Goal: Task Accomplishment & Management: Use online tool/utility

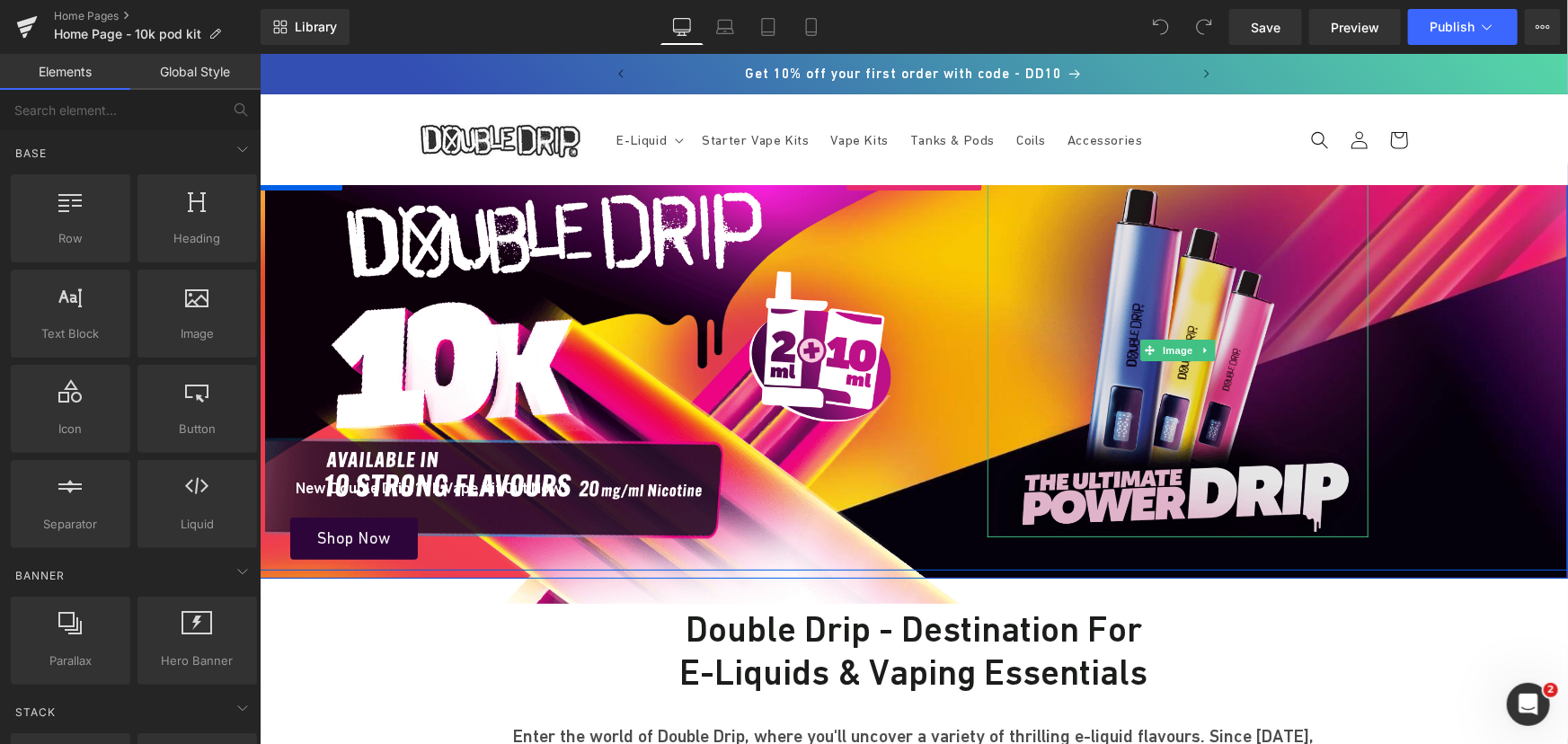
click at [1155, 318] on img at bounding box center [1176, 349] width 381 height 374
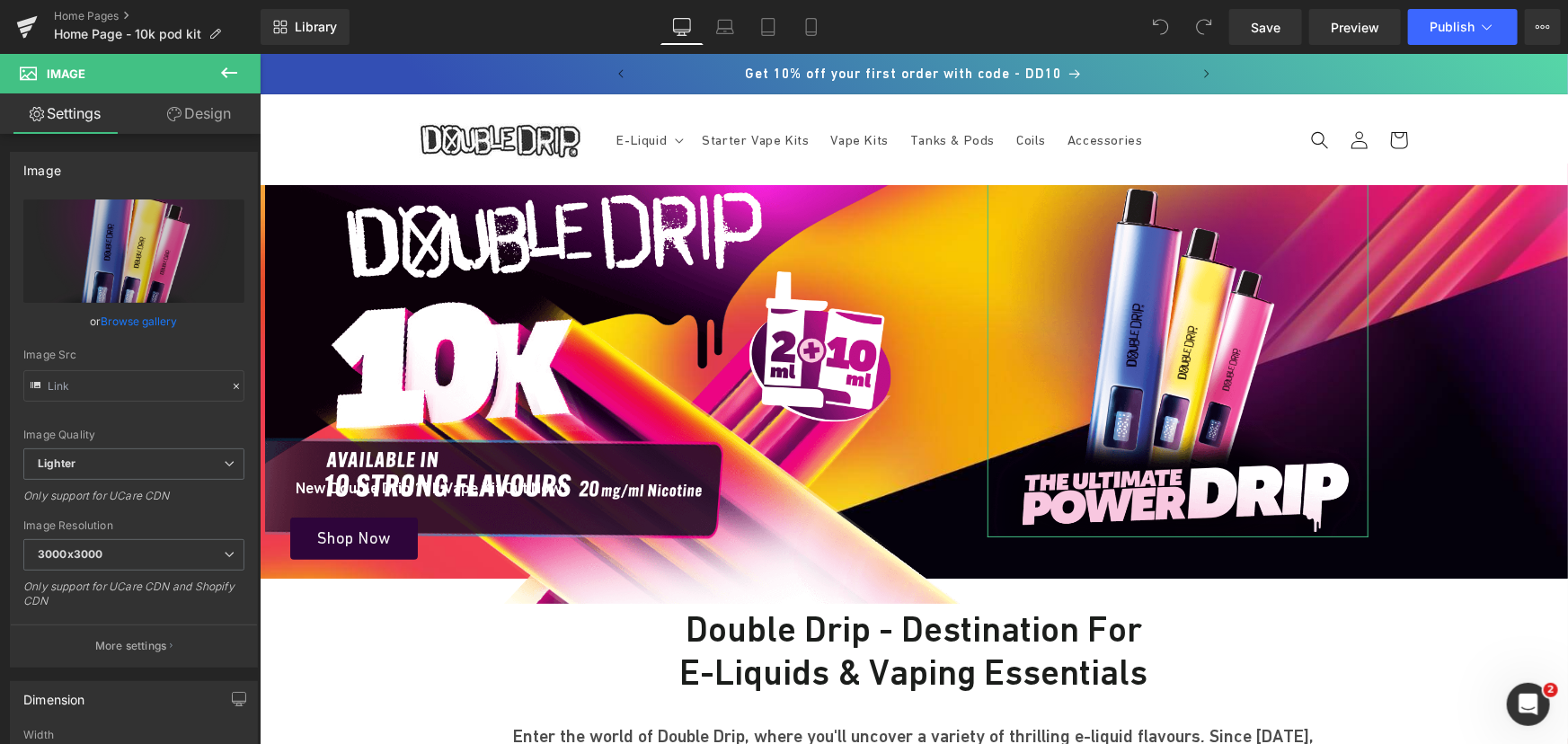
click at [196, 128] on link "Design" at bounding box center [199, 113] width 130 height 41
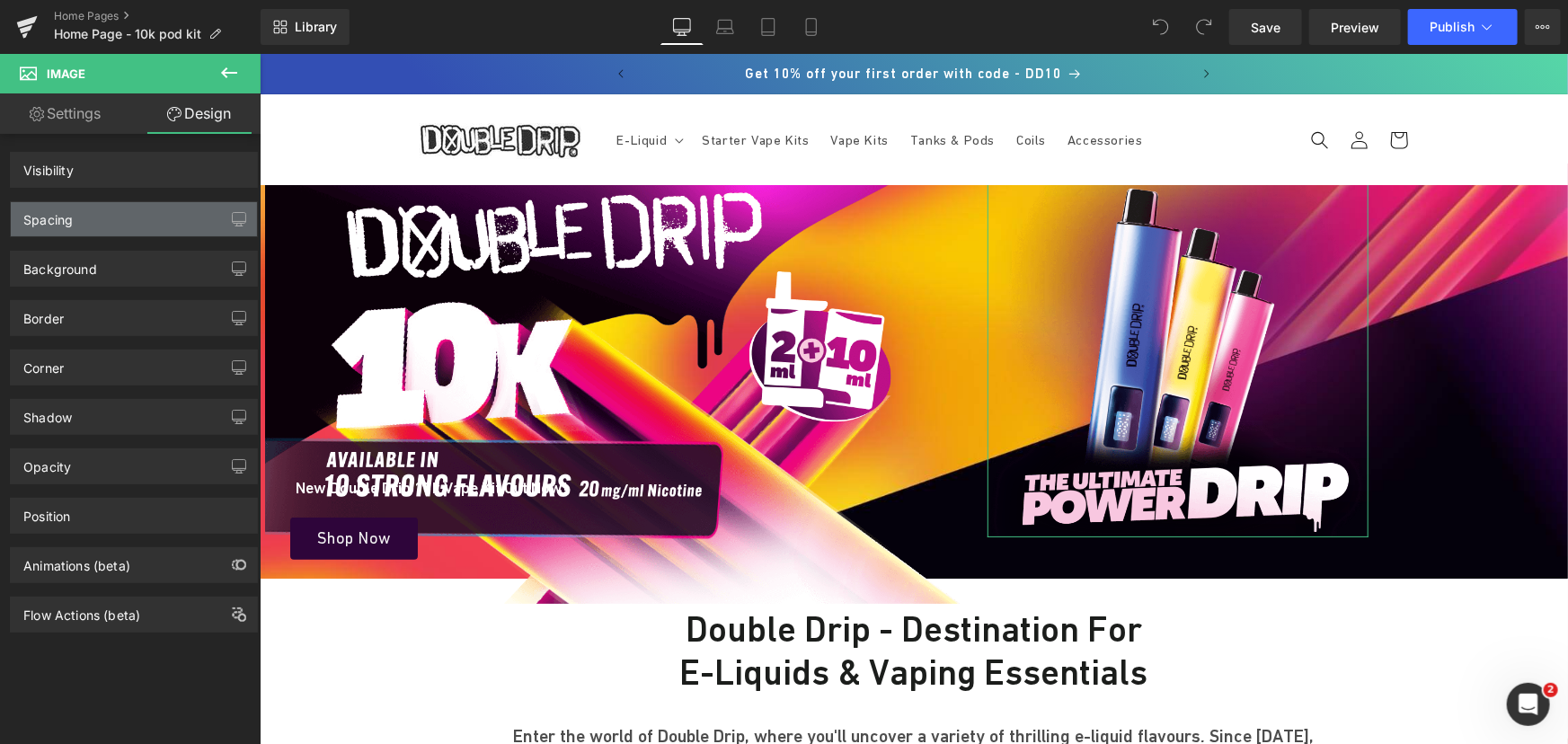
click at [101, 220] on div "Spacing" at bounding box center [133, 219] width 247 height 34
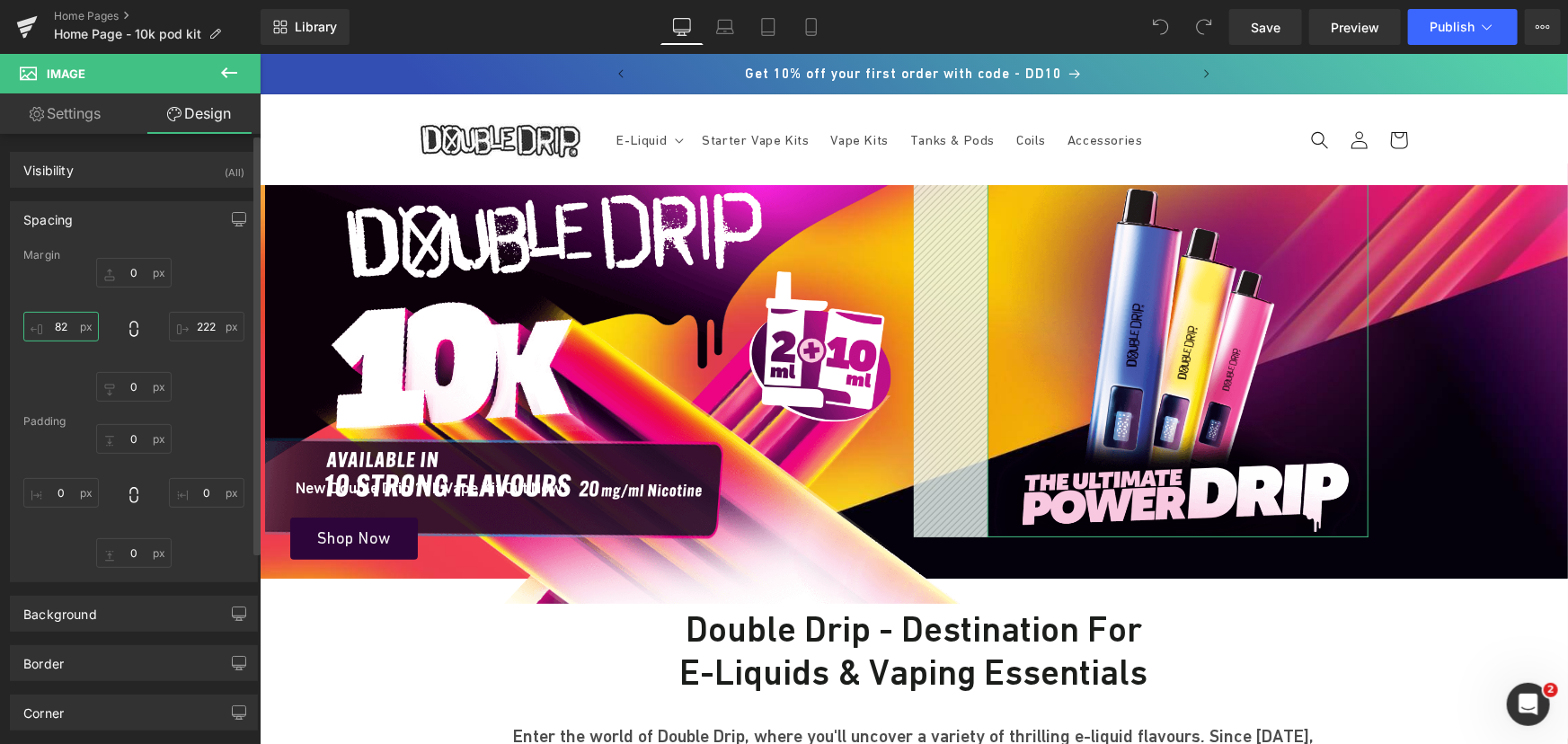
click at [67, 325] on input "text" at bounding box center [61, 326] width 76 height 29
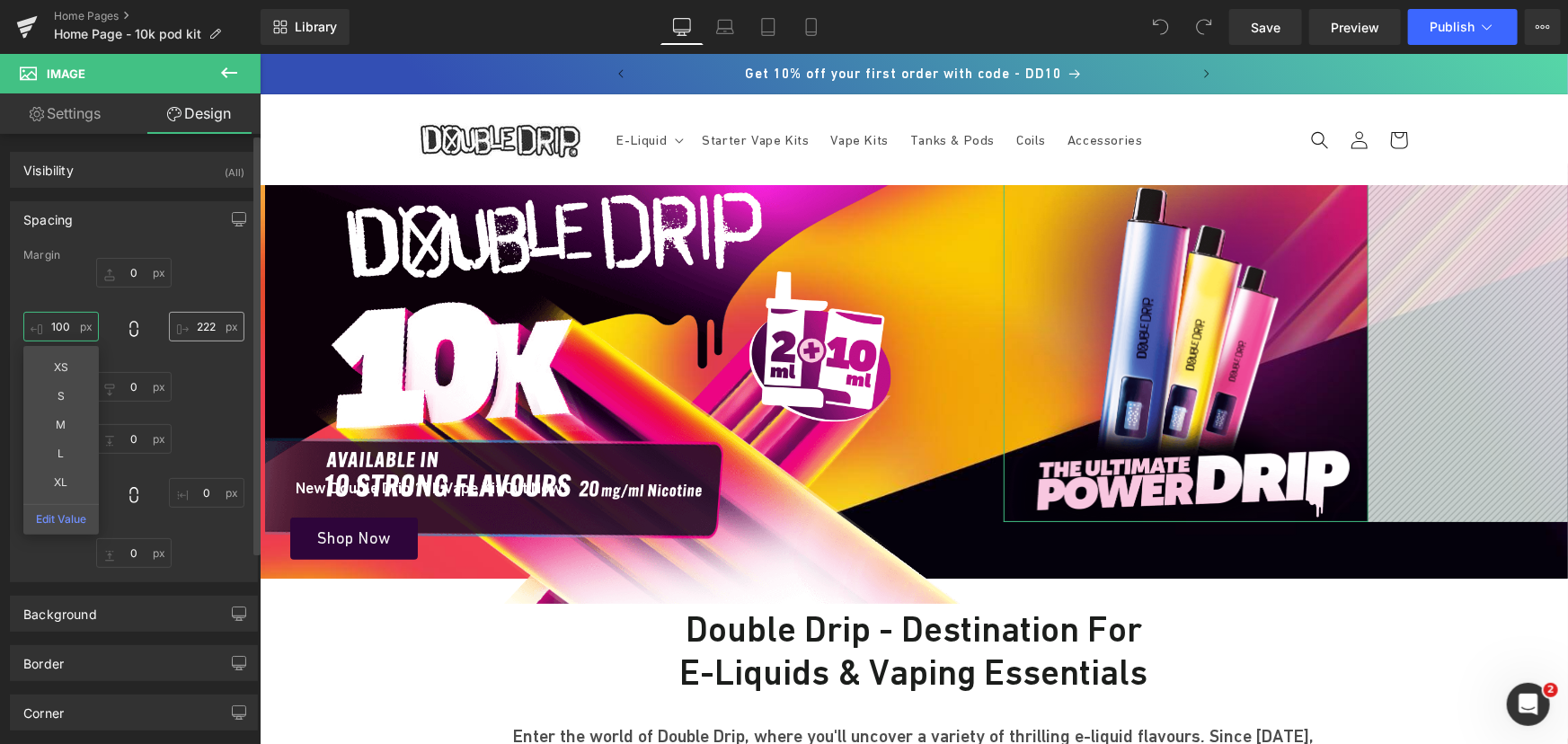
type input "100"
click at [208, 323] on input "text" at bounding box center [207, 326] width 76 height 29
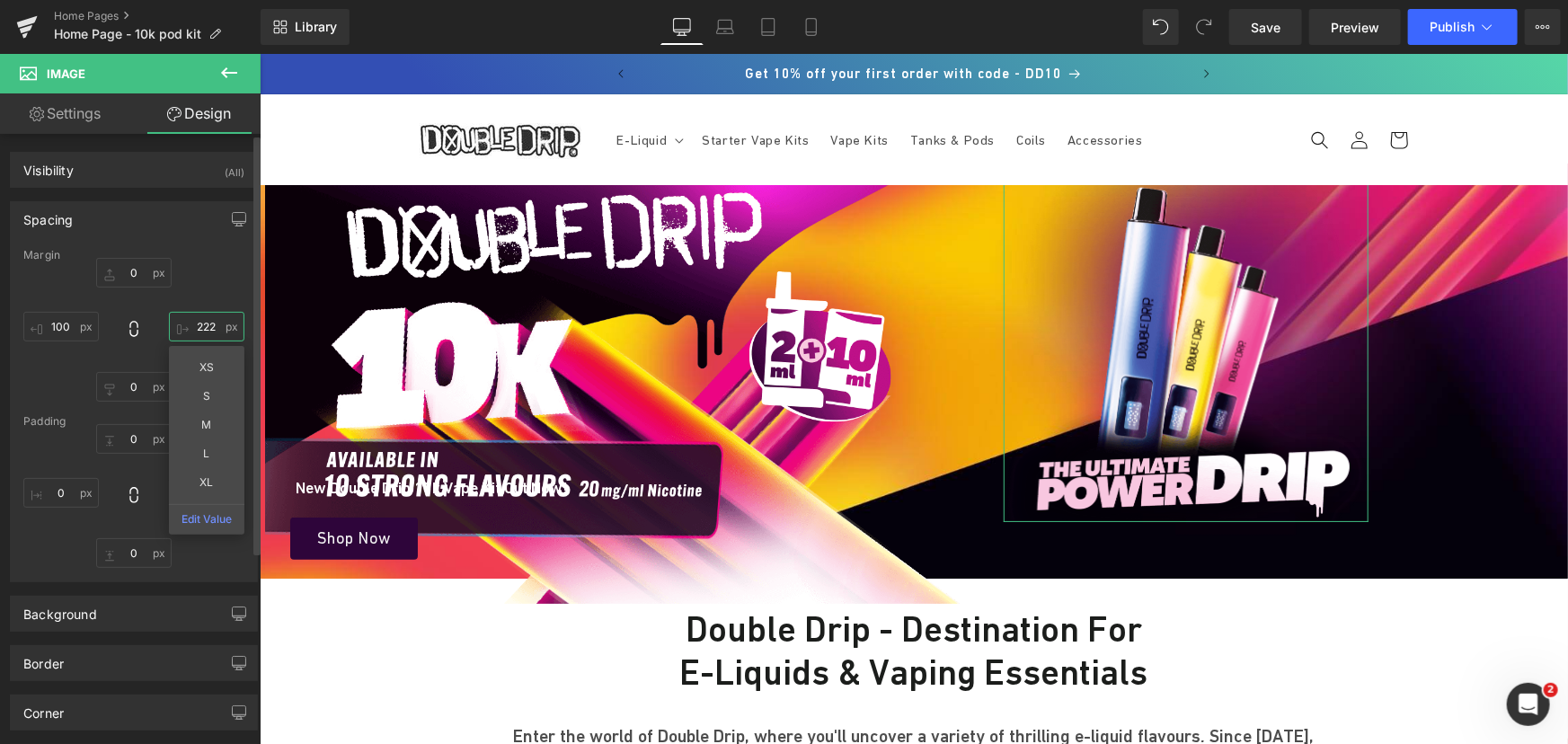
click at [202, 324] on input "text" at bounding box center [207, 326] width 76 height 29
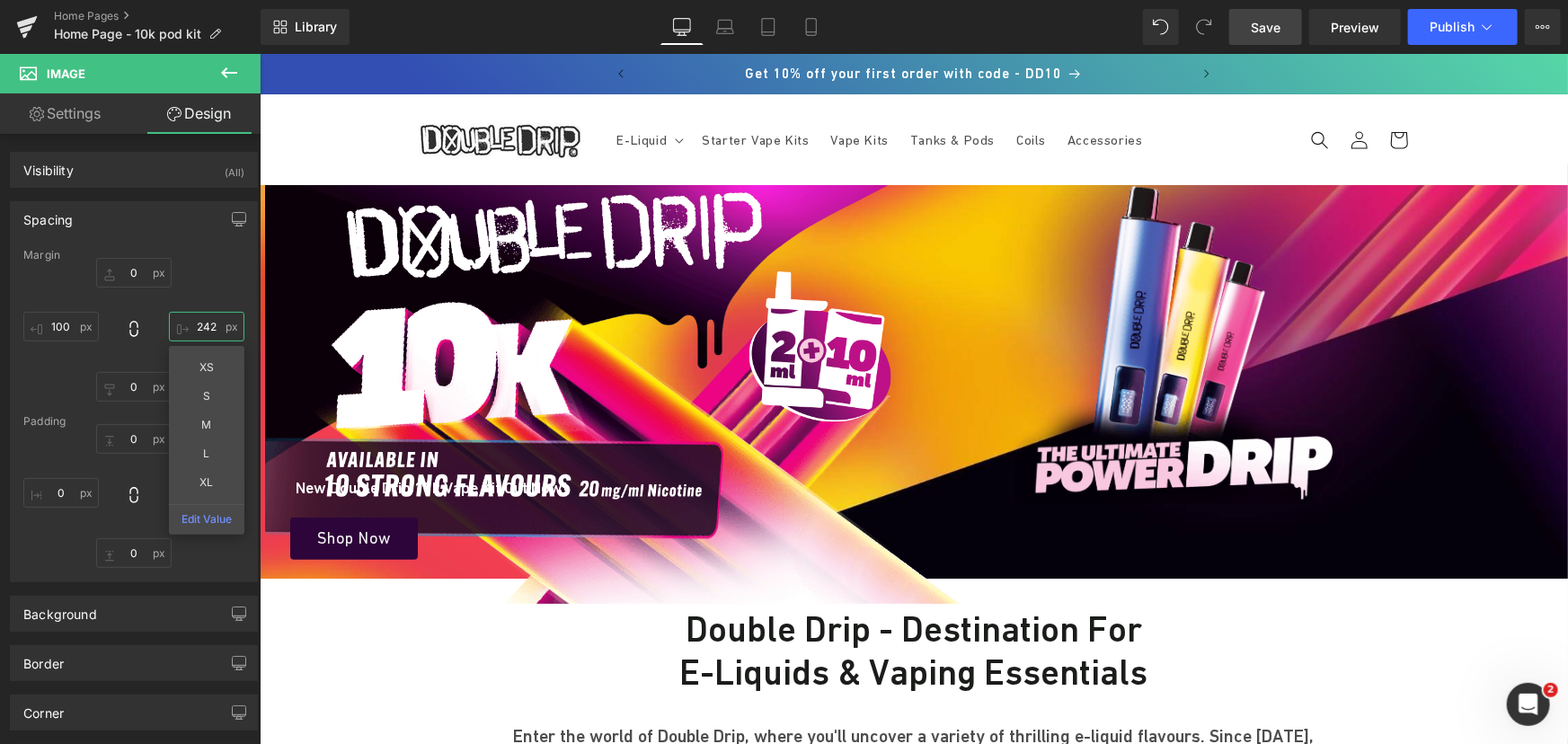
type input "242"
click at [1259, 28] on span "Save" at bounding box center [1265, 27] width 29 height 19
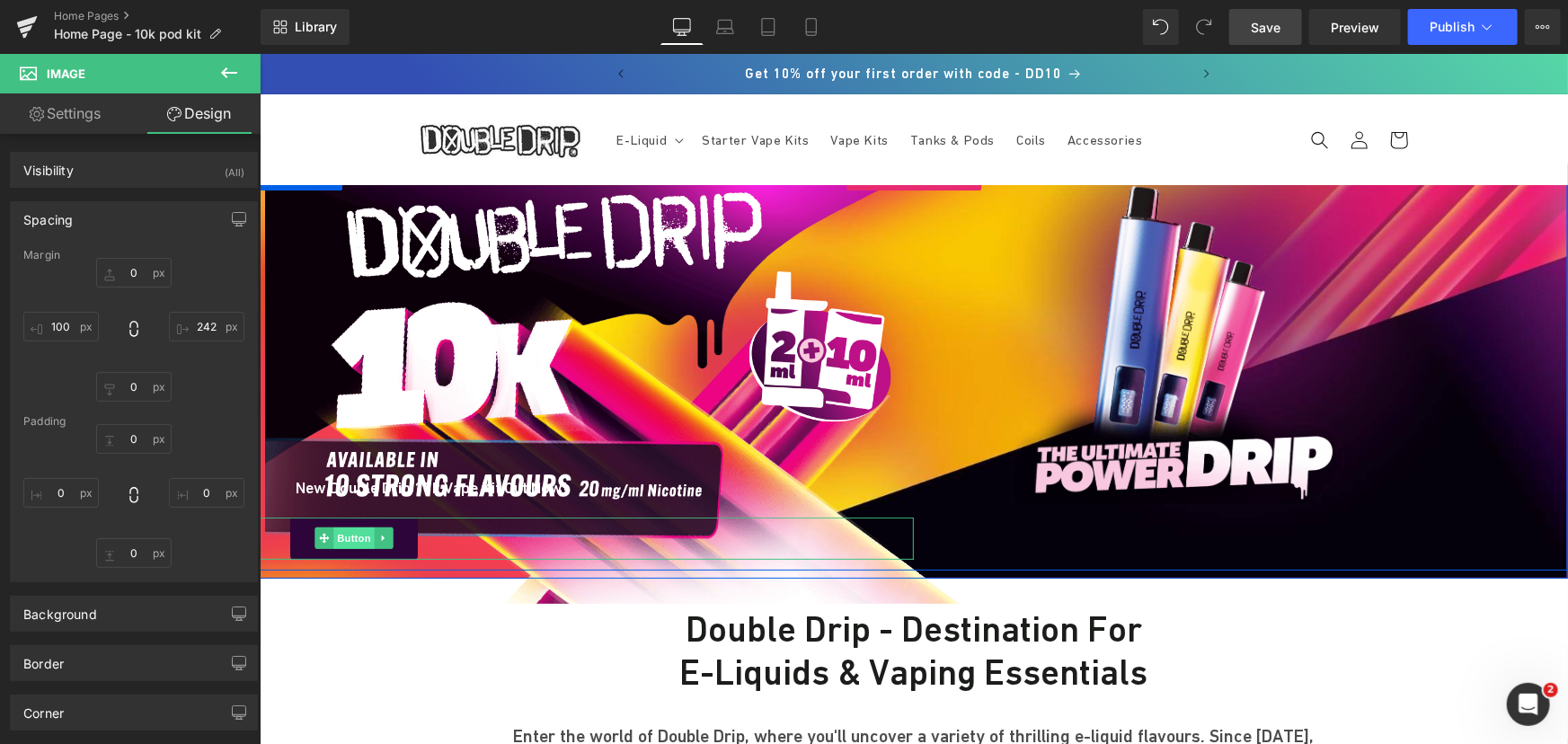
click at [352, 538] on span "Button" at bounding box center [353, 536] width 42 height 22
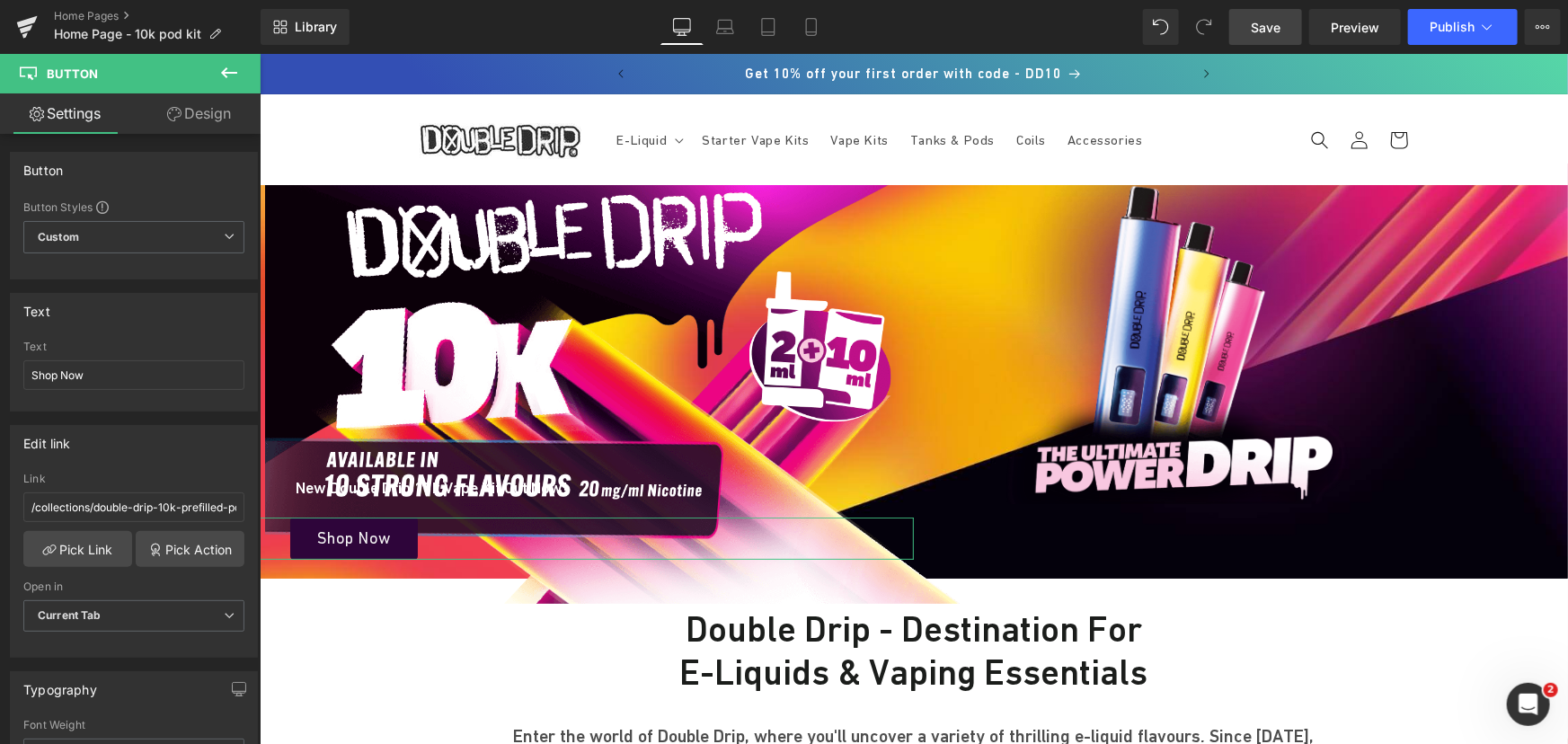
click at [220, 113] on link "Design" at bounding box center [199, 113] width 130 height 41
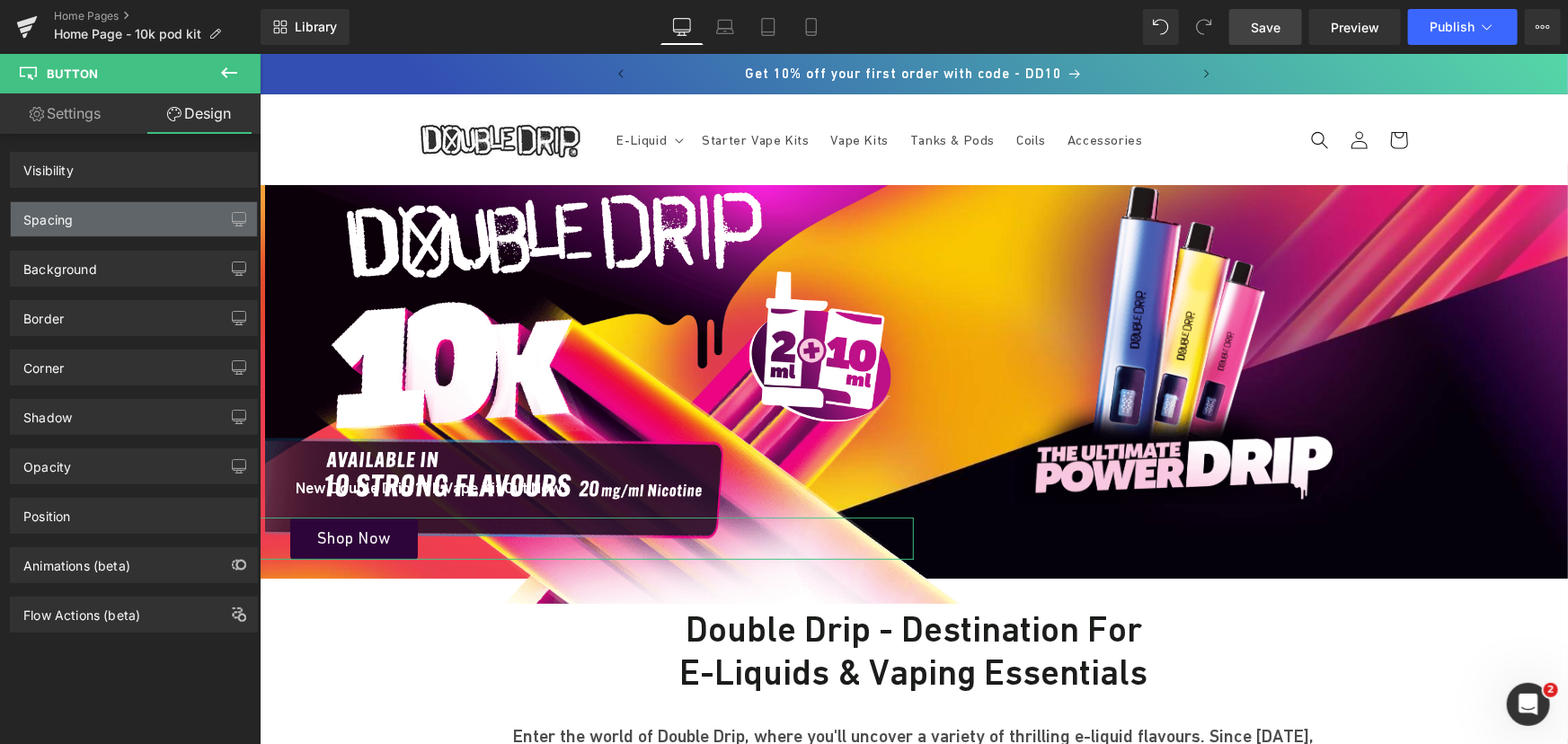
click at [117, 228] on div "Spacing" at bounding box center [133, 219] width 247 height 34
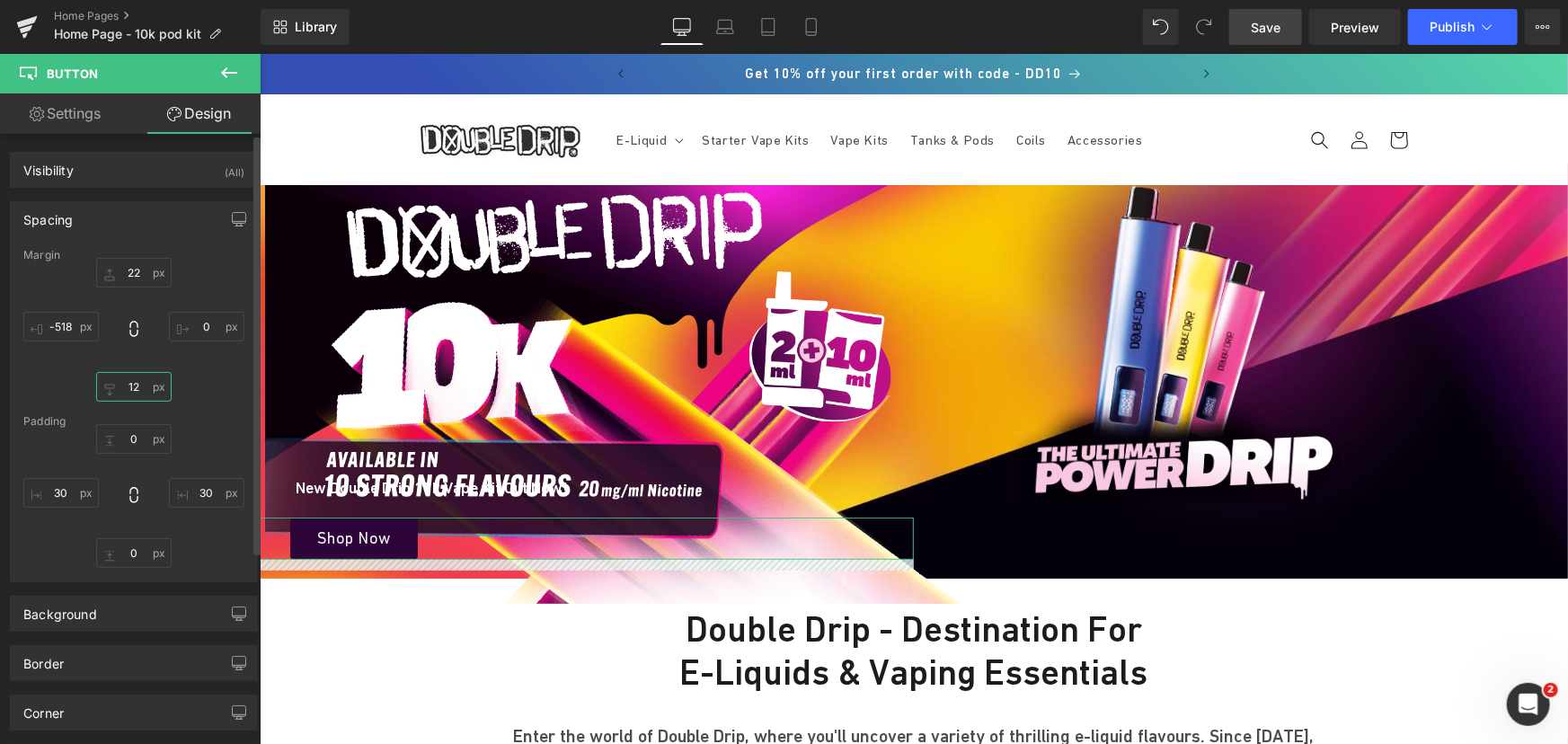
click at [143, 391] on input "text" at bounding box center [134, 386] width 76 height 29
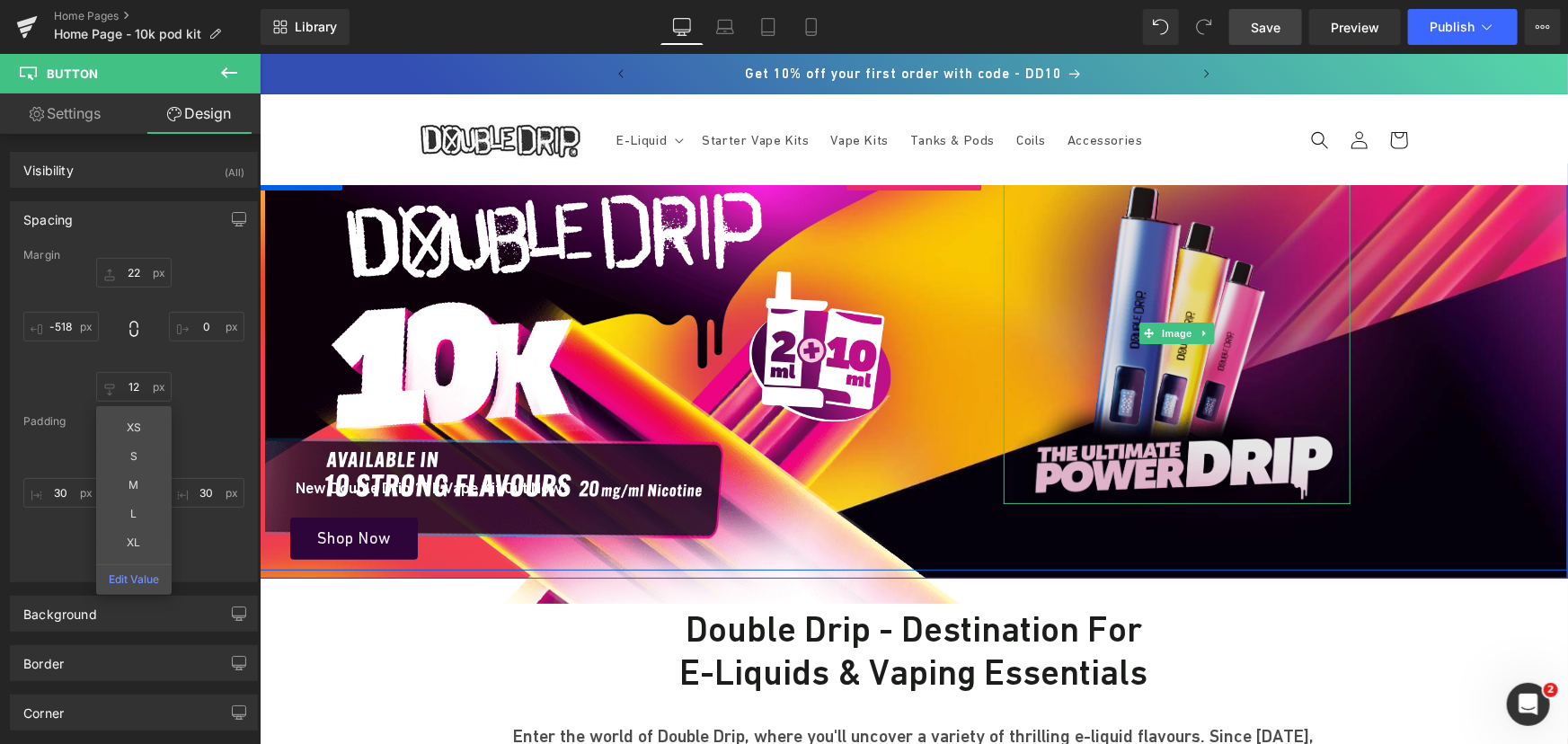
click at [1223, 333] on img at bounding box center [1175, 332] width 347 height 340
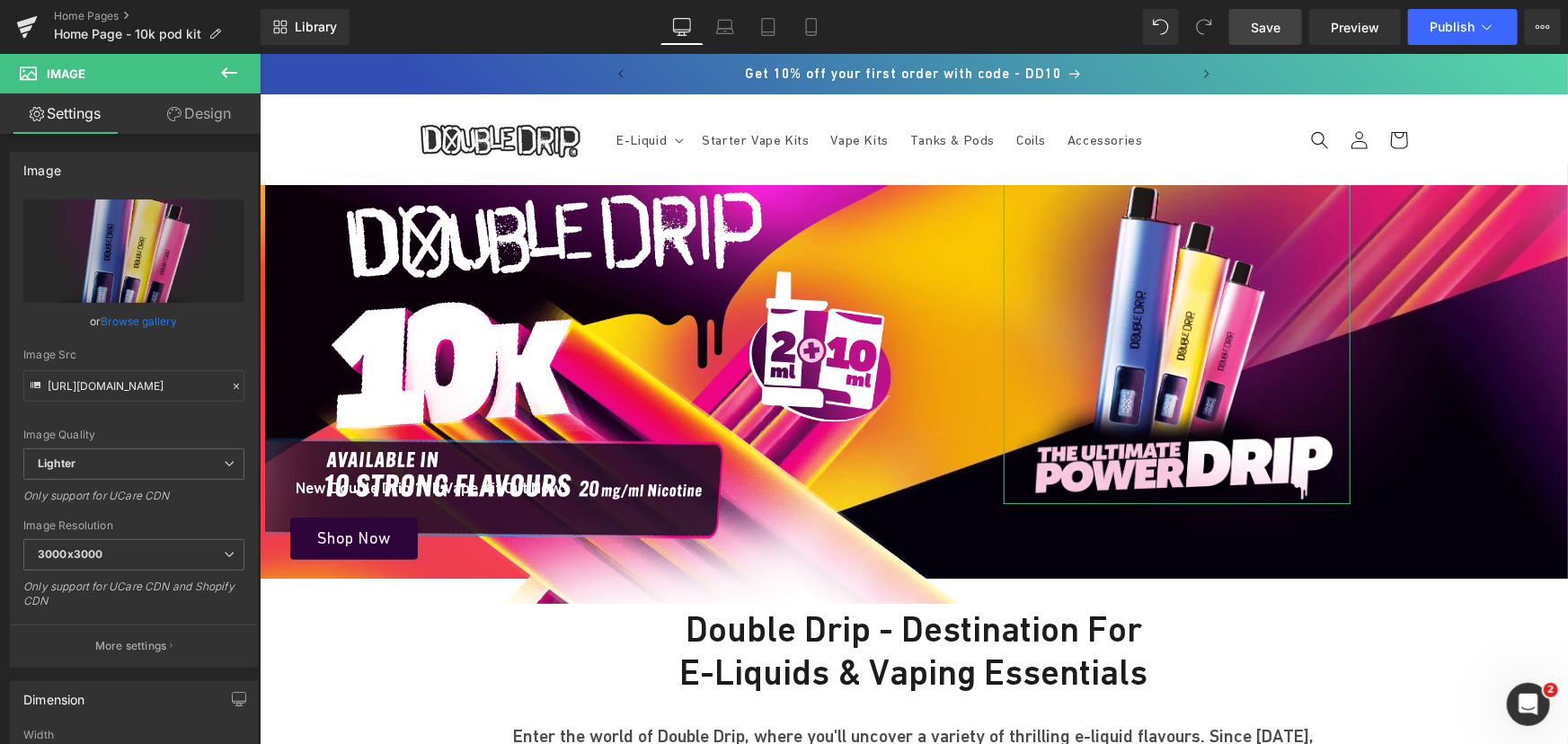
click at [219, 103] on link "Design" at bounding box center [199, 113] width 130 height 41
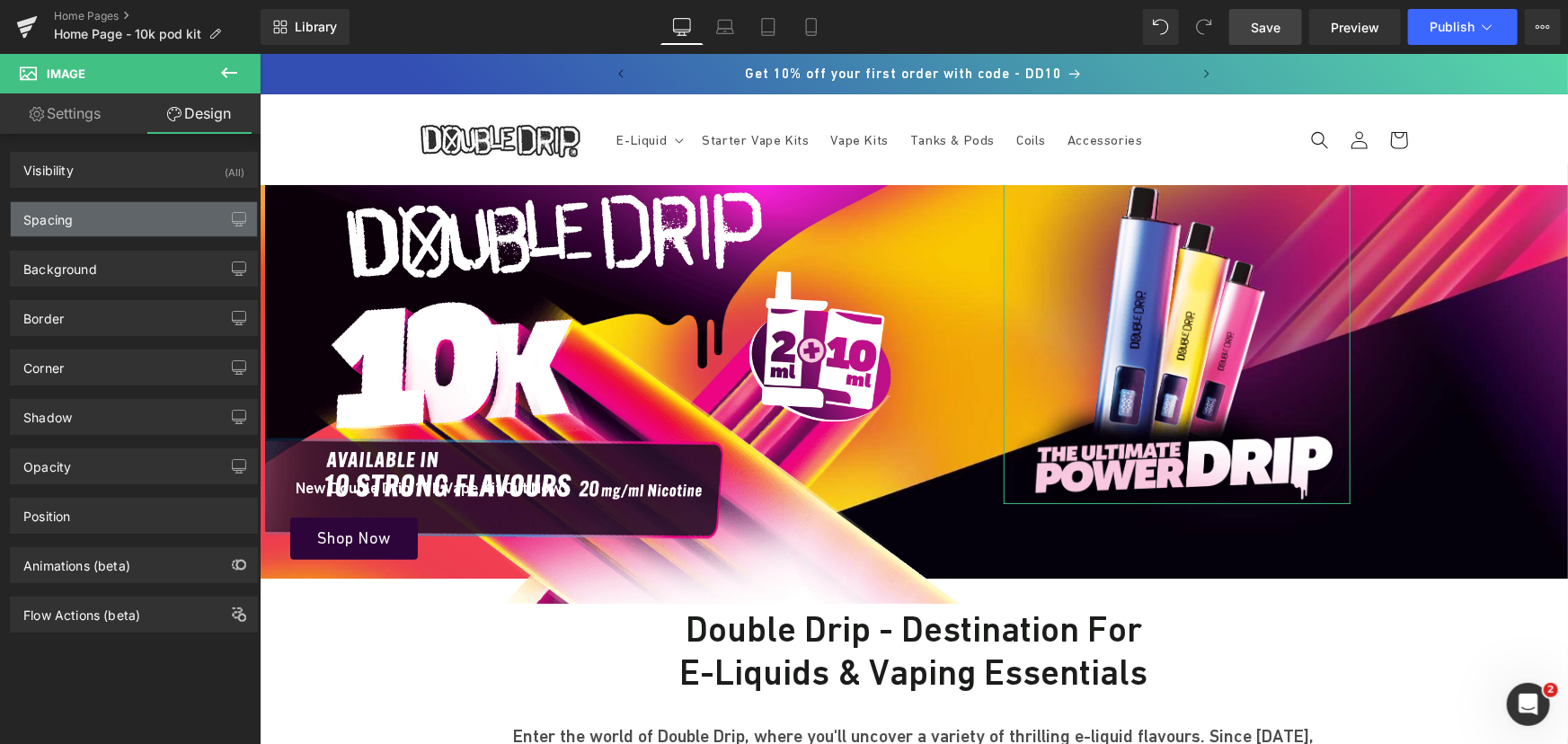
click at [134, 221] on div "Spacing" at bounding box center [133, 219] width 247 height 34
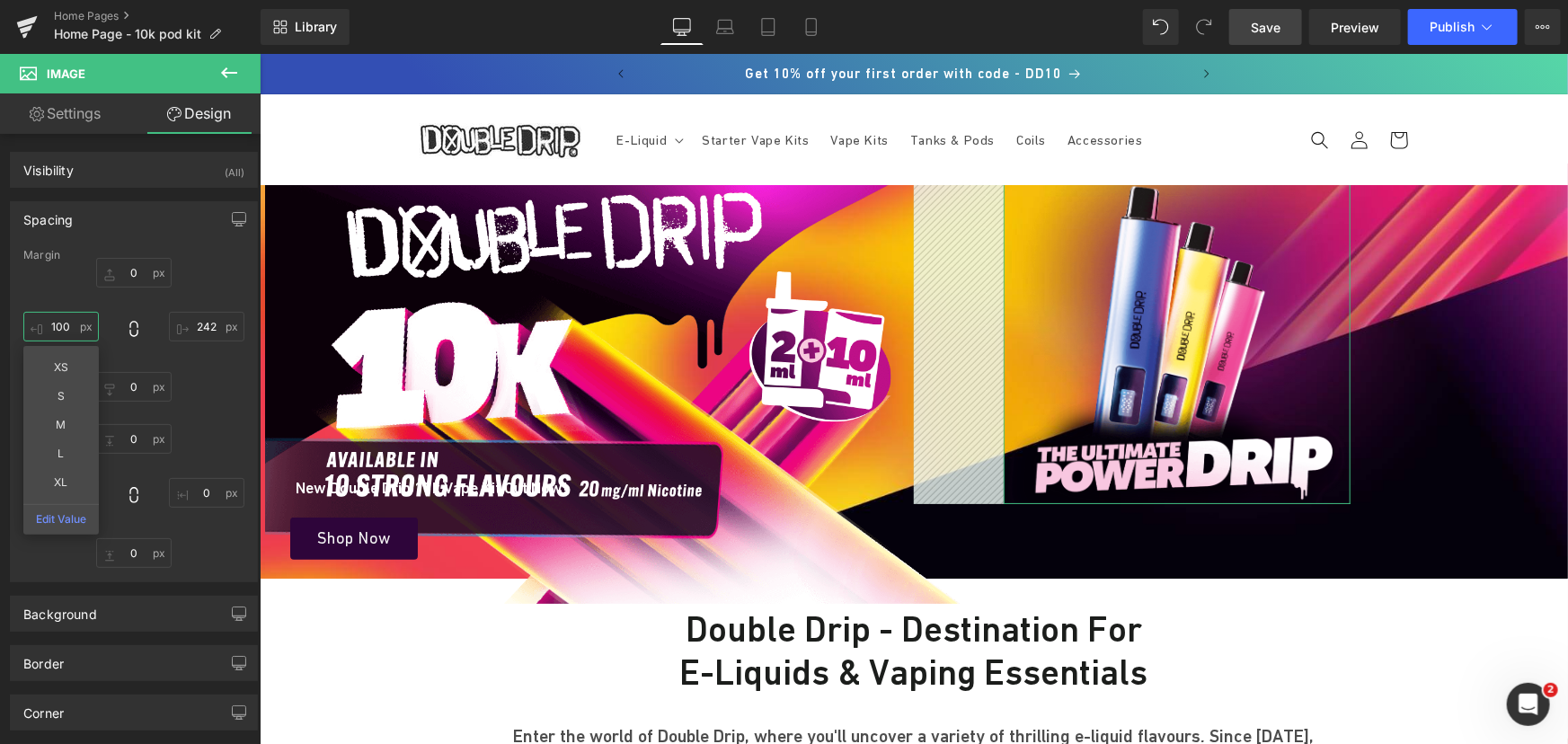
click at [77, 323] on input "100" at bounding box center [61, 326] width 76 height 29
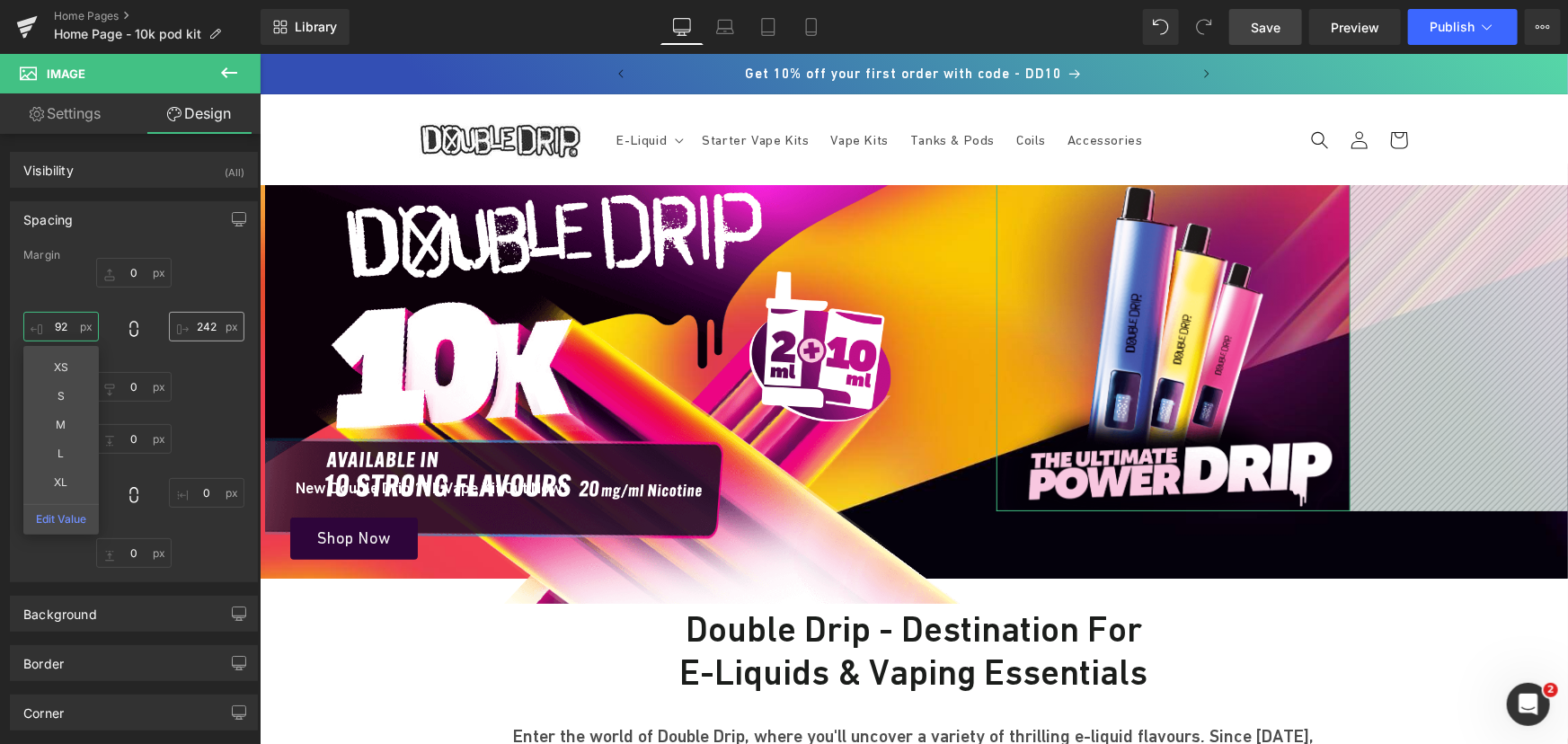
type input "92"
click at [206, 324] on input "242" at bounding box center [207, 326] width 76 height 29
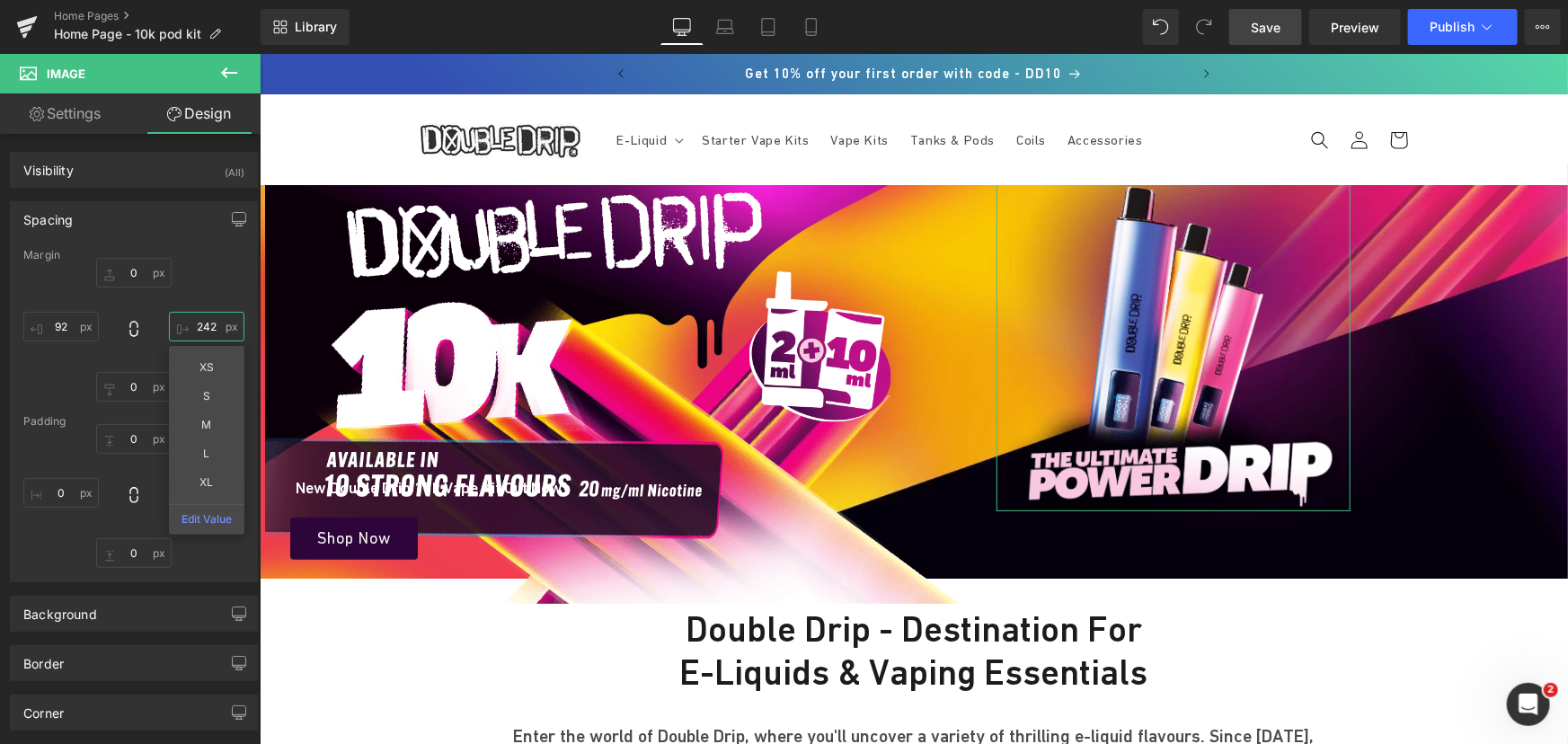
click at [206, 324] on input "242" at bounding box center [207, 326] width 76 height 29
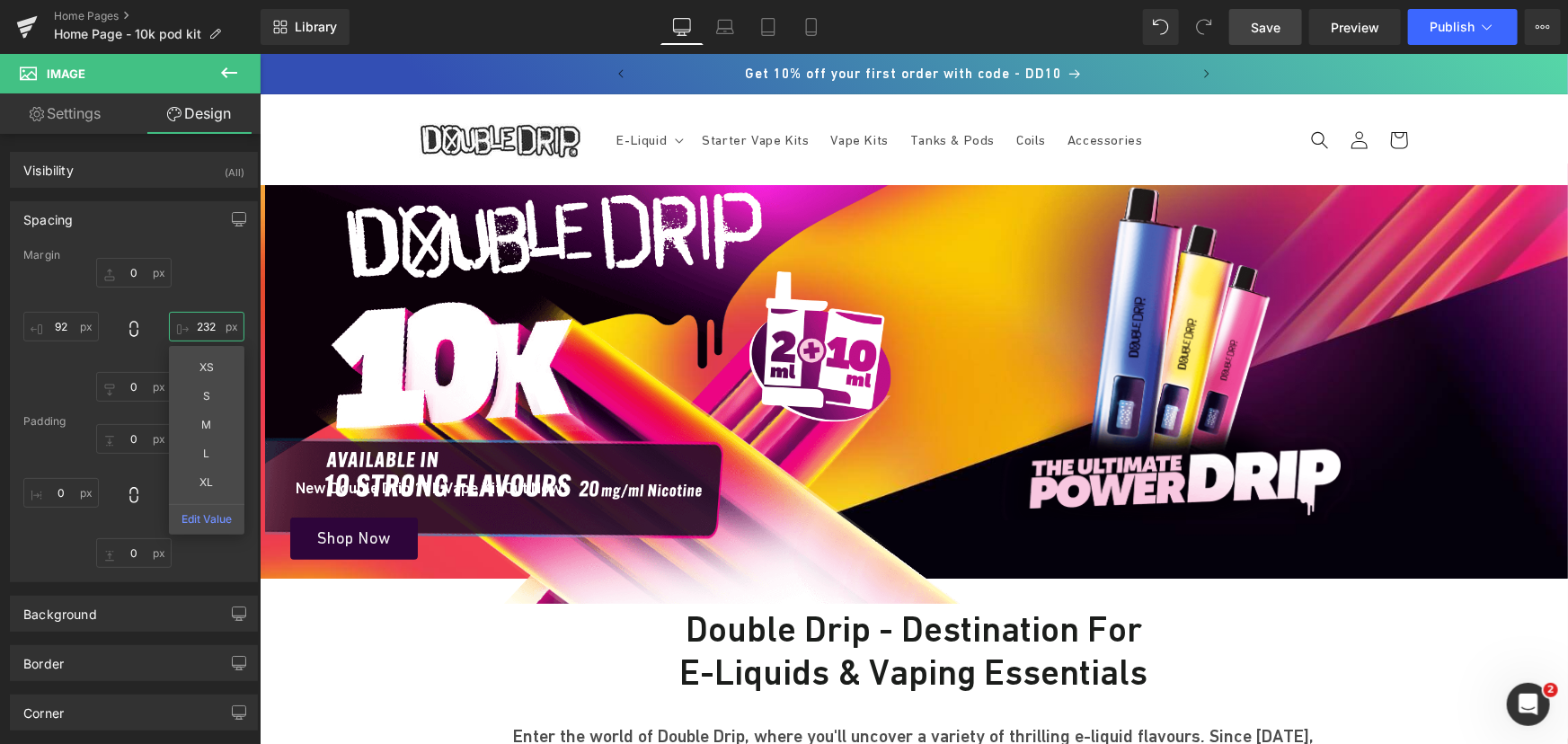
type input "232"
click at [1285, 33] on link "Save" at bounding box center [1265, 27] width 73 height 36
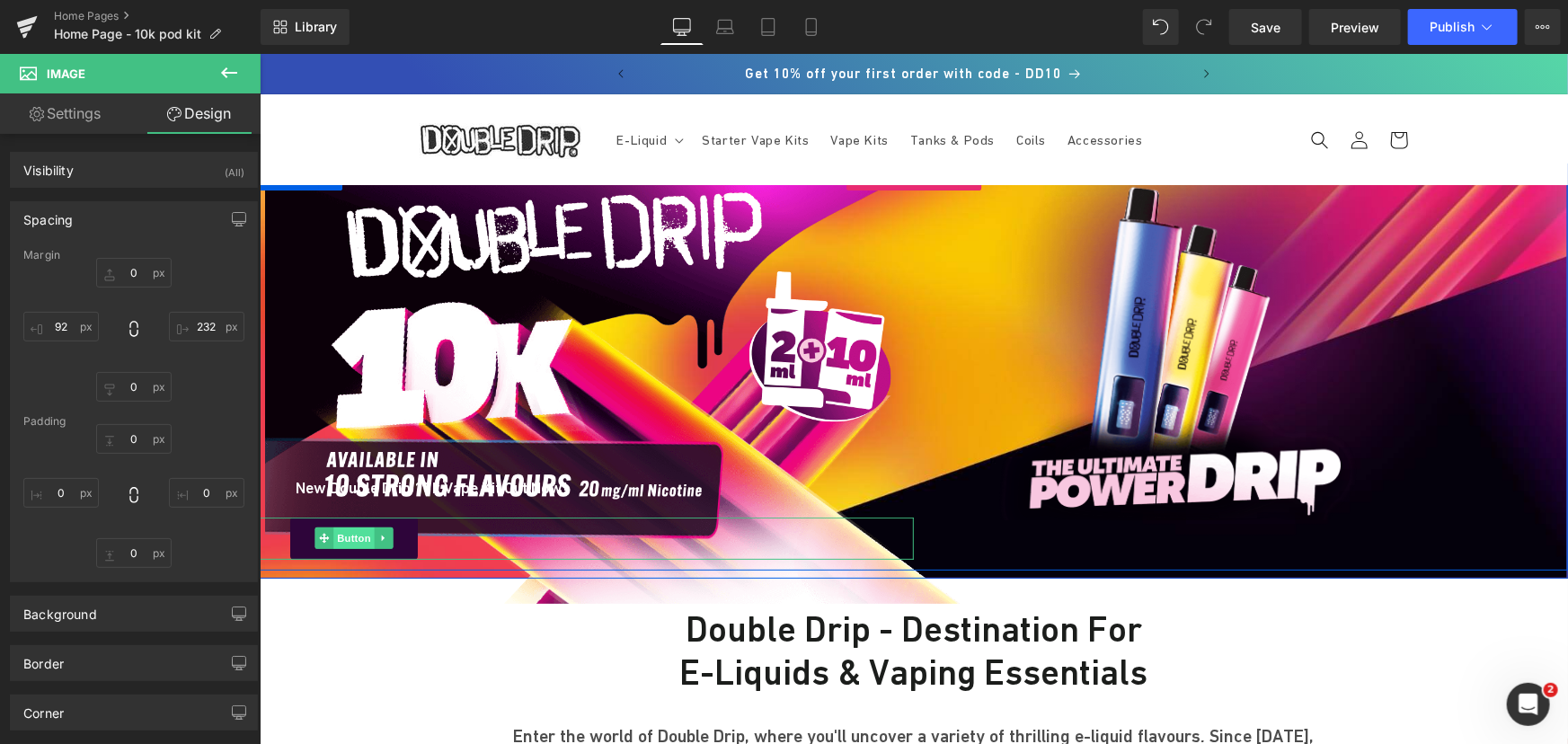
click at [352, 532] on span "Button" at bounding box center [353, 536] width 42 height 22
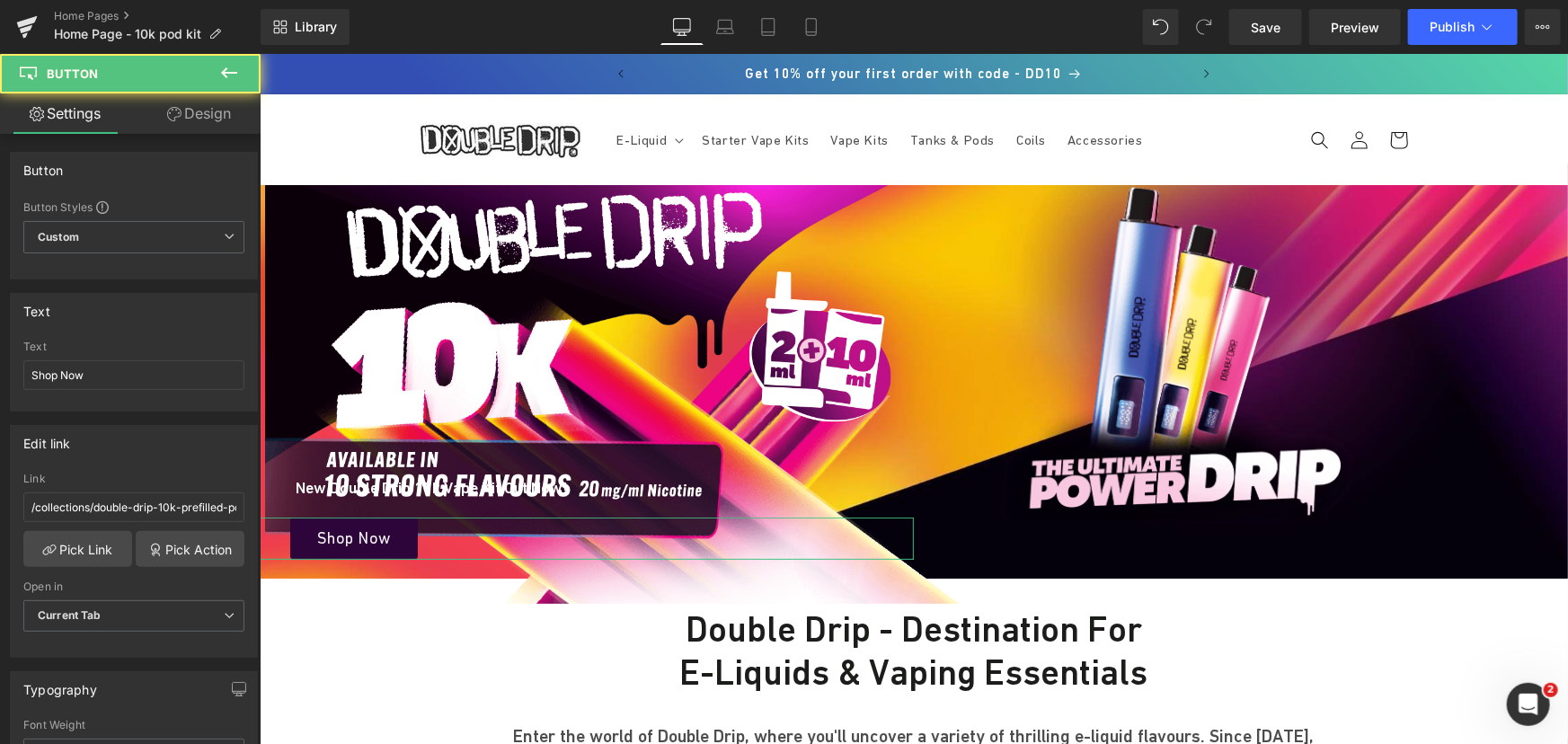
click at [203, 115] on link "Design" at bounding box center [199, 113] width 130 height 41
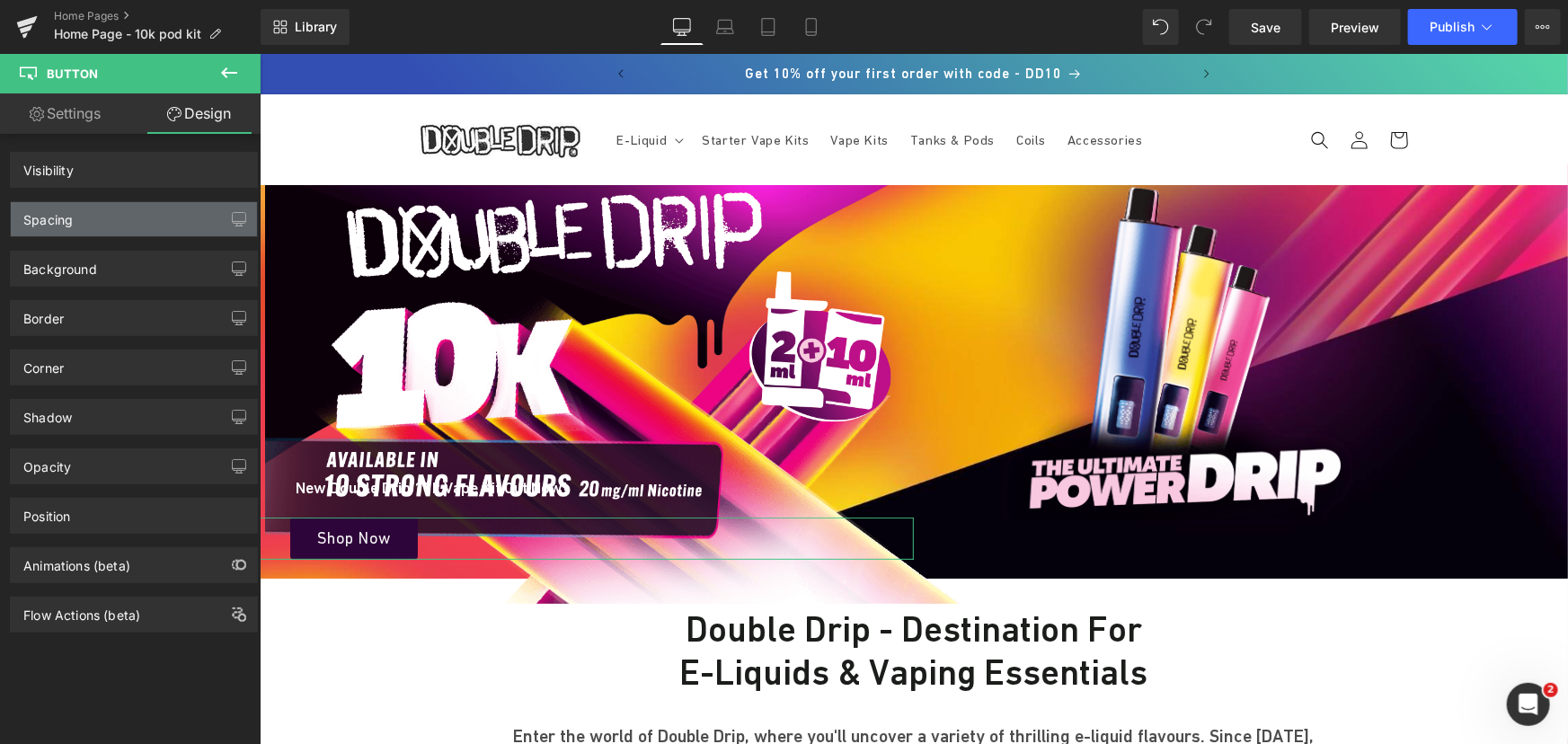
click at [83, 222] on div "Spacing" at bounding box center [133, 219] width 247 height 34
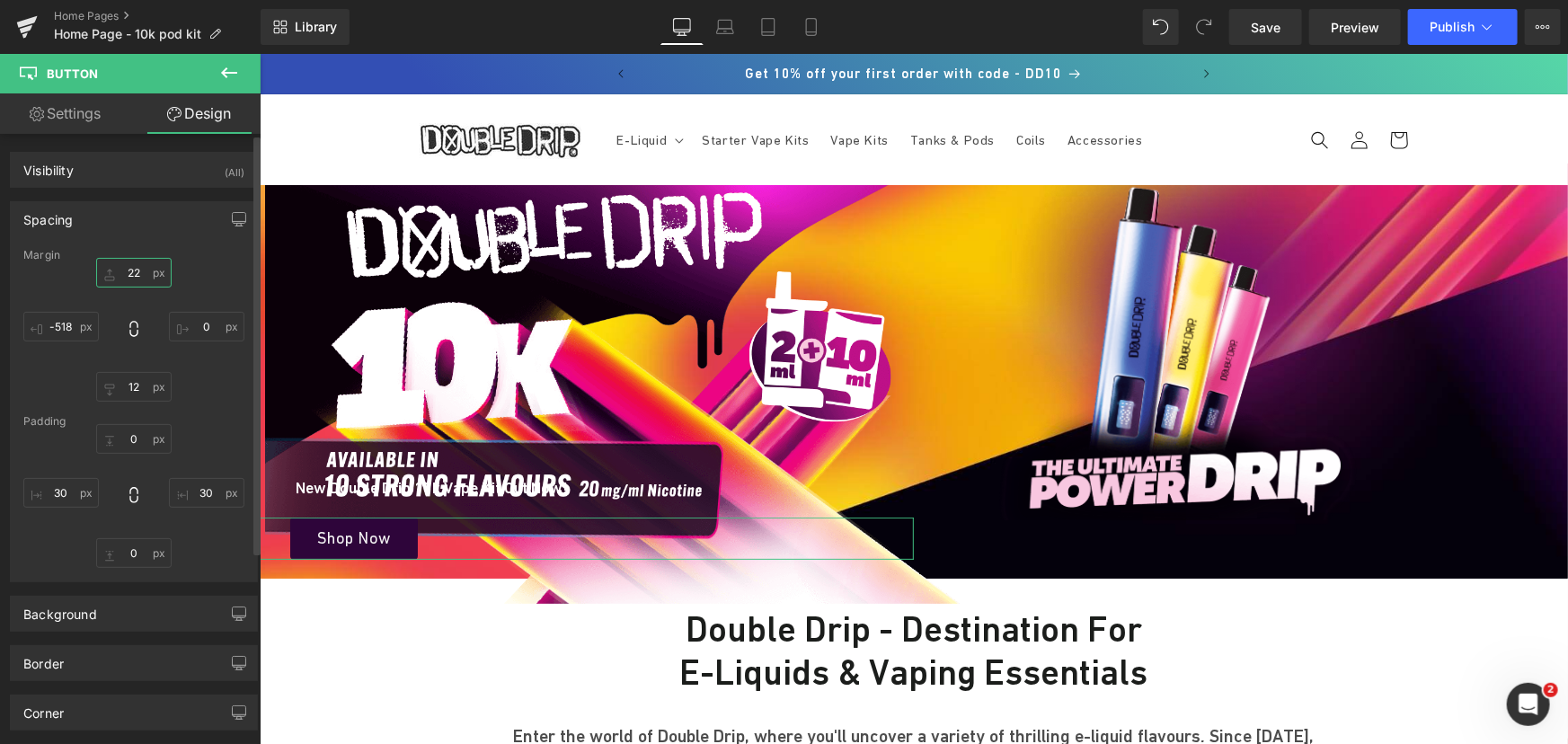
click at [135, 274] on input "22" at bounding box center [134, 272] width 76 height 29
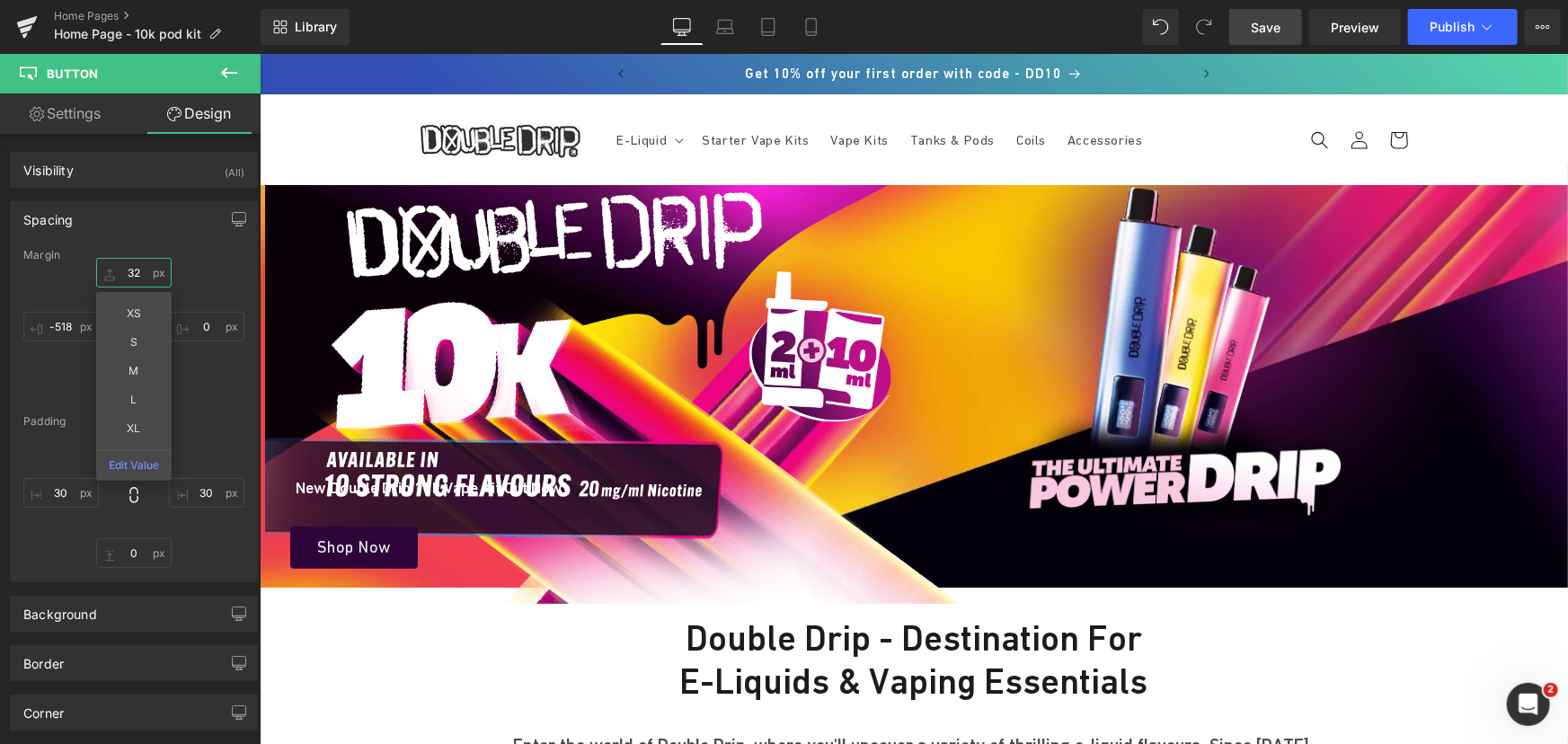
type input "32"
click at [1264, 21] on span "Save" at bounding box center [1265, 27] width 29 height 19
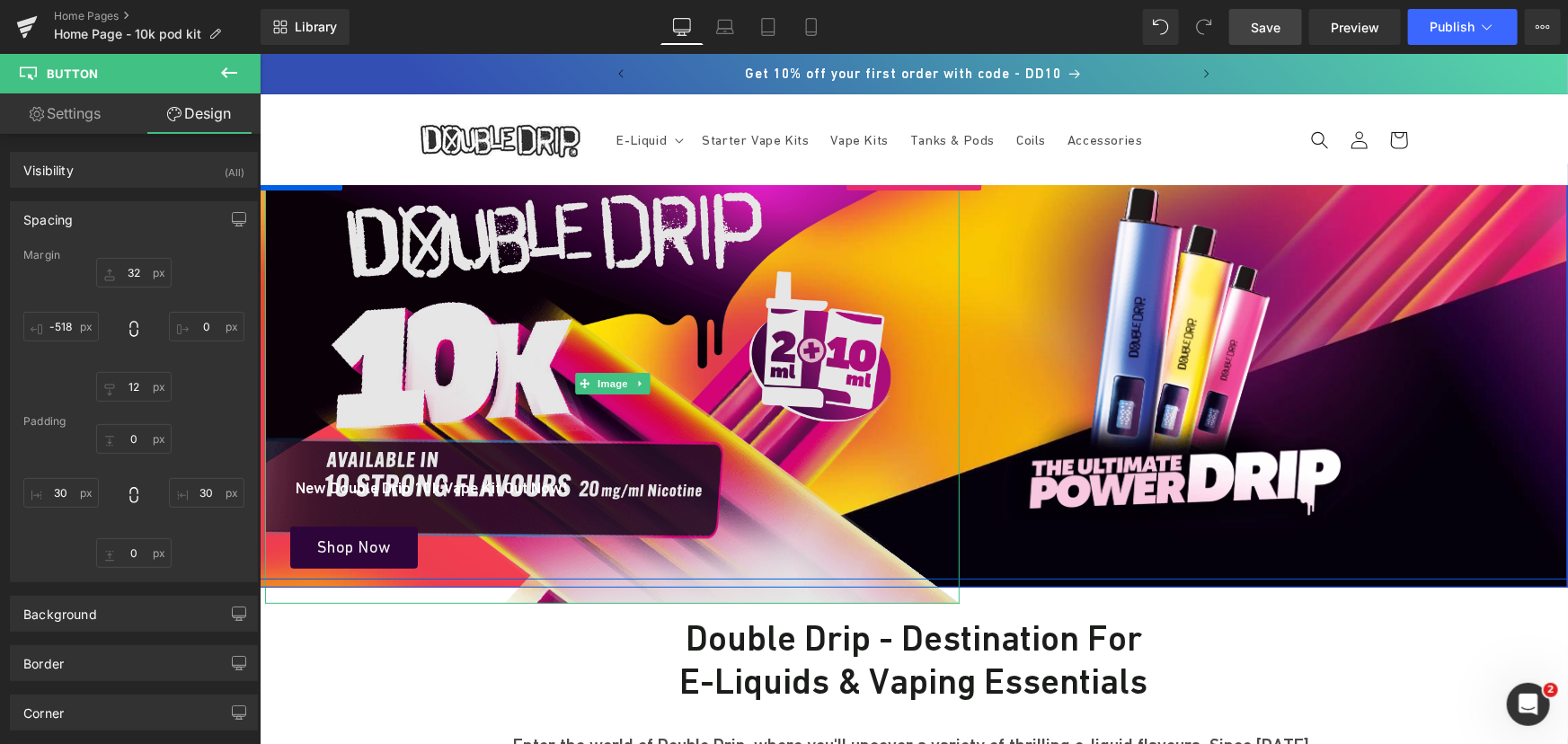
click at [616, 266] on img at bounding box center [611, 382] width 694 height 440
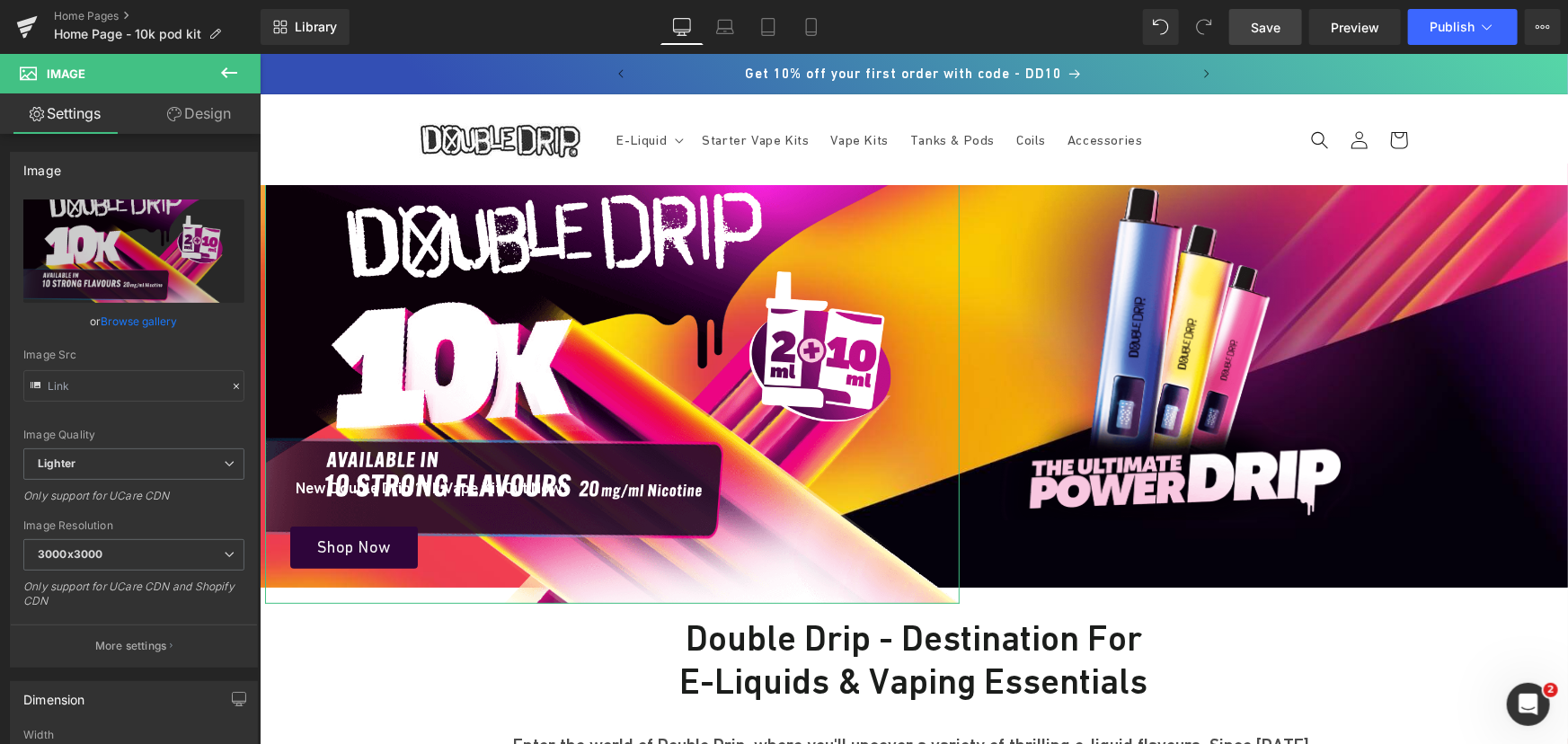
click at [221, 111] on link "Design" at bounding box center [199, 113] width 130 height 41
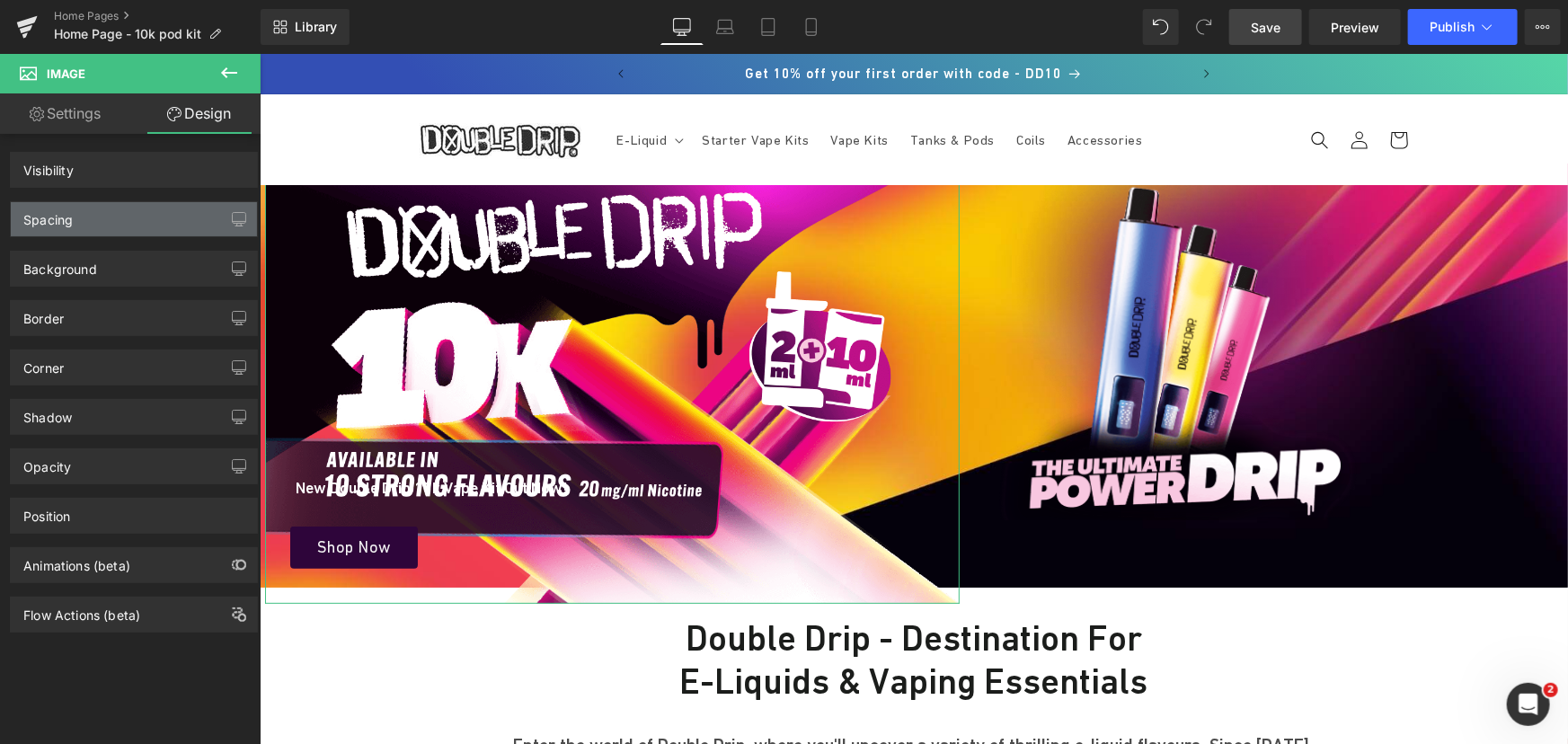
click at [141, 230] on div "Spacing" at bounding box center [133, 219] width 247 height 34
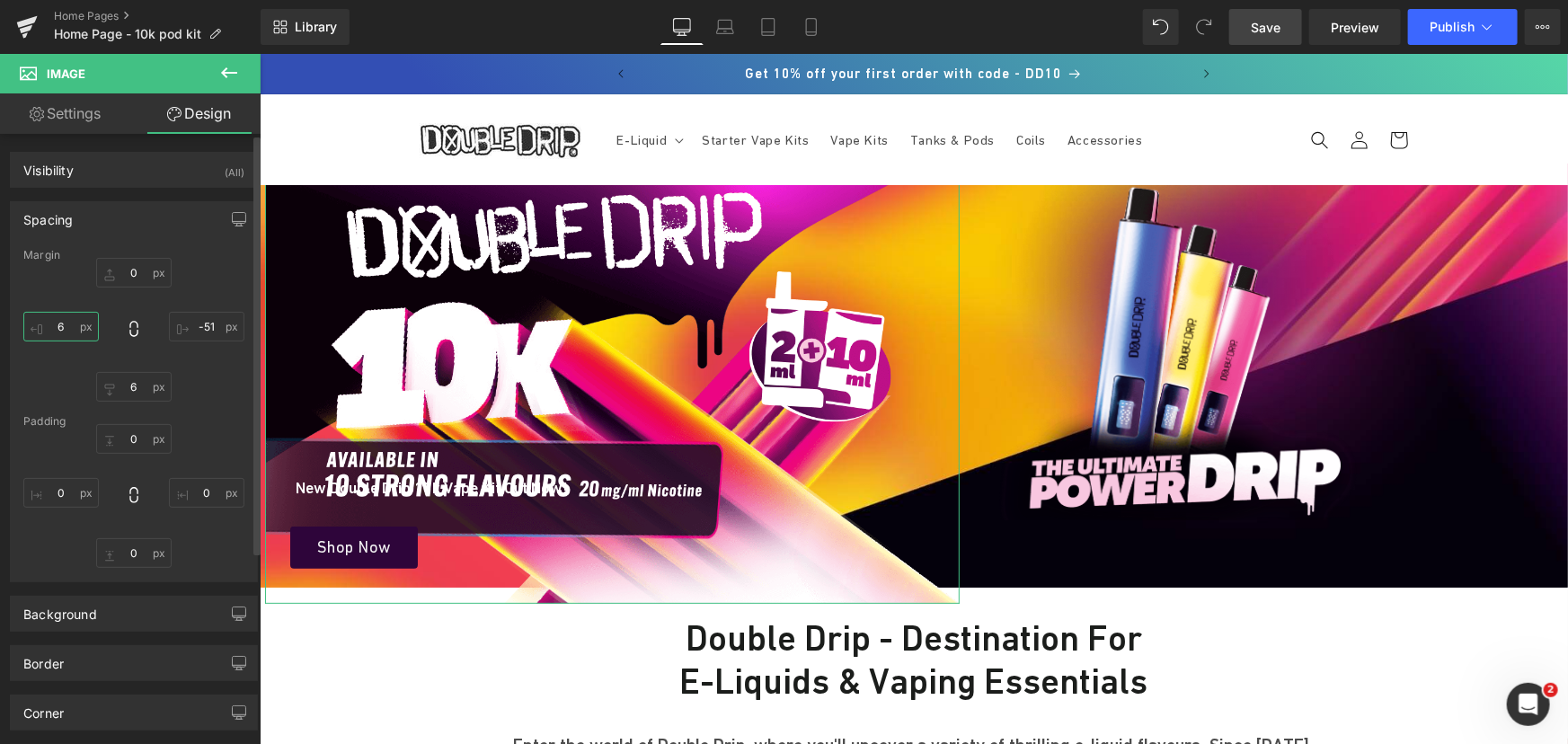
click at [78, 329] on input "6" at bounding box center [61, 326] width 76 height 29
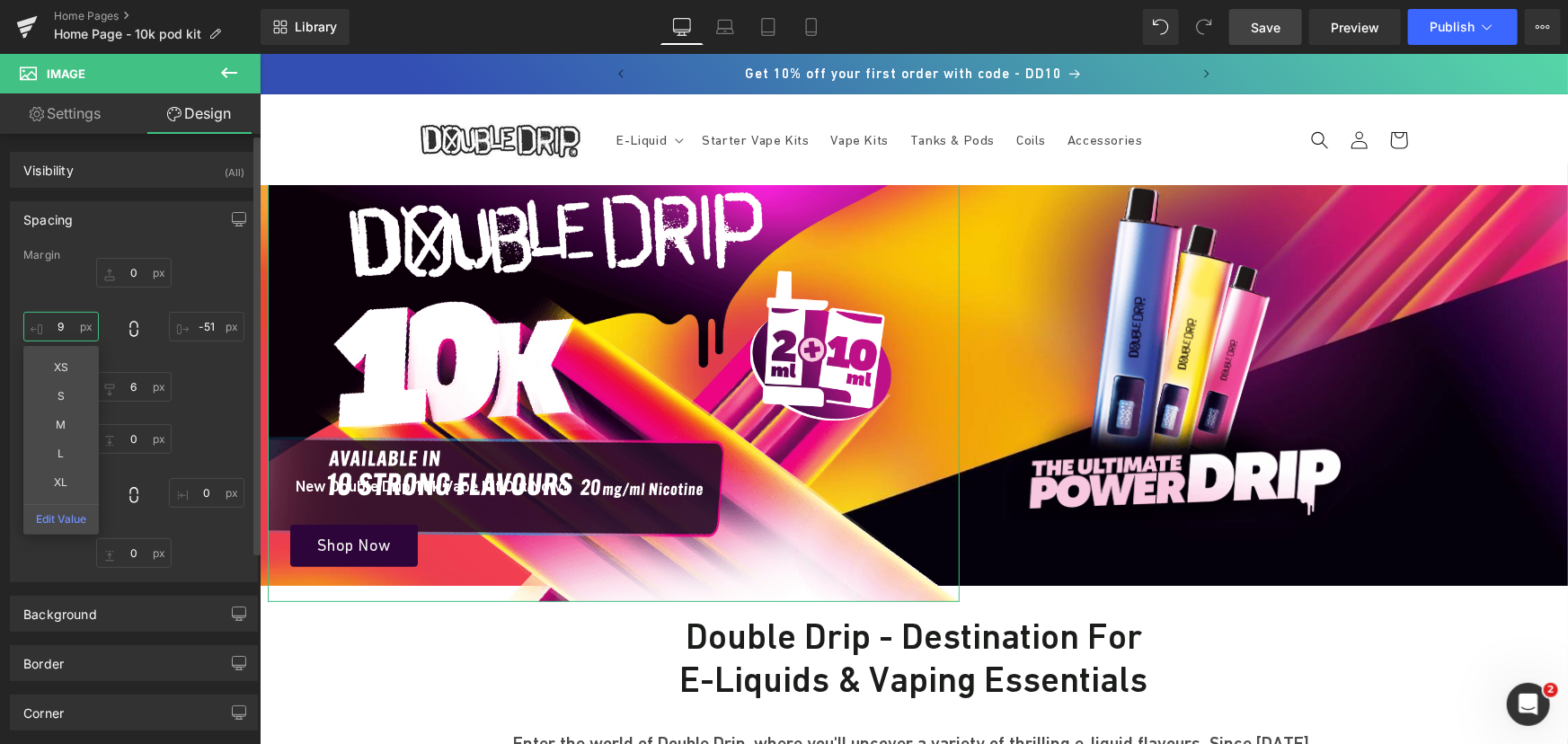
type input "8"
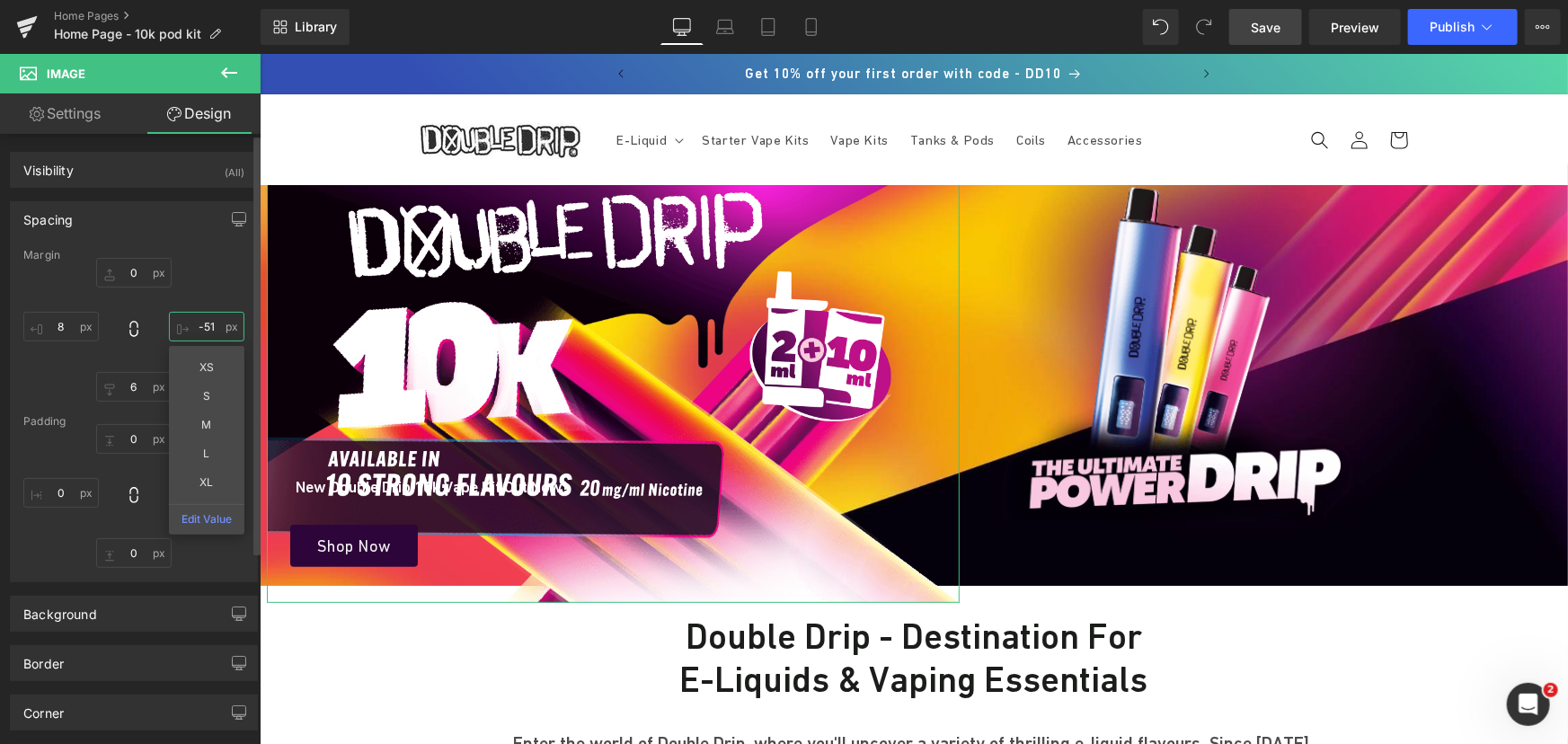
click at [215, 324] on input "-51" at bounding box center [207, 326] width 76 height 29
type input "-49"
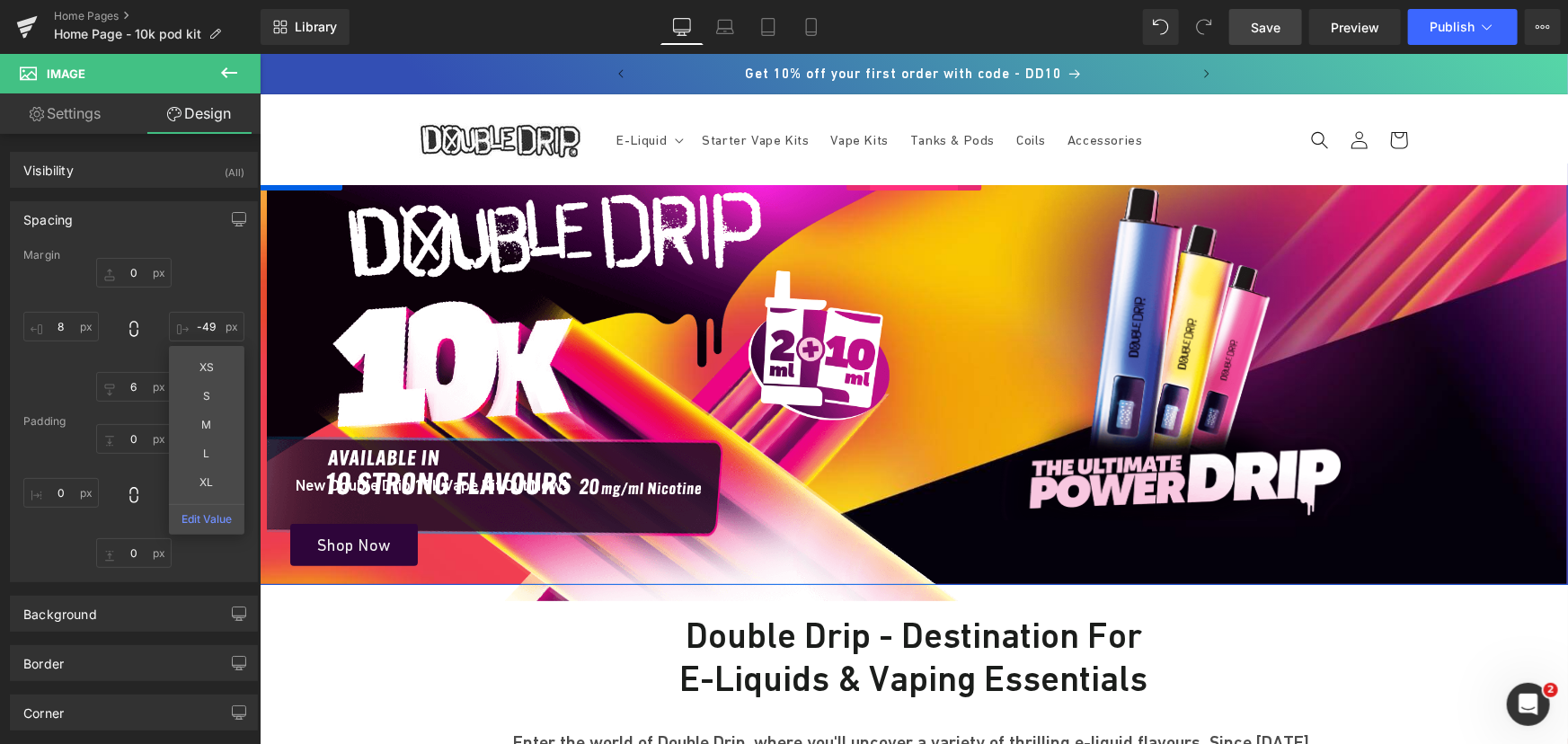
click at [891, 188] on span "Hero Banner" at bounding box center [913, 176] width 87 height 27
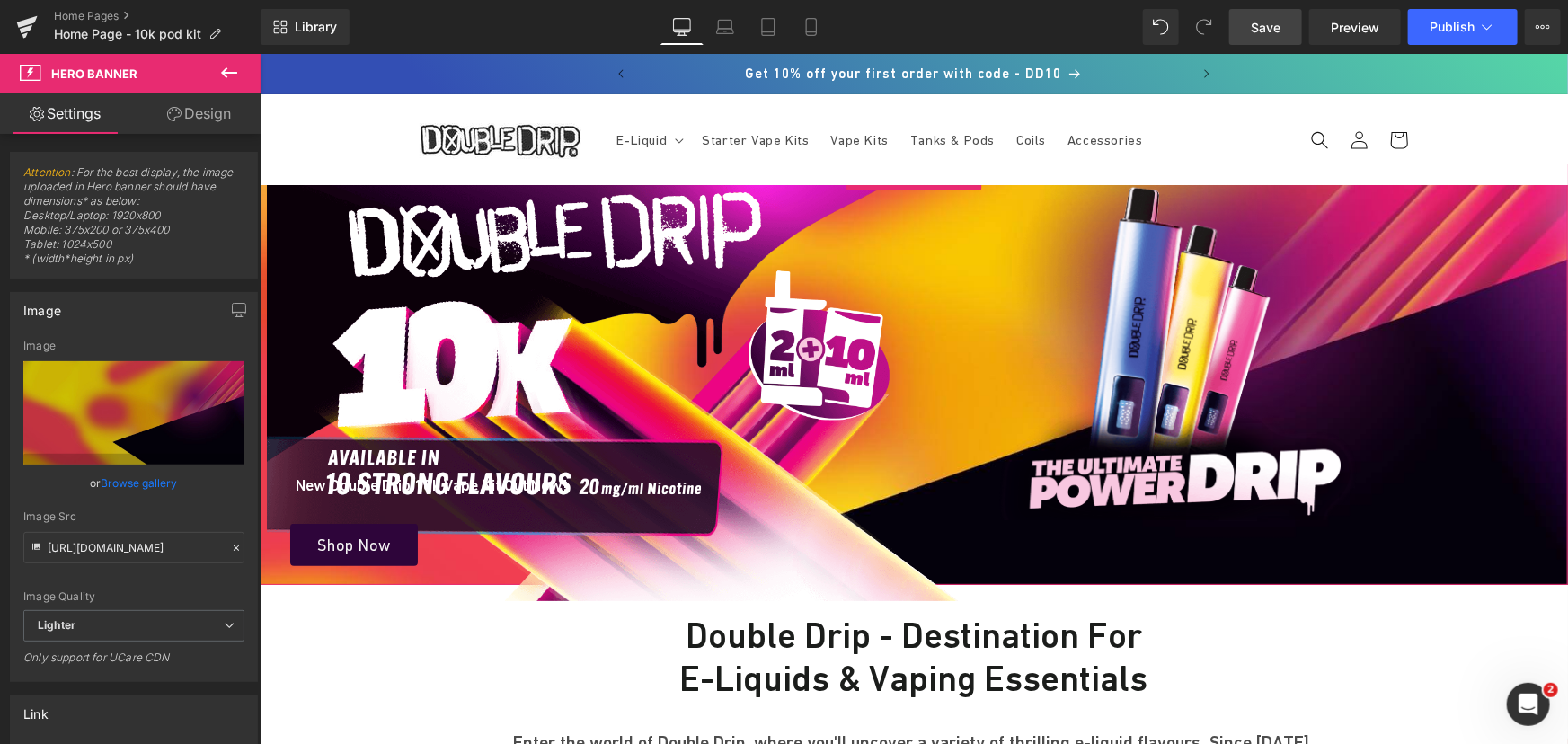
click at [188, 104] on link "Design" at bounding box center [199, 113] width 130 height 41
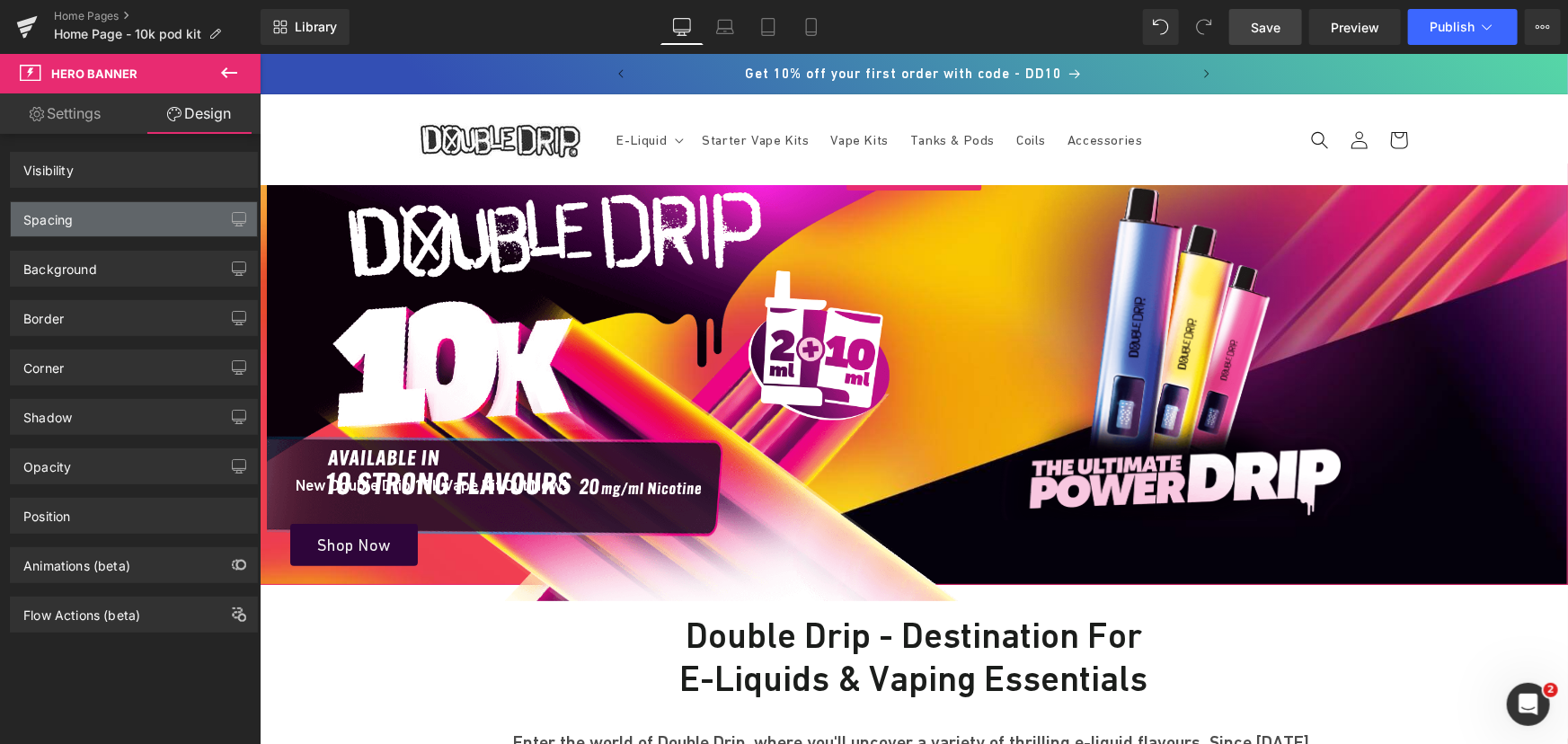
click at [81, 223] on div "Spacing" at bounding box center [133, 219] width 247 height 34
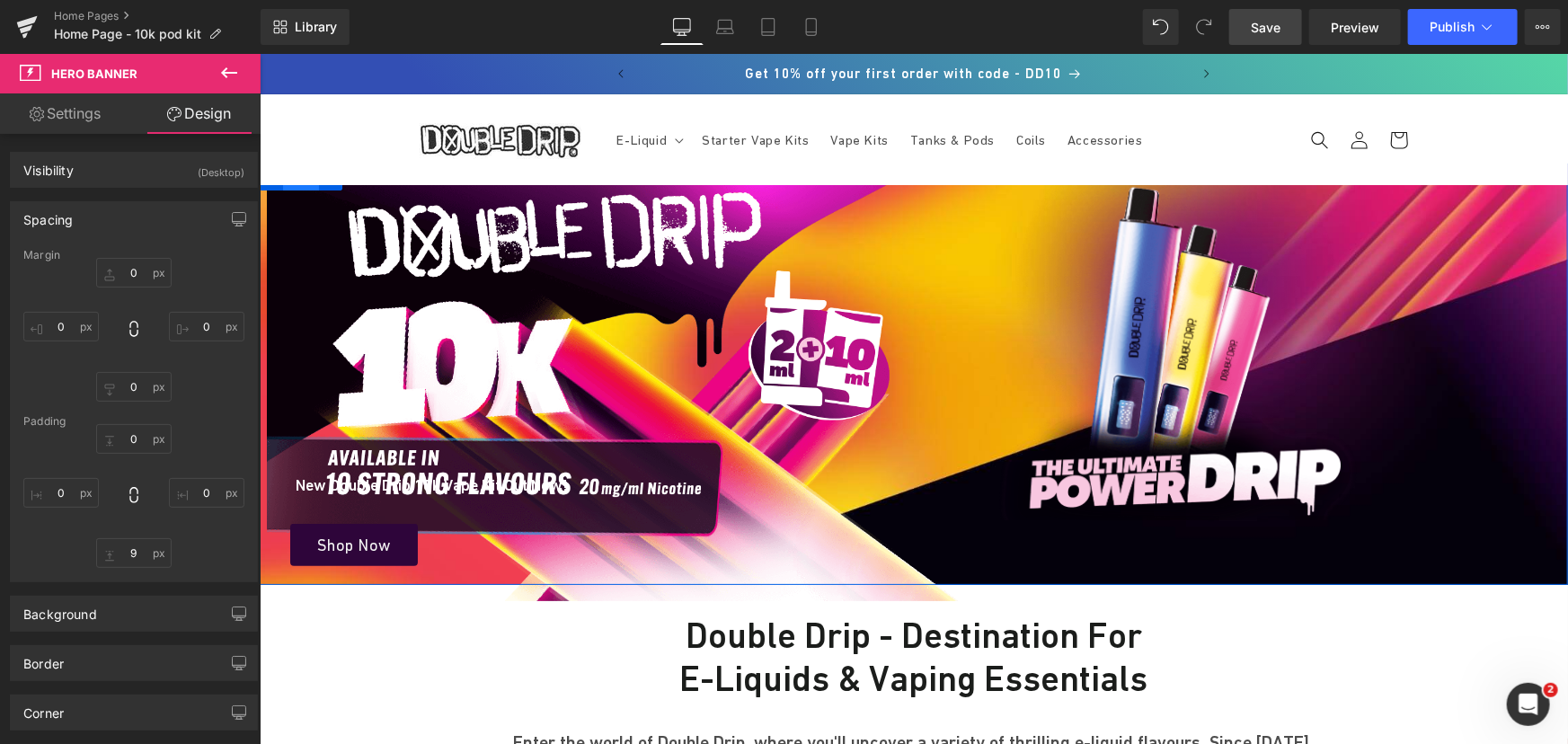
click at [292, 188] on span "Row" at bounding box center [300, 176] width 36 height 27
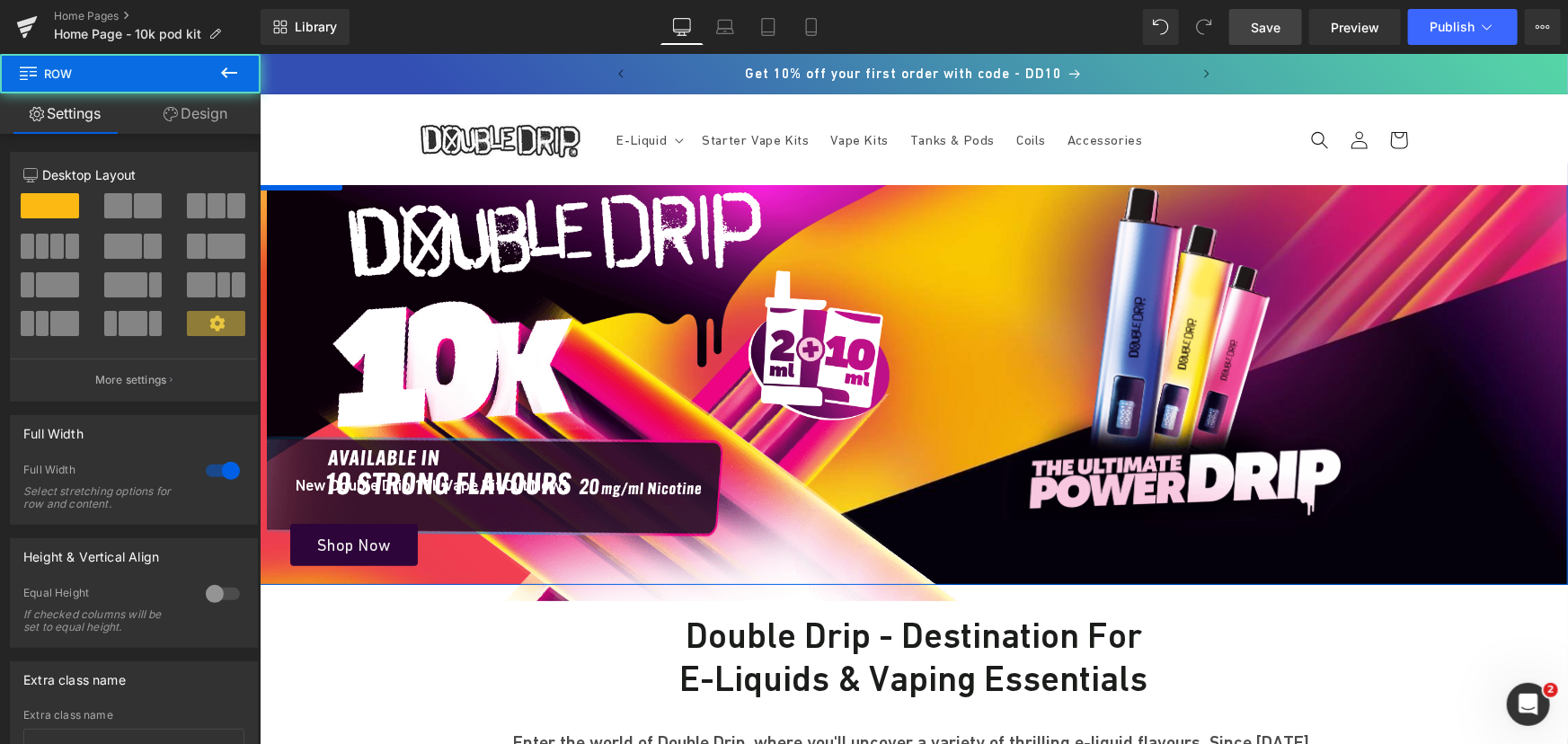
click at [198, 113] on link "Design" at bounding box center [196, 113] width 130 height 41
click at [0, 0] on div "Spacing" at bounding box center [0, 0] width 0 height 0
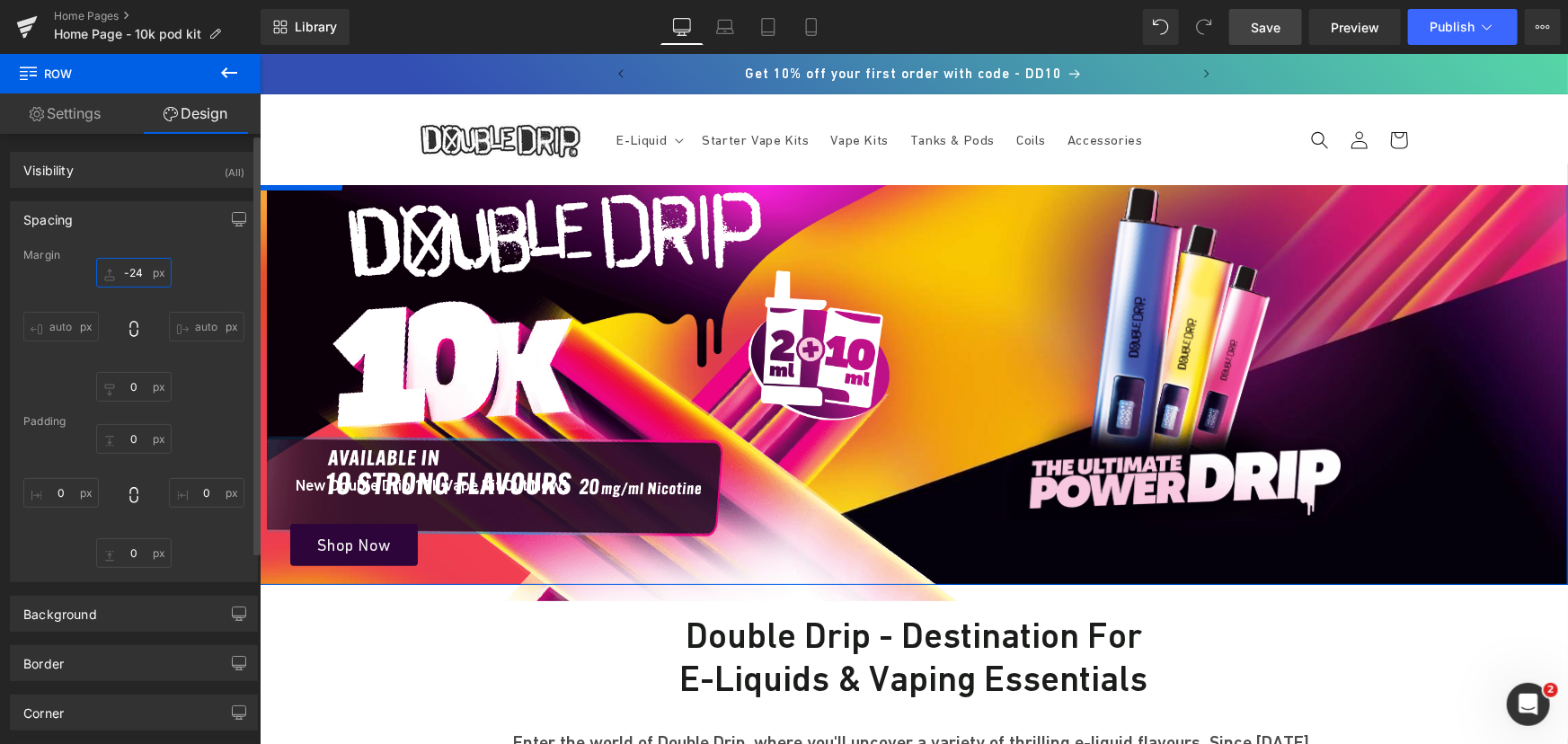
click at [127, 262] on input "text" at bounding box center [134, 272] width 76 height 29
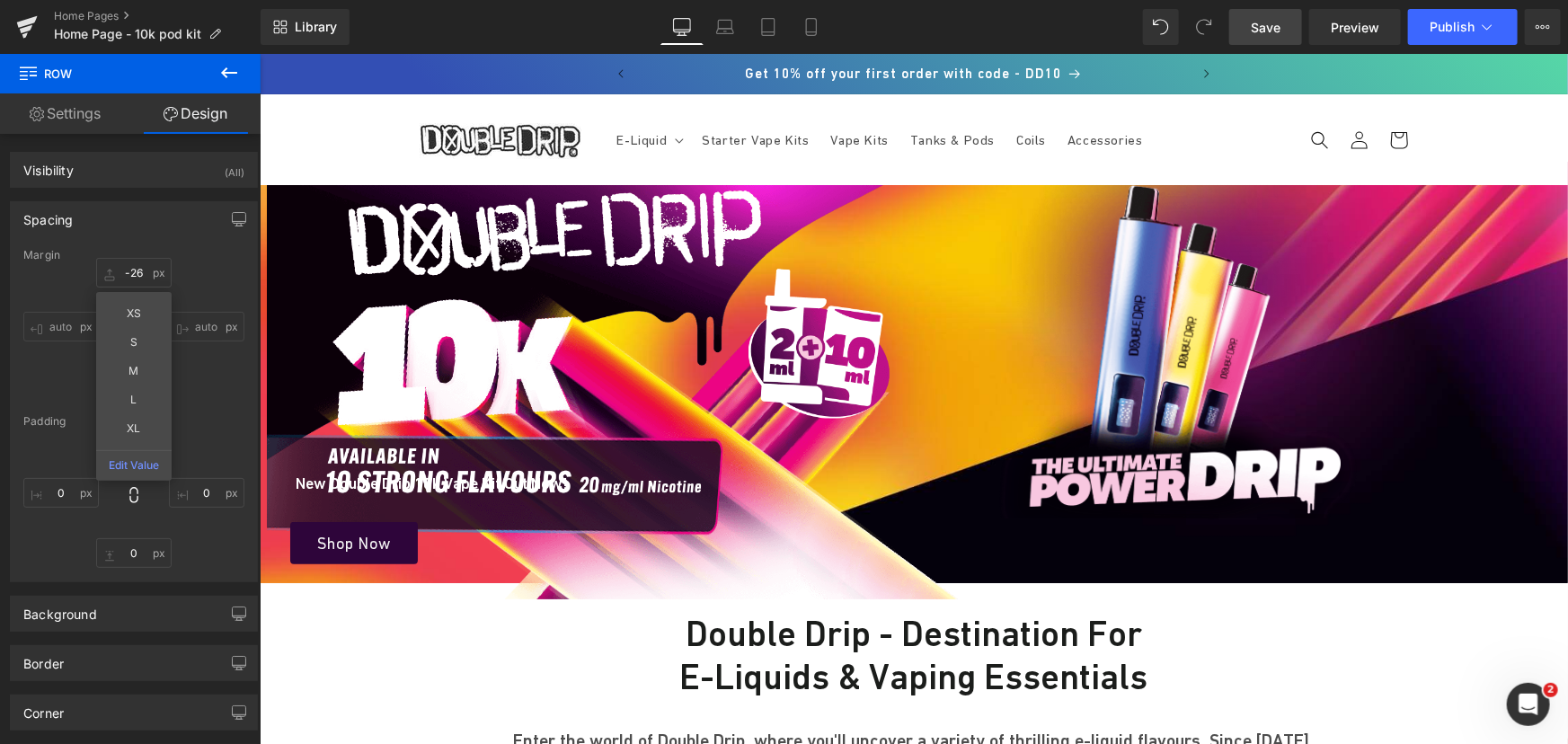
click at [1275, 31] on span "Save" at bounding box center [1265, 27] width 29 height 19
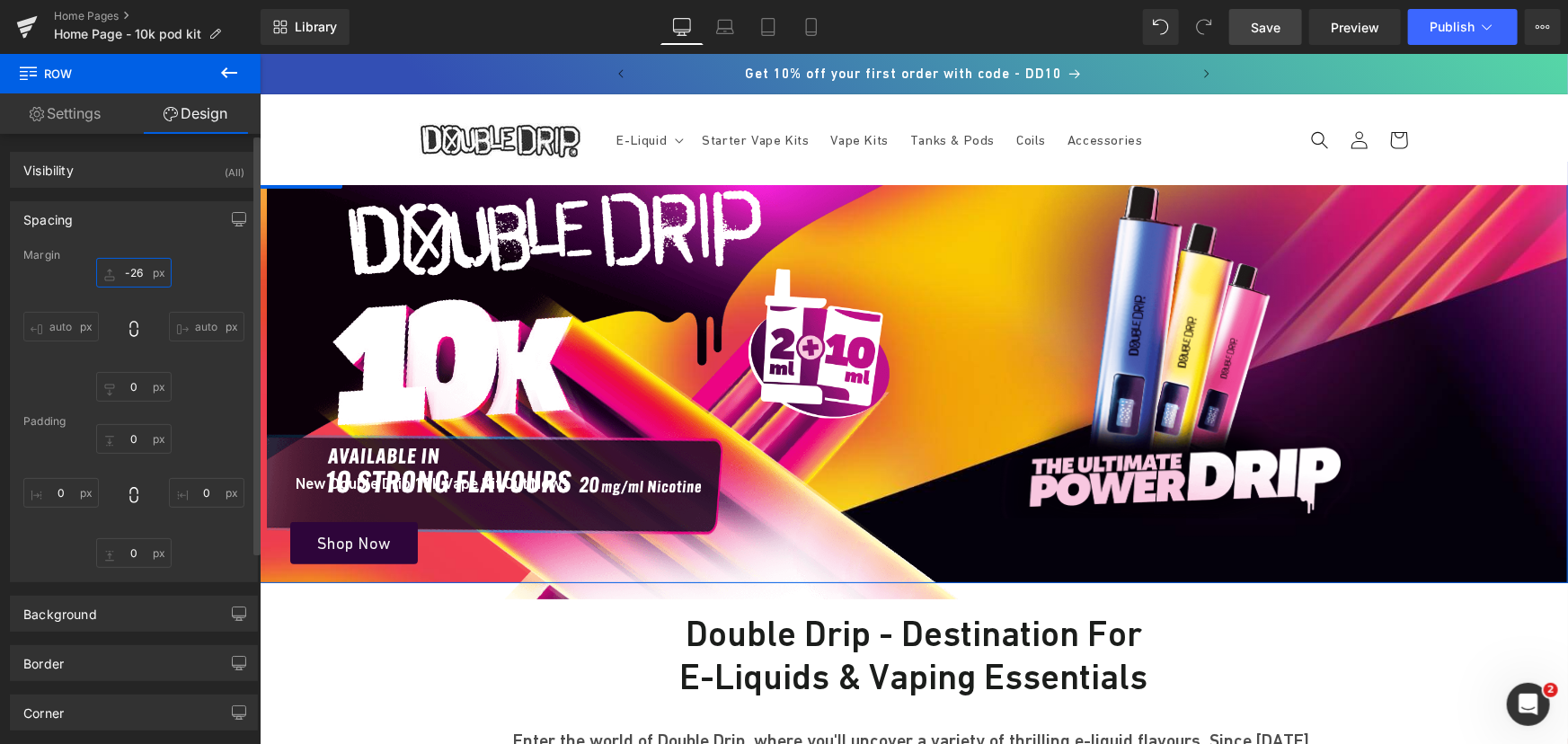
click at [131, 271] on input "-26" at bounding box center [134, 272] width 76 height 29
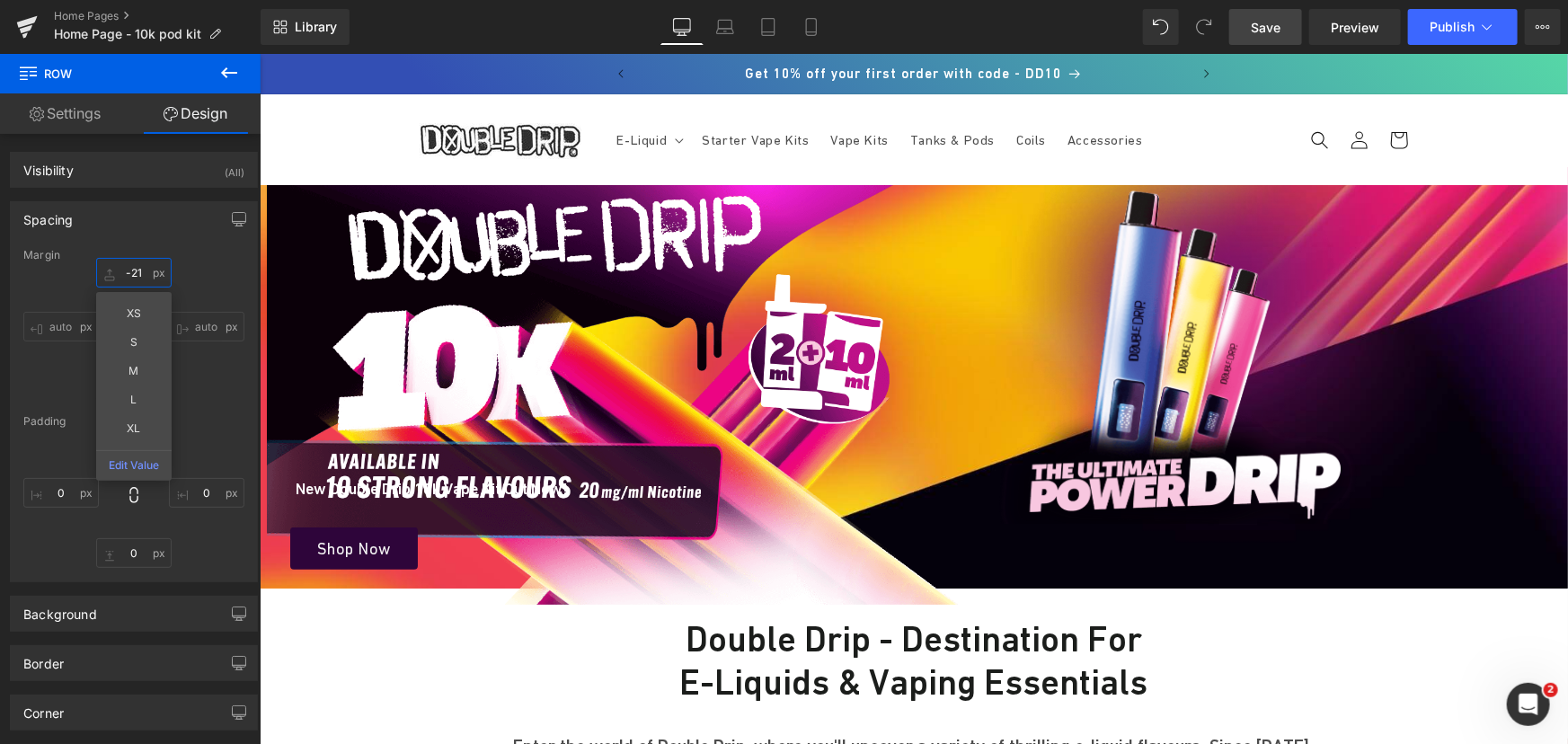
type input "-20"
click at [1267, 32] on span "Save" at bounding box center [1265, 27] width 29 height 19
click at [702, 25] on link "Desktop" at bounding box center [682, 27] width 43 height 36
click at [712, 25] on link "Laptop" at bounding box center [725, 27] width 43 height 36
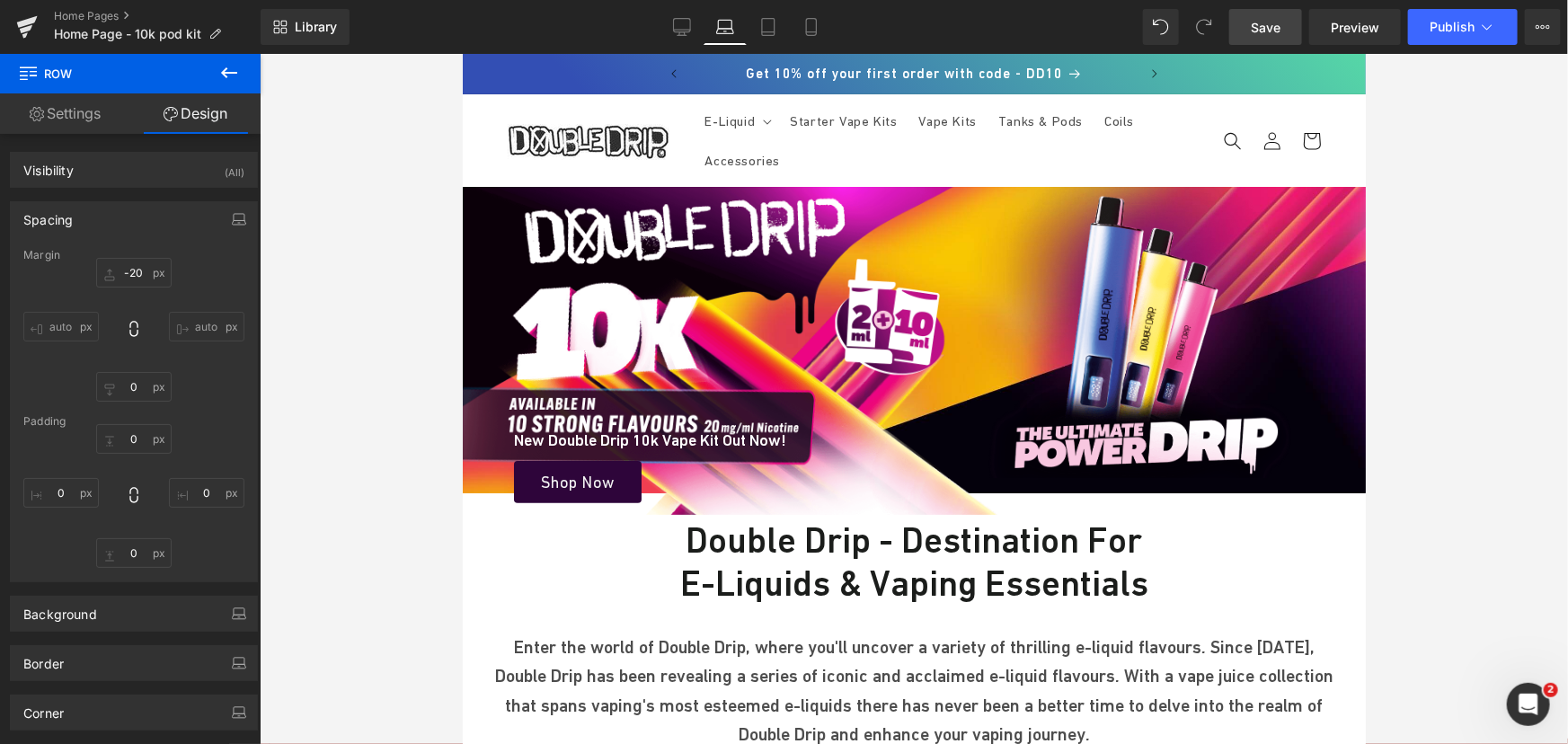
scroll to position [197, 0]
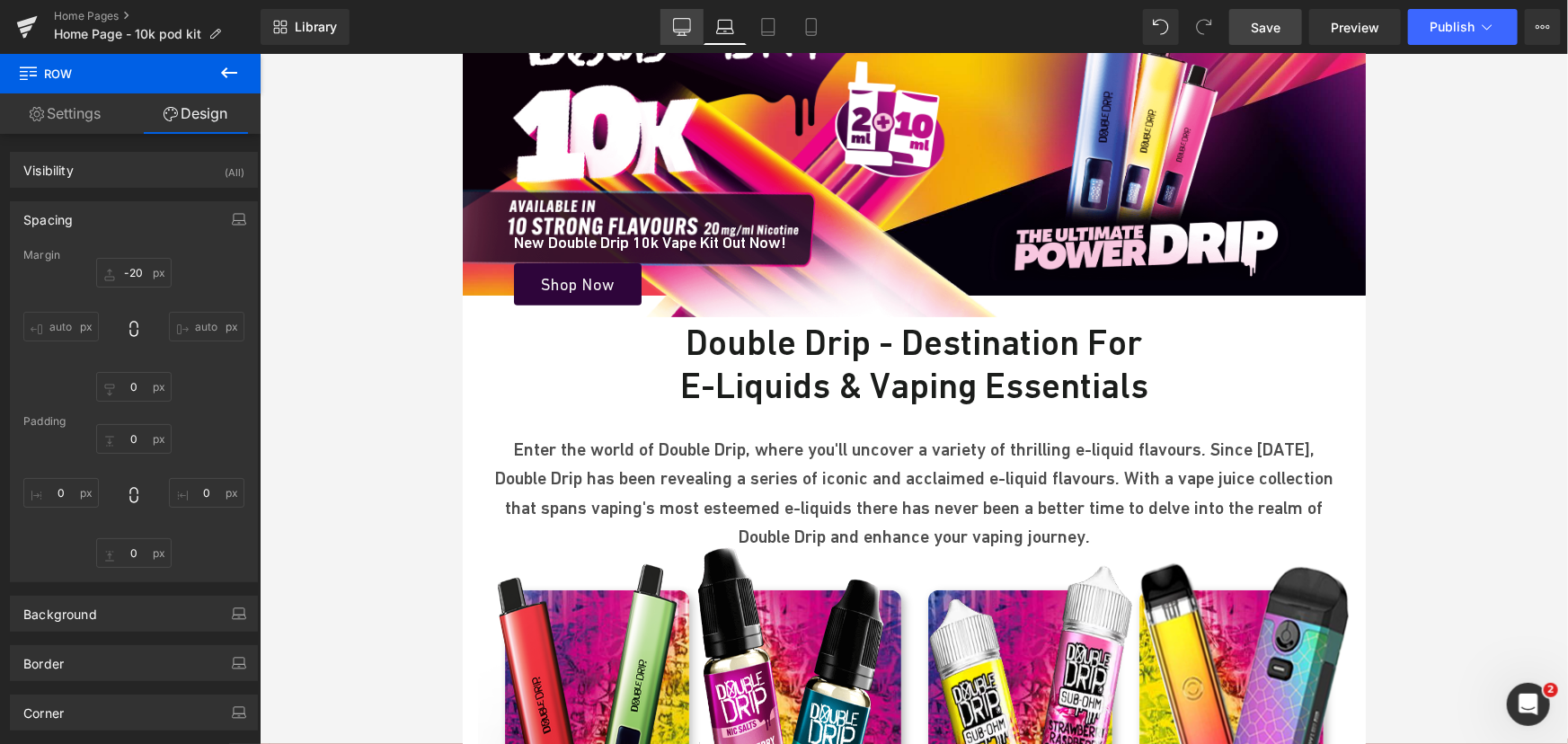
click at [678, 19] on icon at bounding box center [681, 25] width 17 height 13
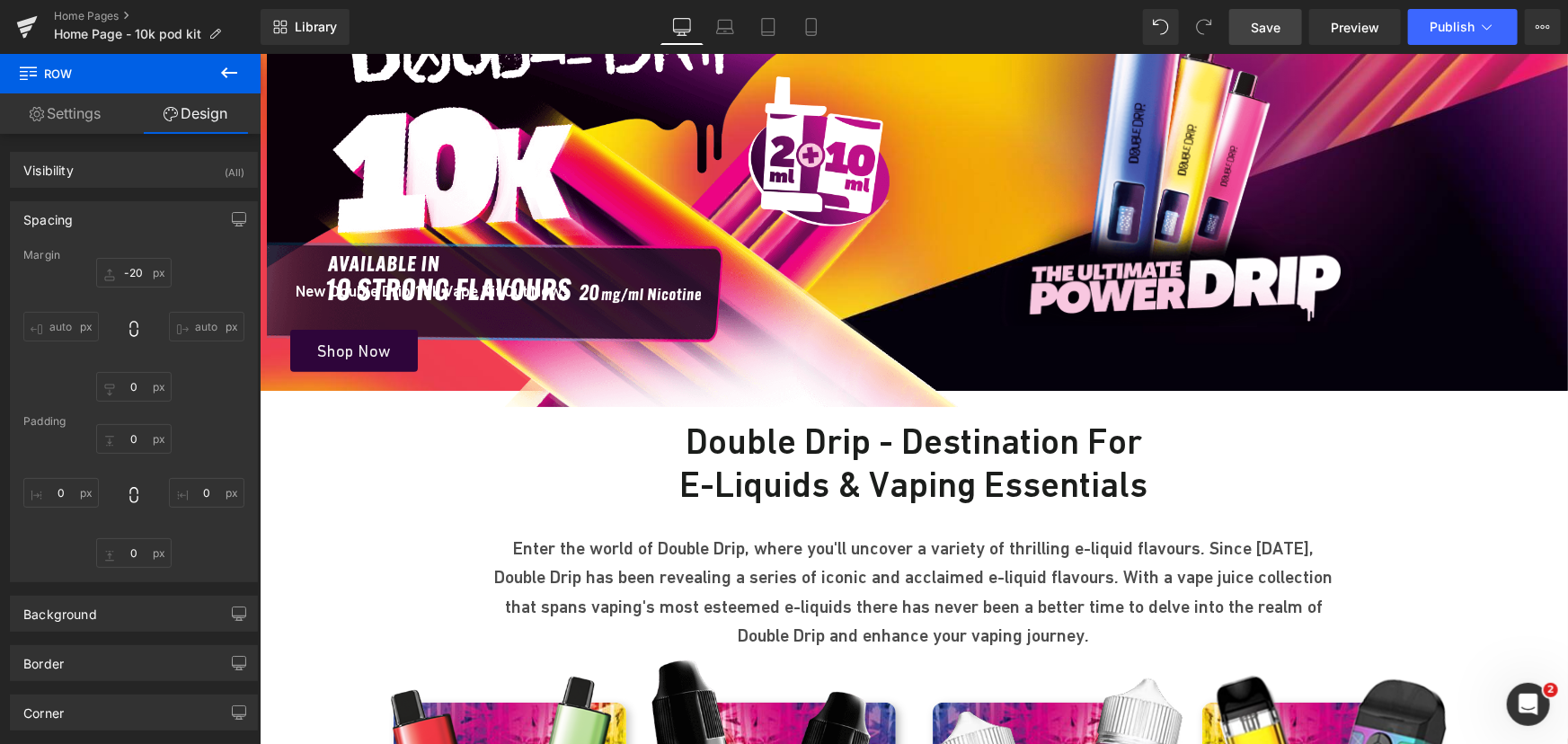
scroll to position [0, 0]
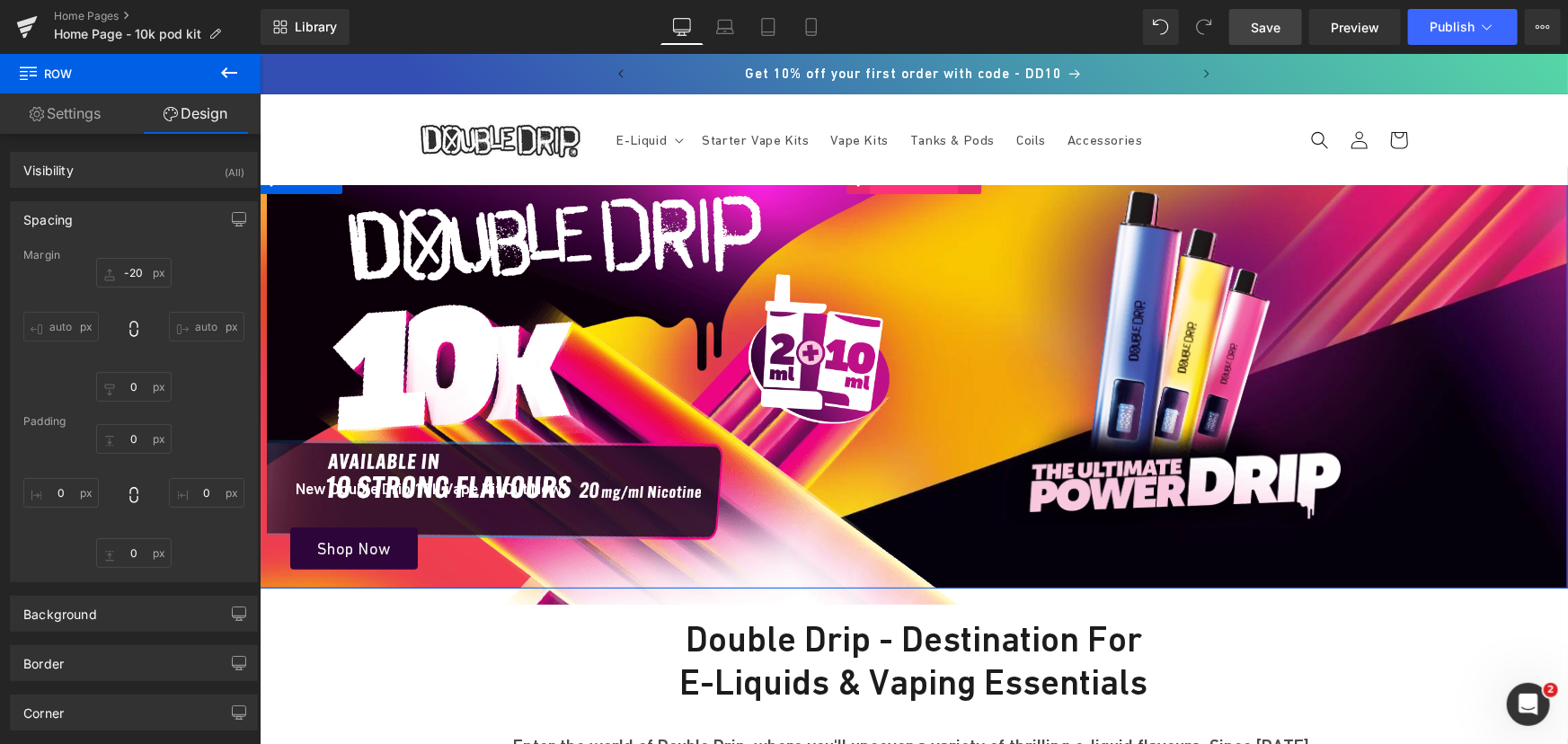
click at [902, 186] on span "Hero Banner" at bounding box center [913, 179] width 87 height 27
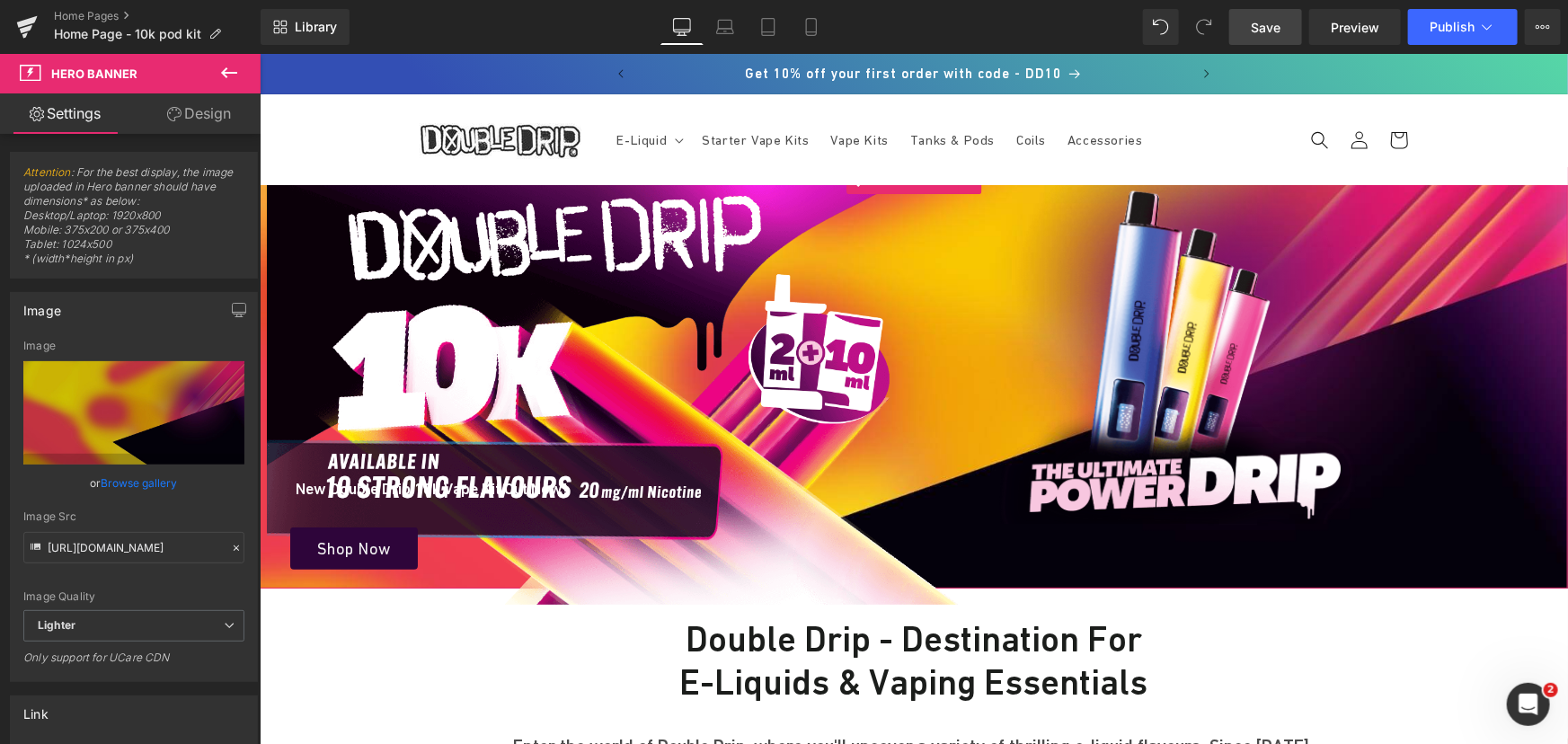
click at [234, 114] on link "Design" at bounding box center [199, 113] width 130 height 41
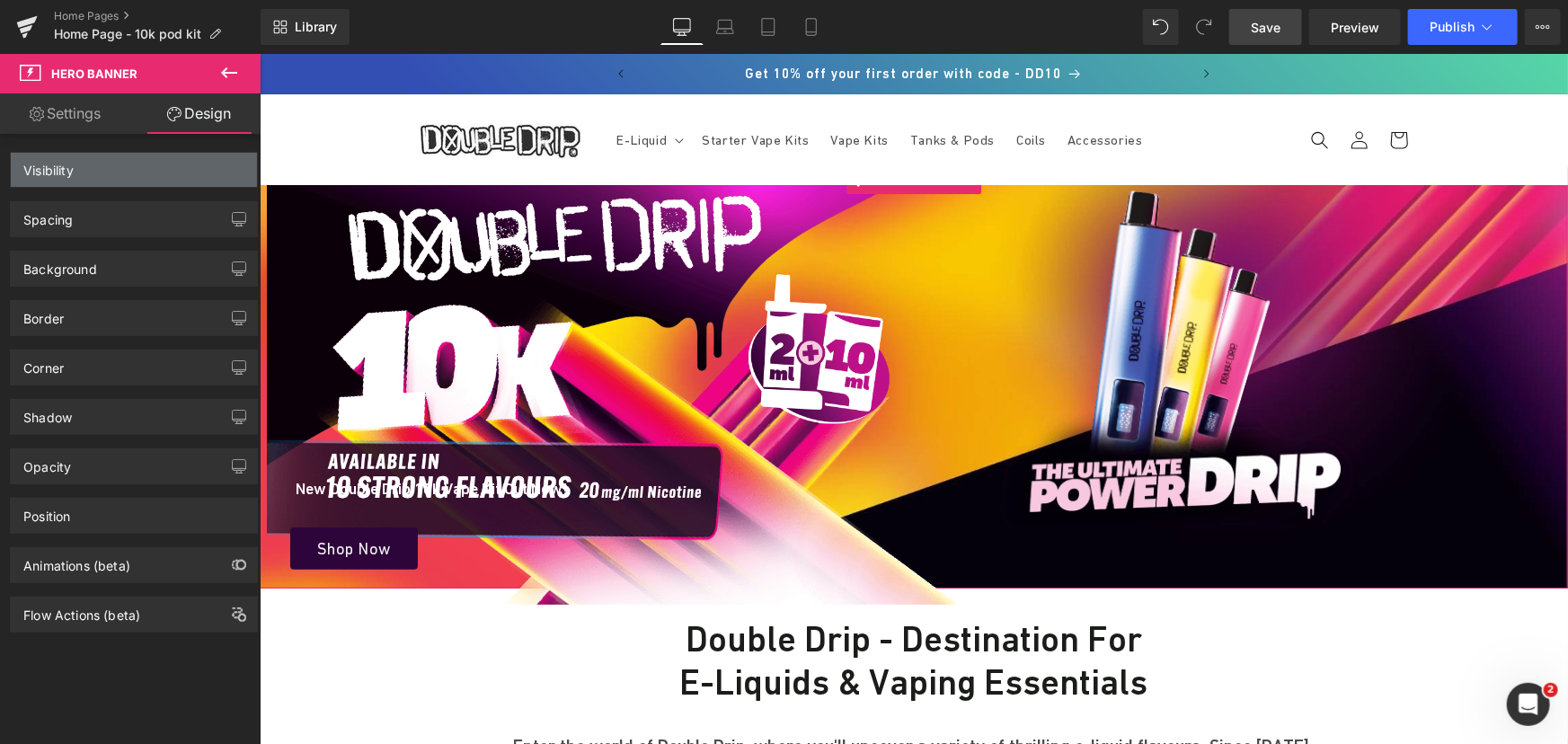
click at [142, 183] on div "Visibility" at bounding box center [133, 170] width 247 height 34
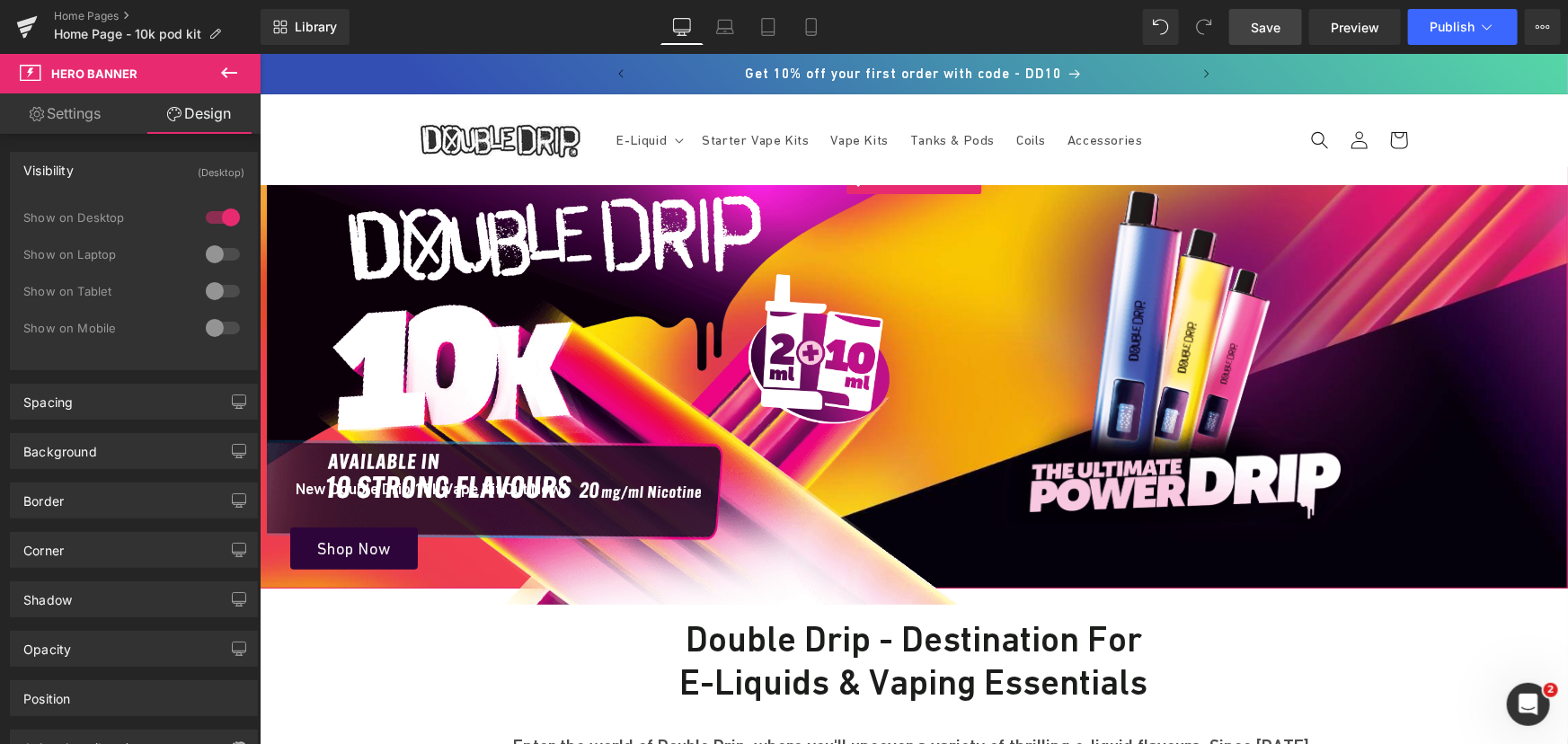
click at [142, 182] on div "Visibility (Desktop)" at bounding box center [133, 170] width 247 height 34
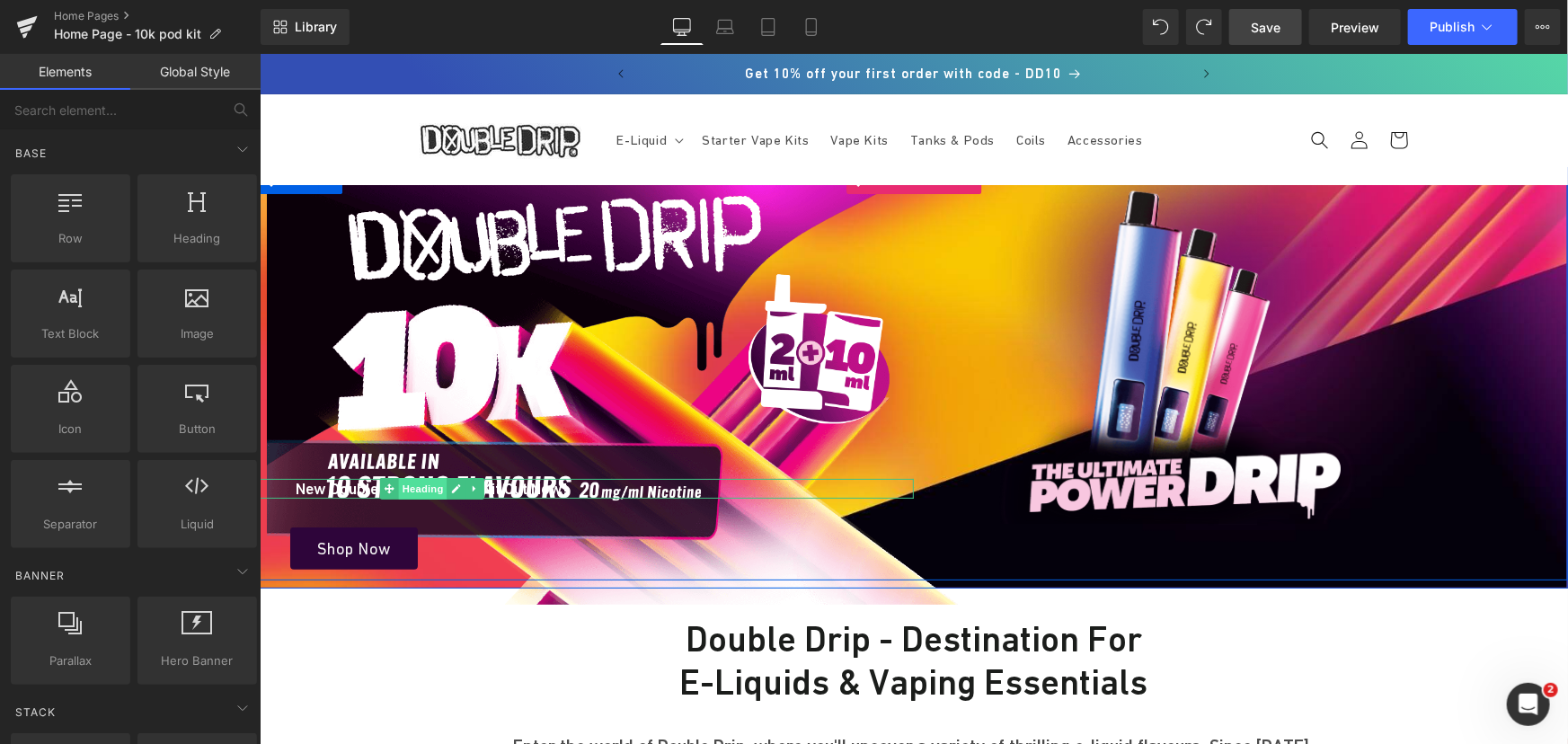
click at [427, 490] on span "Heading" at bounding box center [420, 487] width 48 height 22
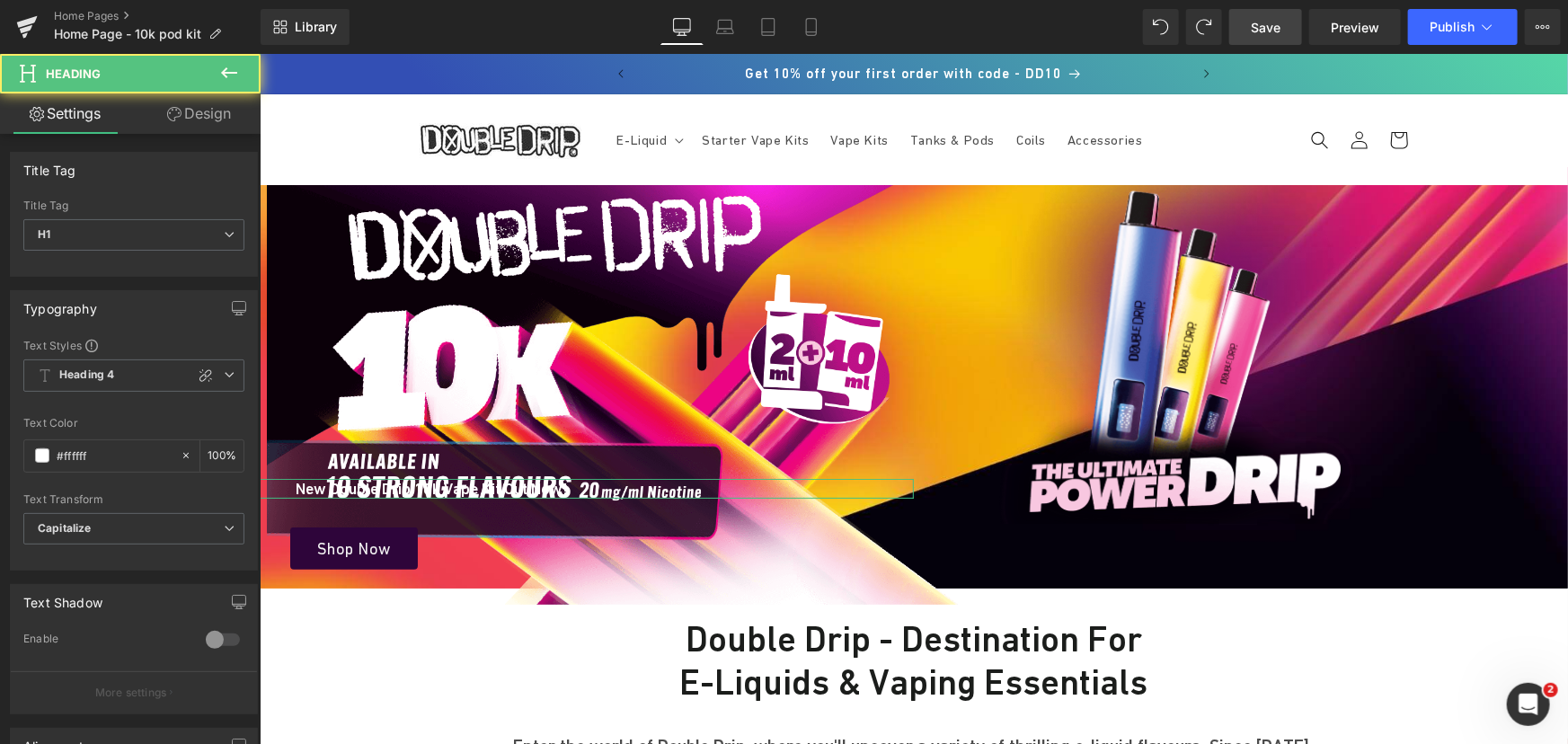
click at [189, 120] on link "Design" at bounding box center [199, 113] width 130 height 41
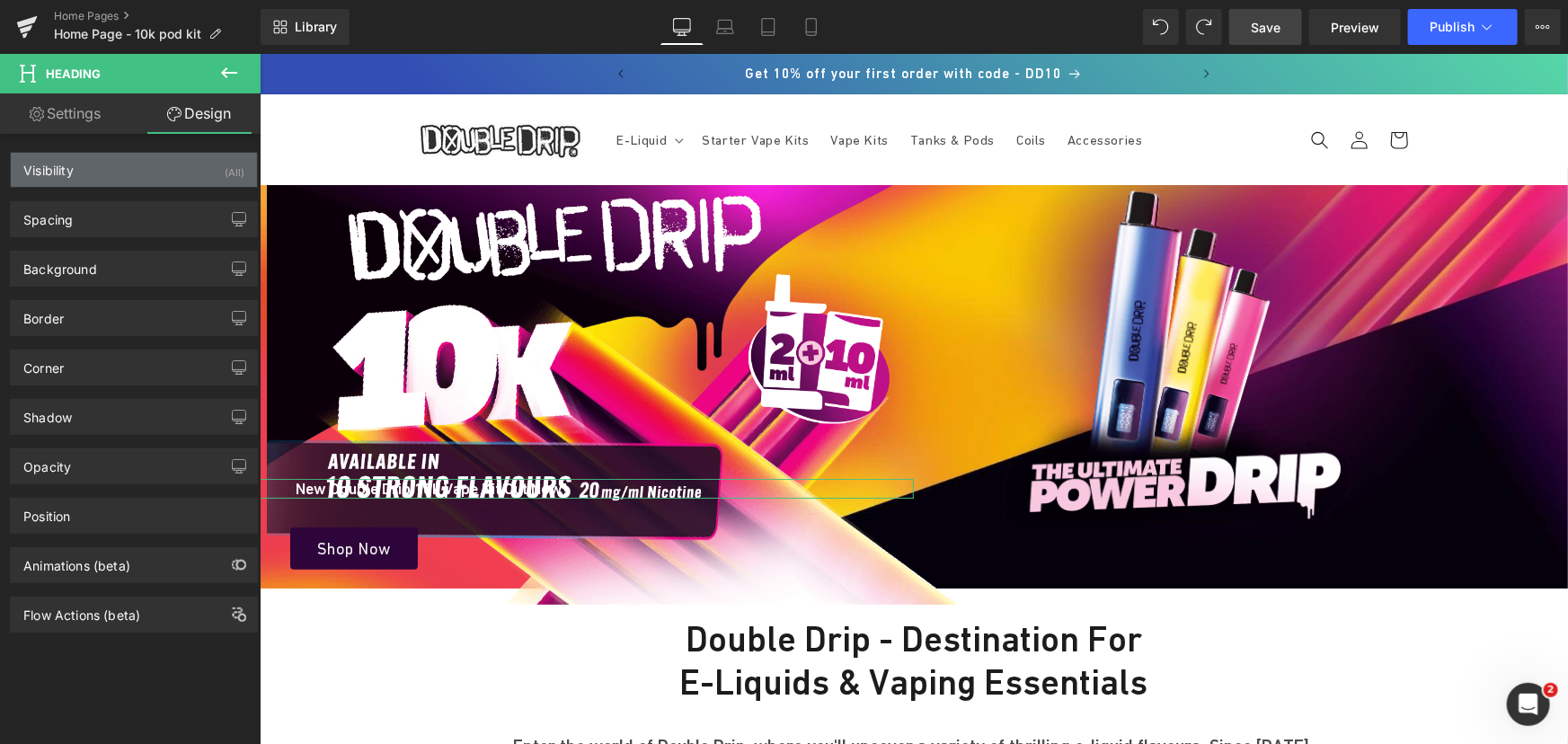
click at [78, 185] on div "Visibility (All)" at bounding box center [133, 170] width 247 height 34
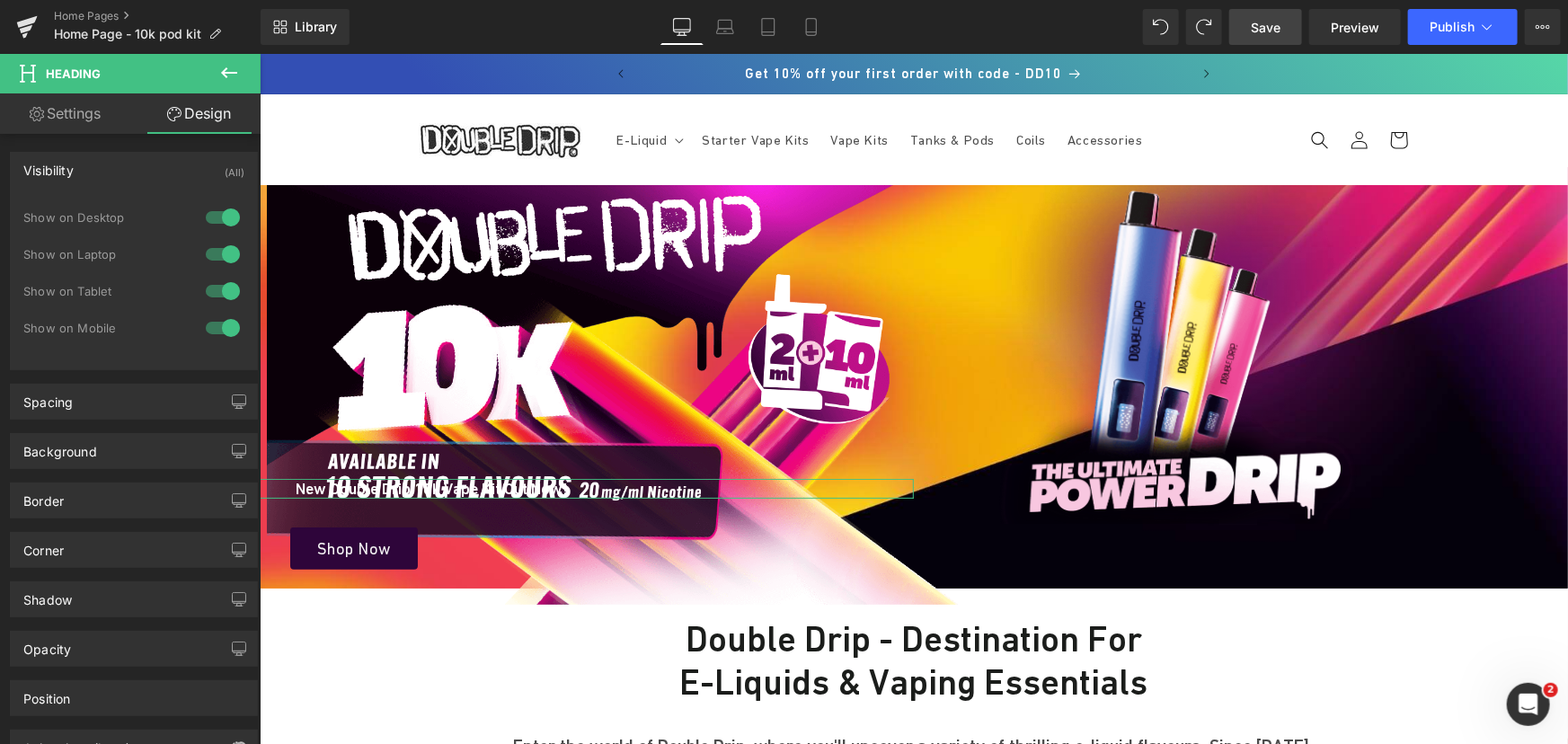
click at [87, 169] on div "Visibility (All)" at bounding box center [133, 170] width 247 height 34
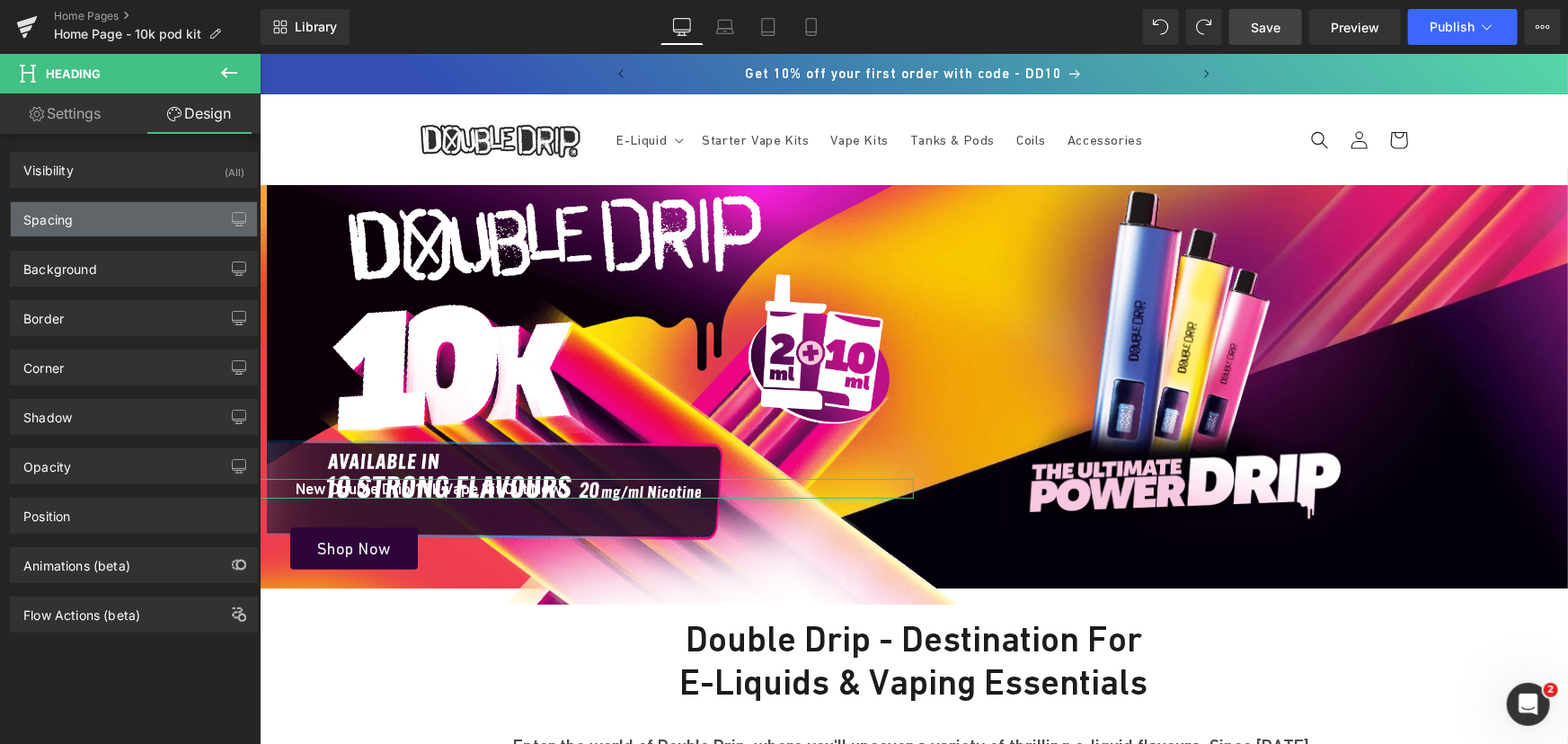
click at [78, 228] on div "Spacing" at bounding box center [133, 219] width 247 height 34
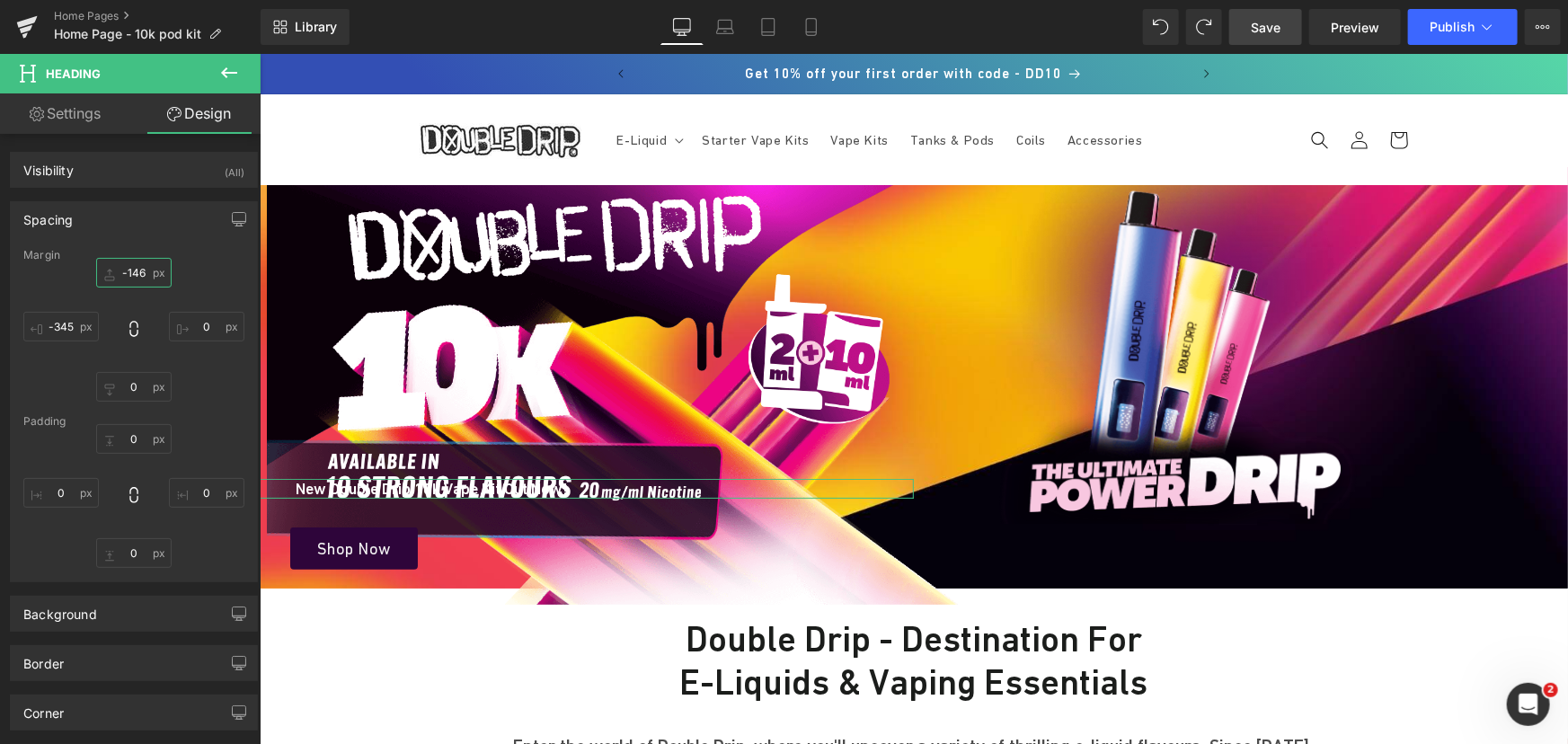
click at [138, 276] on input "text" at bounding box center [134, 272] width 76 height 29
type input "0"
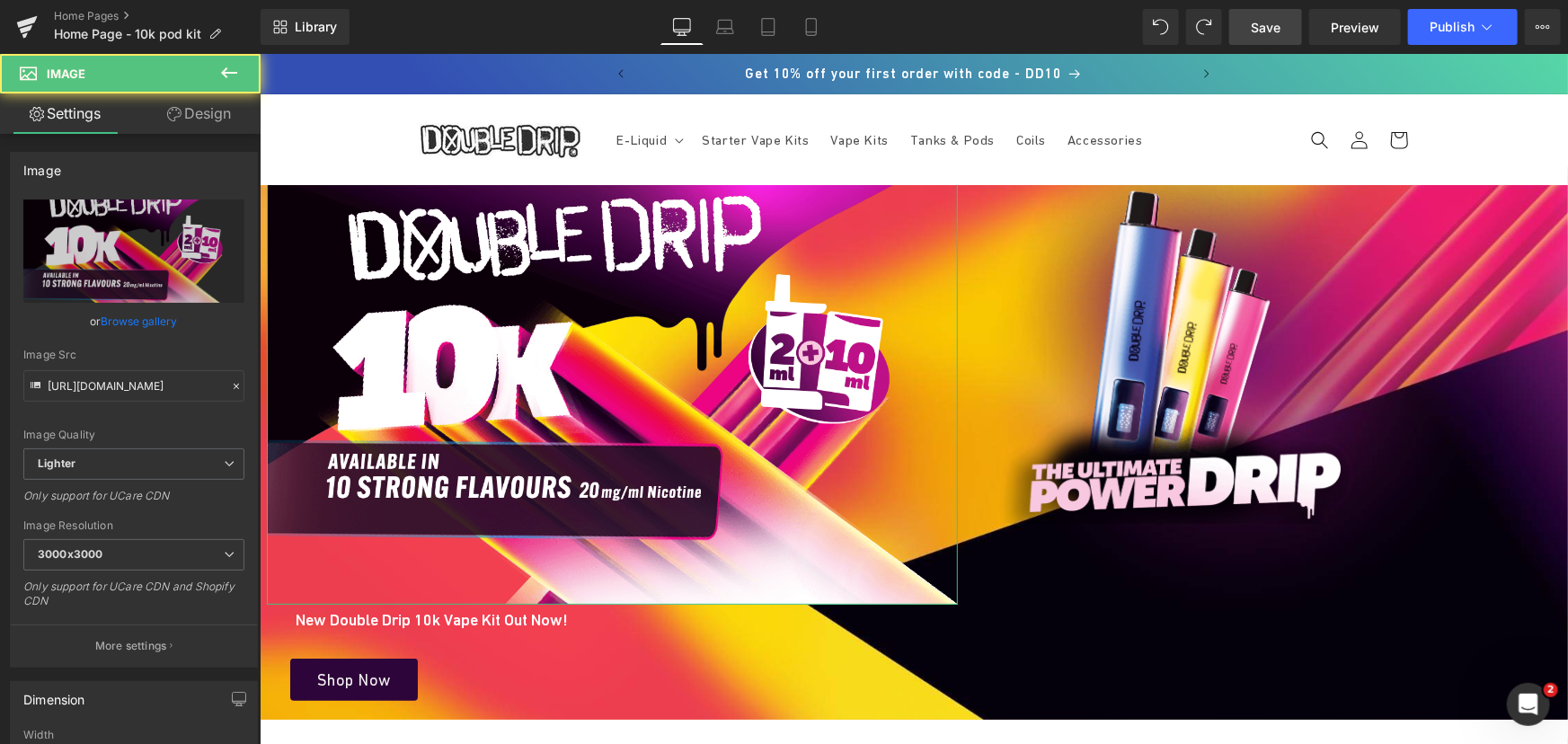
click at [205, 114] on link "Design" at bounding box center [199, 113] width 130 height 41
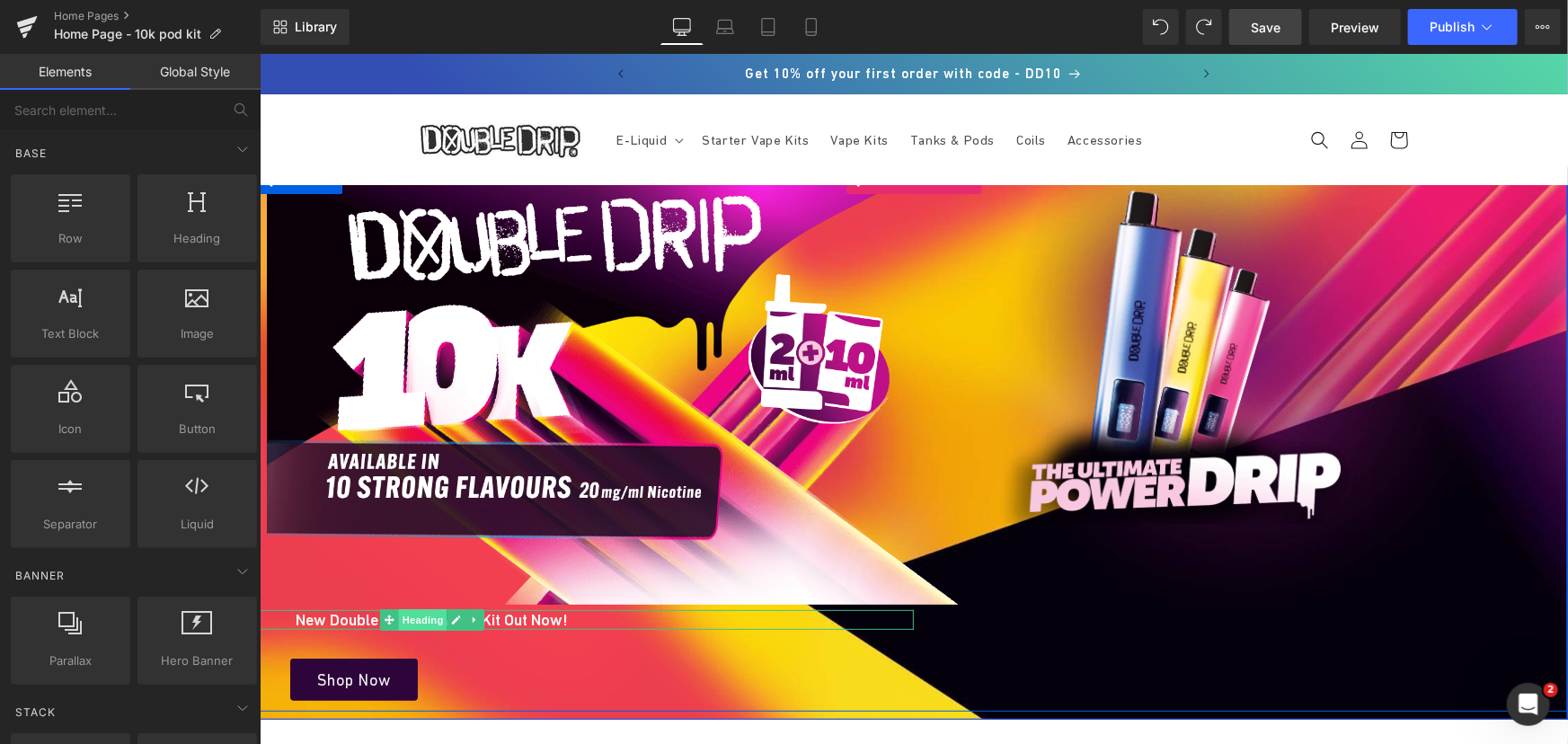
click at [407, 616] on span "Heading" at bounding box center [420, 618] width 48 height 22
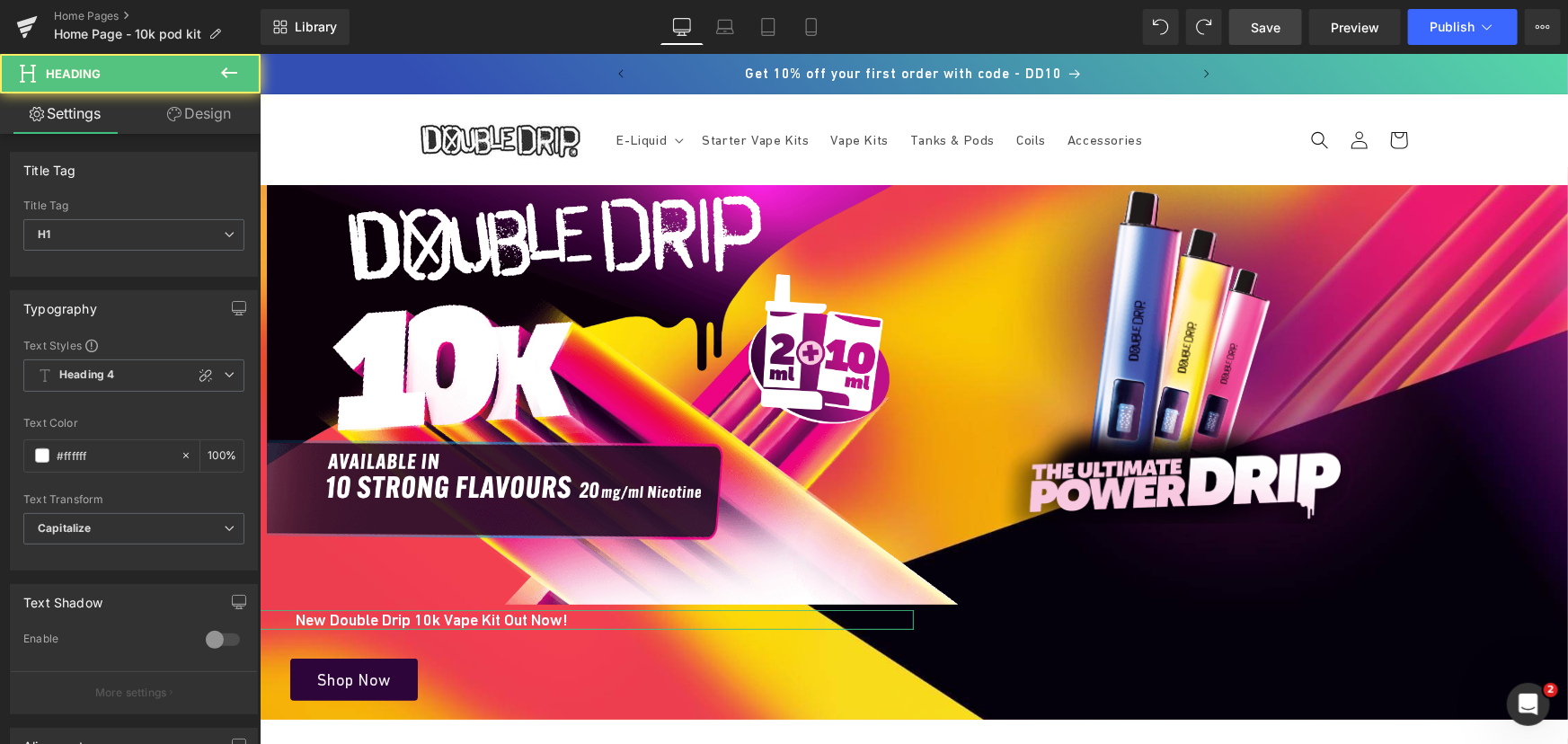
click at [199, 118] on link "Design" at bounding box center [199, 113] width 130 height 41
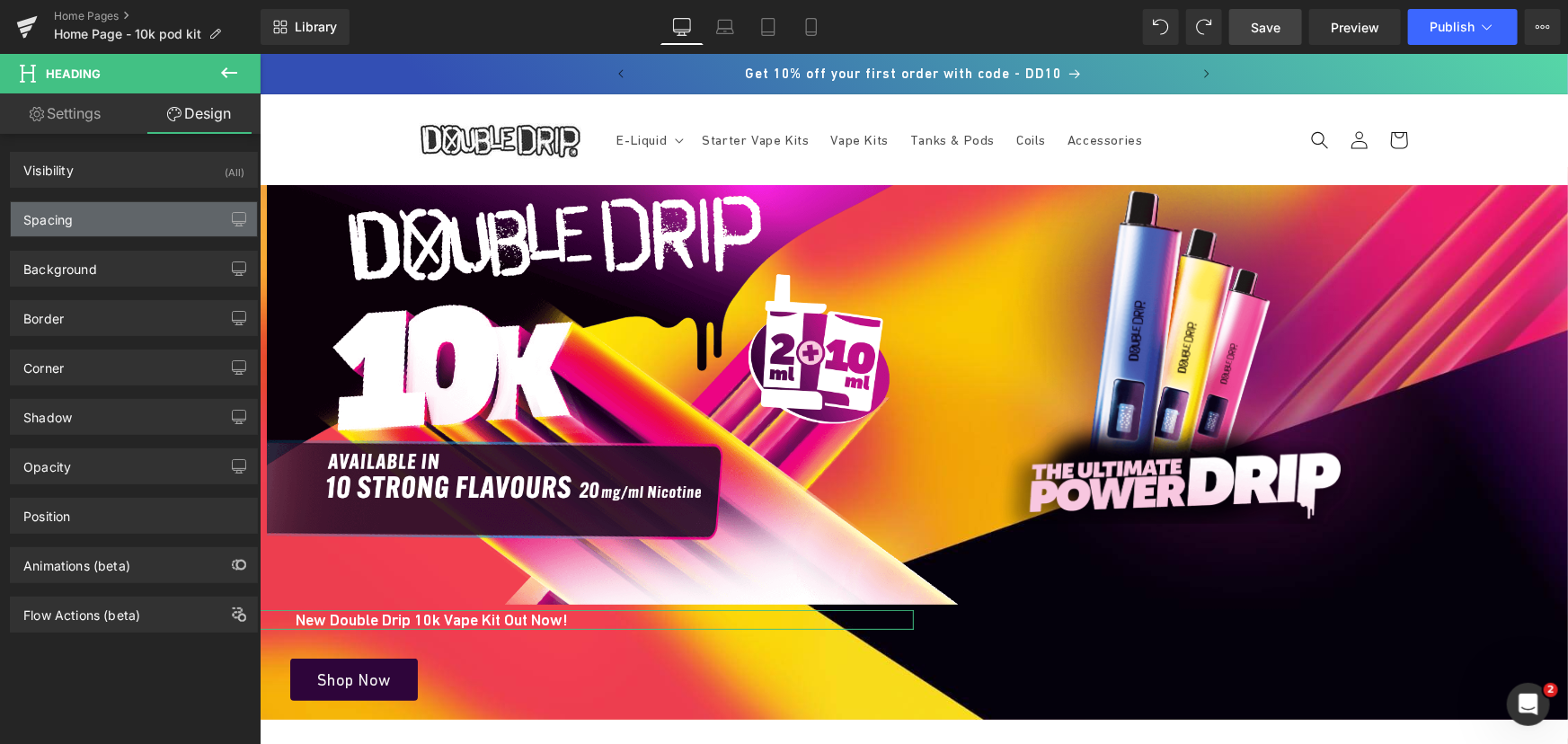
click at [71, 210] on div "Spacing" at bounding box center [48, 214] width 49 height 25
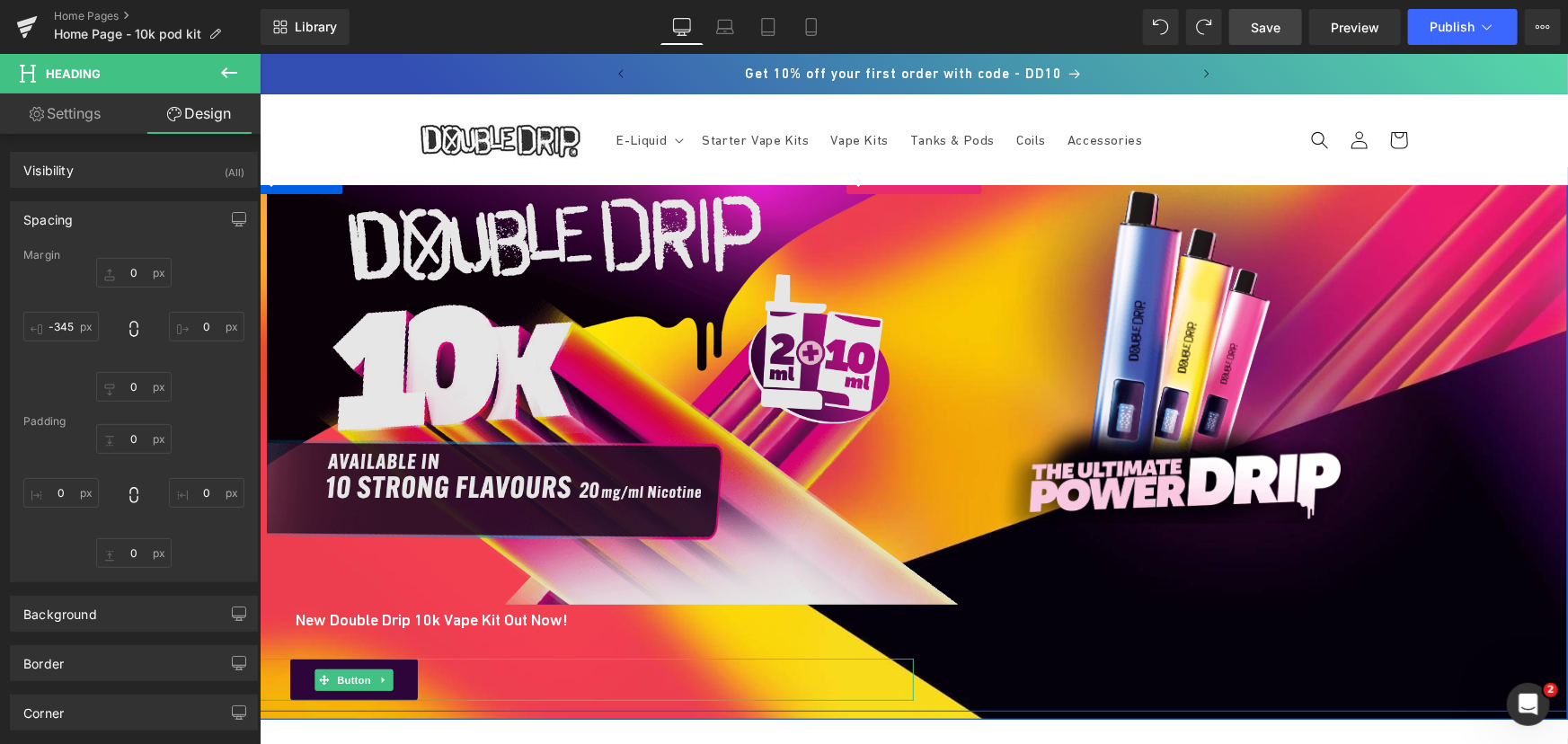
click at [354, 677] on span "Button" at bounding box center [353, 679] width 42 height 22
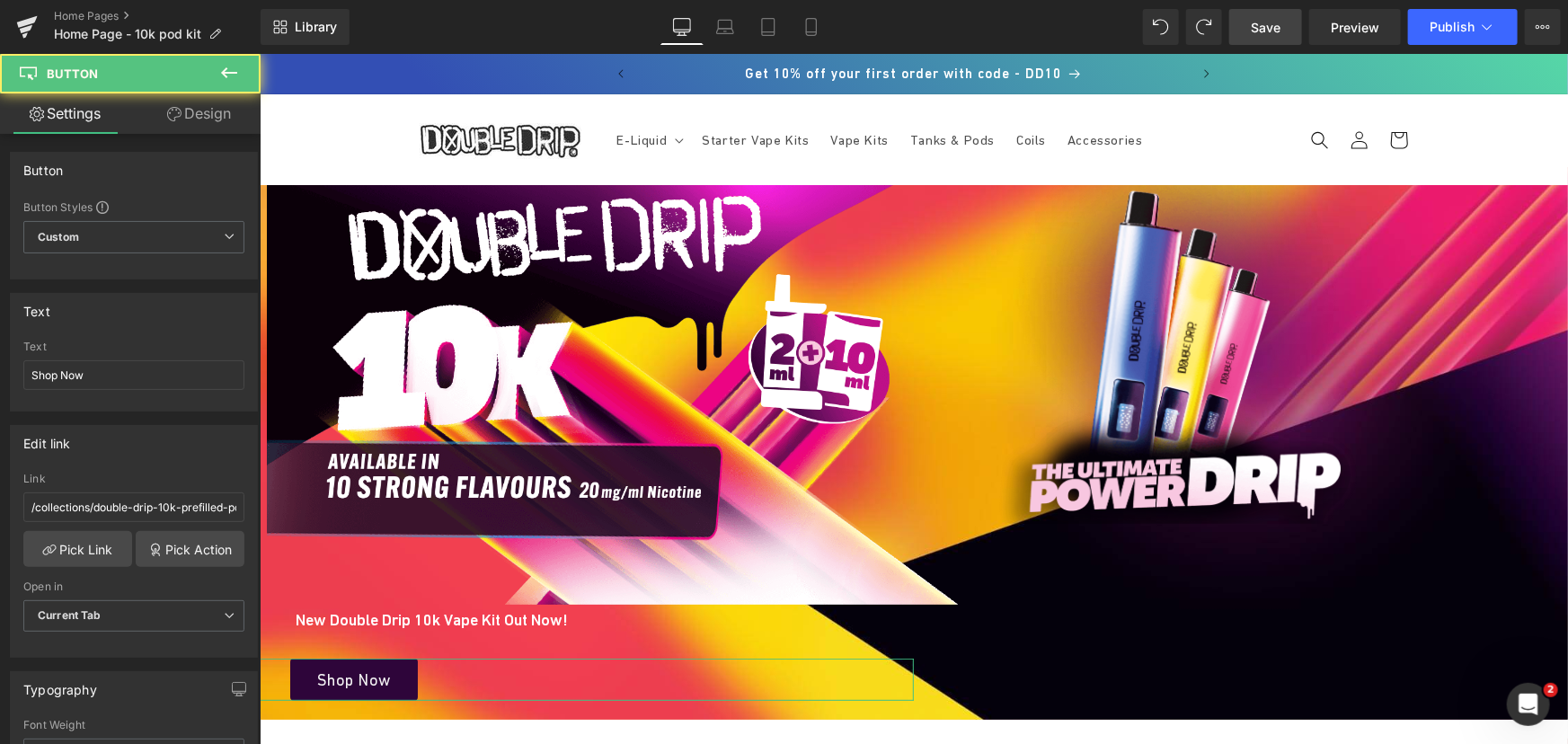
click at [212, 107] on link "Design" at bounding box center [199, 113] width 130 height 41
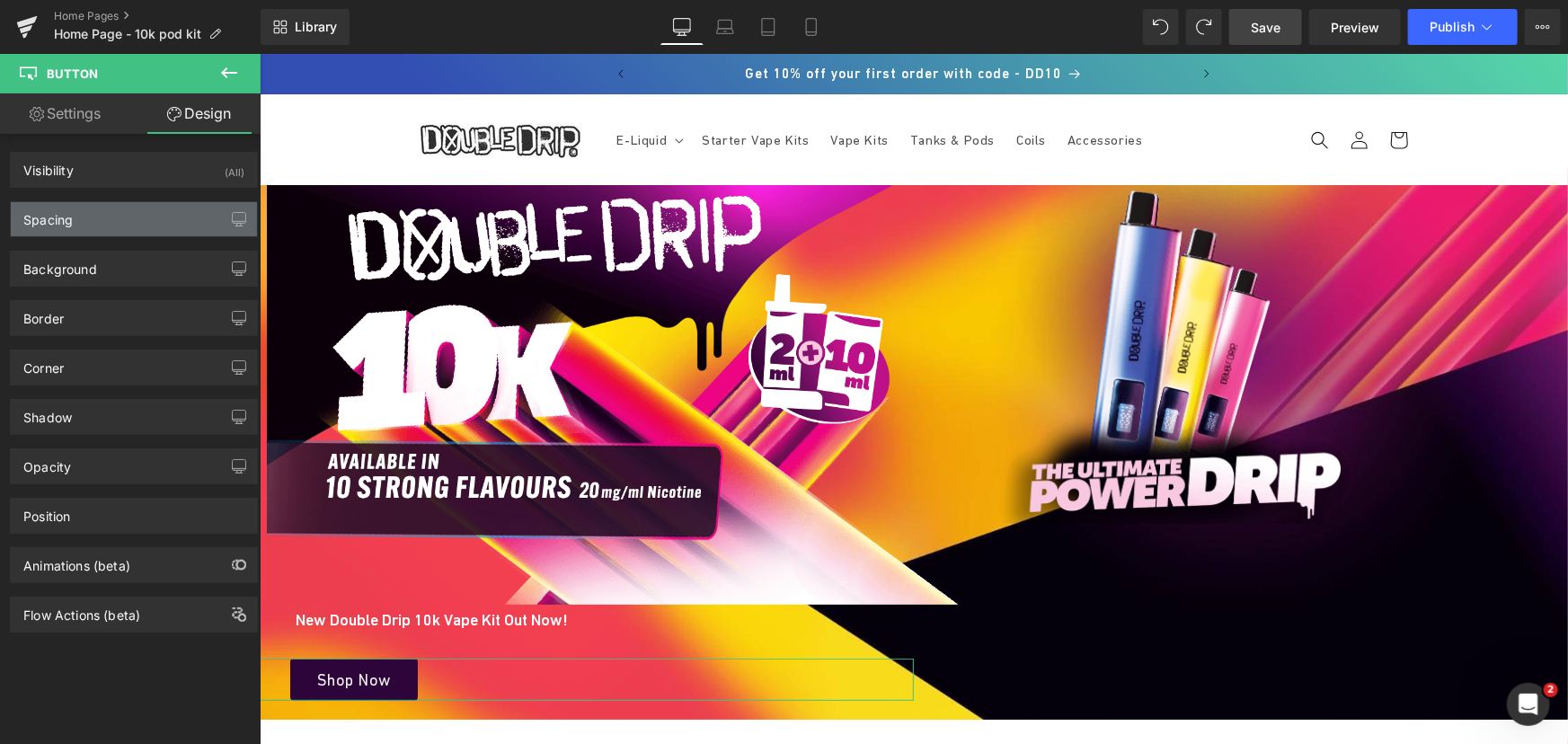
click at [78, 215] on div "Spacing" at bounding box center [133, 219] width 247 height 34
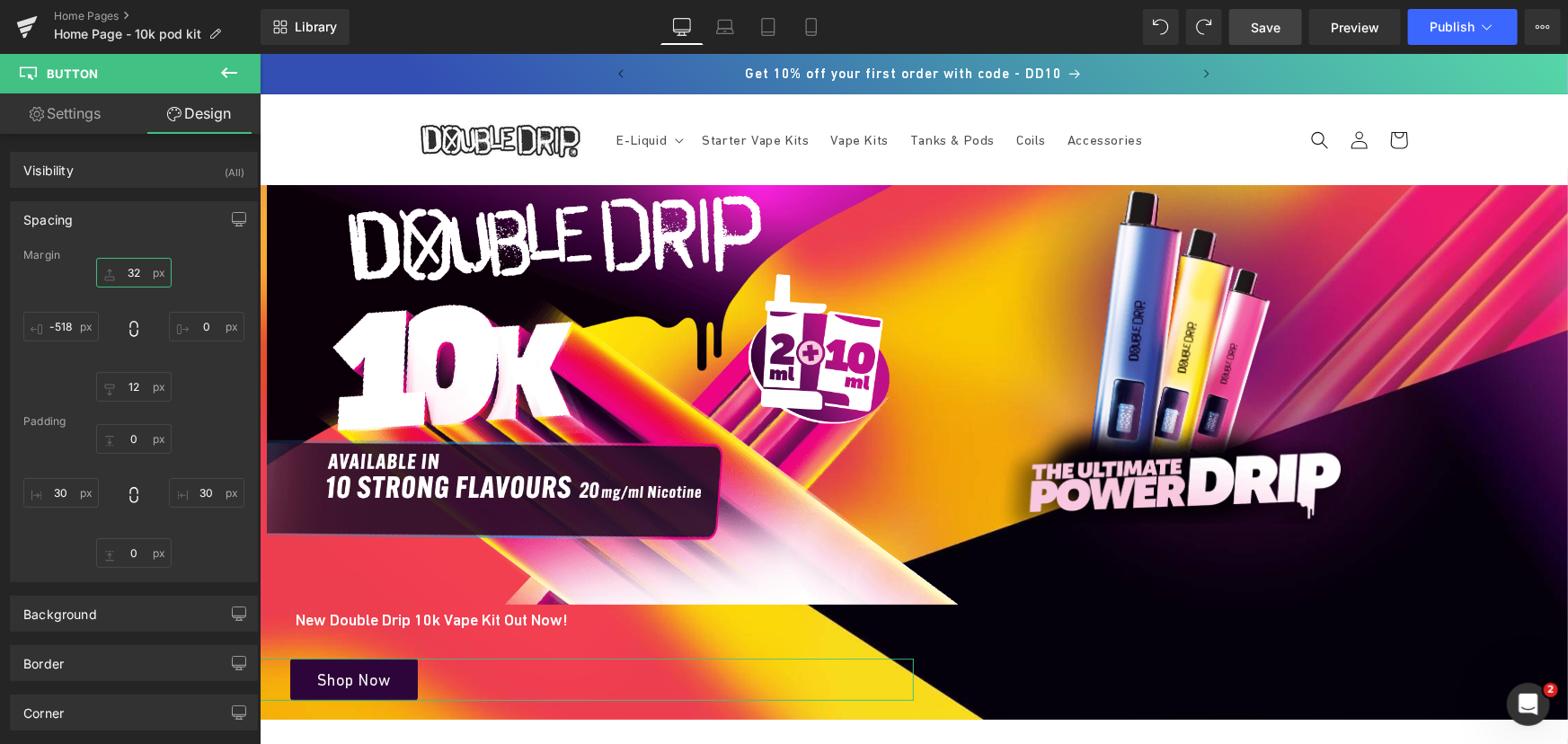
click at [136, 272] on input "32" at bounding box center [134, 272] width 76 height 29
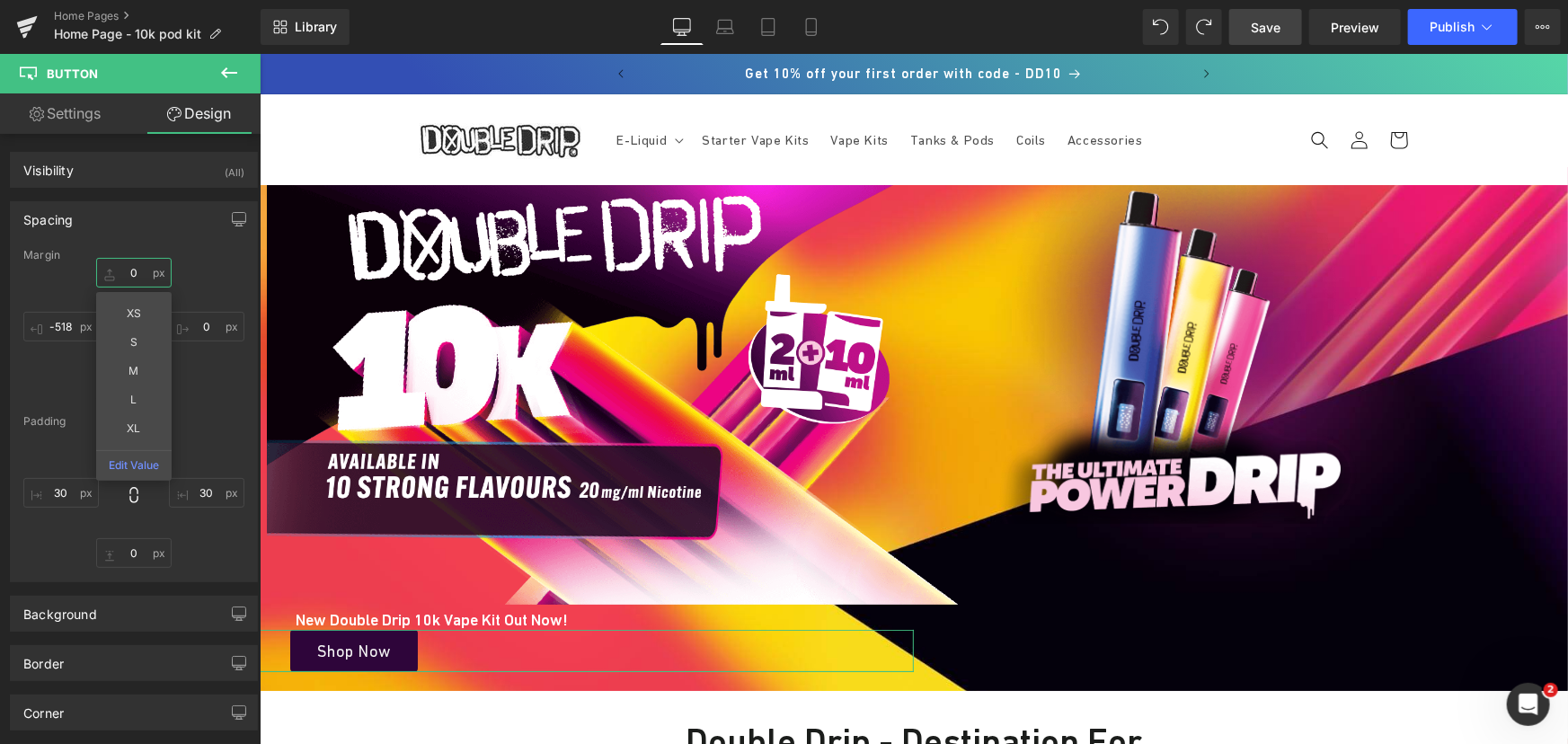
type input "0"
click at [204, 249] on div "Margin" at bounding box center [134, 254] width 221 height 12
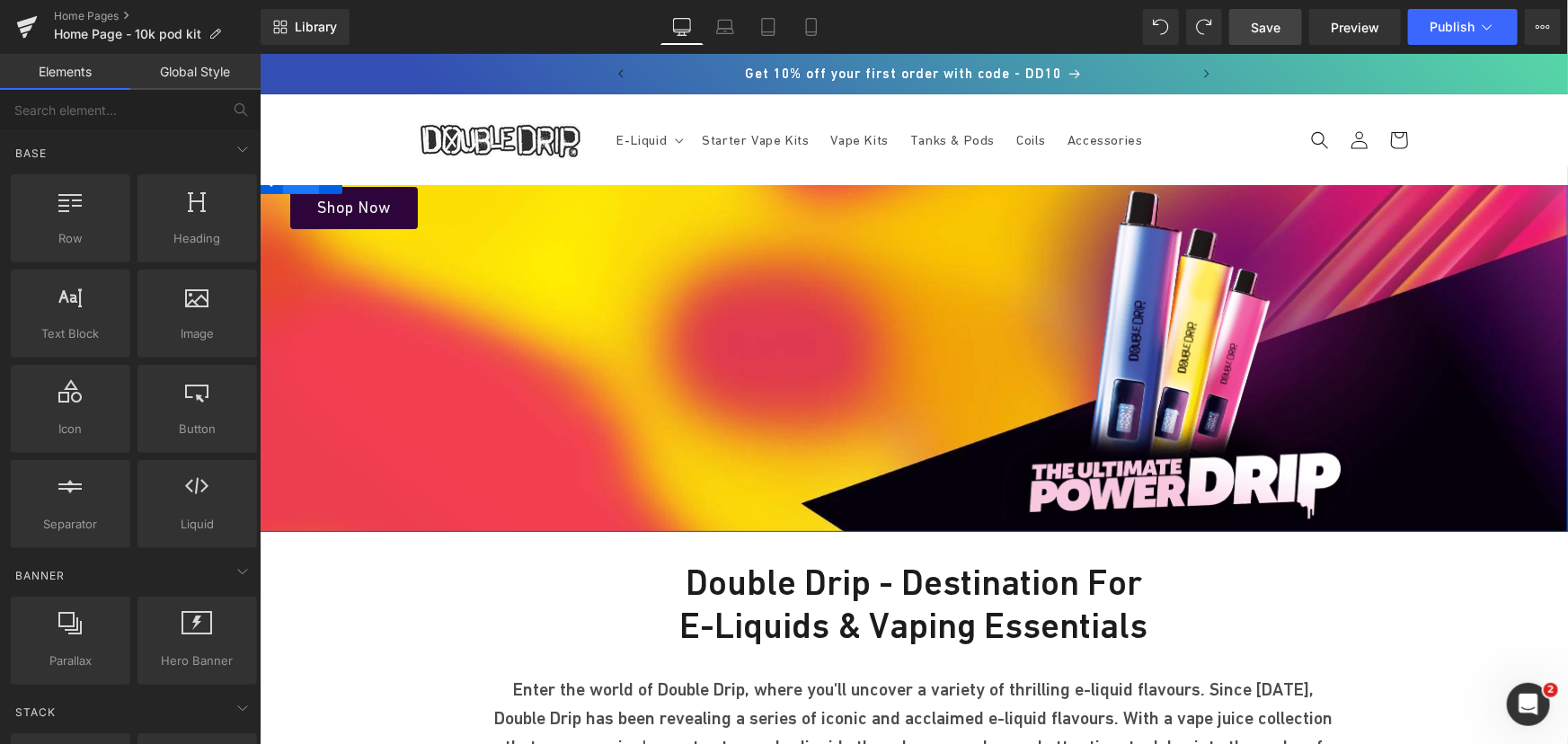
click at [287, 186] on span "Row" at bounding box center [300, 179] width 36 height 27
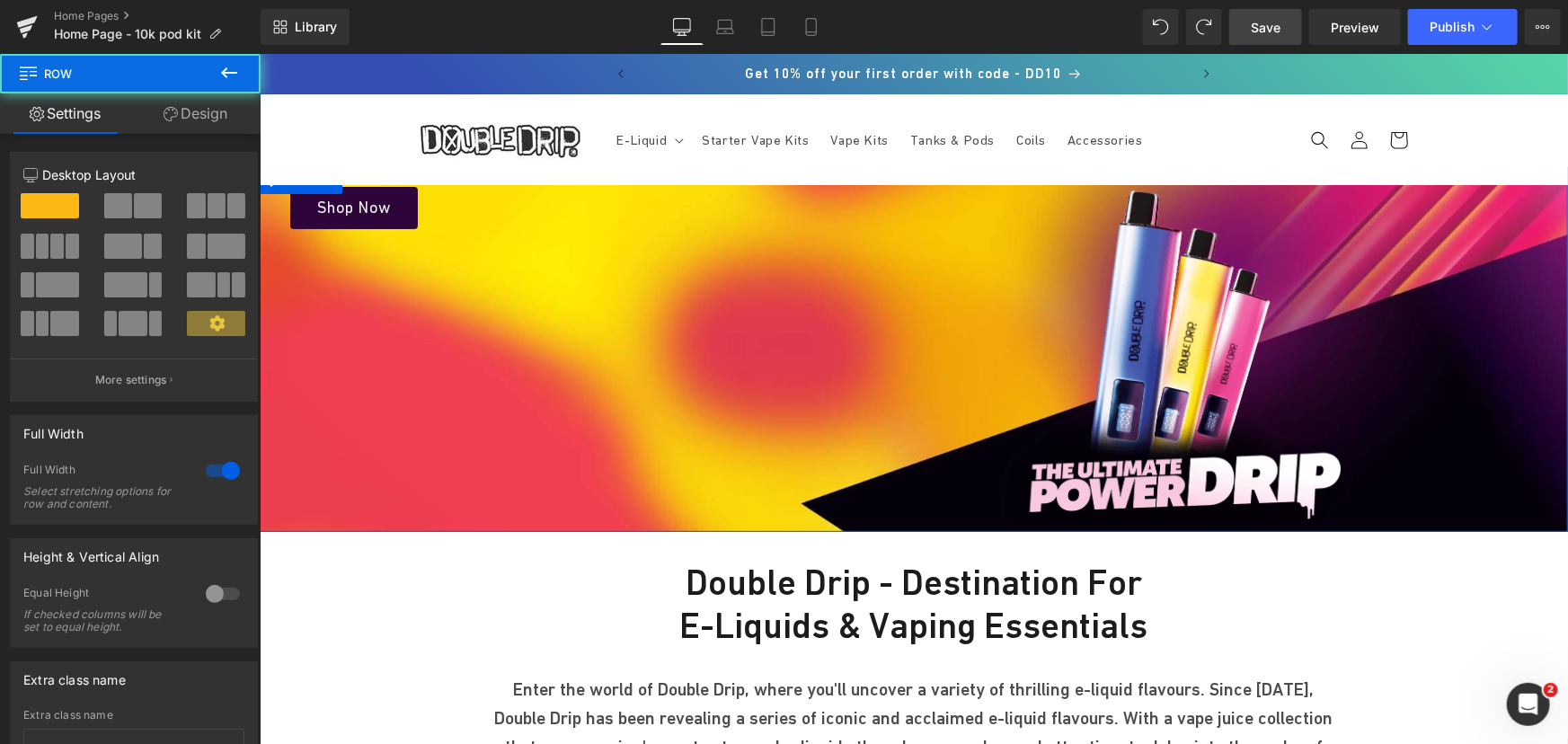
click at [211, 115] on link "Design" at bounding box center [196, 113] width 130 height 41
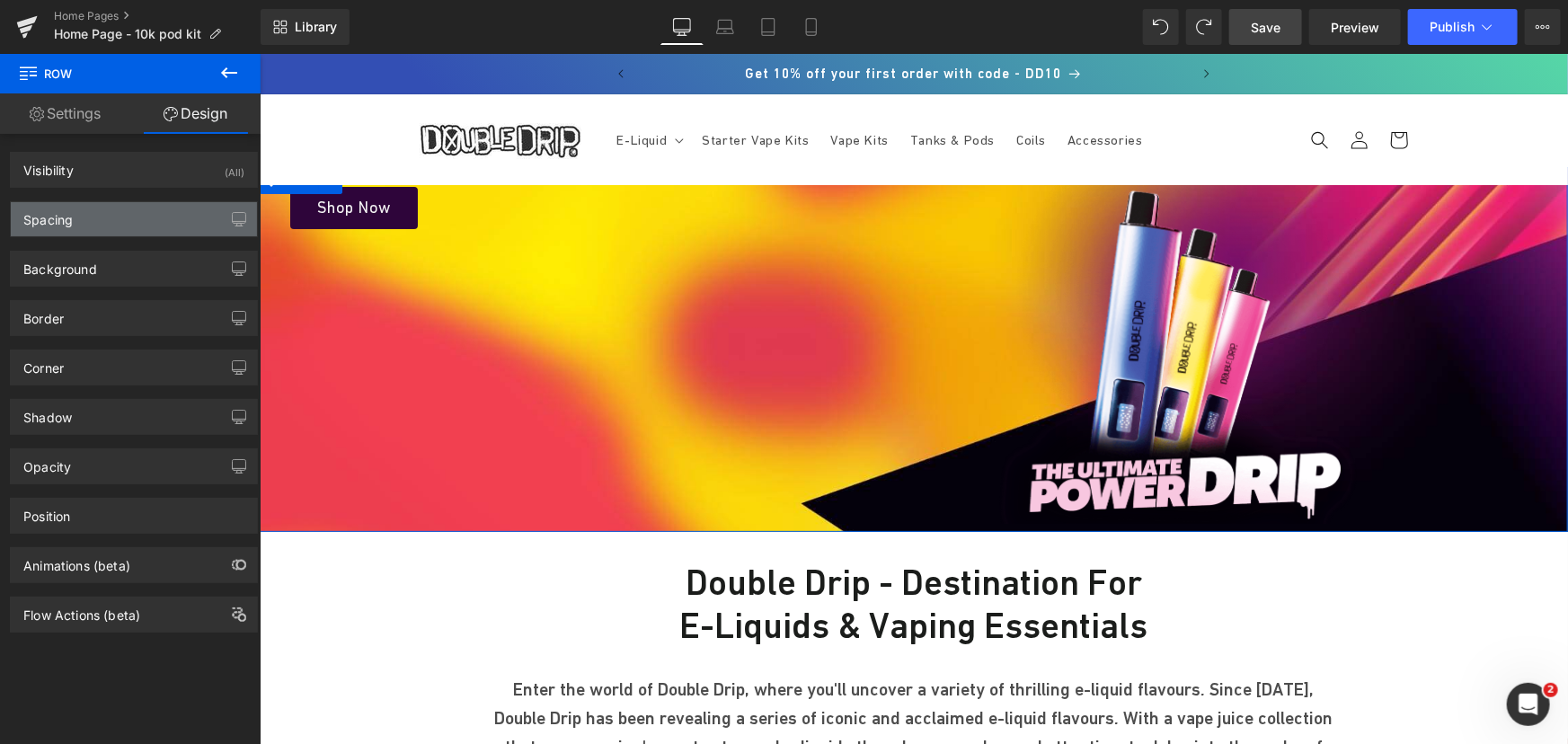
click at [105, 216] on div "Spacing" at bounding box center [133, 219] width 247 height 34
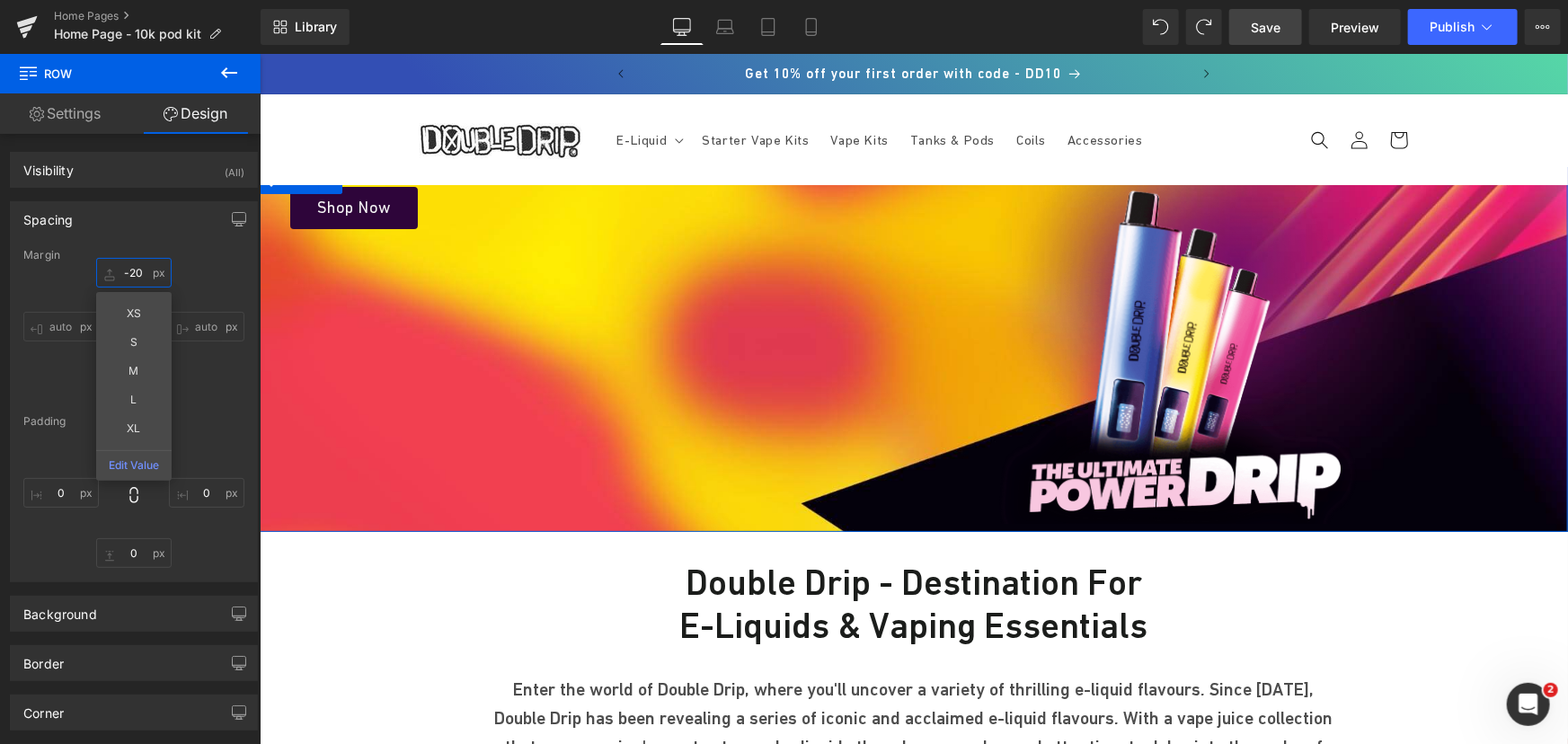
click at [133, 279] on input "-20" at bounding box center [134, 272] width 76 height 29
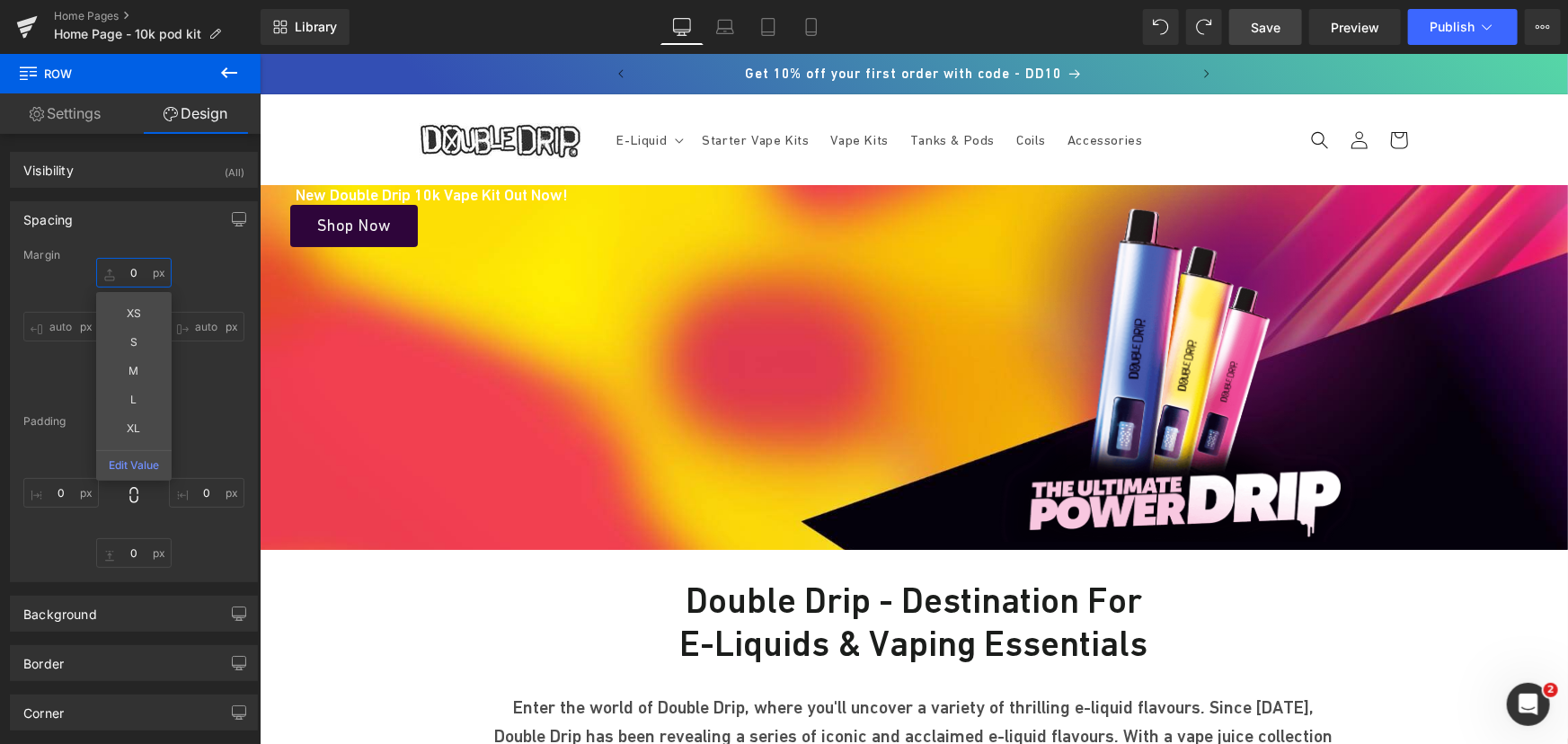
type input "0"
click at [636, 298] on div "New Double Drip 10k Vape Kit Out Now! Heading Shop Now Button Image Row" at bounding box center [912, 363] width 1308 height 357
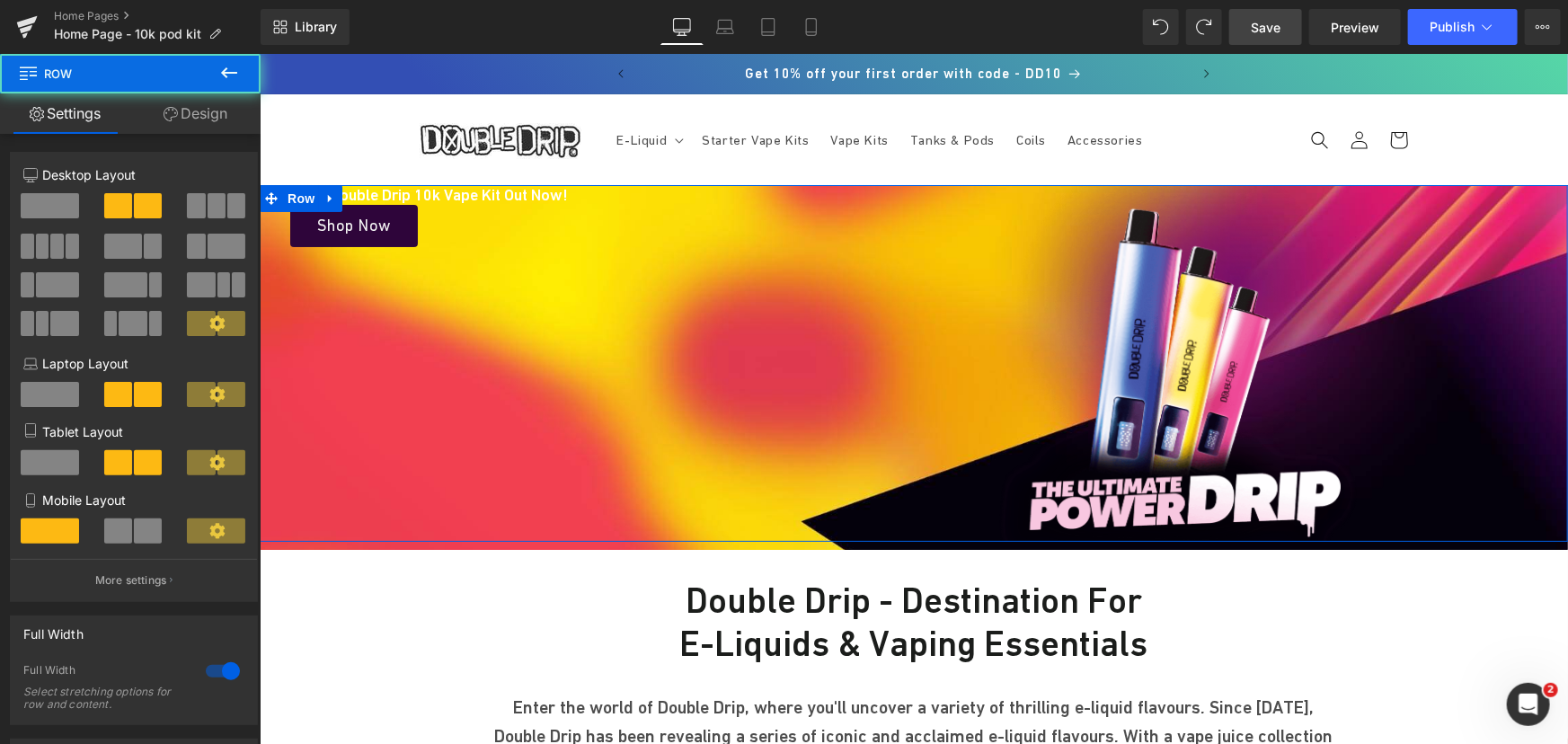
click at [212, 116] on link "Design" at bounding box center [196, 113] width 130 height 41
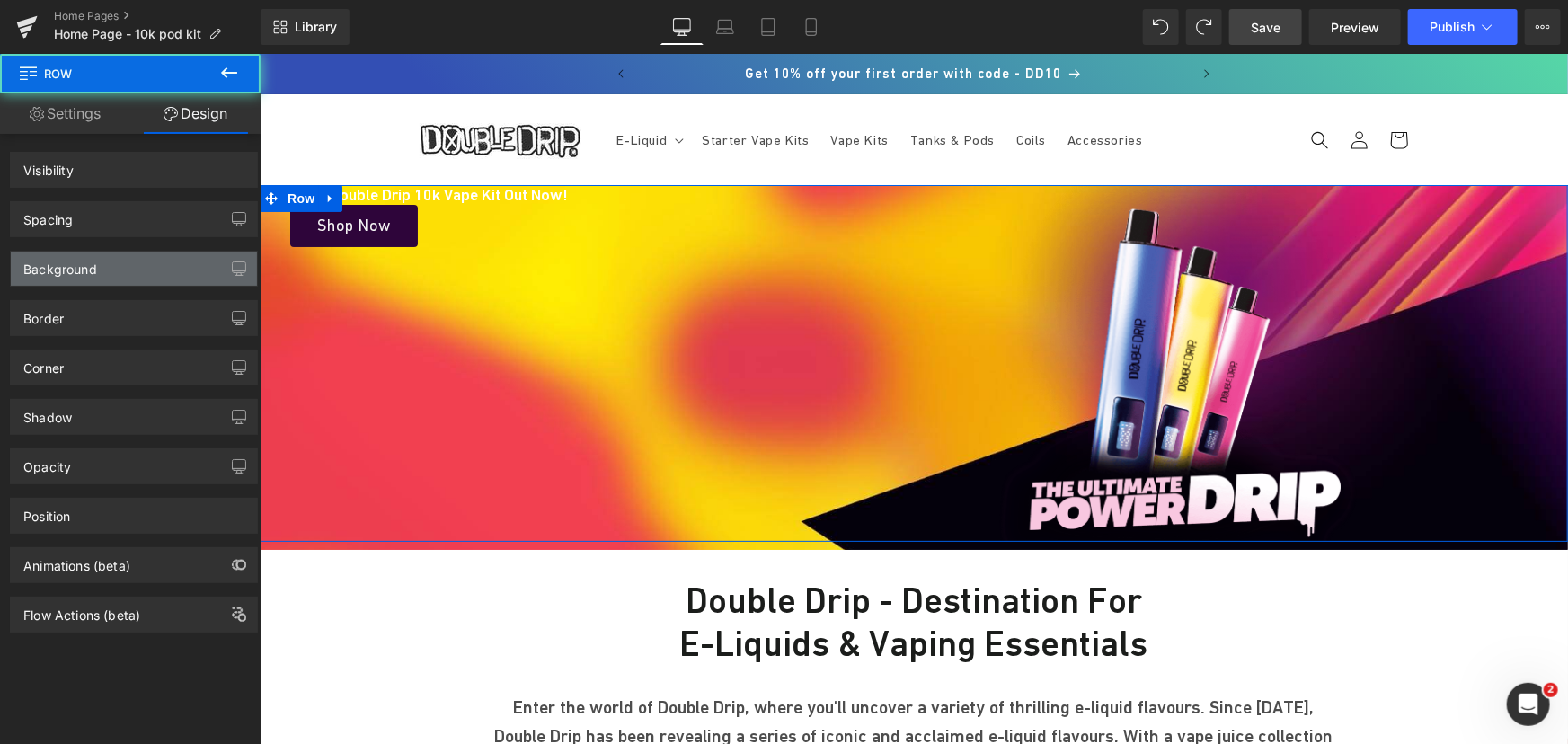
click at [102, 263] on div "Background" at bounding box center [133, 268] width 247 height 34
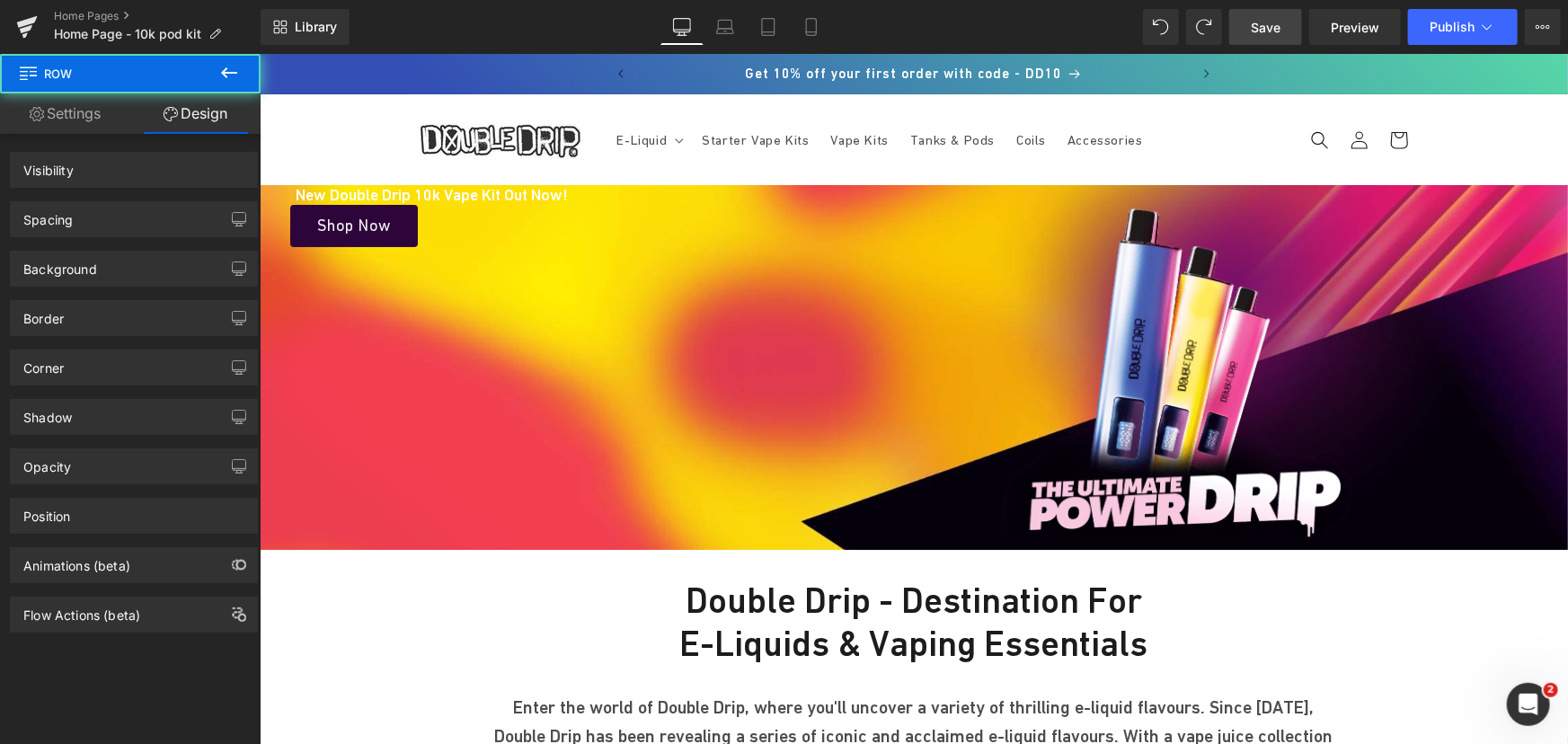
click at [879, 185] on div "New Double Drip 10k Vape Kit Out Now! Heading Shop Now Button Image Row Hero Ba…" at bounding box center [912, 366] width 1308 height 364
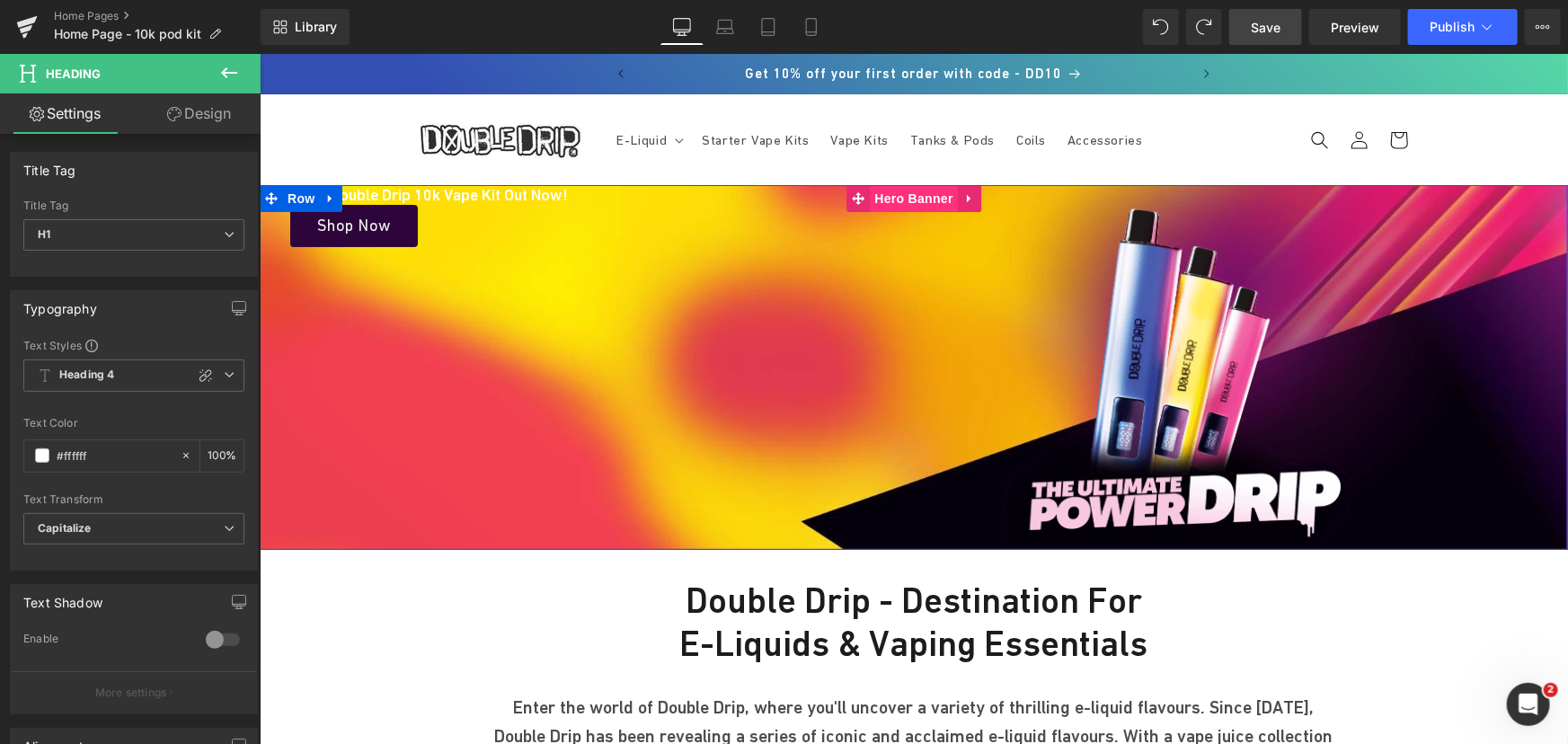
click at [880, 193] on span "Hero Banner" at bounding box center [913, 197] width 87 height 27
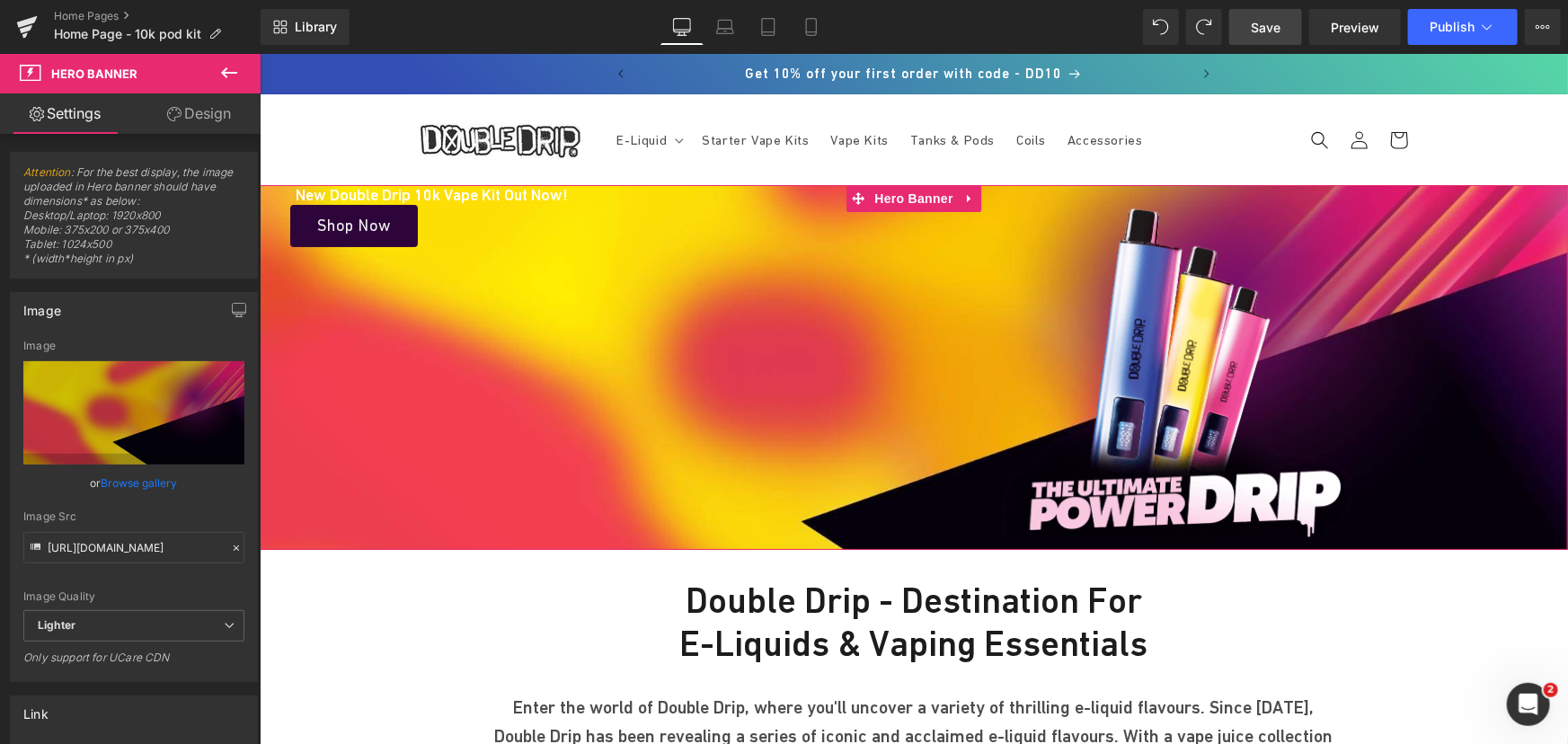
click at [143, 483] on link "Browse gallery" at bounding box center [139, 482] width 77 height 31
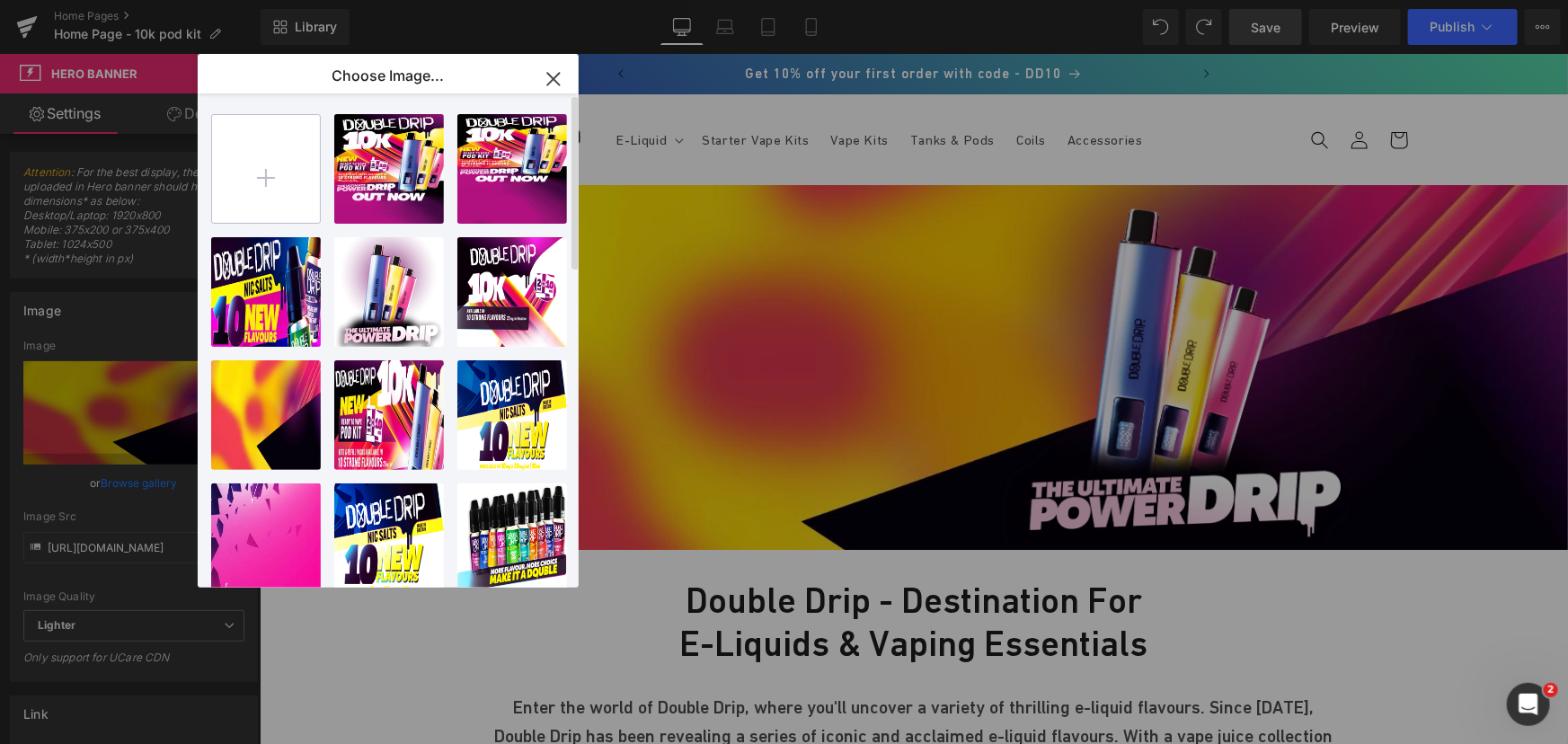
click at [287, 173] on input "file" at bounding box center [265, 169] width 108 height 108
type input "C:\fakepath\Double-Drip-10k-Pod-Vape-Kit.jpg"
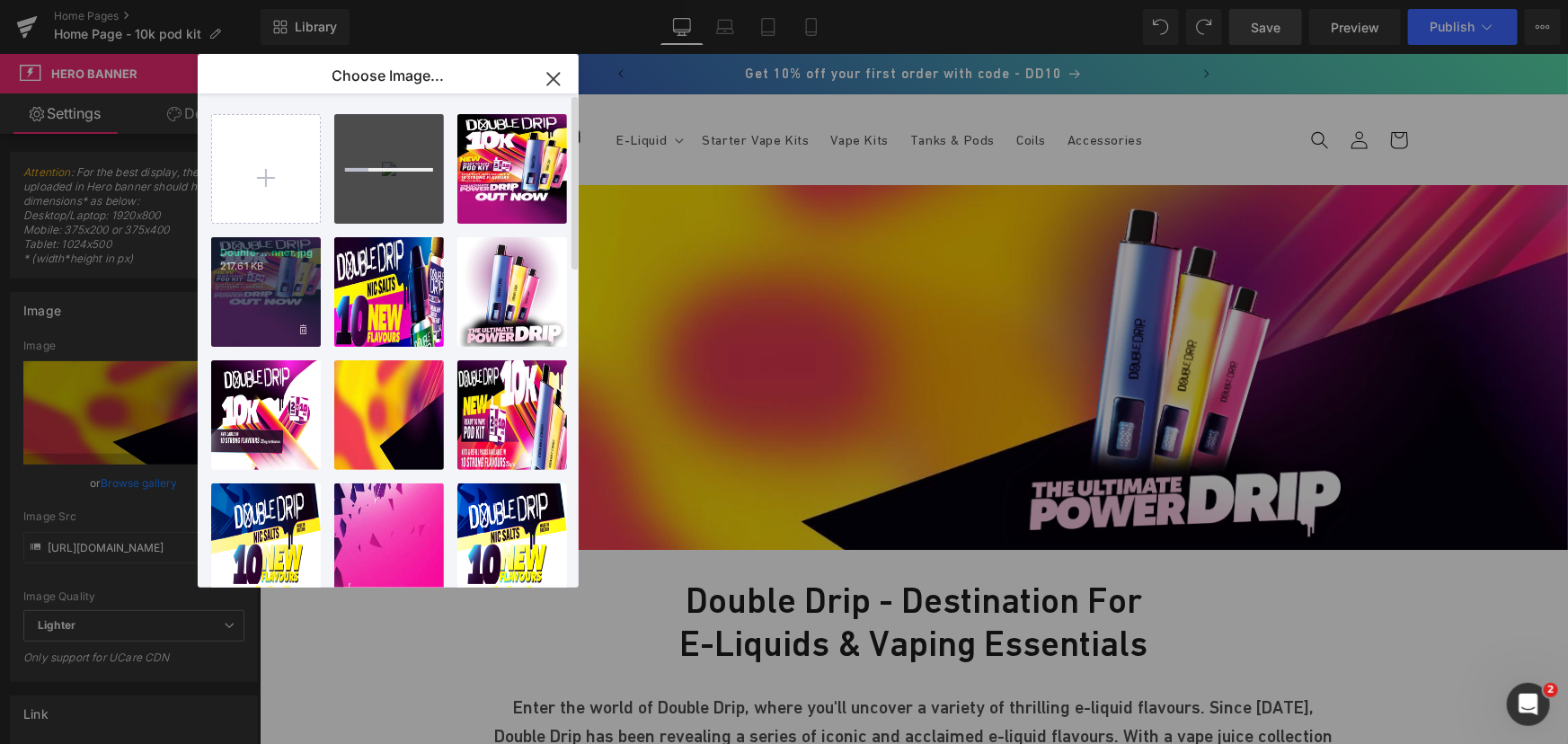
click at [307, 339] on div "Double-...nner.jpg 217.61 KB" at bounding box center [266, 292] width 110 height 110
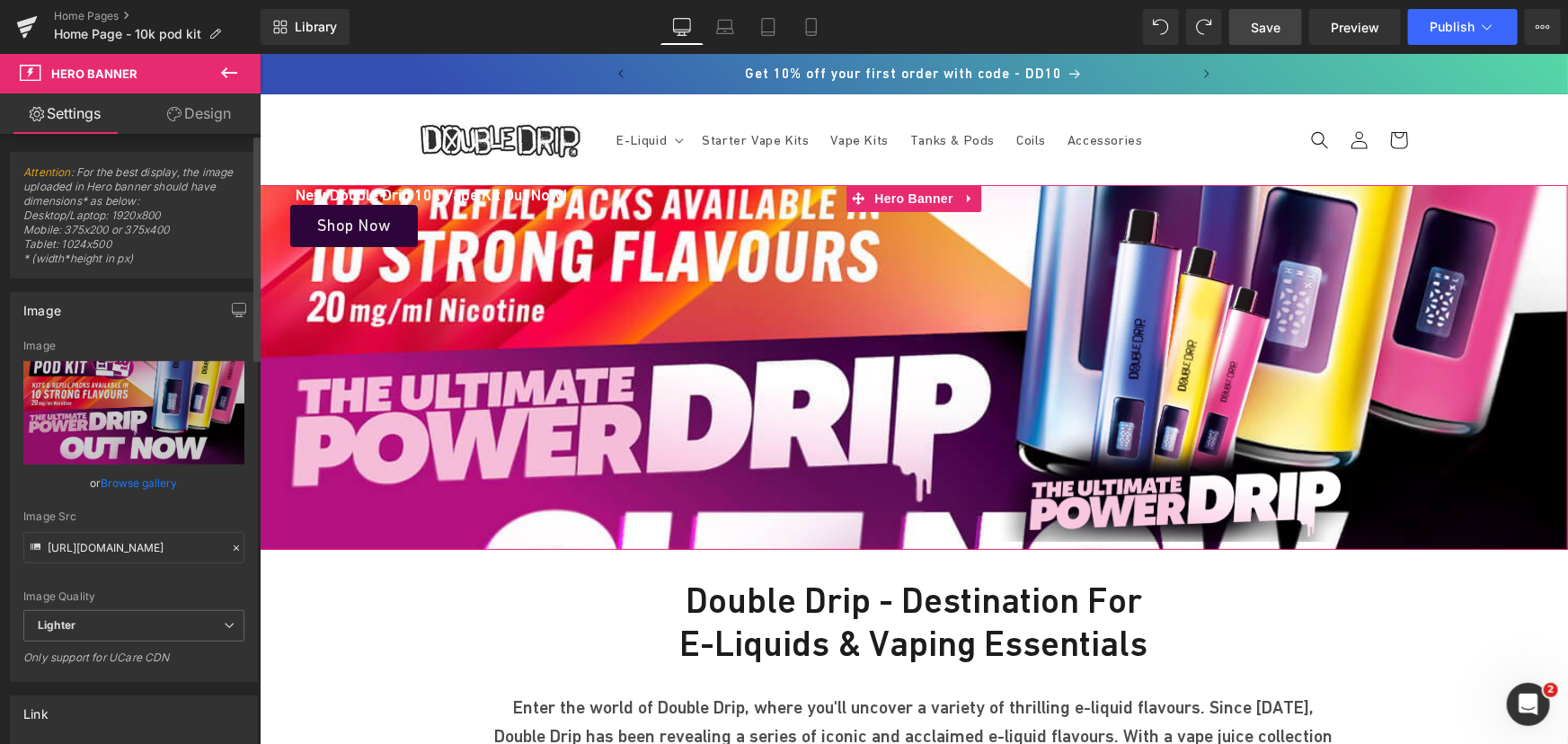
click at [149, 478] on link "Browse gallery" at bounding box center [139, 482] width 77 height 31
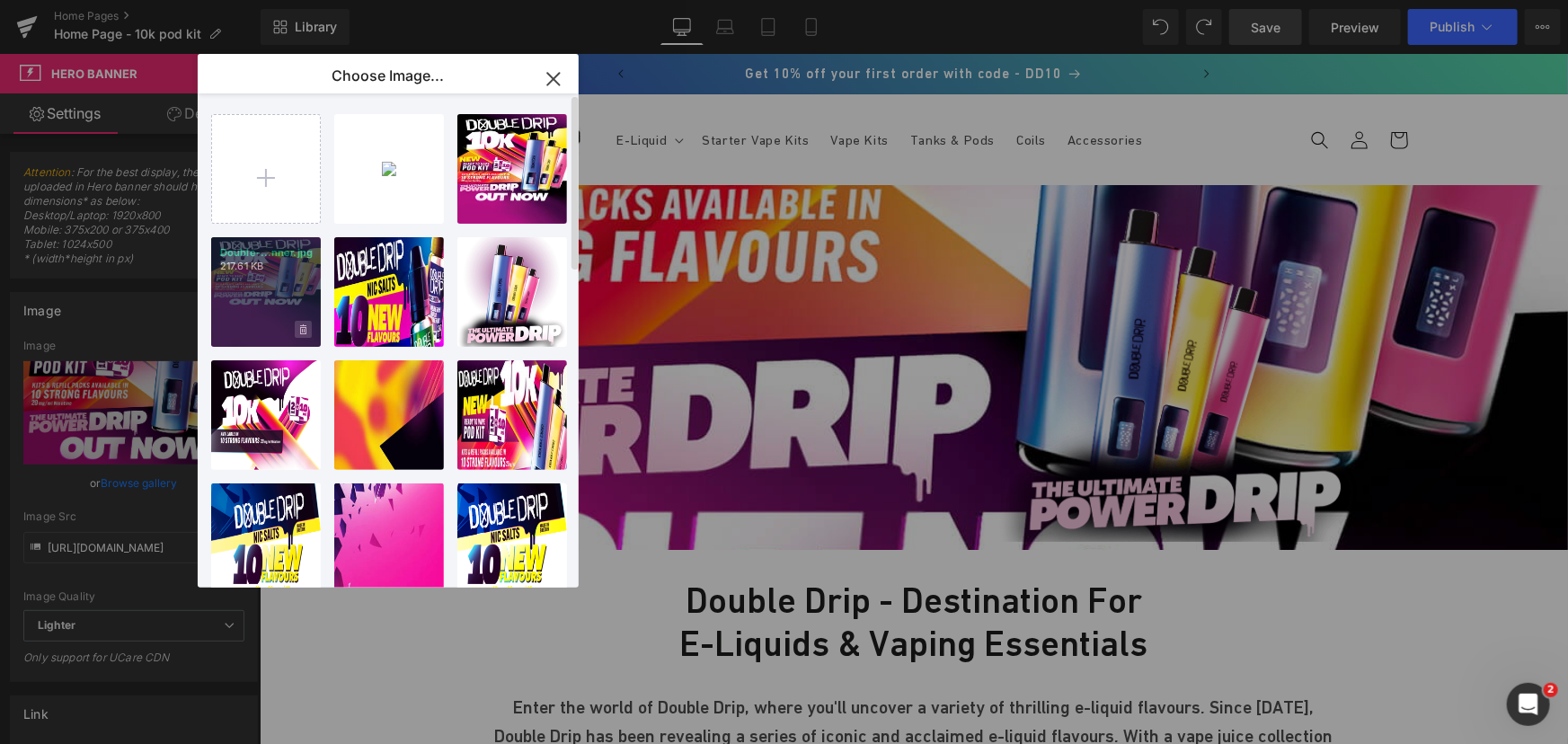
click at [305, 332] on icon at bounding box center [303, 329] width 7 height 9
click at [251, 330] on span "Yes" at bounding box center [243, 330] width 45 height 19
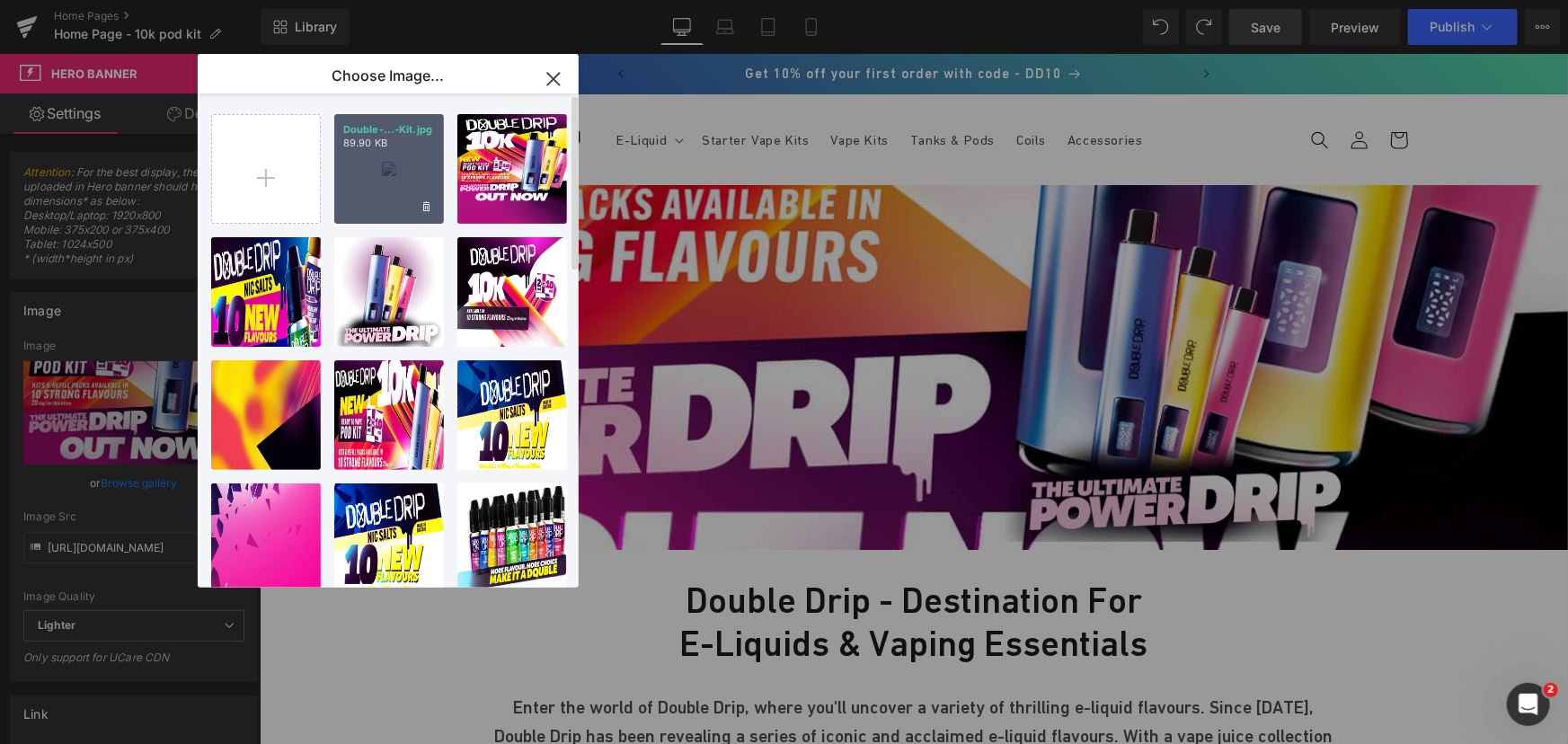
click at [374, 175] on div "Double-...-Kit.jpg 89.90 KB" at bounding box center [389, 169] width 110 height 110
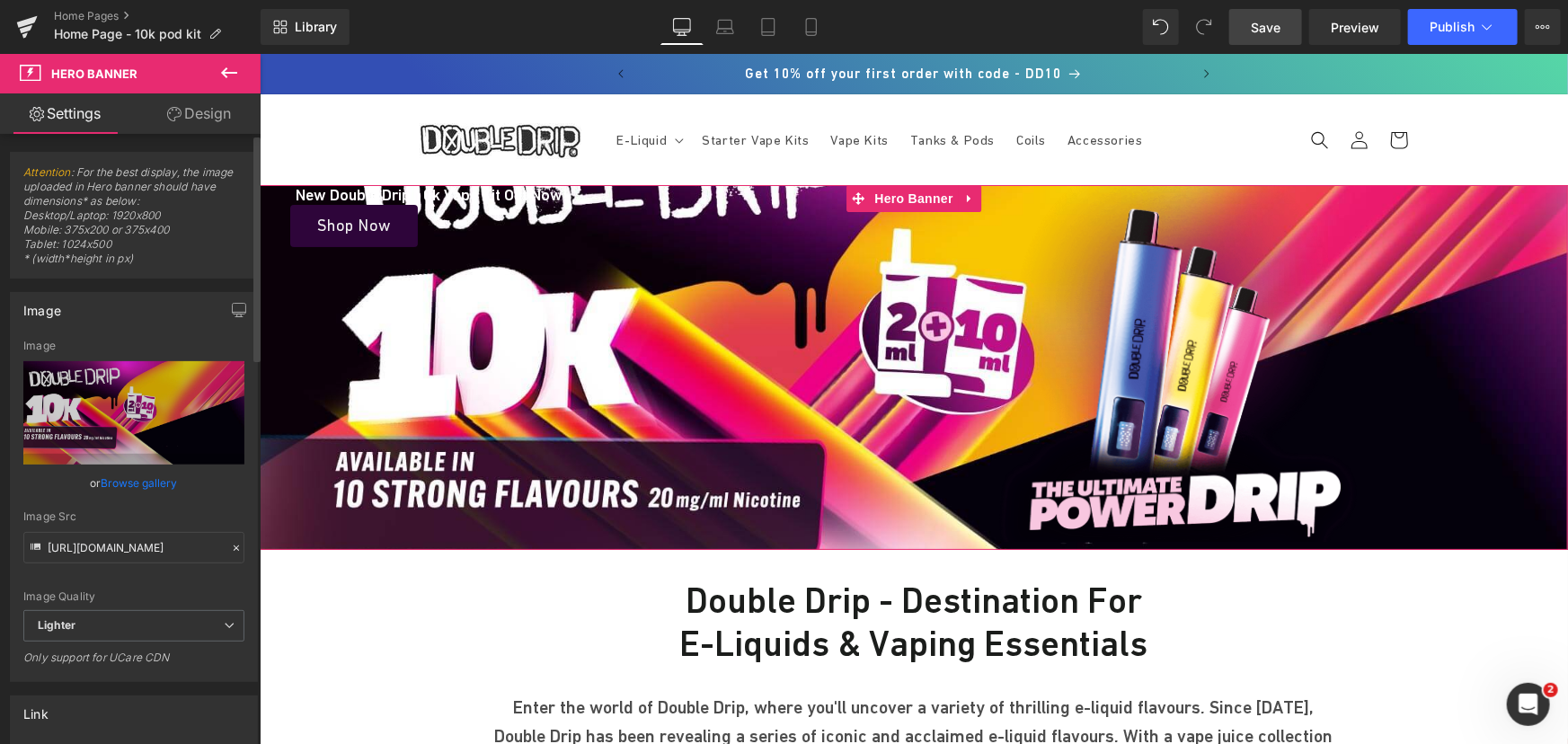
click at [153, 477] on link "Browse gallery" at bounding box center [139, 482] width 77 height 31
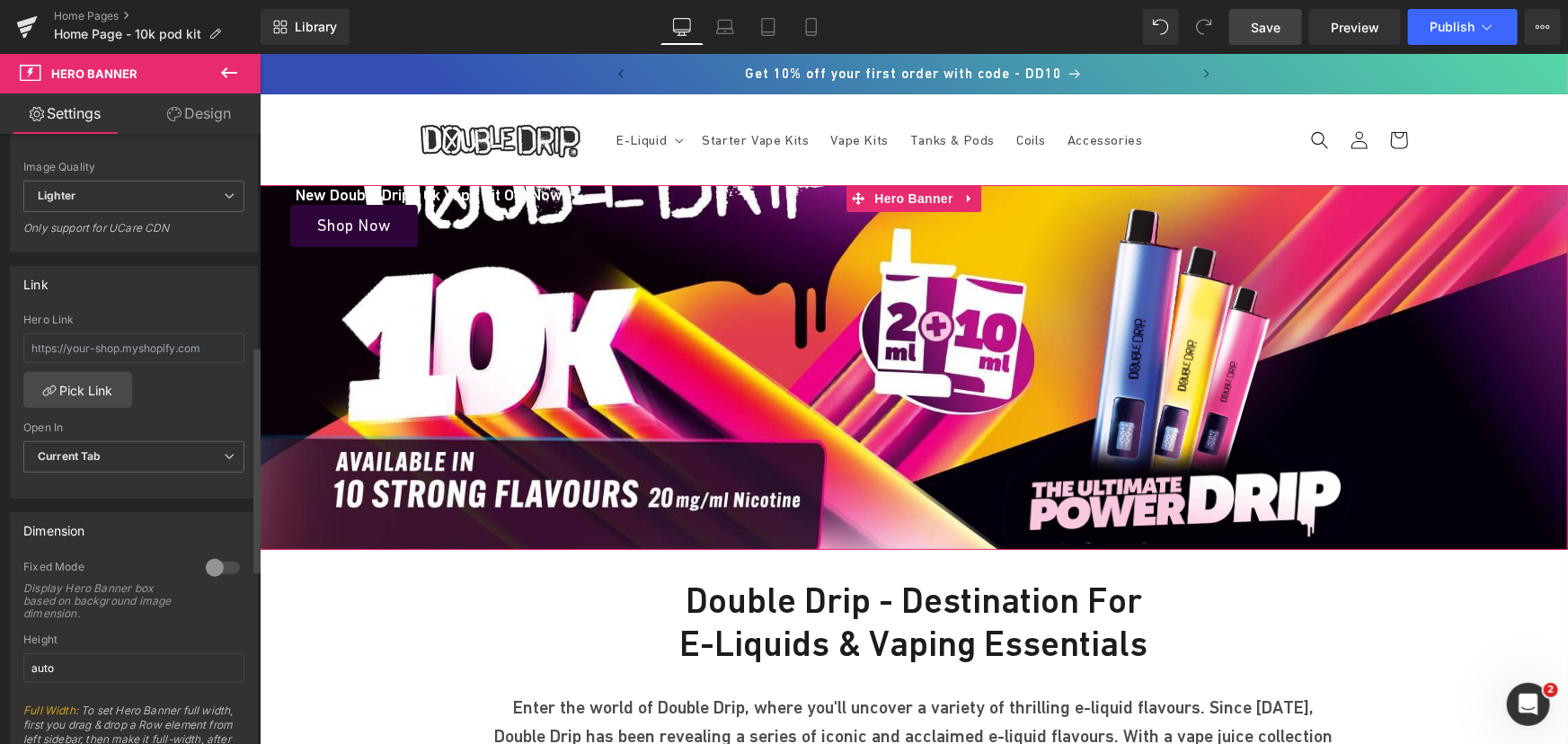
scroll to position [571, 0]
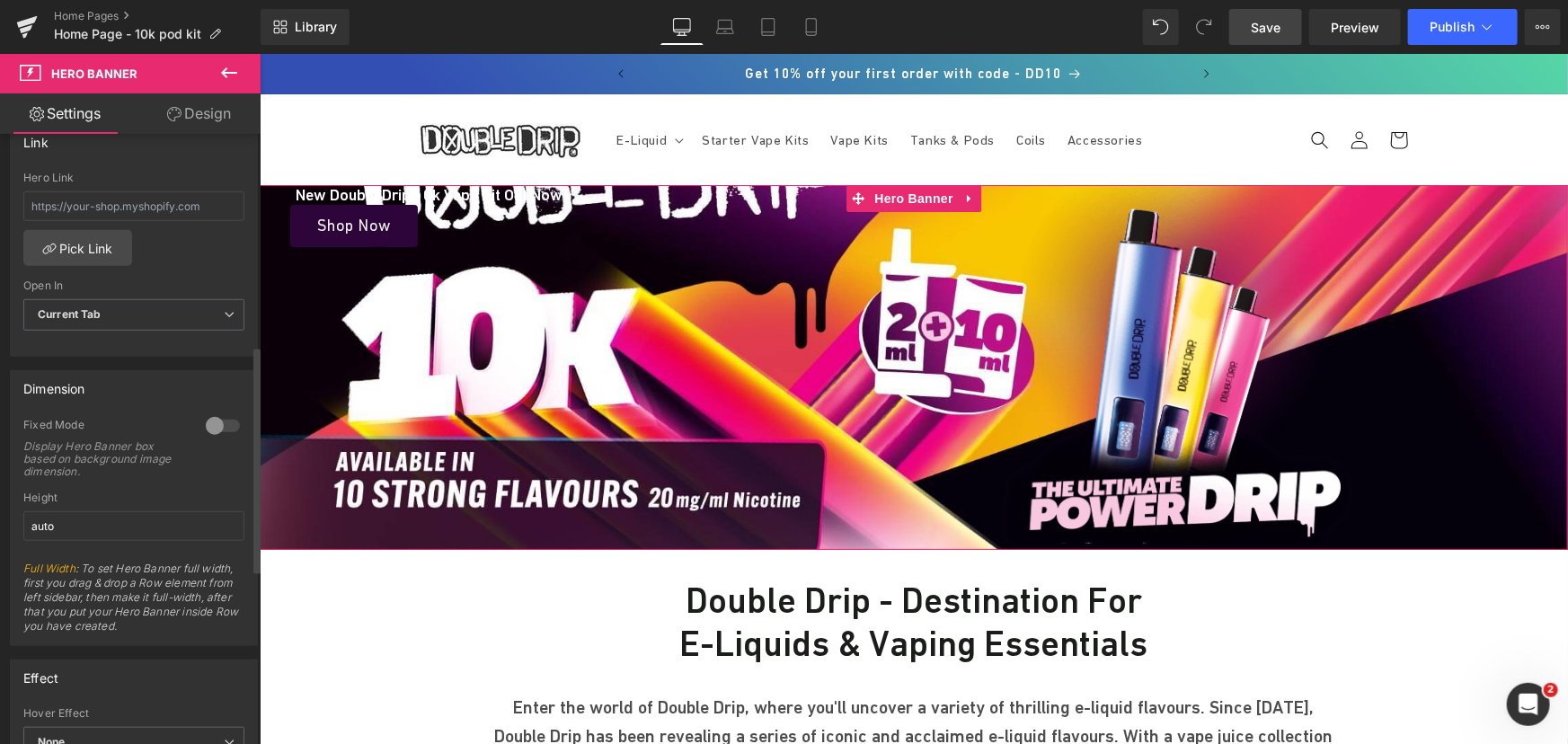
click at [206, 414] on div at bounding box center [223, 426] width 43 height 28
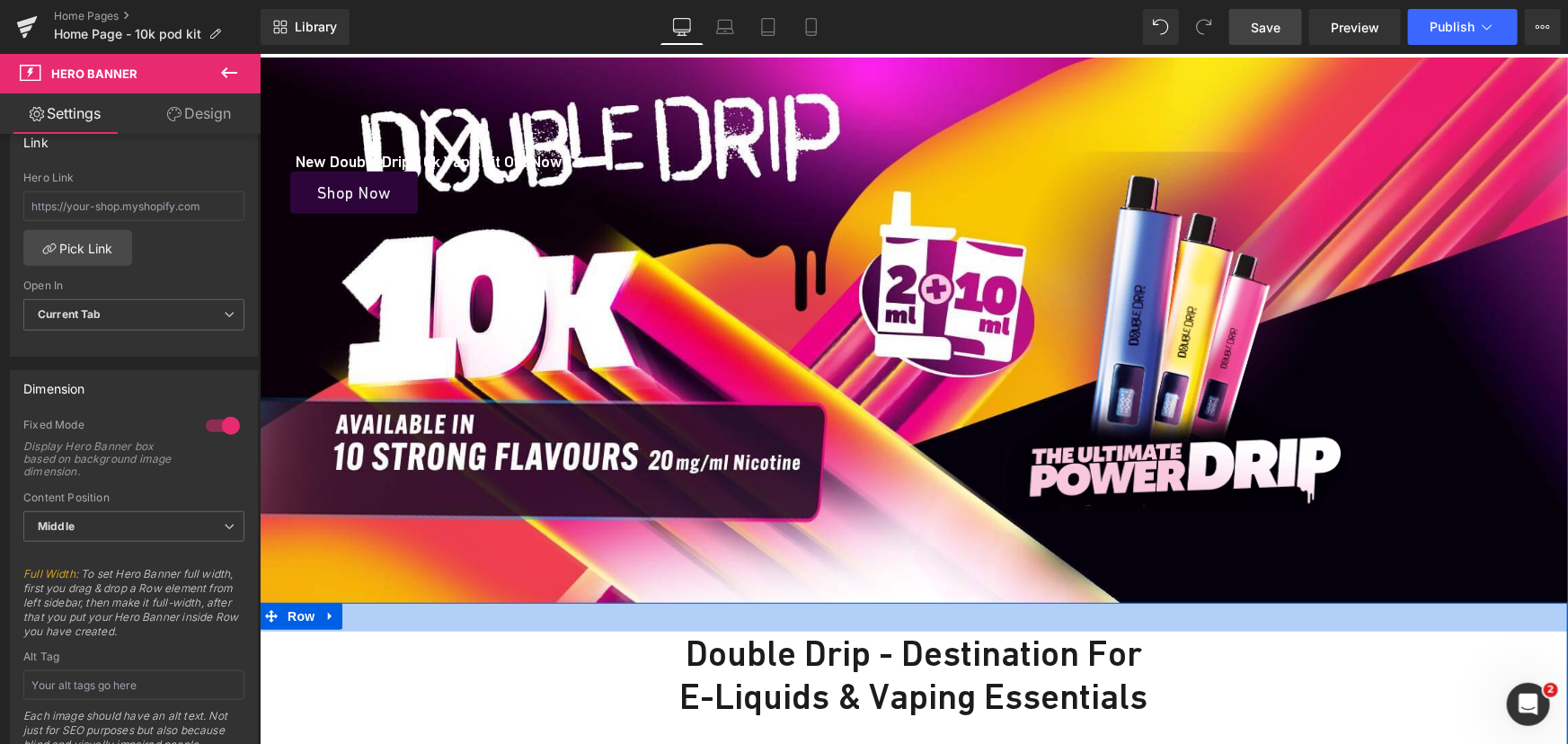
scroll to position [81, 0]
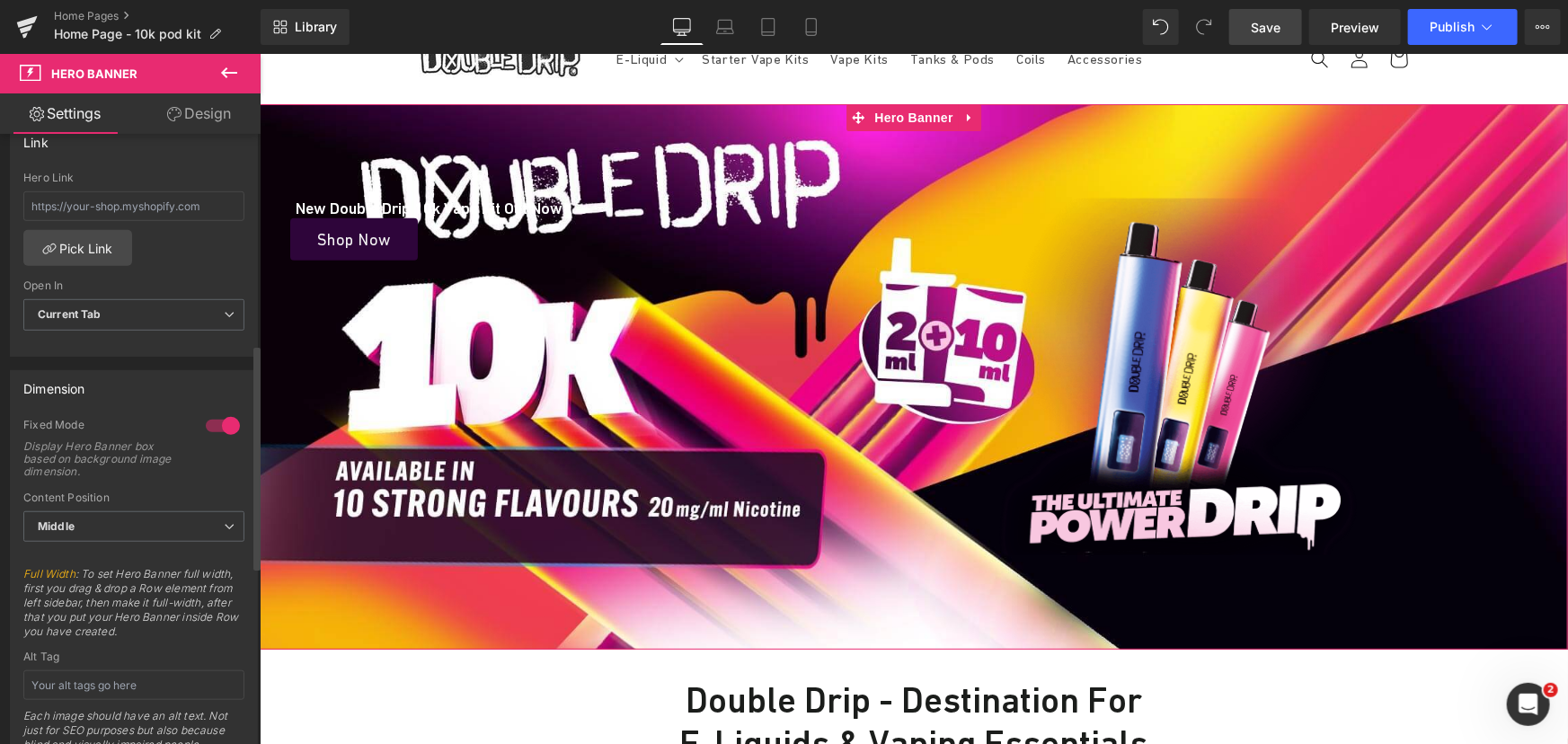
click at [230, 426] on div at bounding box center [223, 426] width 43 height 28
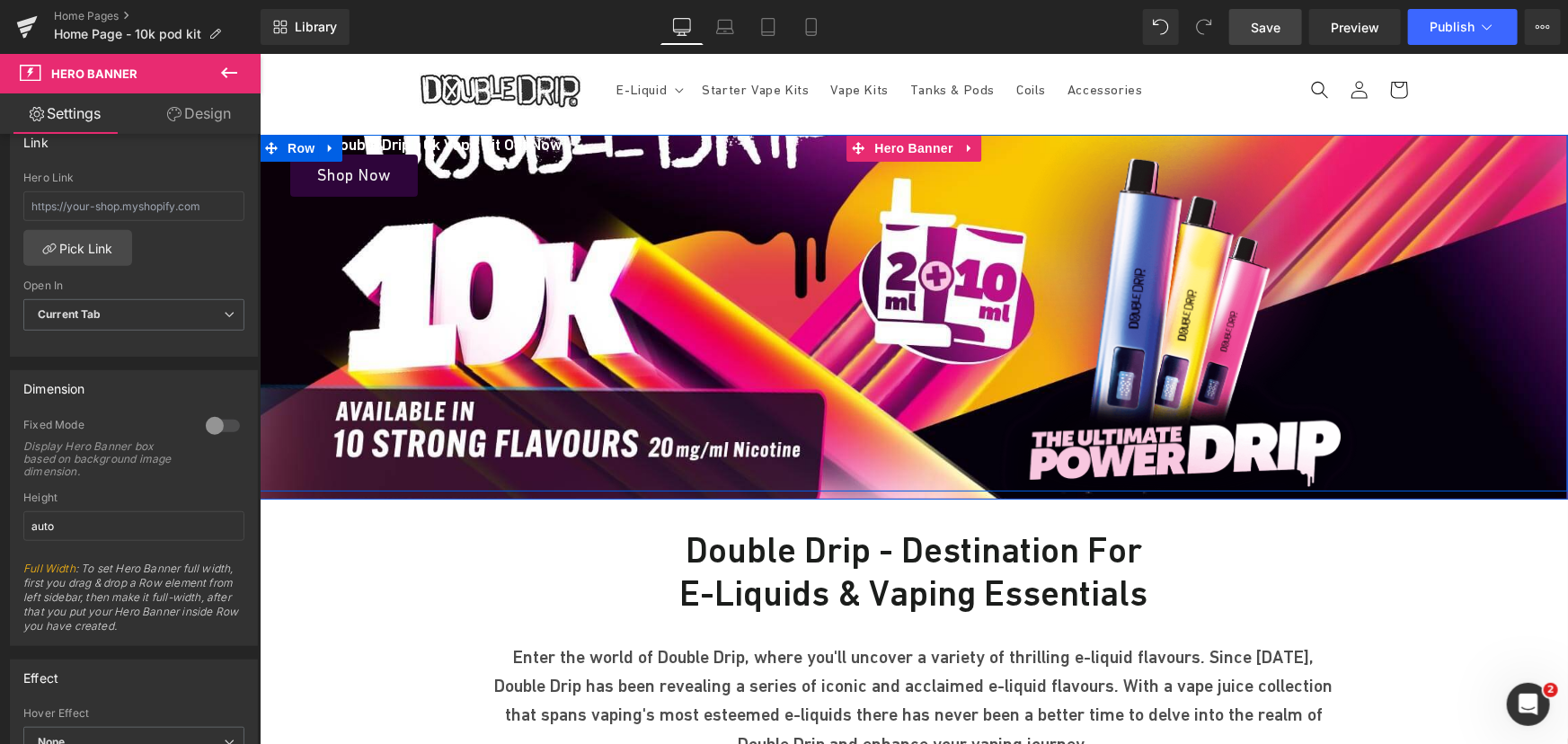
scroll to position [0, 0]
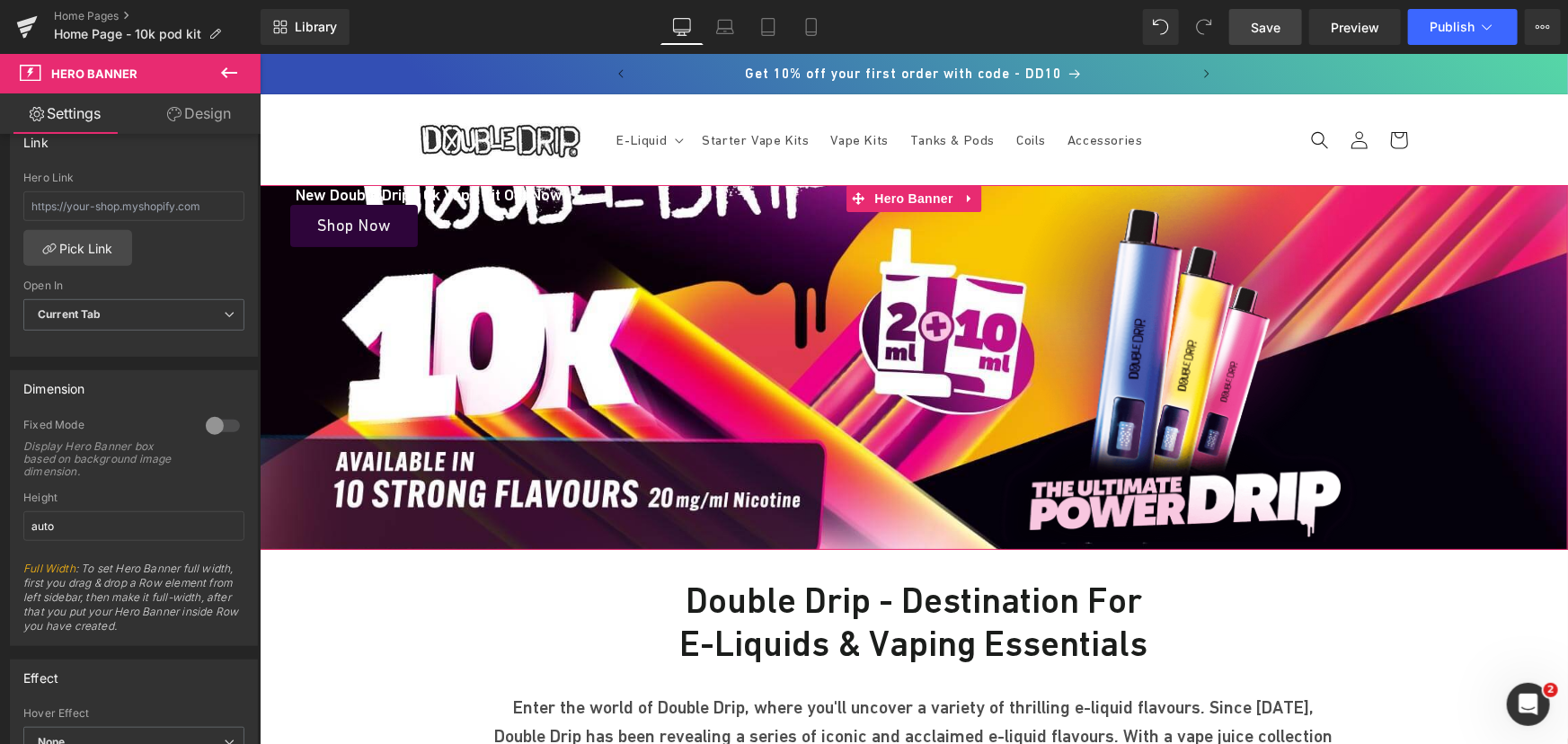
drag, startPoint x: 233, startPoint y: 113, endPoint x: 100, endPoint y: 183, distance: 150.3
click at [233, 113] on link "Design" at bounding box center [199, 113] width 130 height 41
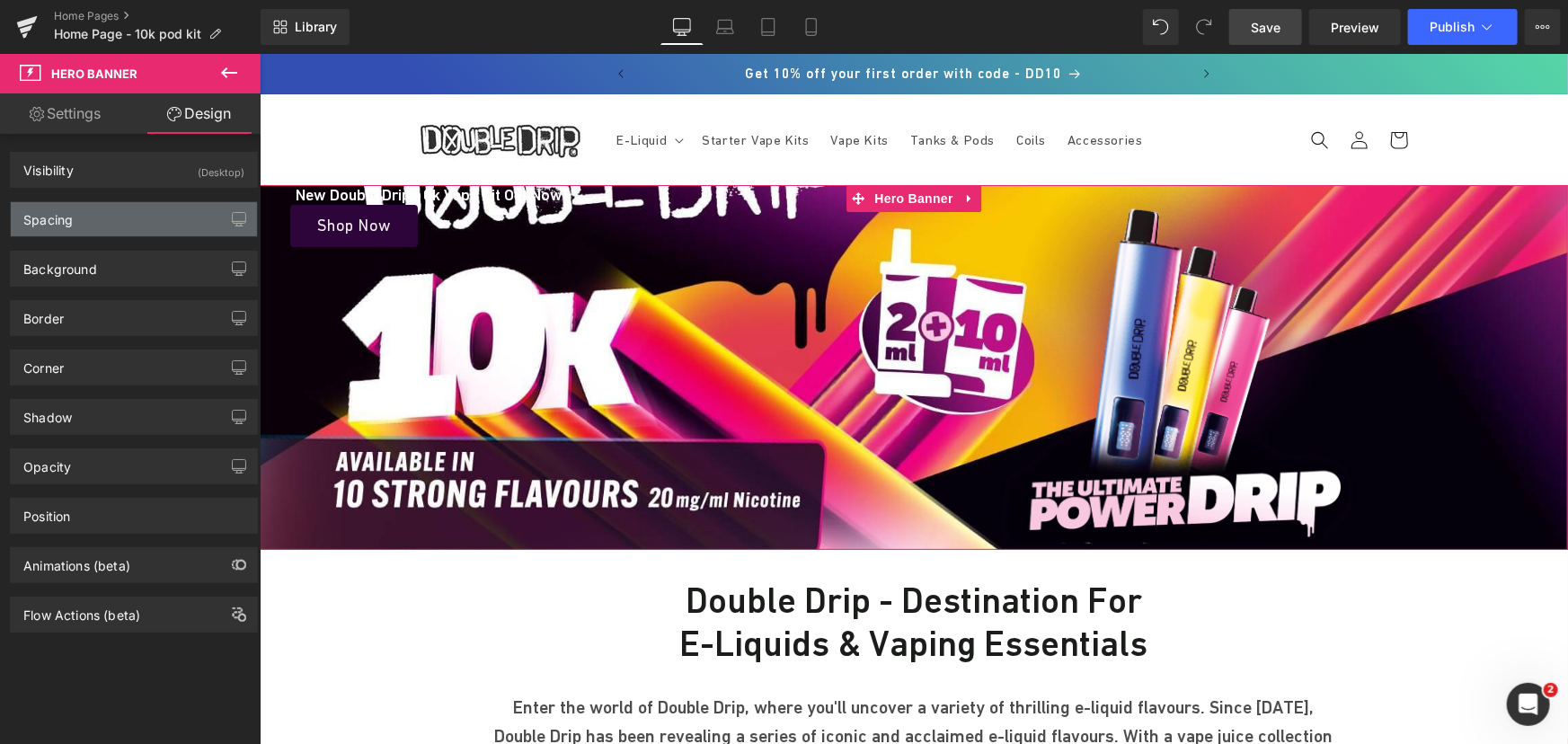
click at [85, 212] on div "Spacing" at bounding box center [133, 219] width 247 height 34
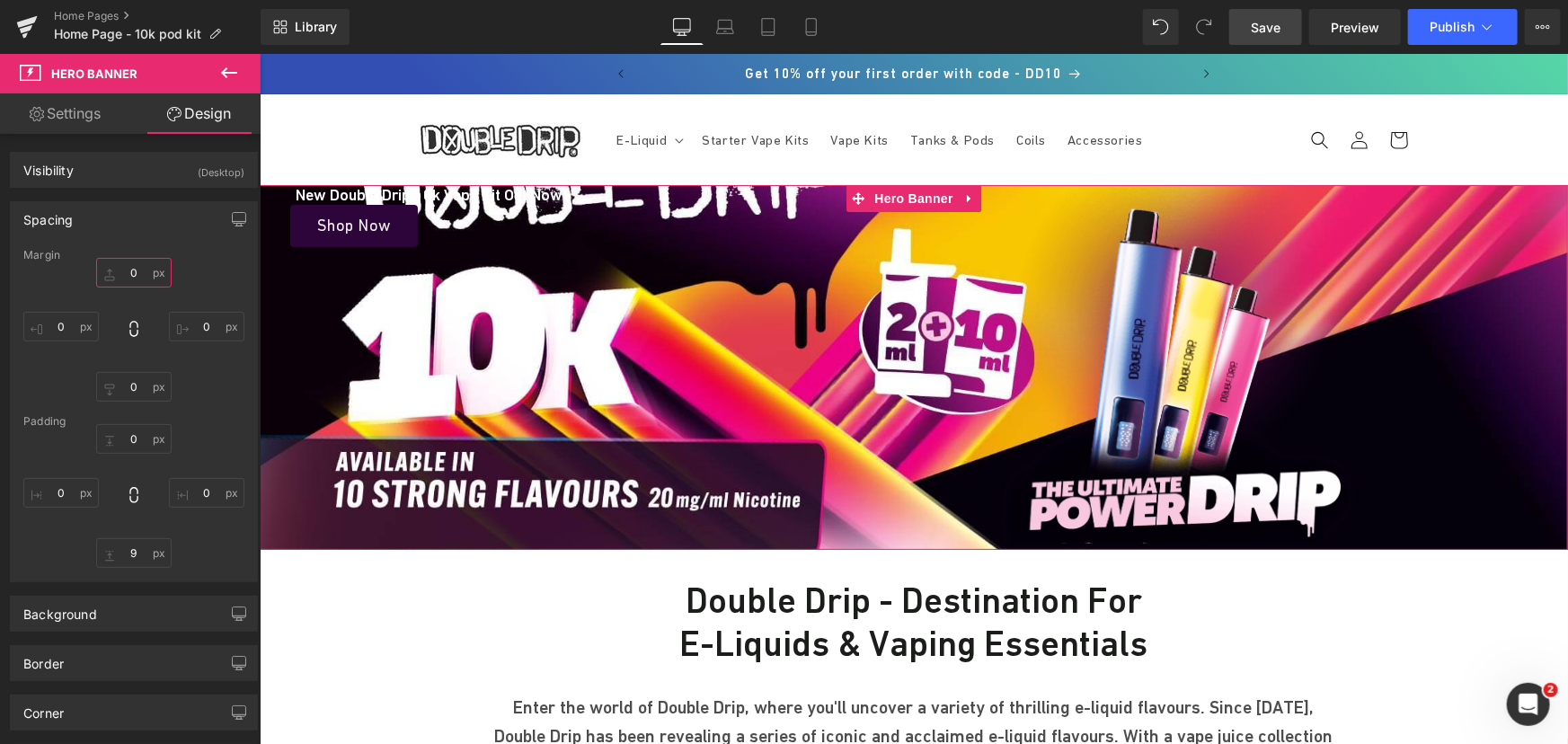
click at [135, 270] on input "0" at bounding box center [134, 272] width 76 height 29
click at [208, 252] on div "Margin" at bounding box center [134, 254] width 221 height 12
click at [131, 436] on input "0" at bounding box center [134, 438] width 76 height 29
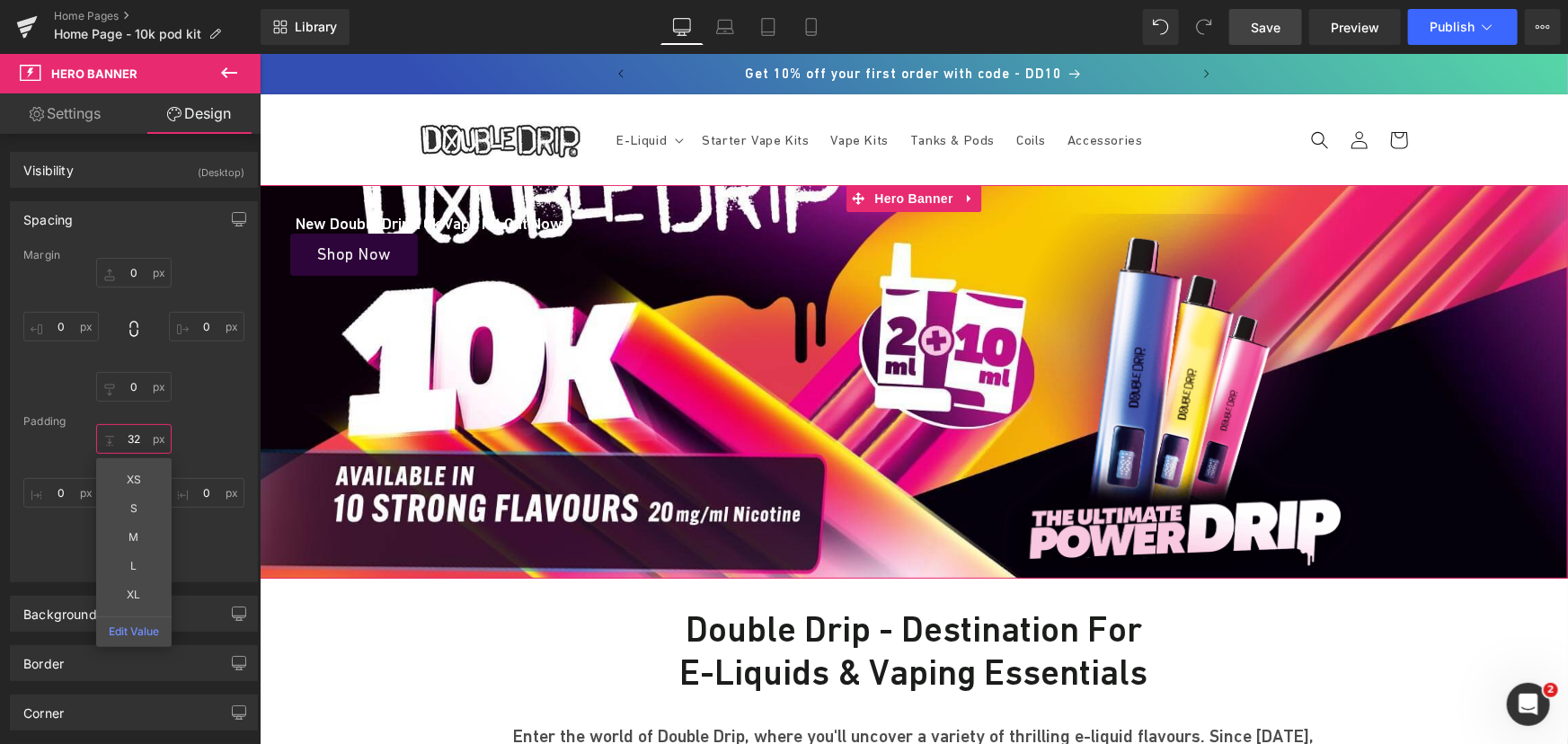
type input "3"
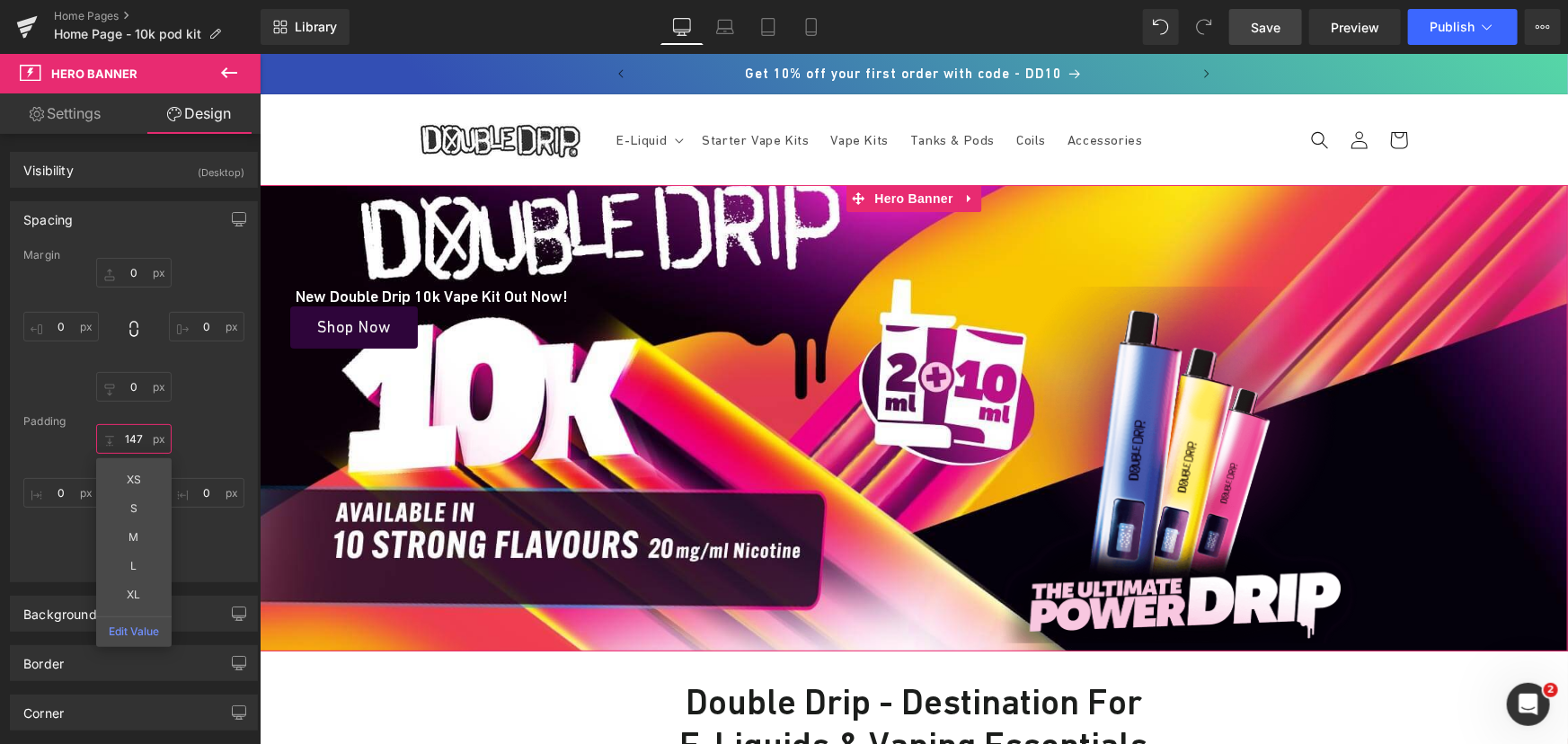
type input "148"
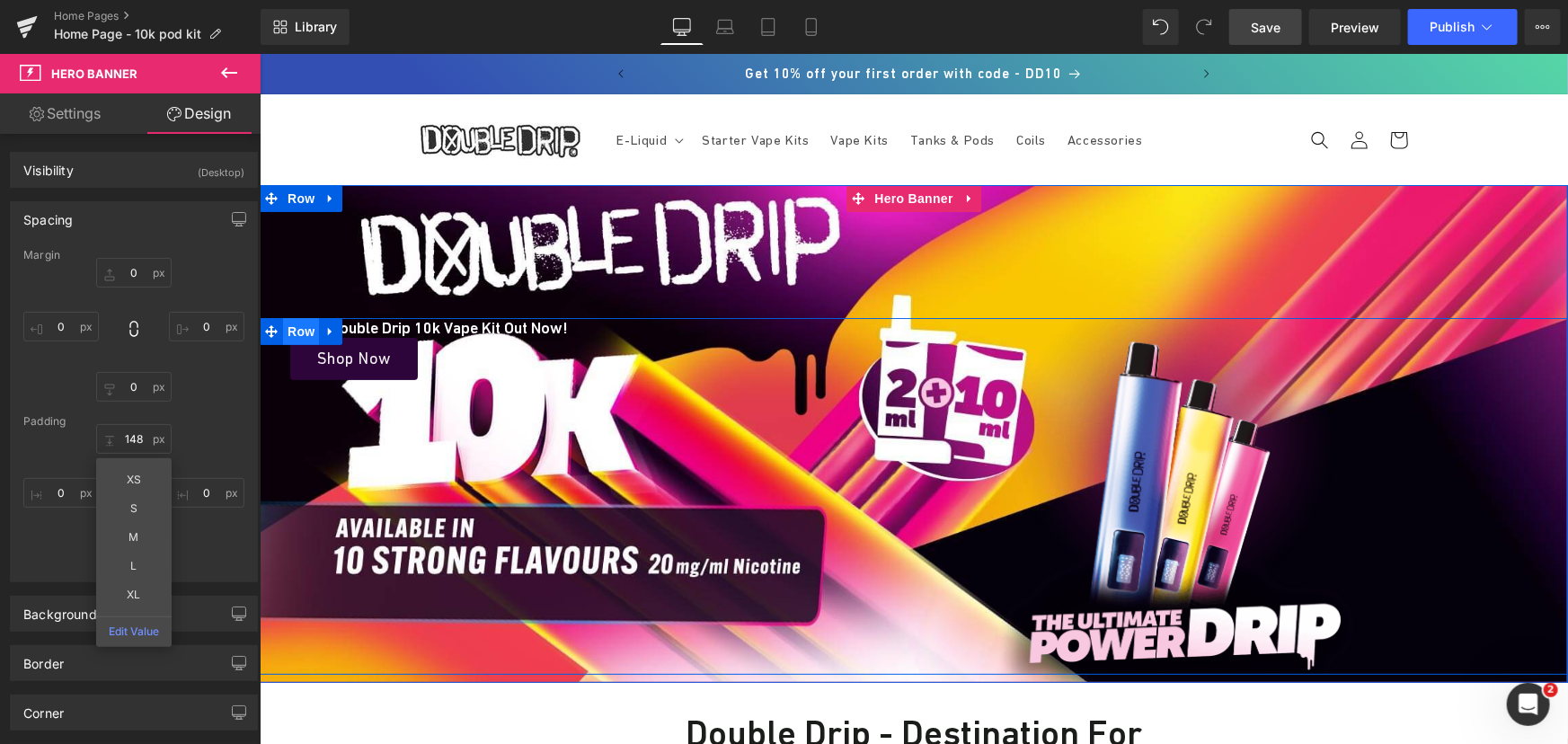
click at [295, 331] on span "Row" at bounding box center [300, 330] width 36 height 27
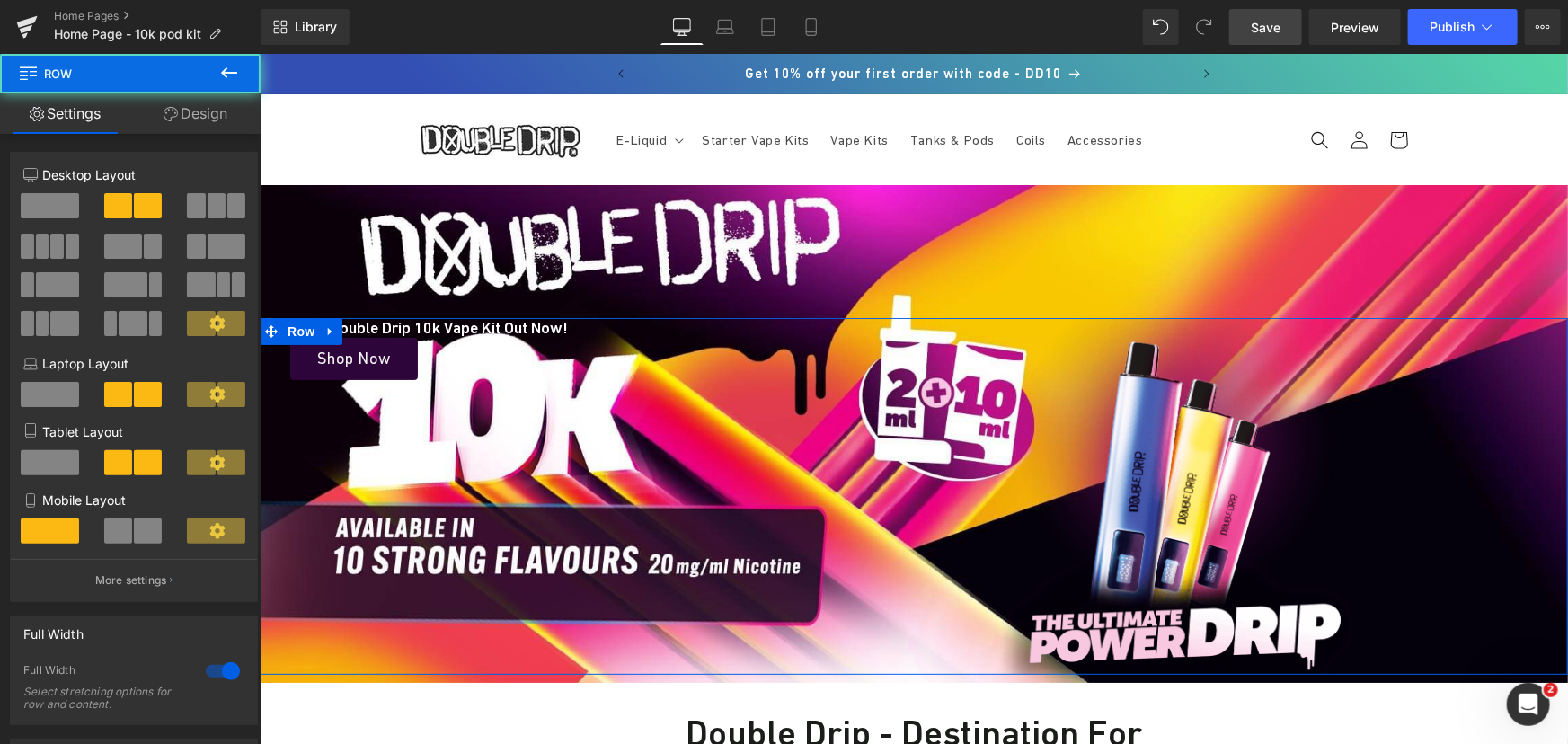
click at [189, 120] on link "Design" at bounding box center [196, 113] width 130 height 41
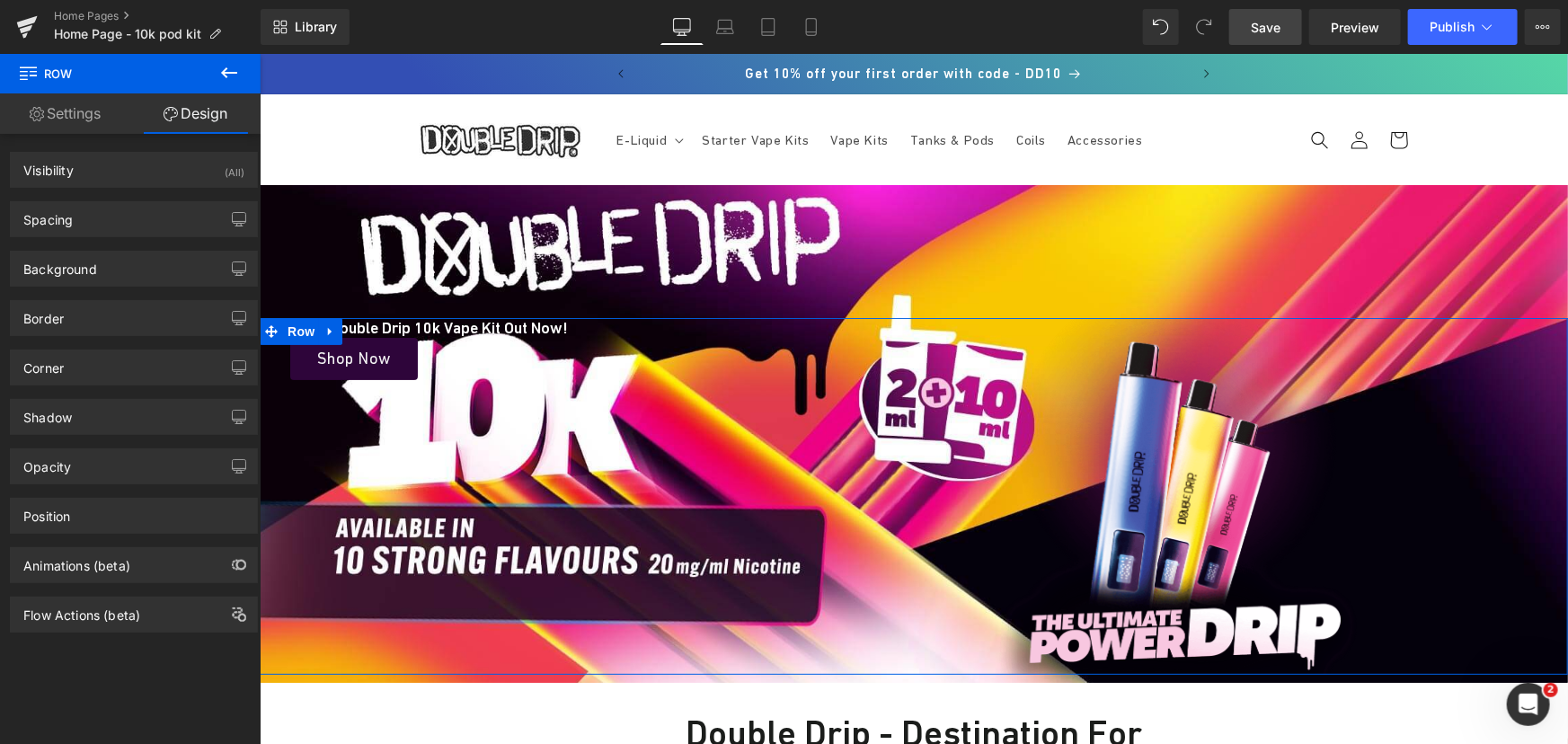
click at [101, 238] on div "Background Color & Image color Color % Image Replace Image Upload image or Brow…" at bounding box center [134, 262] width 268 height 49
click at [112, 216] on div "Spacing" at bounding box center [133, 219] width 247 height 34
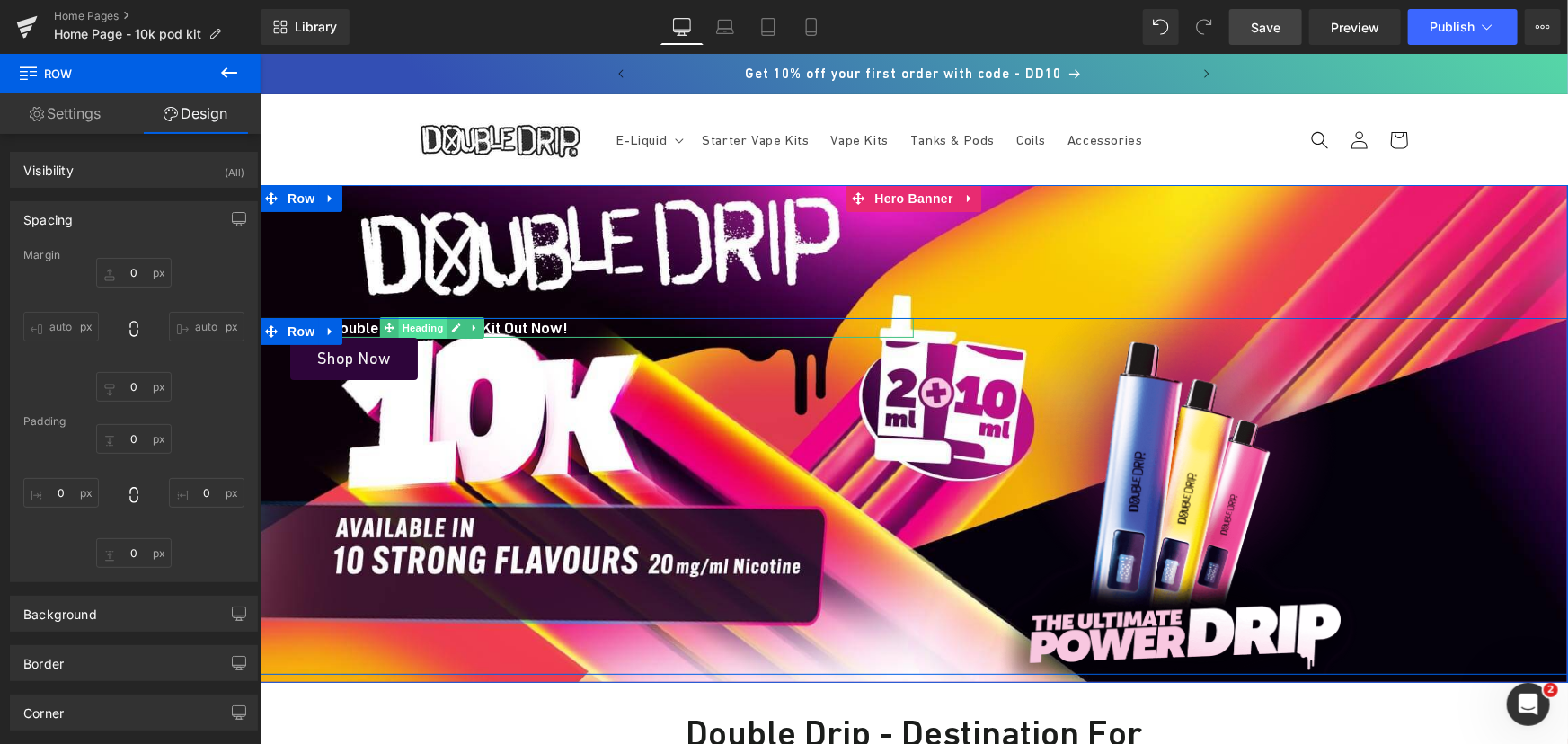
click at [426, 327] on span "Heading" at bounding box center [420, 327] width 48 height 22
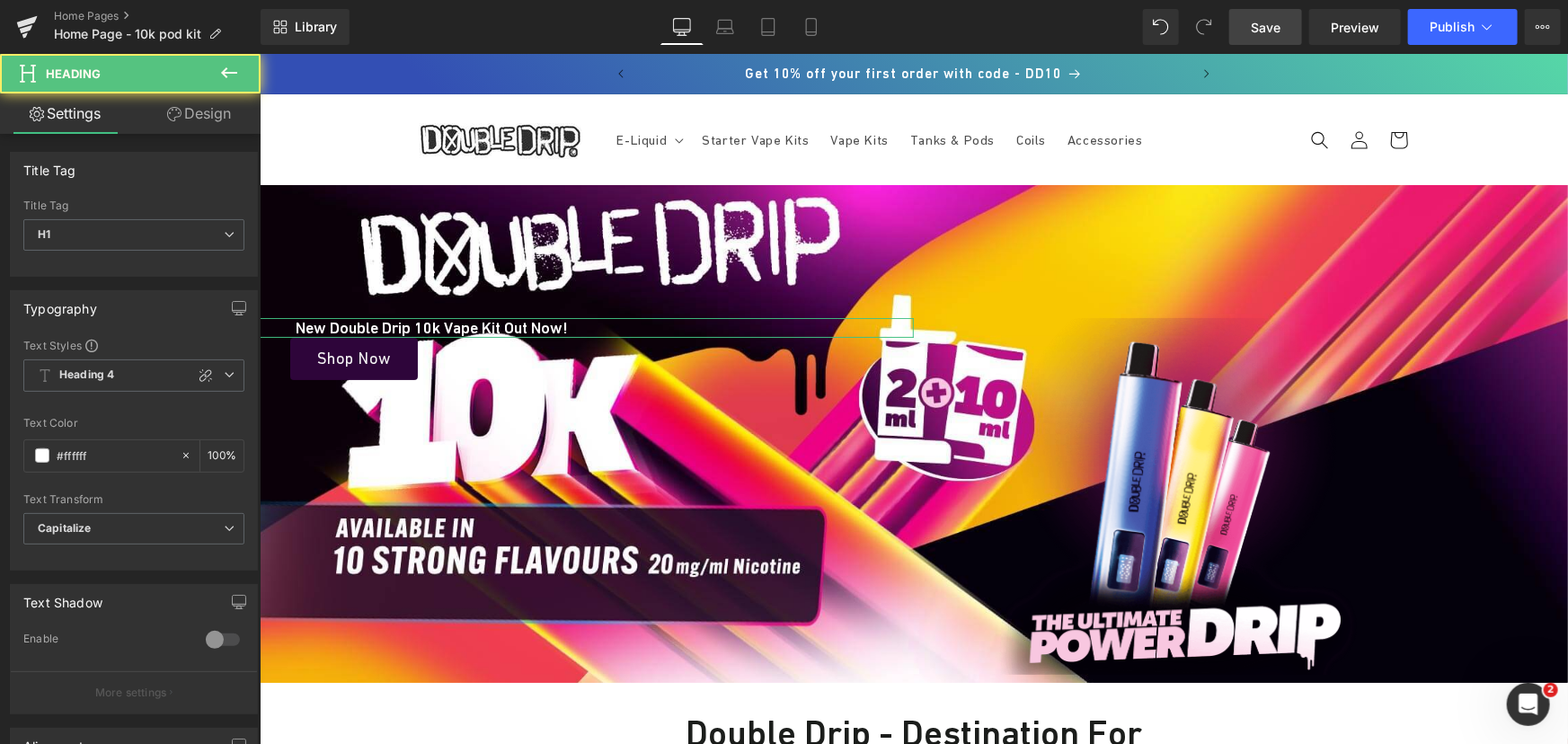
click at [243, 120] on link "Design" at bounding box center [199, 113] width 130 height 41
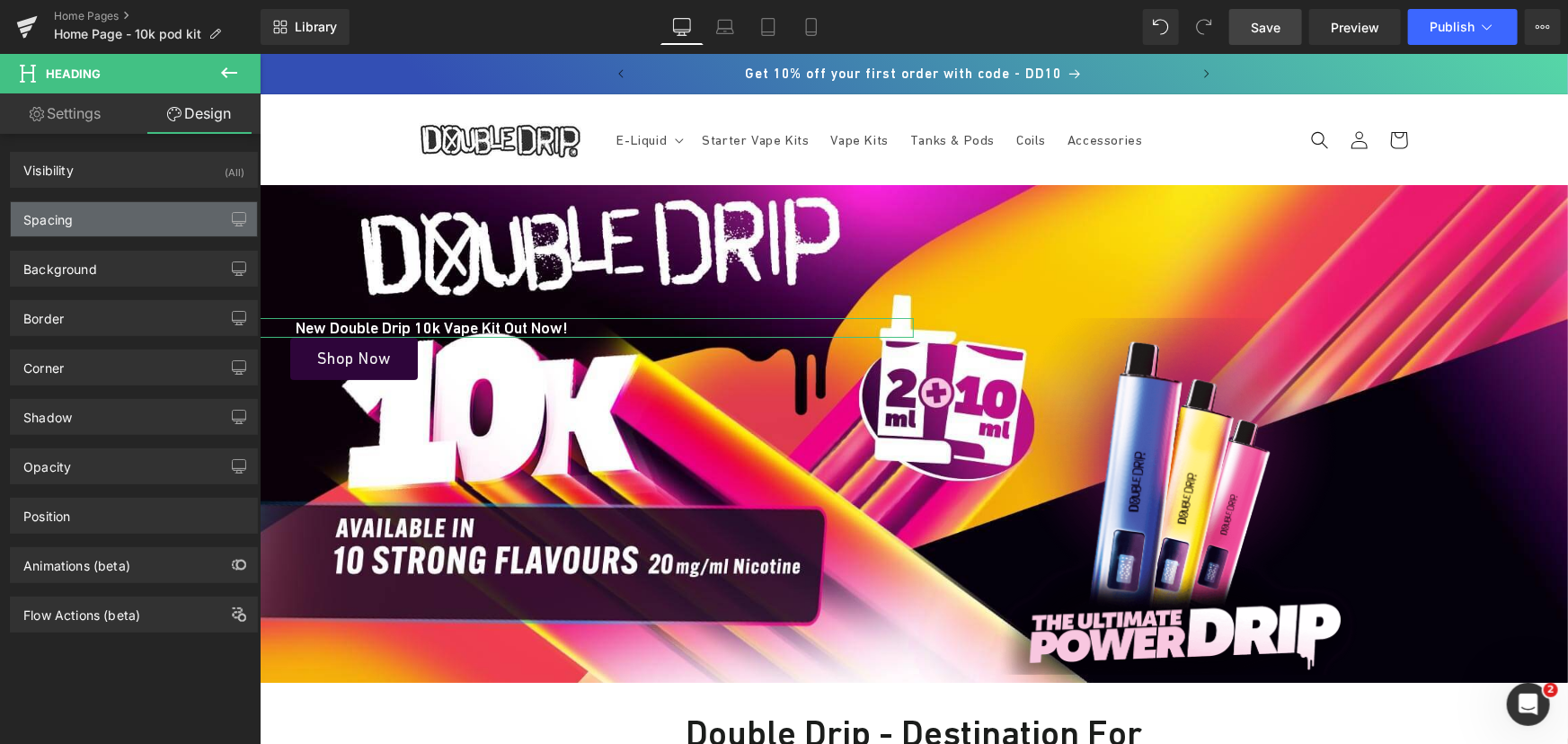
click at [127, 229] on div "Spacing" at bounding box center [133, 219] width 247 height 34
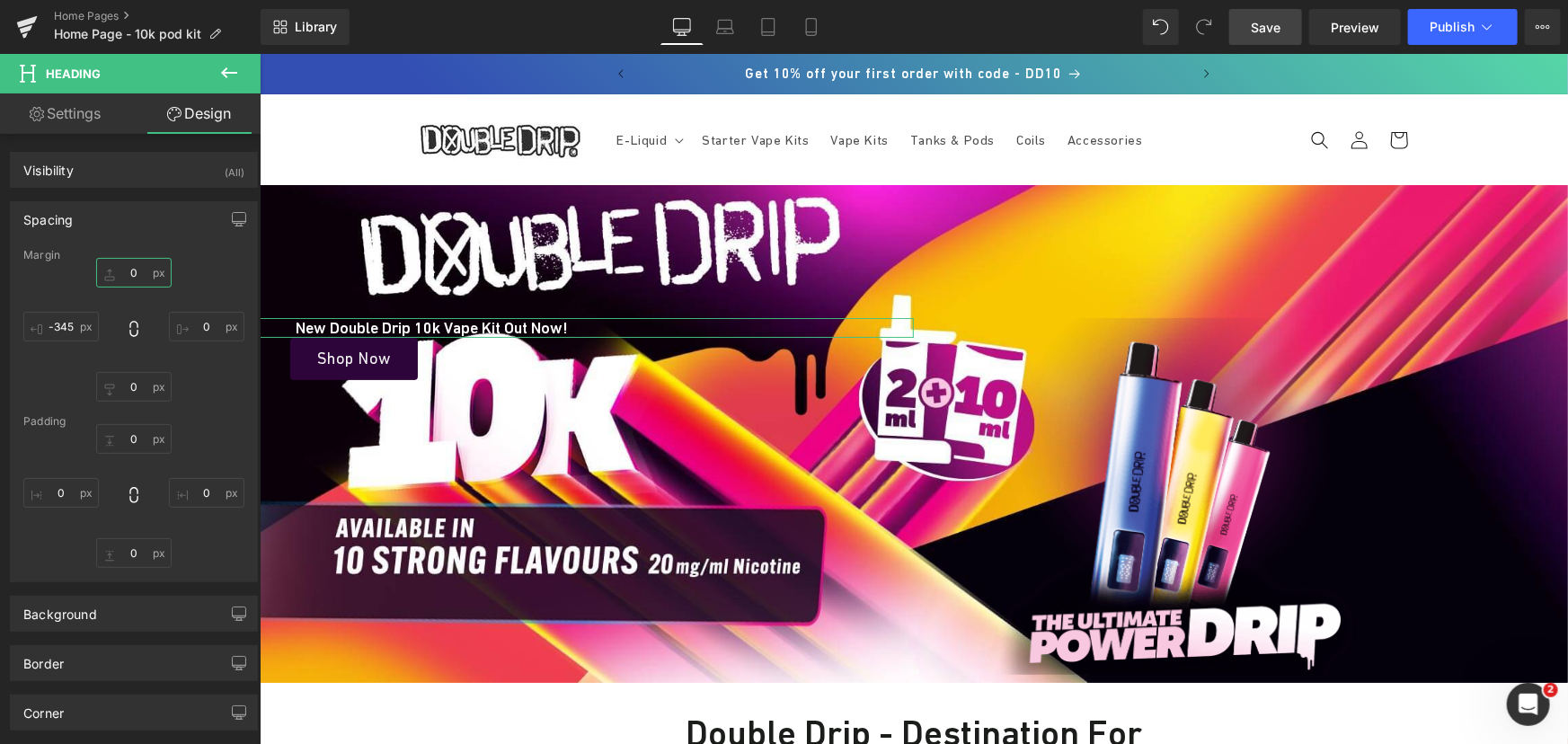
click at [131, 282] on input "0" at bounding box center [134, 272] width 76 height 29
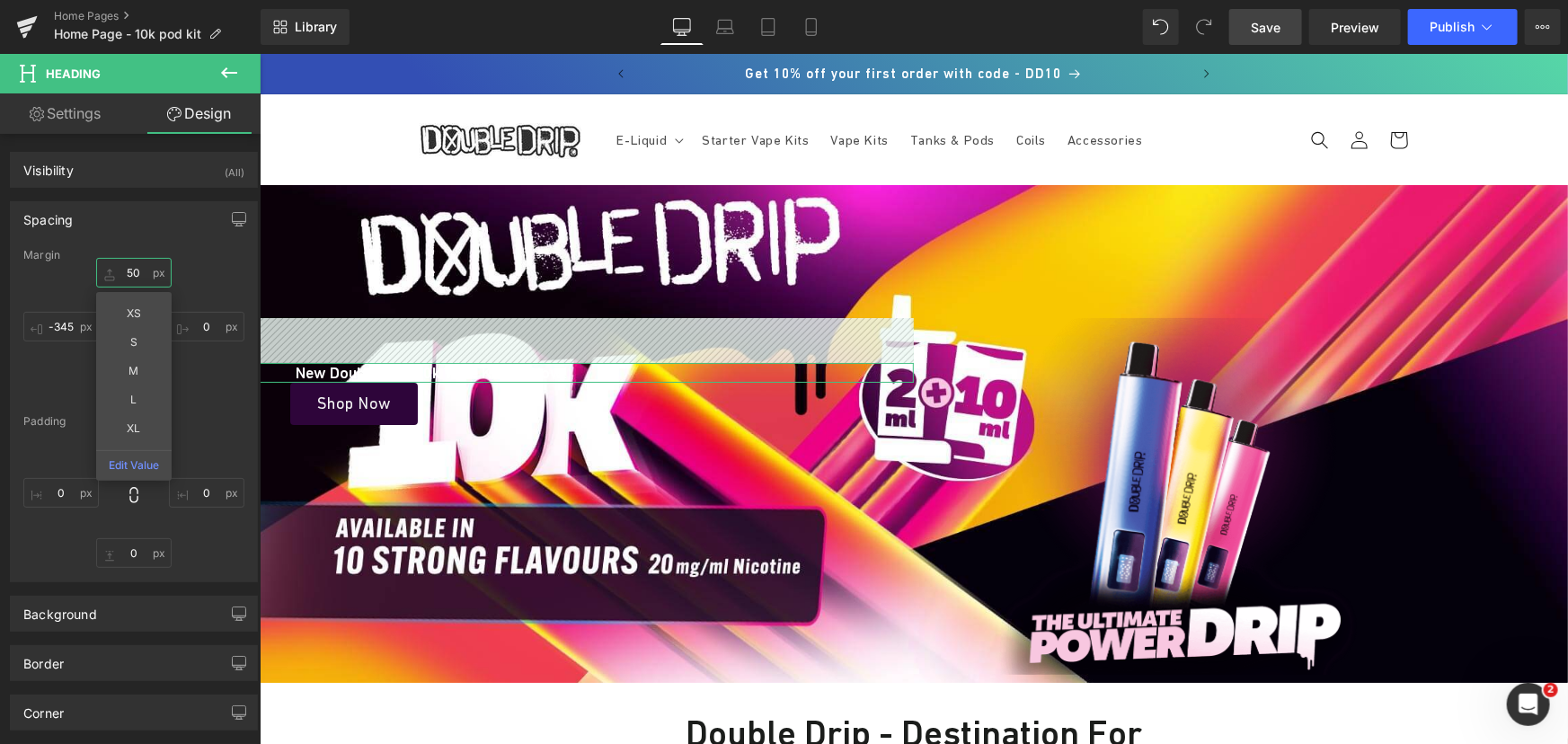
type input "5"
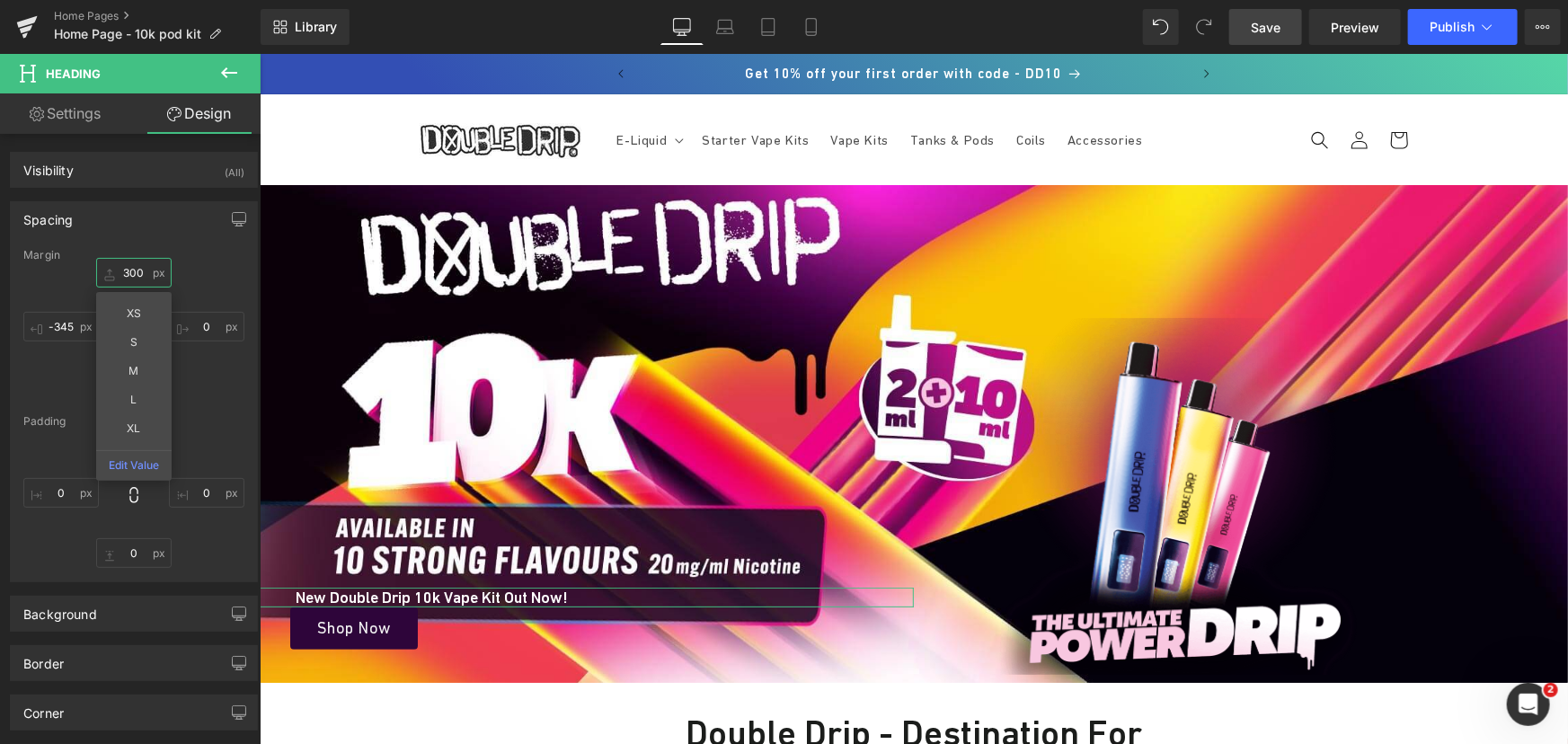
type input "300"
click at [193, 381] on div "300 XS S M L XL Edit Value 0 0 -345" at bounding box center [134, 330] width 221 height 144
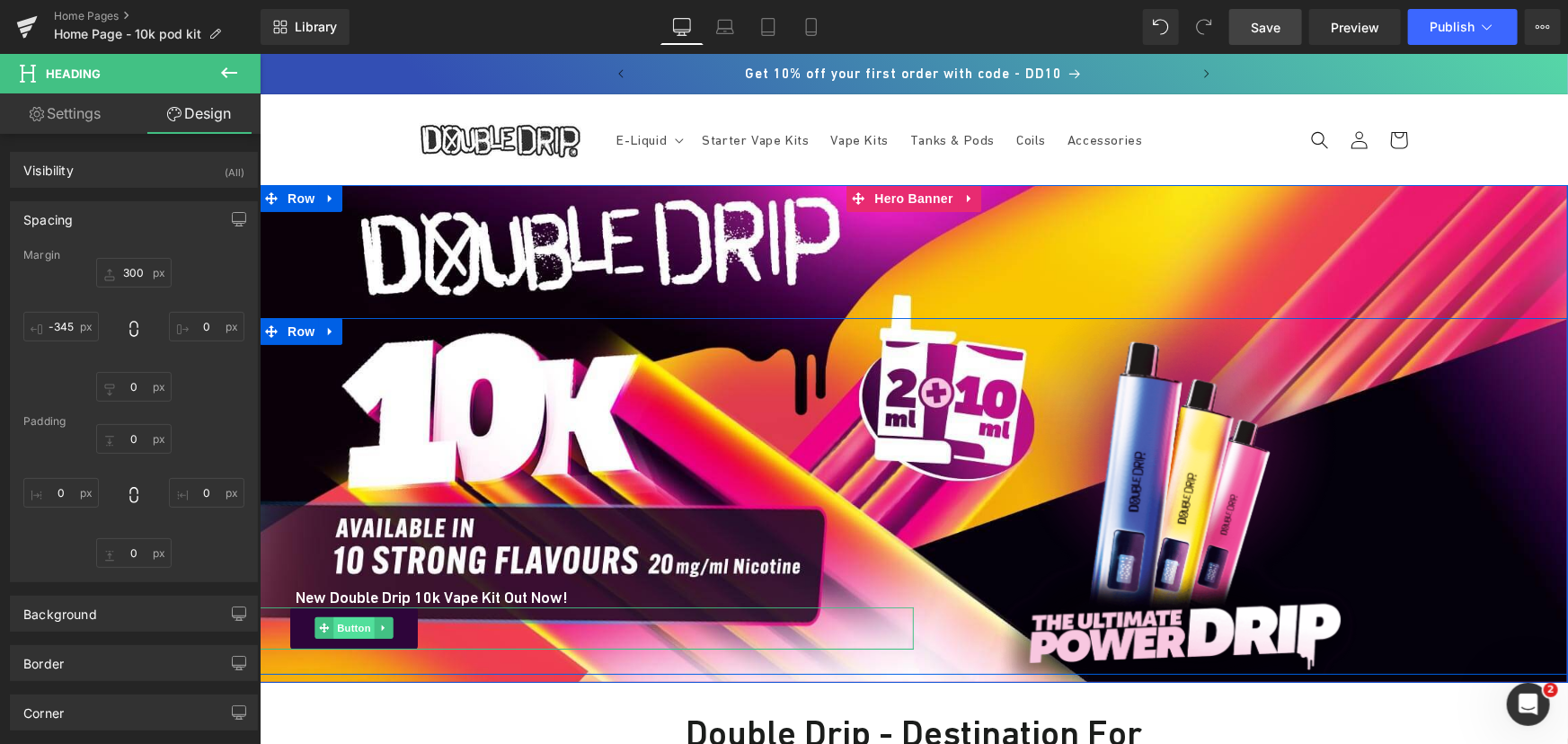
click at [344, 625] on span "Button" at bounding box center [353, 626] width 42 height 22
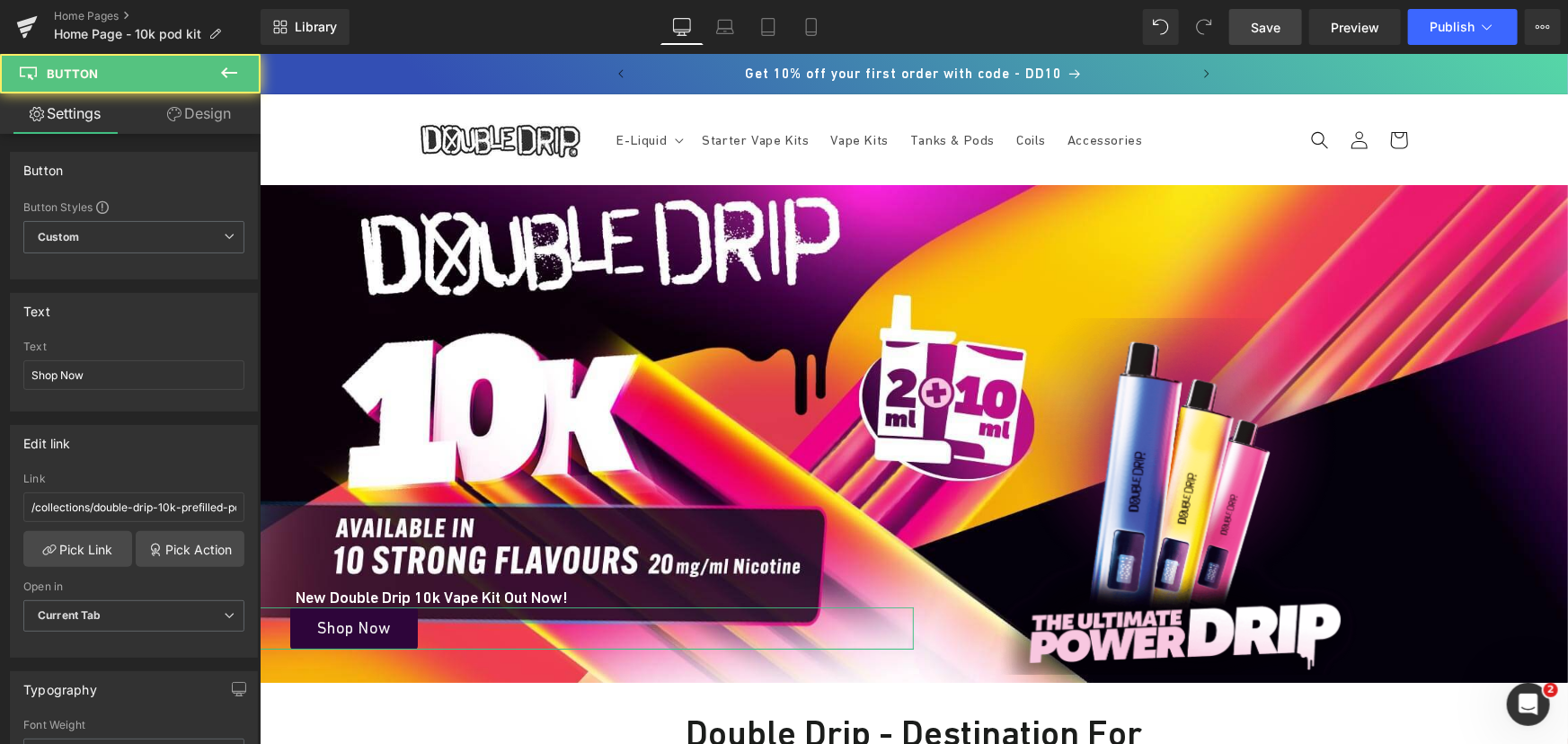
click at [219, 122] on link "Design" at bounding box center [199, 113] width 130 height 41
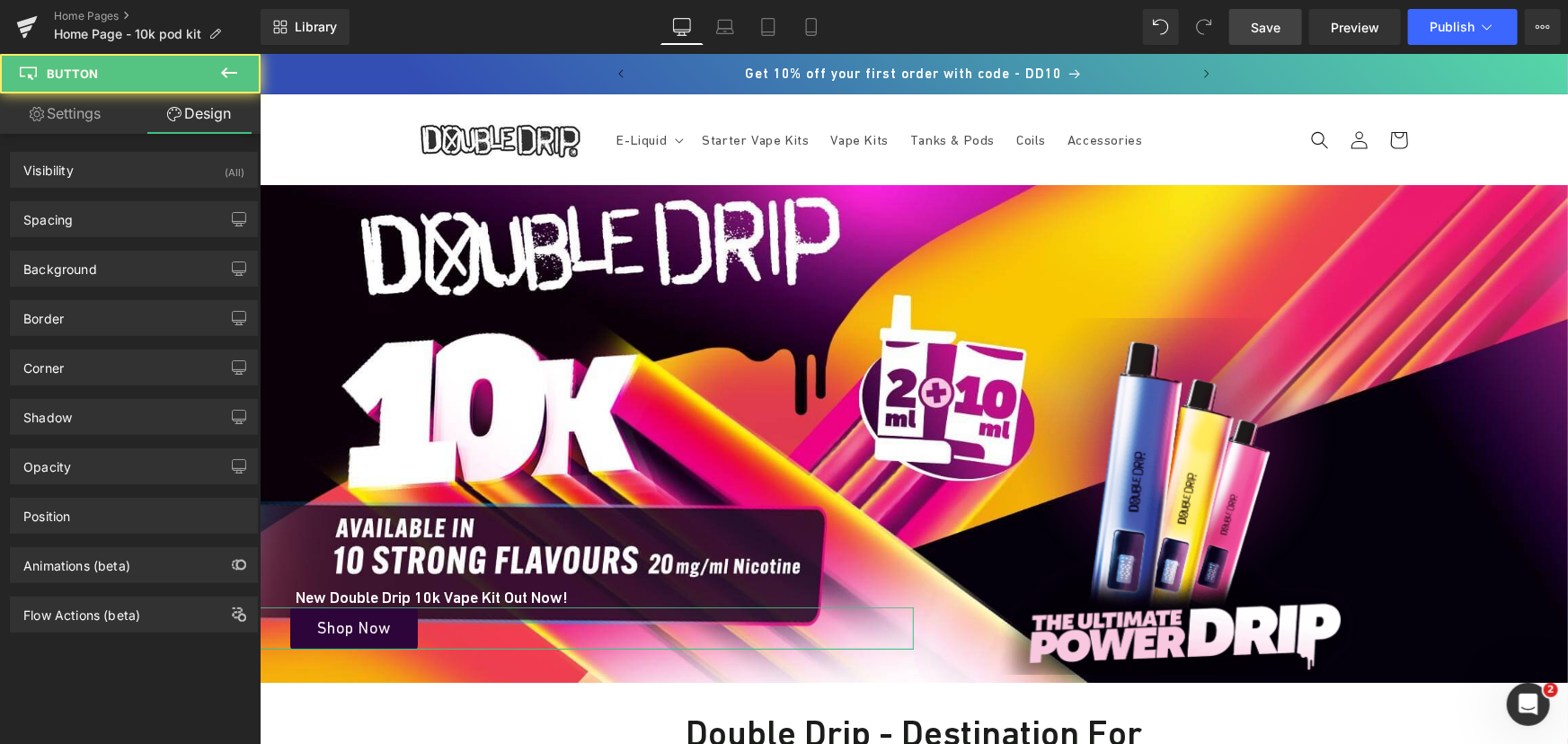
click at [89, 239] on div "Background Color & Image color Color % Image Replace Image Upload image or Brow…" at bounding box center [134, 262] width 268 height 49
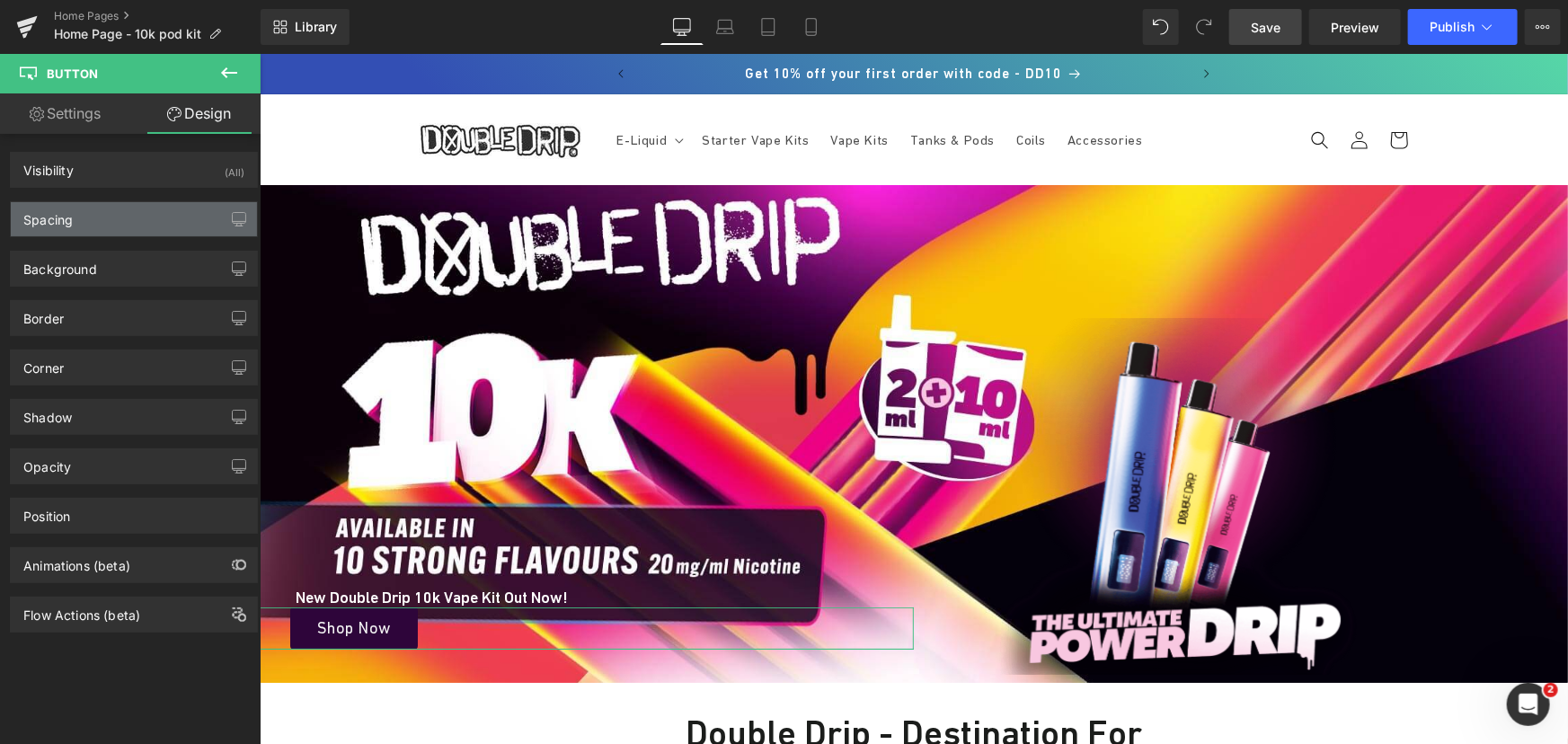
click at [112, 214] on div "Spacing" at bounding box center [133, 219] width 247 height 34
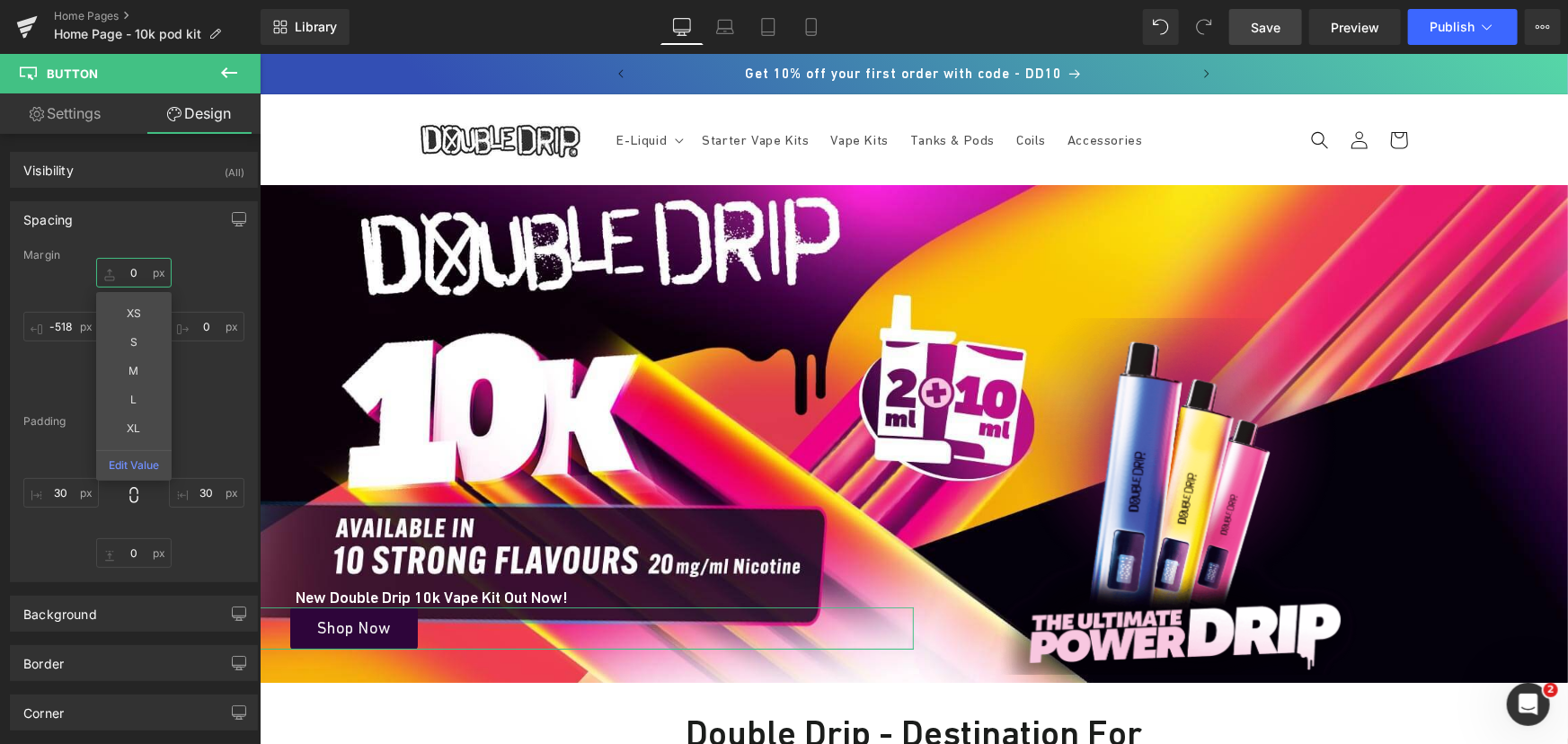
click at [142, 282] on input "text" at bounding box center [134, 272] width 76 height 29
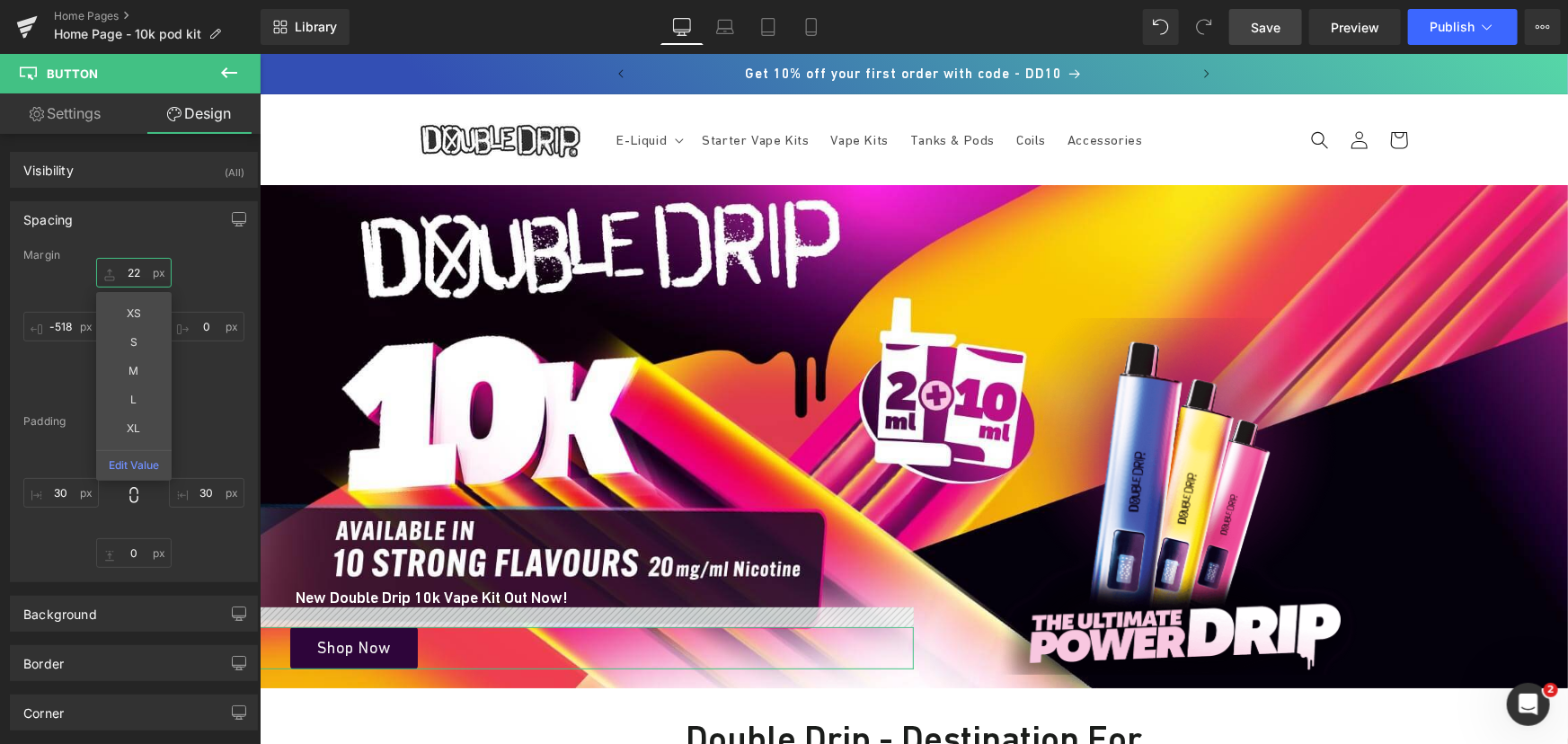
type input "2"
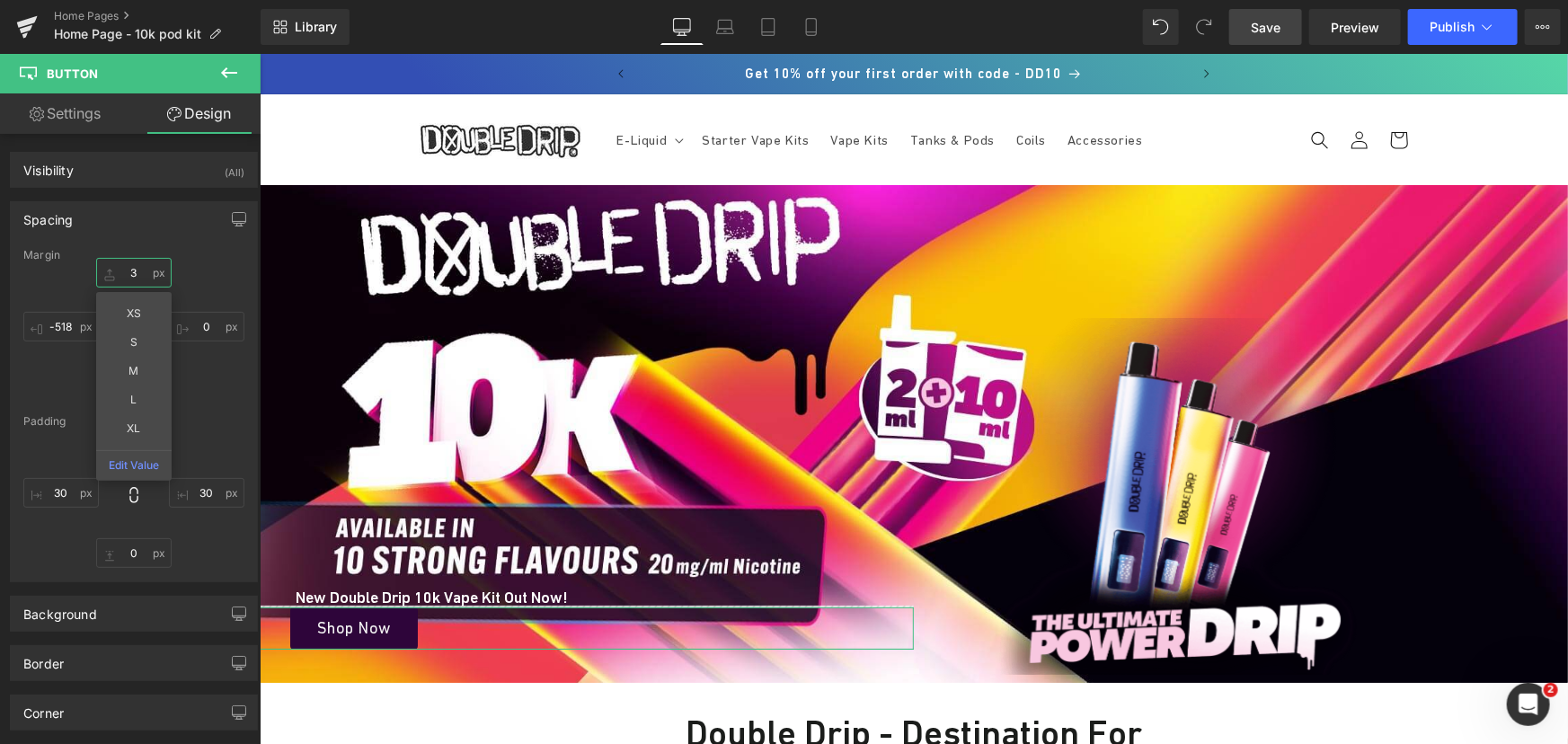
type input "32"
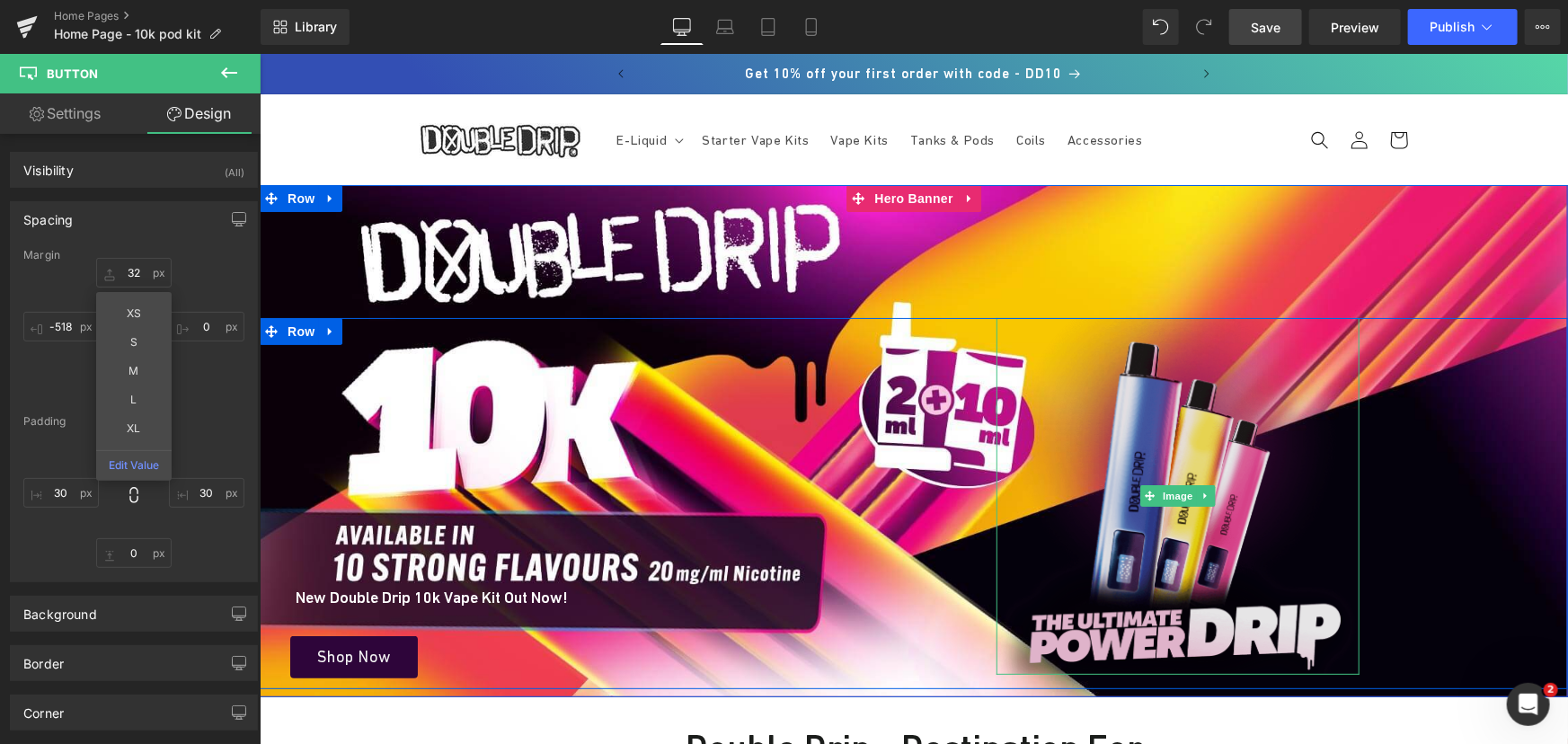
click at [1172, 438] on img at bounding box center [1177, 496] width 363 height 357
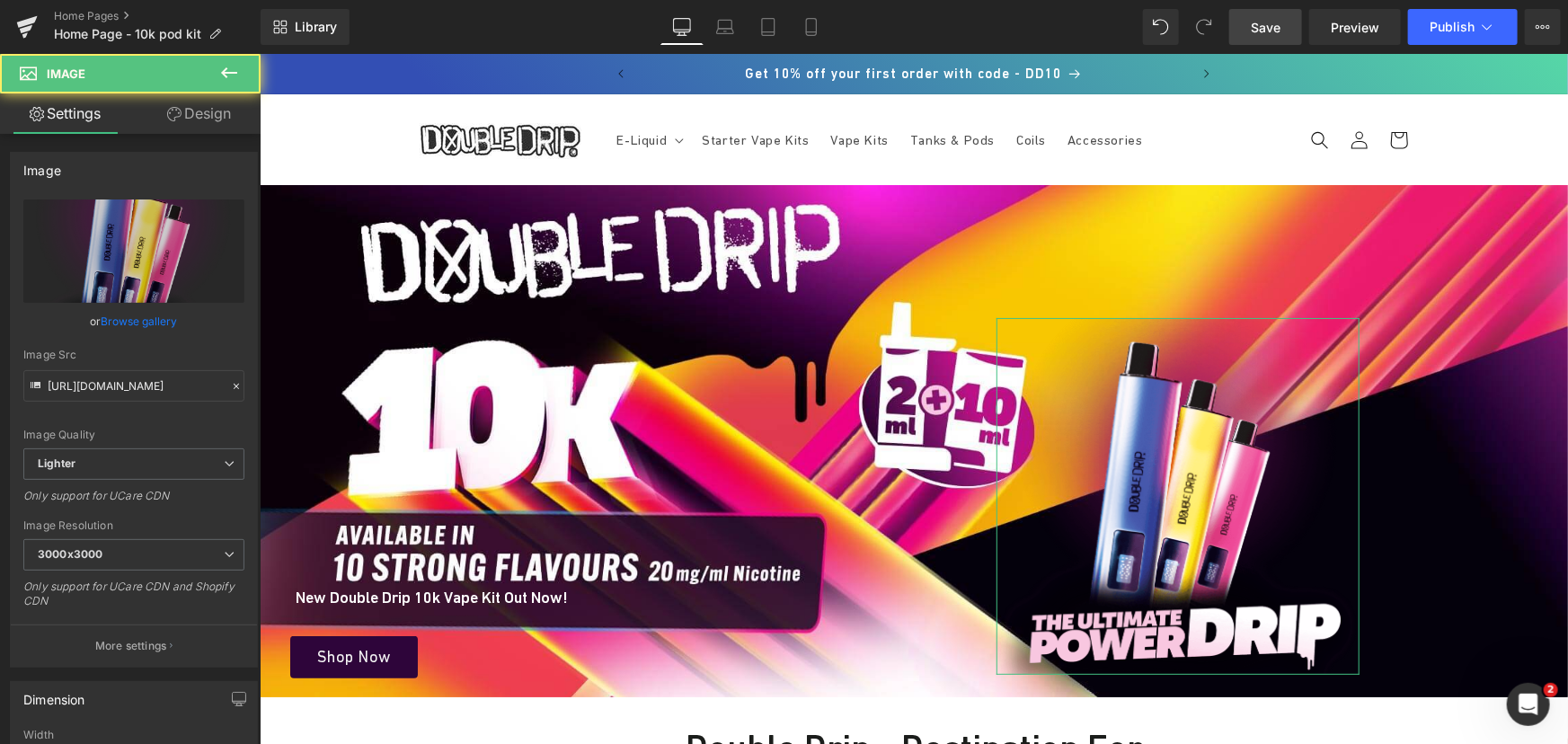
click at [214, 123] on link "Design" at bounding box center [199, 113] width 130 height 41
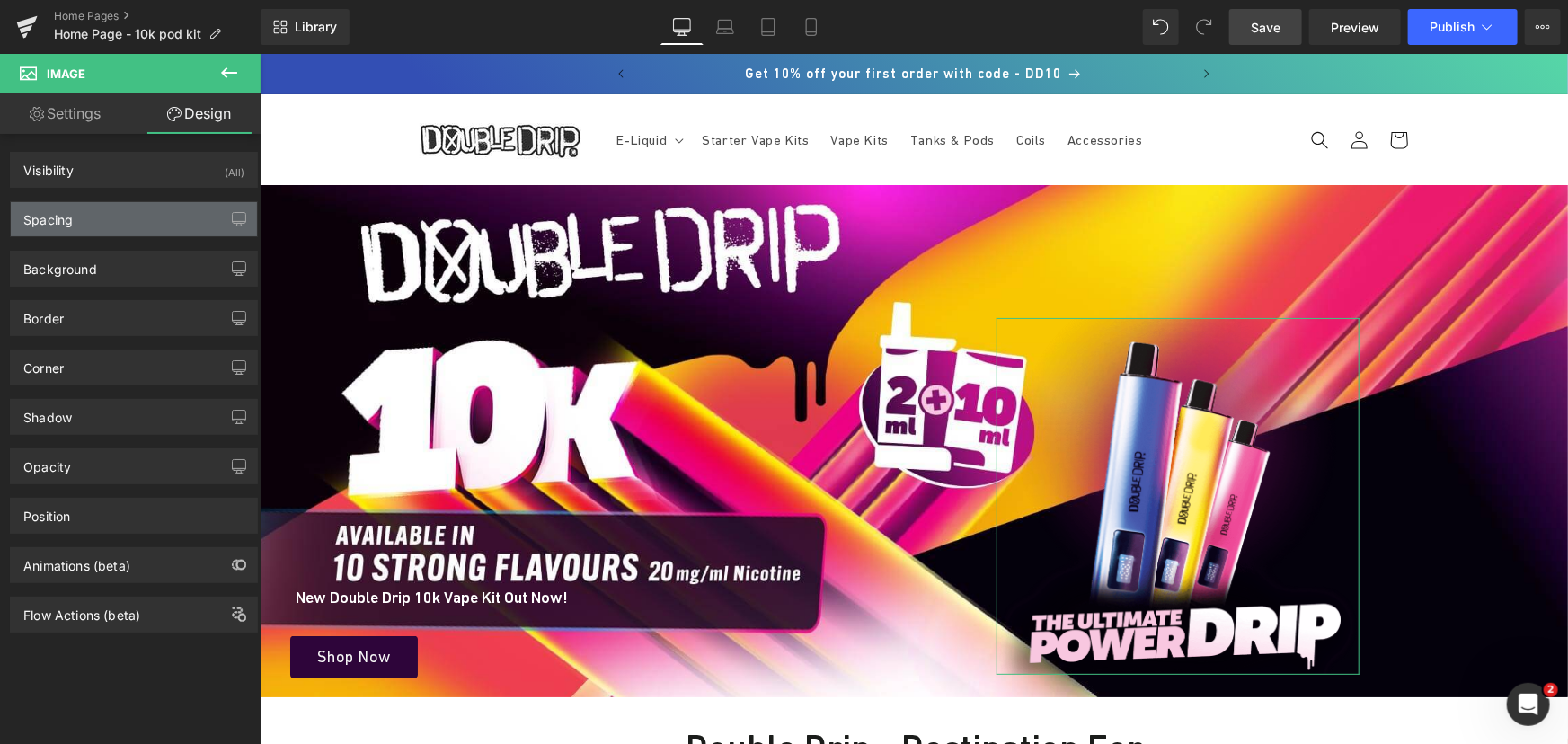
click at [122, 211] on div "Spacing" at bounding box center [133, 219] width 247 height 34
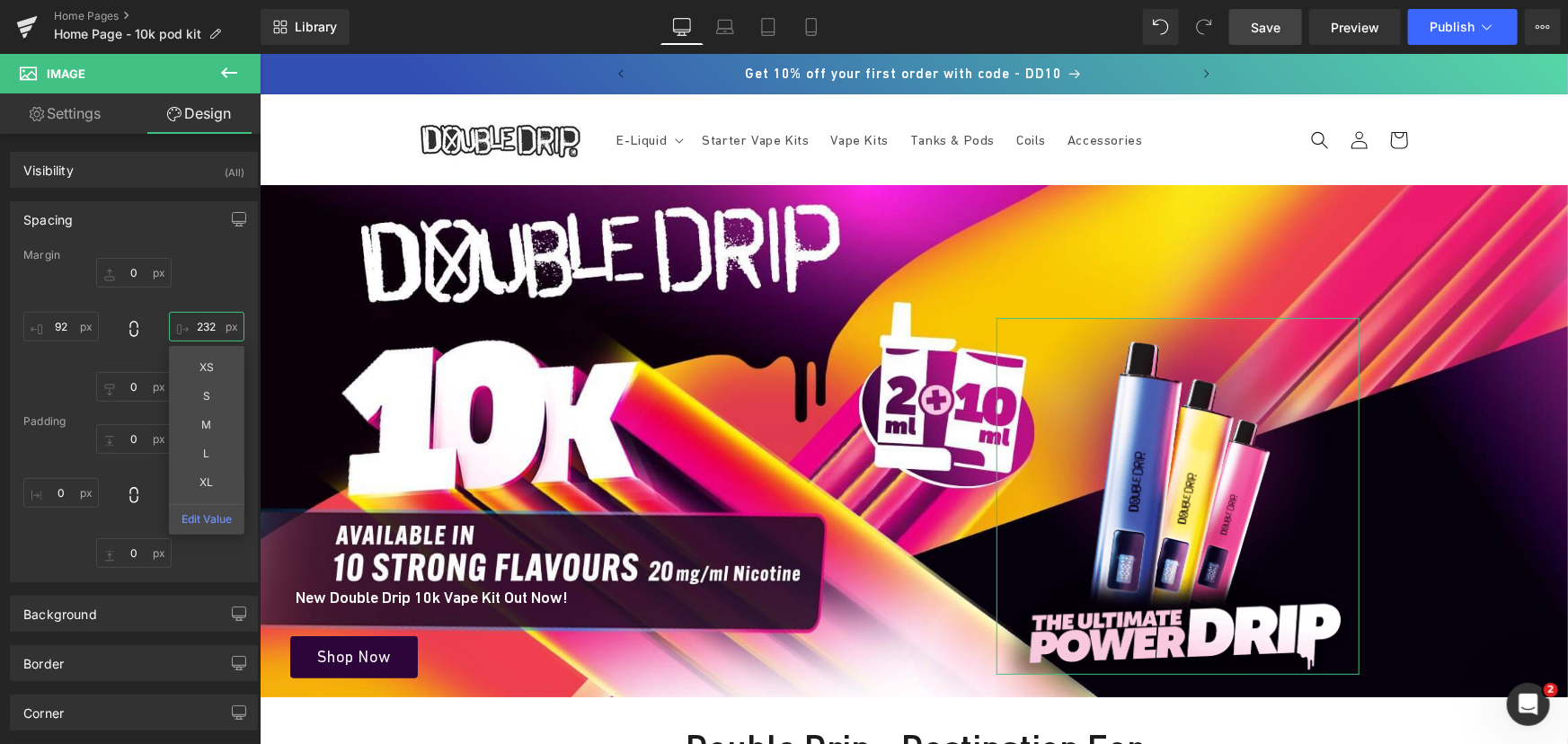
click at [190, 313] on input "232" at bounding box center [207, 326] width 76 height 29
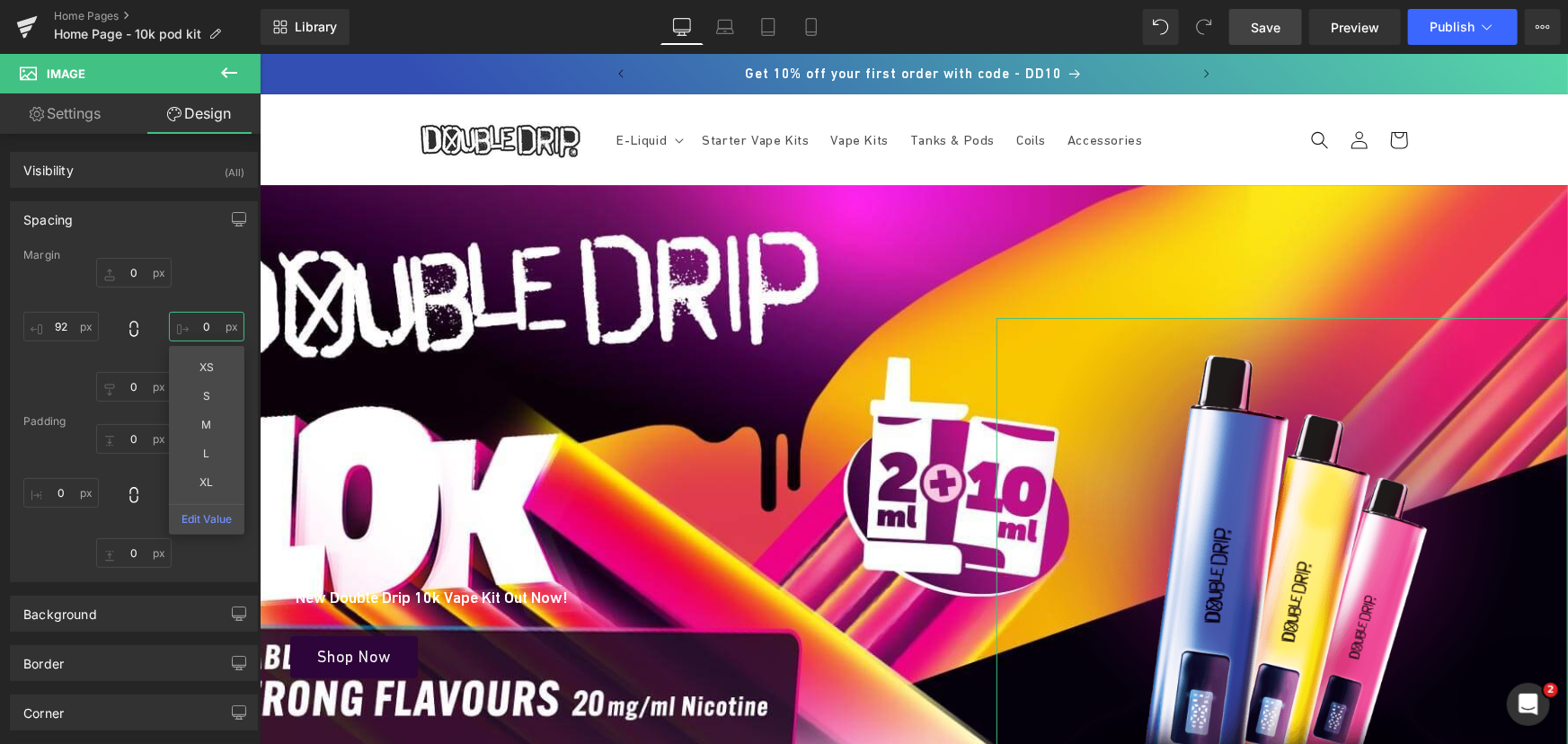
type input "232"
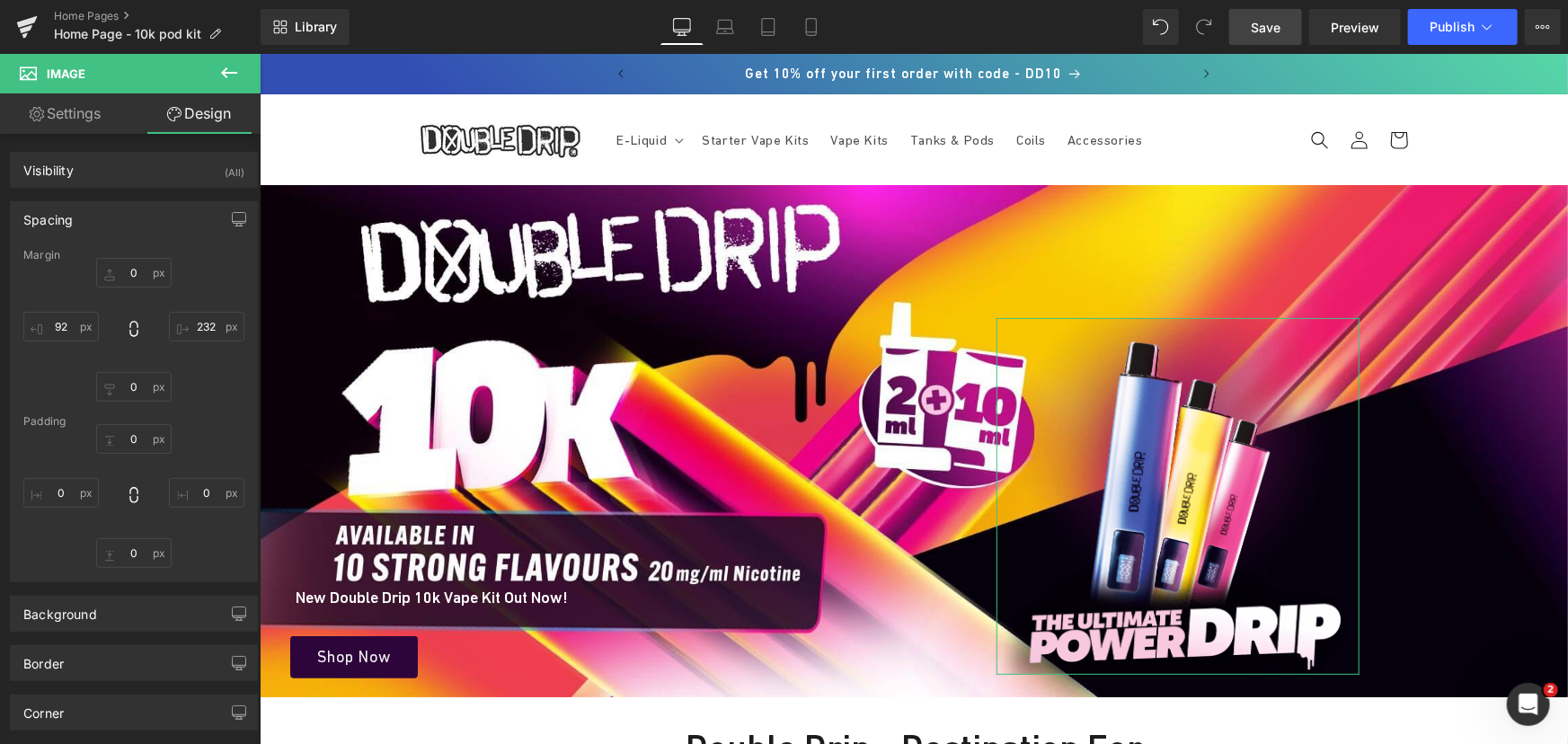
click at [214, 277] on div "0 232 0 92" at bounding box center [134, 330] width 221 height 144
click at [1285, 14] on link "Save" at bounding box center [1265, 27] width 73 height 36
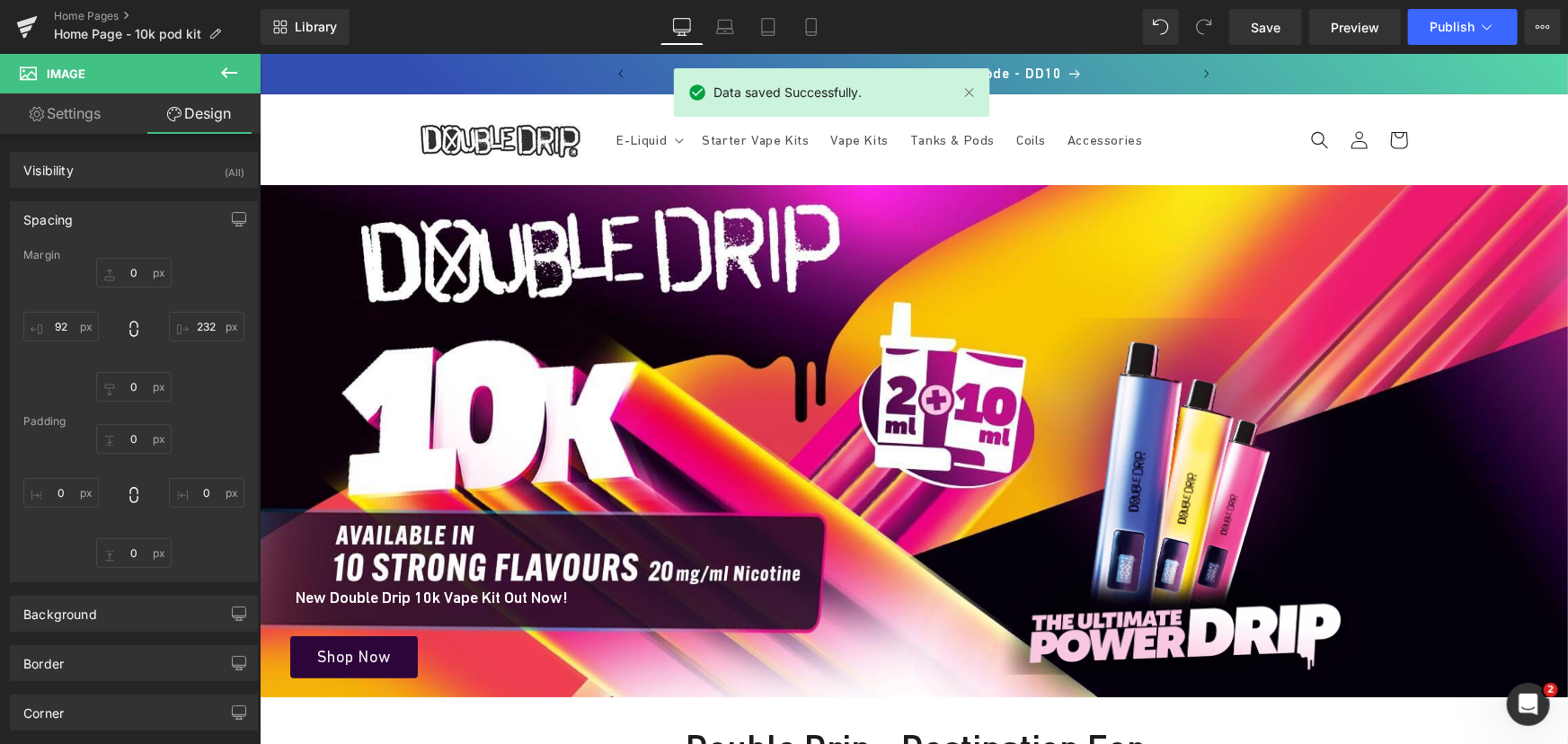
click at [524, 355] on div "New Double Drip 10k Vape Kit Out Now! Heading Shop Now Button" at bounding box center [586, 502] width 654 height 371
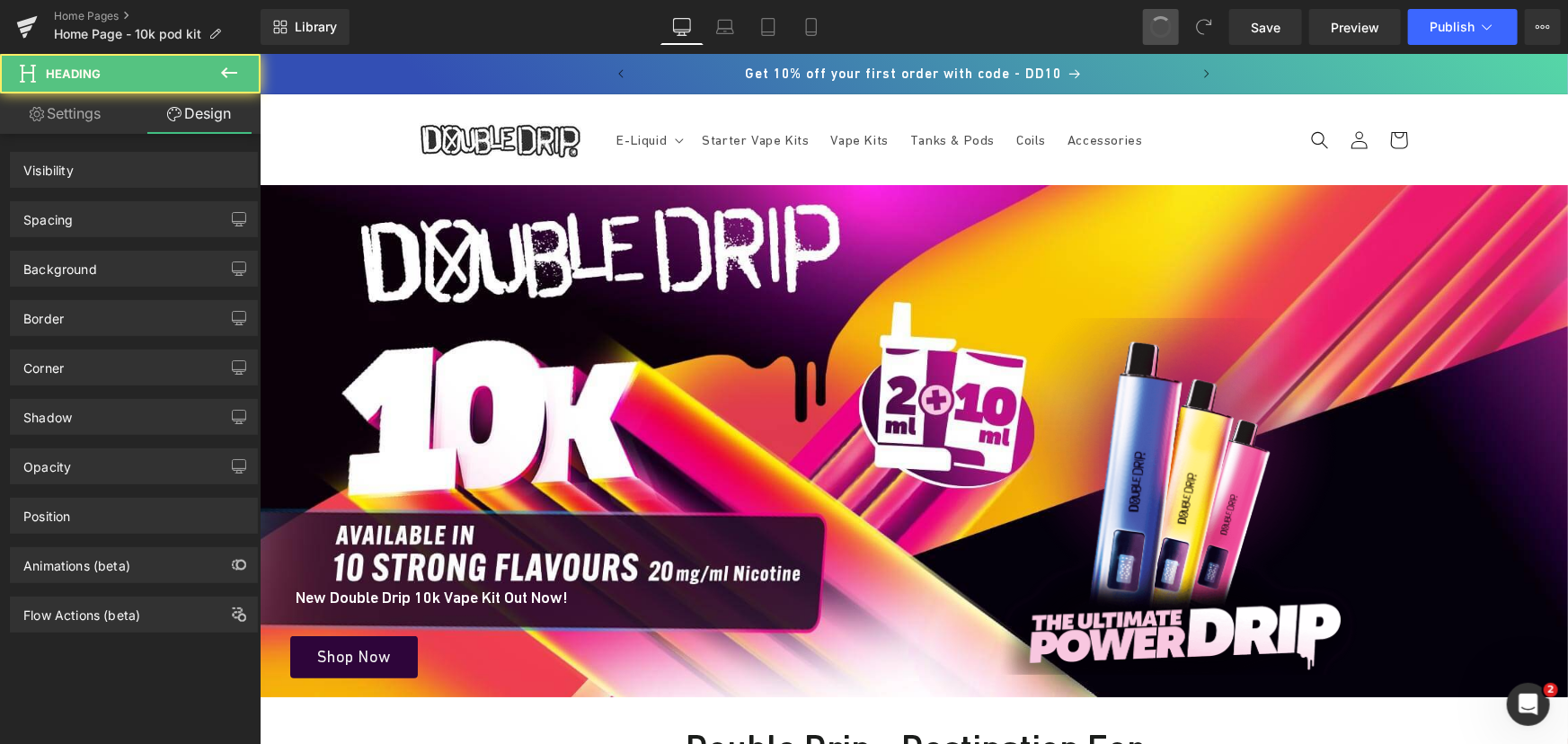
click at [1156, 35] on span at bounding box center [1161, 26] width 29 height 29
click at [1156, 35] on span at bounding box center [1161, 26] width 30 height 30
click at [1156, 35] on span at bounding box center [1161, 26] width 28 height 28
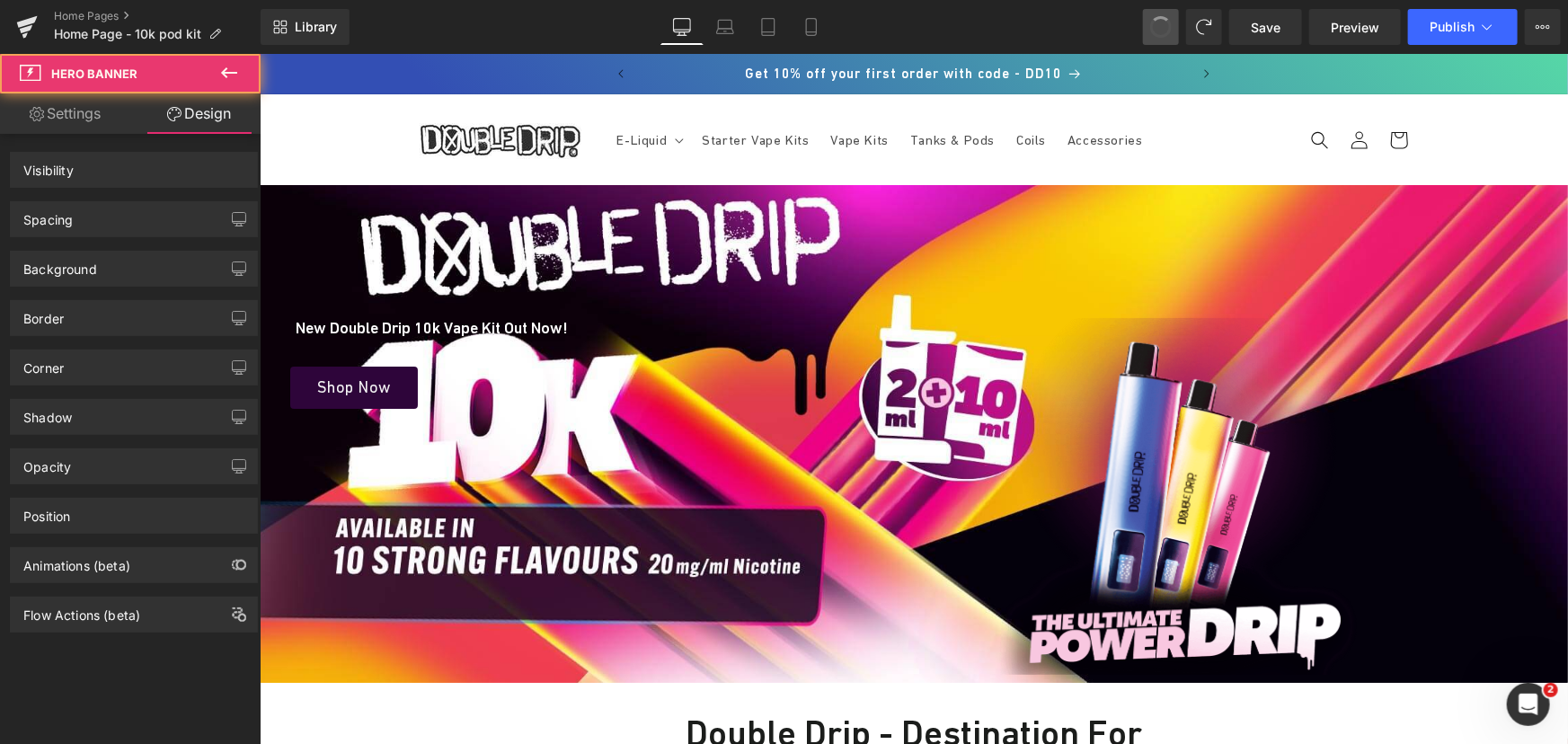
click at [1156, 35] on span at bounding box center [1161, 26] width 30 height 30
click at [1156, 35] on span at bounding box center [1161, 26] width 26 height 25
click at [1156, 35] on span at bounding box center [1160, 26] width 22 height 22
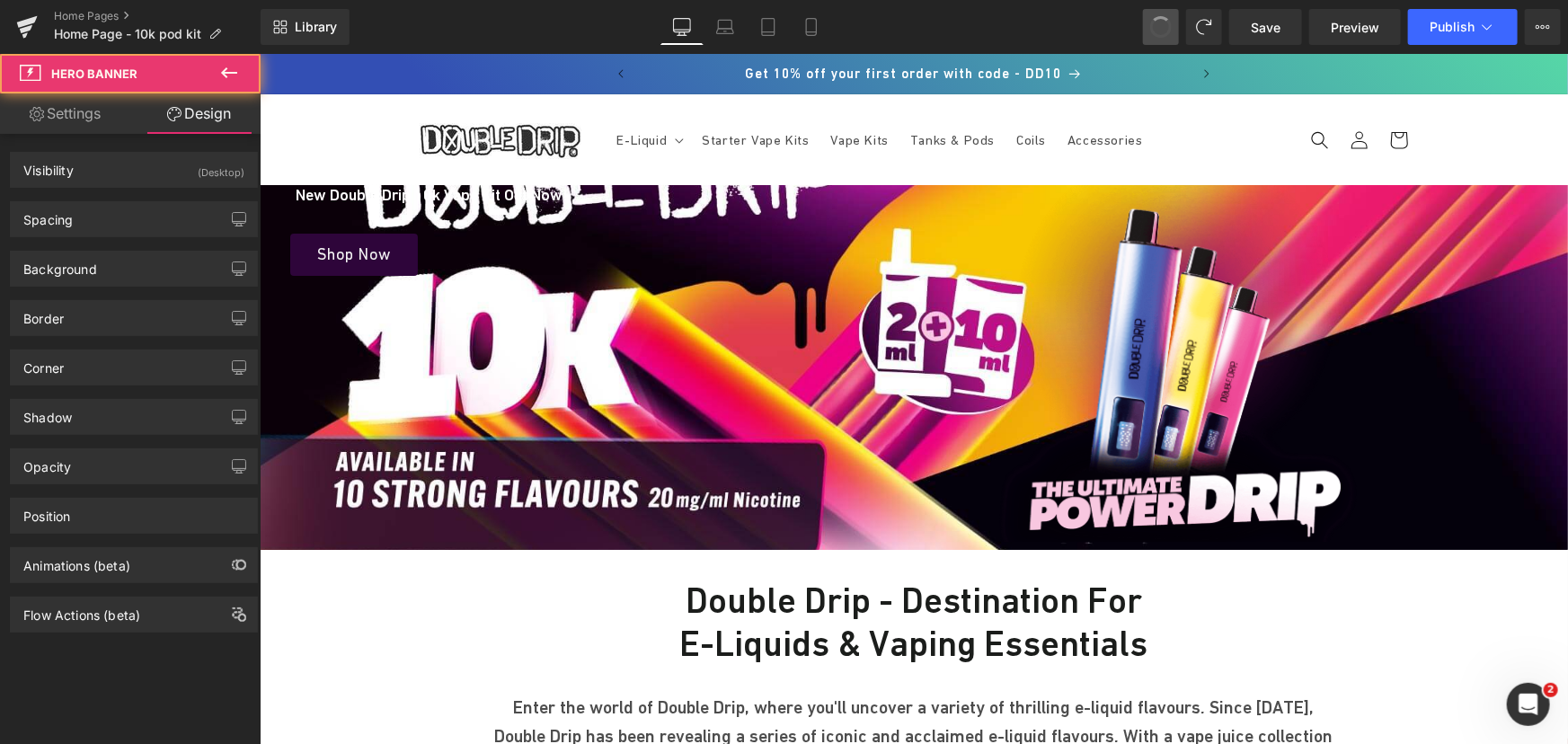
click at [1156, 35] on span at bounding box center [1161, 26] width 27 height 27
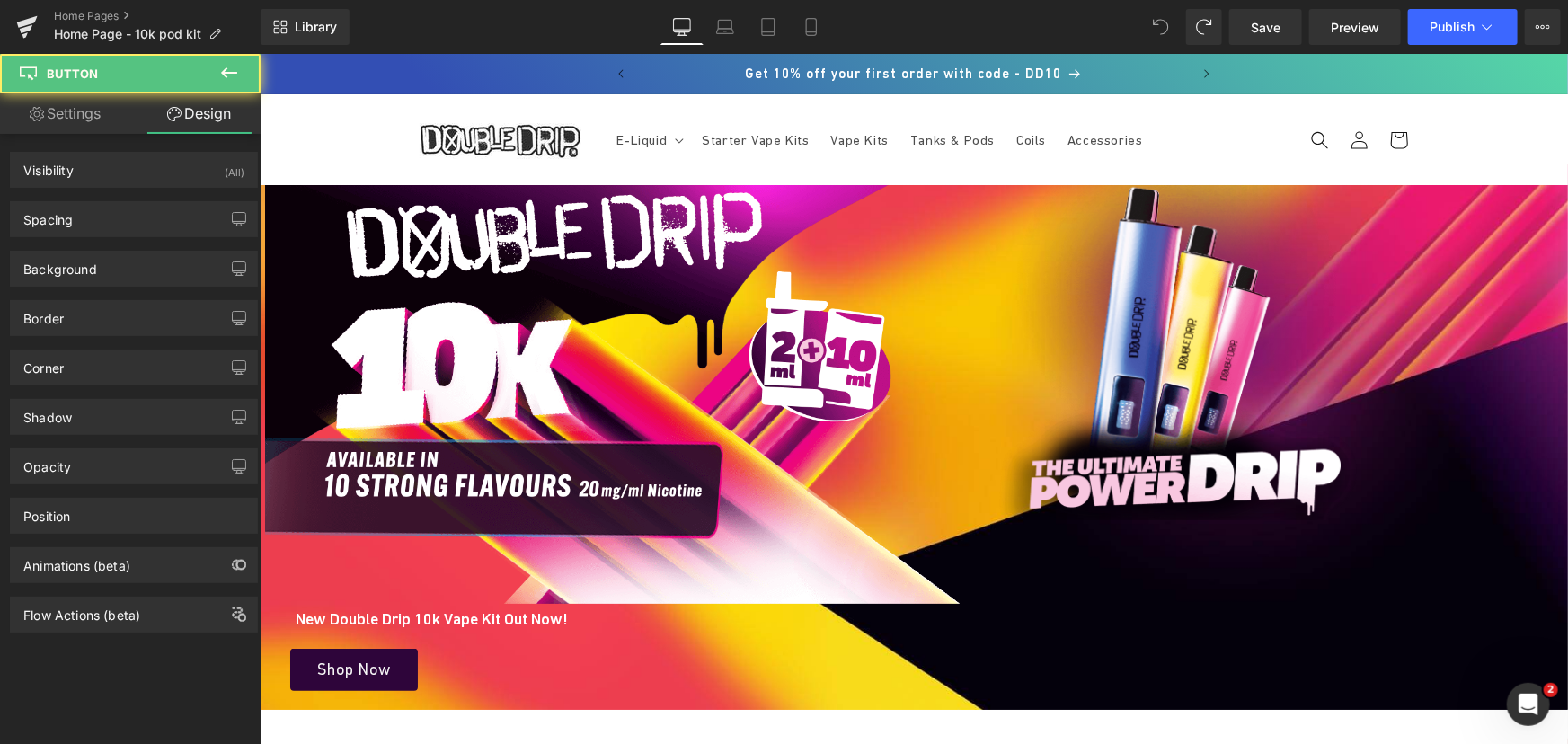
click at [1156, 35] on span at bounding box center [1161, 27] width 36 height 36
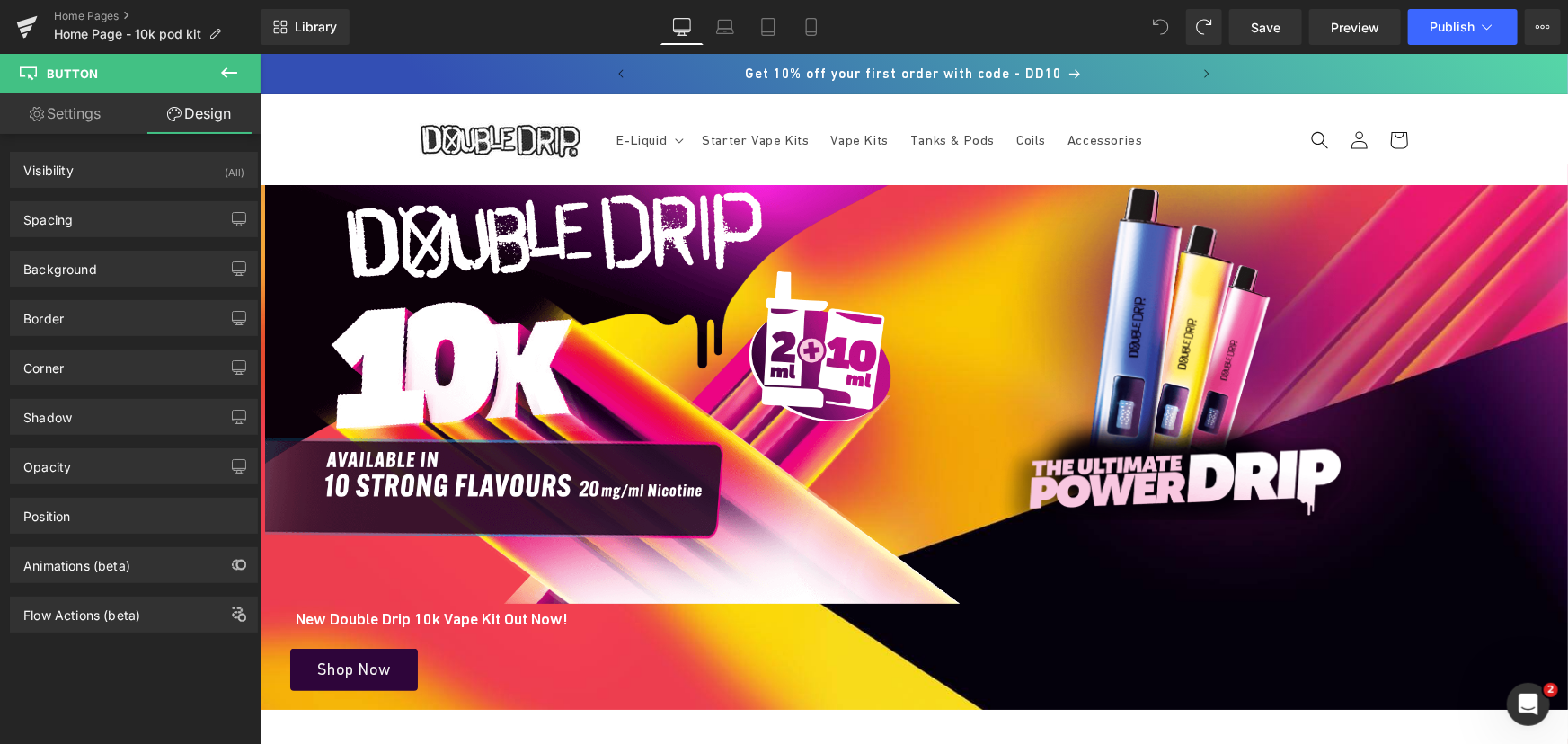
click at [1160, 23] on icon at bounding box center [1160, 26] width 16 height 16
click at [1259, 26] on span "Save" at bounding box center [1265, 27] width 29 height 19
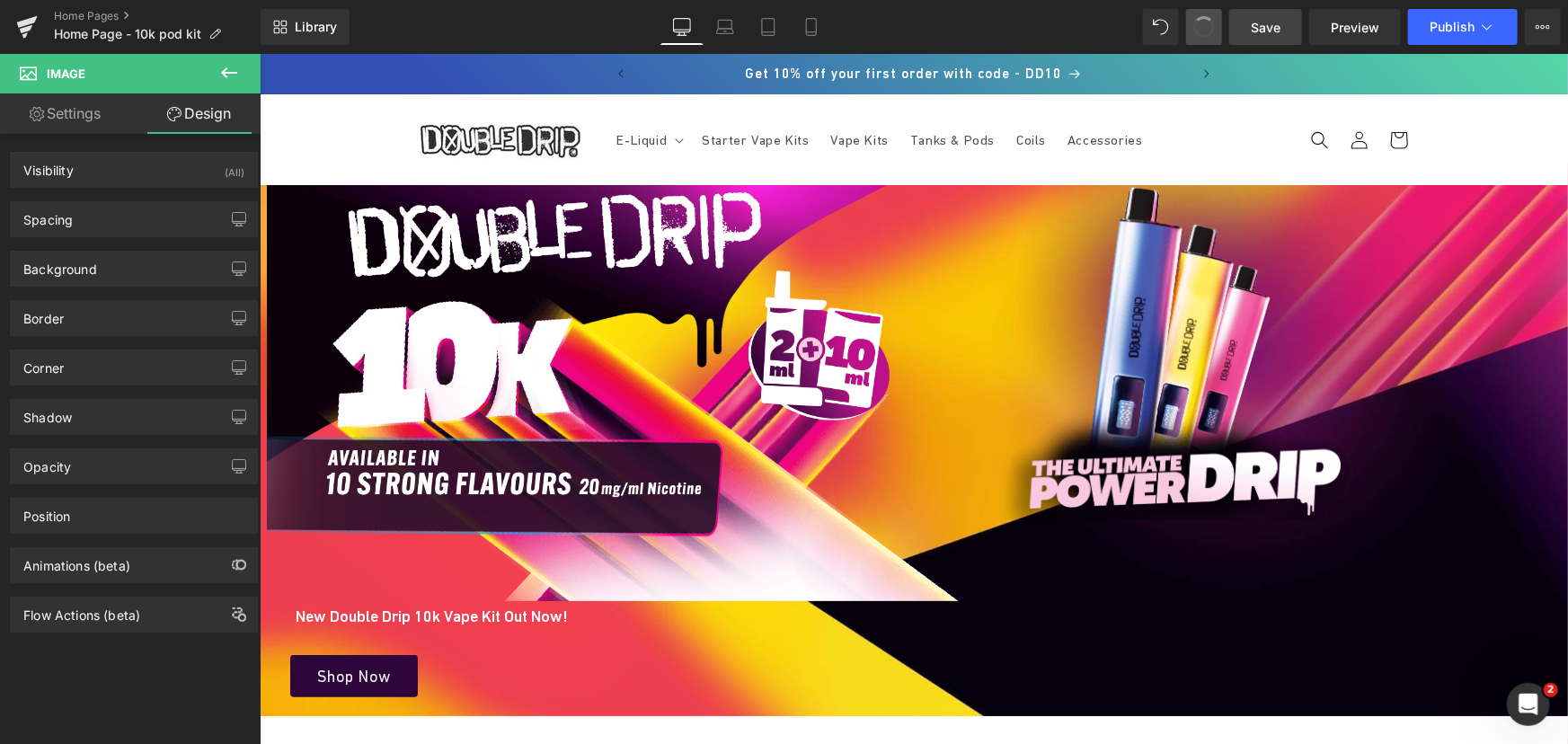
click at [1197, 27] on span at bounding box center [1203, 26] width 26 height 25
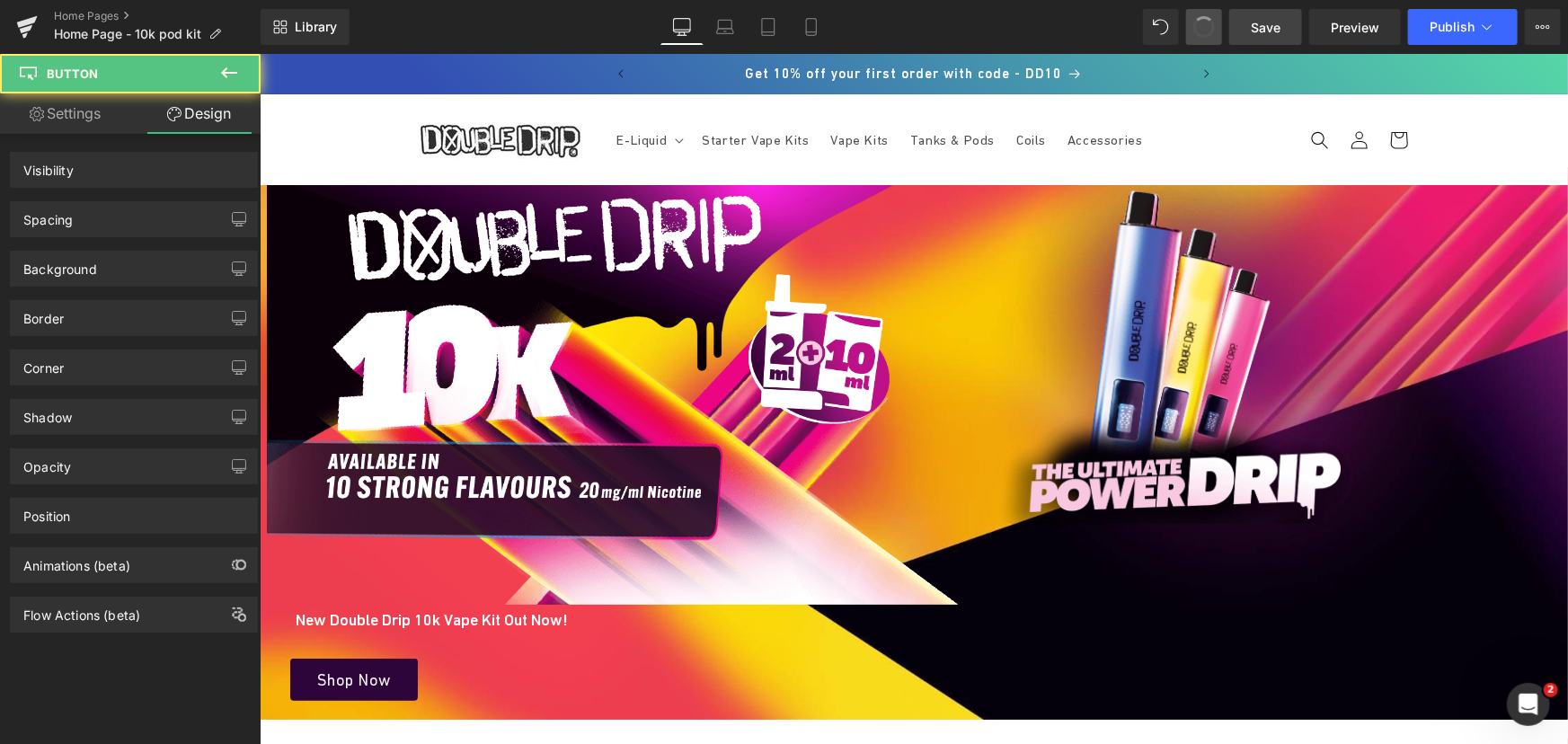
click at [1197, 27] on span at bounding box center [1203, 26] width 29 height 29
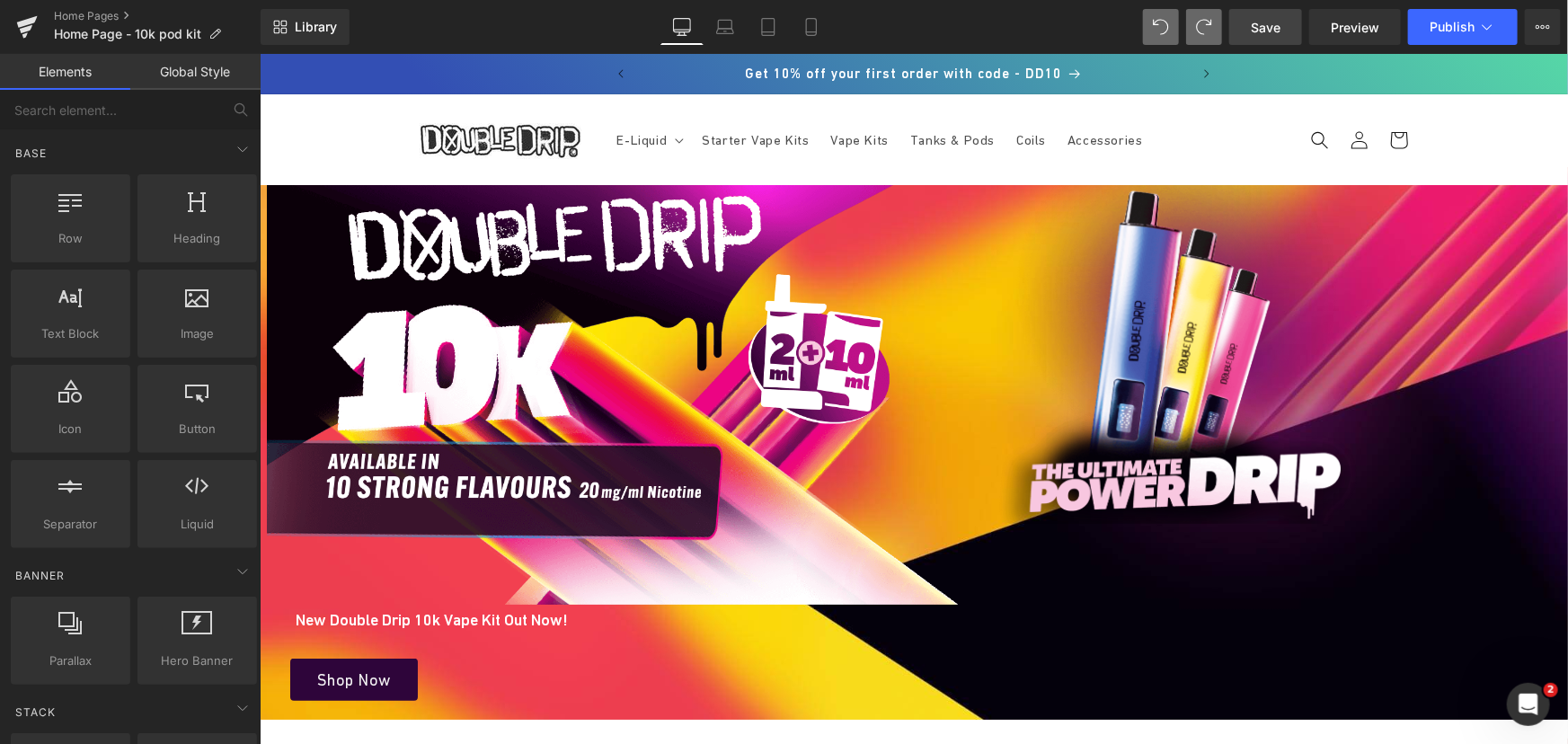
click at [1260, 20] on span "Save" at bounding box center [1265, 27] width 29 height 19
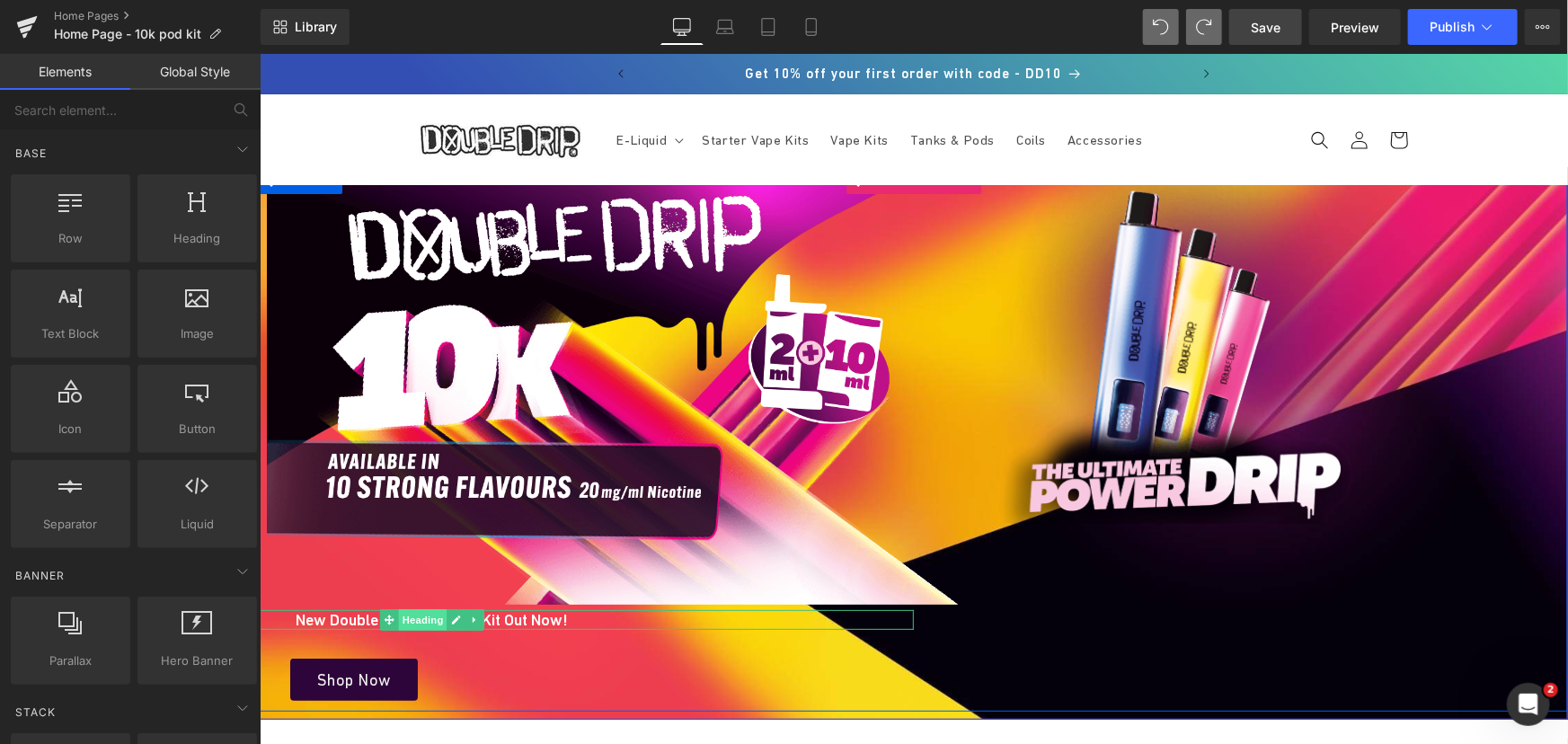
click at [431, 618] on span "Heading" at bounding box center [420, 618] width 48 height 22
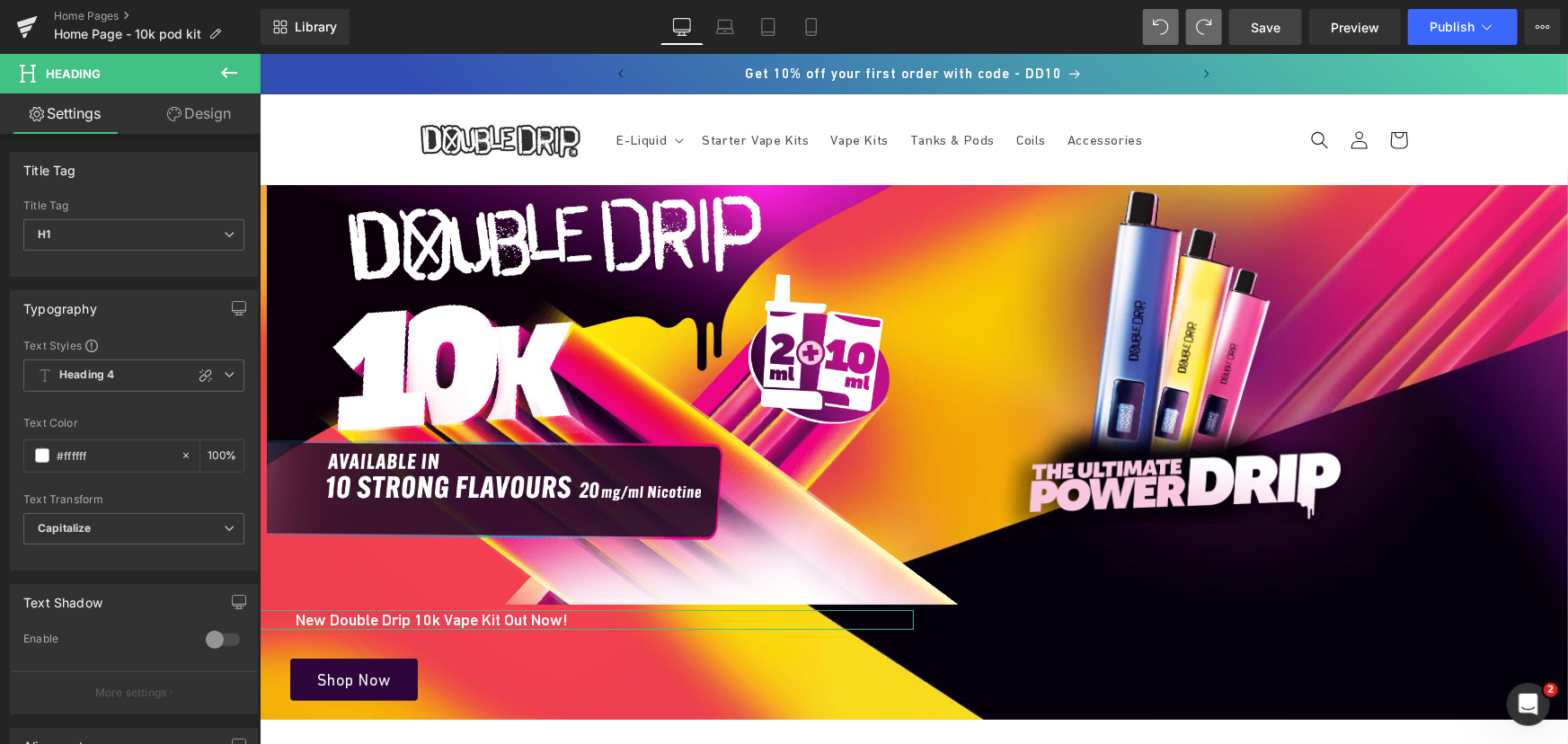
click at [195, 107] on link "Design" at bounding box center [199, 113] width 130 height 41
click at [0, 0] on div "Spacing" at bounding box center [0, 0] width 0 height 0
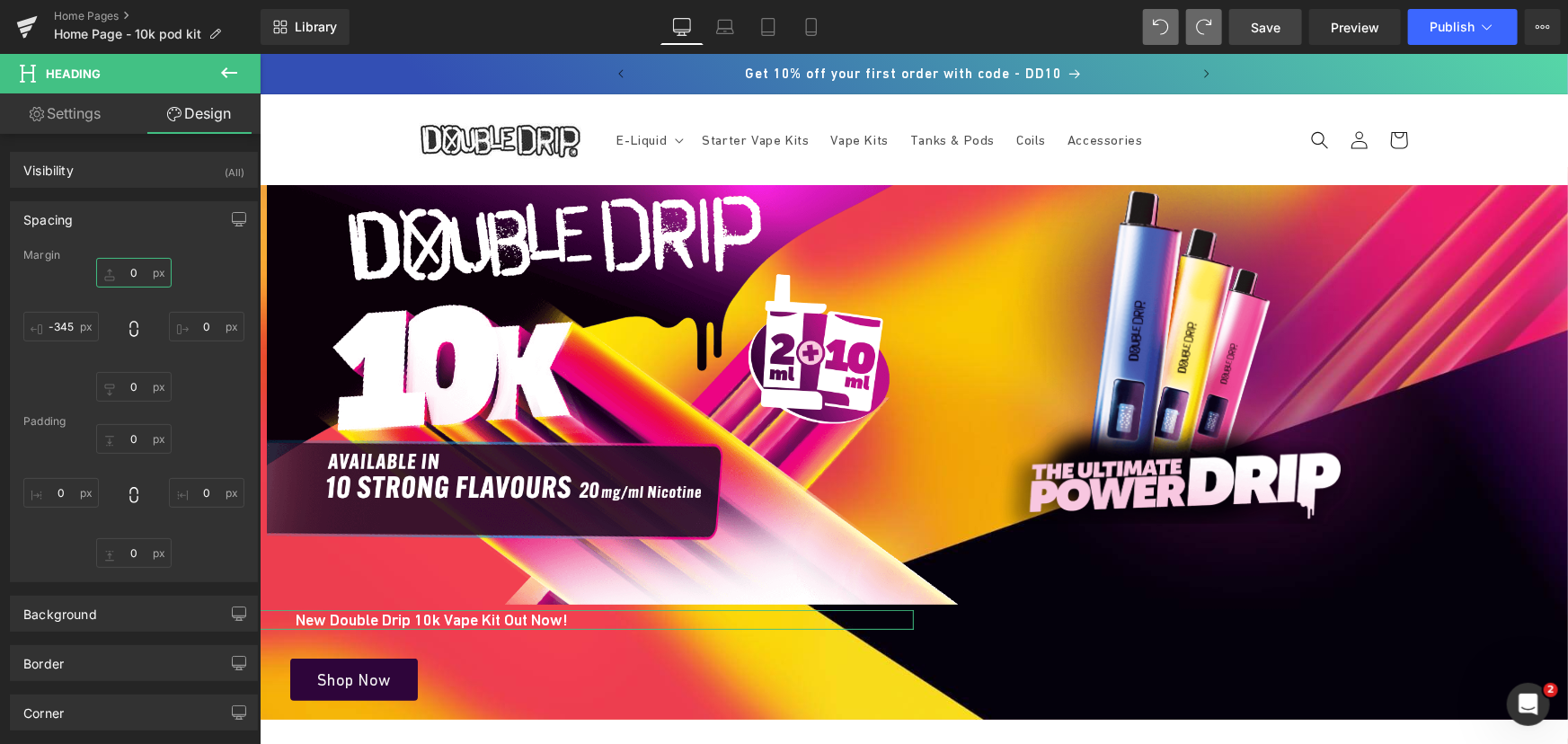
click at [141, 277] on input "0" at bounding box center [134, 272] width 76 height 29
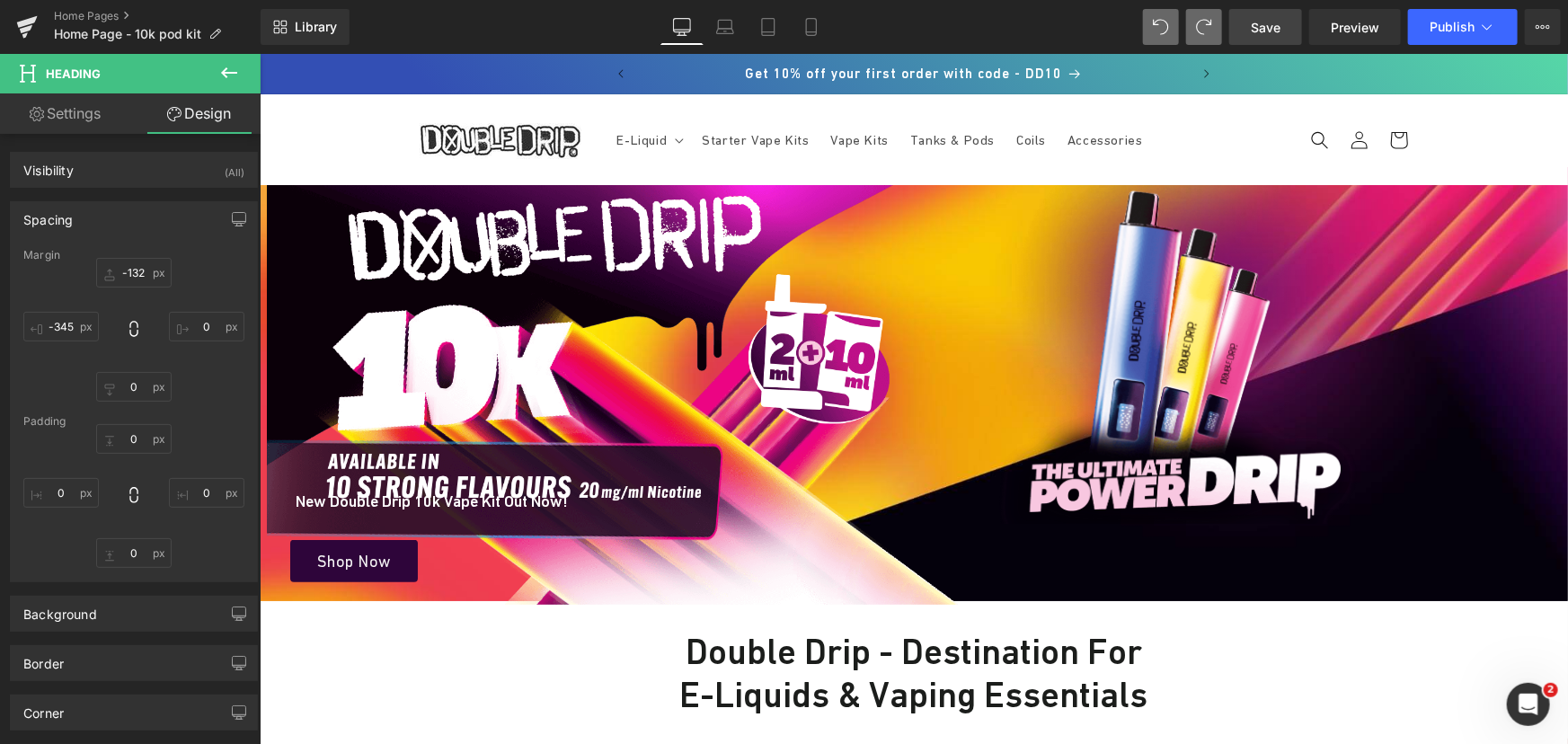
click at [1257, 26] on span "Save" at bounding box center [1265, 27] width 29 height 19
click at [138, 256] on div "Margin" at bounding box center [134, 254] width 221 height 12
click at [136, 268] on input "-132" at bounding box center [134, 272] width 76 height 29
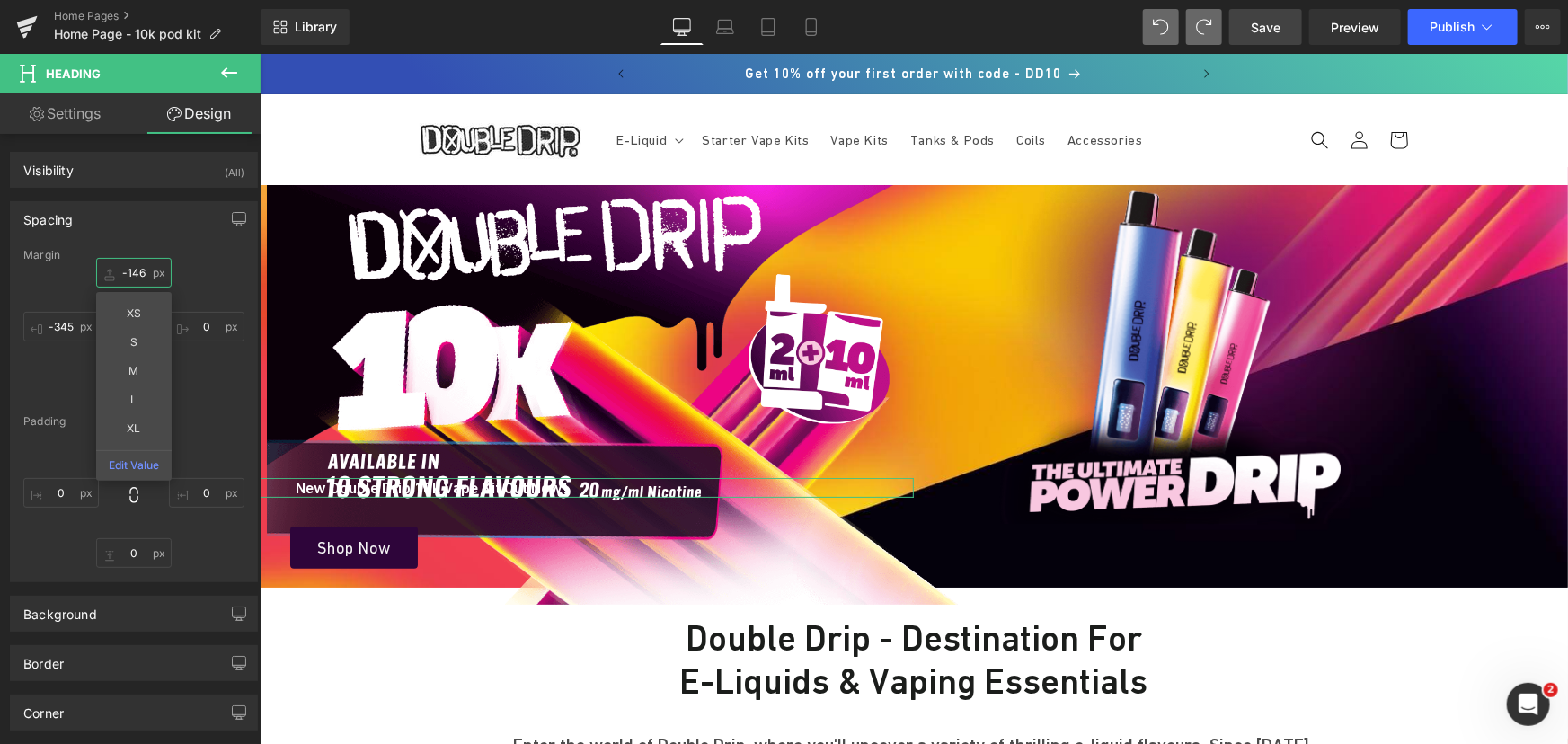
type input "-147"
click at [75, 112] on link "Settings" at bounding box center [65, 113] width 130 height 41
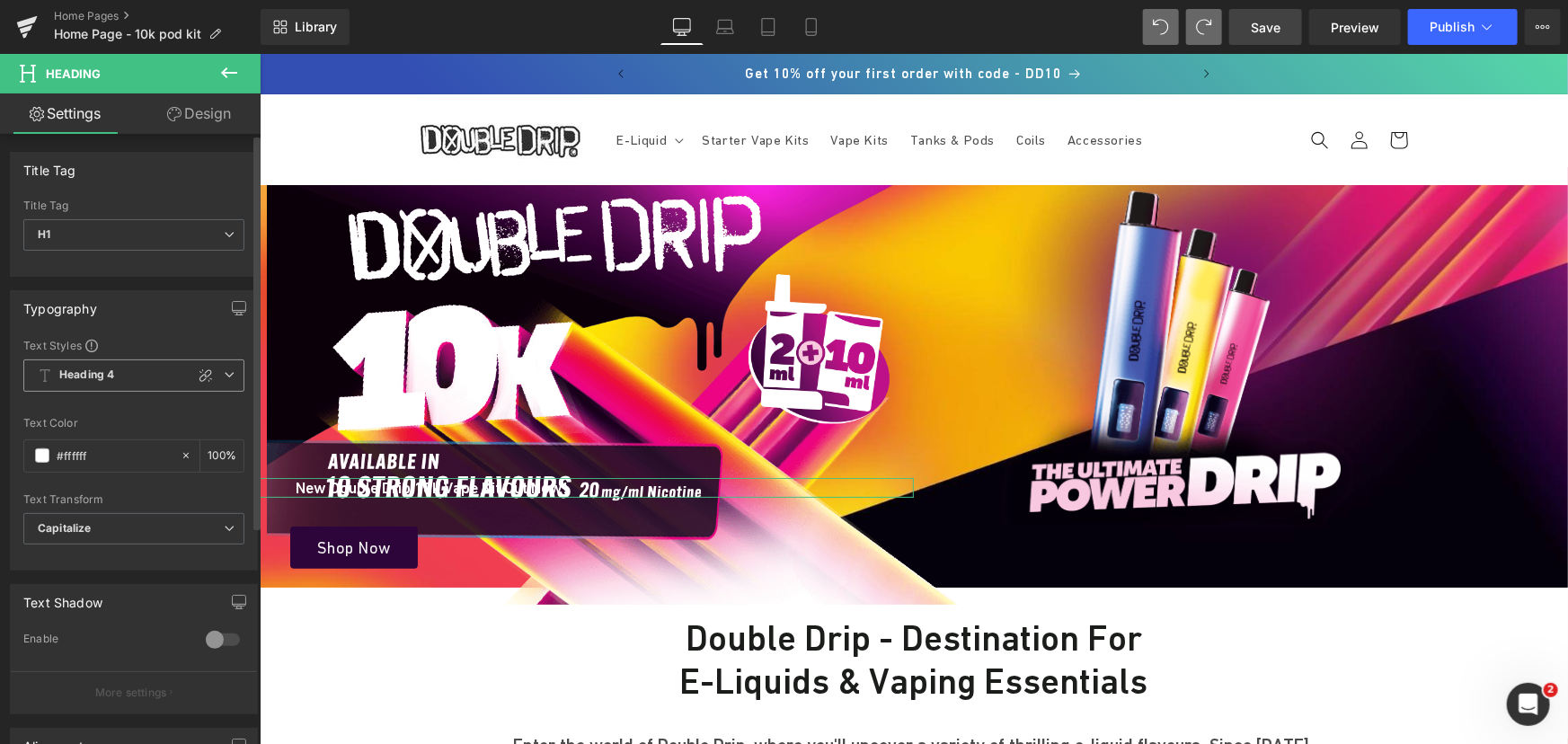
click at [224, 377] on icon at bounding box center [229, 374] width 10 height 10
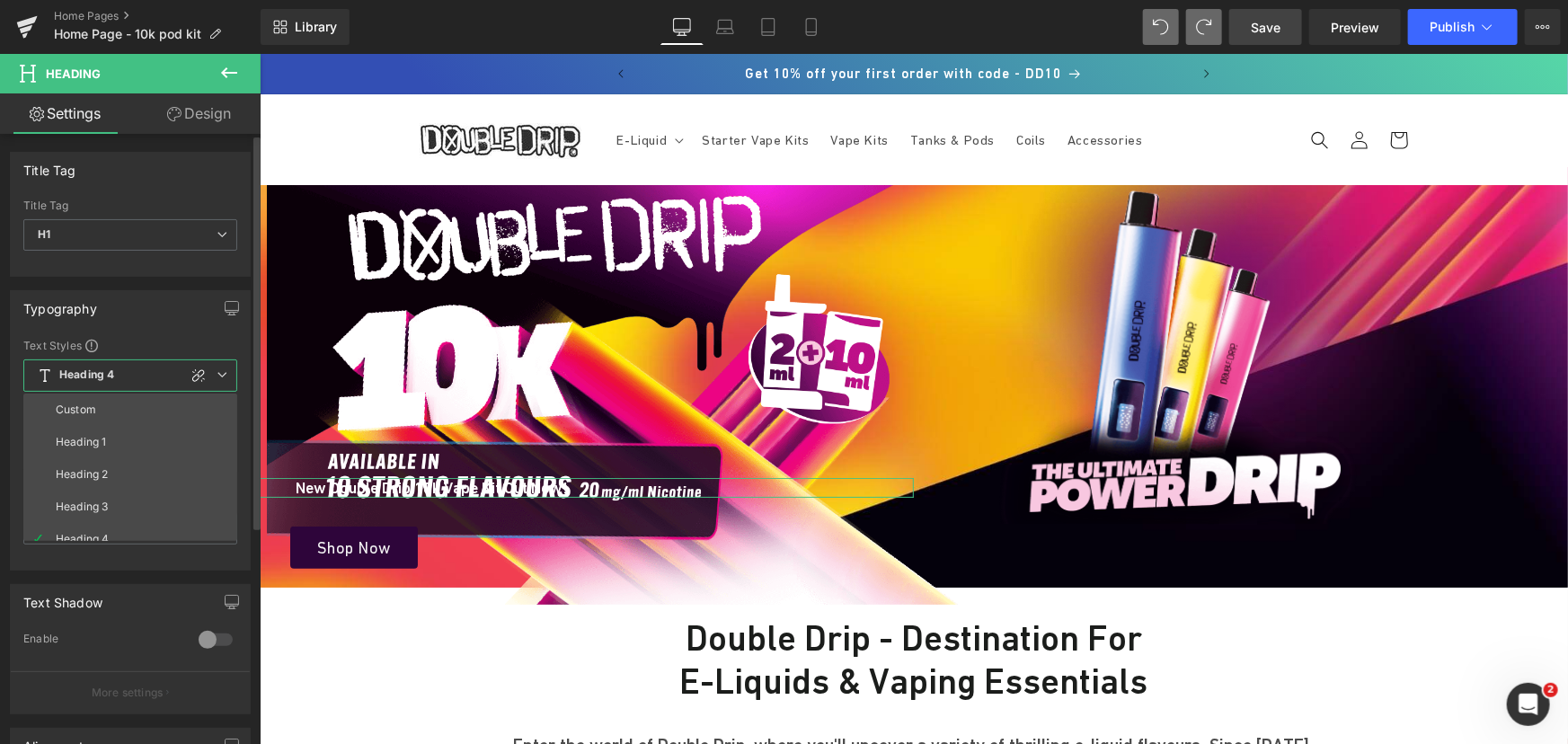
click at [220, 377] on icon at bounding box center [221, 374] width 10 height 10
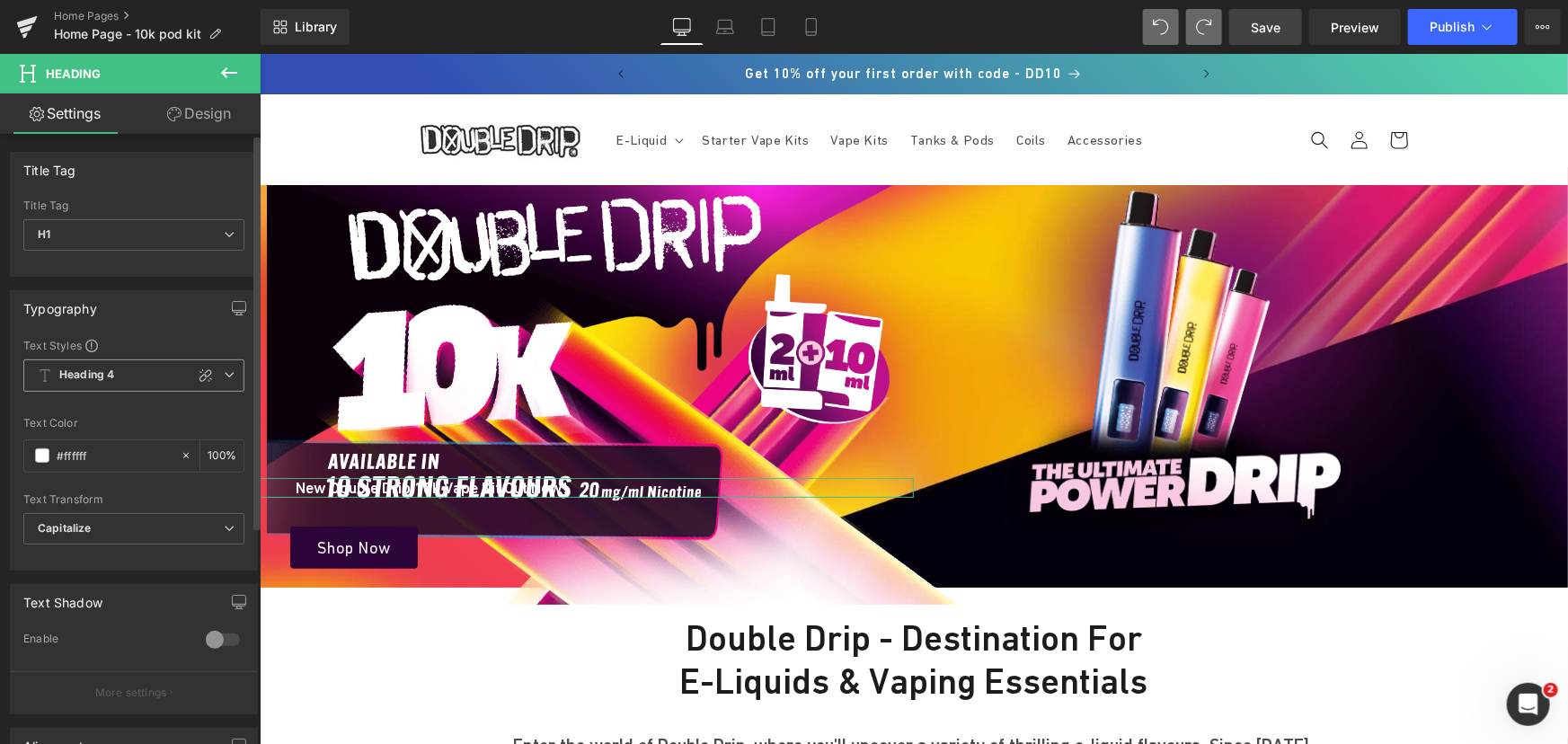
click at [232, 374] on span "Heading 4" at bounding box center [134, 375] width 221 height 32
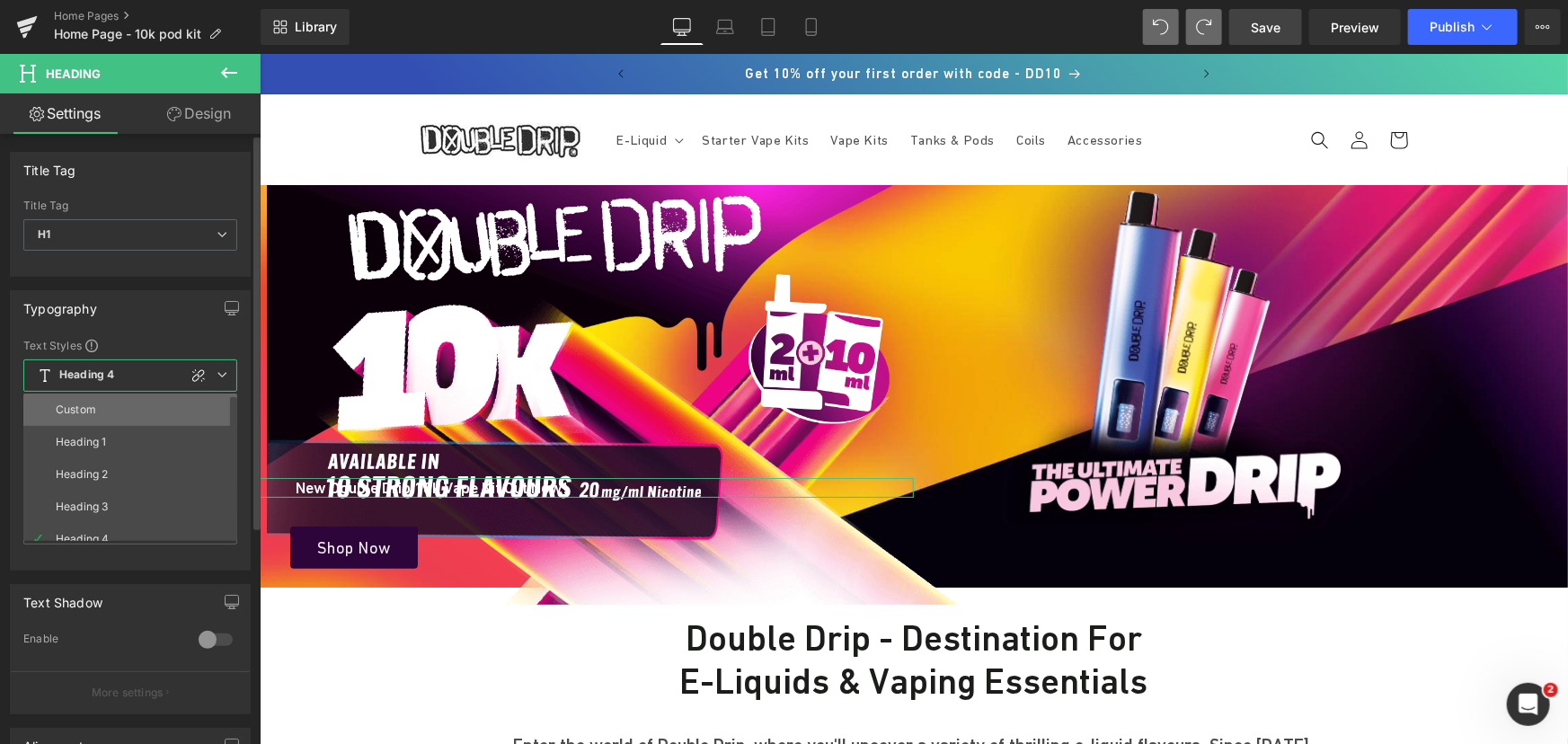
click at [173, 408] on li "Custom" at bounding box center [134, 410] width 222 height 32
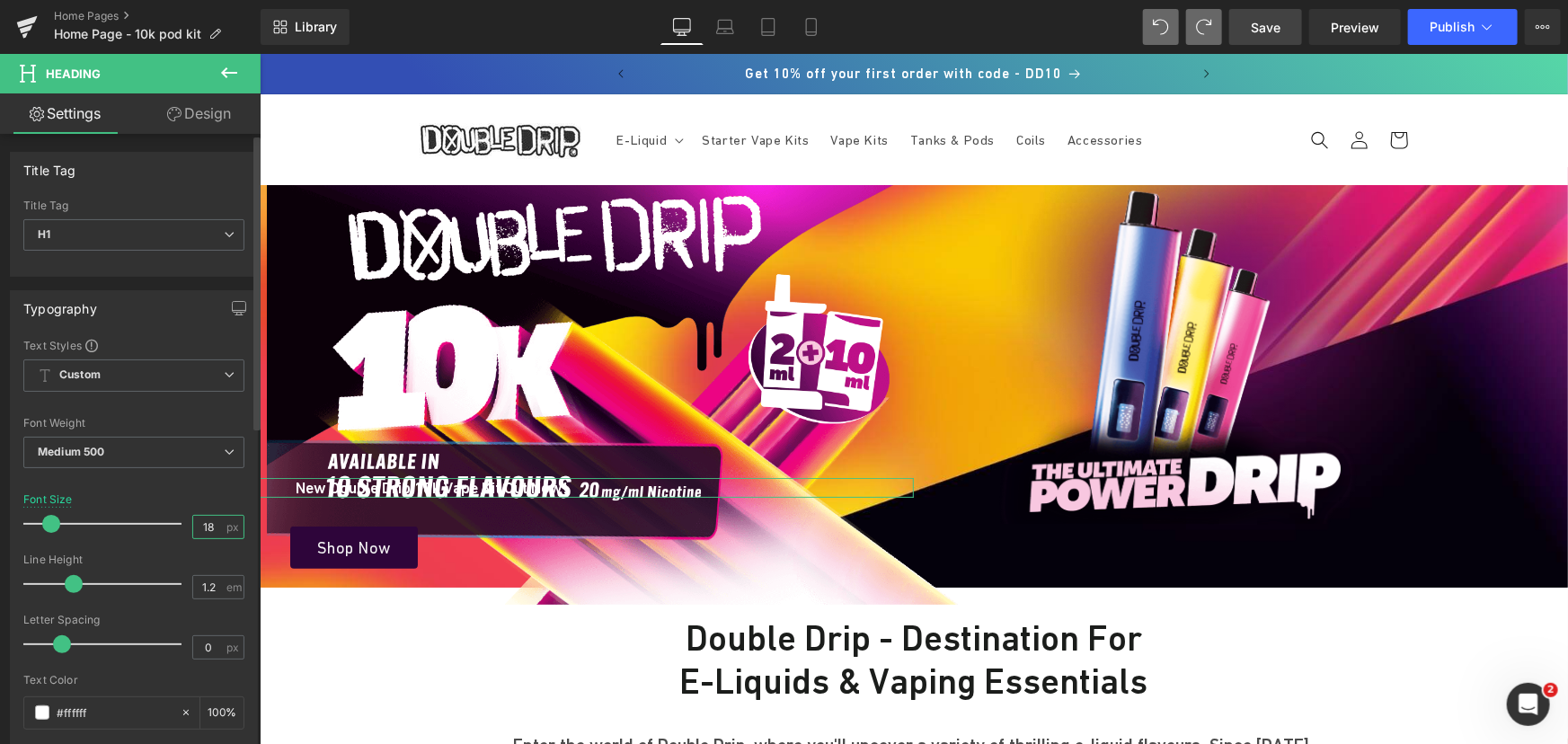
click at [197, 523] on input "18" at bounding box center [208, 527] width 31 height 23
type input "20"
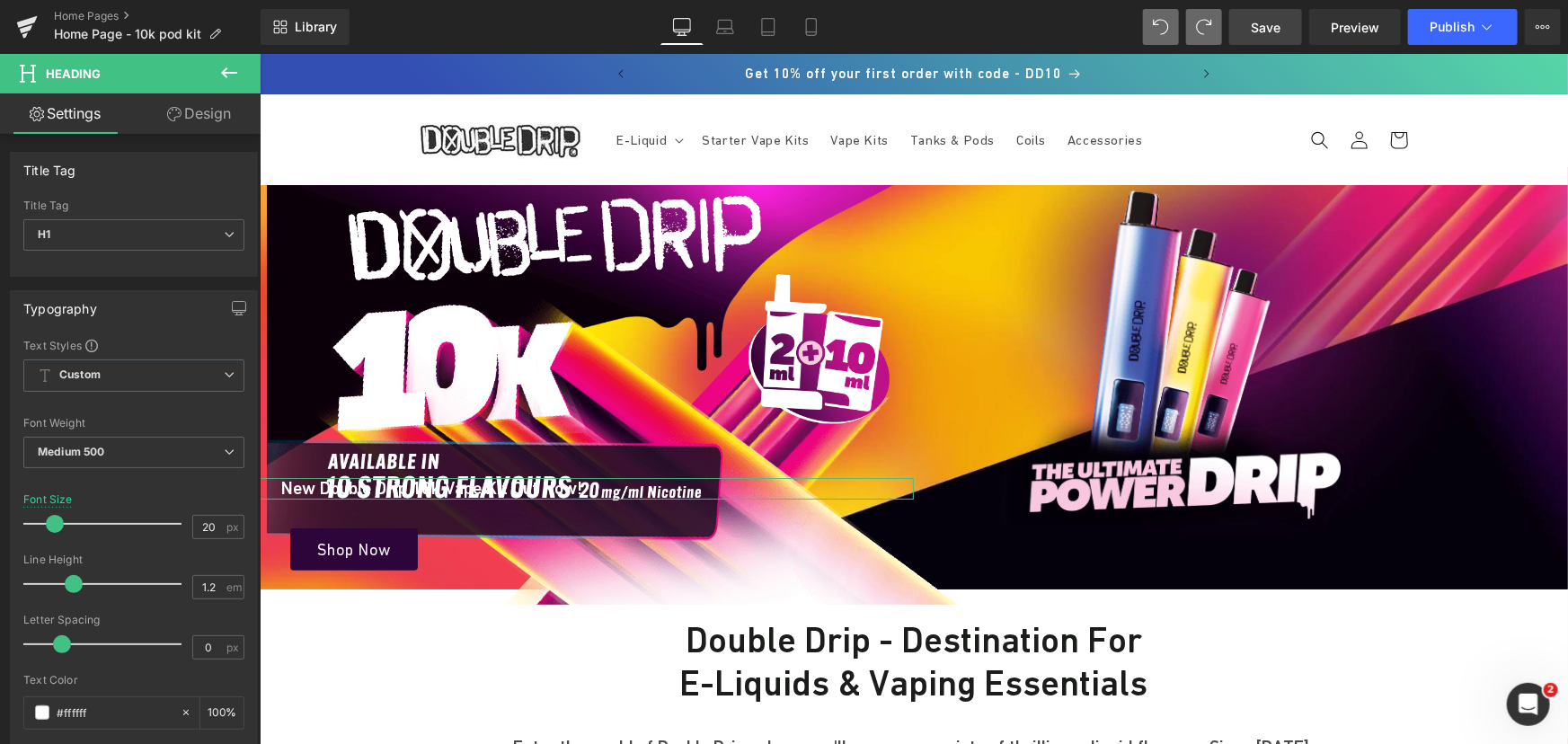
click at [201, 122] on link "Design" at bounding box center [199, 113] width 130 height 41
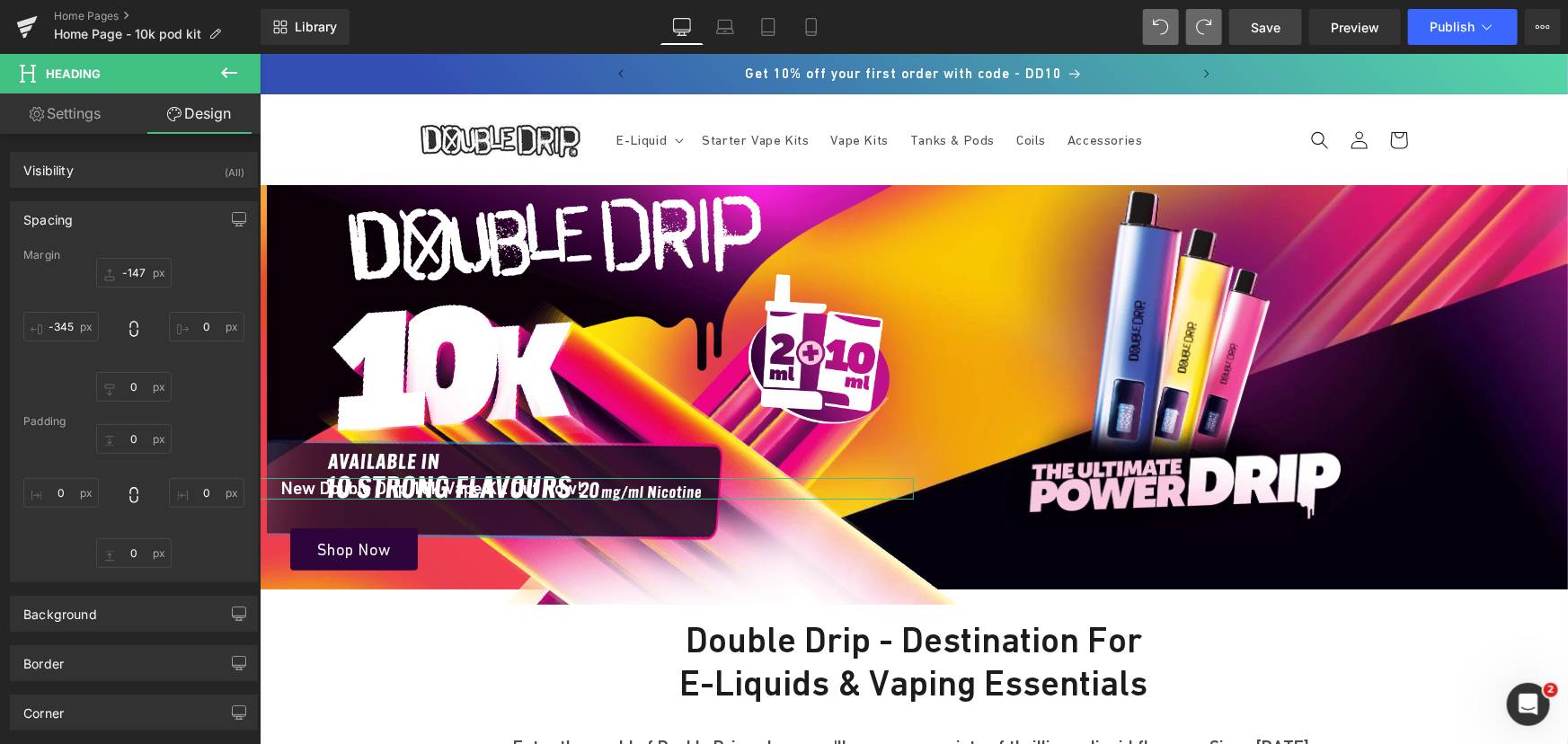
click at [193, 120] on link "Design" at bounding box center [199, 113] width 130 height 41
click at [71, 331] on input "-345" at bounding box center [61, 326] width 76 height 29
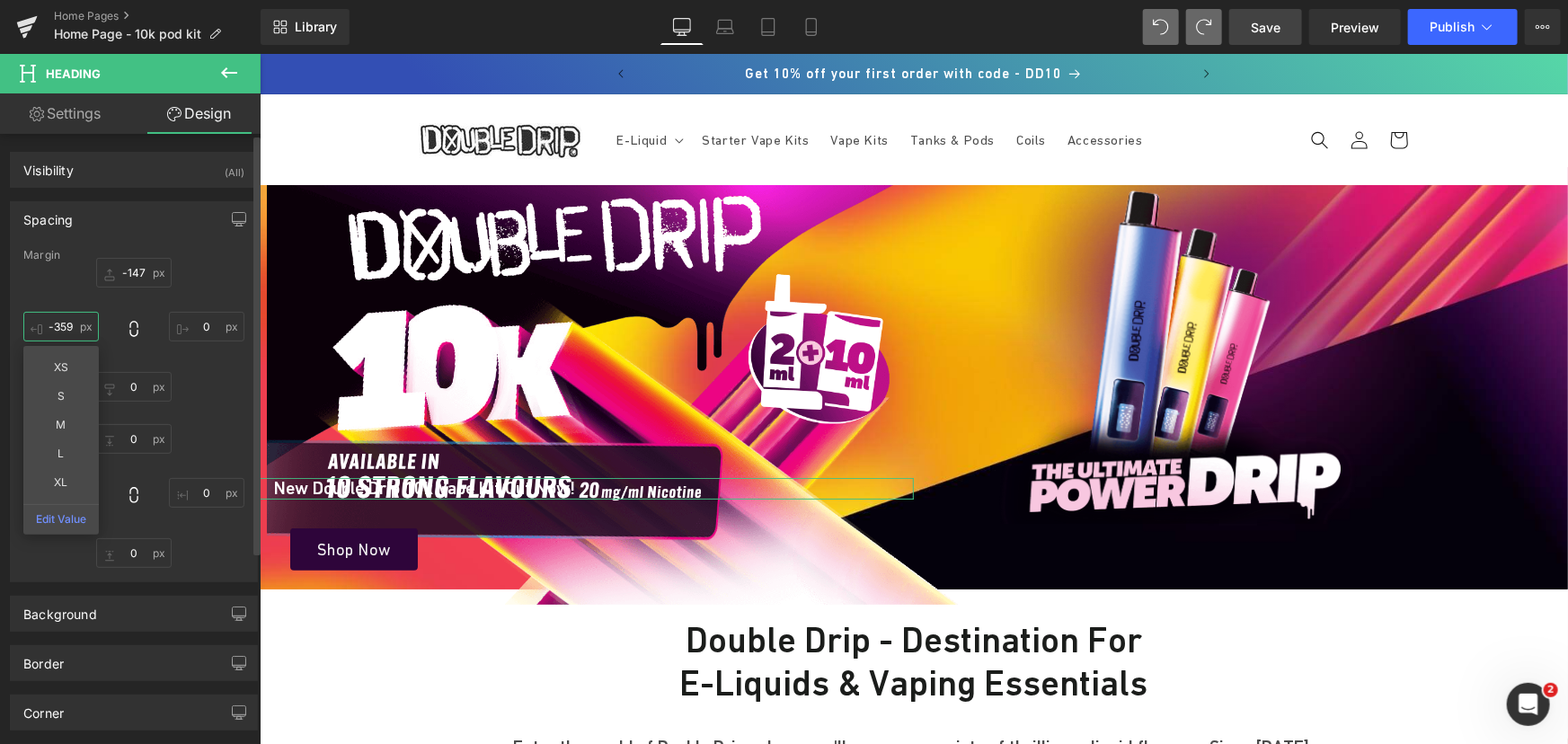
type input "-360"
click at [1259, 27] on span "Save" at bounding box center [1265, 27] width 29 height 19
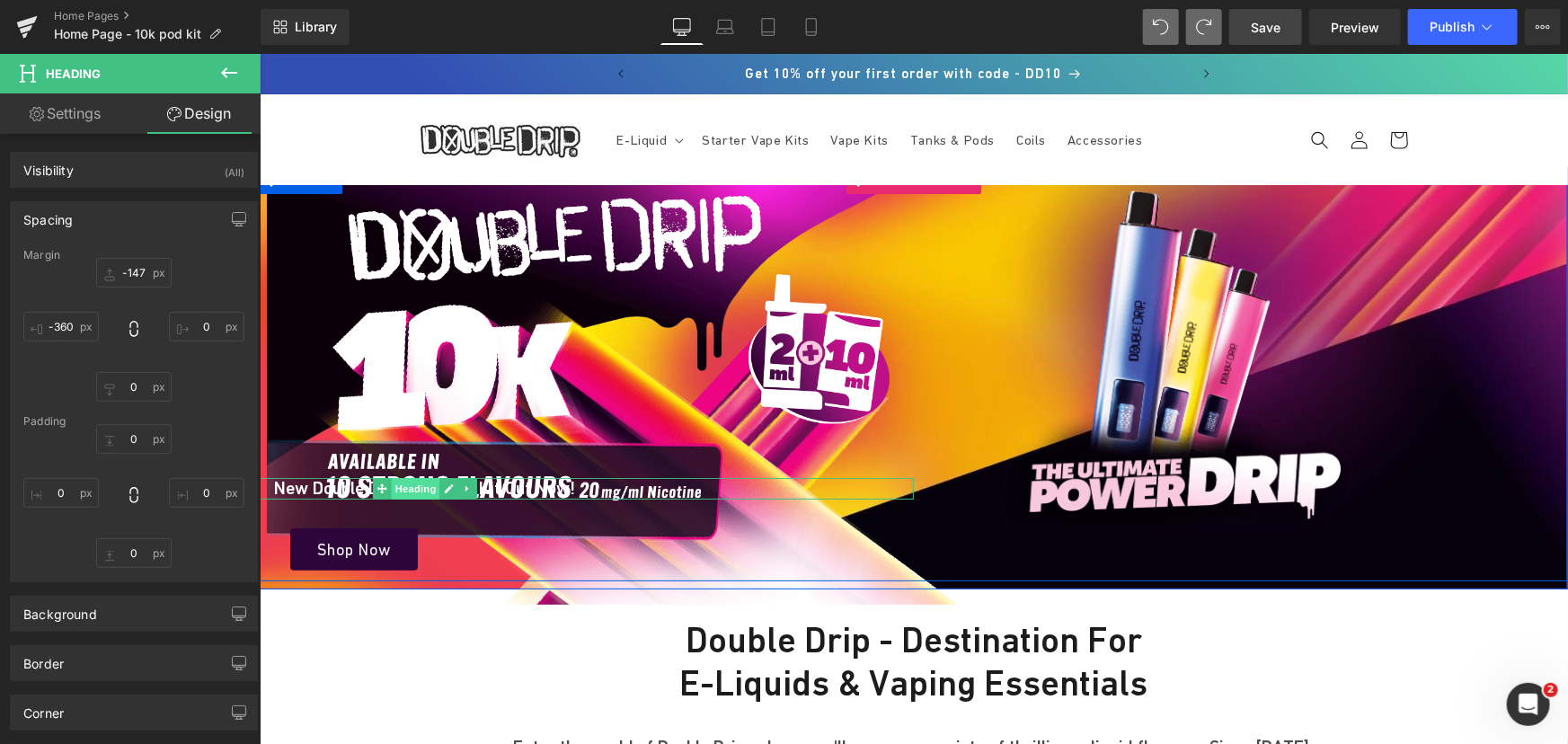
click at [400, 488] on span "Heading" at bounding box center [415, 487] width 48 height 22
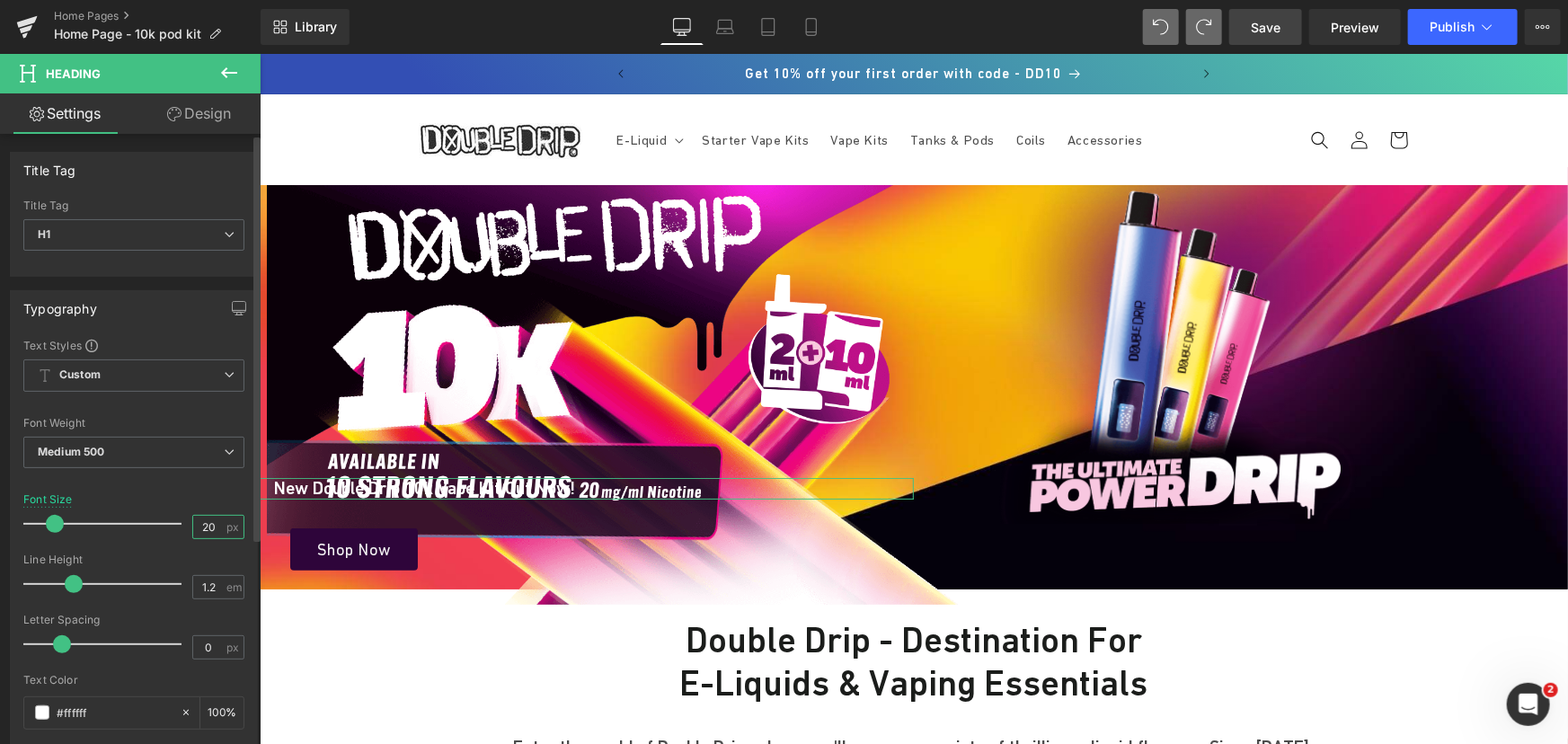
click at [209, 524] on input "20" at bounding box center [208, 527] width 31 height 23
type input "22"
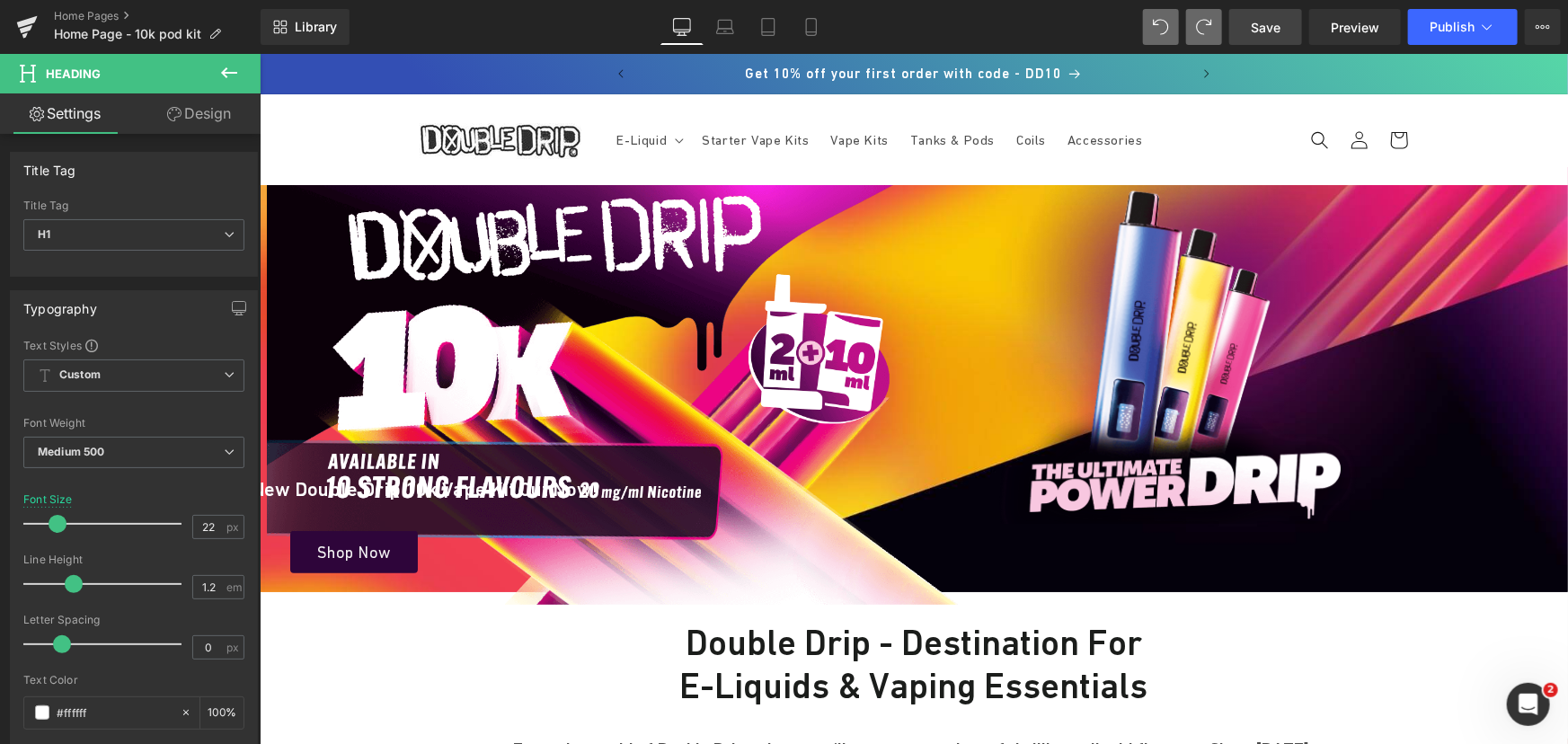
click at [1267, 28] on span "Save" at bounding box center [1265, 27] width 29 height 19
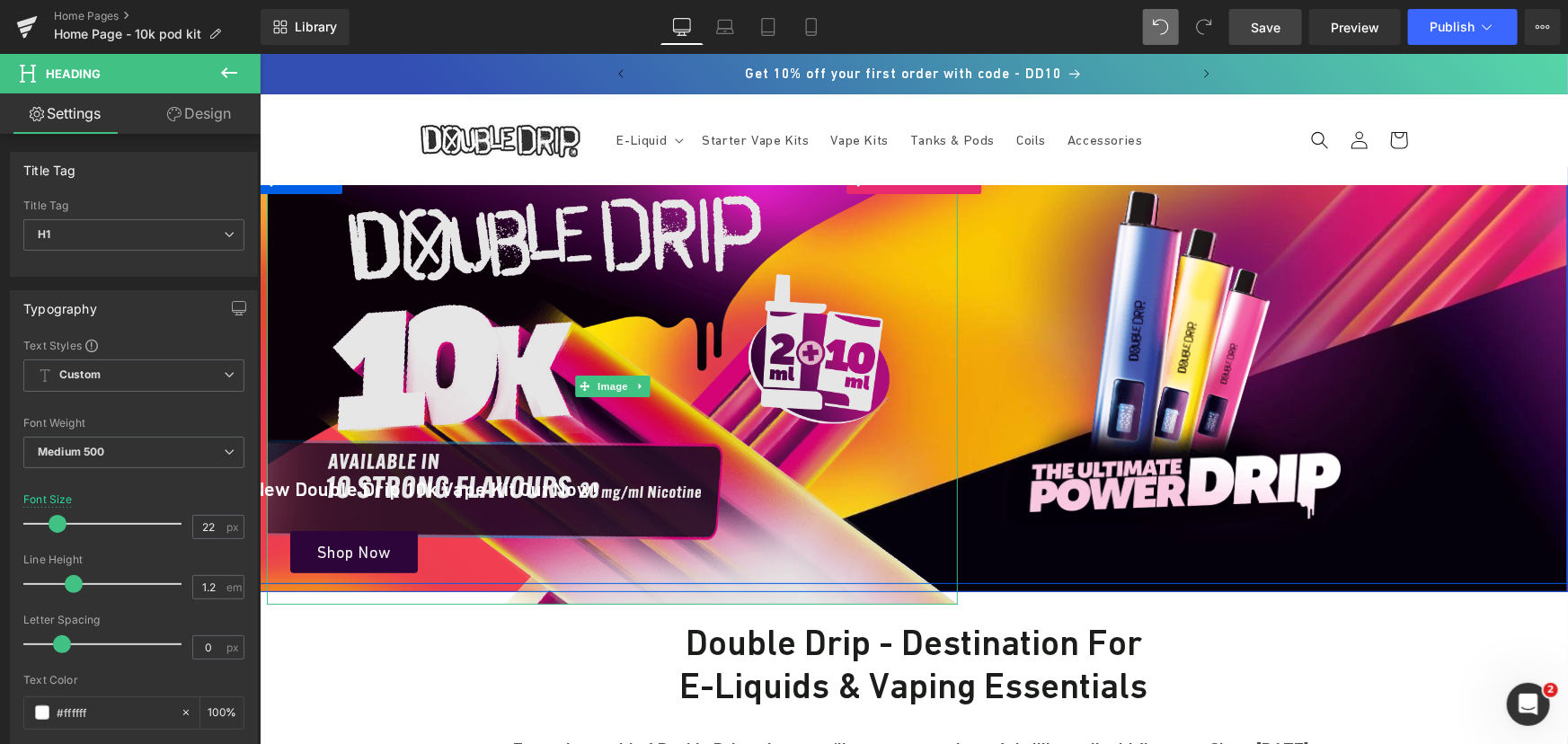
click at [469, 258] on img at bounding box center [611, 384] width 690 height 437
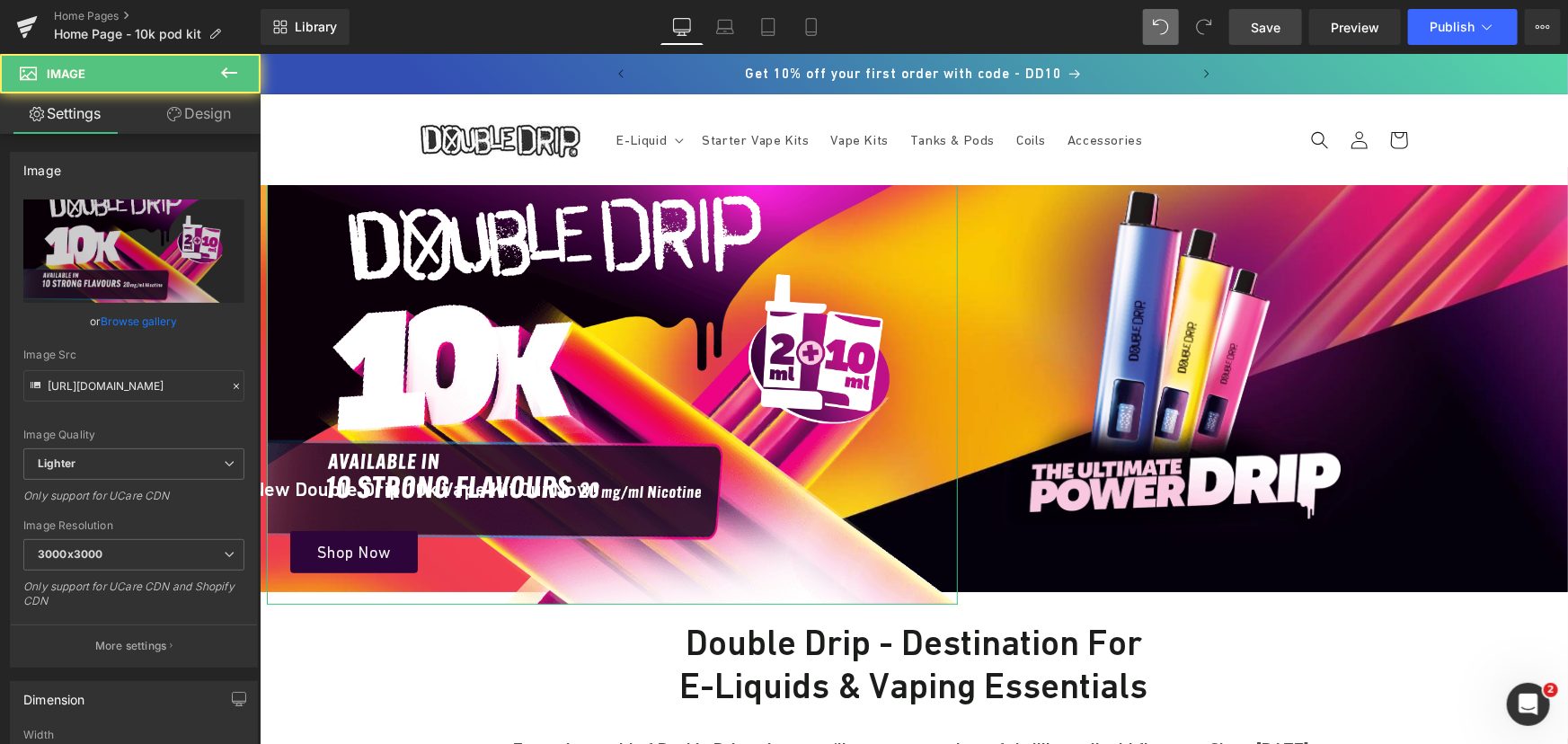
click at [137, 319] on link "Browse gallery" at bounding box center [139, 320] width 77 height 31
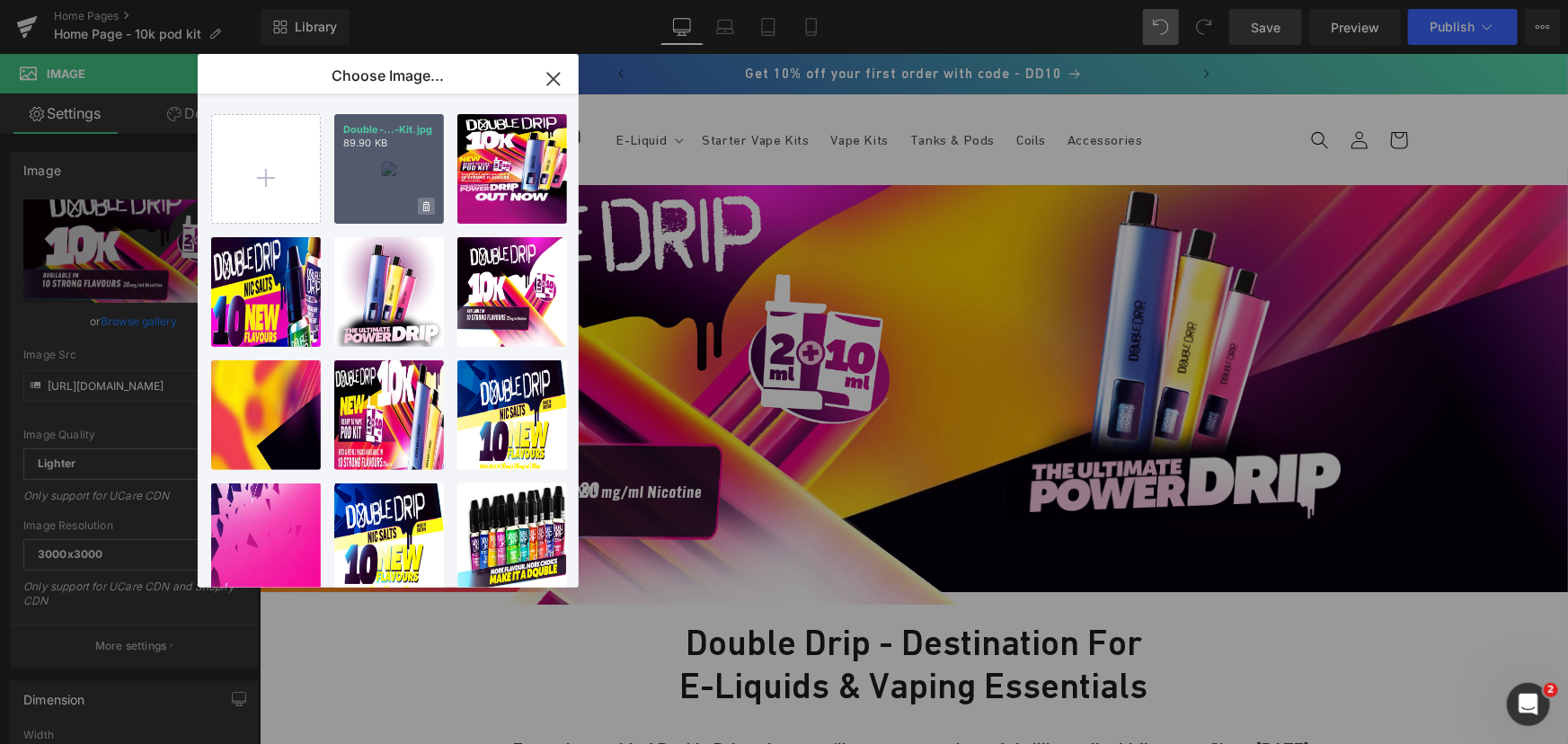
click at [423, 201] on icon at bounding box center [426, 207] width 7 height 11
click at [377, 206] on span "Yes" at bounding box center [366, 206] width 45 height 19
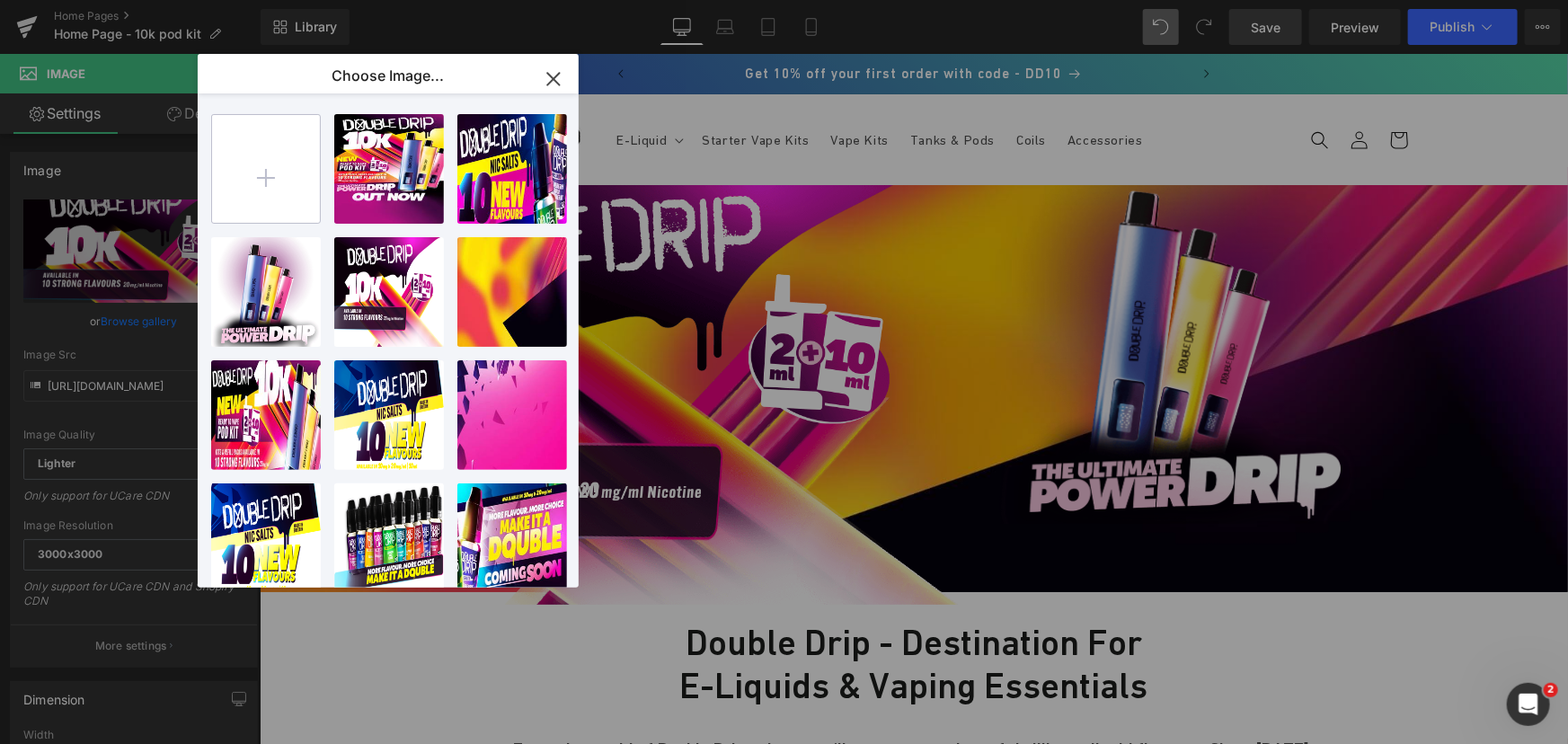
click at [275, 167] on input "file" at bounding box center [265, 169] width 108 height 108
type input "C:\fakepath\double drip 10k out now.png"
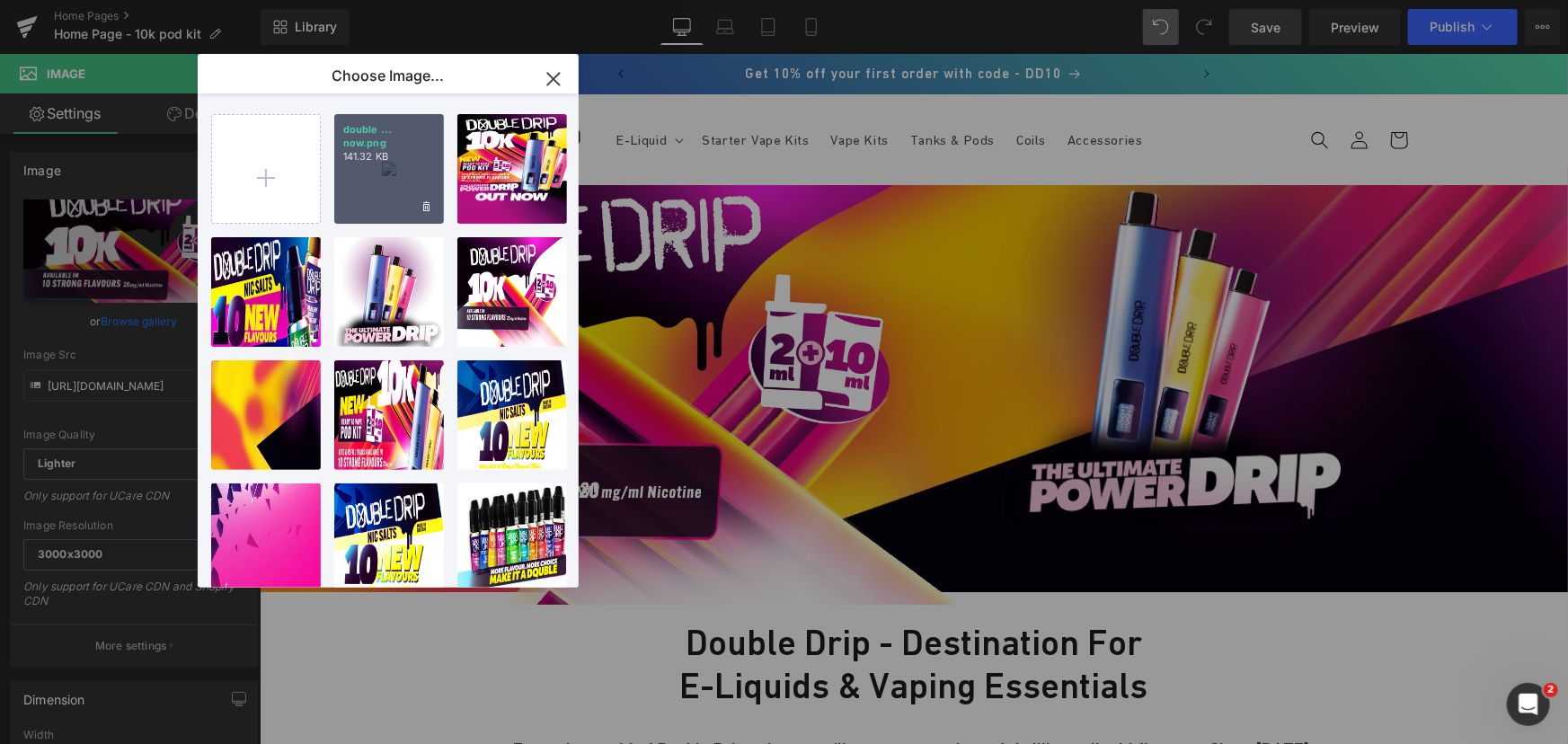
click at [407, 175] on div "double ... now.png 141.32 KB" at bounding box center [389, 169] width 110 height 110
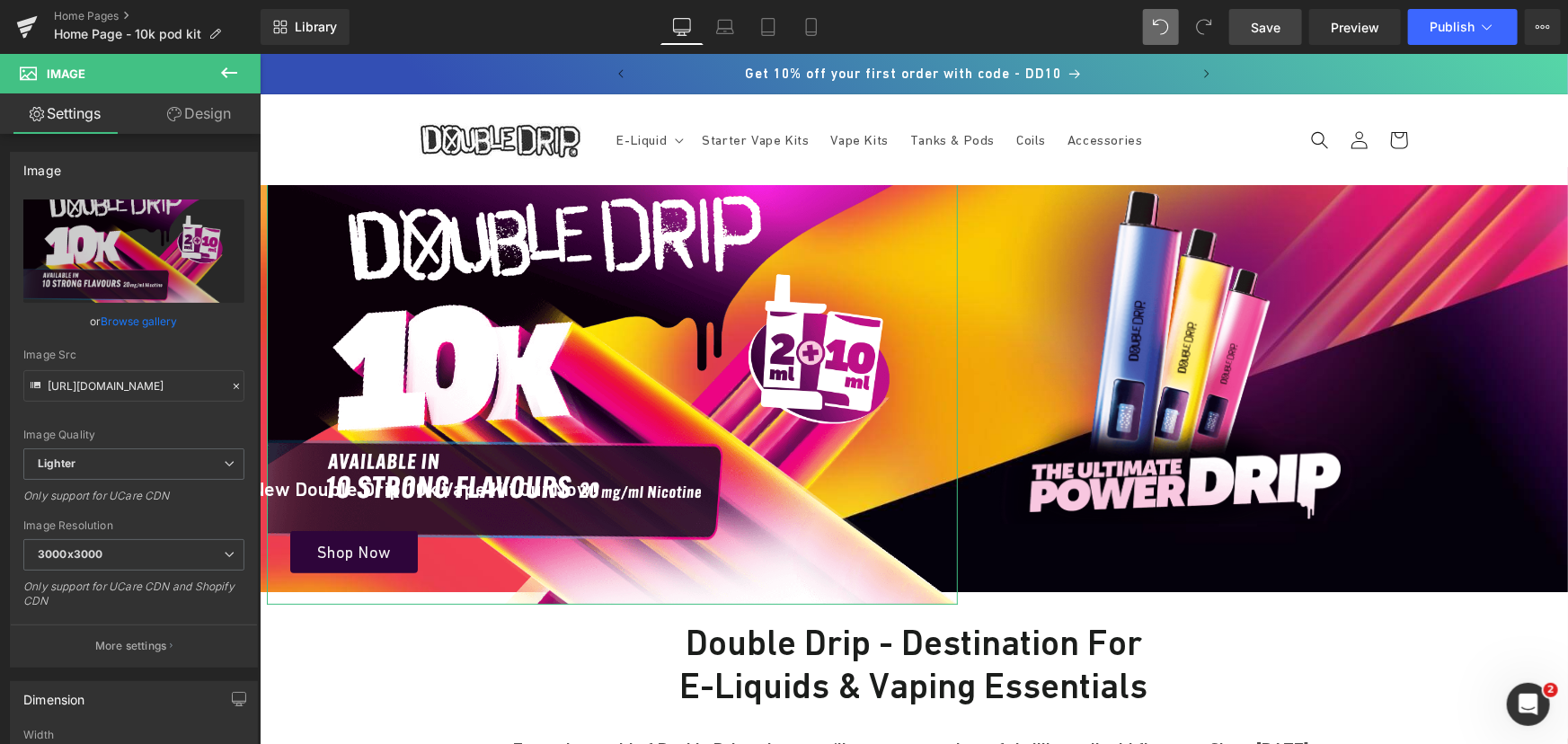
click at [154, 319] on link "Browse gallery" at bounding box center [139, 320] width 77 height 31
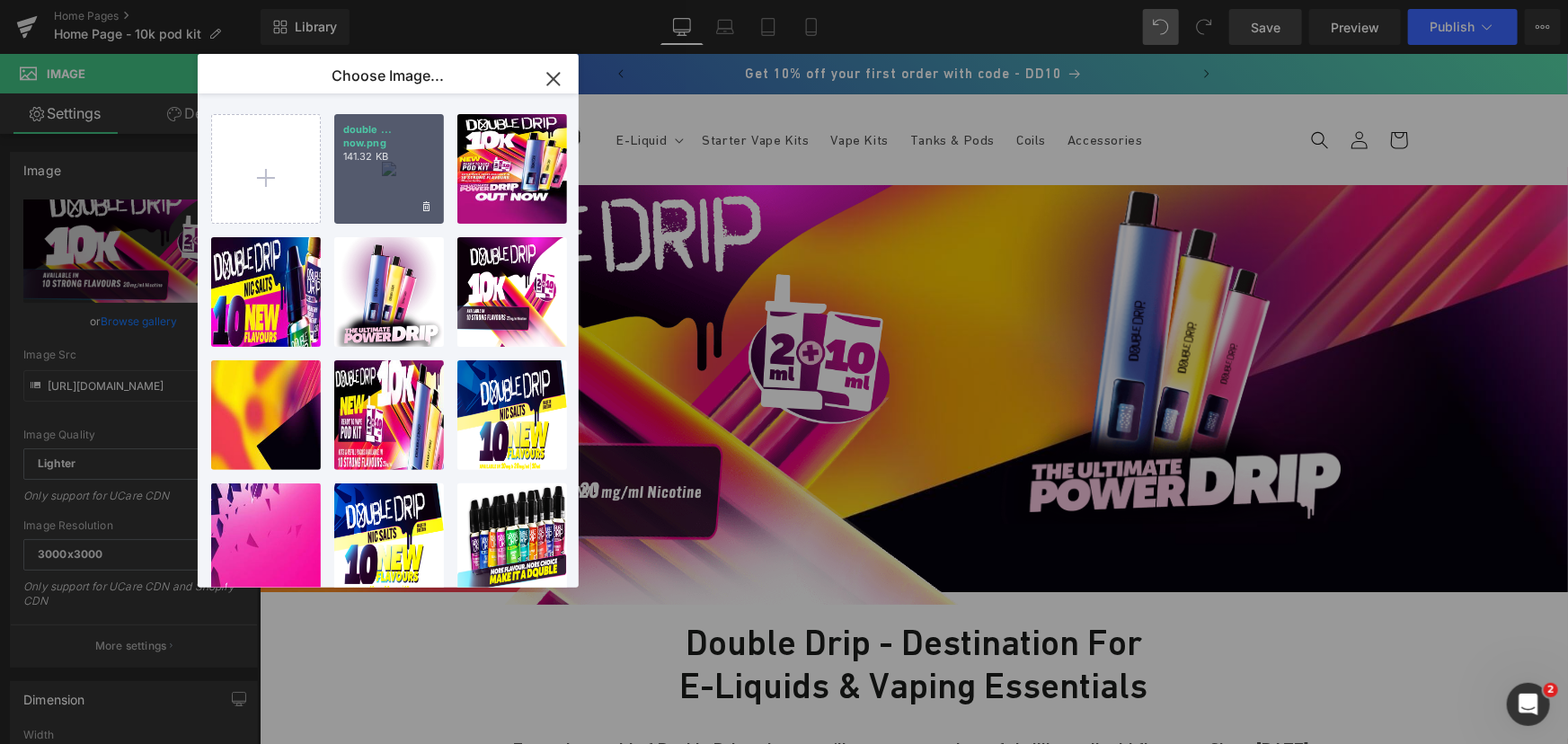
click at [359, 180] on div "double ... now.png 141.32 KB" at bounding box center [389, 169] width 110 height 110
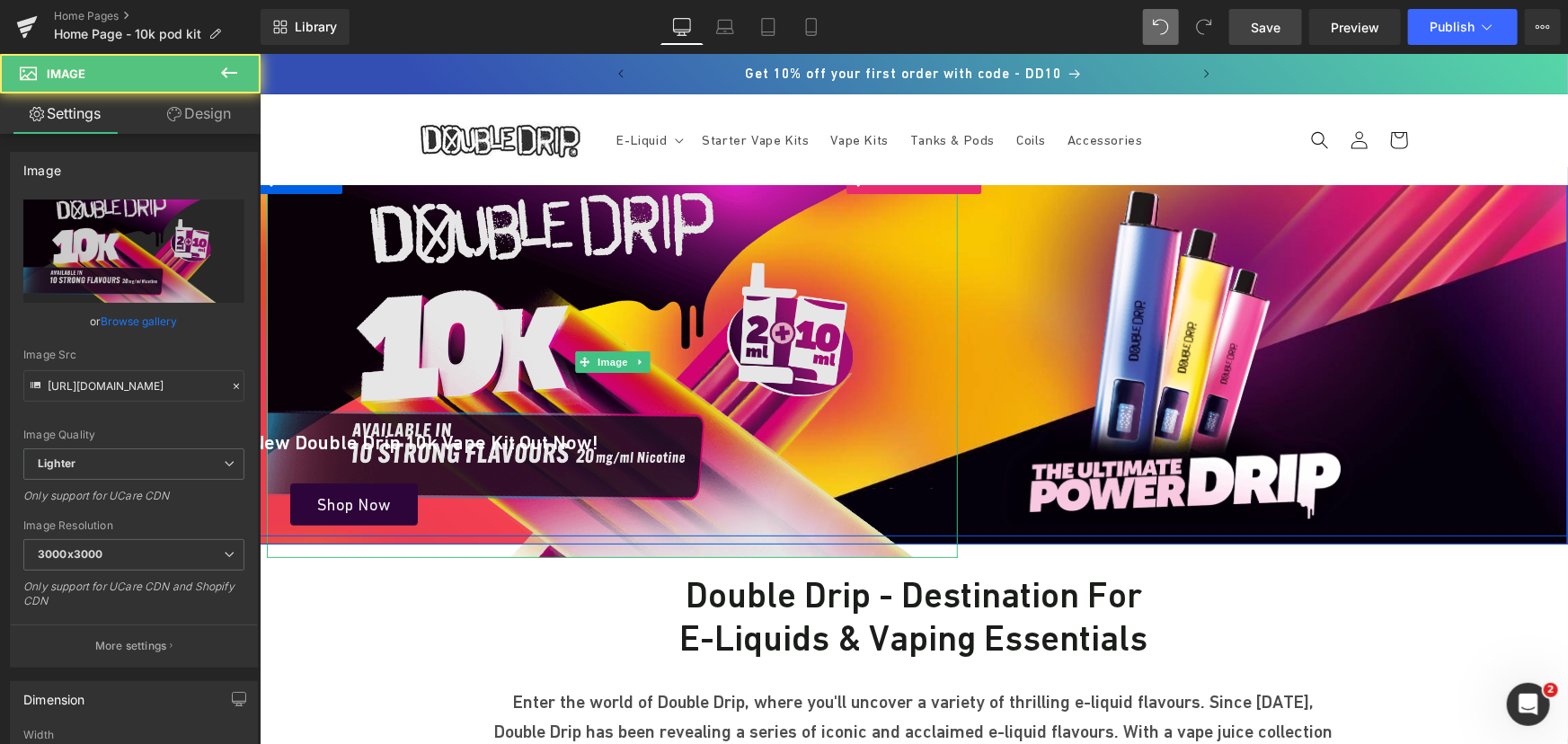
click at [428, 256] on img at bounding box center [611, 362] width 690 height 391
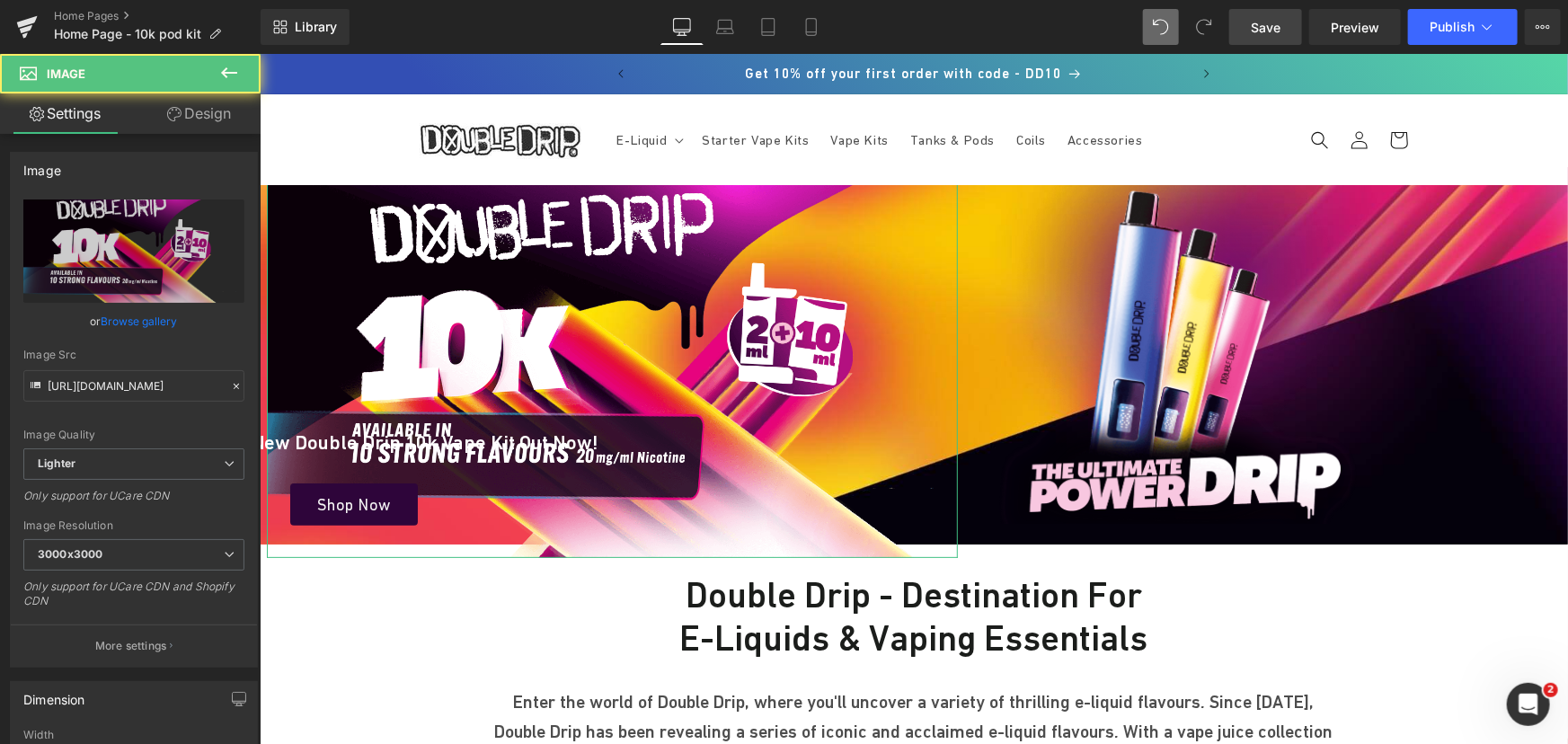
click at [167, 118] on icon at bounding box center [174, 113] width 14 height 14
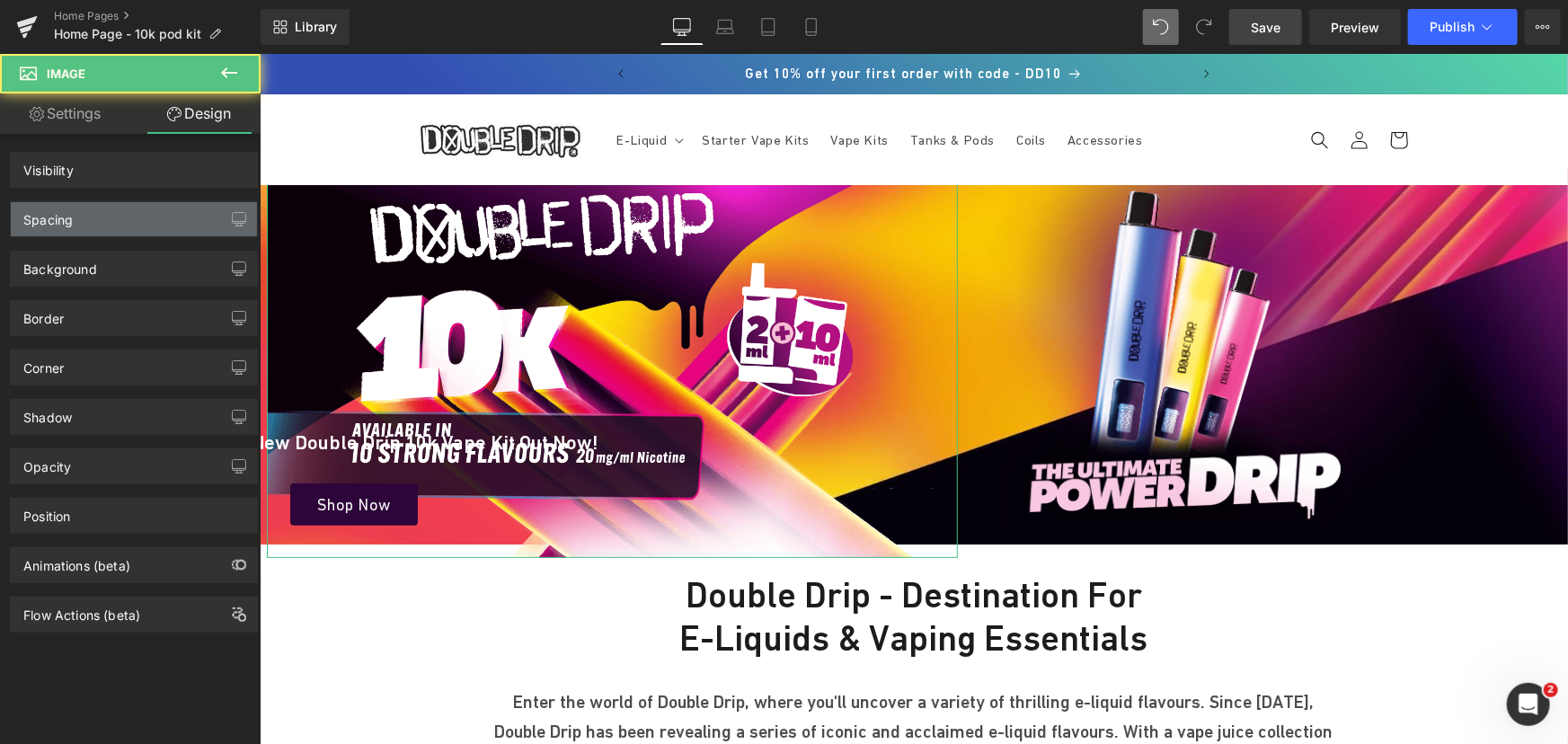
click at [120, 206] on div "Spacing" at bounding box center [133, 219] width 247 height 34
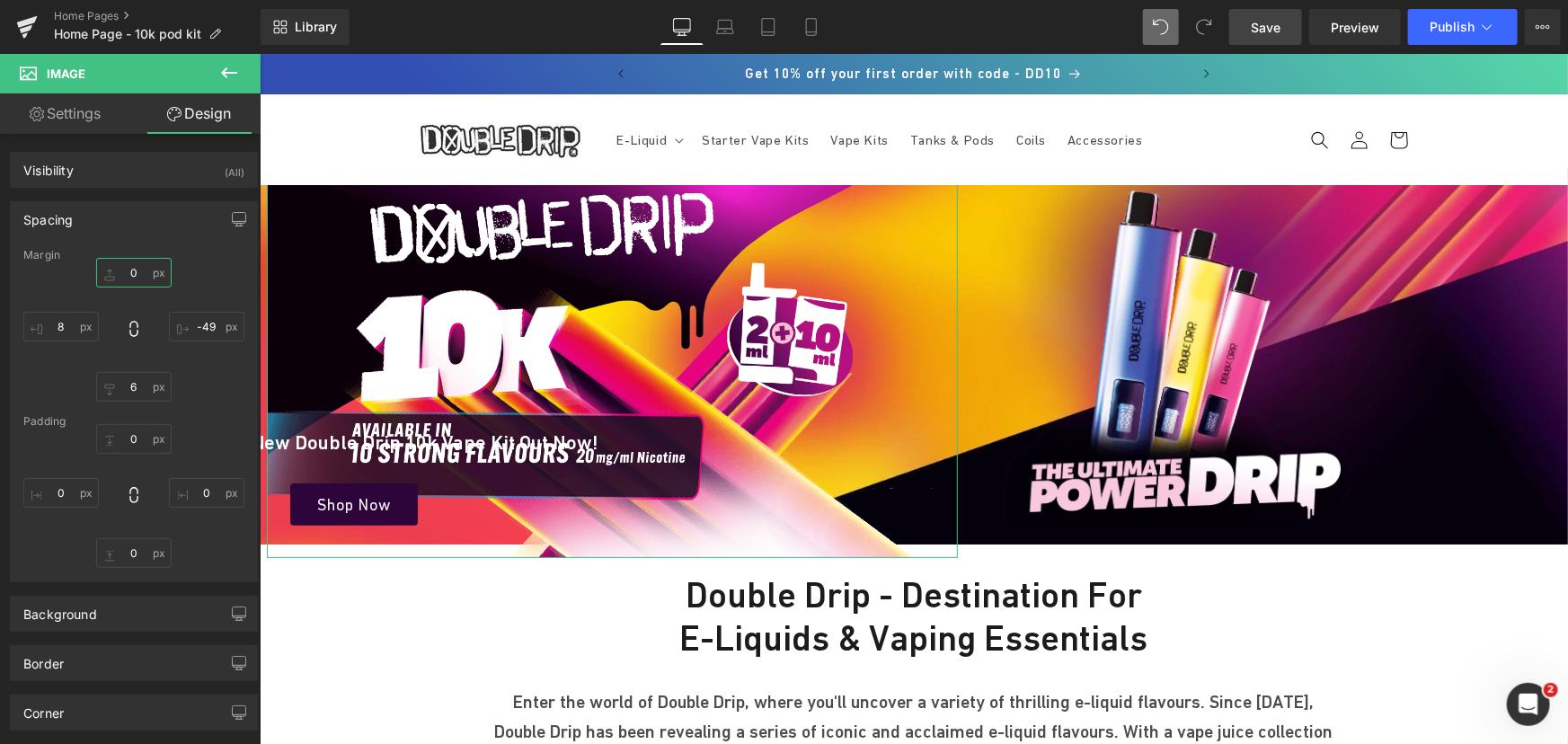
click at [144, 268] on input "0" at bounding box center [134, 272] width 76 height 29
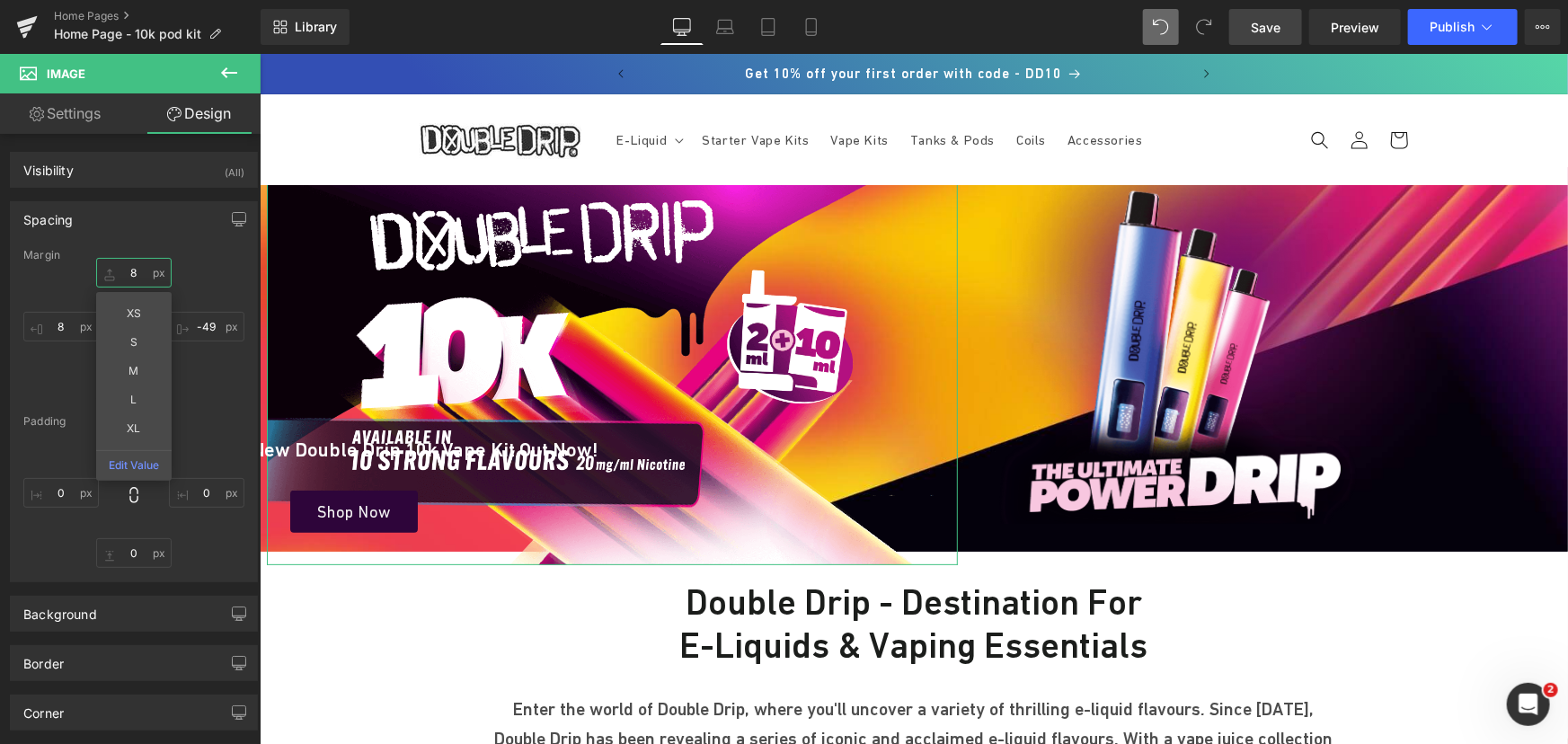
type input "9"
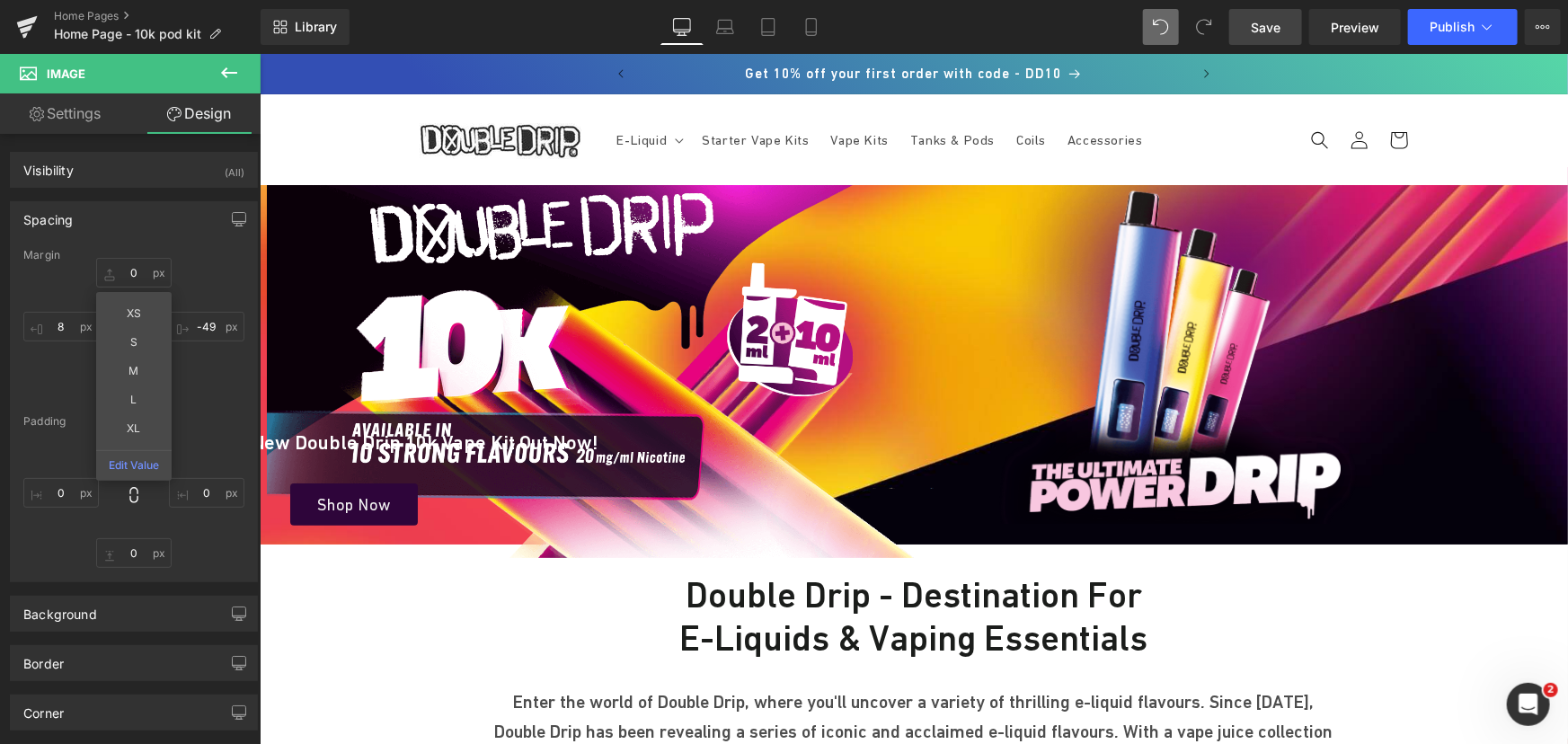
click at [1265, 19] on span "Save" at bounding box center [1265, 27] width 29 height 19
drag, startPoint x: 1262, startPoint y: 25, endPoint x: 1305, endPoint y: 6, distance: 47.0
click at [1262, 25] on span "Save" at bounding box center [1265, 27] width 29 height 19
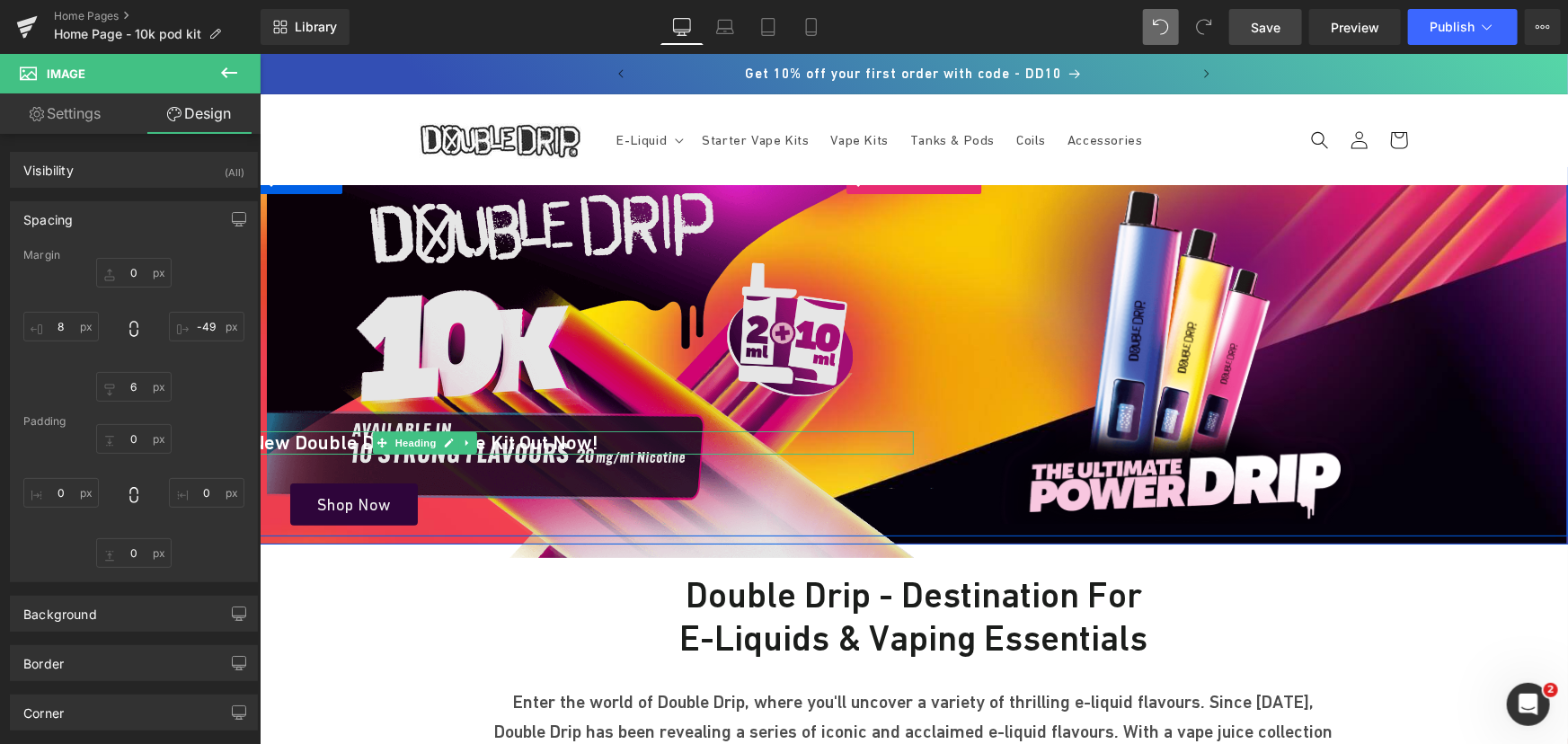
drag, startPoint x: 408, startPoint y: 438, endPoint x: 383, endPoint y: 320, distance: 120.6
click at [407, 439] on span "Heading" at bounding box center [415, 442] width 48 height 22
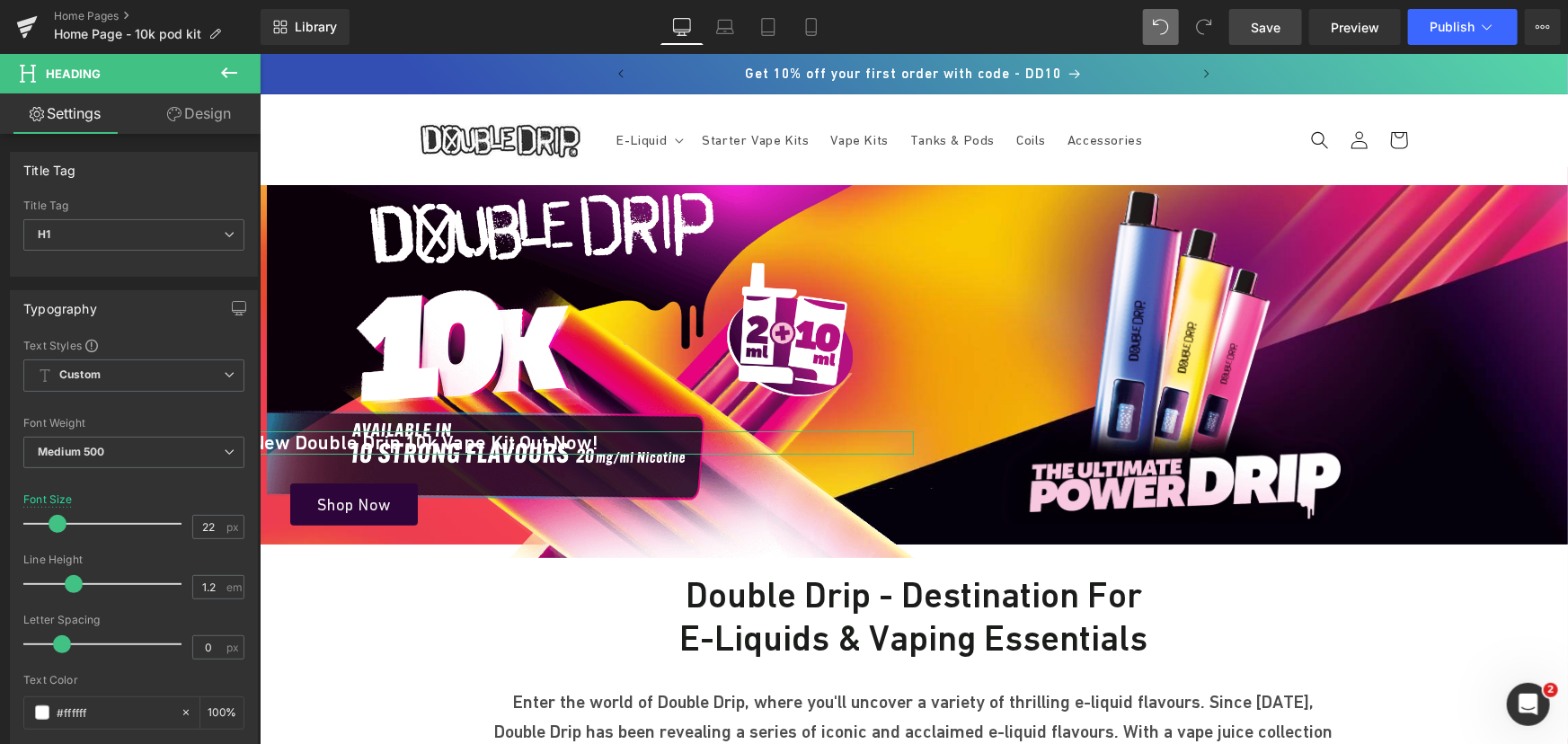
drag, startPoint x: 207, startPoint y: 117, endPoint x: 116, endPoint y: 216, distance: 134.5
click at [206, 117] on link "Design" at bounding box center [199, 113] width 130 height 41
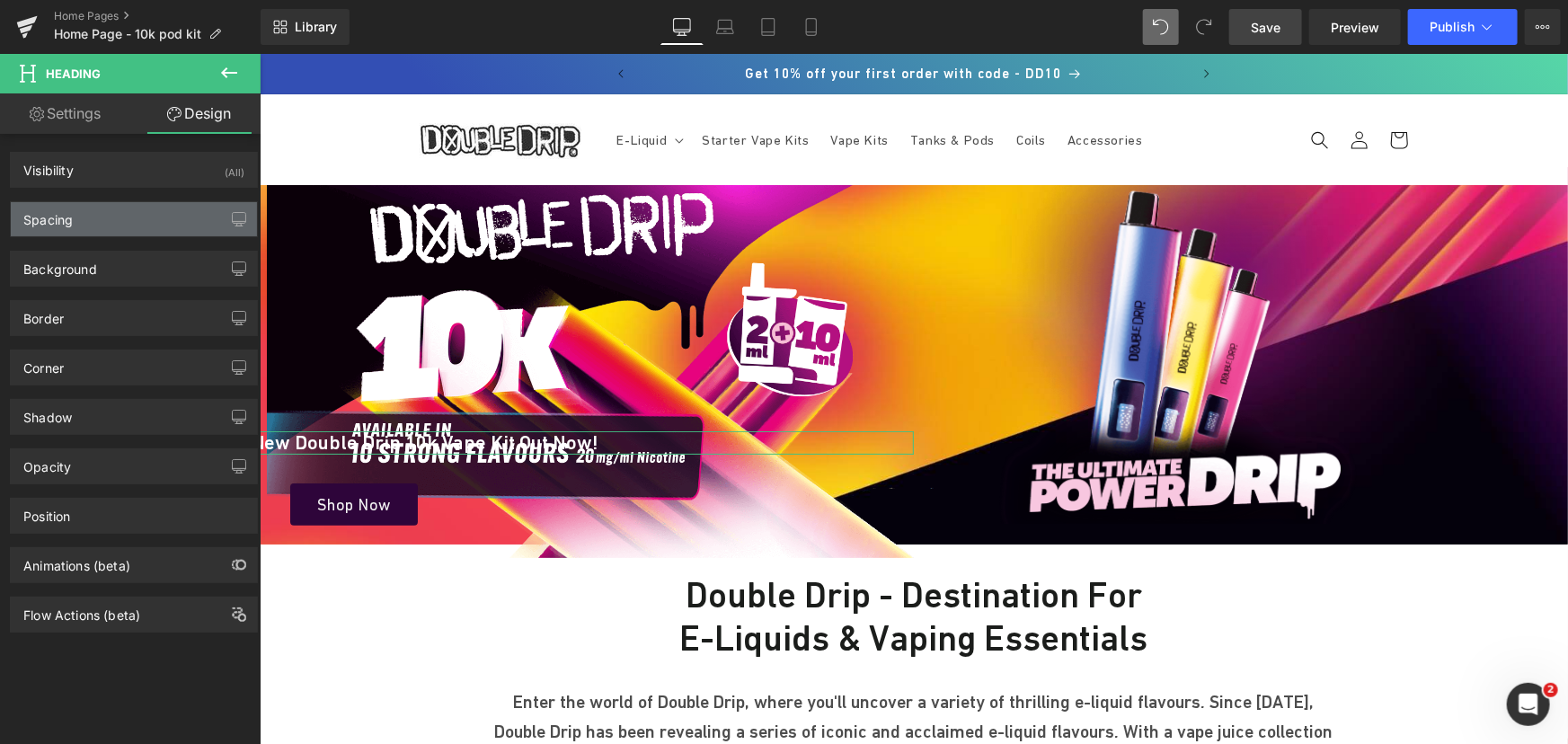
click at [116, 216] on div "Spacing" at bounding box center [133, 219] width 247 height 34
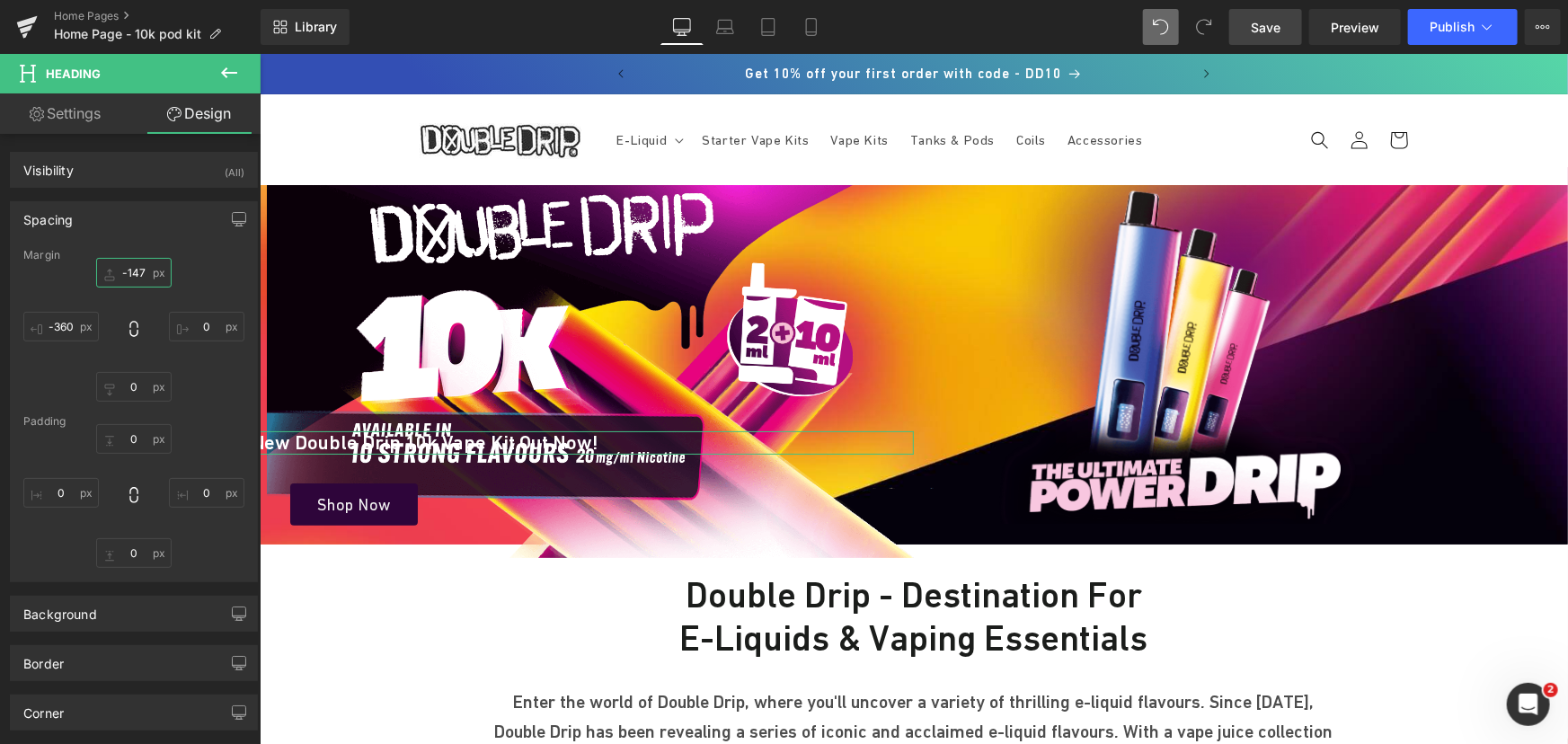
click at [128, 277] on input "-147" at bounding box center [134, 272] width 76 height 29
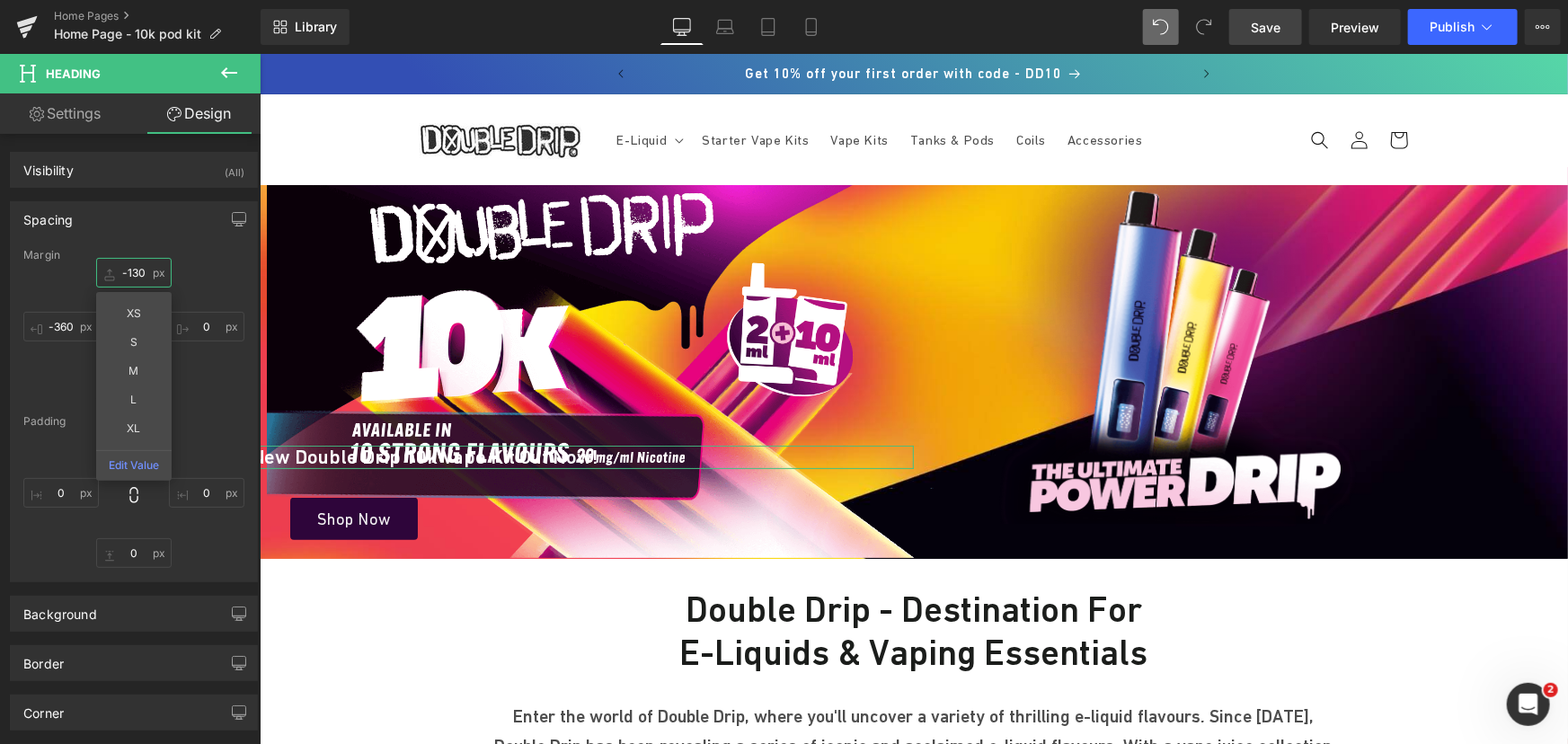
type input "-131"
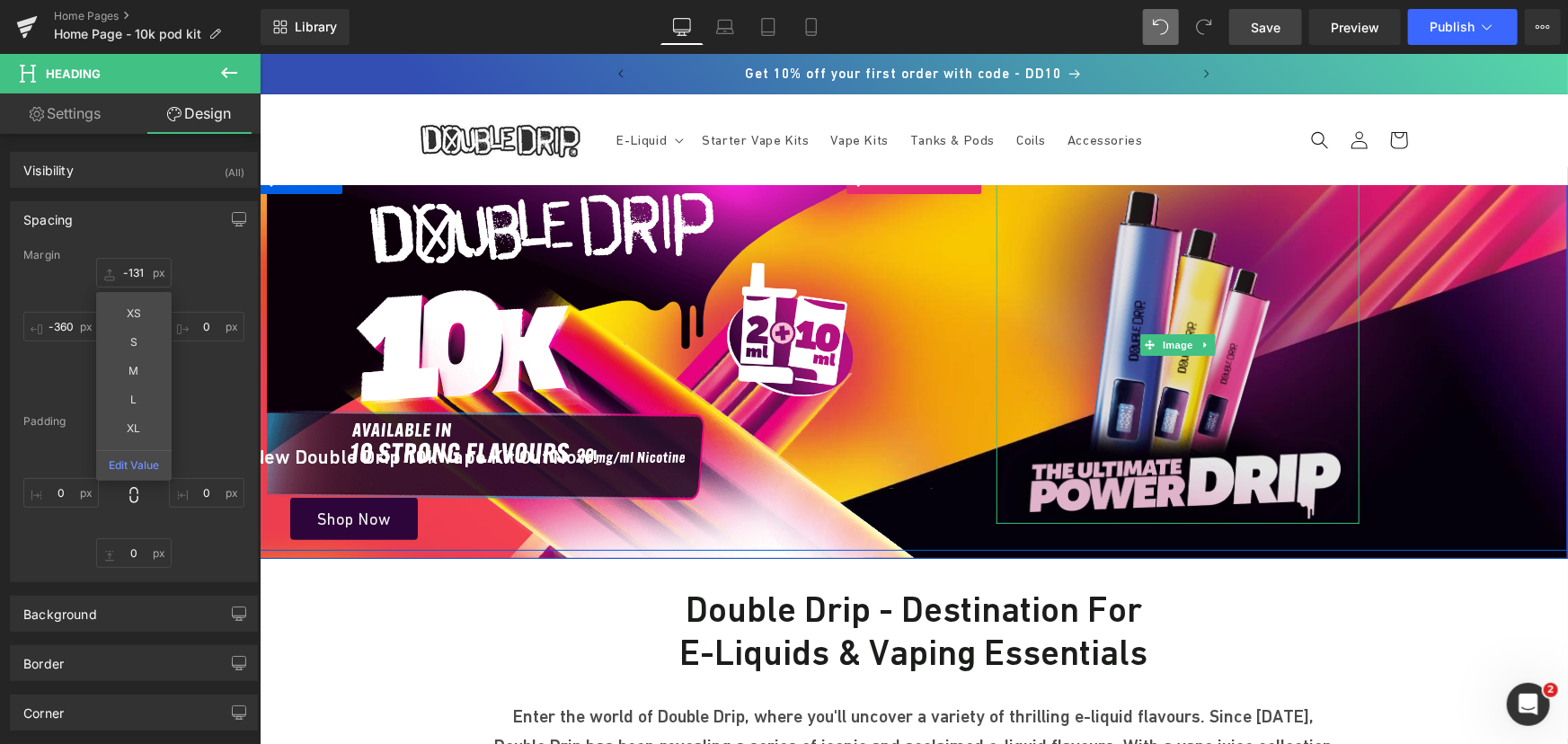
click at [1193, 288] on img at bounding box center [1177, 345] width 363 height 357
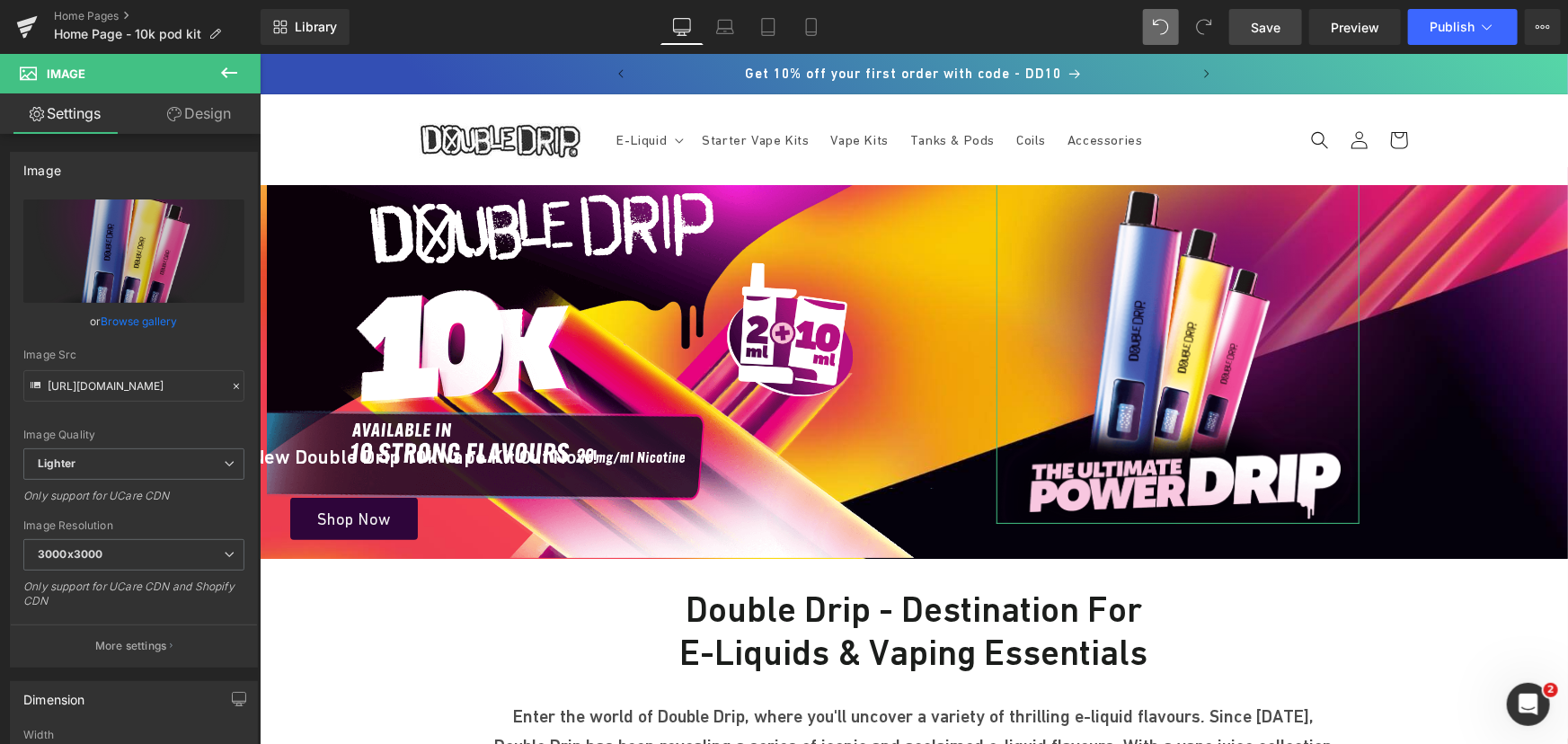
drag, startPoint x: 200, startPoint y: 115, endPoint x: 192, endPoint y: 249, distance: 134.2
click at [200, 115] on link "Design" at bounding box center [199, 113] width 130 height 41
click at [0, 0] on div "Spacing" at bounding box center [0, 0] width 0 height 0
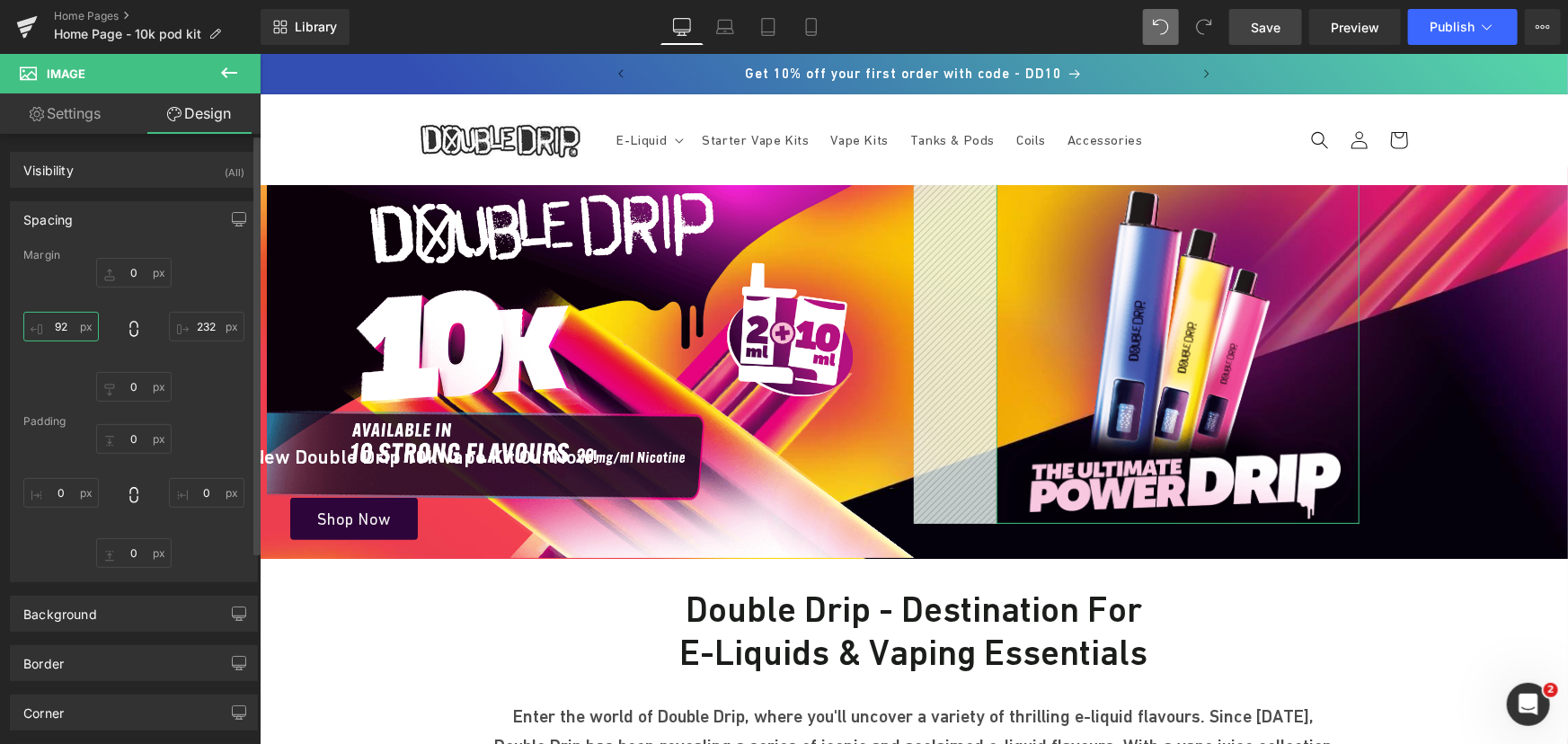
click at [71, 328] on input "text" at bounding box center [61, 326] width 76 height 29
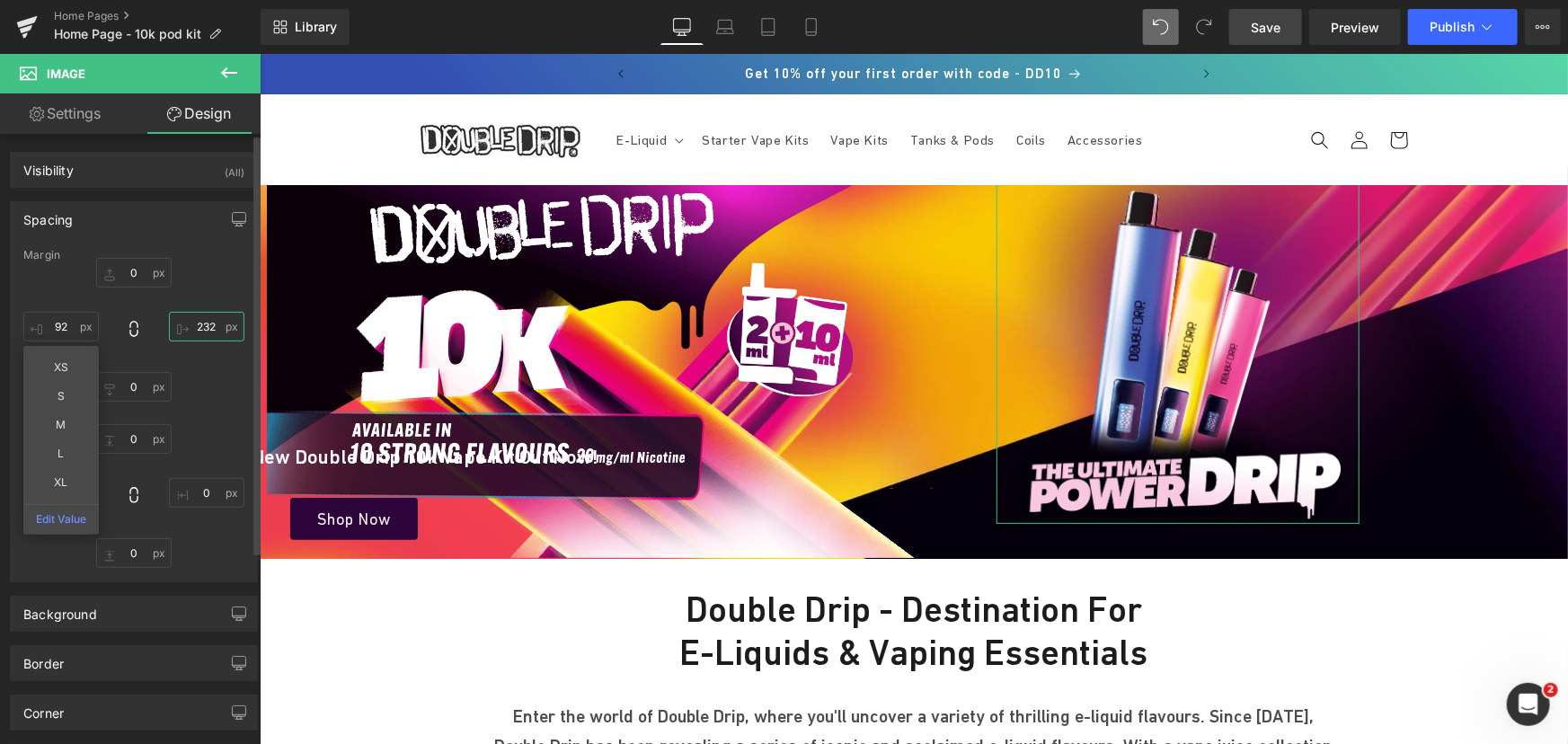
click at [212, 324] on input "text" at bounding box center [207, 326] width 76 height 29
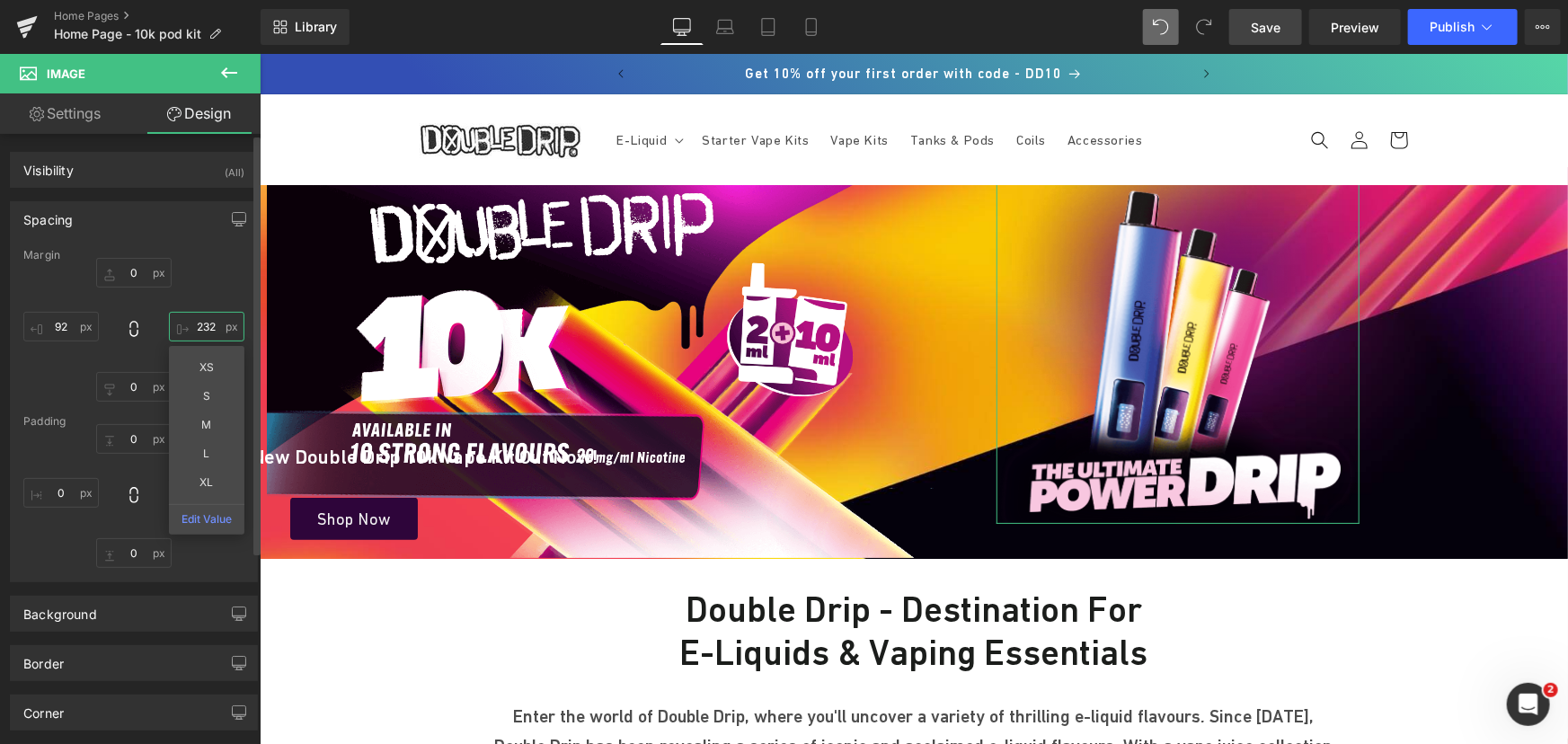
click at [208, 323] on input "text" at bounding box center [207, 326] width 76 height 29
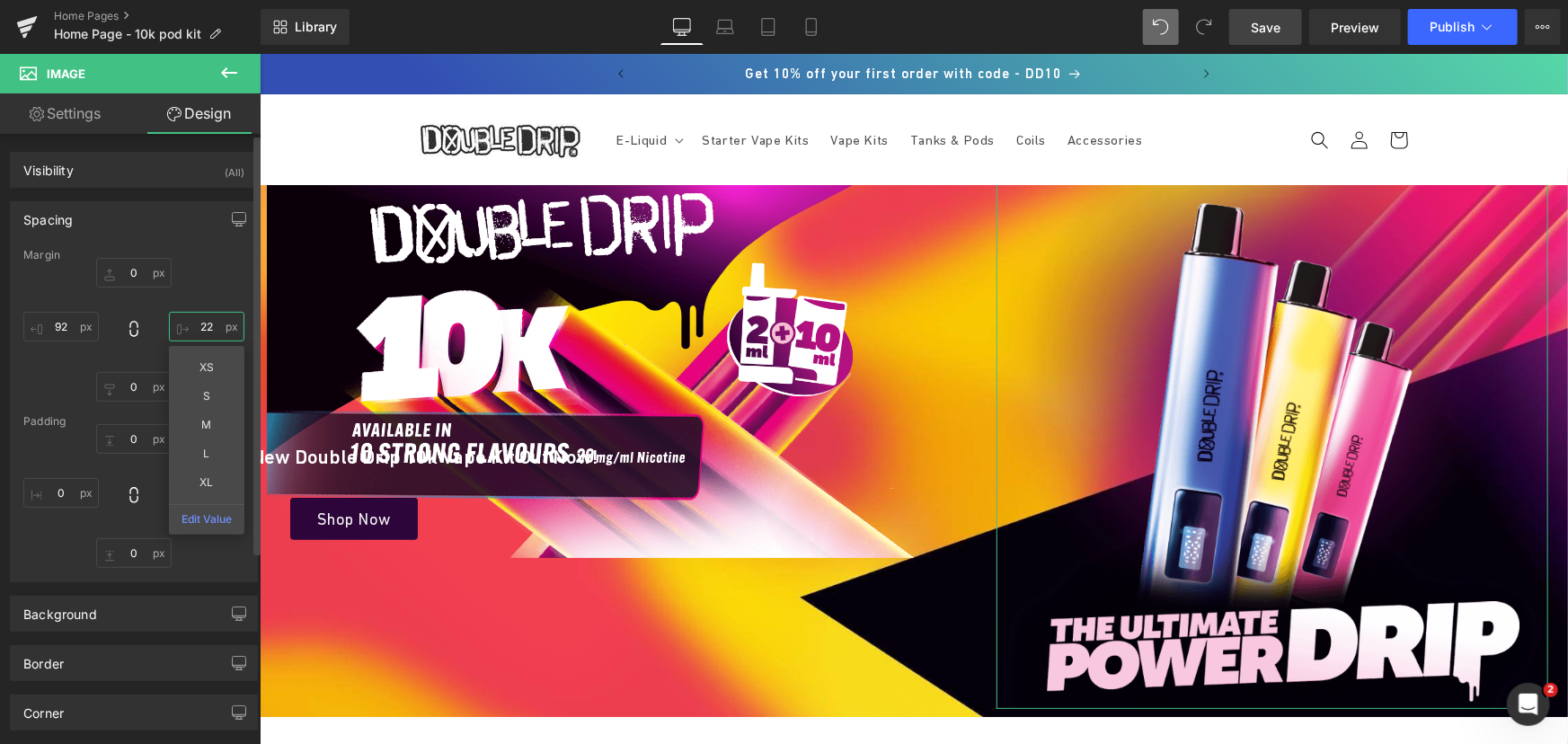
type input "2"
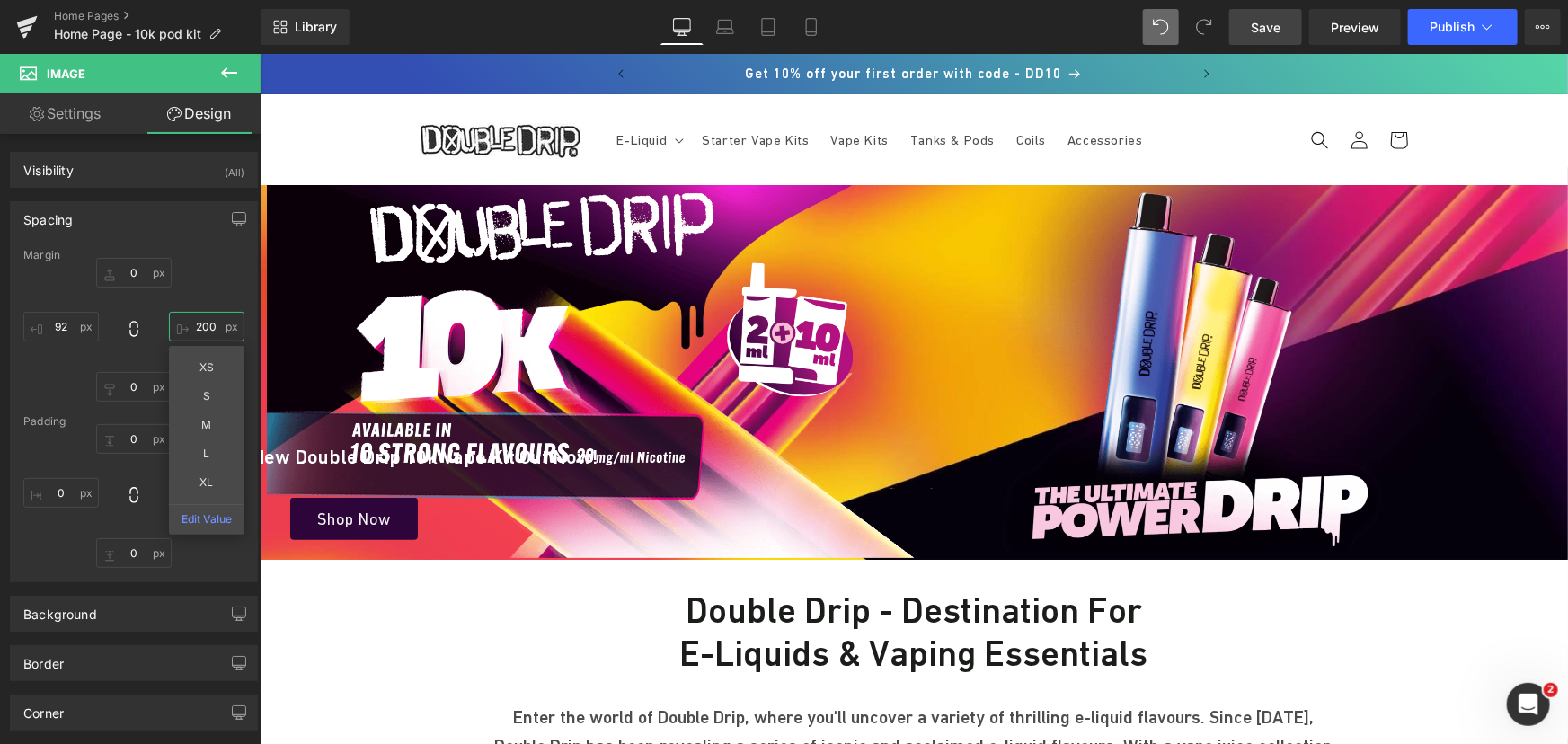
type input "200"
click at [1276, 22] on span "Save" at bounding box center [1265, 27] width 29 height 19
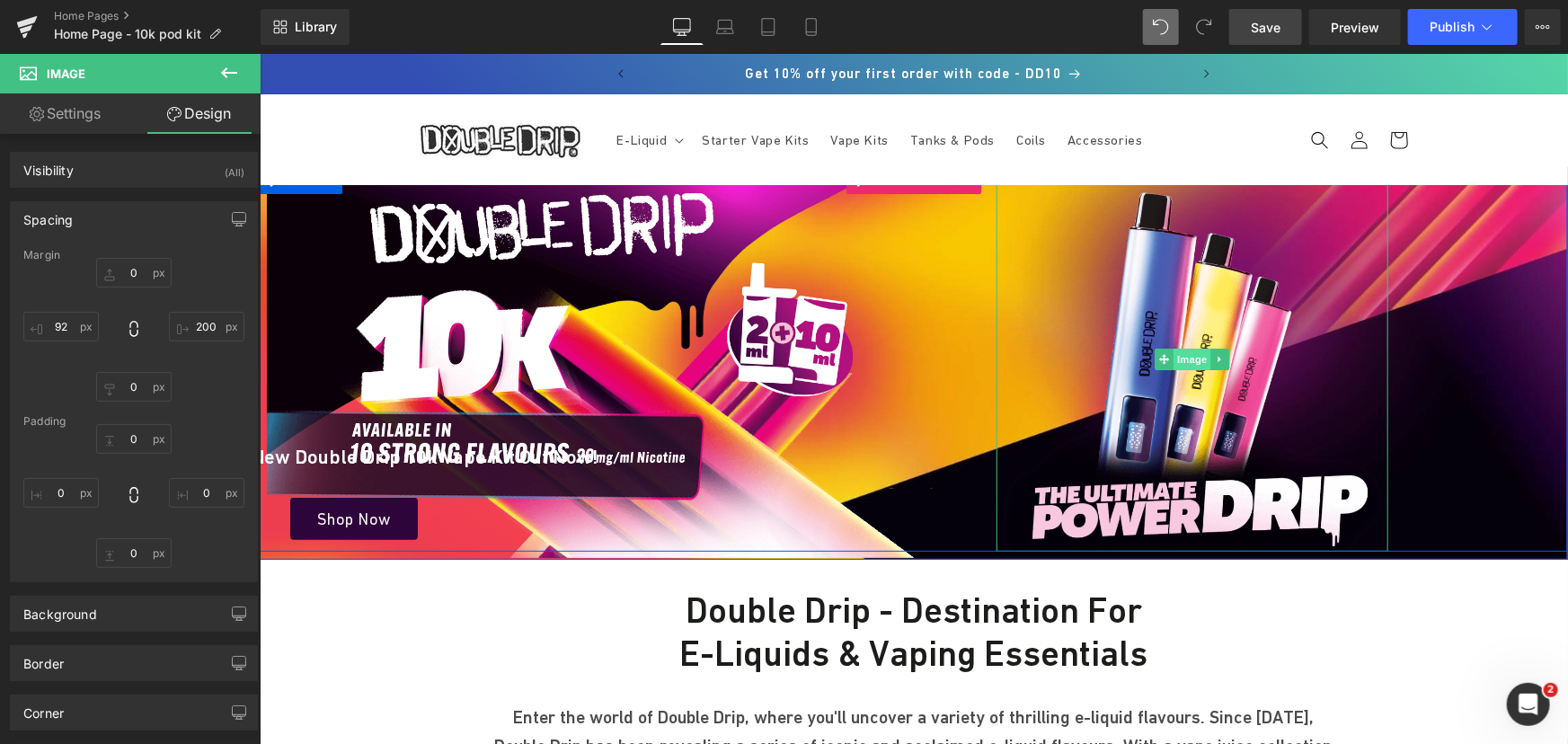
click at [1183, 355] on span "Image" at bounding box center [1191, 358] width 38 height 22
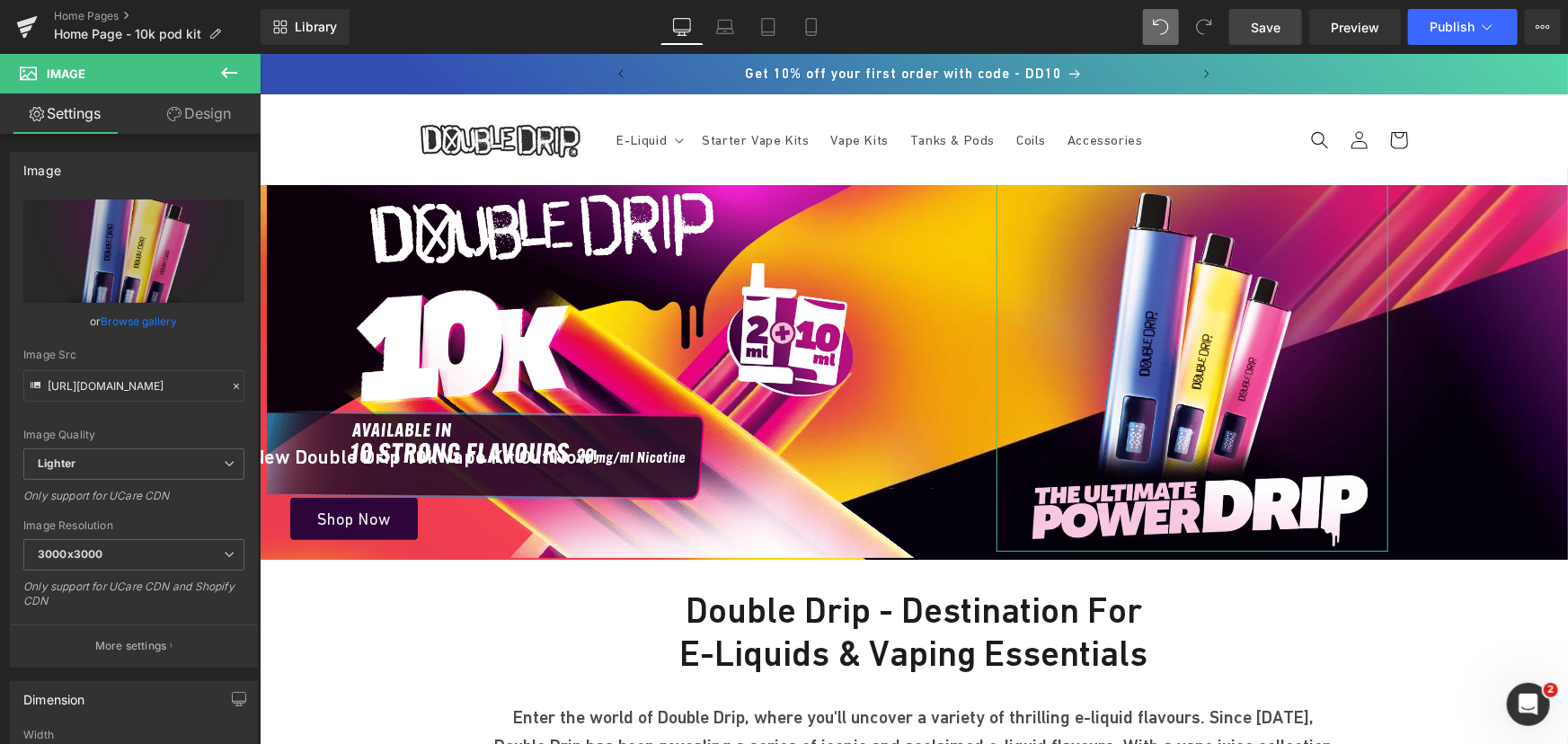
click at [212, 118] on link "Design" at bounding box center [199, 113] width 130 height 41
click at [0, 0] on div "Spacing" at bounding box center [0, 0] width 0 height 0
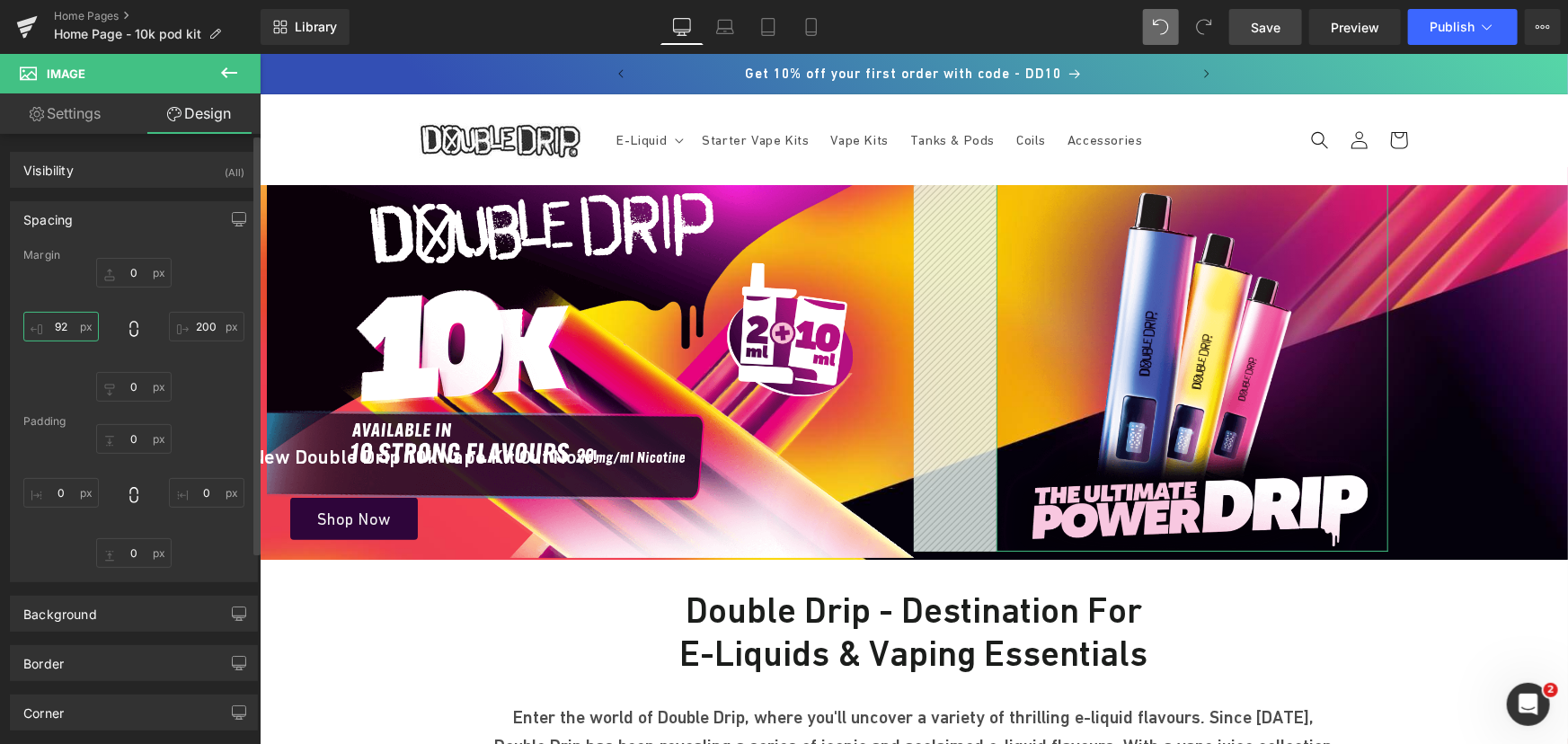
click at [78, 323] on input "text" at bounding box center [61, 326] width 76 height 29
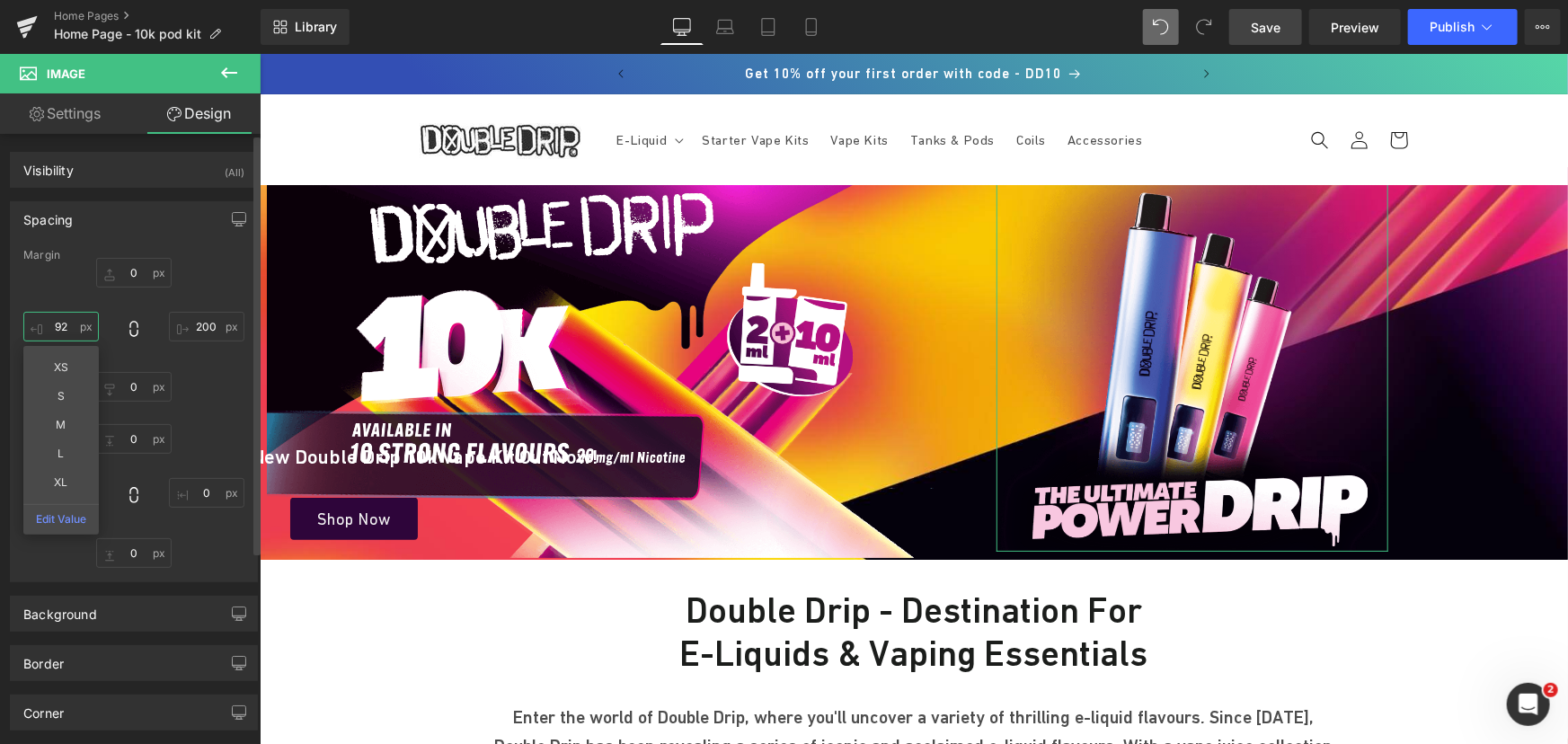
type input "92"
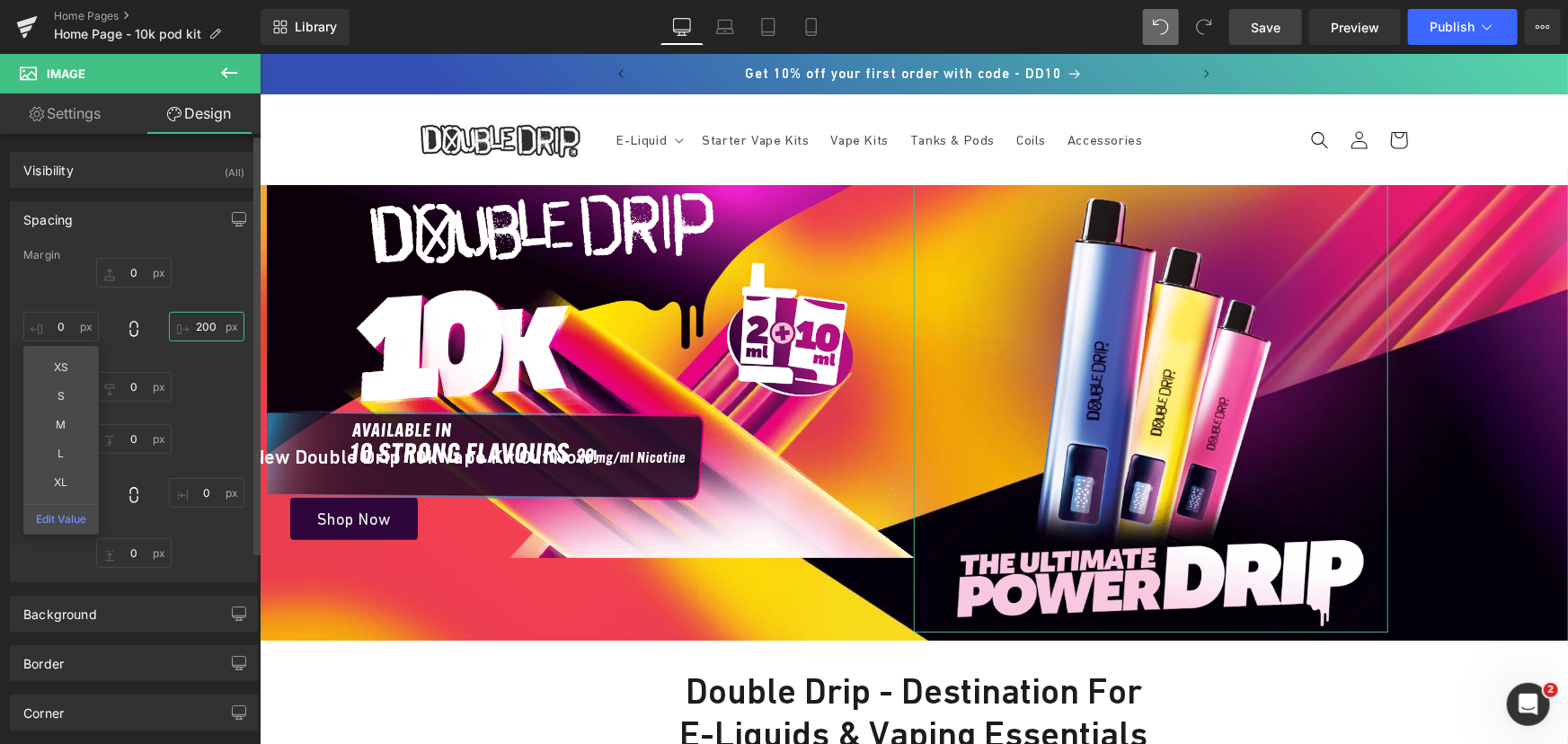
click at [205, 330] on input "text" at bounding box center [207, 326] width 76 height 29
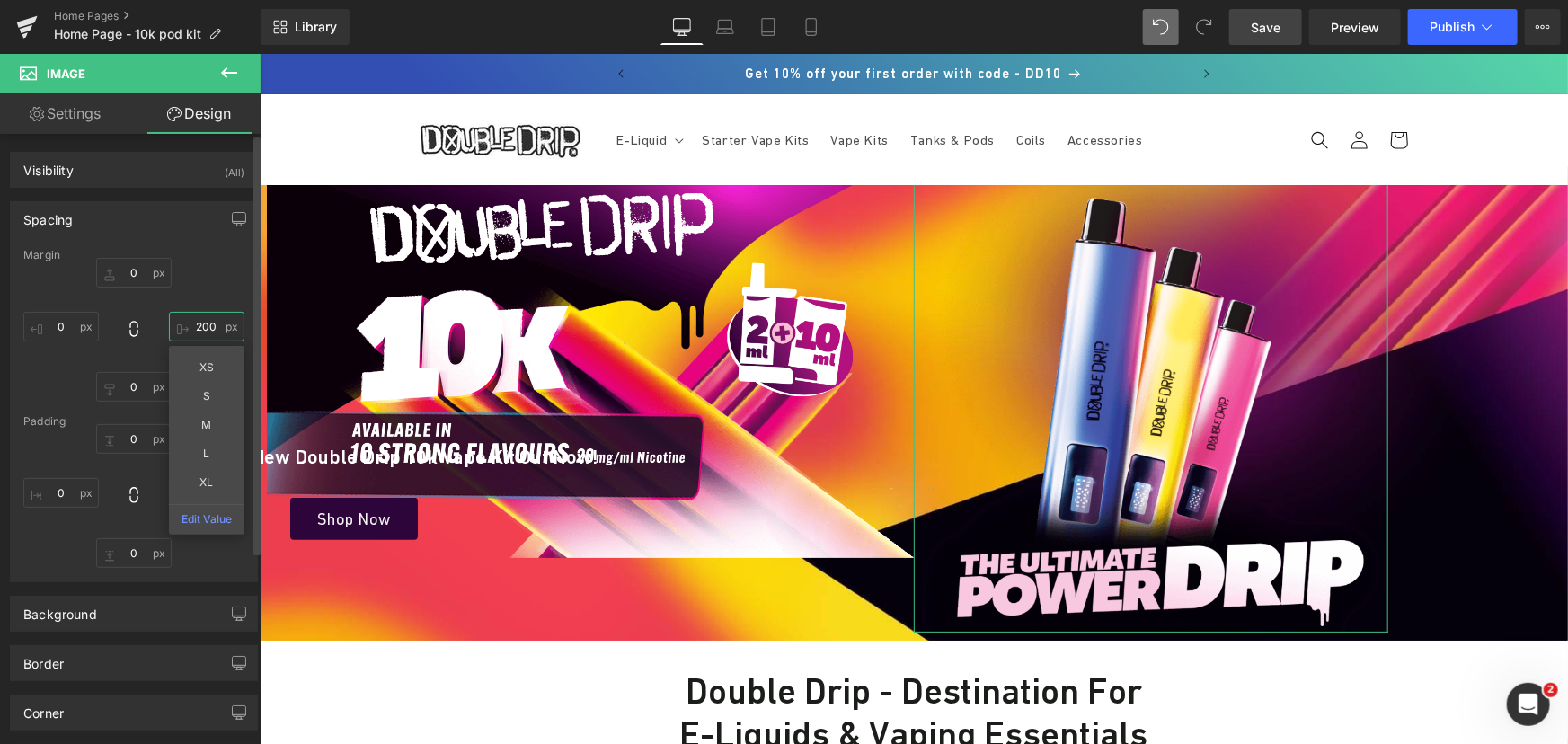
type input "200"
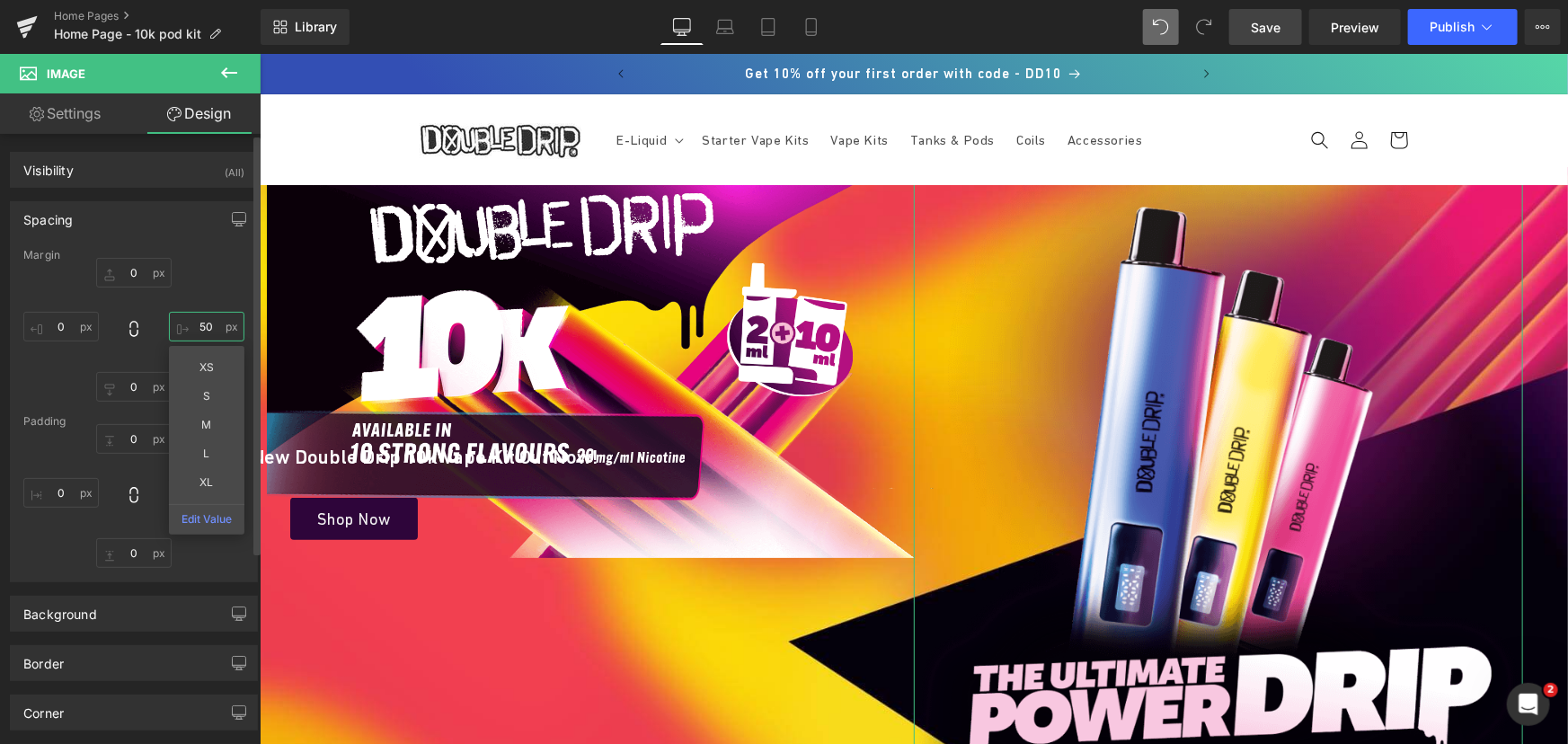
type input "5"
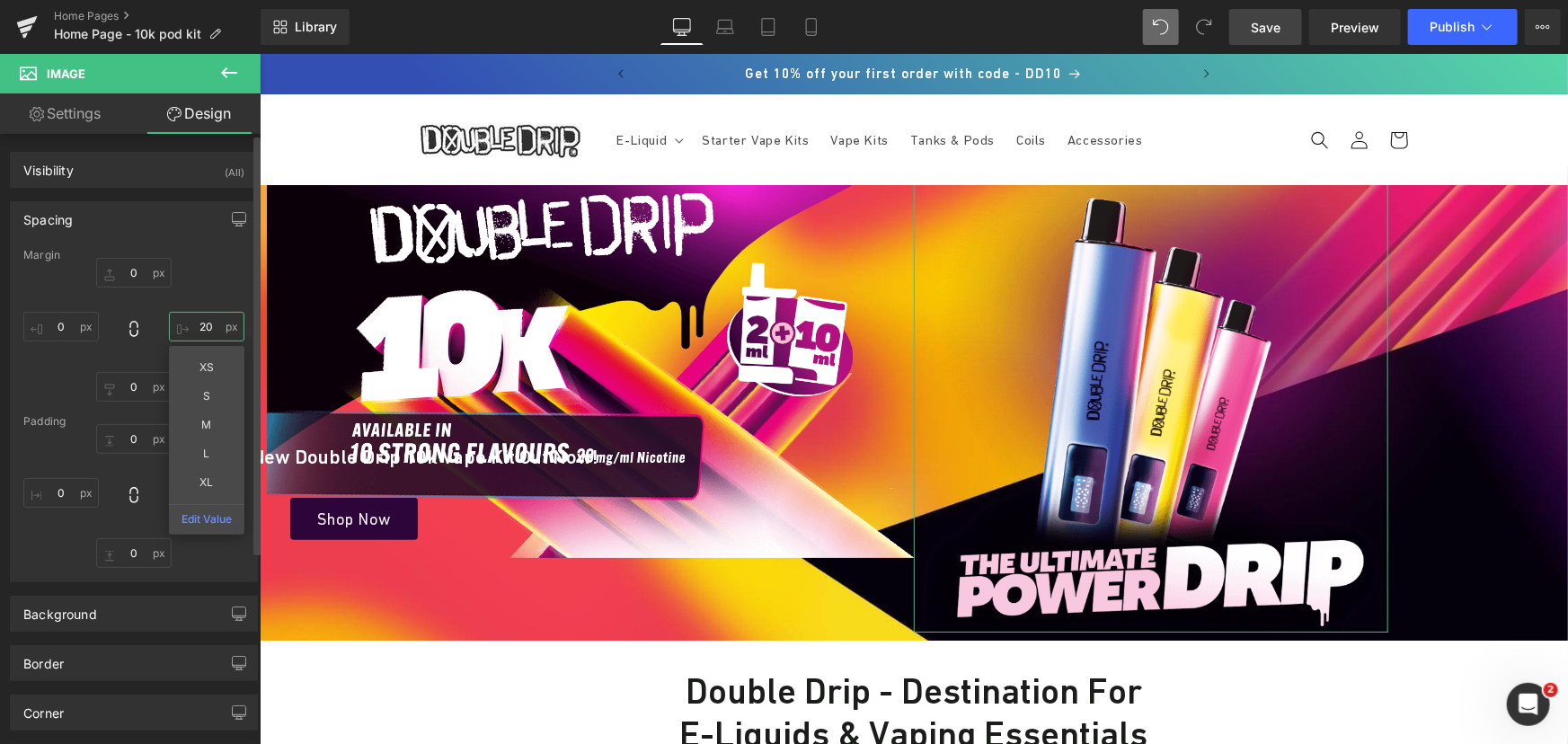
type input "2"
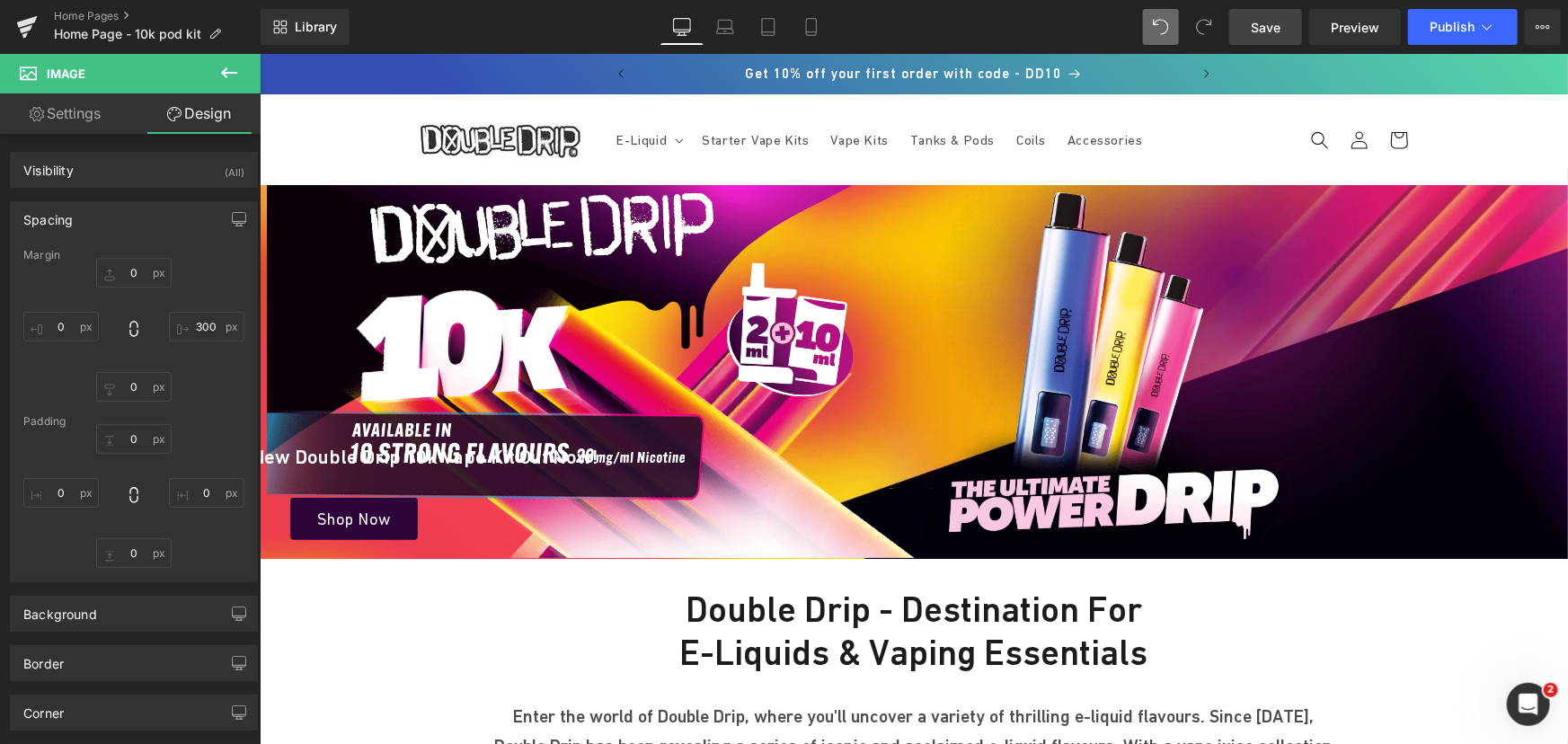
click at [1267, 24] on span "Save" at bounding box center [1265, 27] width 29 height 19
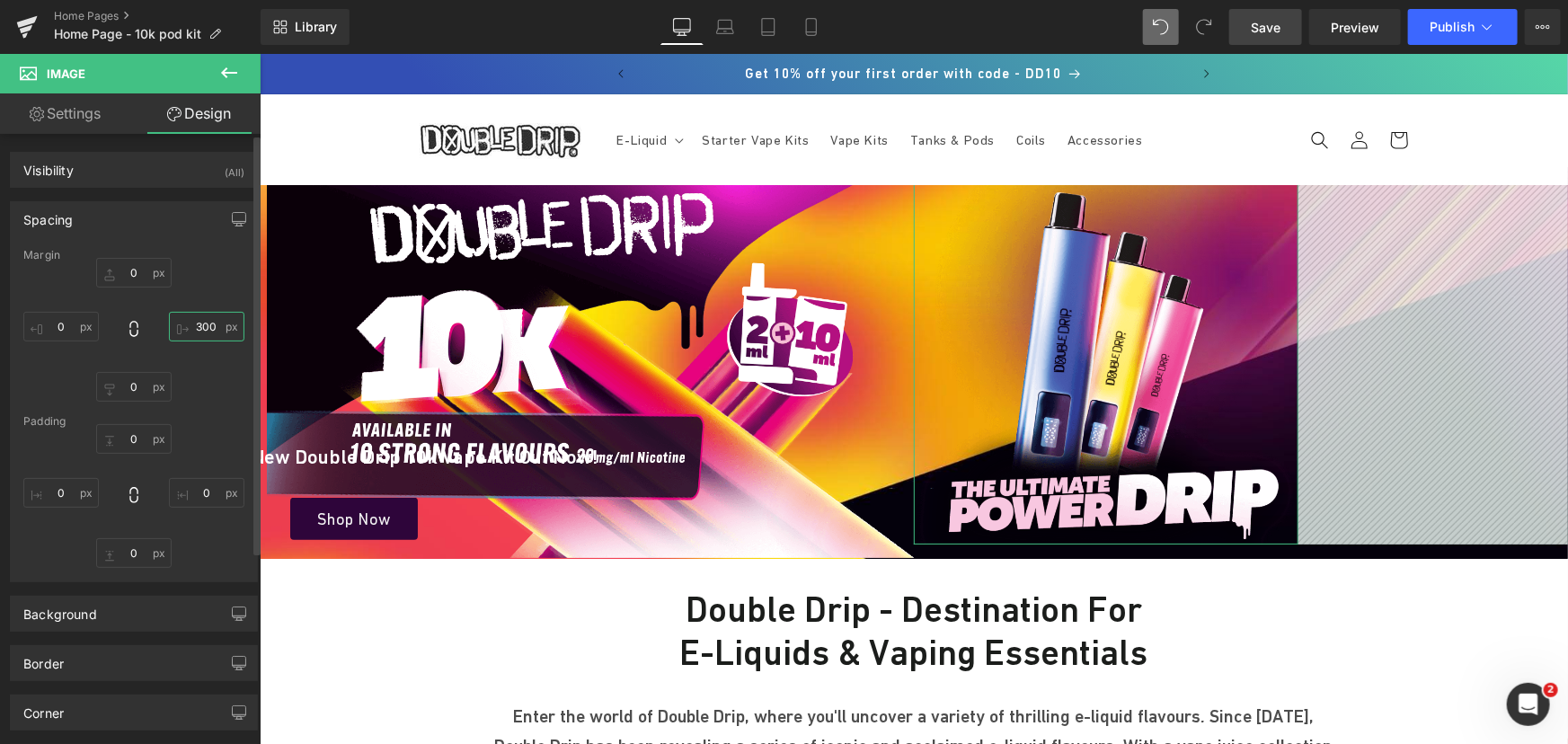
click at [203, 318] on input "300" at bounding box center [207, 326] width 76 height 29
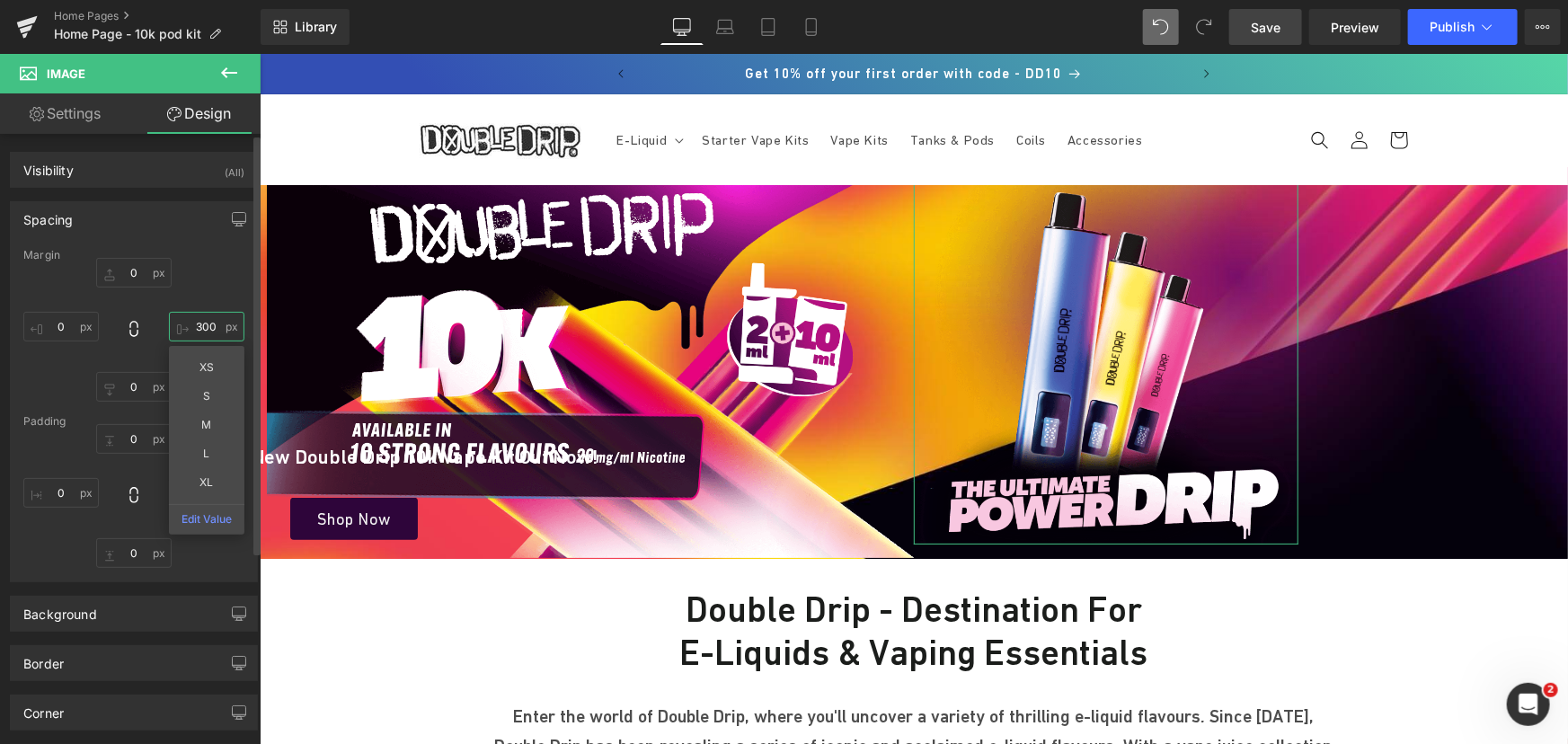
click at [194, 325] on input "300" at bounding box center [207, 326] width 76 height 29
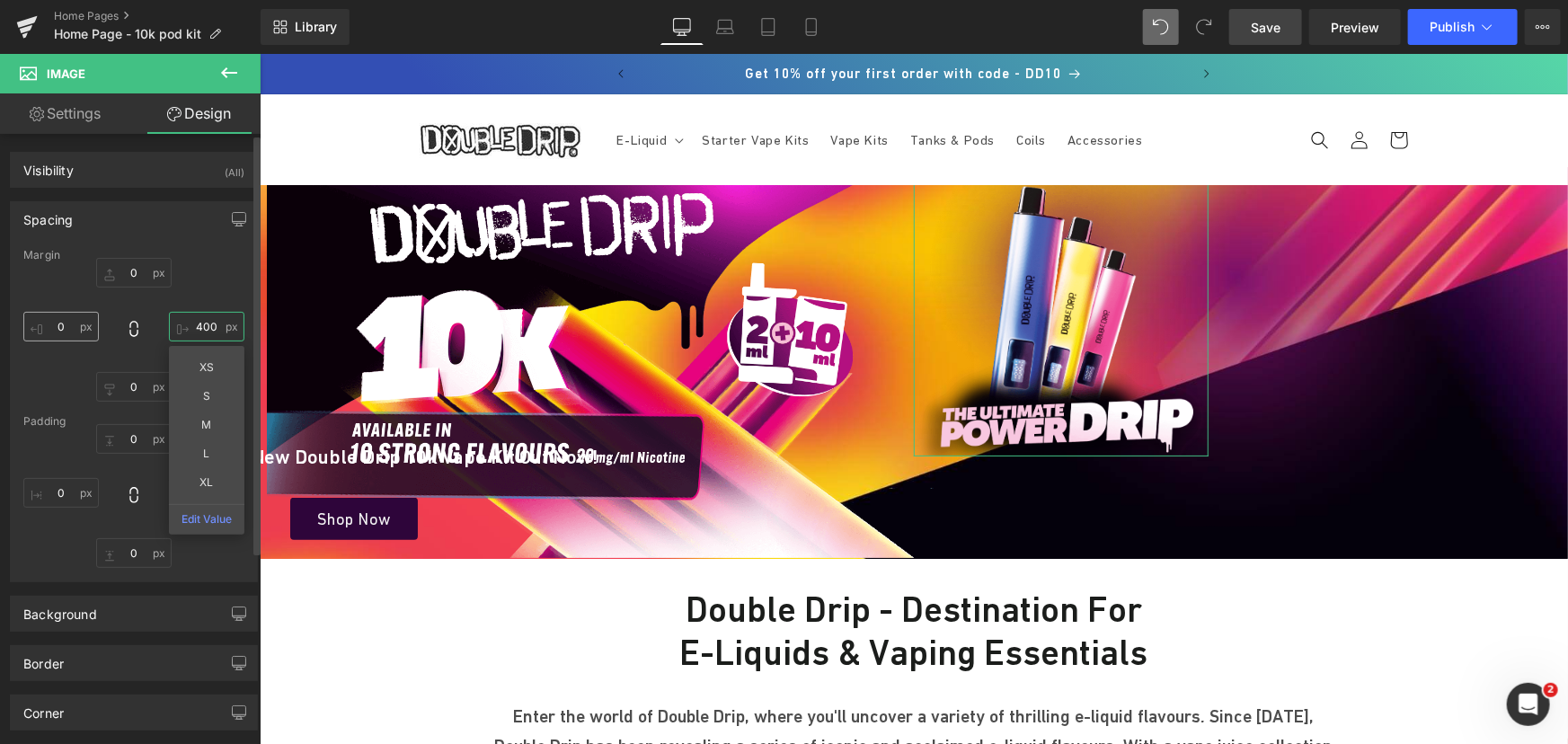
type input "400"
click at [68, 320] on input "text" at bounding box center [61, 326] width 76 height 29
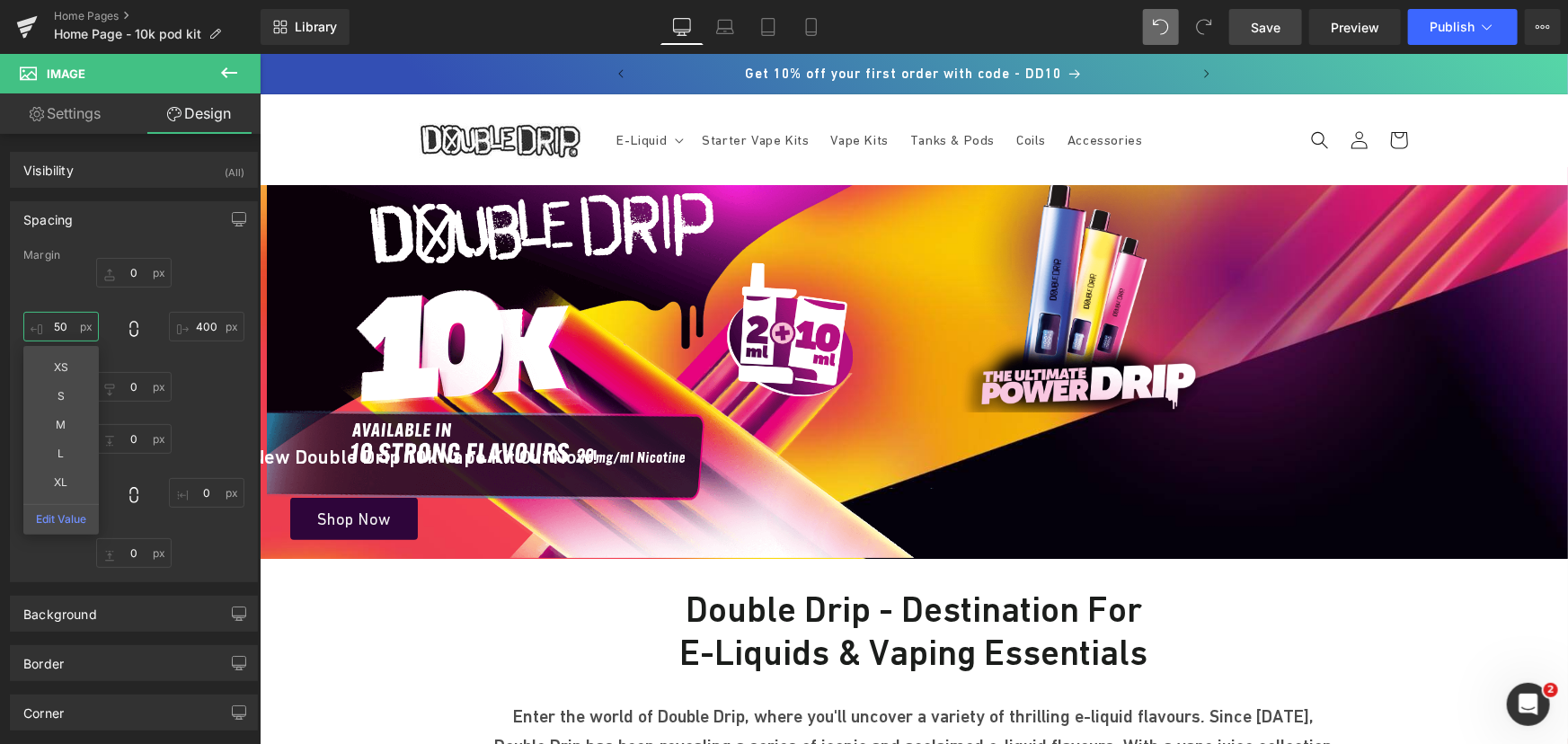
type input "50"
click at [1276, 35] on span "Save" at bounding box center [1265, 27] width 29 height 19
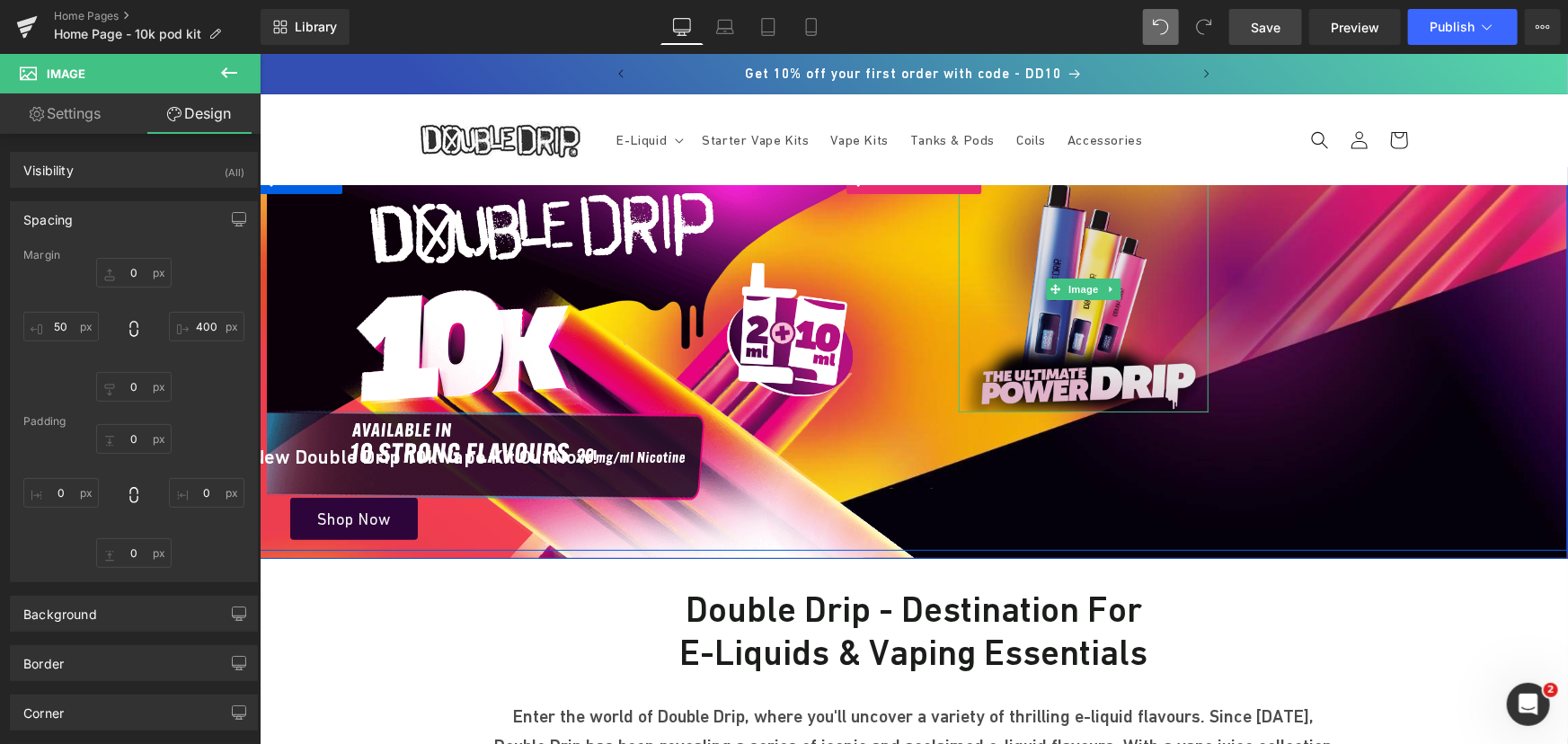
click at [1074, 242] on img at bounding box center [1082, 289] width 249 height 245
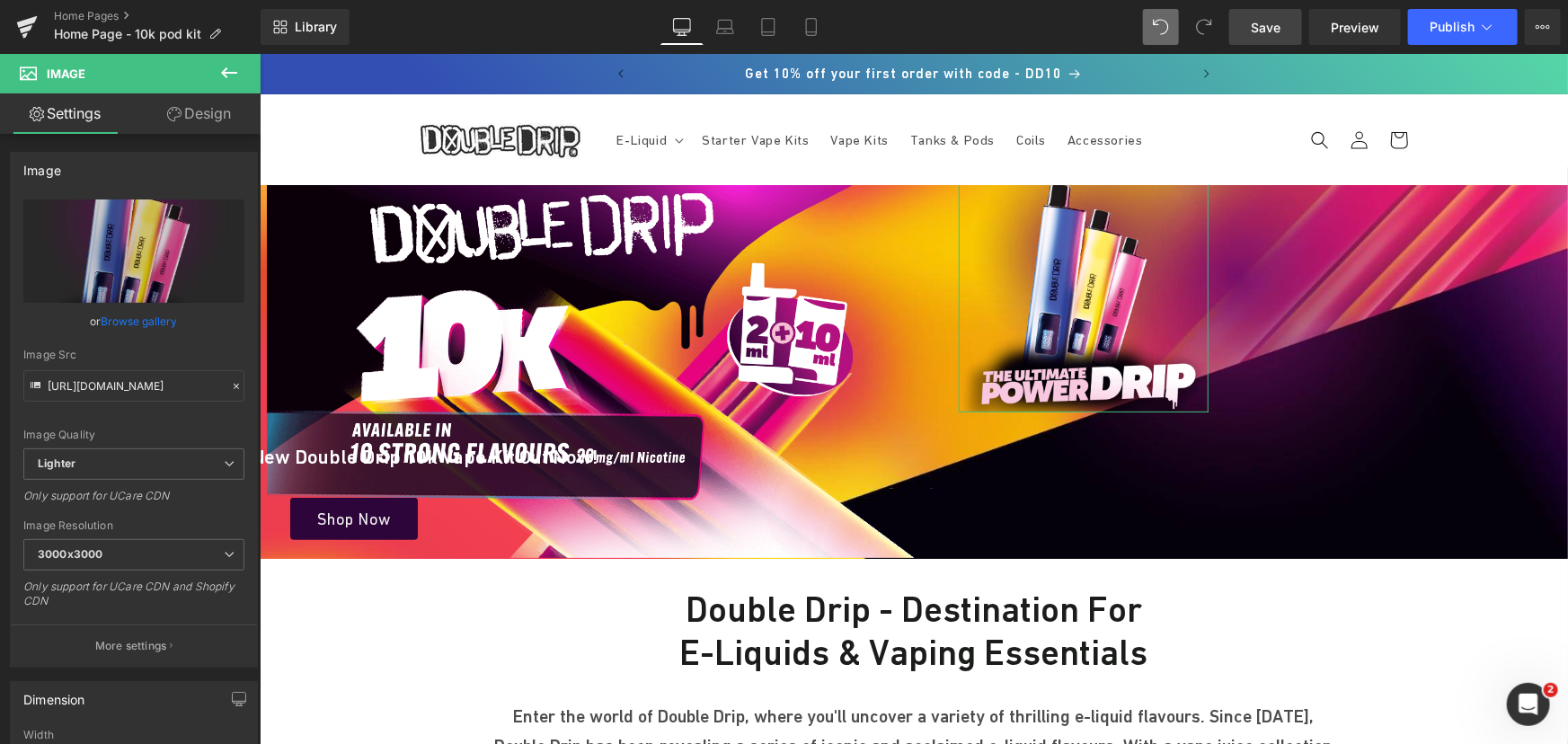
click at [214, 112] on link "Design" at bounding box center [199, 113] width 130 height 41
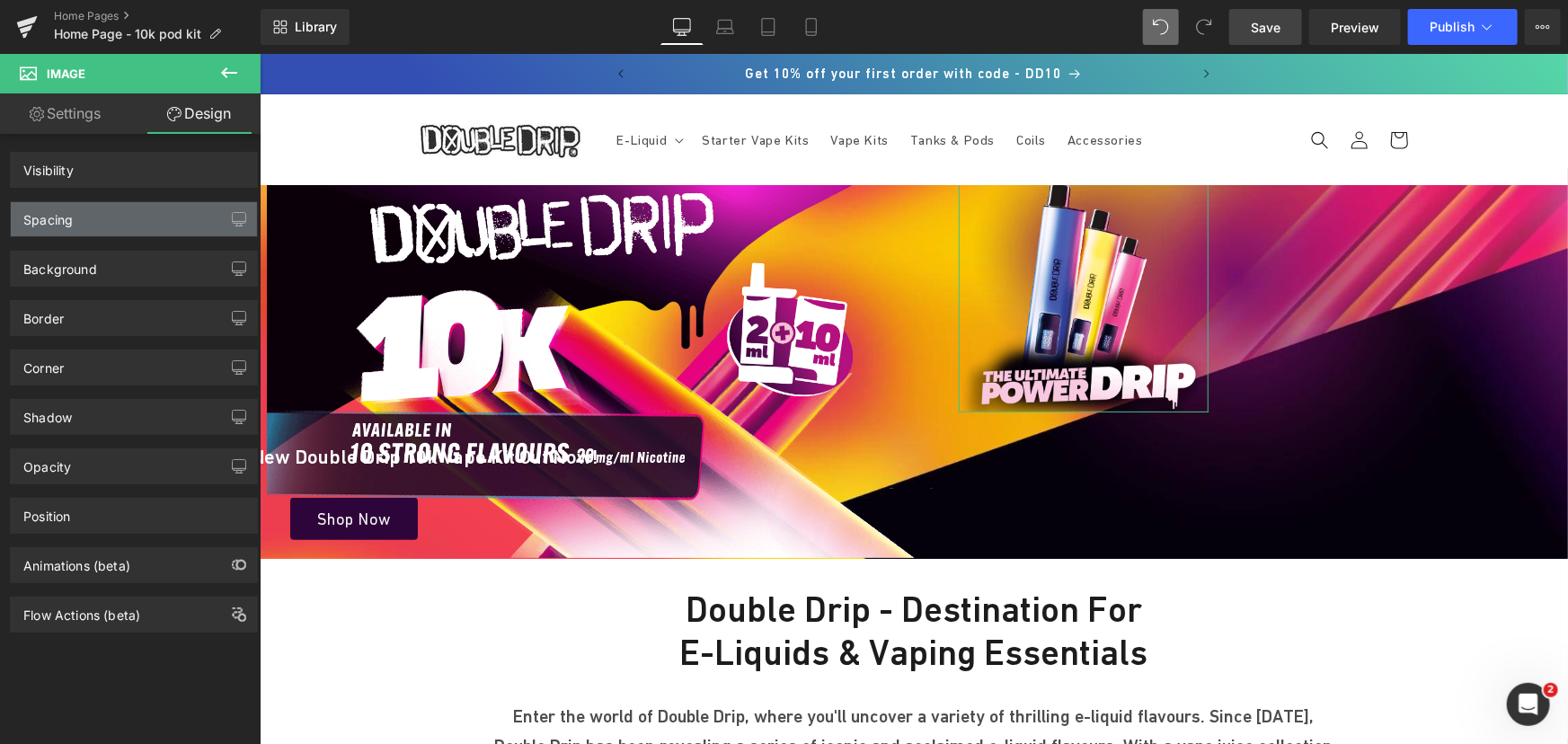
click at [118, 213] on div "Spacing" at bounding box center [133, 219] width 247 height 34
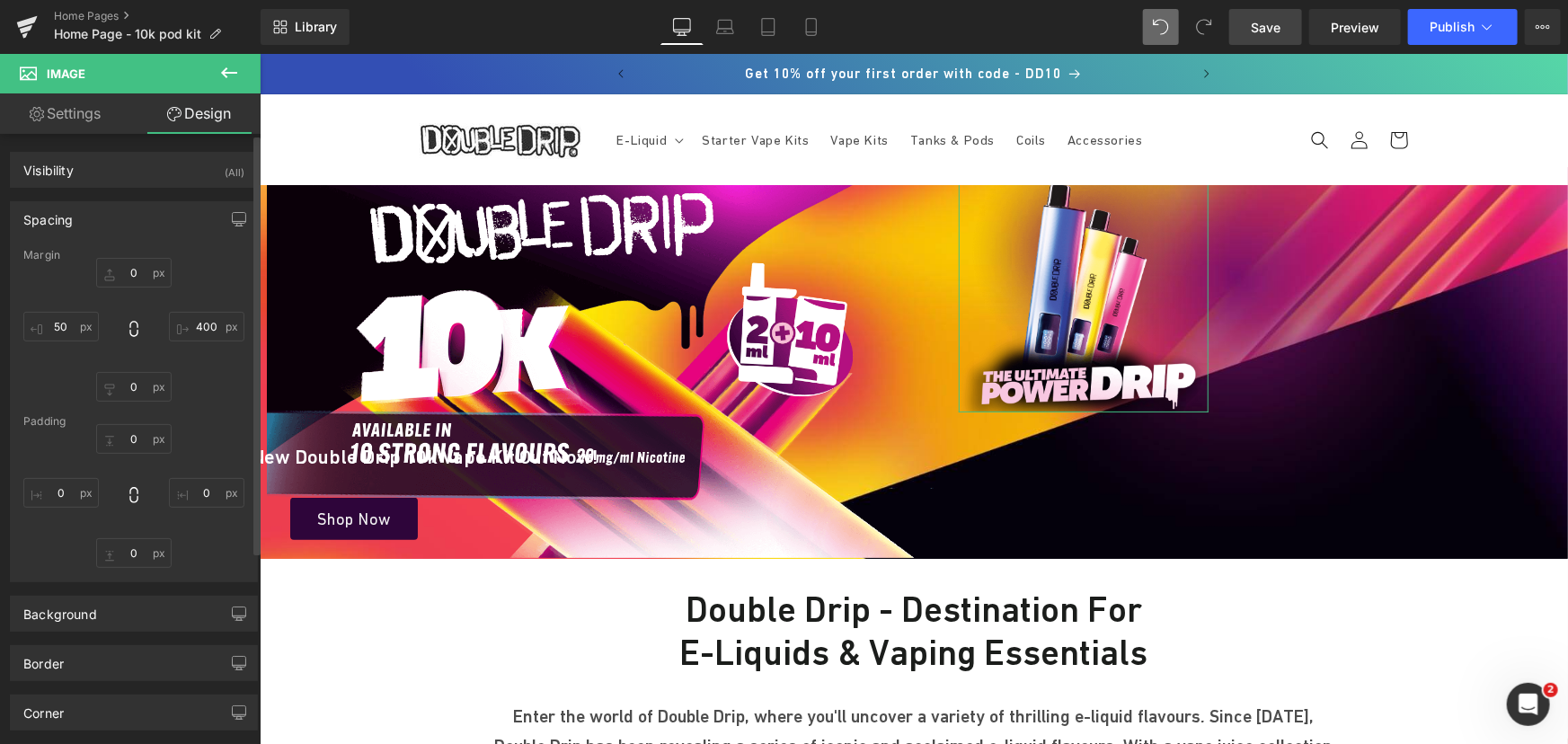
click at [138, 261] on div "Margin" at bounding box center [134, 254] width 221 height 12
click at [135, 269] on input "0" at bounding box center [134, 272] width 76 height 29
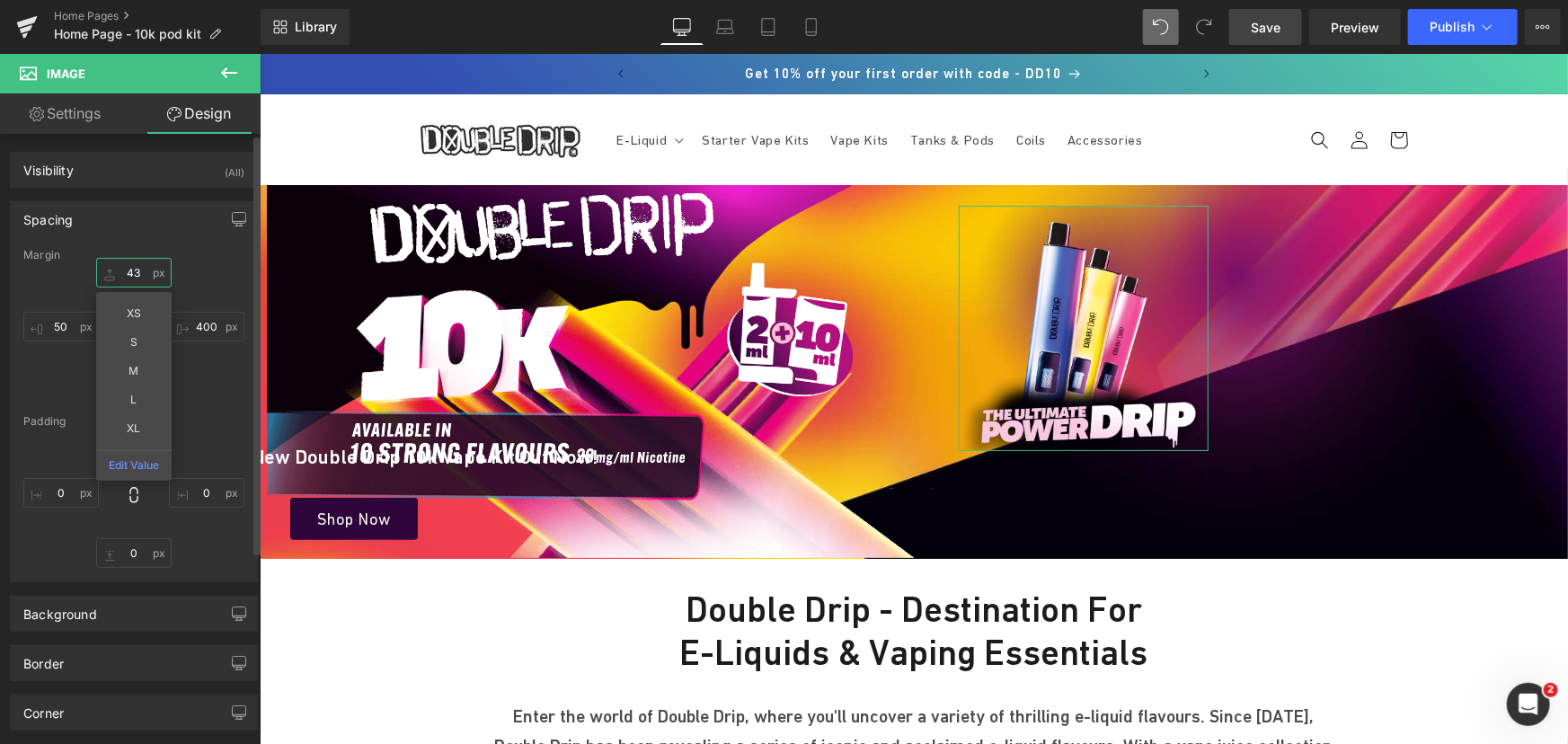
type input "44"
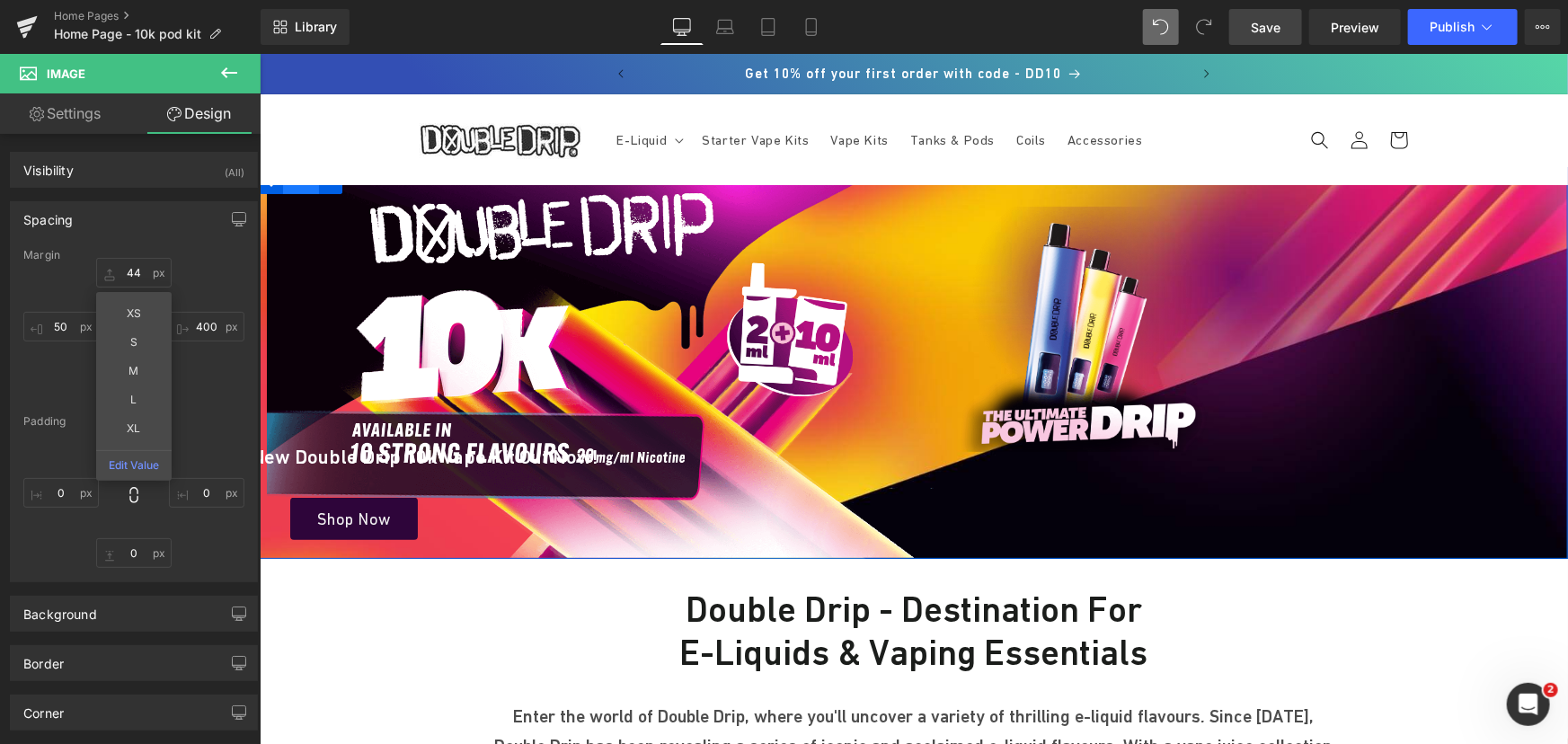
click at [292, 189] on span "Row" at bounding box center [300, 179] width 36 height 27
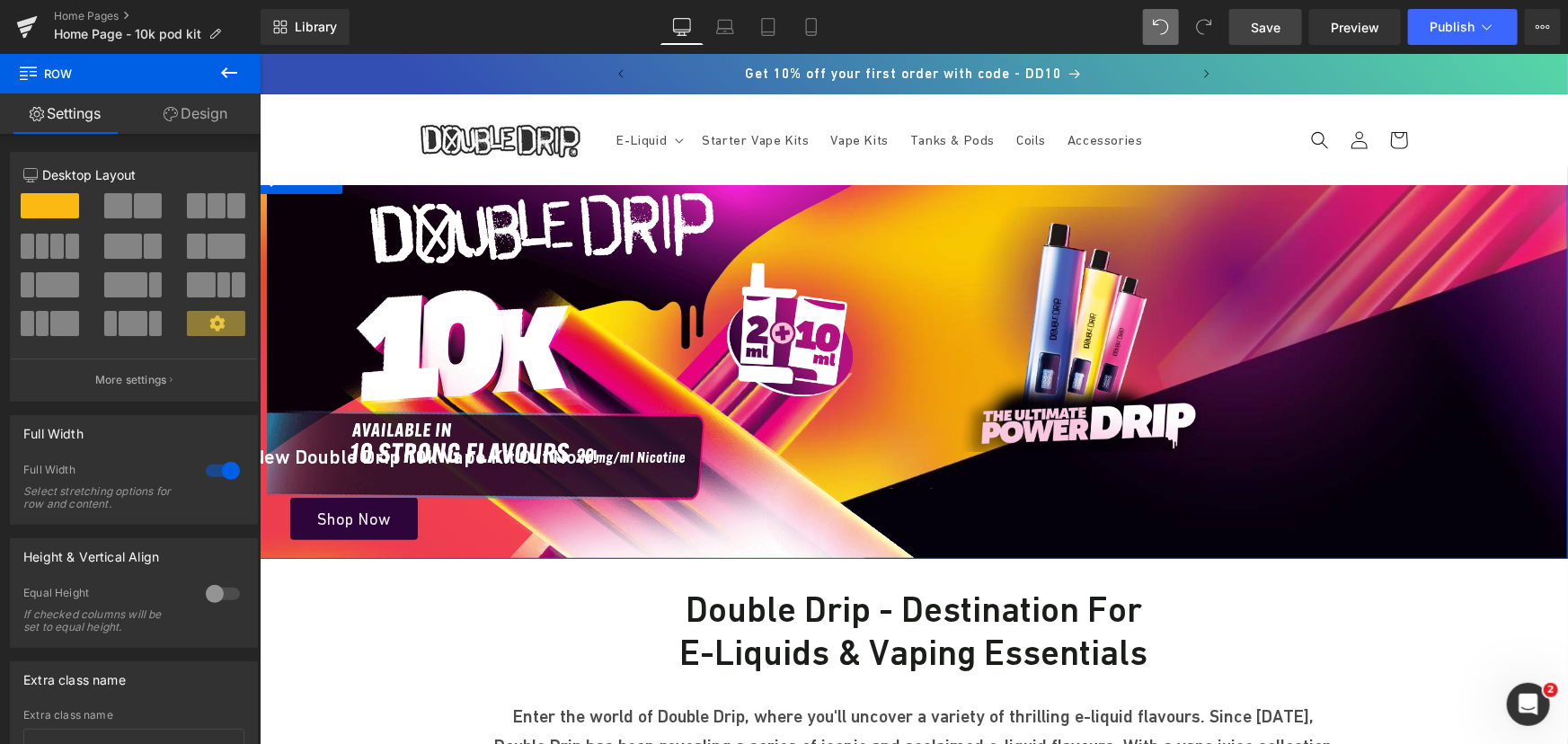
click at [210, 114] on link "Design" at bounding box center [196, 113] width 130 height 41
click at [0, 0] on div "Spacing" at bounding box center [0, 0] width 0 height 0
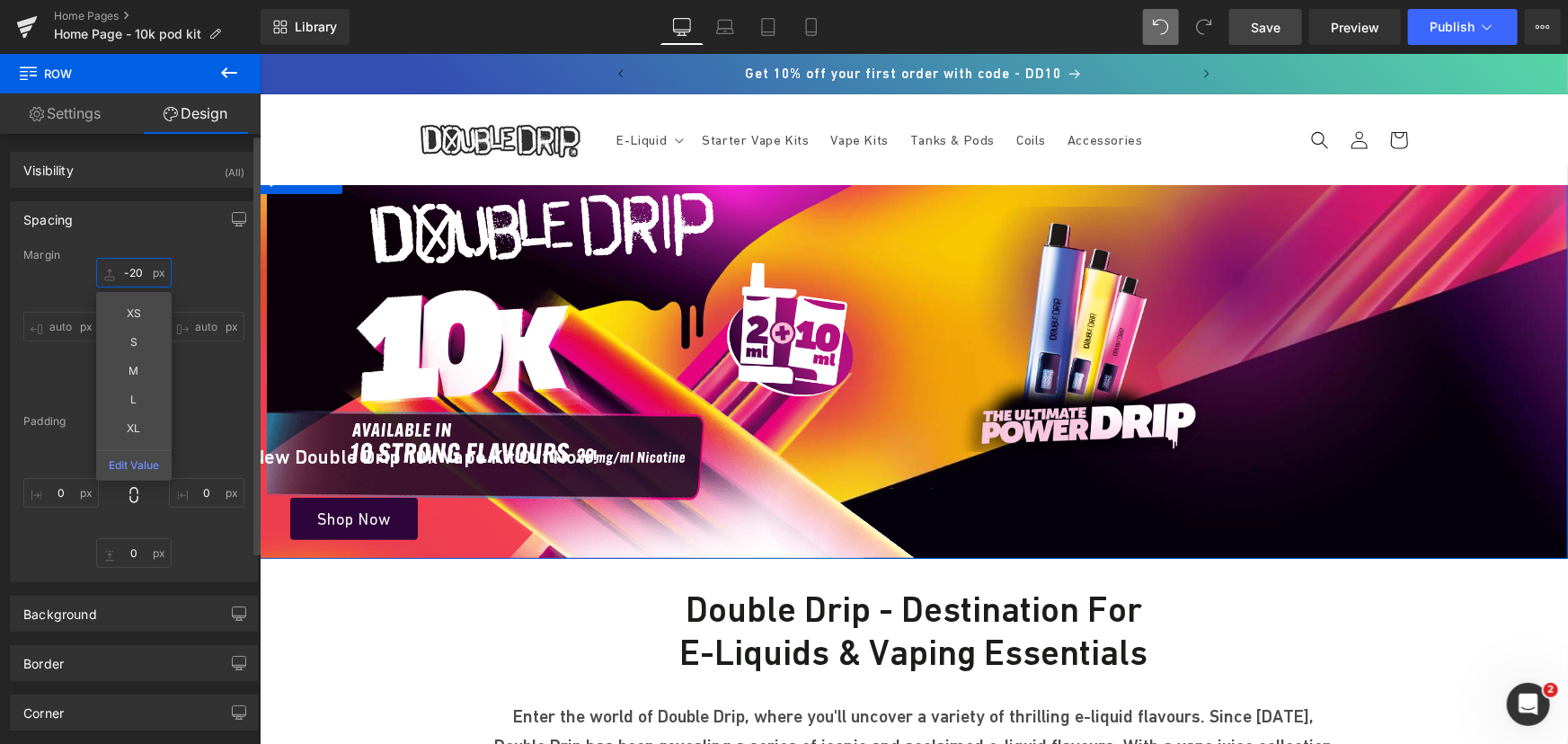
click at [131, 271] on input "text" at bounding box center [134, 272] width 76 height 29
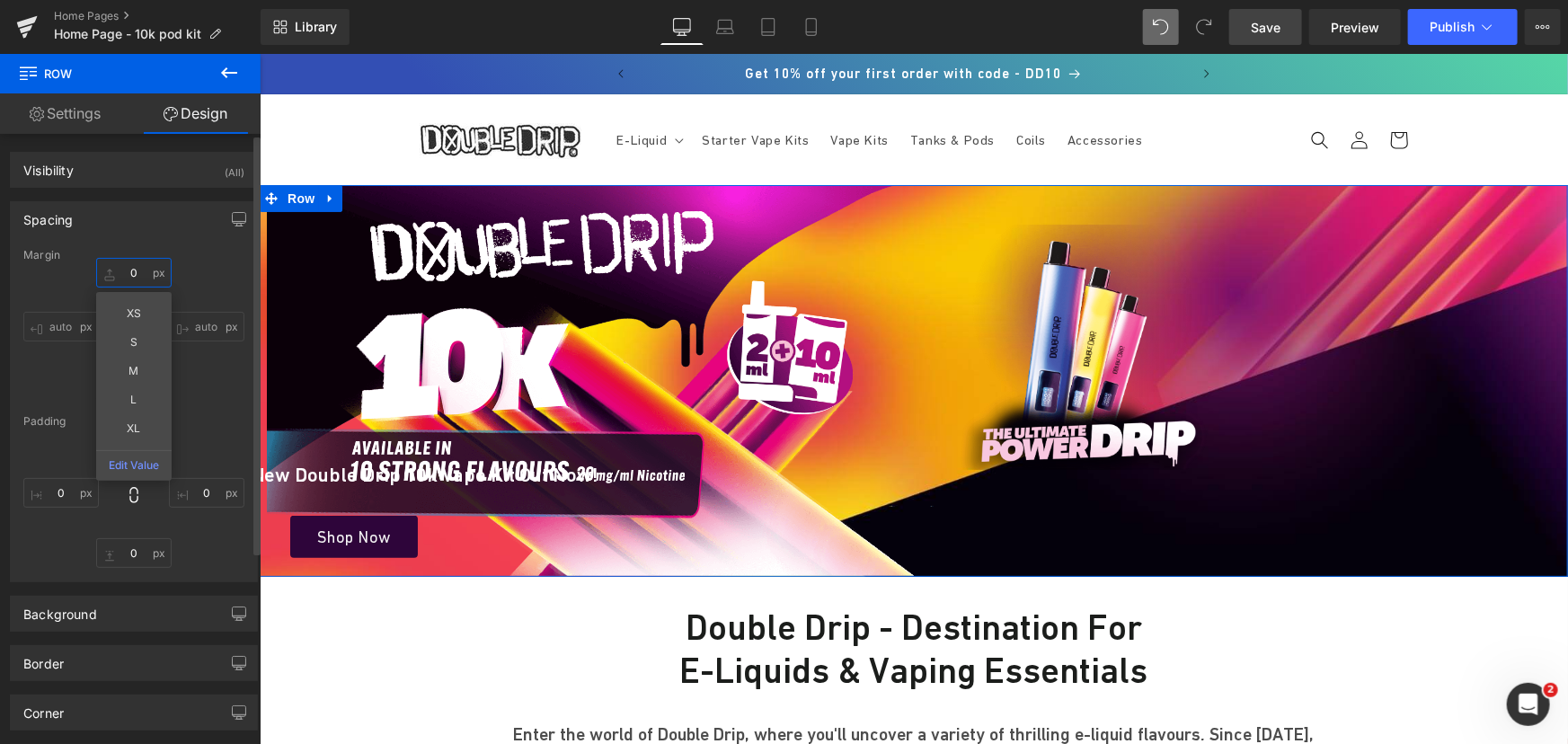
type input "0"
click at [237, 383] on div "0 auto auto" at bounding box center [134, 330] width 221 height 144
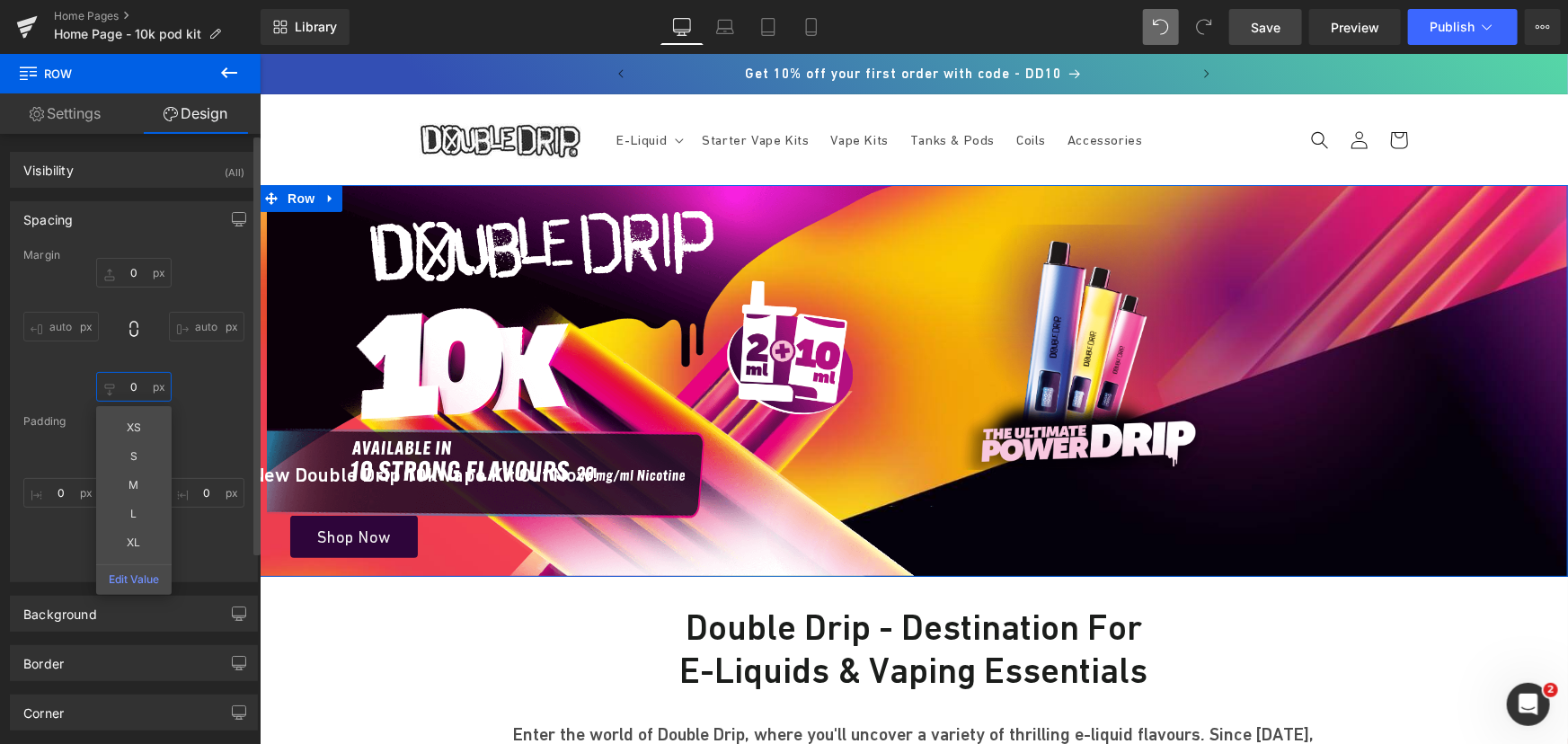
click at [142, 389] on input "text" at bounding box center [134, 386] width 76 height 29
type input "-"
click at [864, 194] on span at bounding box center [858, 197] width 24 height 27
click at [883, 194] on span "Hero Banner" at bounding box center [913, 197] width 87 height 27
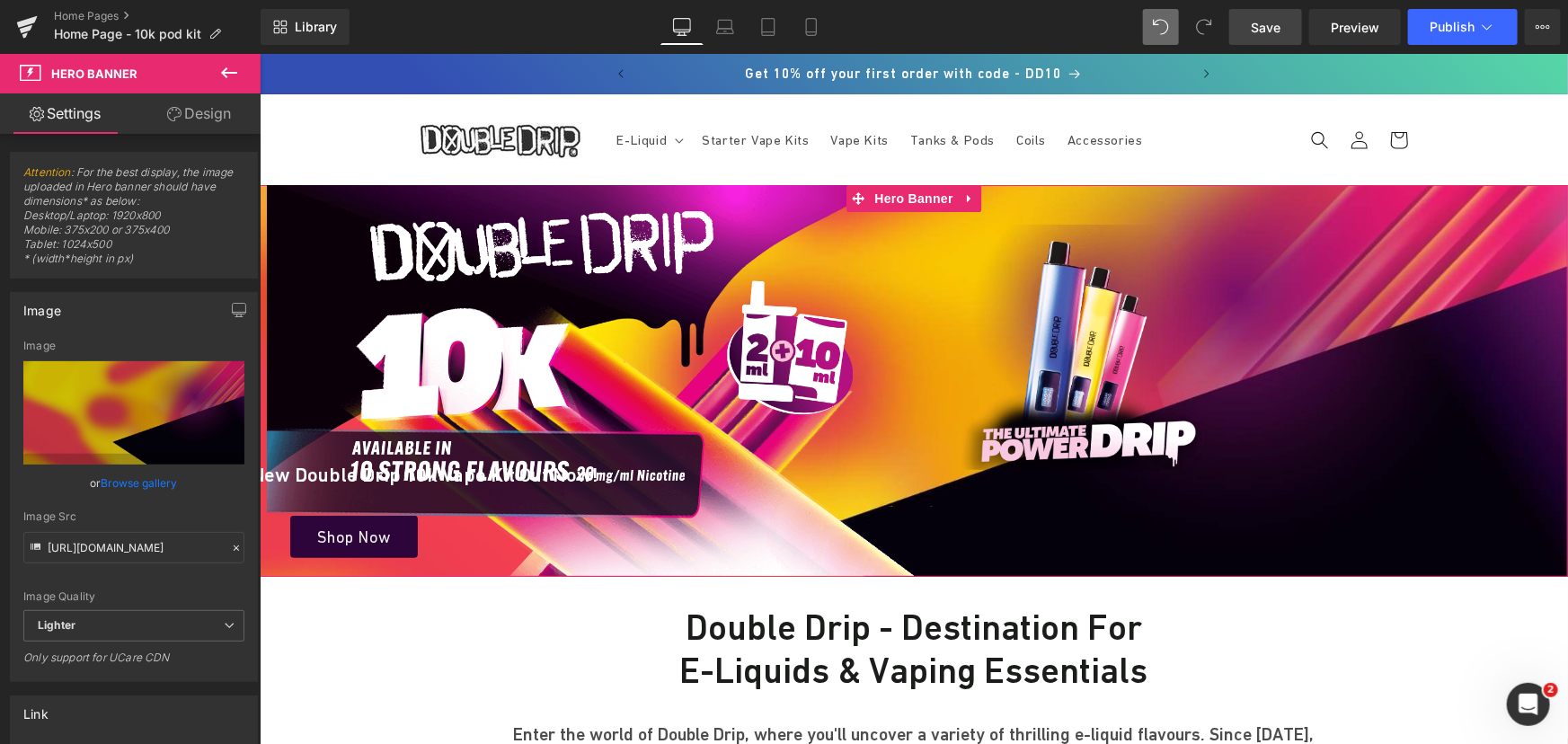
click at [219, 110] on link "Design" at bounding box center [199, 113] width 130 height 41
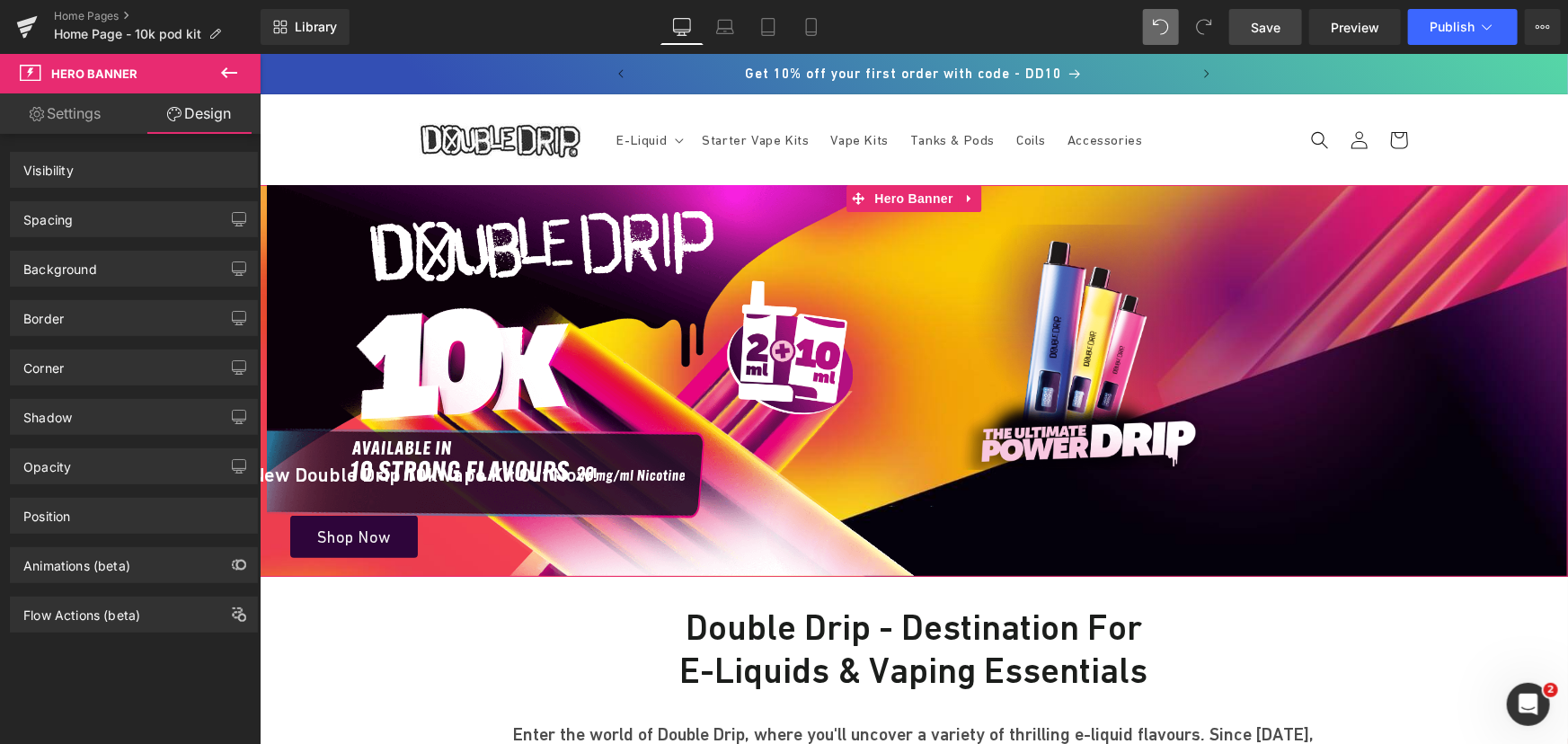
click at [116, 206] on div "Spacing" at bounding box center [133, 219] width 247 height 34
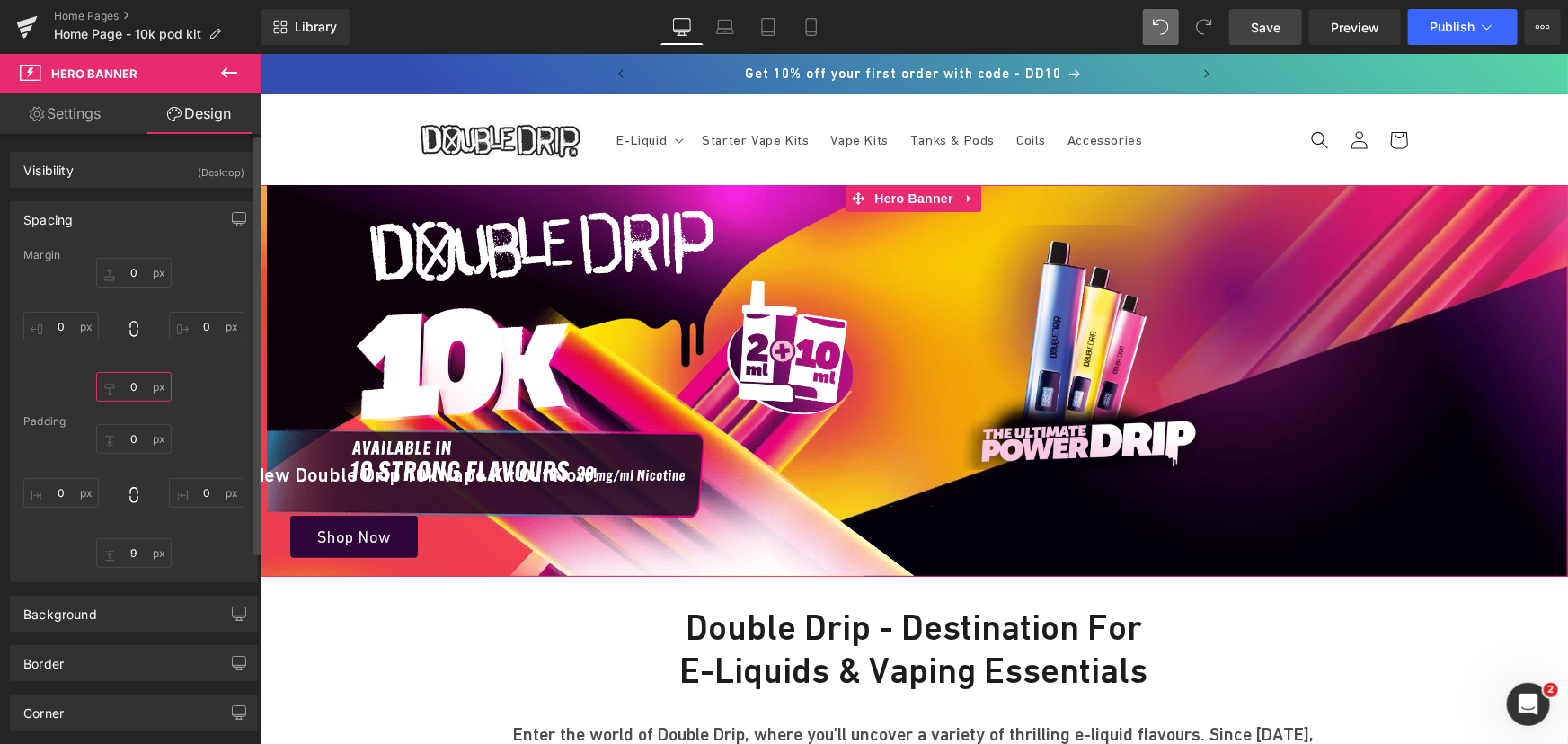
click at [139, 391] on input "text" at bounding box center [134, 386] width 76 height 29
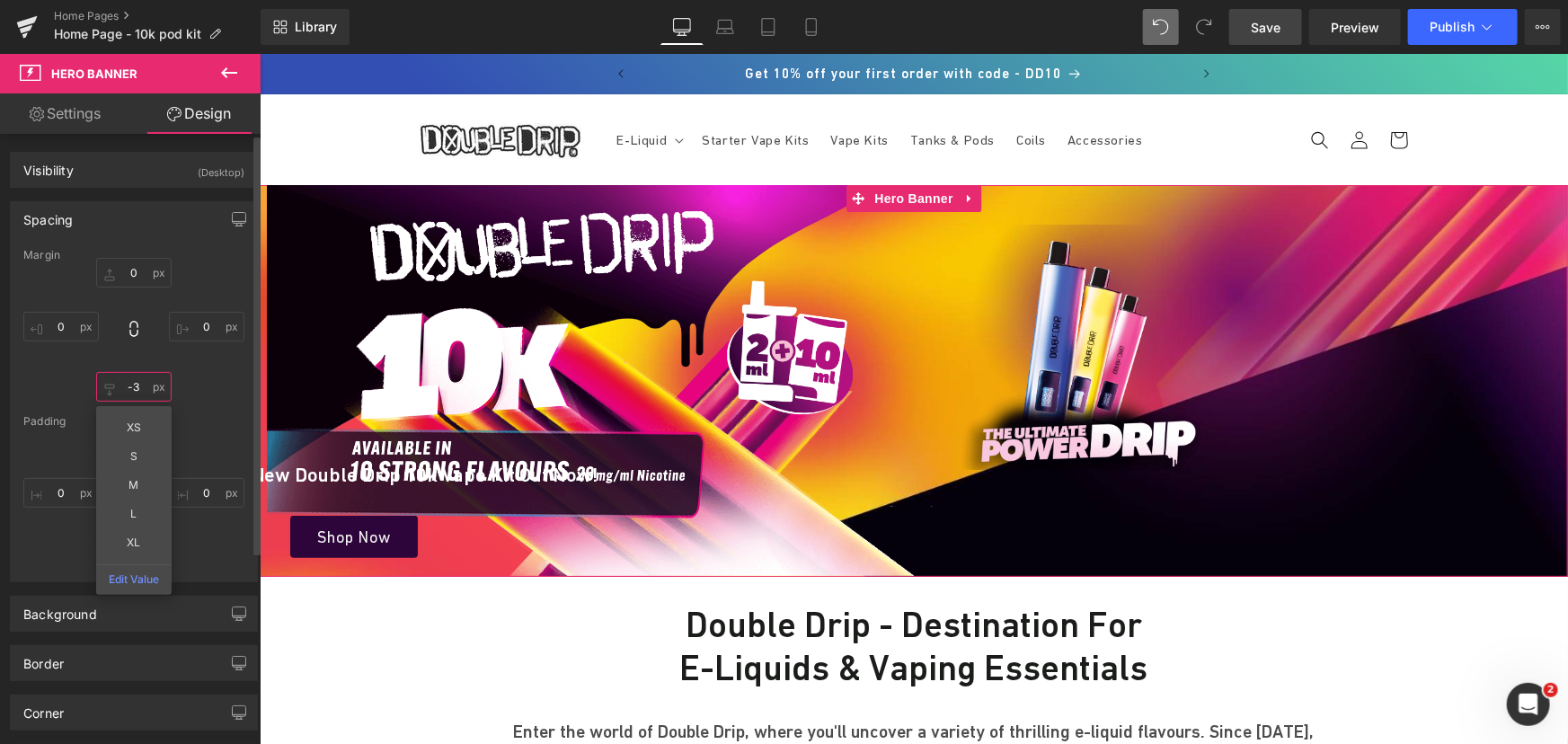
type input "-"
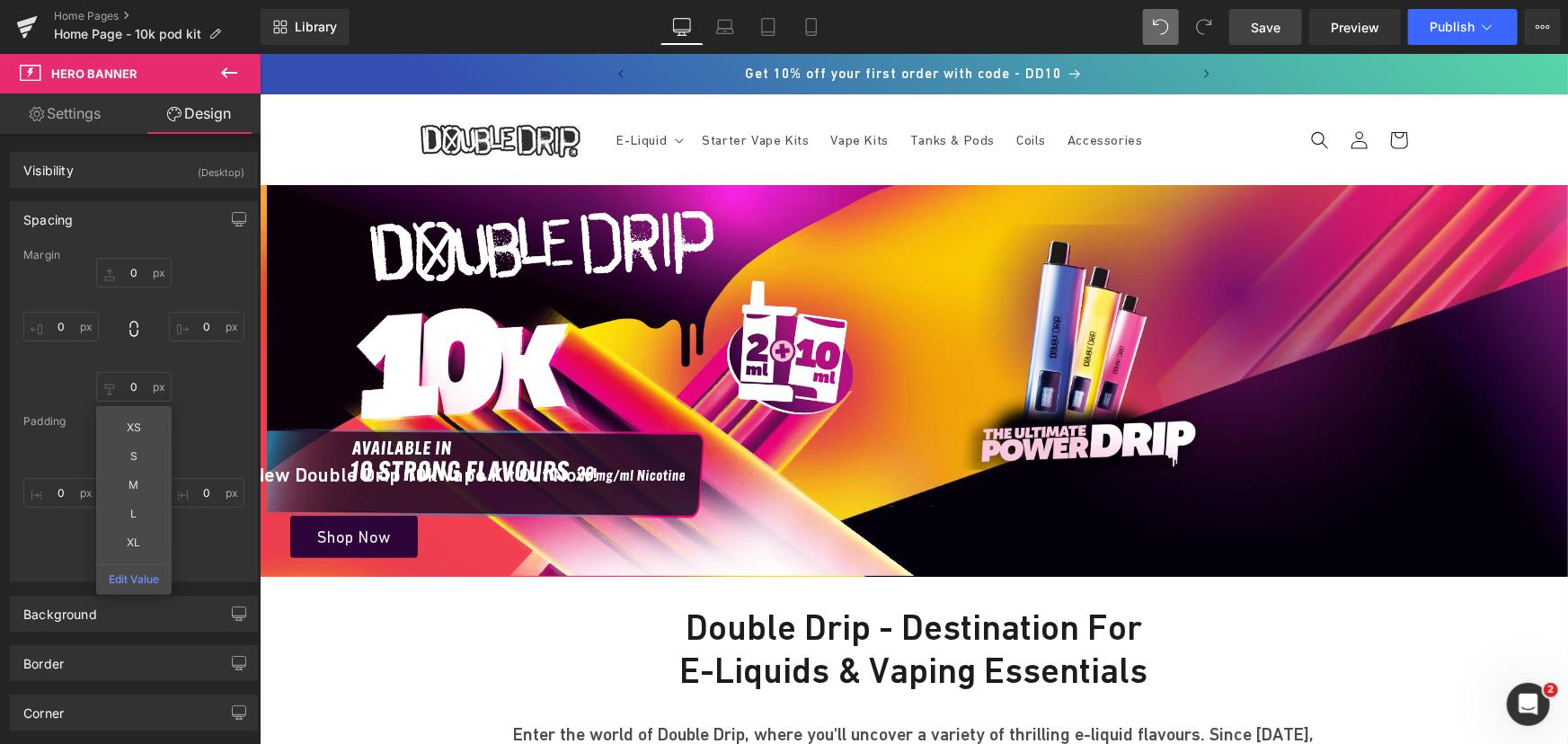
click at [1239, 23] on link "Save" at bounding box center [1265, 27] width 73 height 36
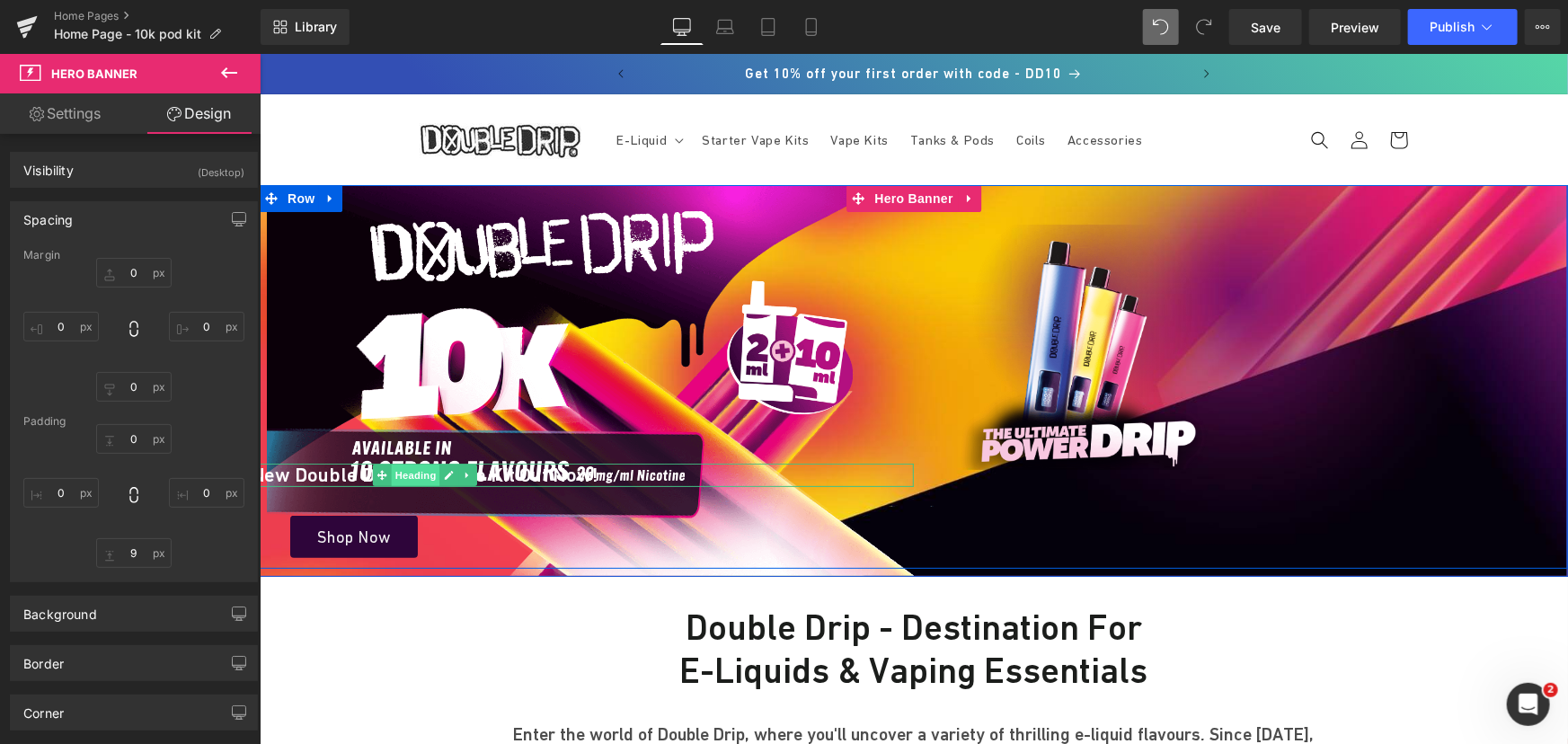
click at [409, 473] on span "Heading" at bounding box center [415, 474] width 48 height 22
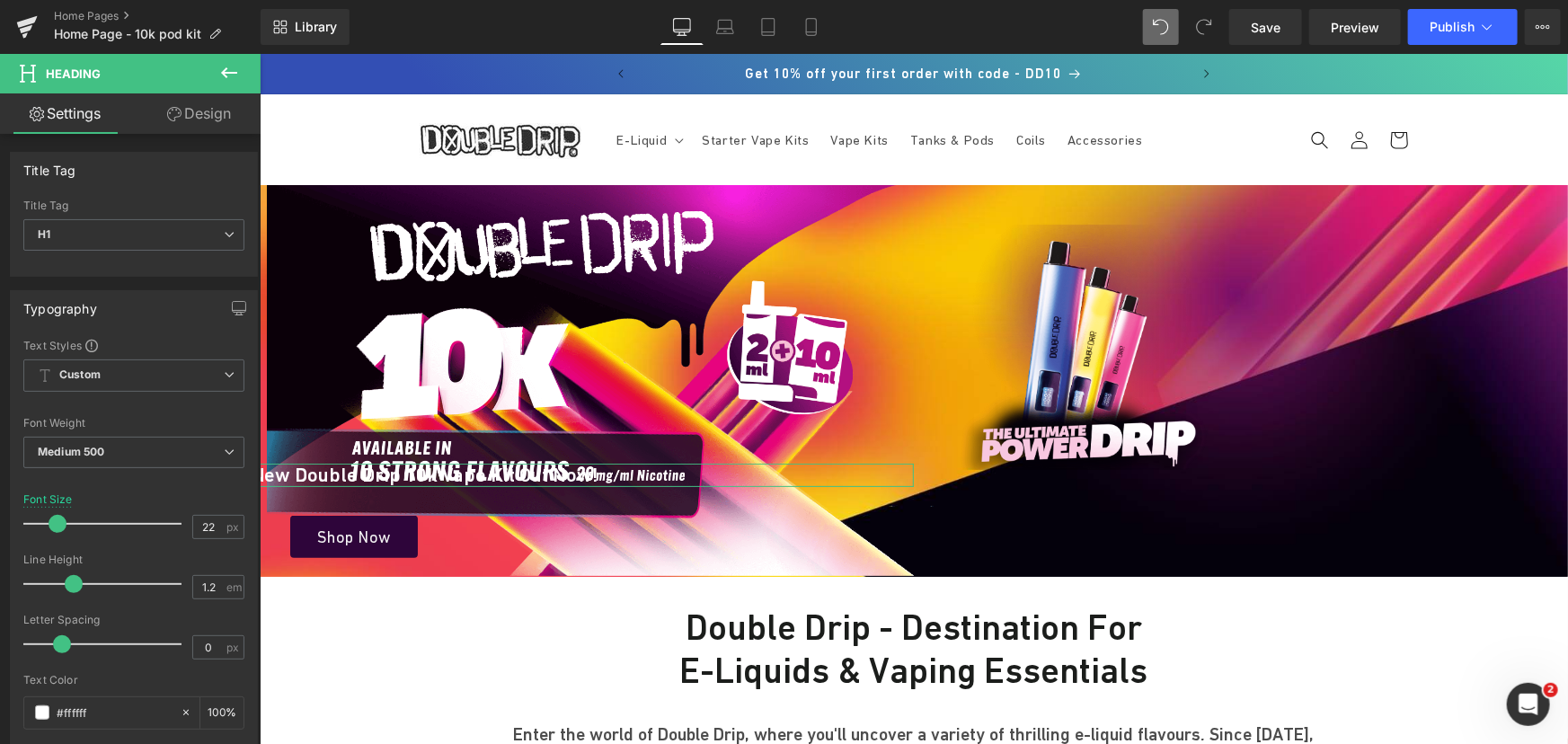
click at [219, 101] on link "Design" at bounding box center [199, 113] width 130 height 41
click at [0, 0] on div "Spacing" at bounding box center [0, 0] width 0 height 0
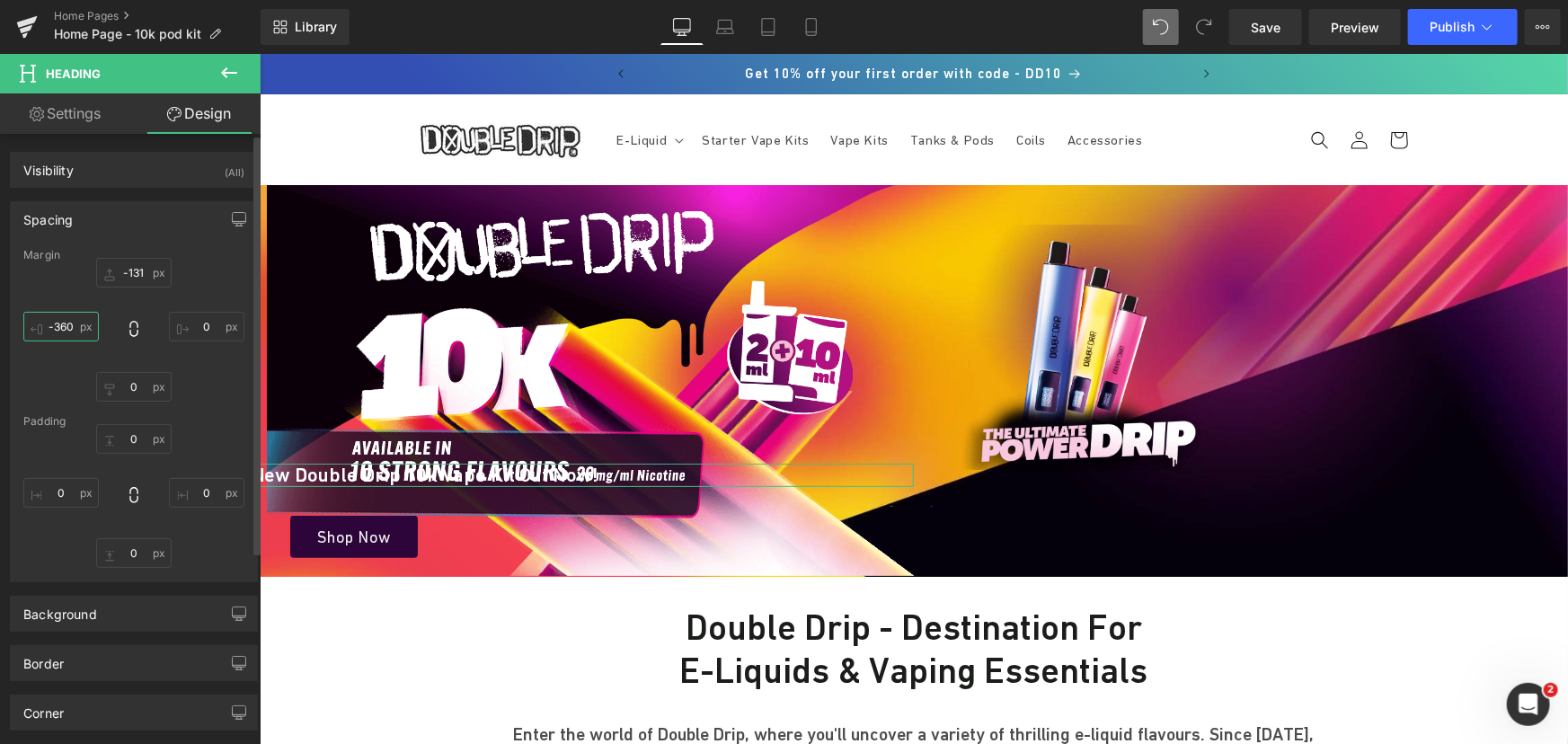
click at [77, 330] on input "text" at bounding box center [61, 326] width 76 height 29
type input "-340"
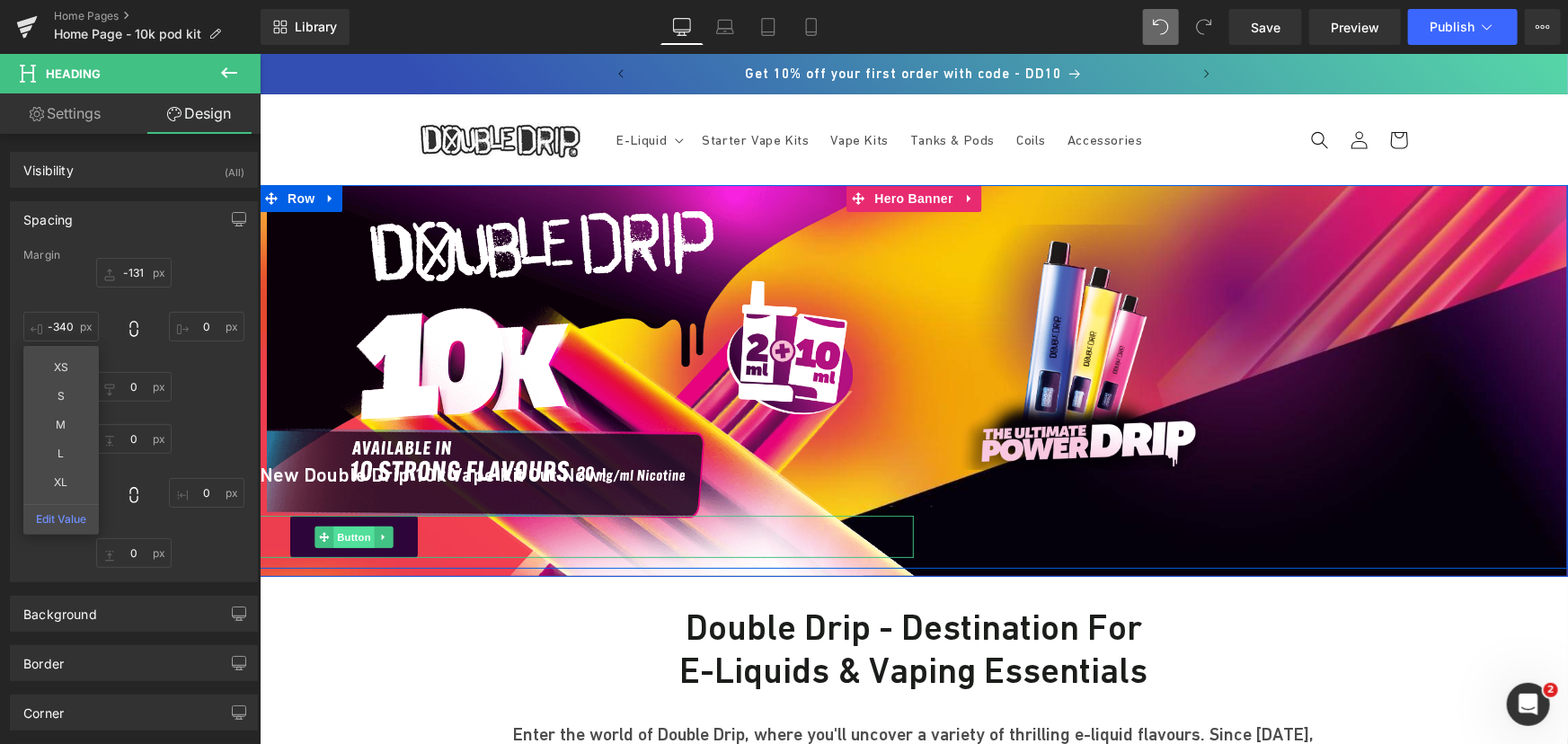
click at [341, 531] on span "Button" at bounding box center [353, 535] width 42 height 22
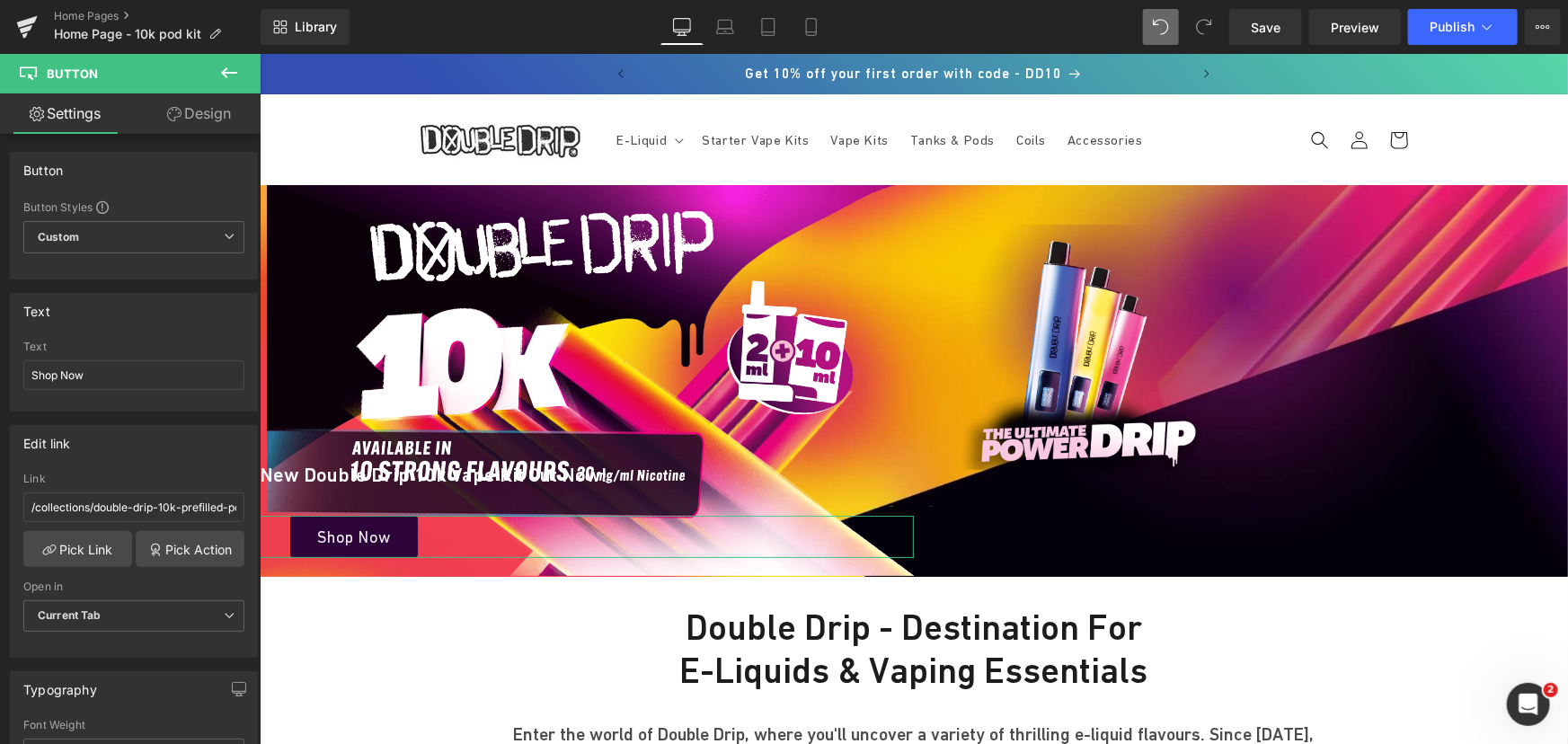
click at [216, 120] on link "Design" at bounding box center [199, 113] width 130 height 41
click at [0, 0] on div "Spacing" at bounding box center [0, 0] width 0 height 0
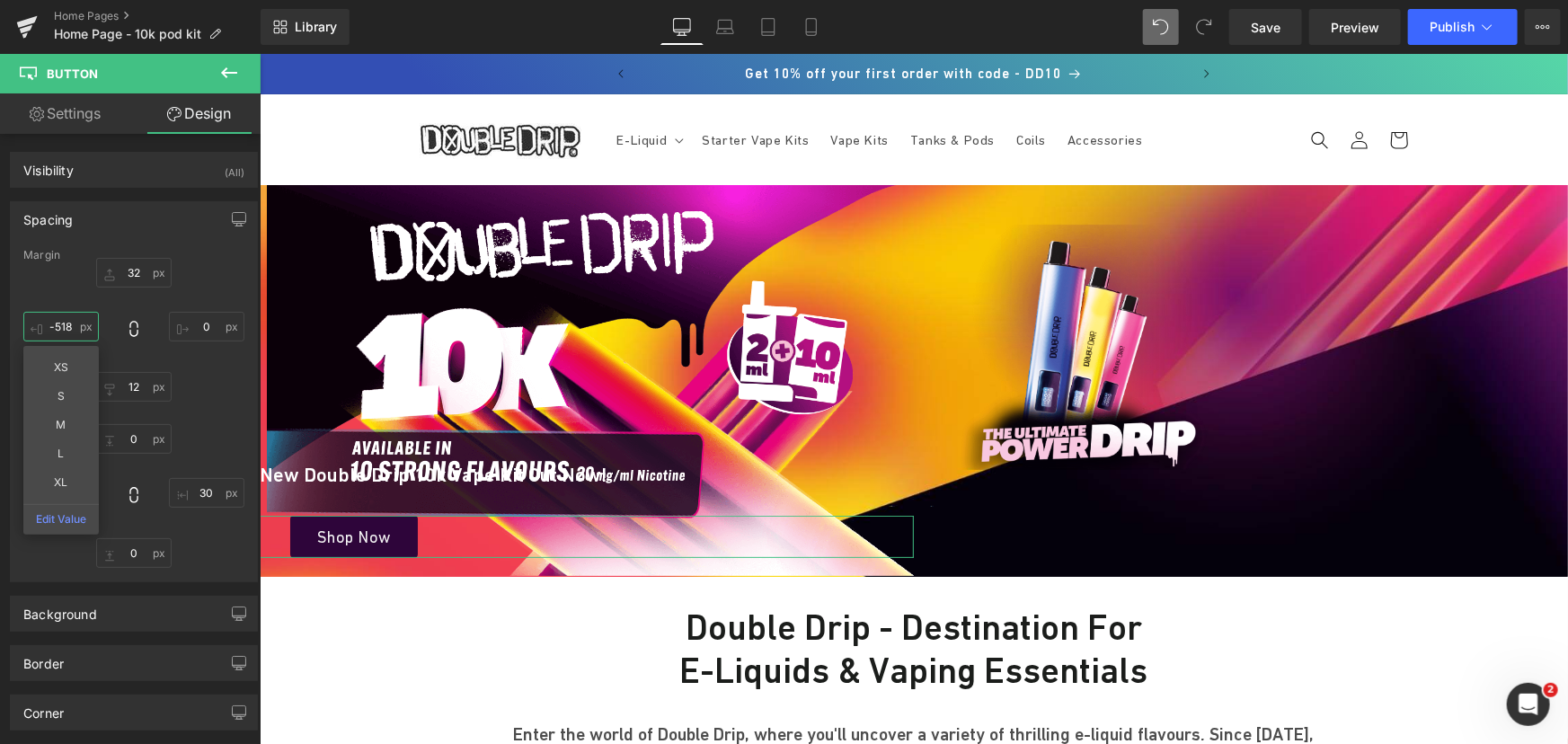
click at [53, 333] on input "-518" at bounding box center [61, 326] width 76 height 29
type input "-565"
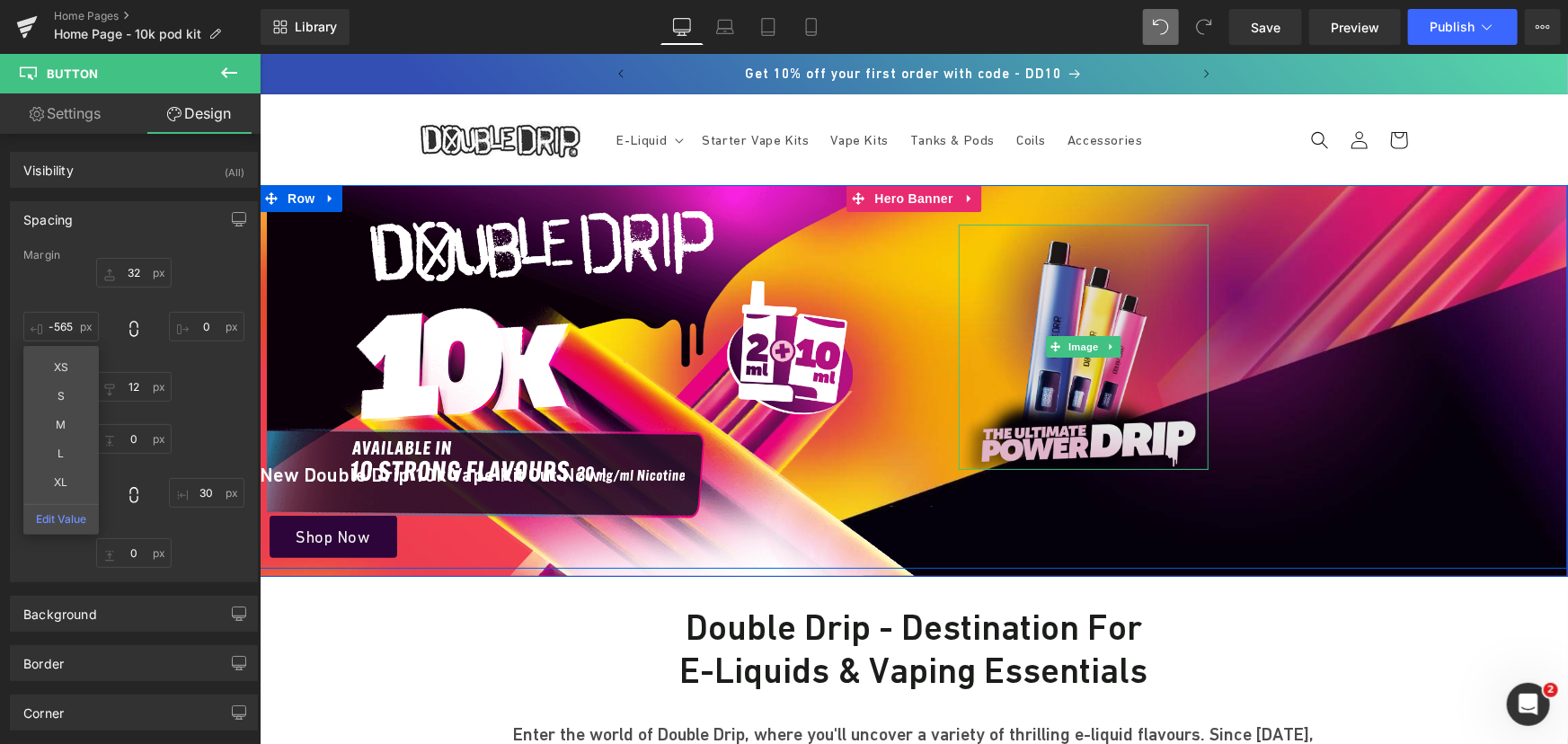
click at [1036, 286] on img at bounding box center [1082, 347] width 249 height 245
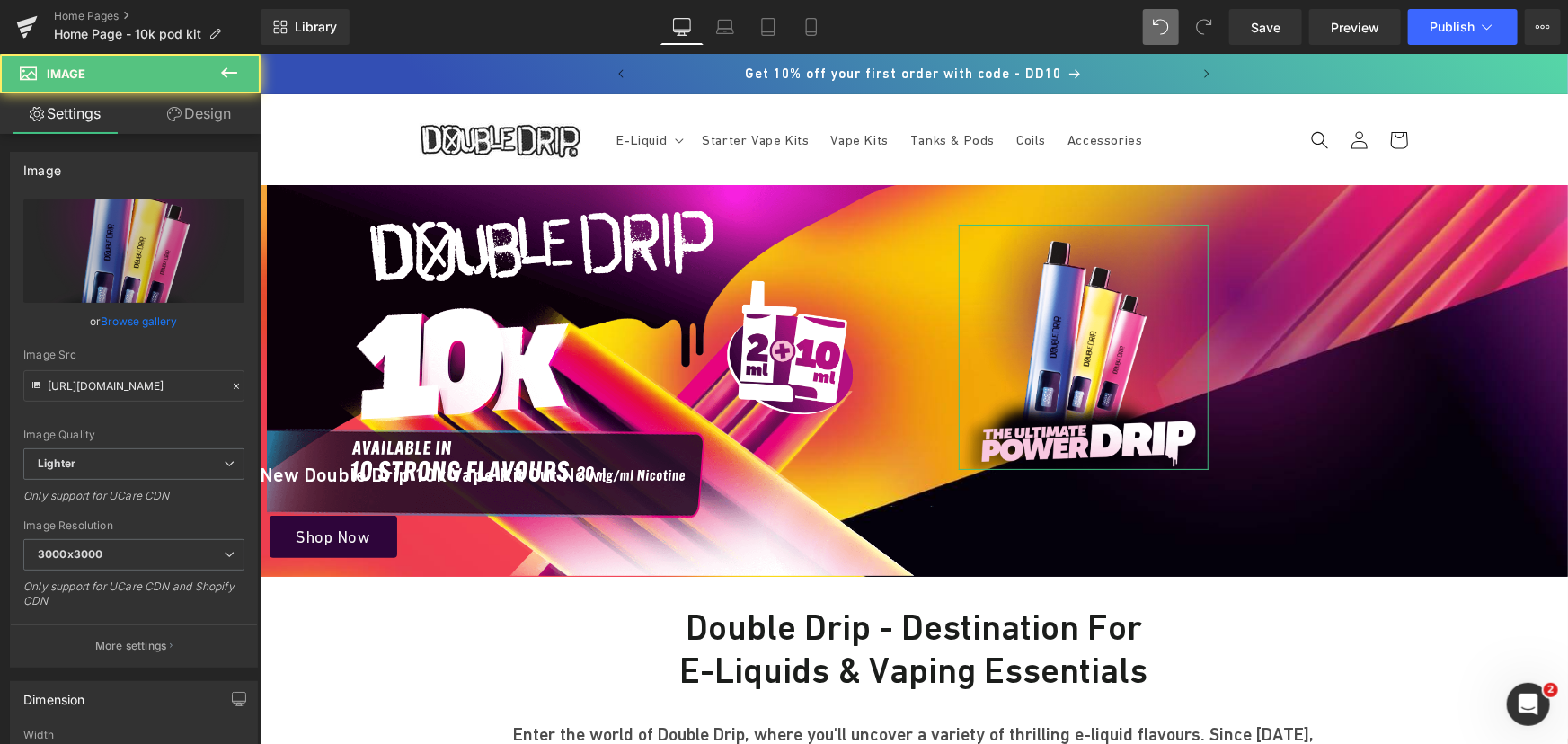
click at [196, 127] on link "Design" at bounding box center [199, 113] width 130 height 41
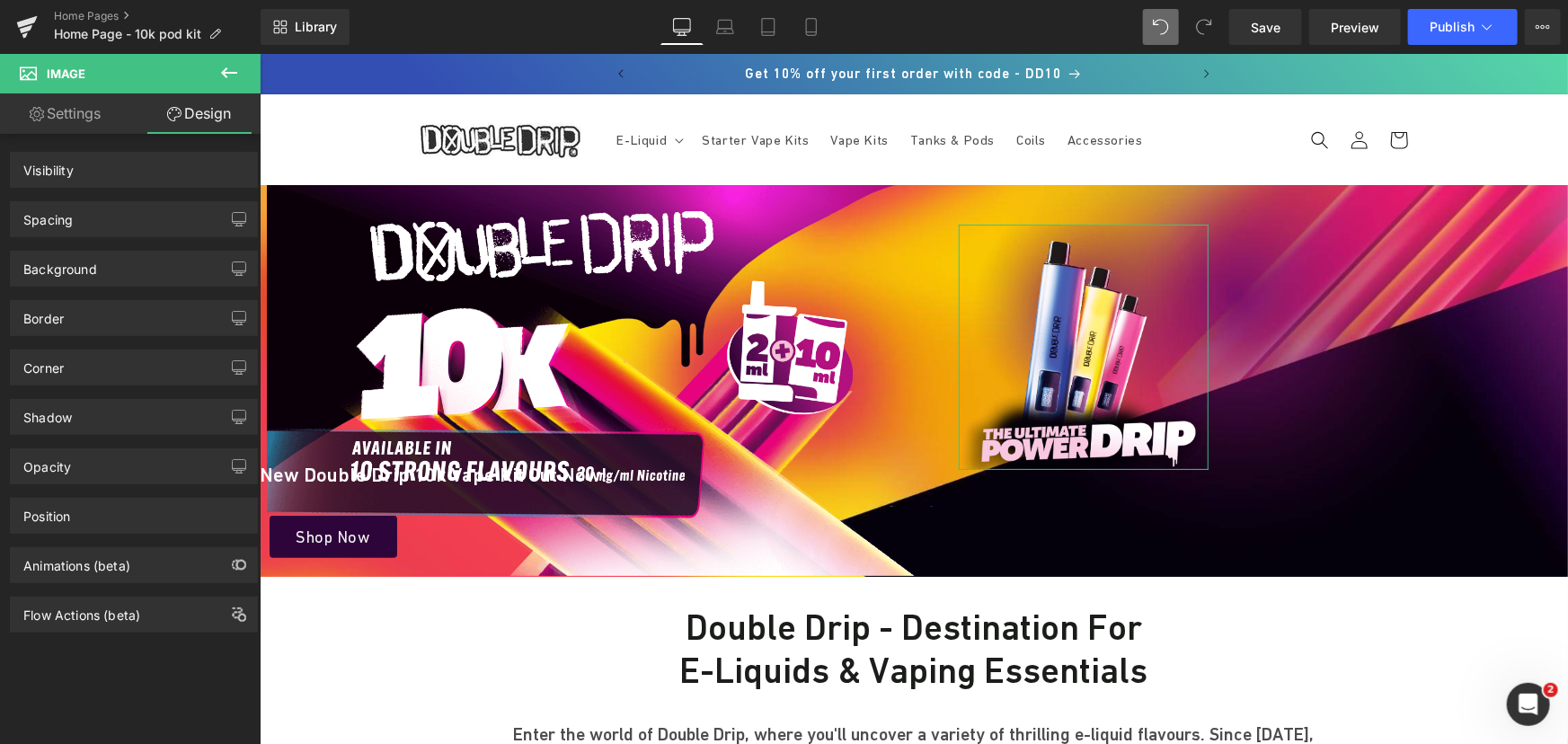
click at [98, 218] on div "Spacing" at bounding box center [133, 219] width 247 height 34
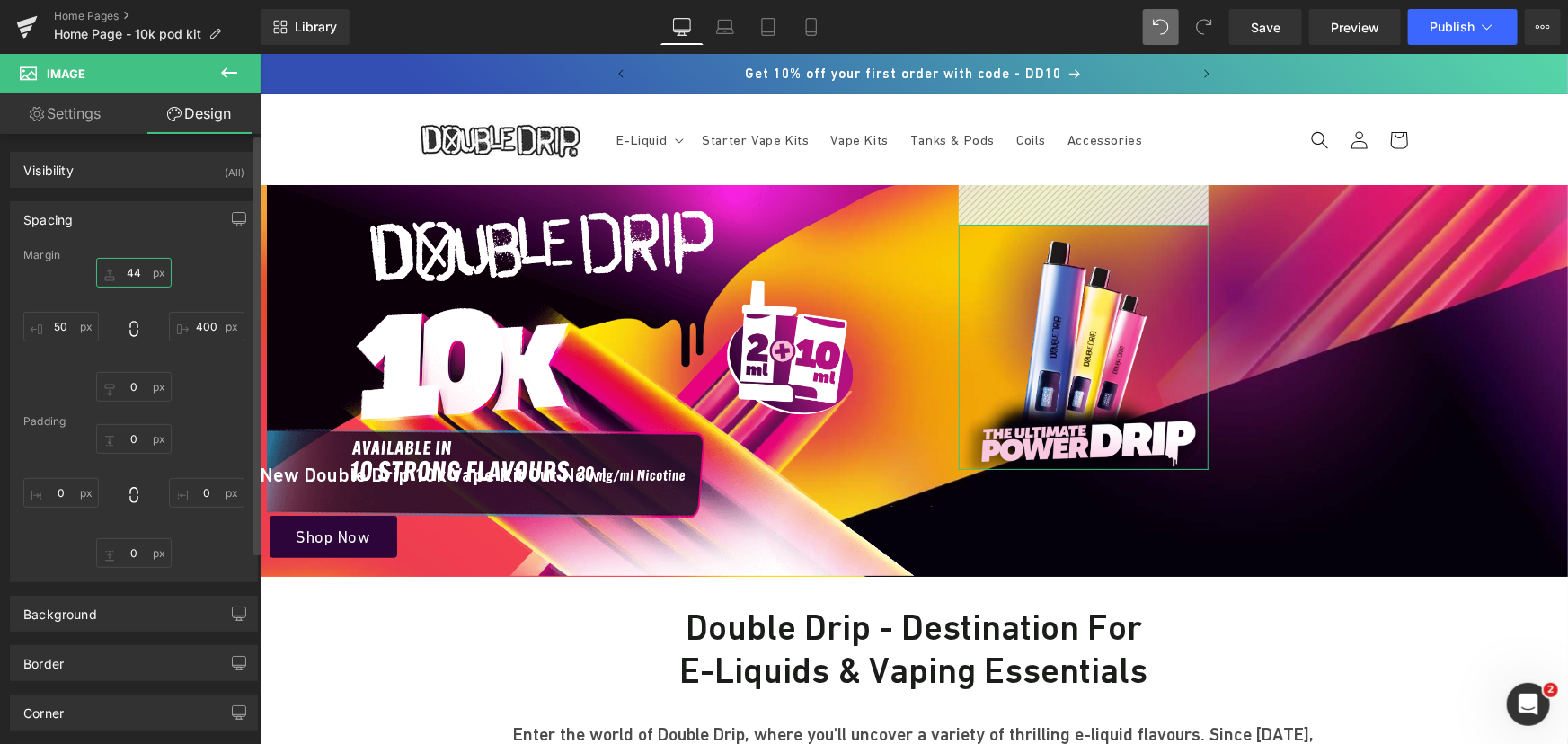
click at [138, 274] on input "44" at bounding box center [134, 272] width 76 height 29
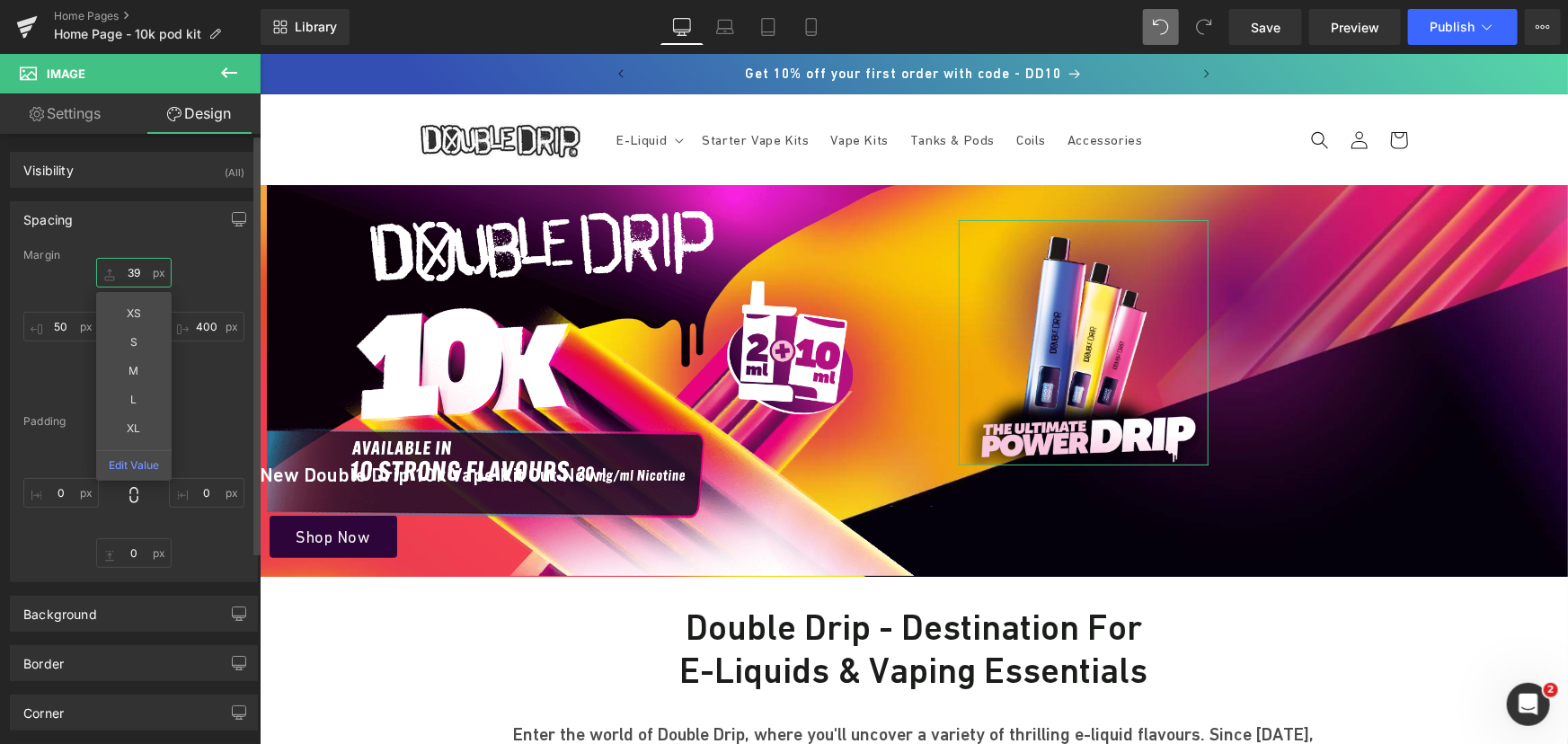
type input "3"
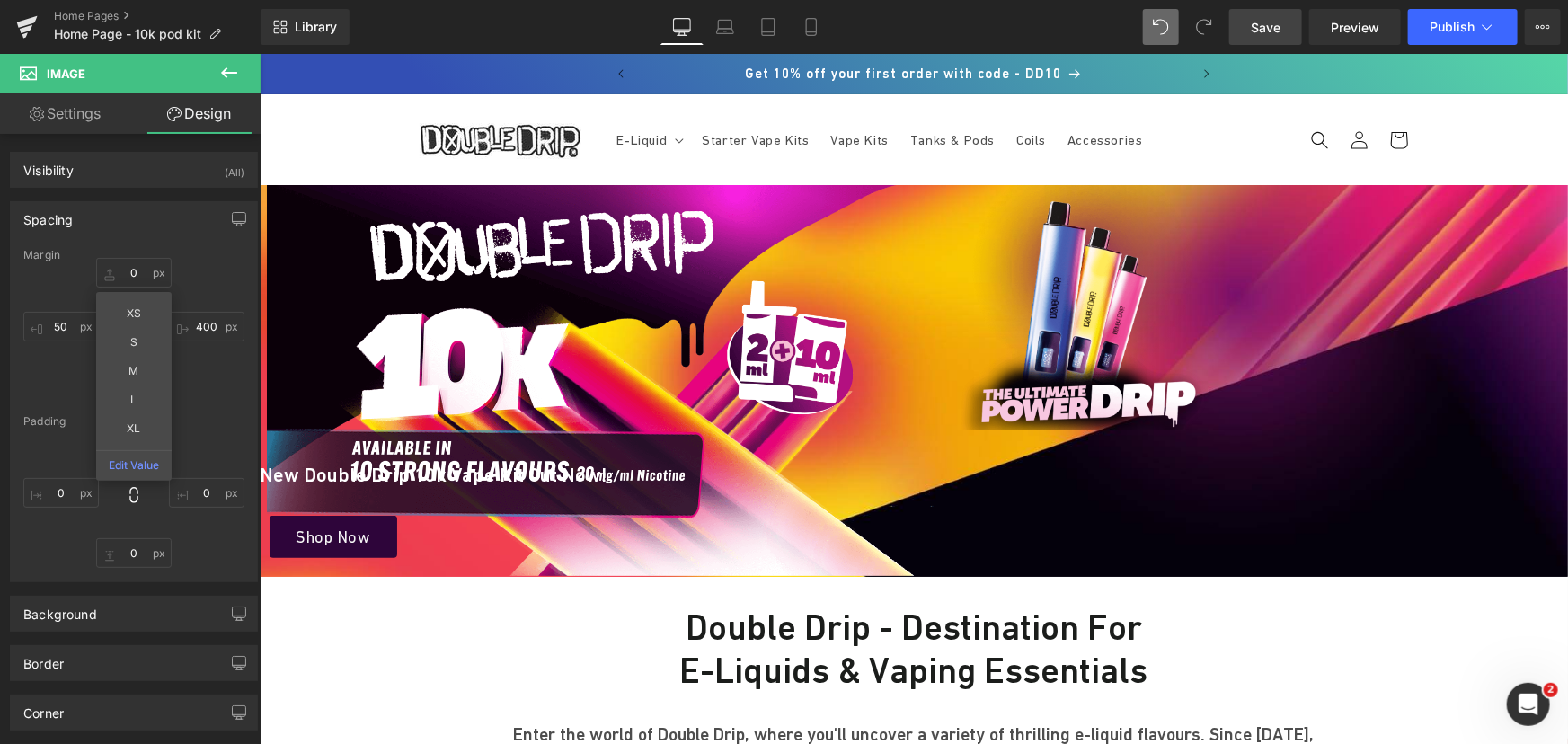
click at [1261, 31] on span "Save" at bounding box center [1265, 27] width 29 height 19
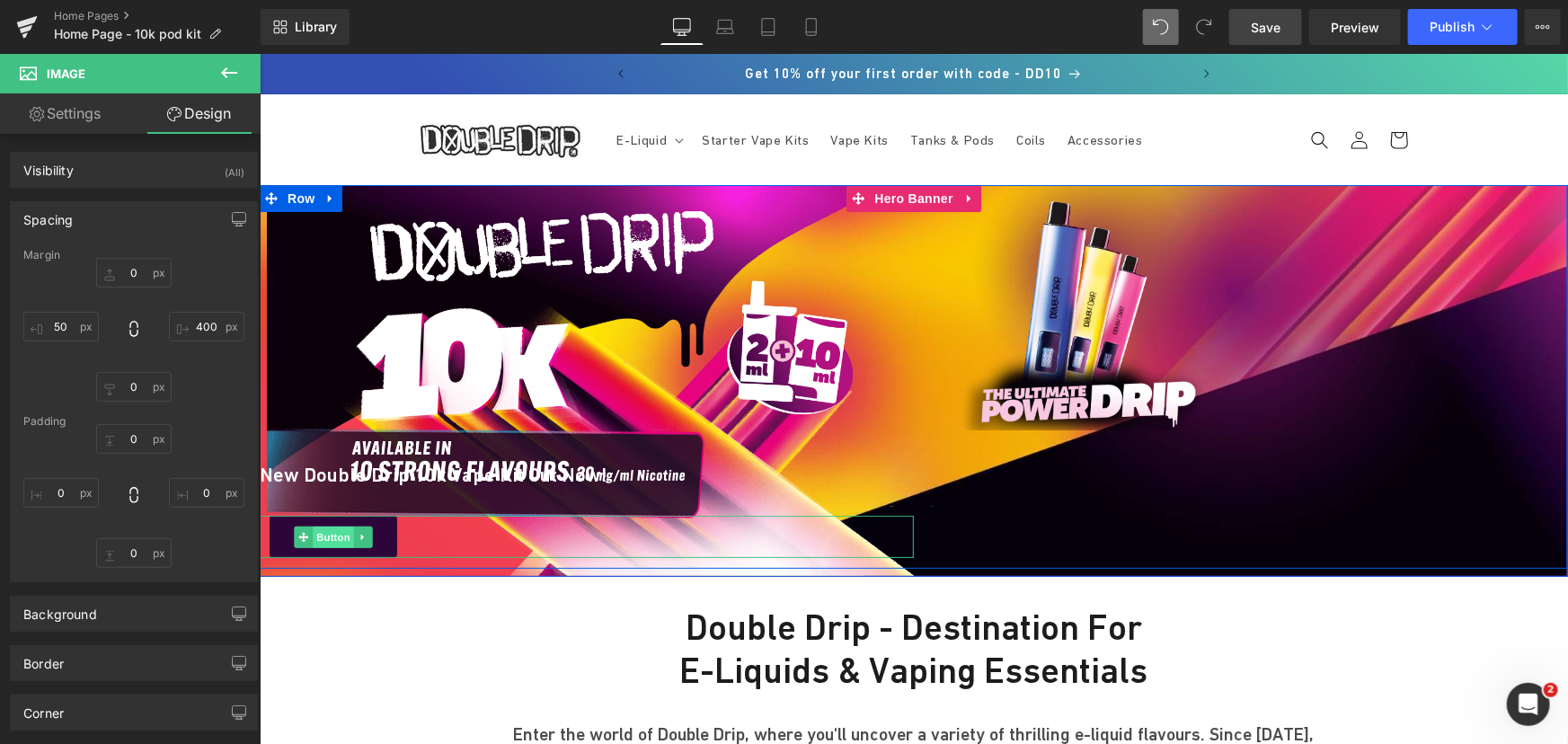
click at [328, 533] on span "Button" at bounding box center [332, 535] width 42 height 22
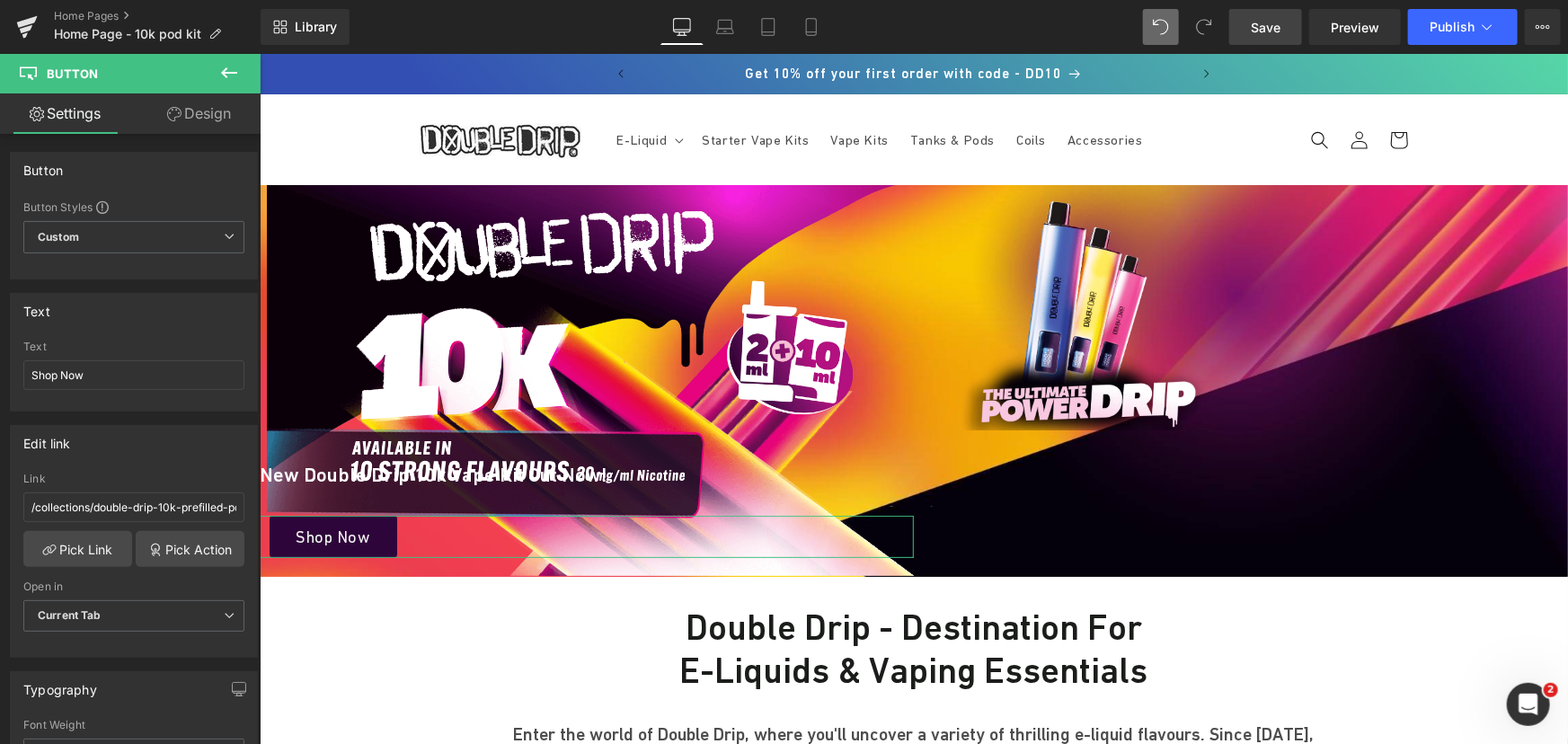
click at [193, 115] on link "Design" at bounding box center [199, 113] width 130 height 41
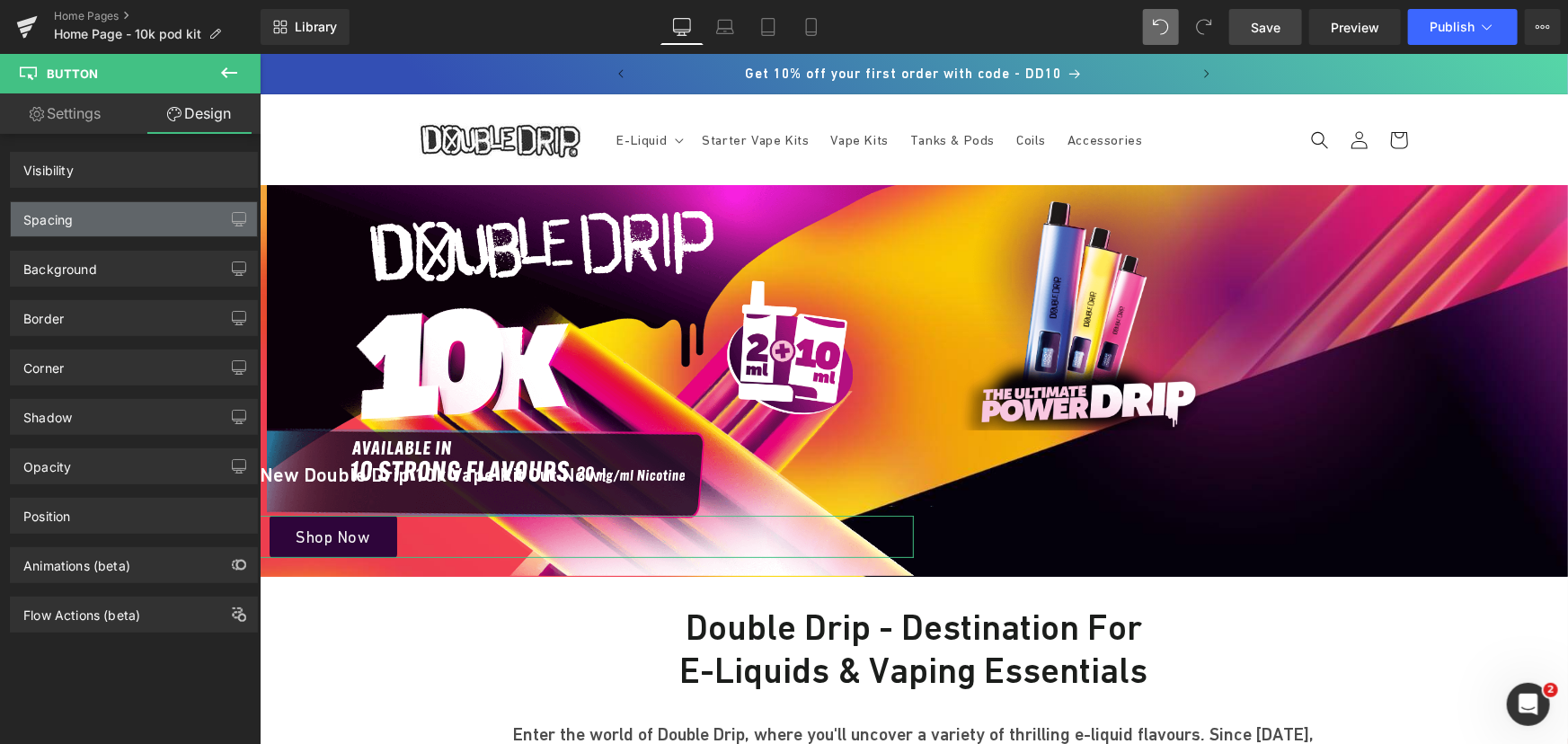
click at [94, 228] on div "Spacing" at bounding box center [133, 219] width 247 height 34
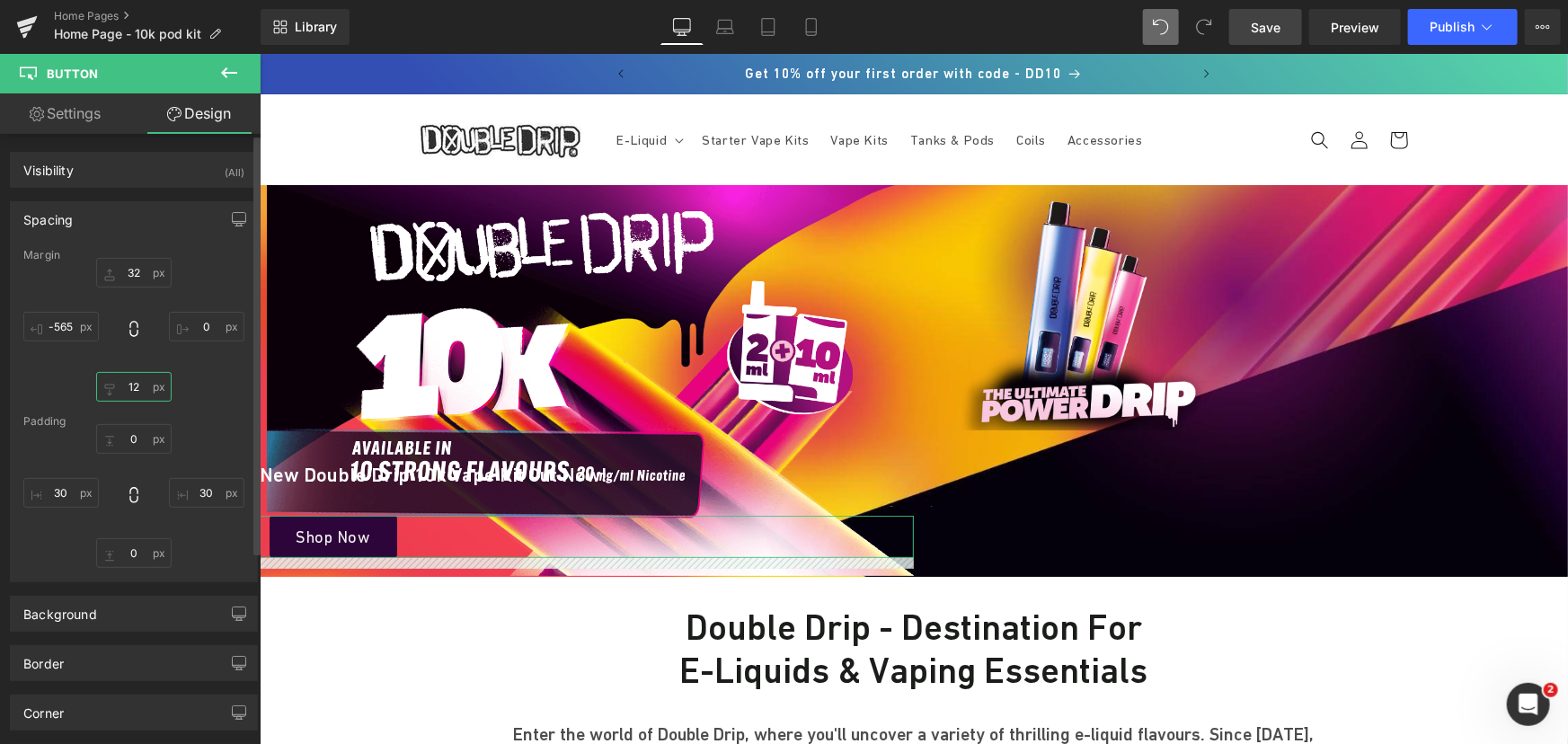
click at [147, 384] on input "text" at bounding box center [134, 386] width 76 height 29
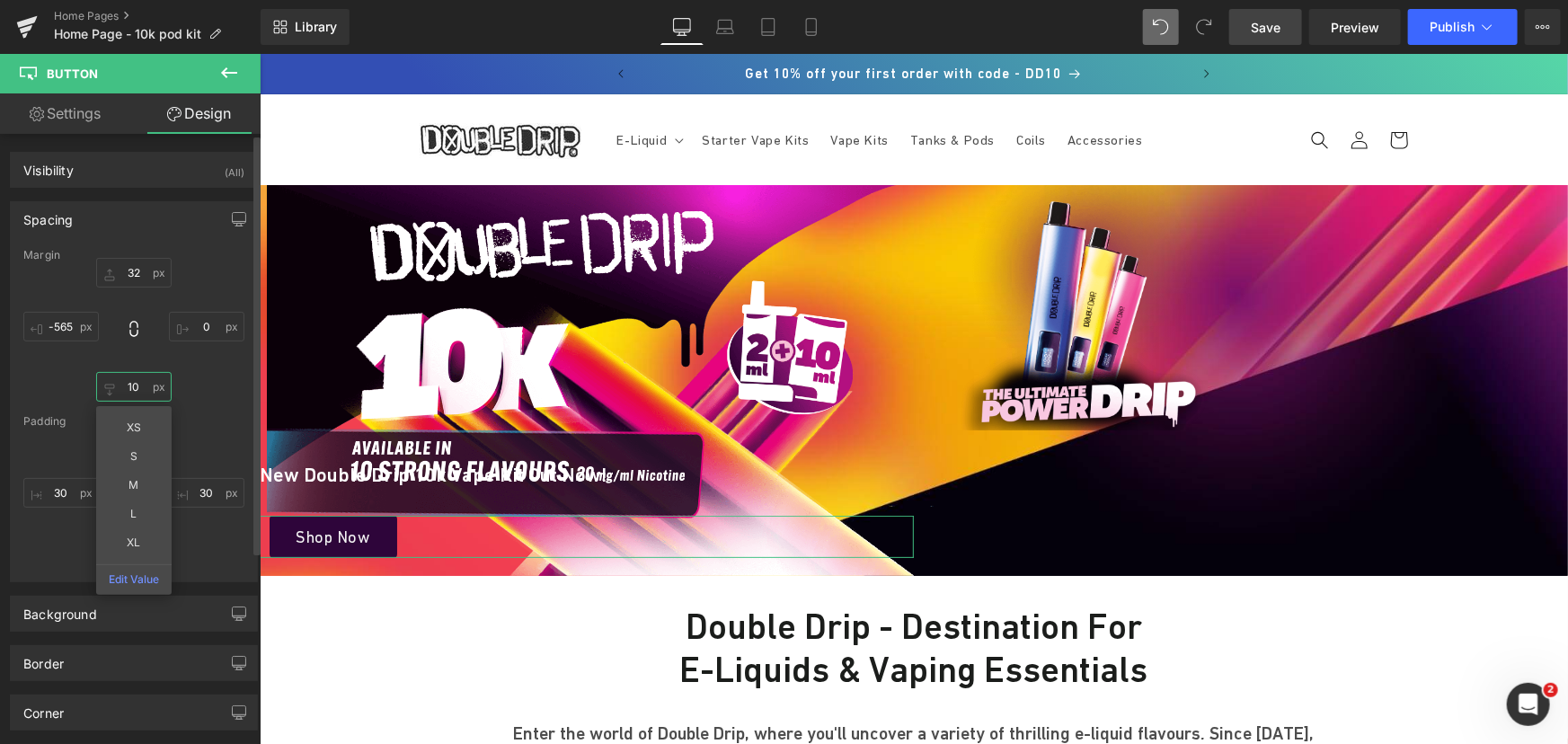
type input "9"
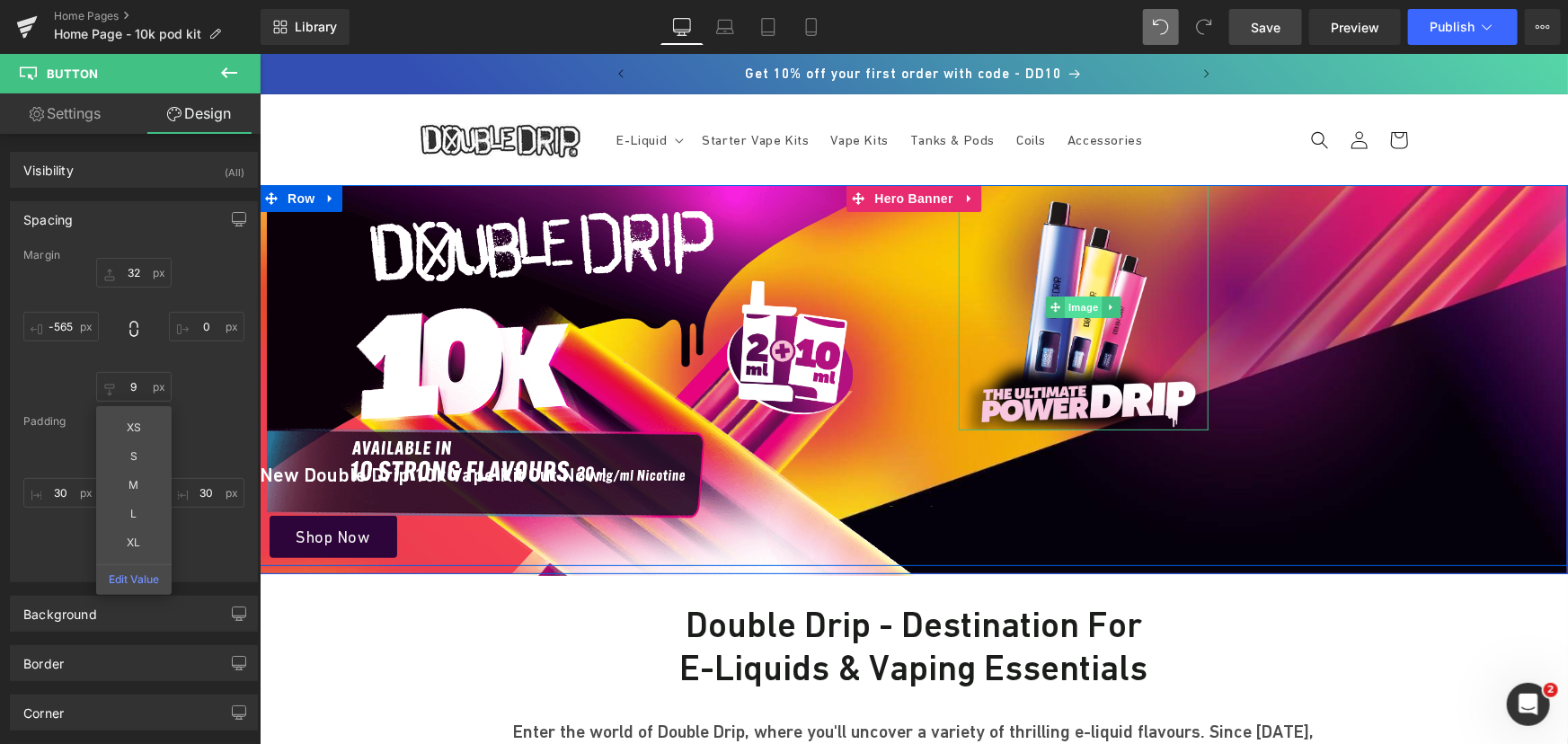
click at [1070, 303] on span "Image" at bounding box center [1082, 306] width 38 height 22
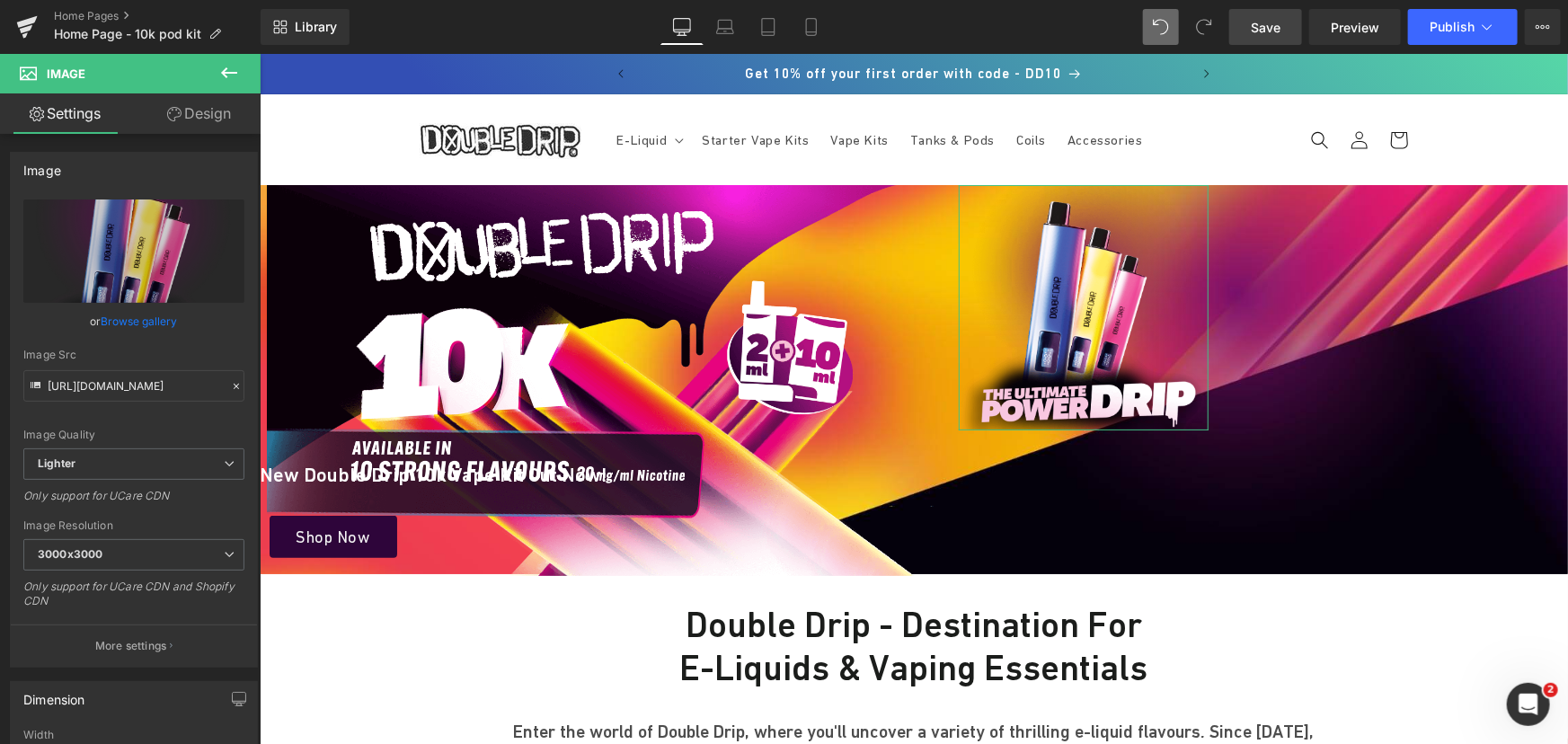
click at [211, 120] on link "Design" at bounding box center [199, 113] width 130 height 41
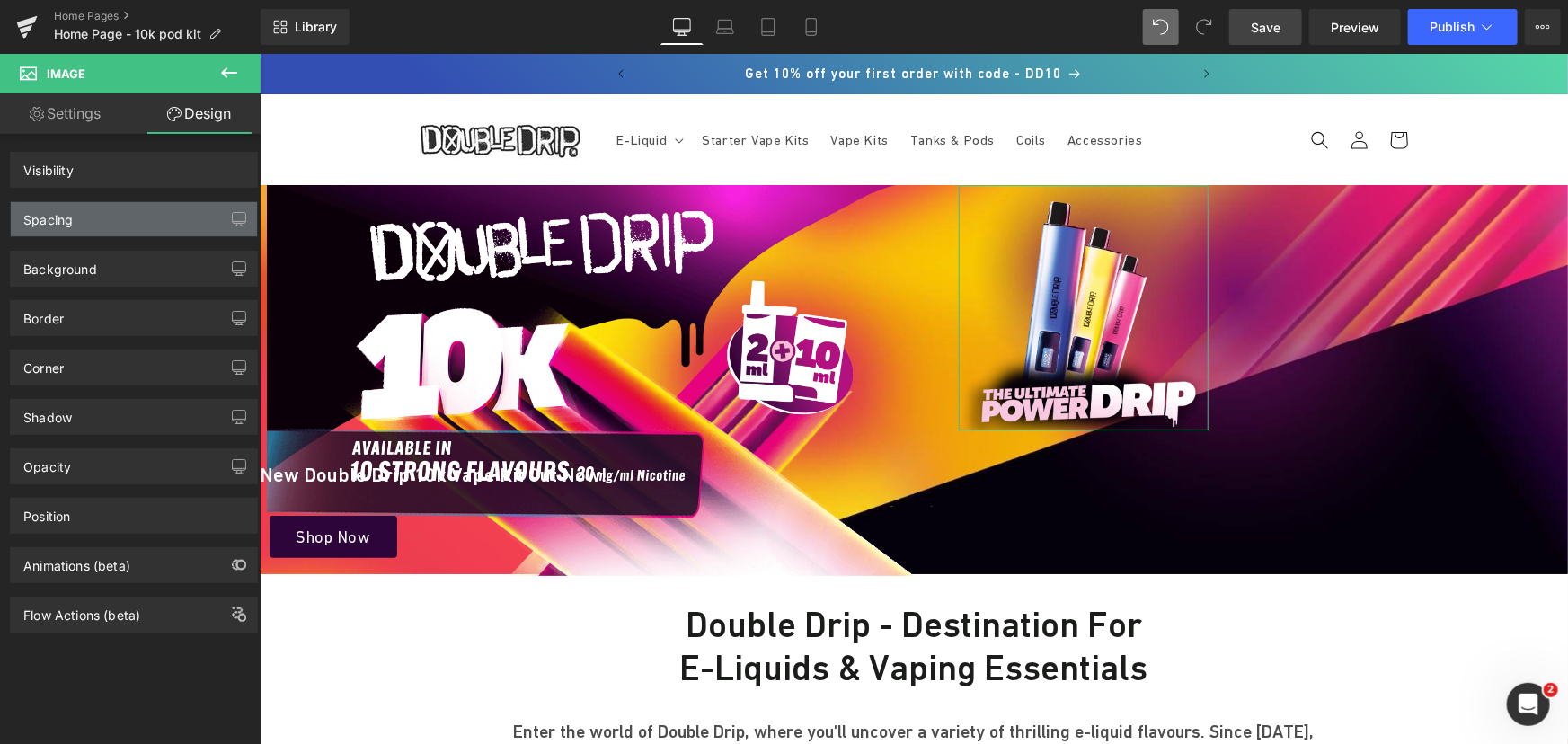
click at [136, 219] on div "Spacing" at bounding box center [133, 219] width 247 height 34
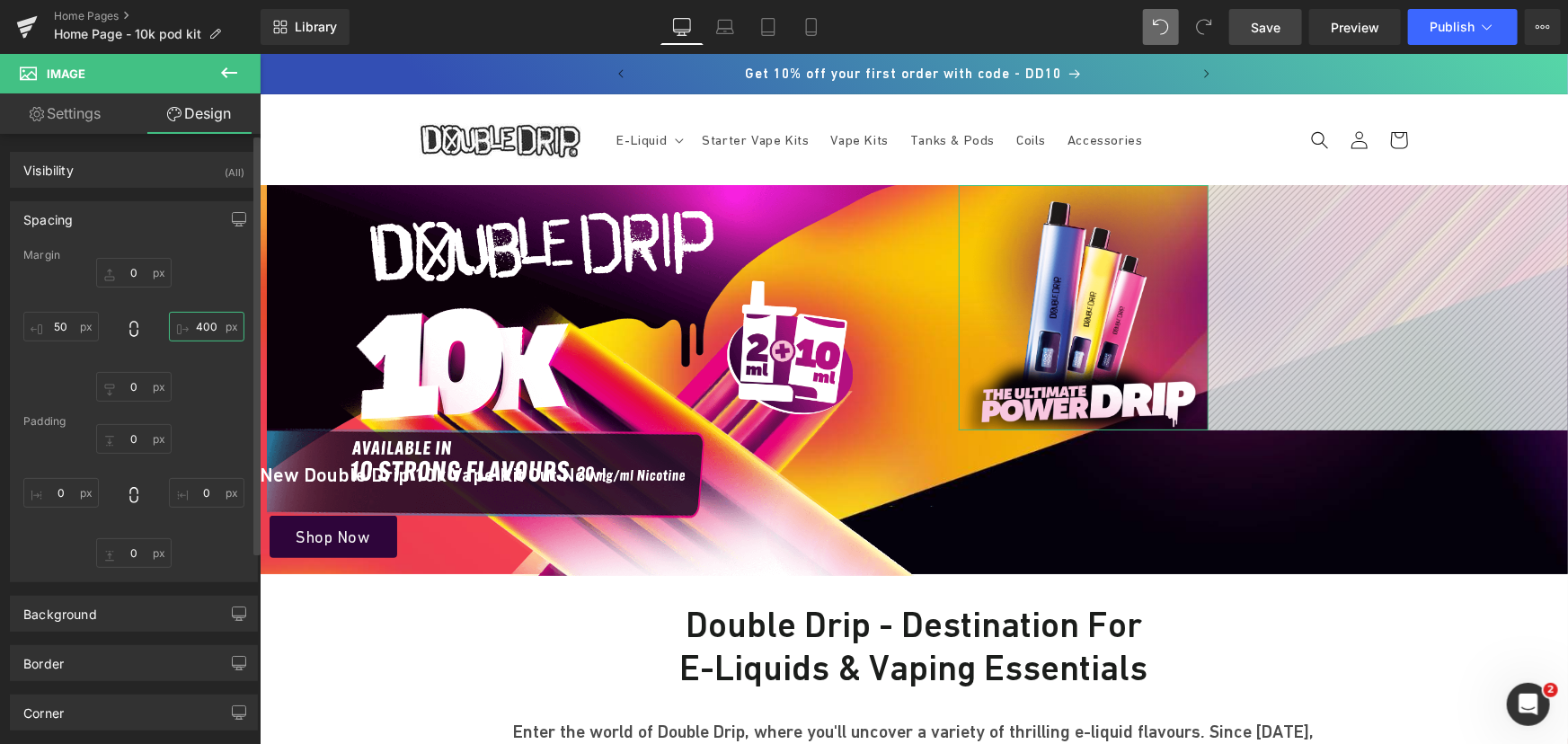
click at [196, 331] on input "400" at bounding box center [207, 326] width 76 height 29
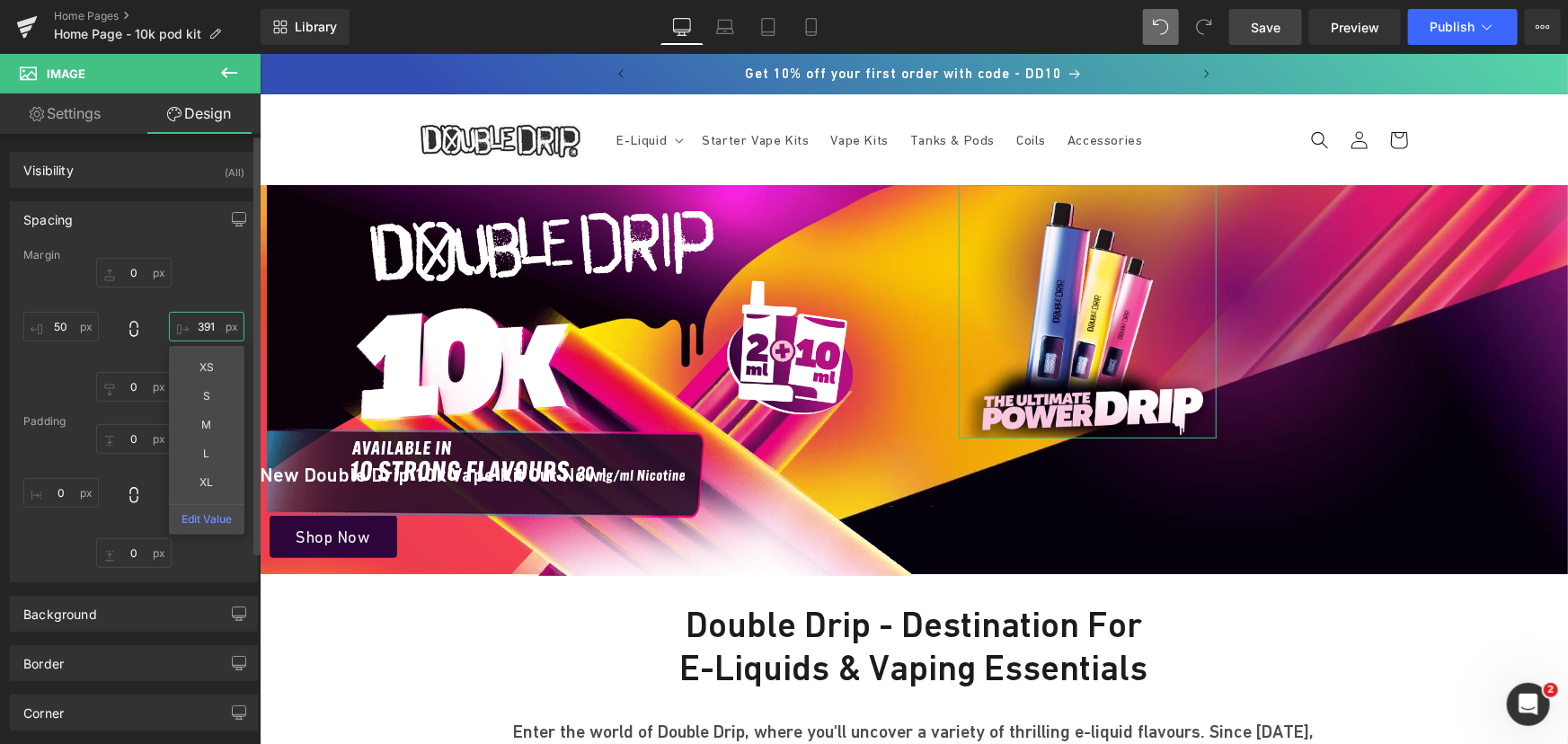
type input "390"
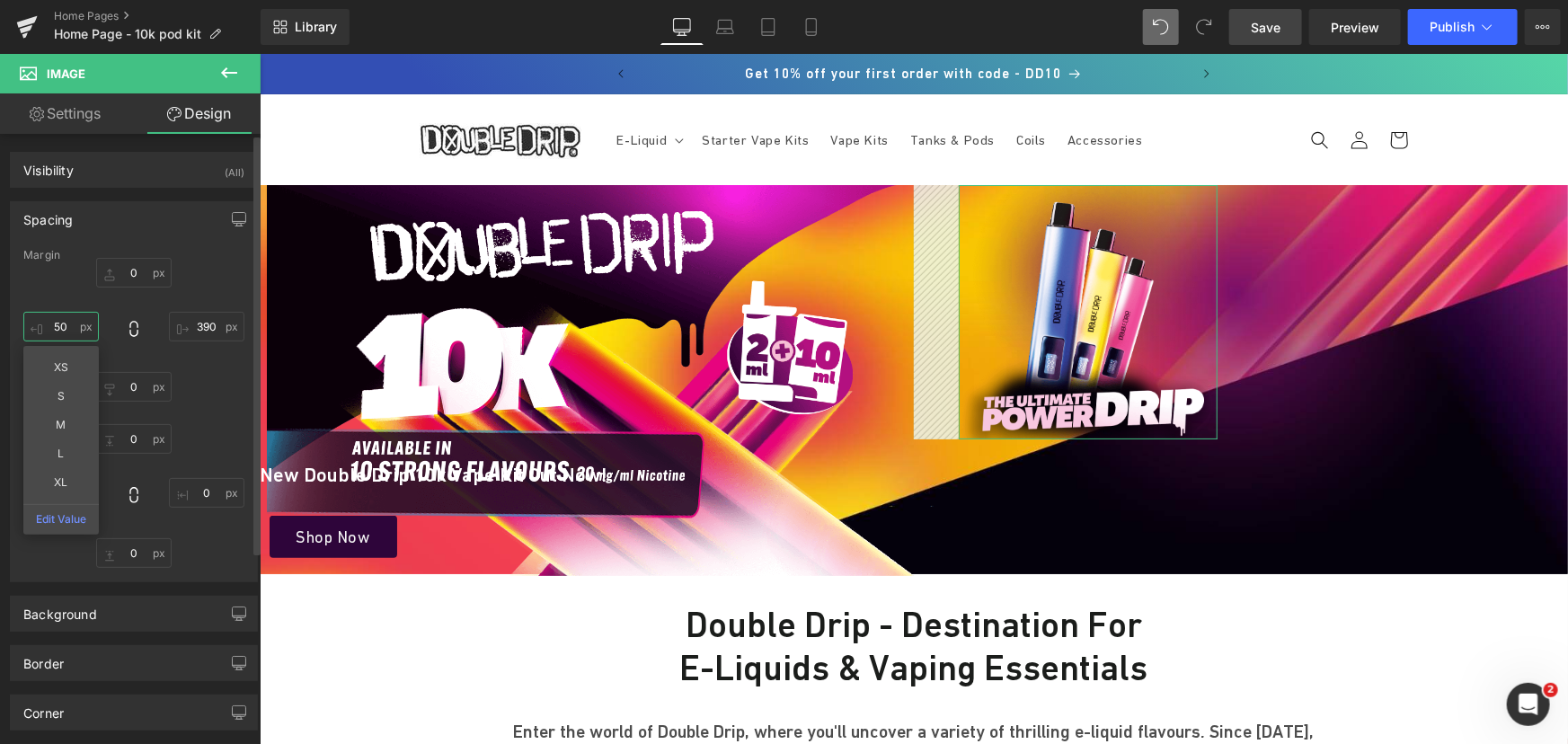
click at [72, 326] on input "50" at bounding box center [61, 326] width 76 height 29
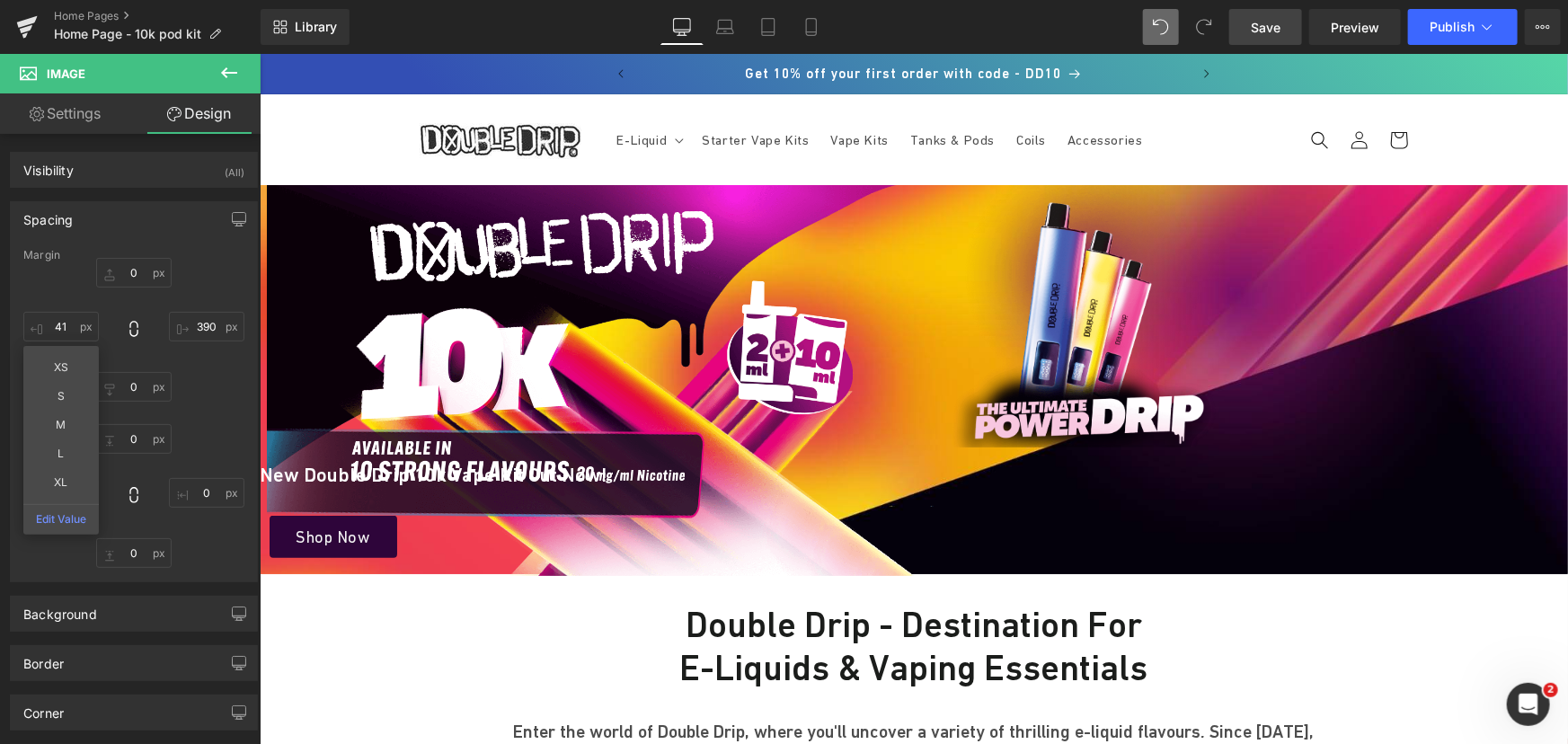
click at [1266, 26] on span "Save" at bounding box center [1265, 27] width 29 height 19
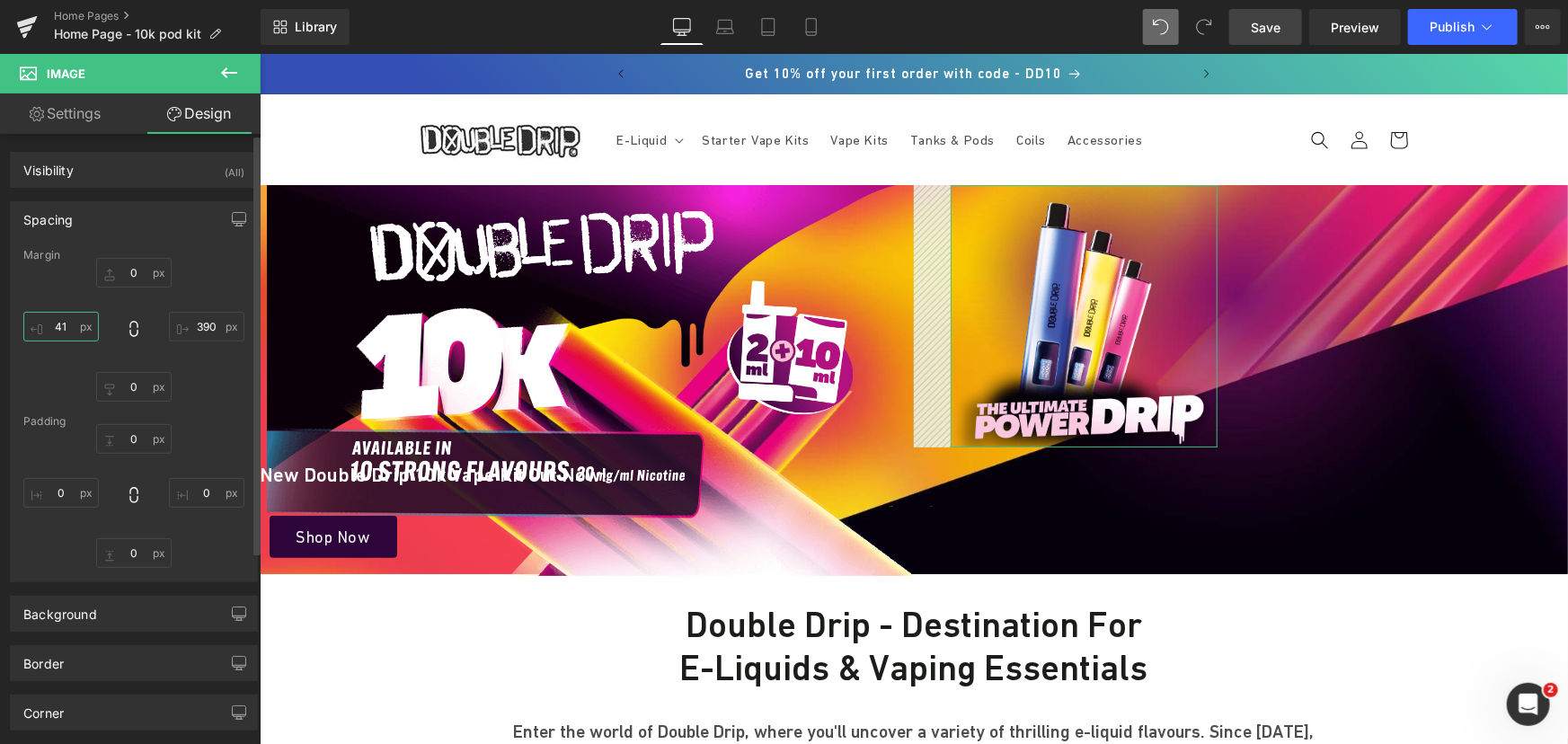
click at [66, 322] on input "41" at bounding box center [61, 326] width 76 height 29
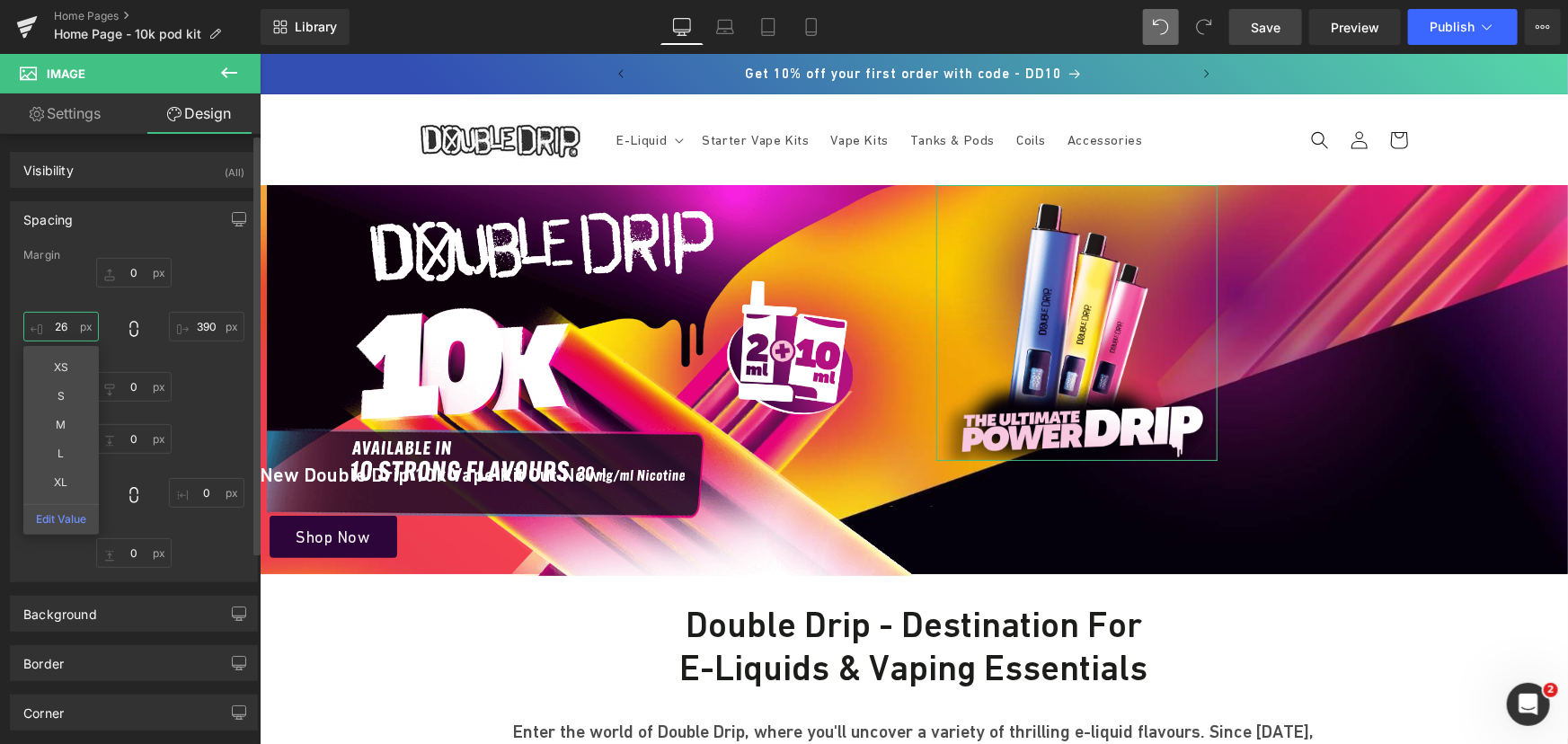
type input "25"
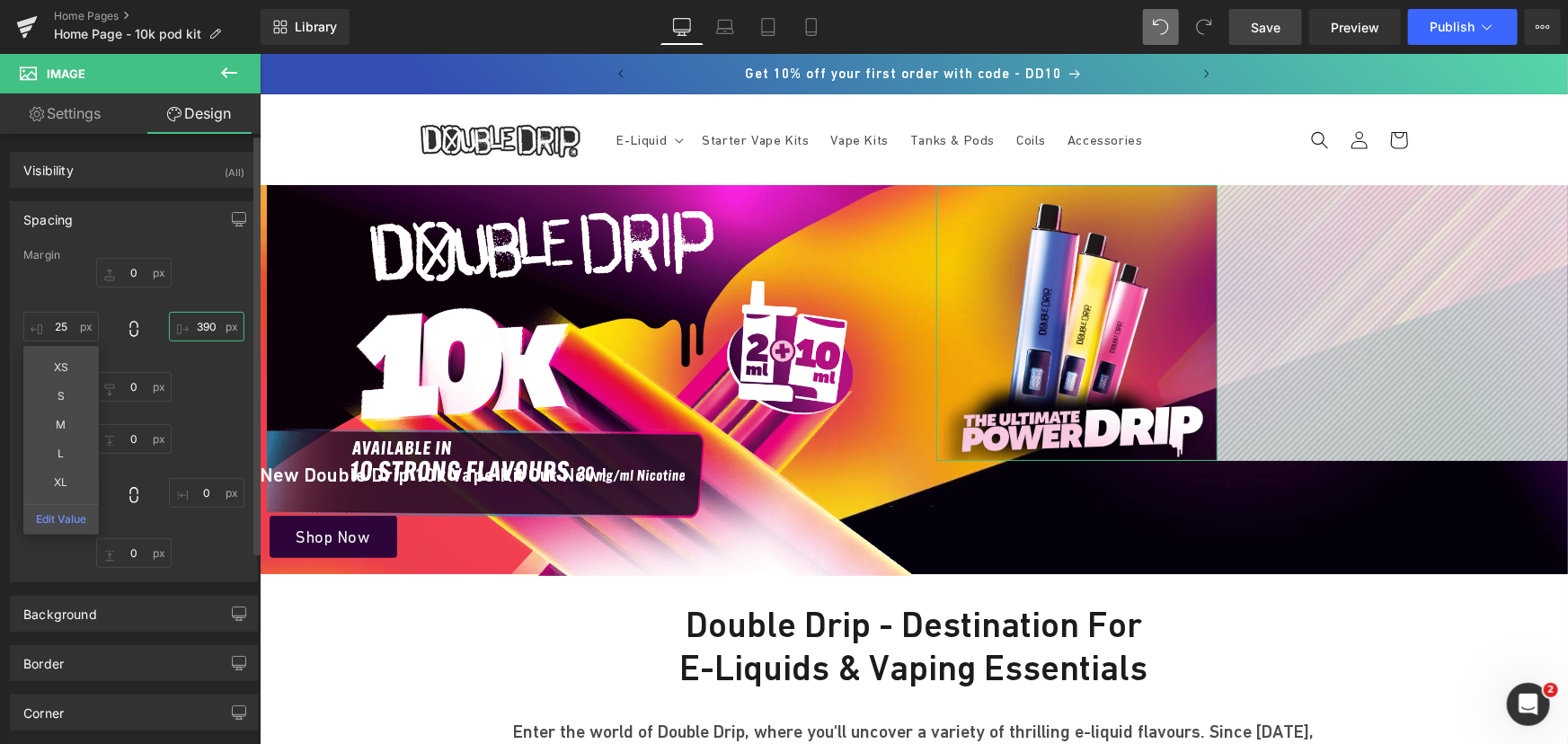
click at [203, 323] on input "390" at bounding box center [207, 326] width 76 height 29
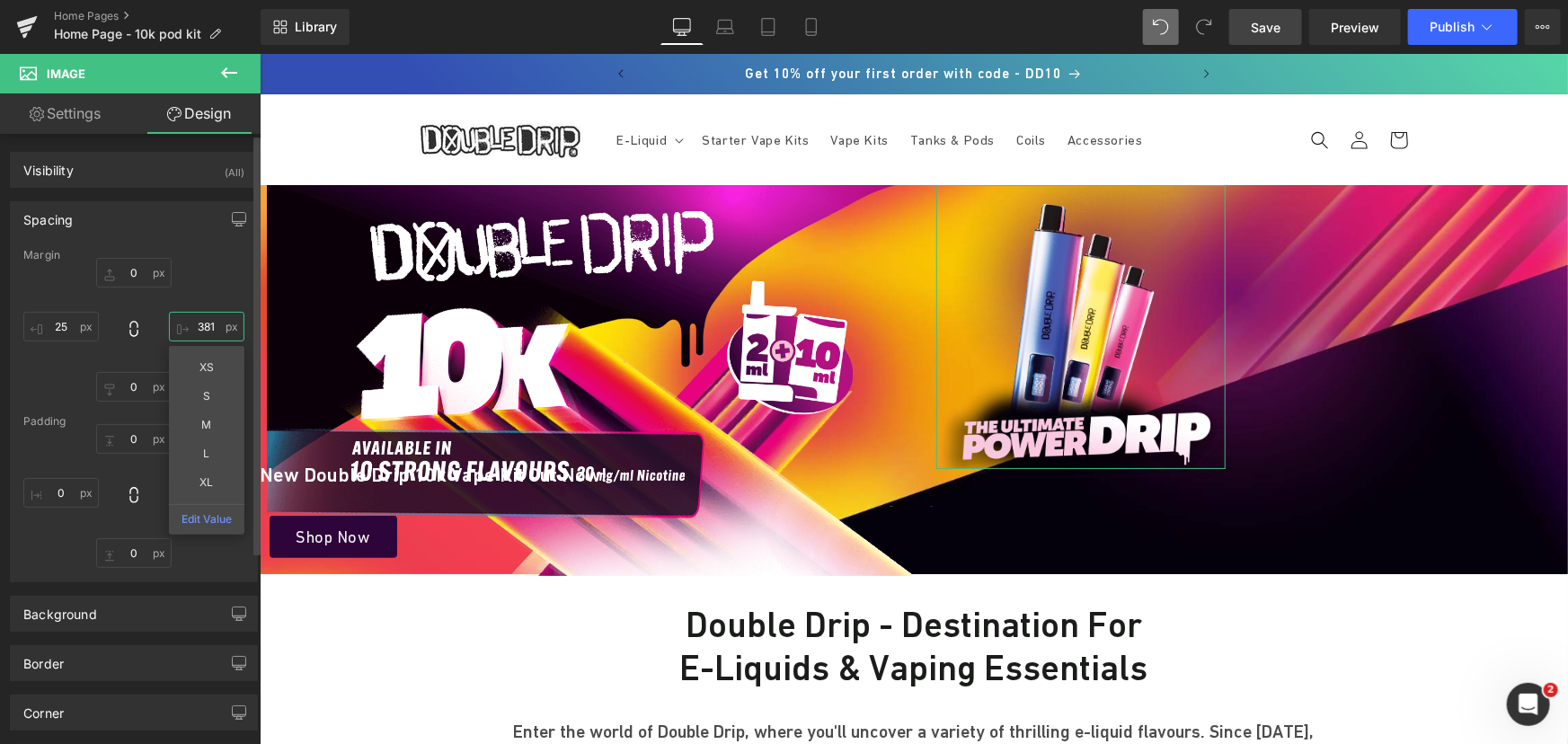
type input "380"
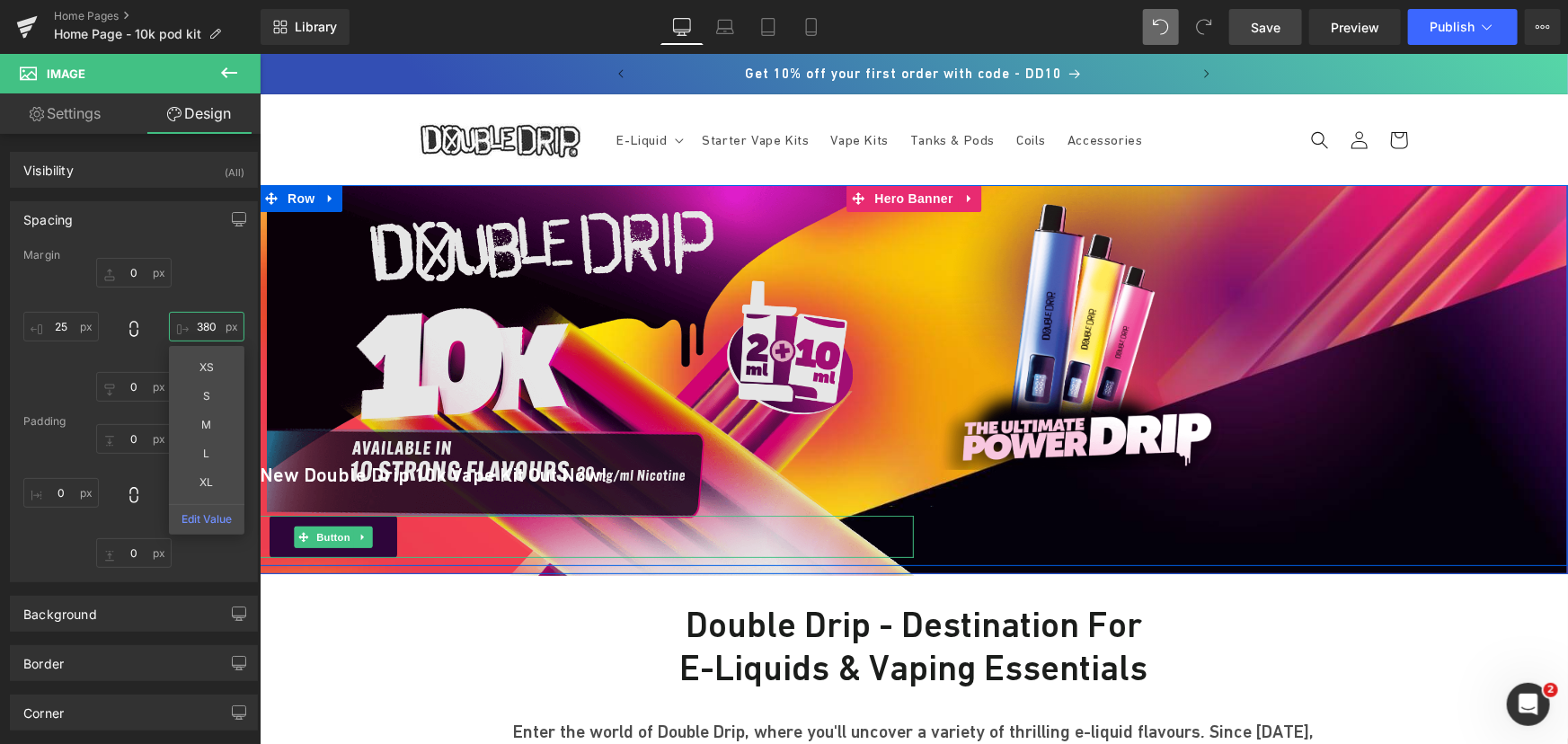
drag, startPoint x: 324, startPoint y: 535, endPoint x: 315, endPoint y: 490, distance: 45.9
click at [324, 535] on span "Button" at bounding box center [332, 535] width 42 height 22
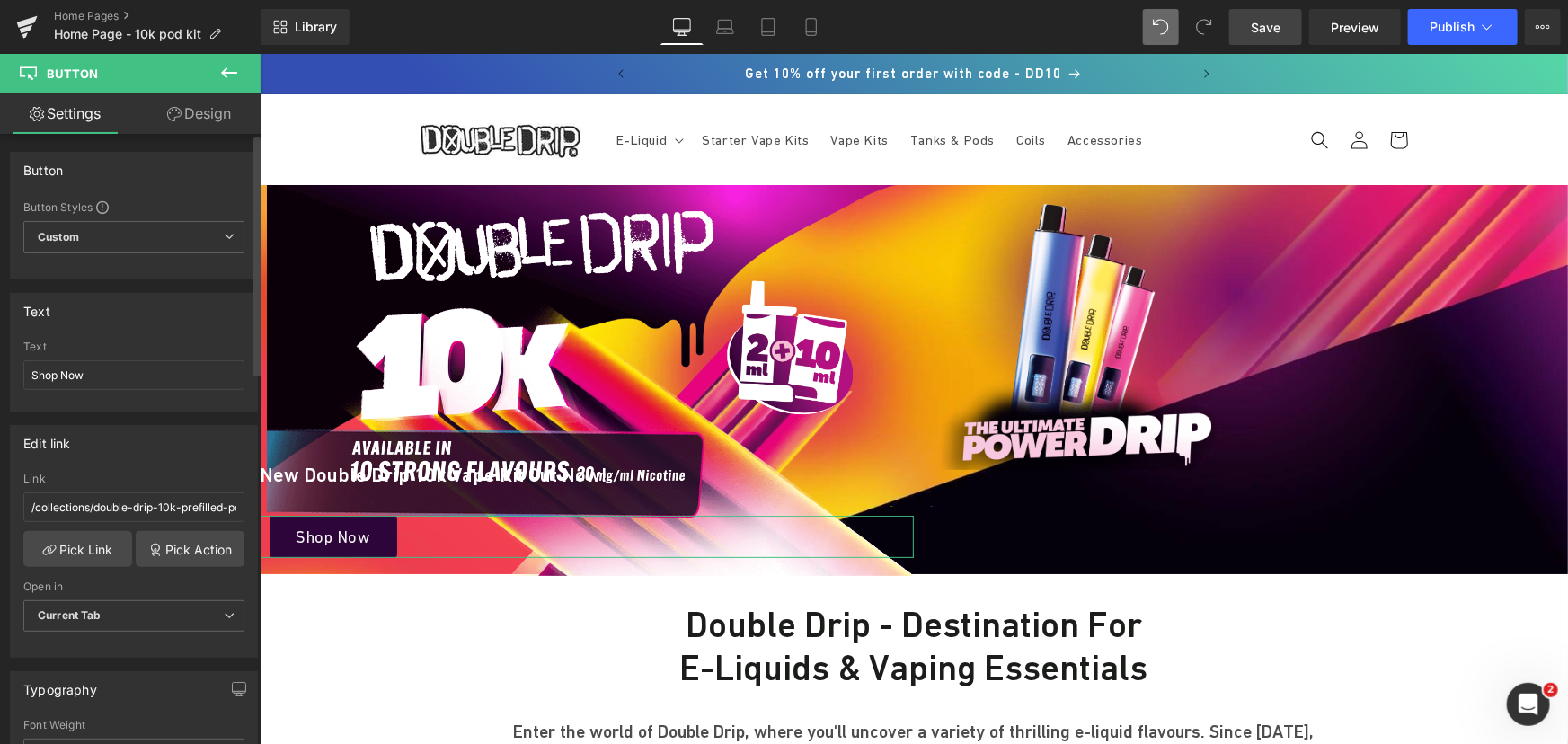
scroll to position [81, 0]
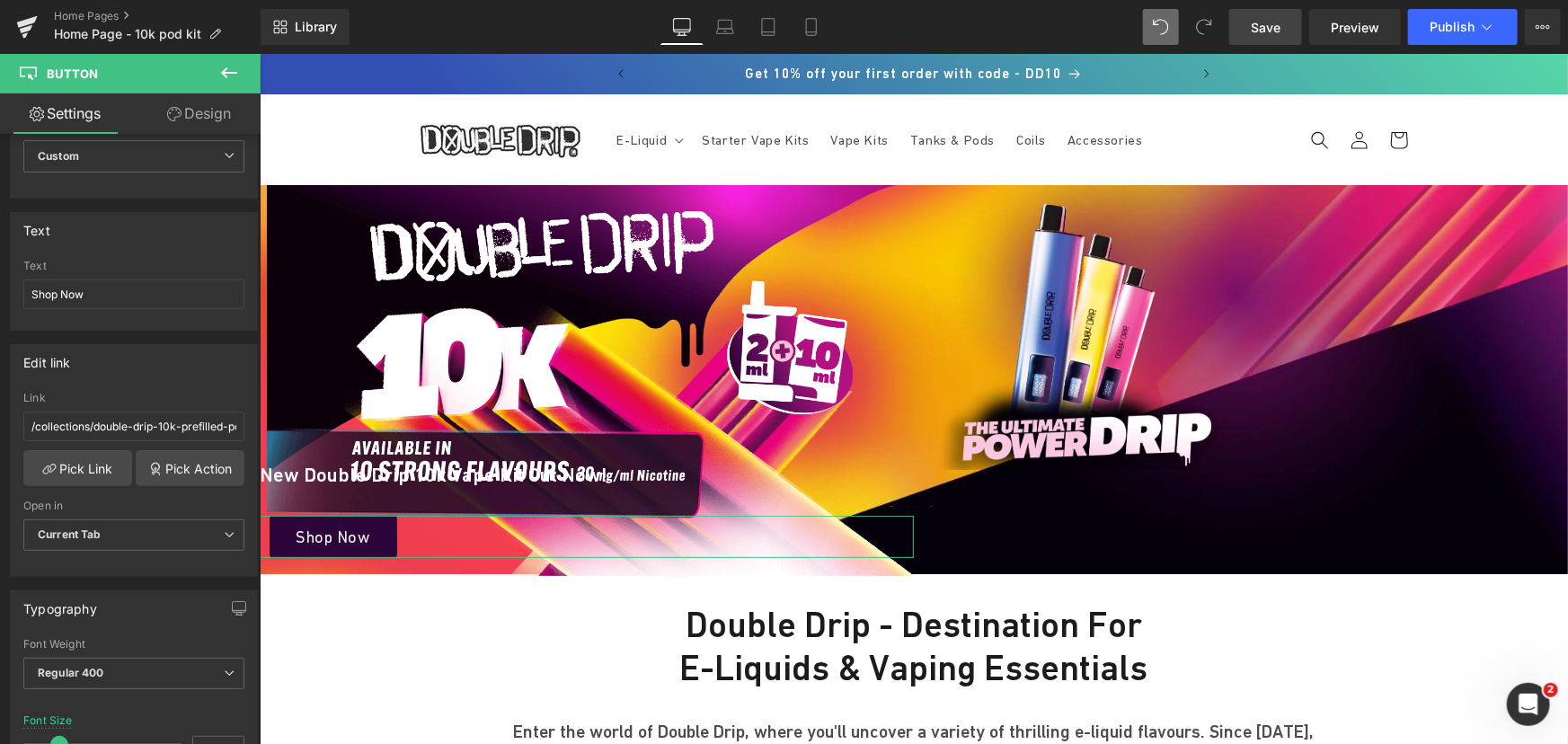
click at [192, 111] on link "Design" at bounding box center [199, 113] width 130 height 41
click at [0, 0] on div "Spacing" at bounding box center [0, 0] width 0 height 0
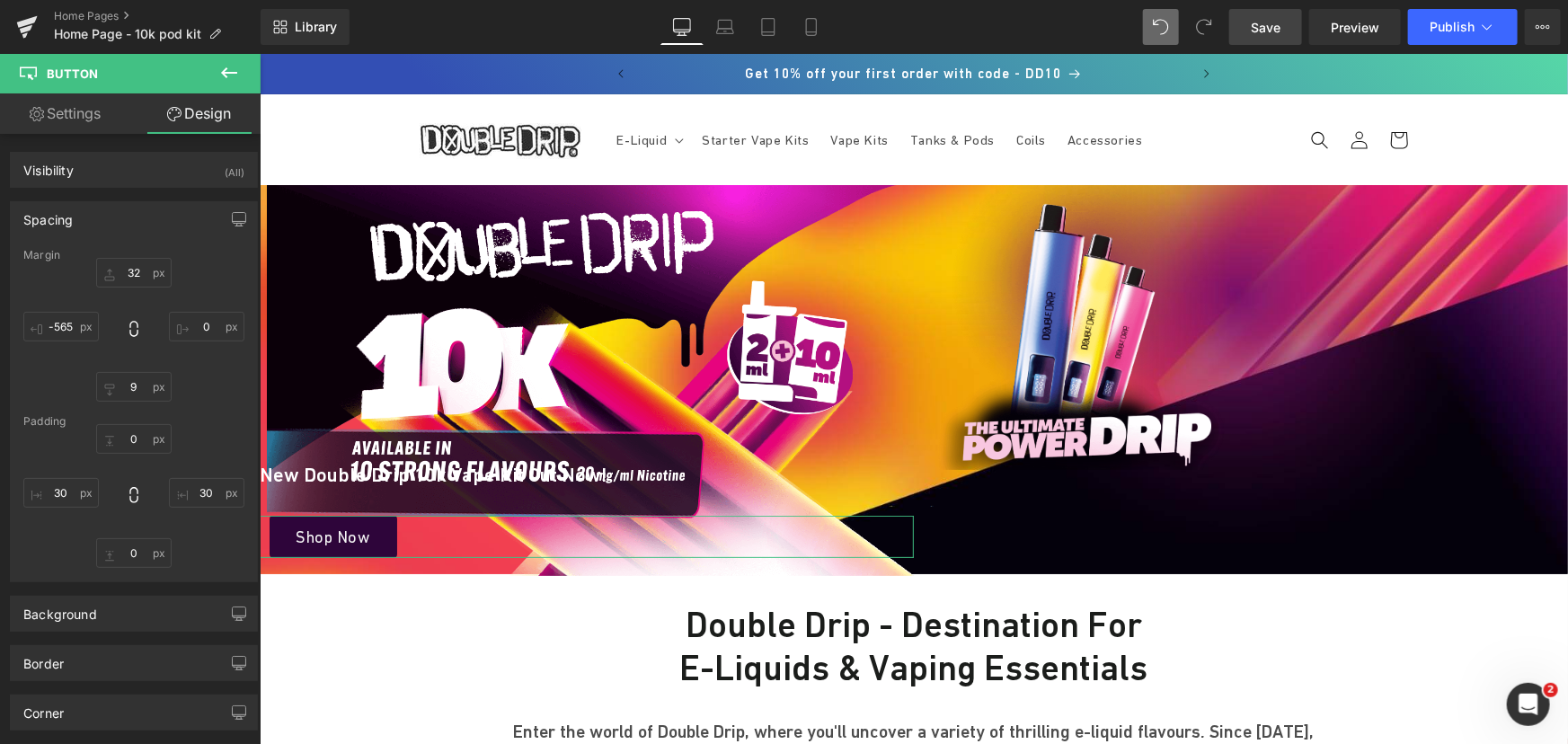
click at [64, 118] on link "Settings" at bounding box center [65, 113] width 130 height 41
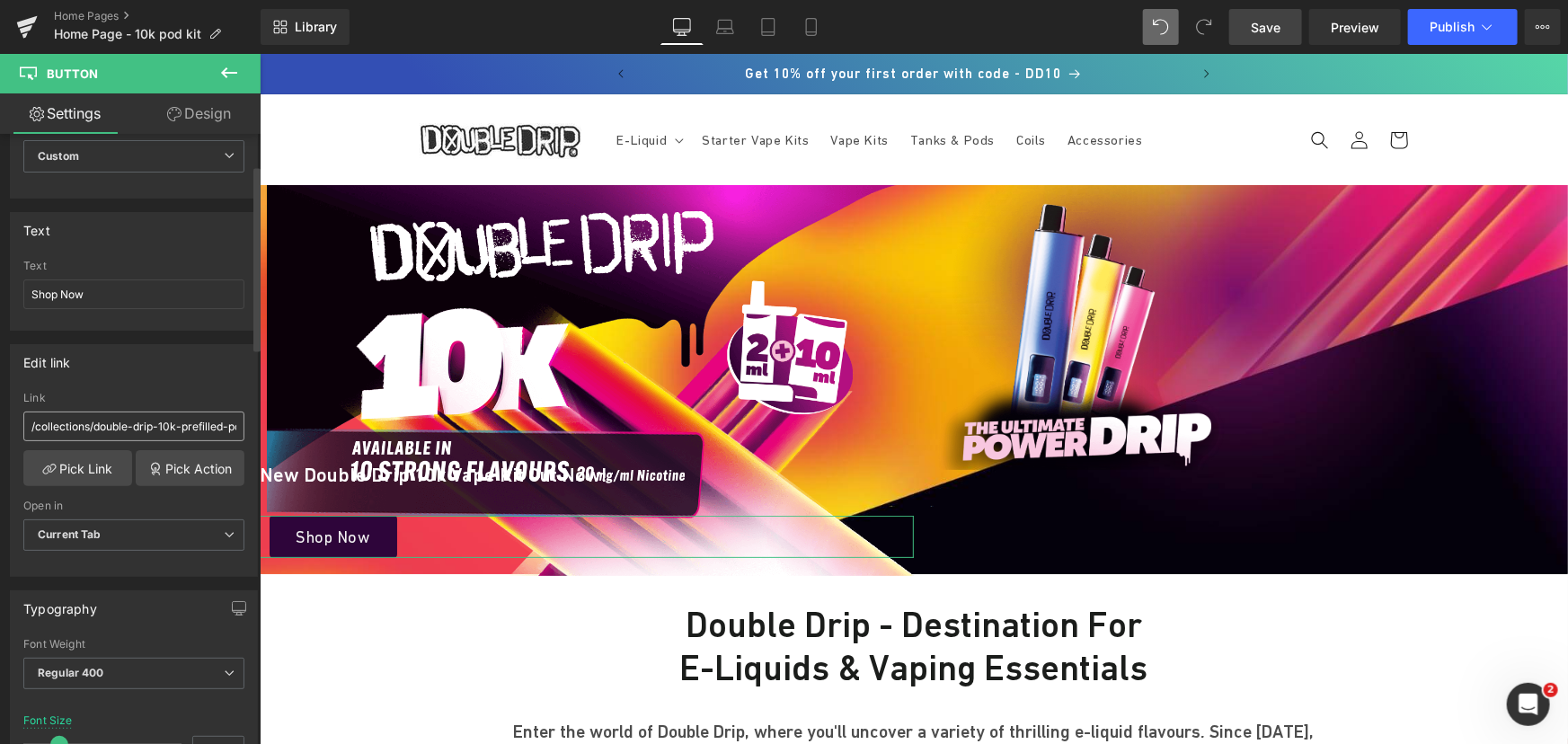
scroll to position [245, 0]
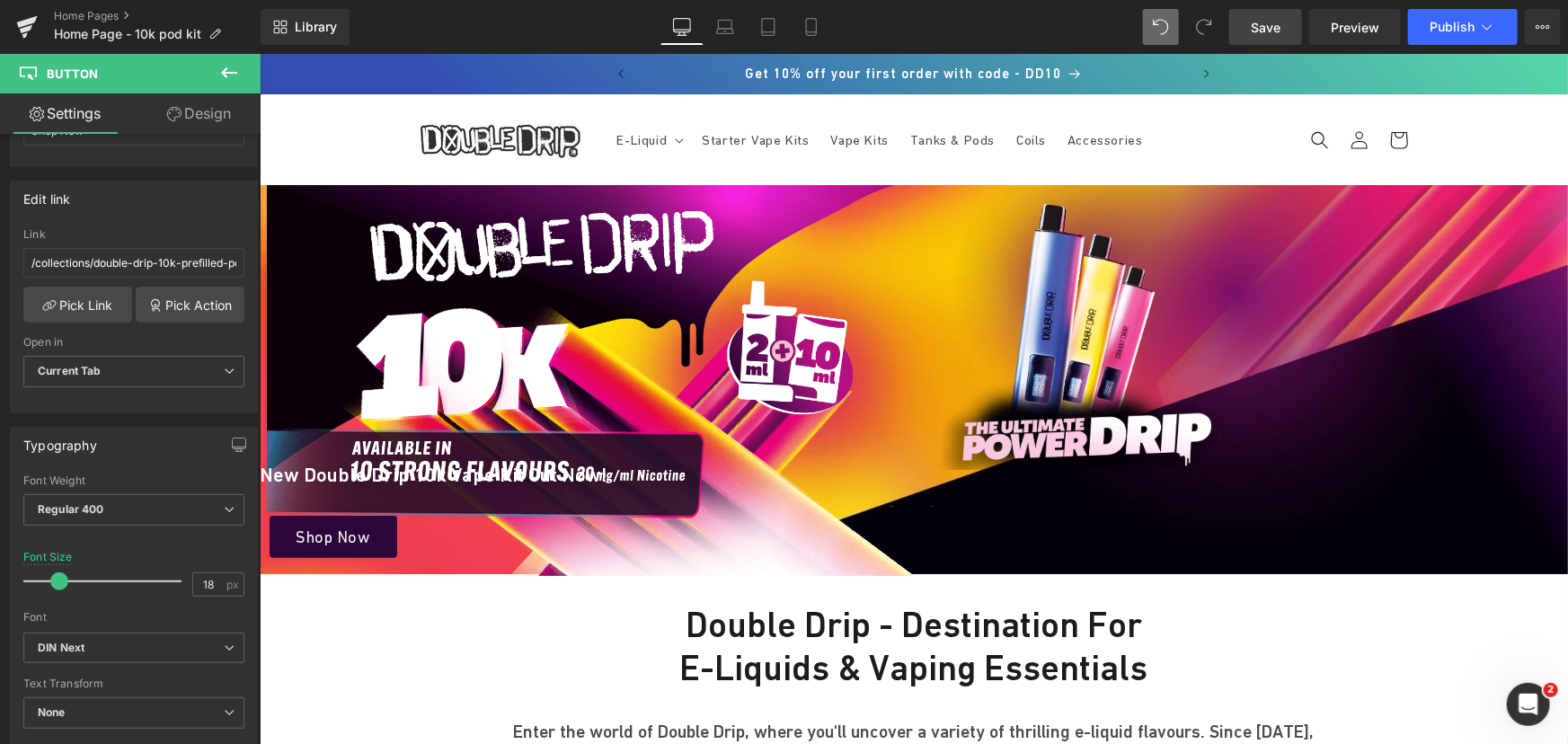
click at [203, 105] on link "Design" at bounding box center [199, 113] width 130 height 41
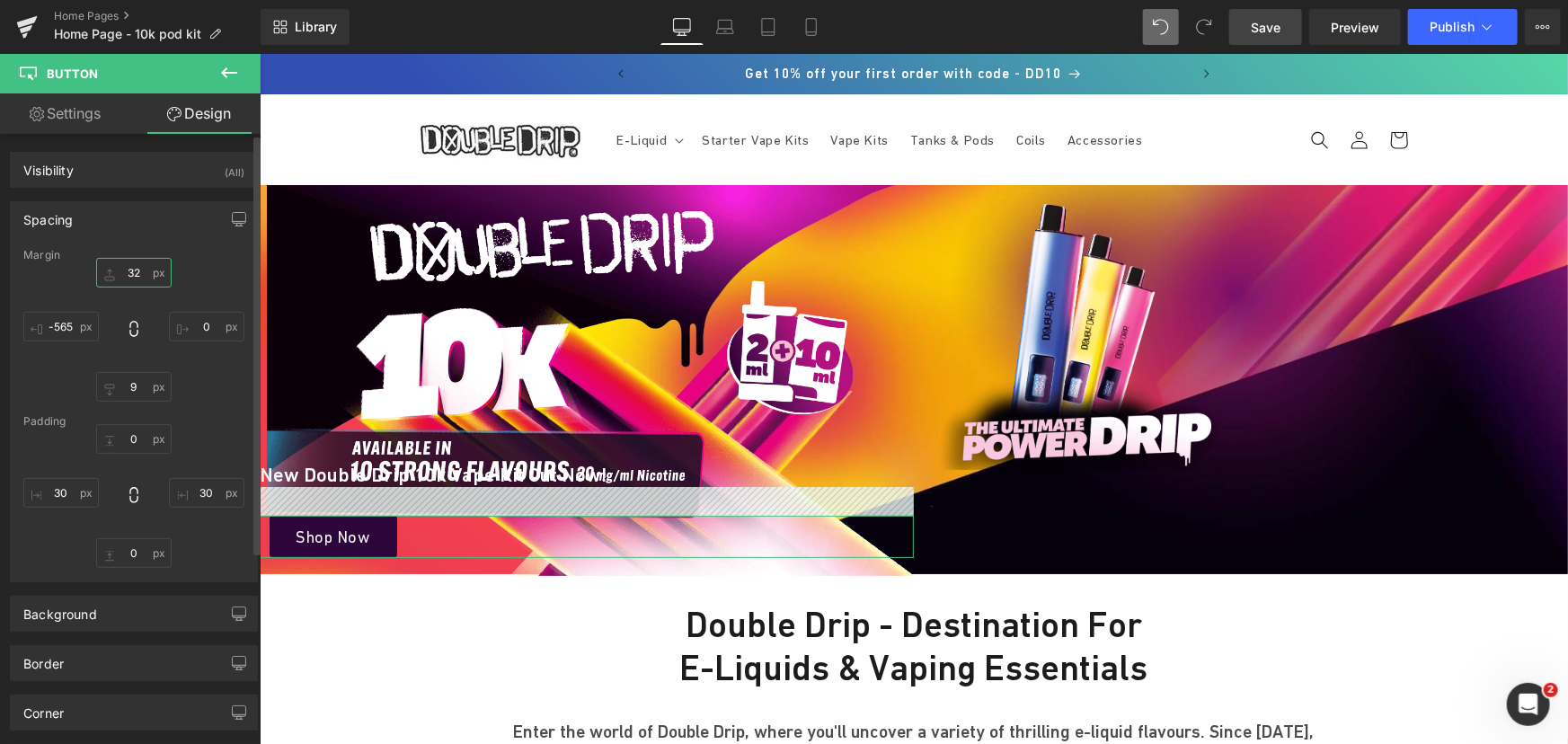
click at [139, 278] on input "text" at bounding box center [134, 272] width 76 height 29
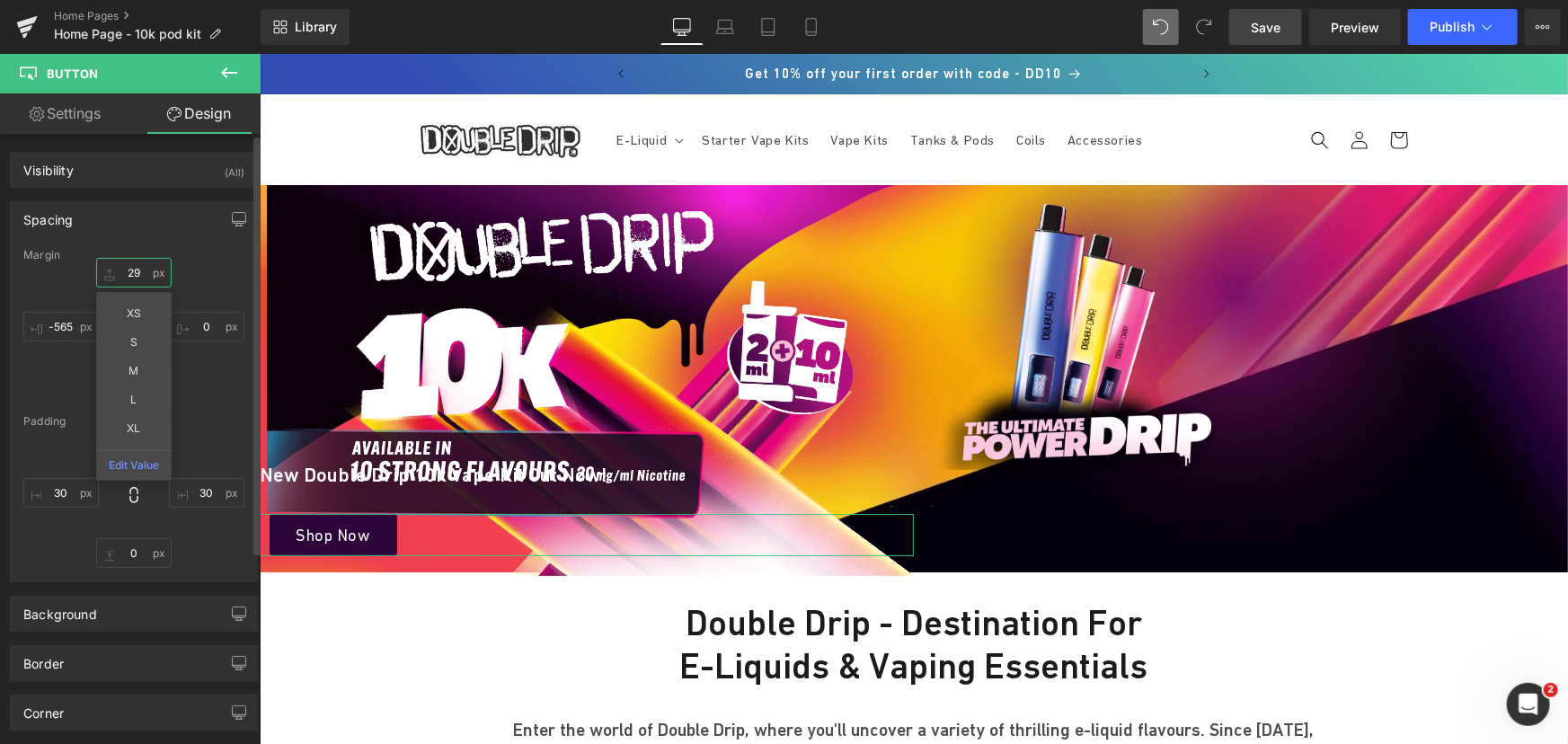
type input "28"
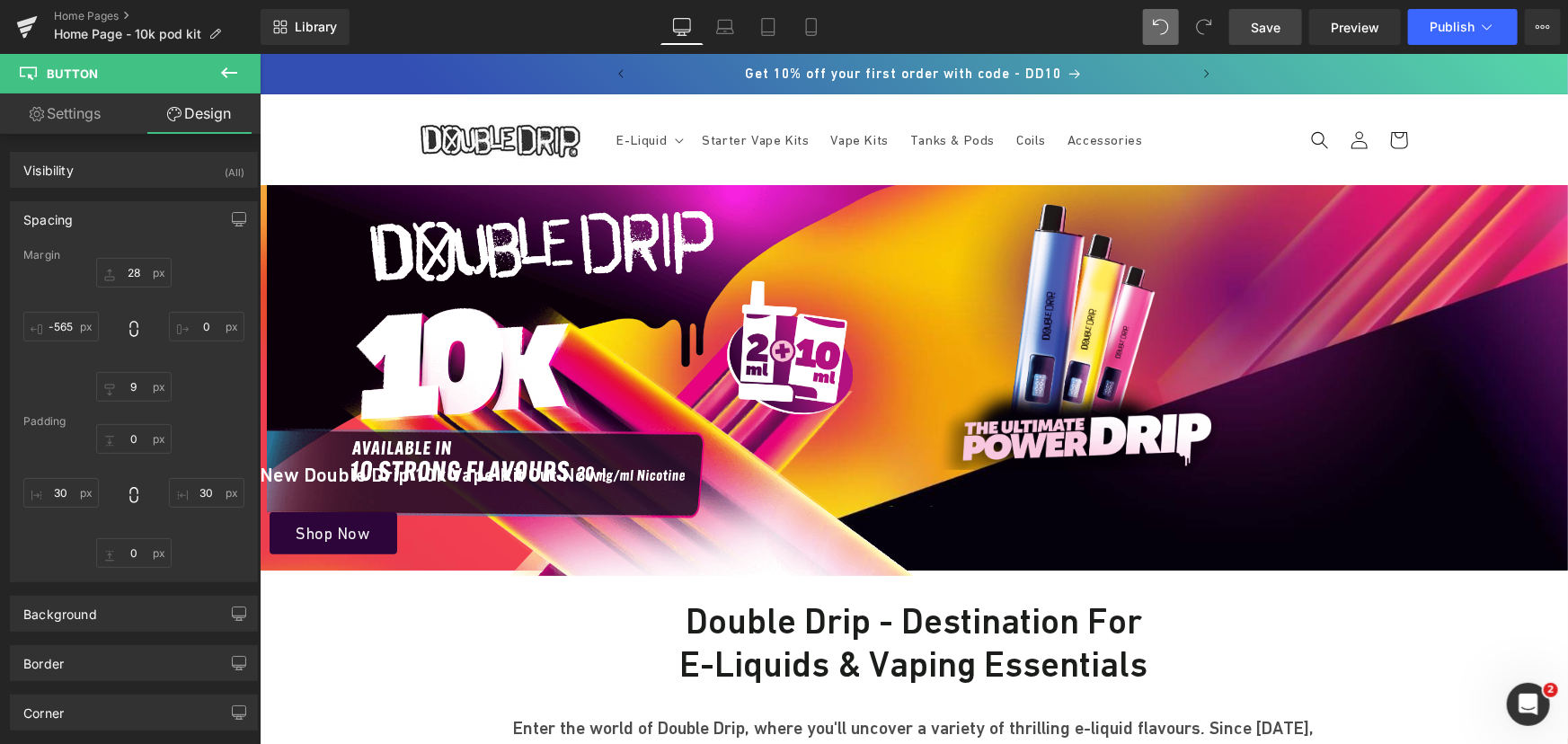
click at [1258, 25] on span "Save" at bounding box center [1265, 27] width 29 height 19
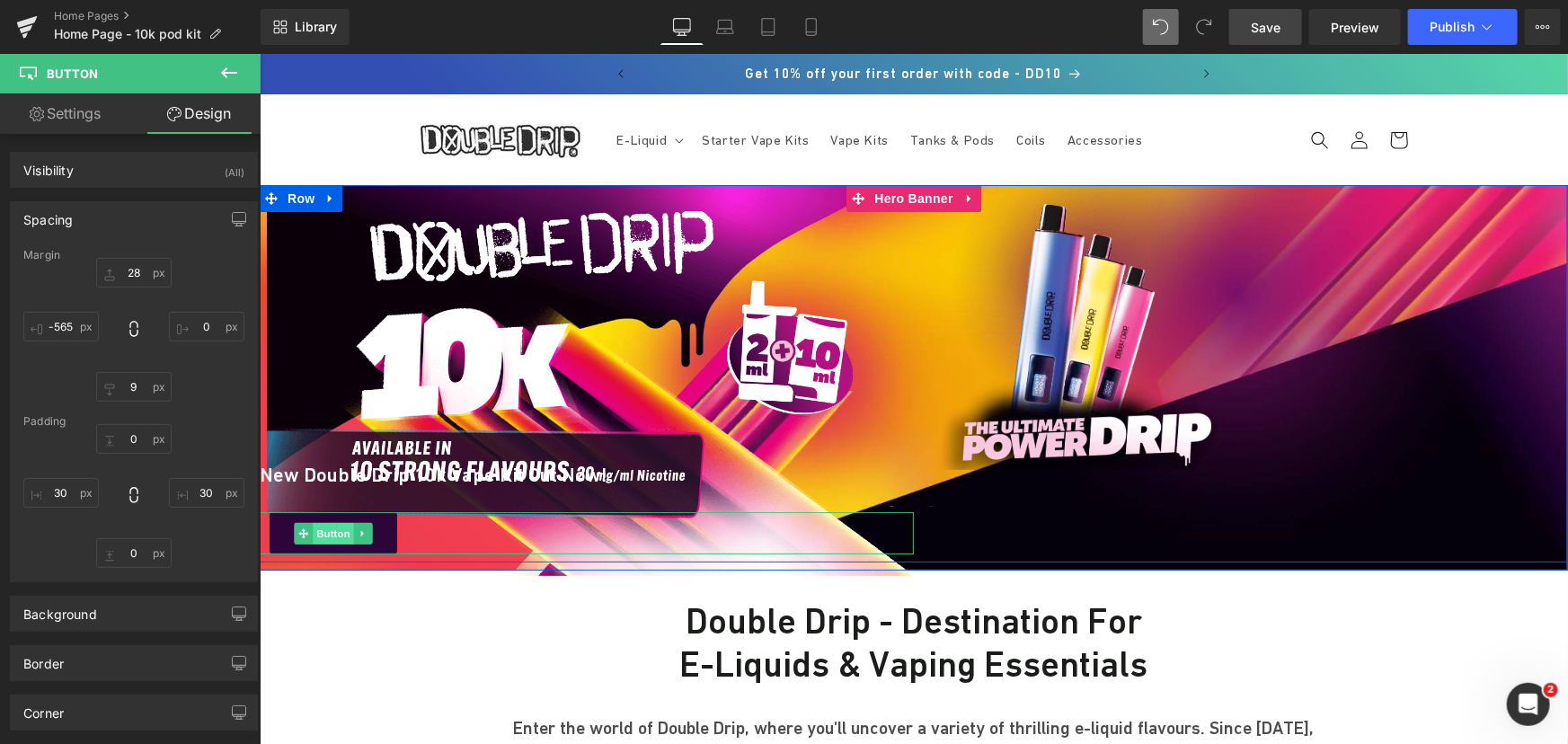
click at [318, 537] on span "Button" at bounding box center [332, 533] width 42 height 22
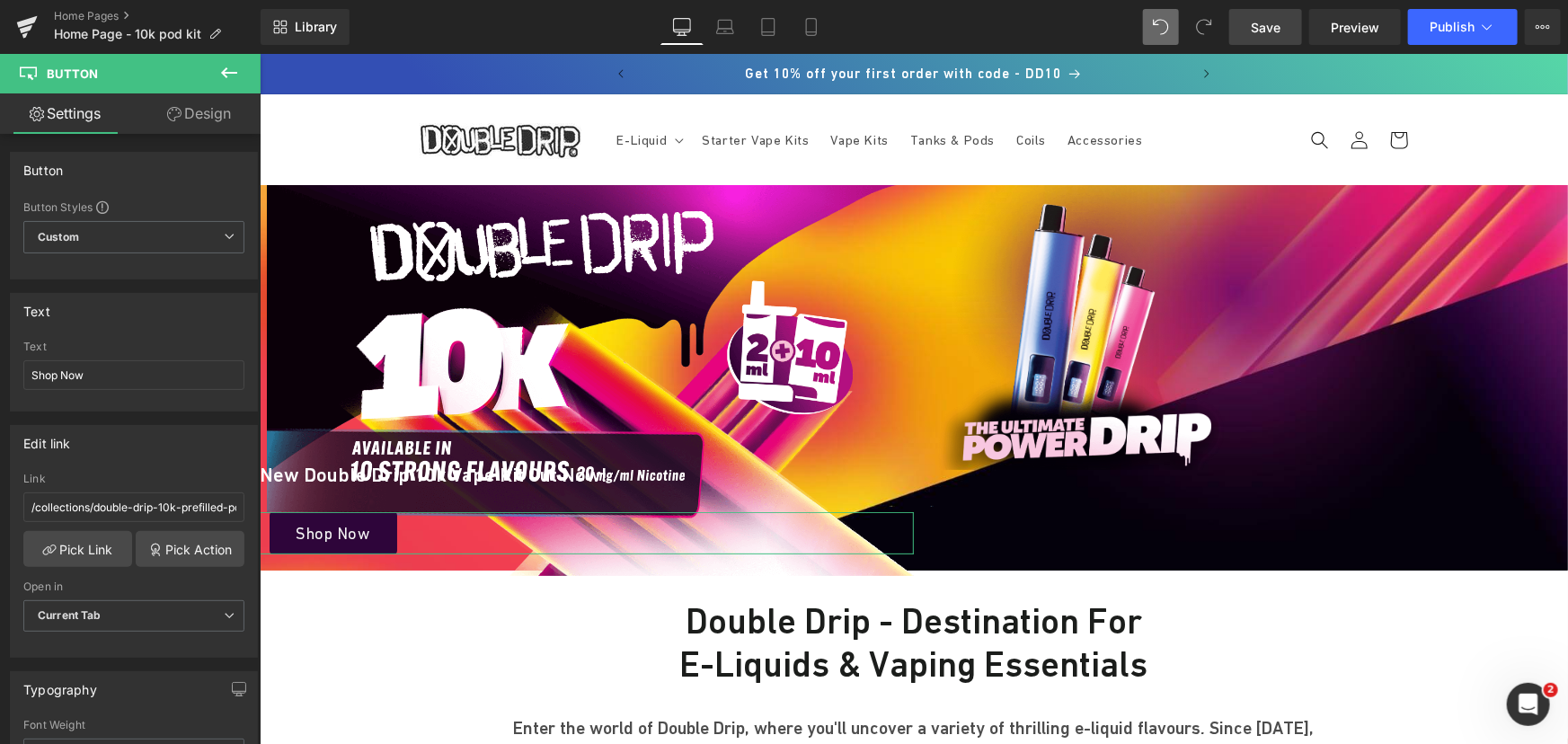
click at [194, 125] on link "Design" at bounding box center [199, 113] width 130 height 41
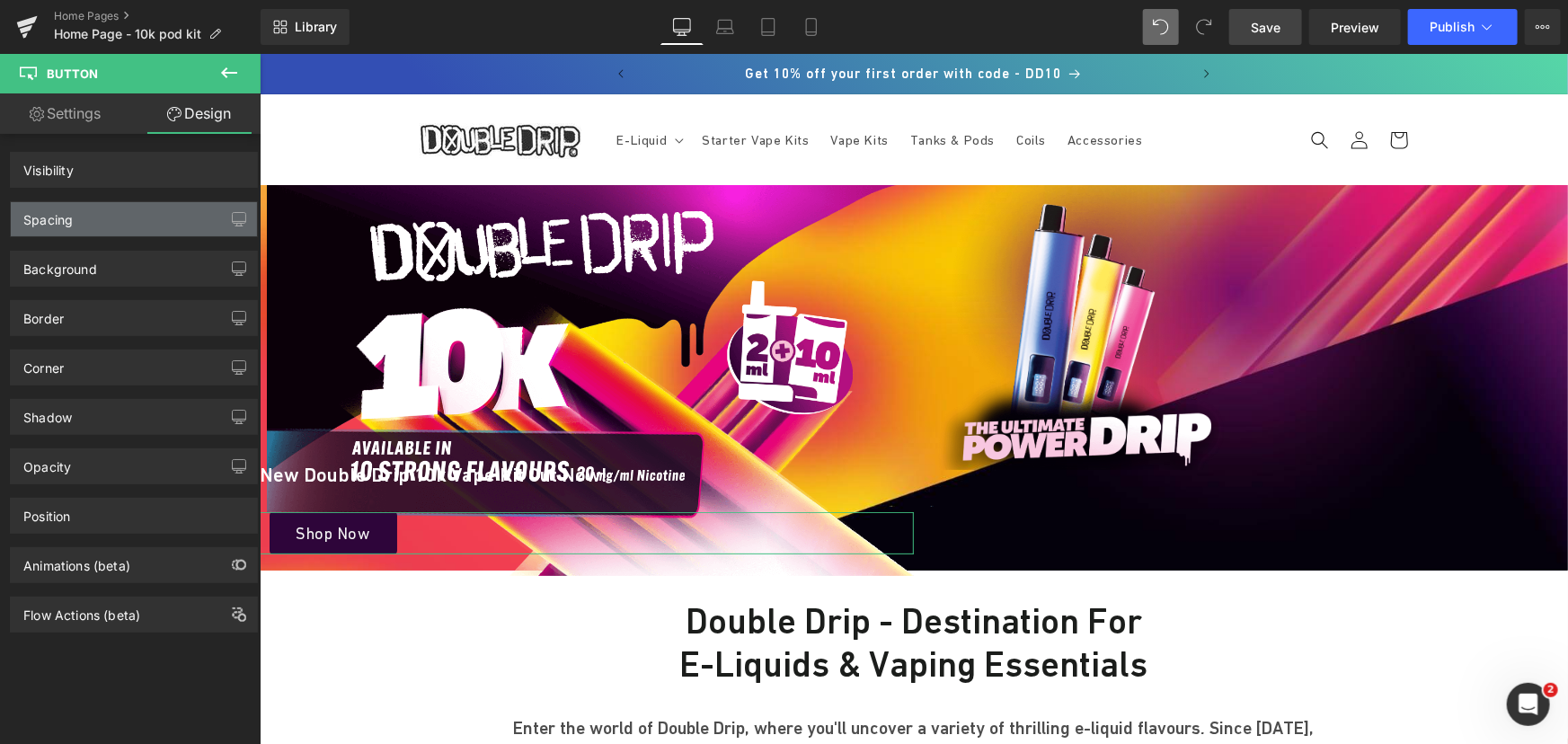
click at [98, 218] on div "Spacing" at bounding box center [133, 219] width 247 height 34
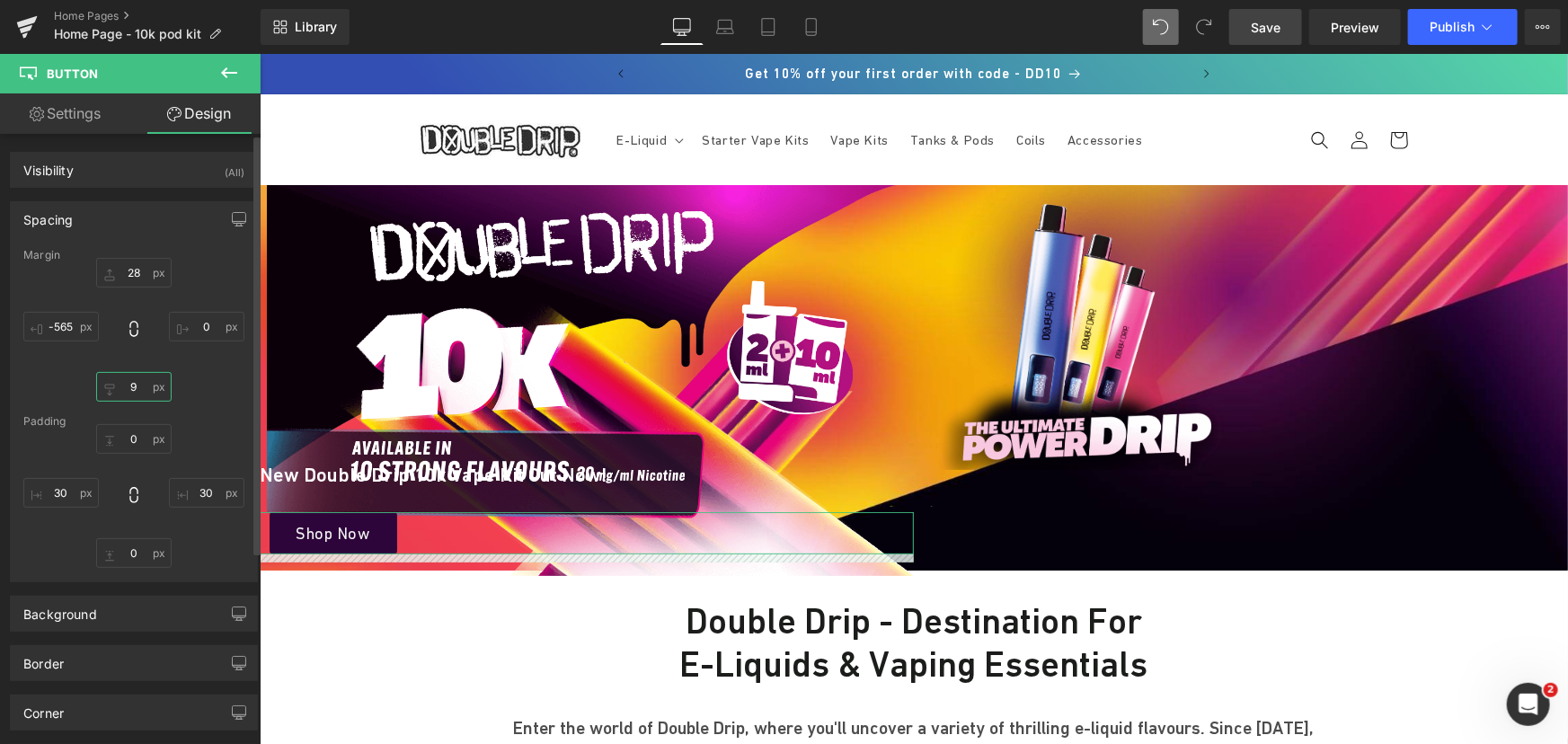
click at [135, 387] on input "text" at bounding box center [134, 386] width 76 height 29
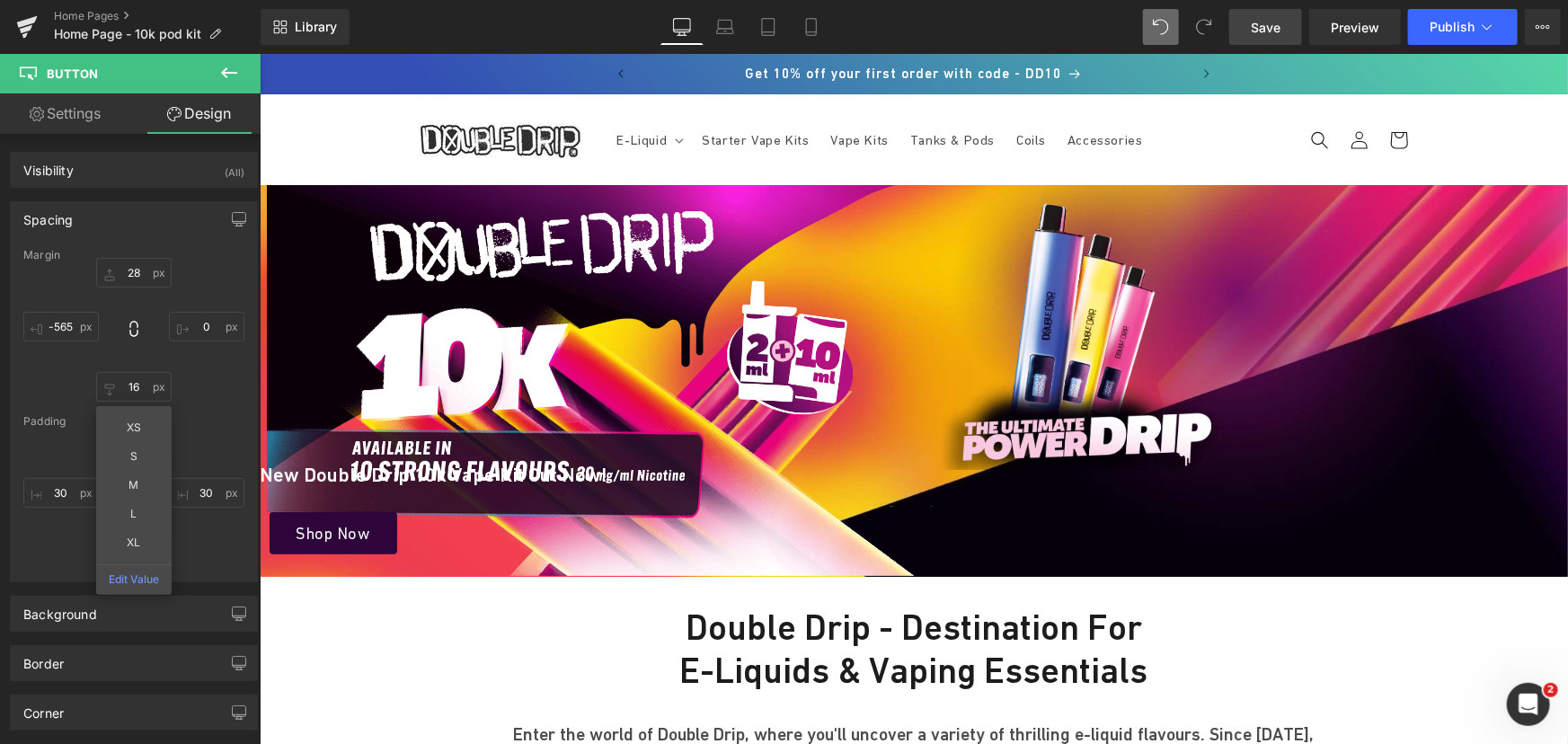
click at [1274, 25] on span "Save" at bounding box center [1265, 27] width 29 height 19
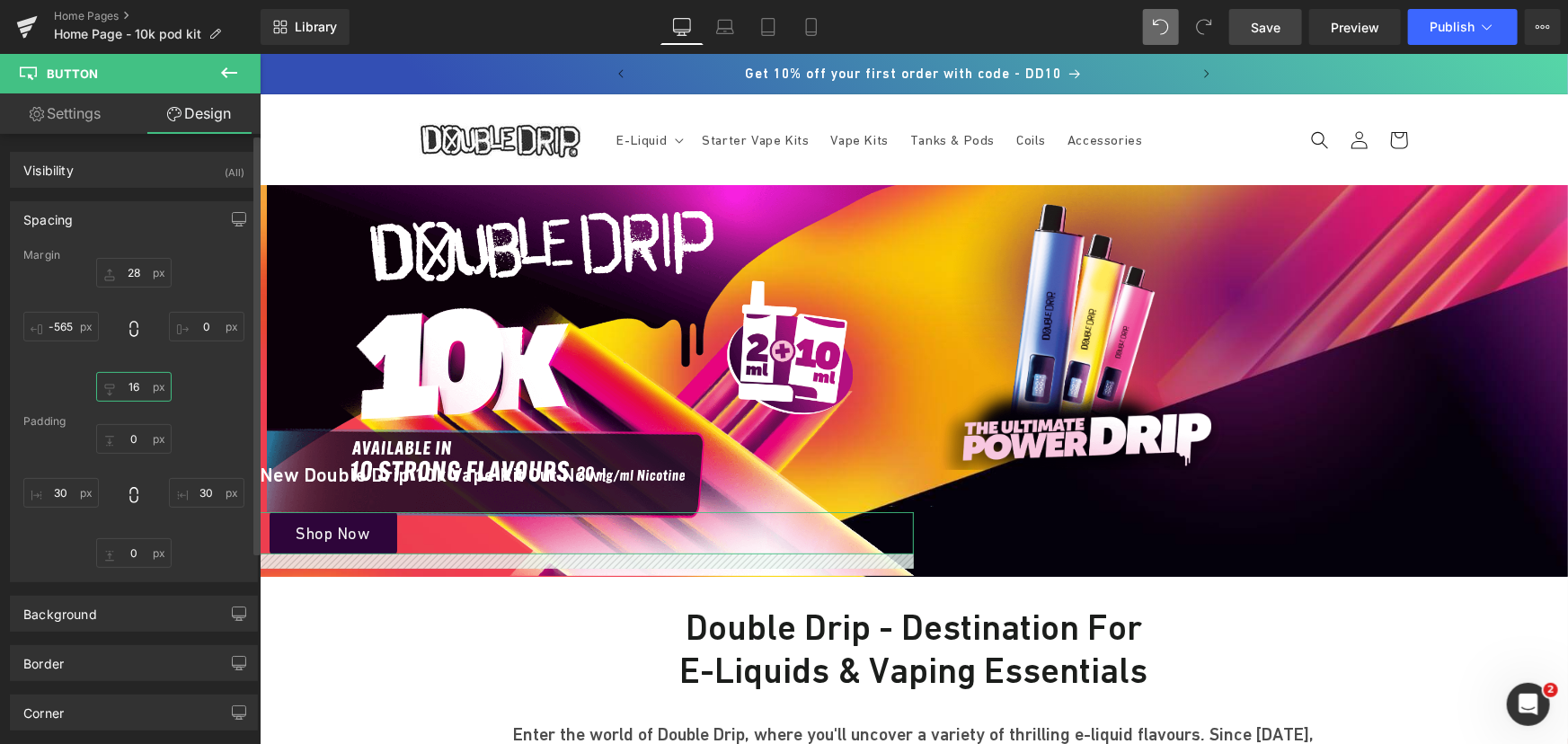
drag, startPoint x: 137, startPoint y: 395, endPoint x: 129, endPoint y: 373, distance: 23.4
click at [137, 395] on input "16" at bounding box center [134, 386] width 76 height 29
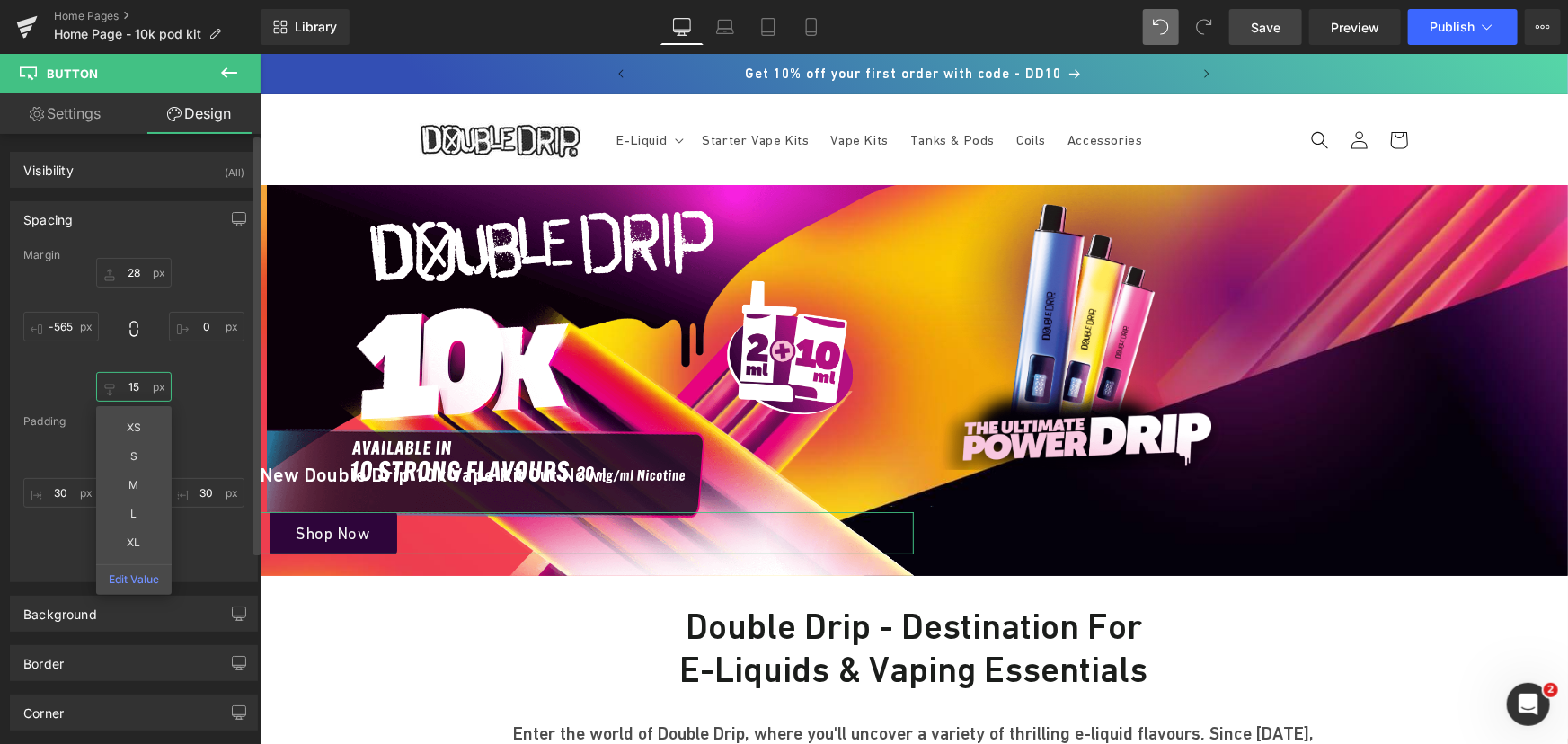
type input "14"
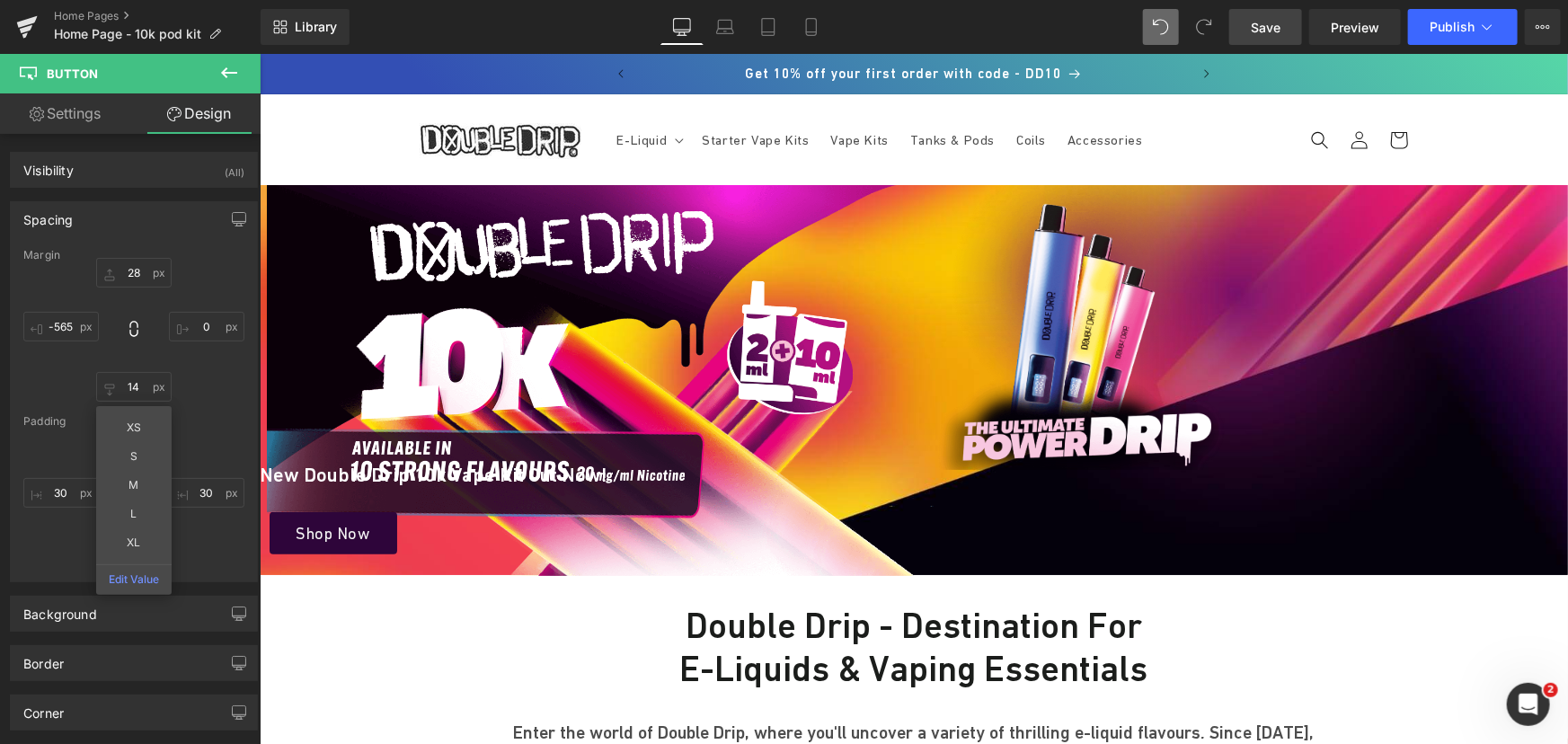
click at [1248, 26] on link "Save" at bounding box center [1265, 27] width 73 height 36
drag, startPoint x: 1254, startPoint y: 30, endPoint x: 941, endPoint y: 202, distance: 357.1
click at [1254, 30] on span "Save" at bounding box center [1265, 27] width 29 height 19
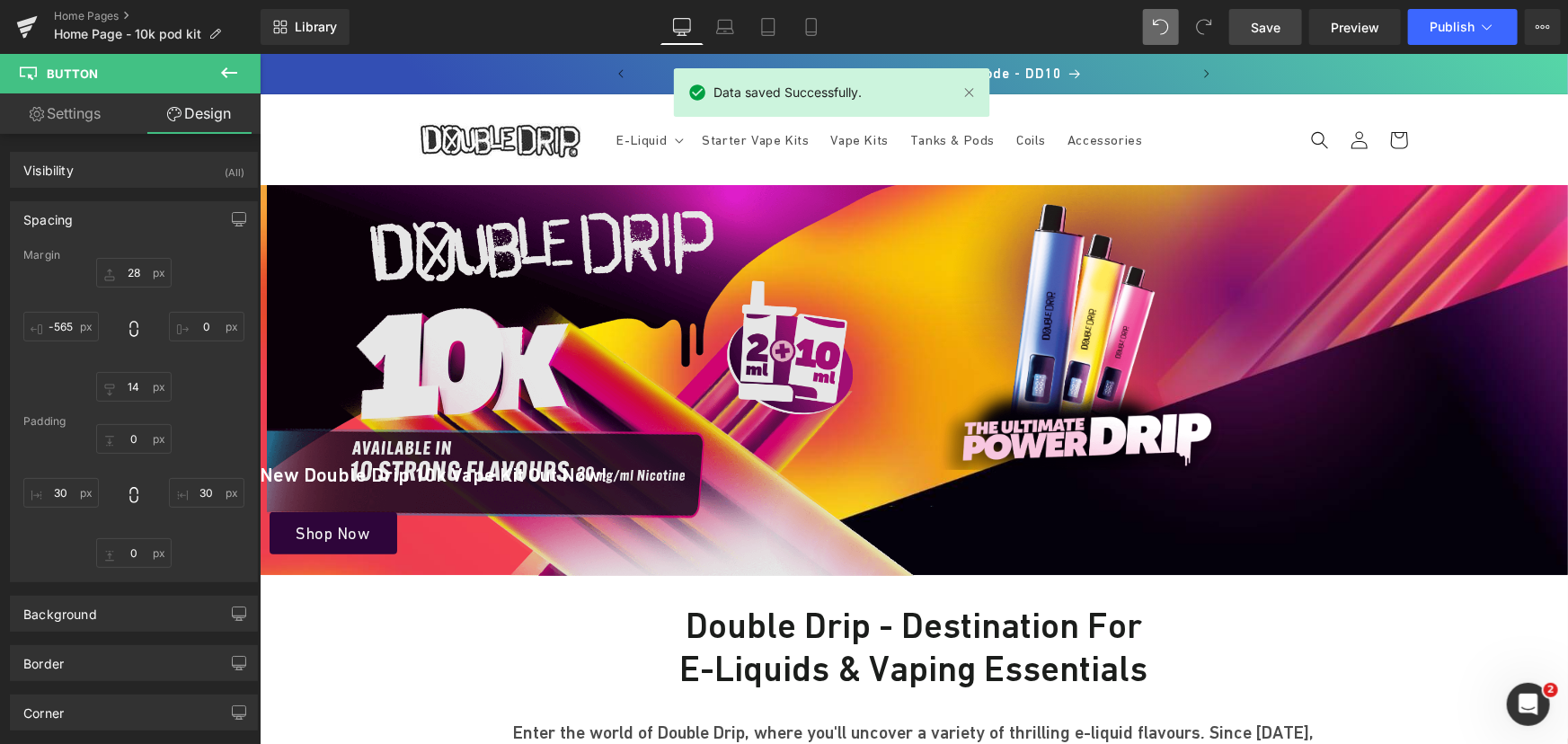
click at [545, 241] on img at bounding box center [611, 380] width 690 height 391
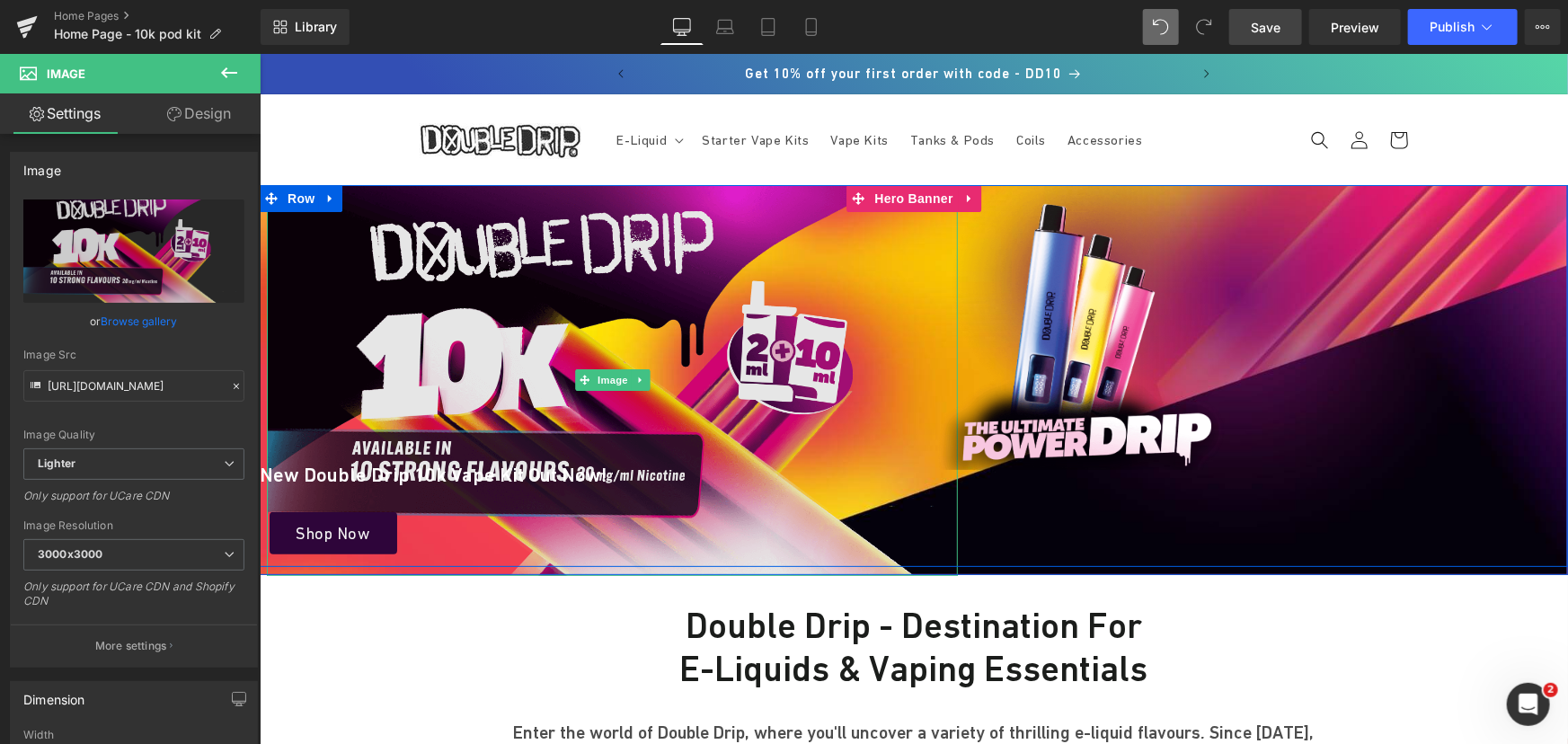
click at [550, 243] on img at bounding box center [611, 380] width 690 height 391
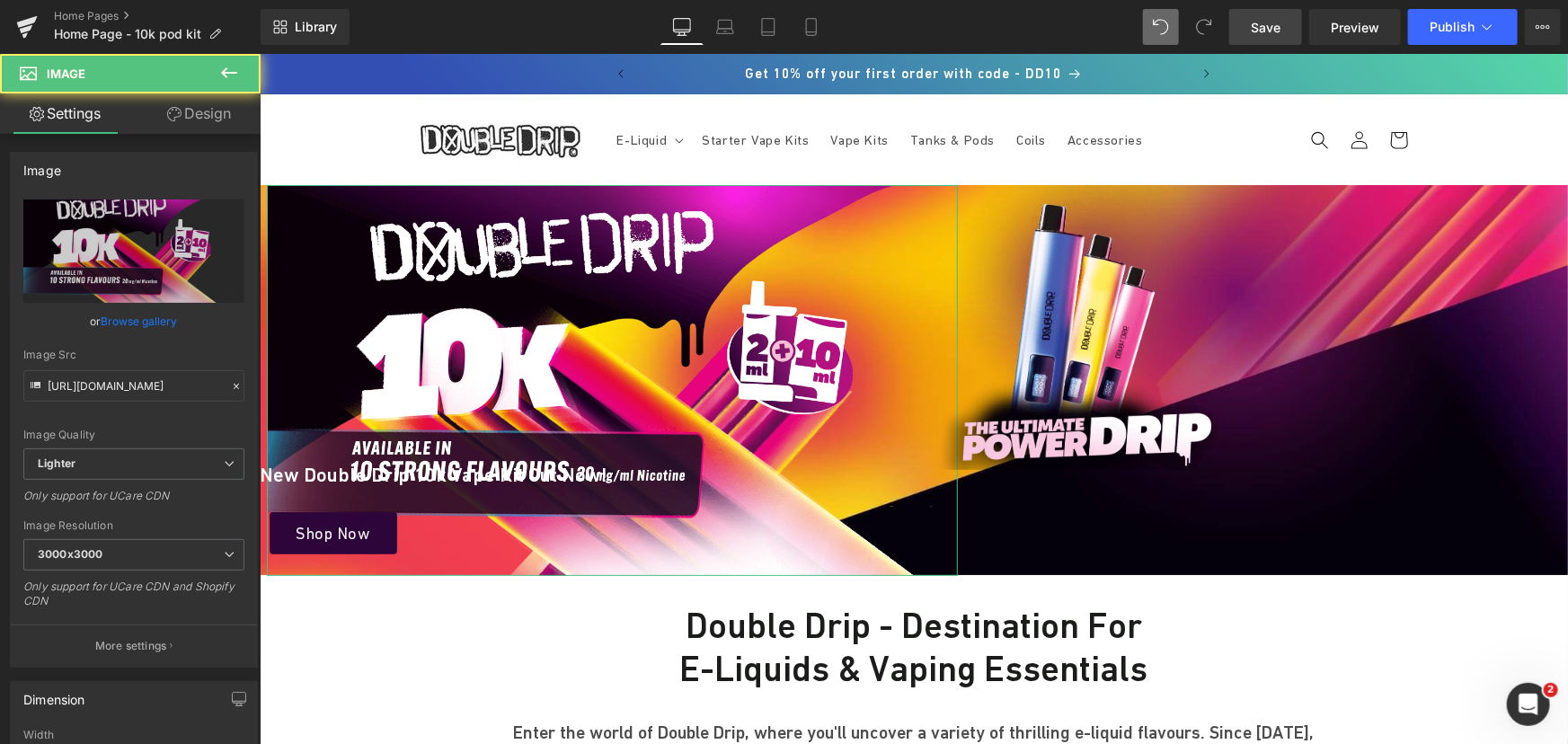
click at [201, 125] on link "Design" at bounding box center [199, 113] width 130 height 41
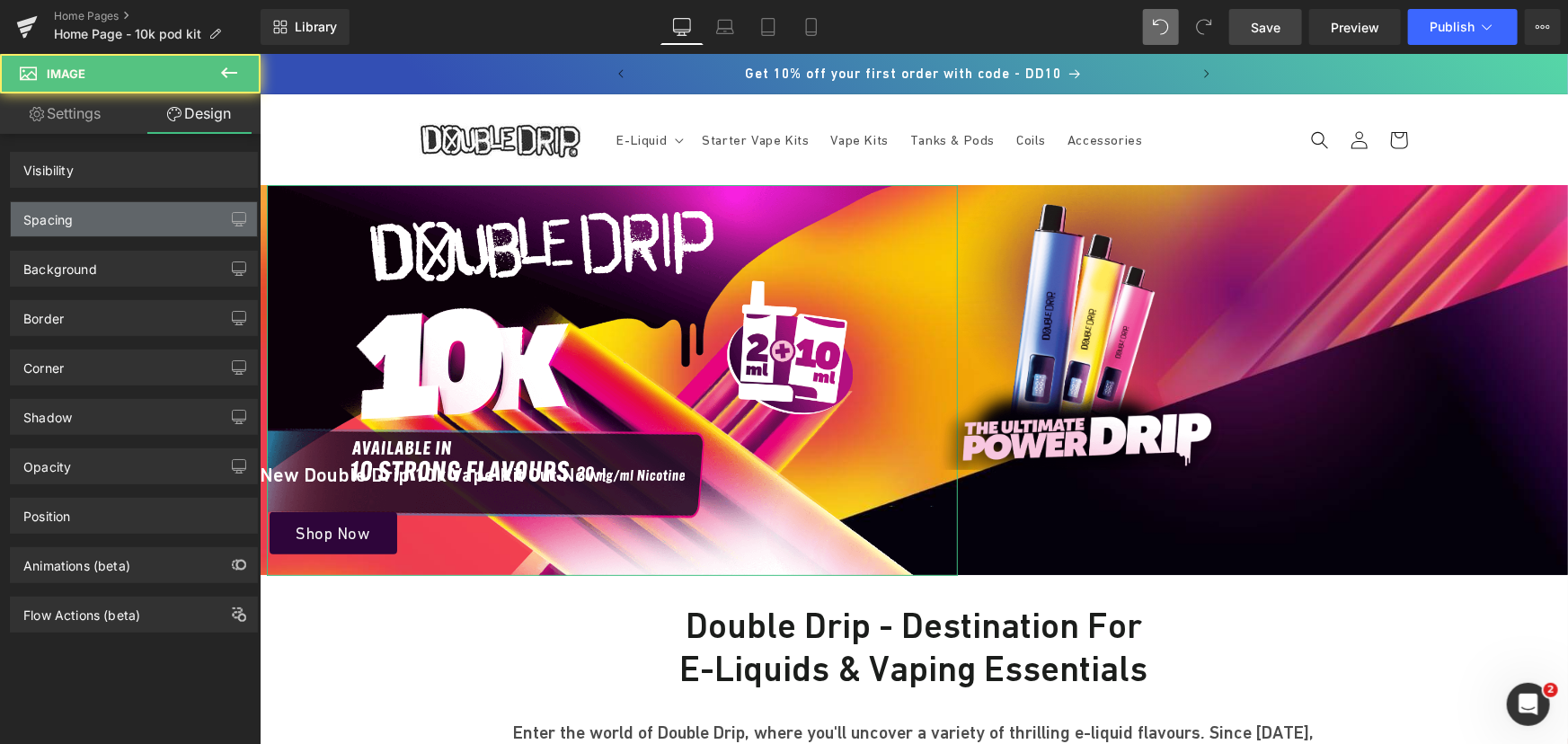
click at [101, 212] on div "Spacing" at bounding box center [133, 219] width 247 height 34
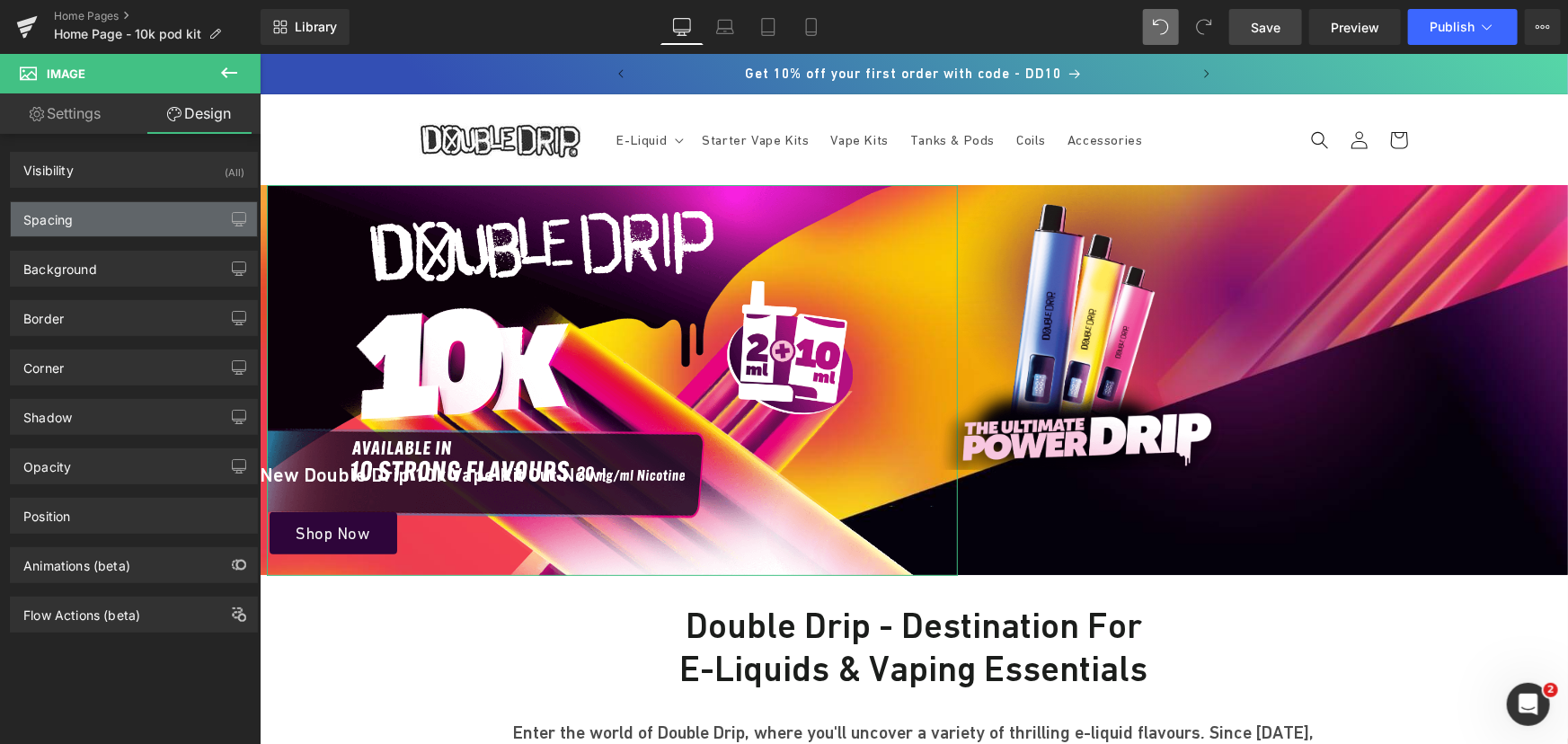
click at [120, 217] on div "Spacing" at bounding box center [133, 219] width 247 height 34
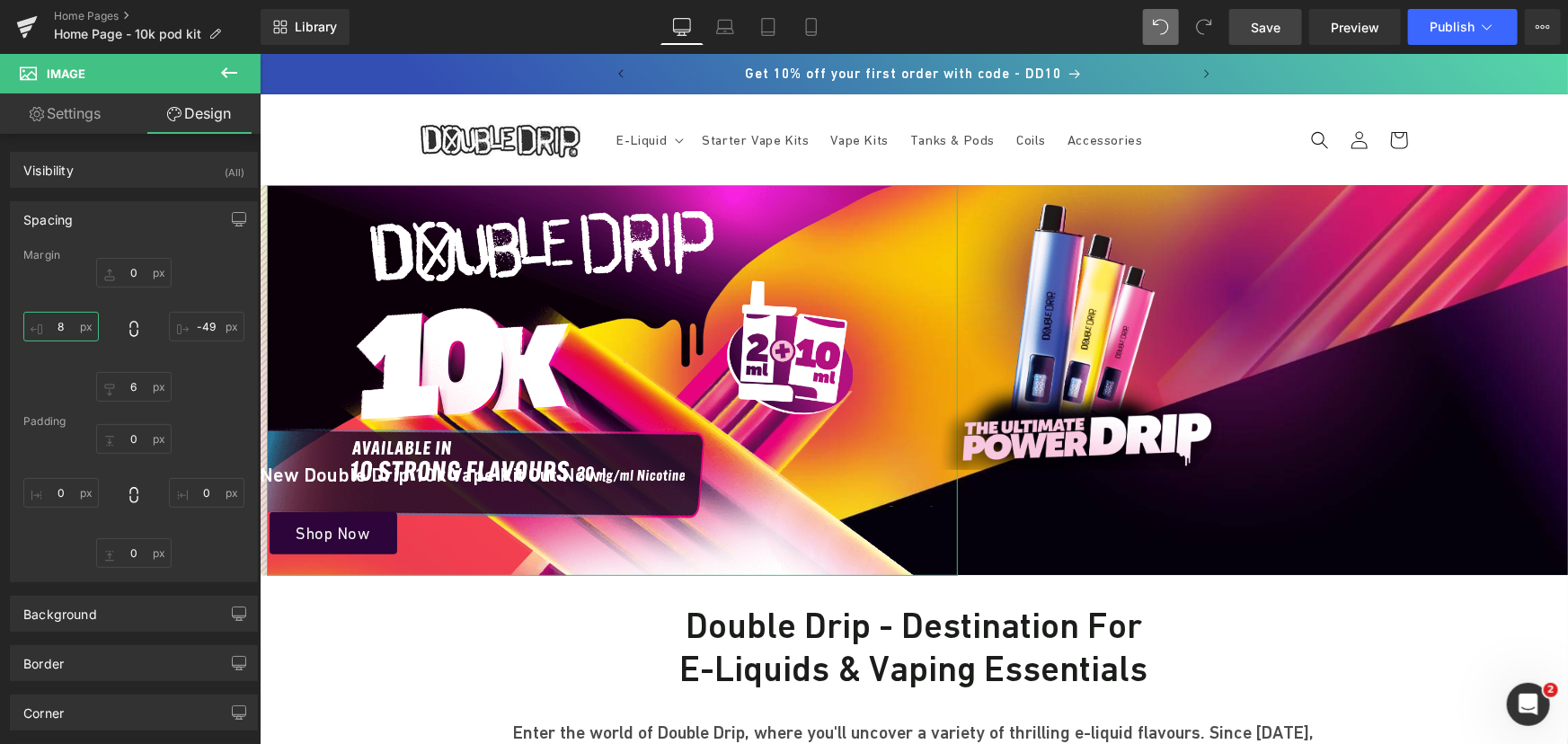
click at [69, 320] on input "8" at bounding box center [61, 326] width 76 height 29
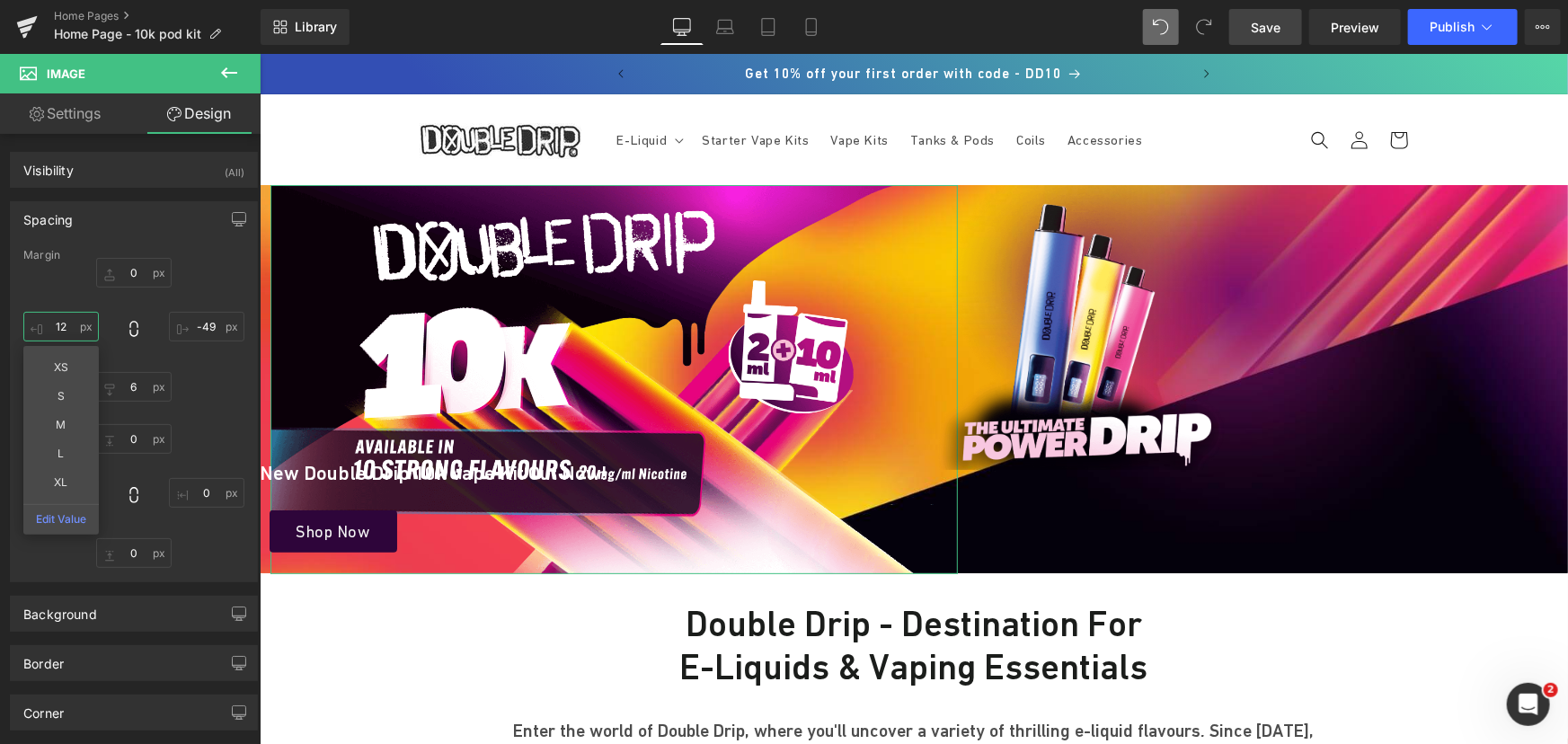
type input "1"
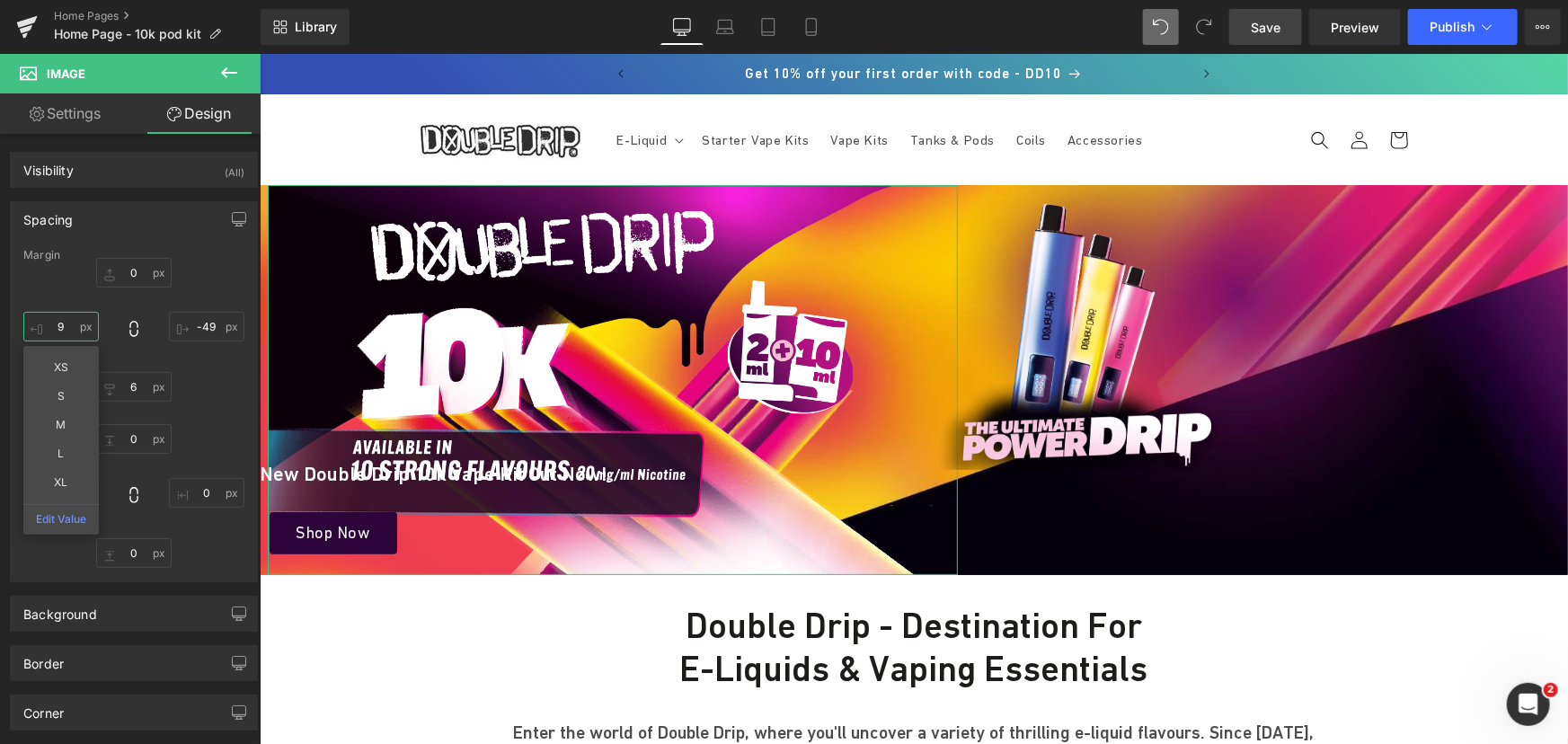
type input "8"
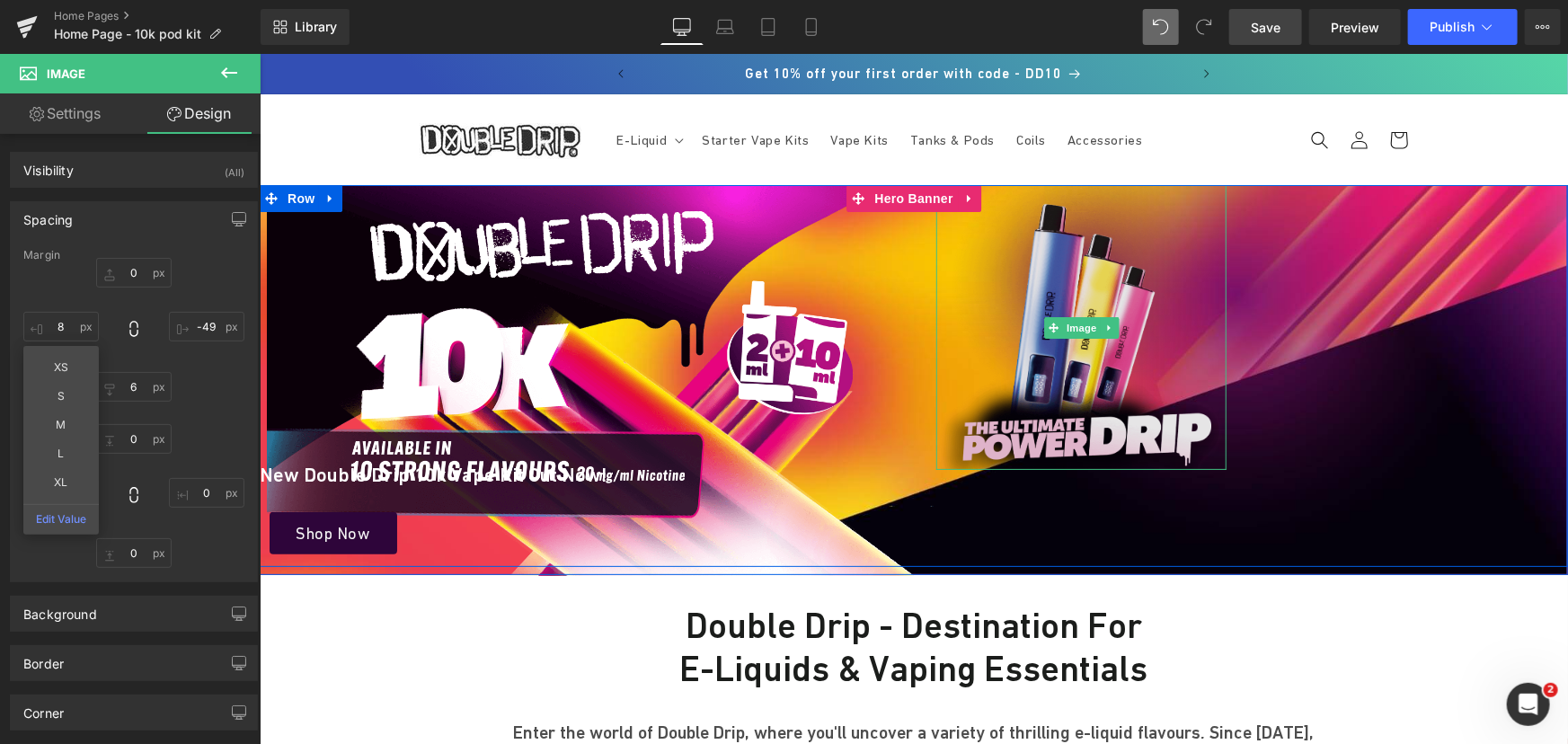
click at [1048, 273] on img at bounding box center [1080, 327] width 290 height 285
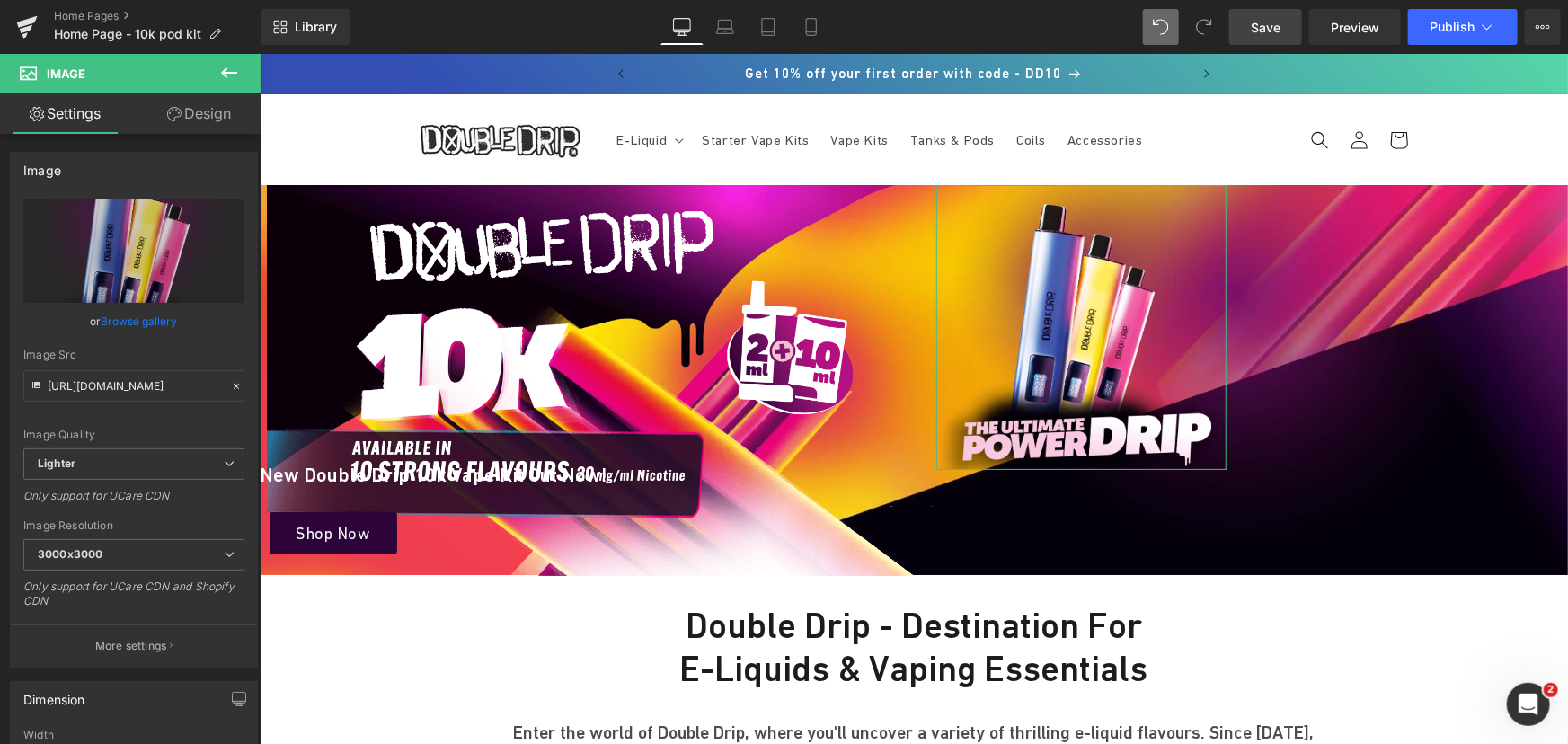
click at [199, 119] on link "Design" at bounding box center [199, 113] width 130 height 41
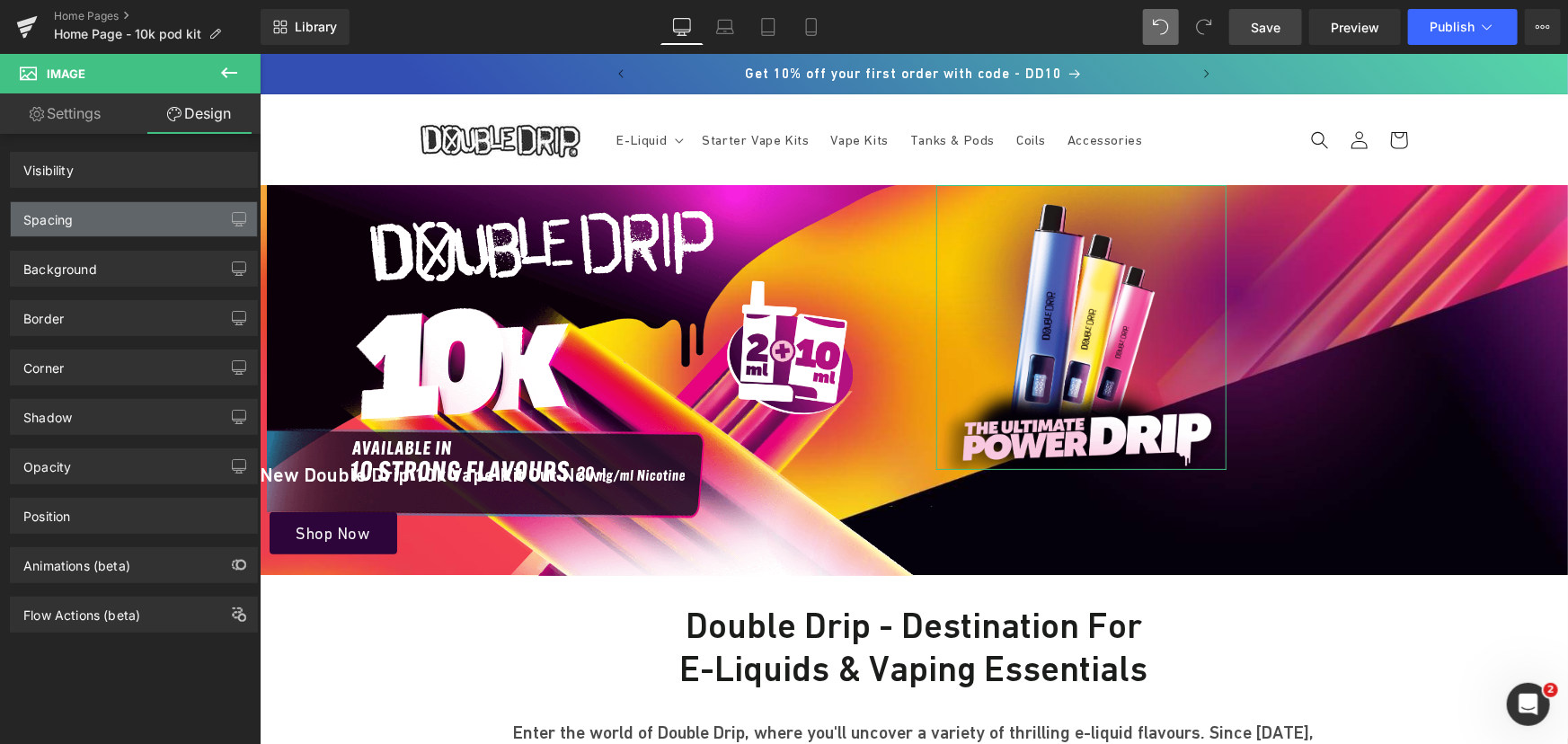
click at [101, 217] on div "Spacing" at bounding box center [133, 219] width 247 height 34
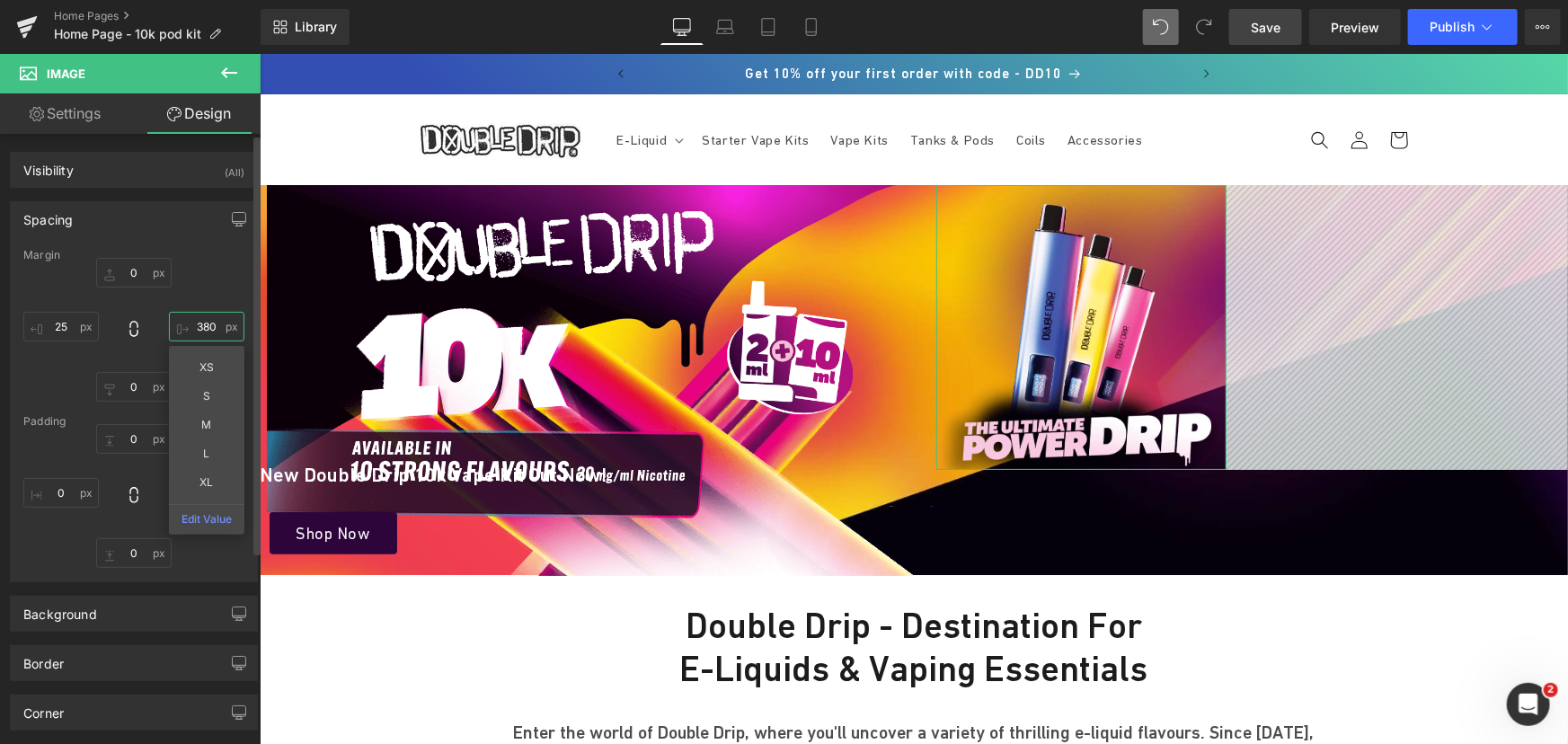
click at [198, 330] on input "text" at bounding box center [207, 326] width 76 height 29
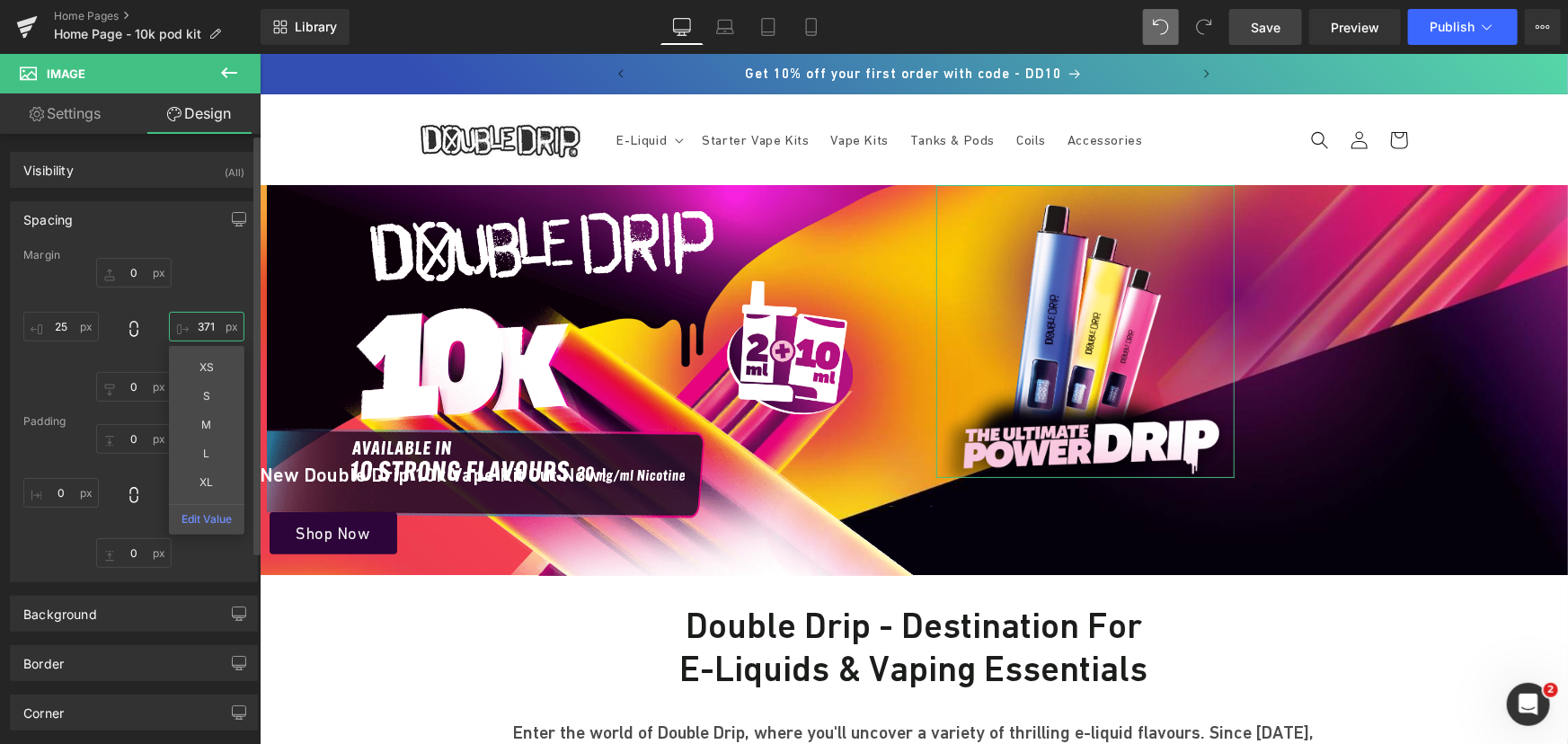
type input "370"
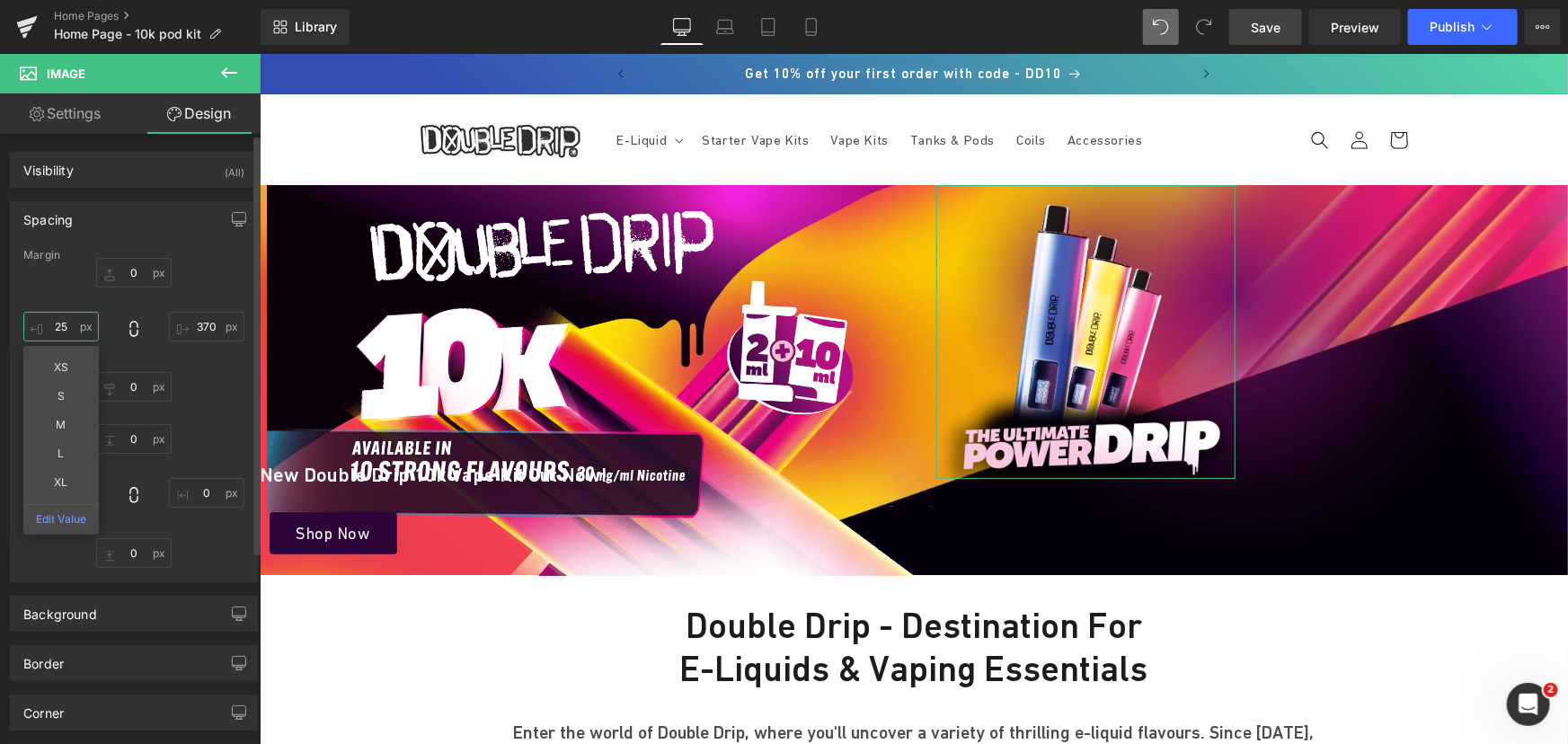
click at [63, 322] on input "text" at bounding box center [61, 326] width 76 height 29
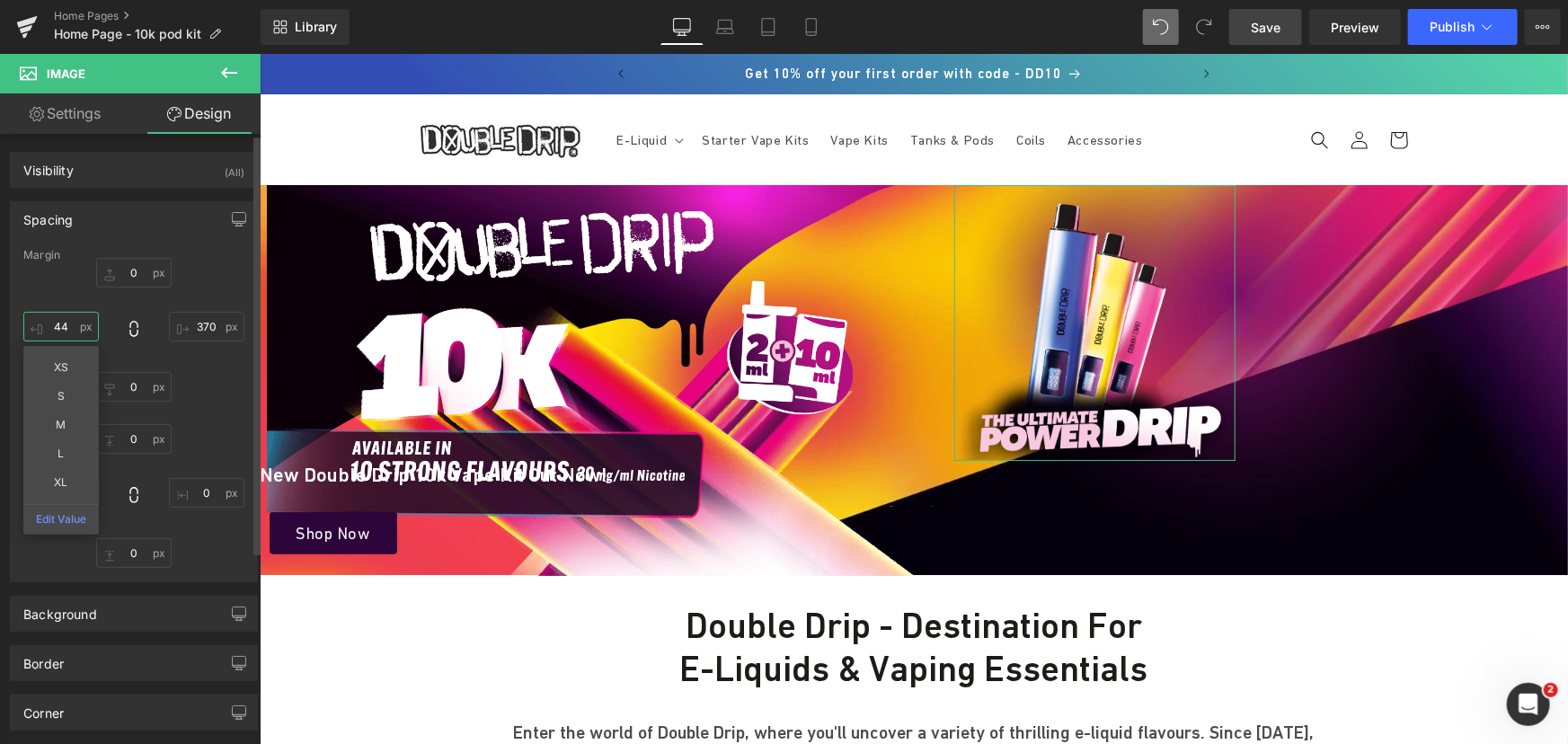
type input "45"
click at [208, 318] on input "370" at bounding box center [207, 326] width 76 height 29
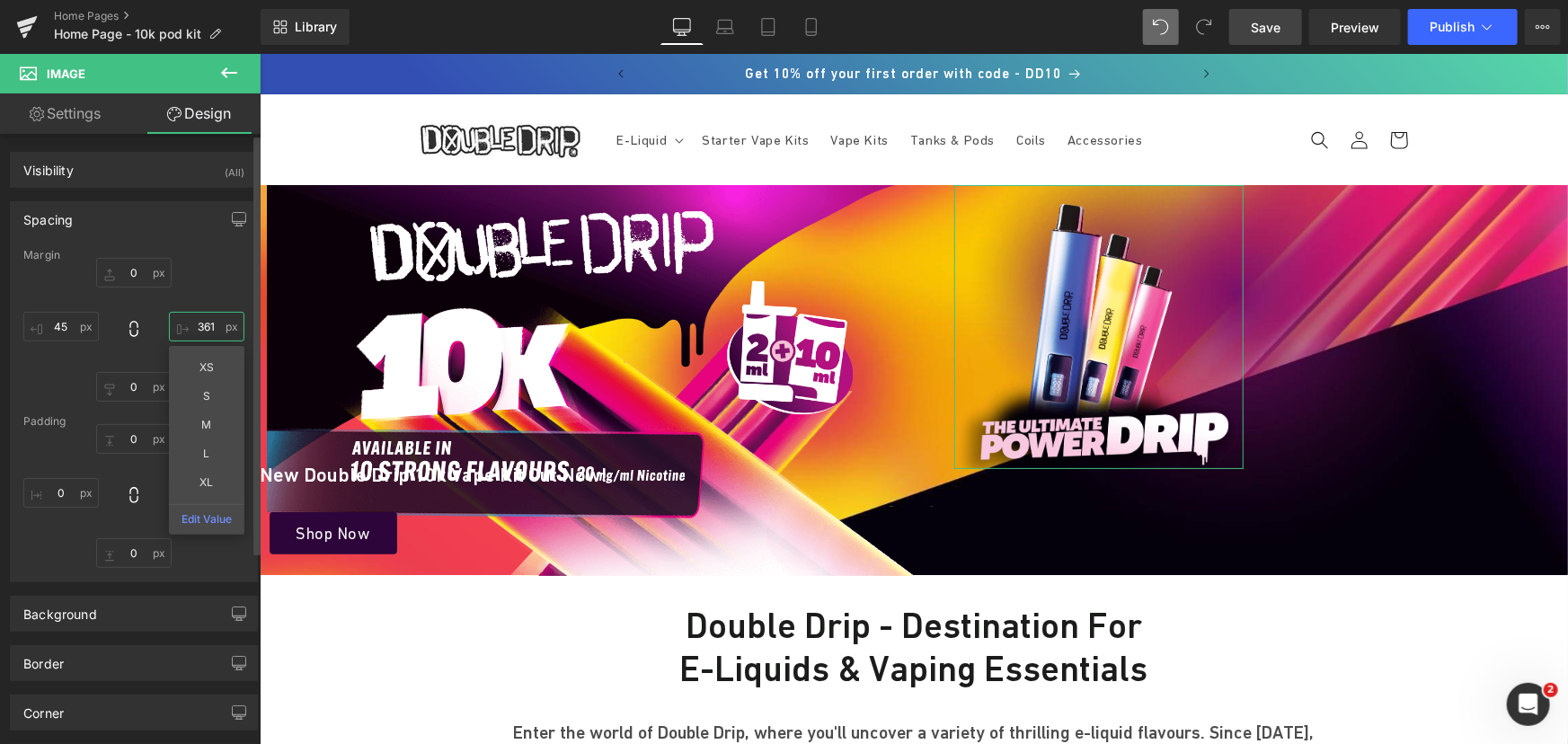
type input "360"
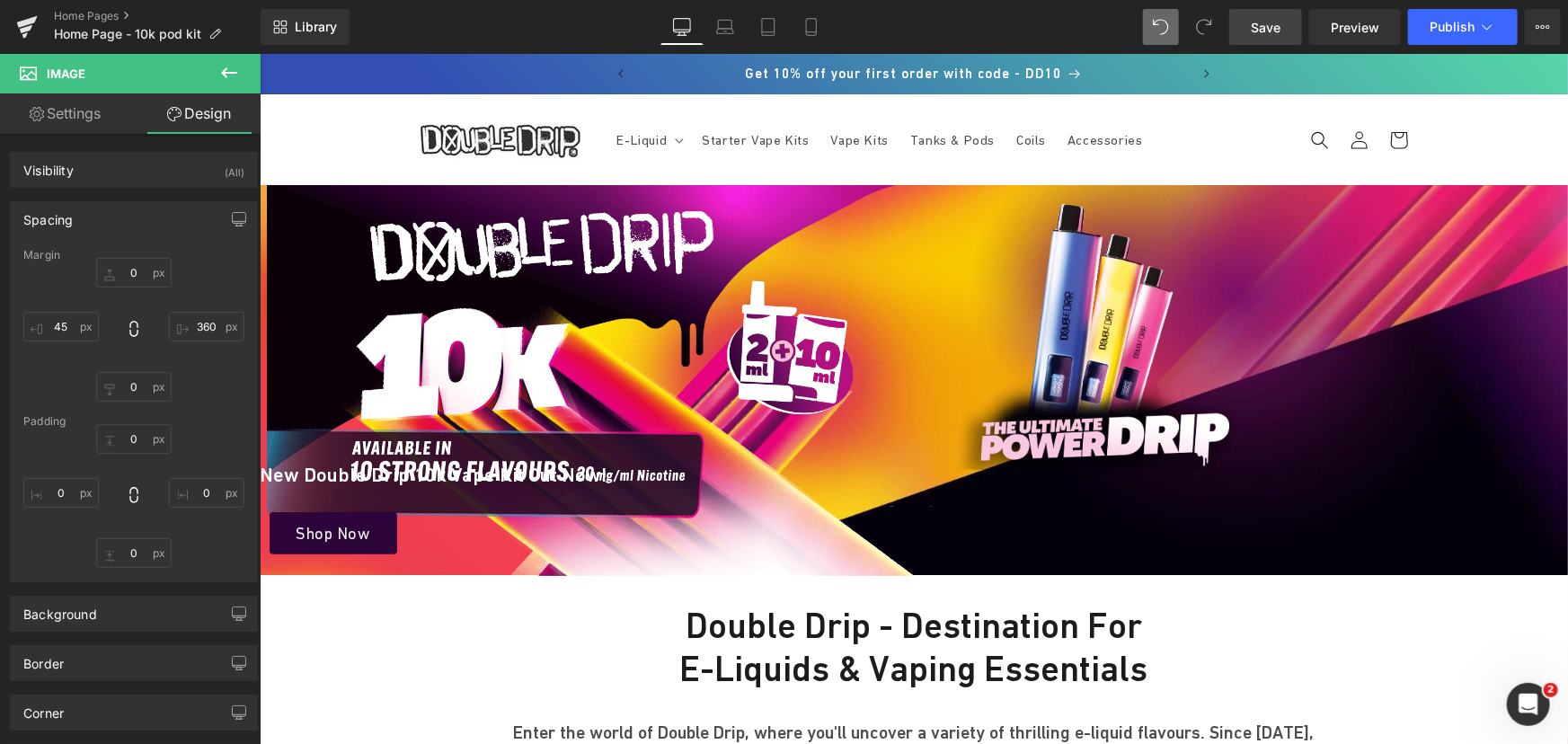
click at [1266, 33] on span "Save" at bounding box center [1265, 27] width 29 height 19
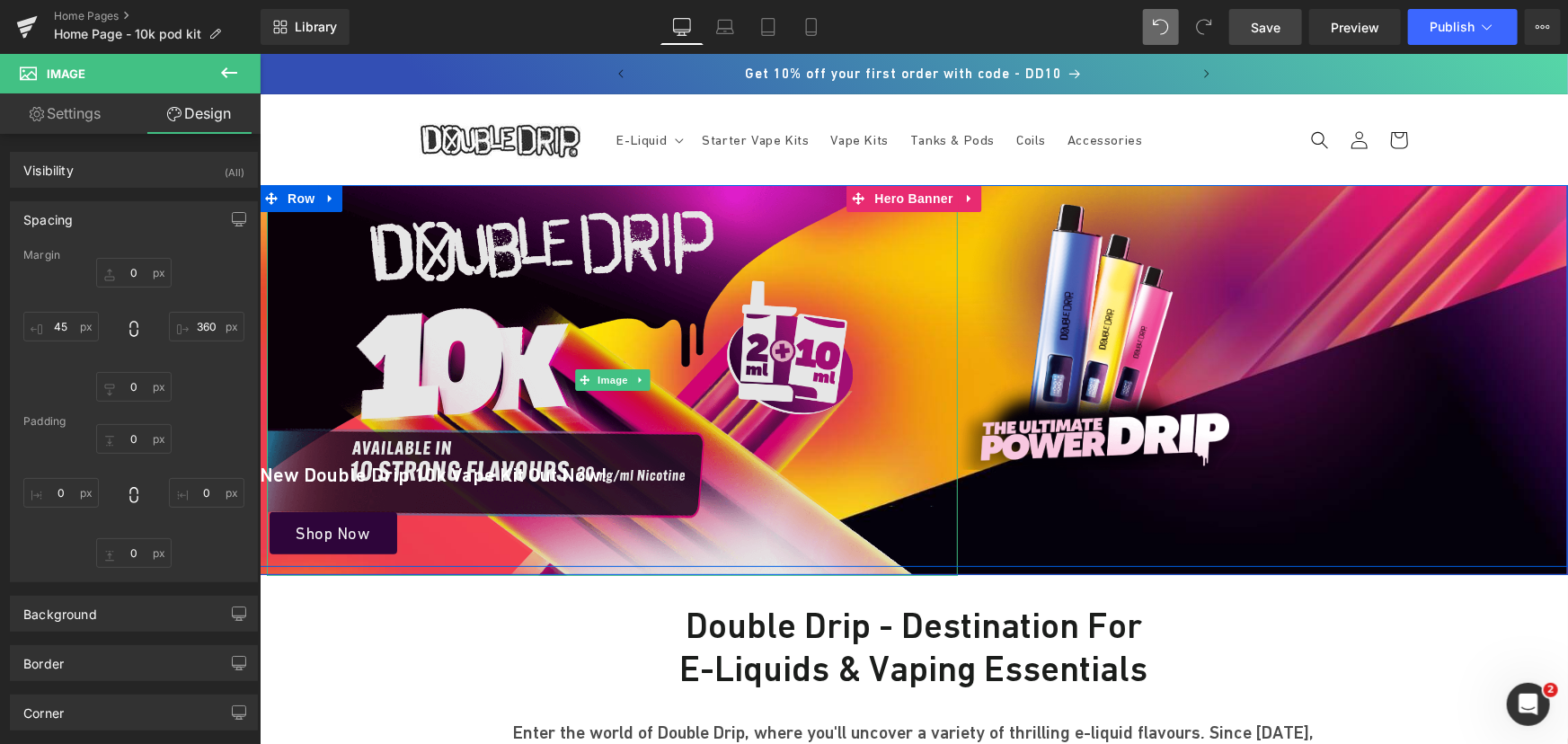
click at [525, 245] on img at bounding box center [611, 380] width 690 height 391
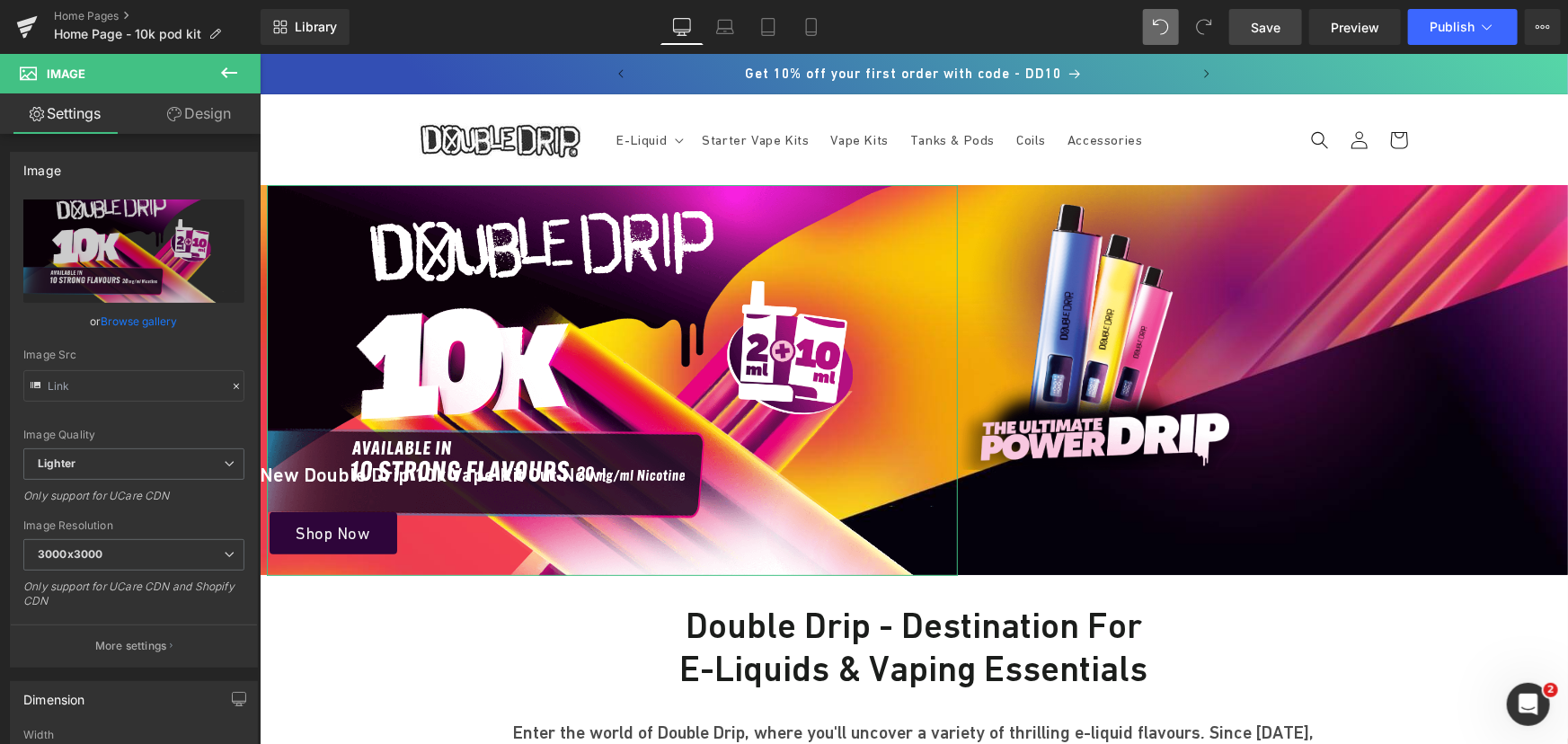
click at [128, 314] on link "Browse gallery" at bounding box center [139, 320] width 77 height 31
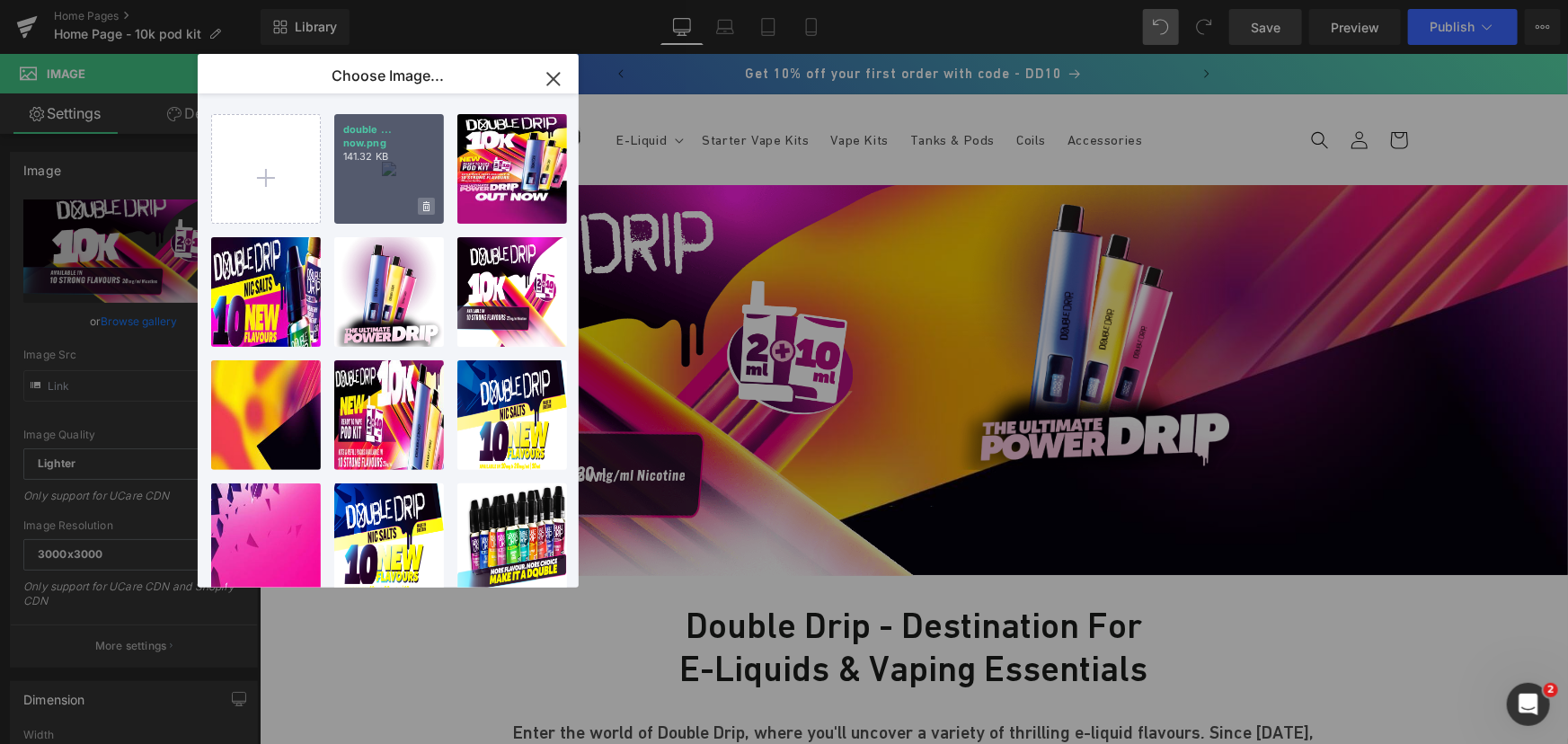
click at [426, 207] on icon at bounding box center [426, 207] width 7 height 11
click at [361, 206] on span "Yes" at bounding box center [366, 206] width 45 height 19
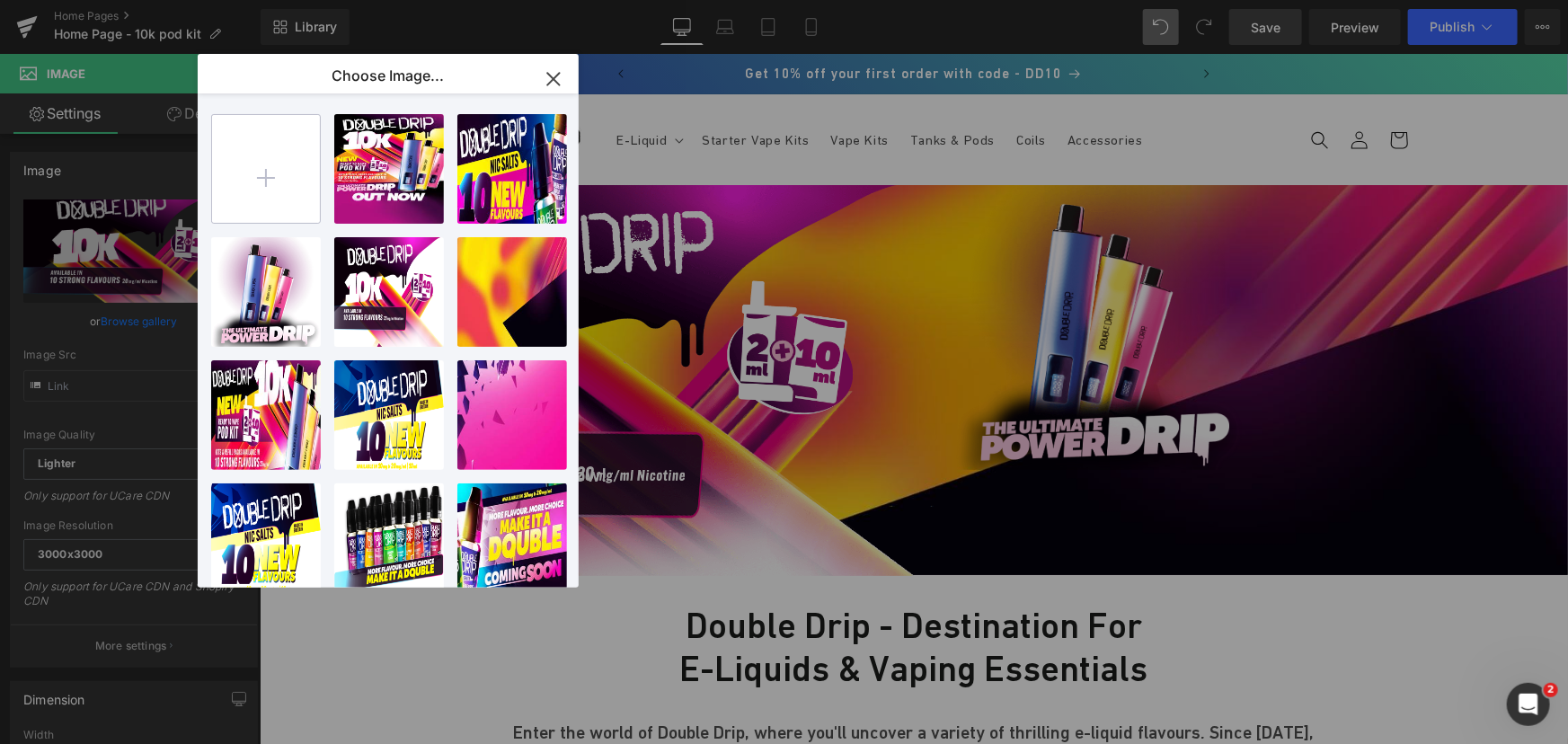
click at [290, 166] on input "file" at bounding box center [265, 169] width 108 height 108
type input "C:\fakepath\double drip 10k out now.png"
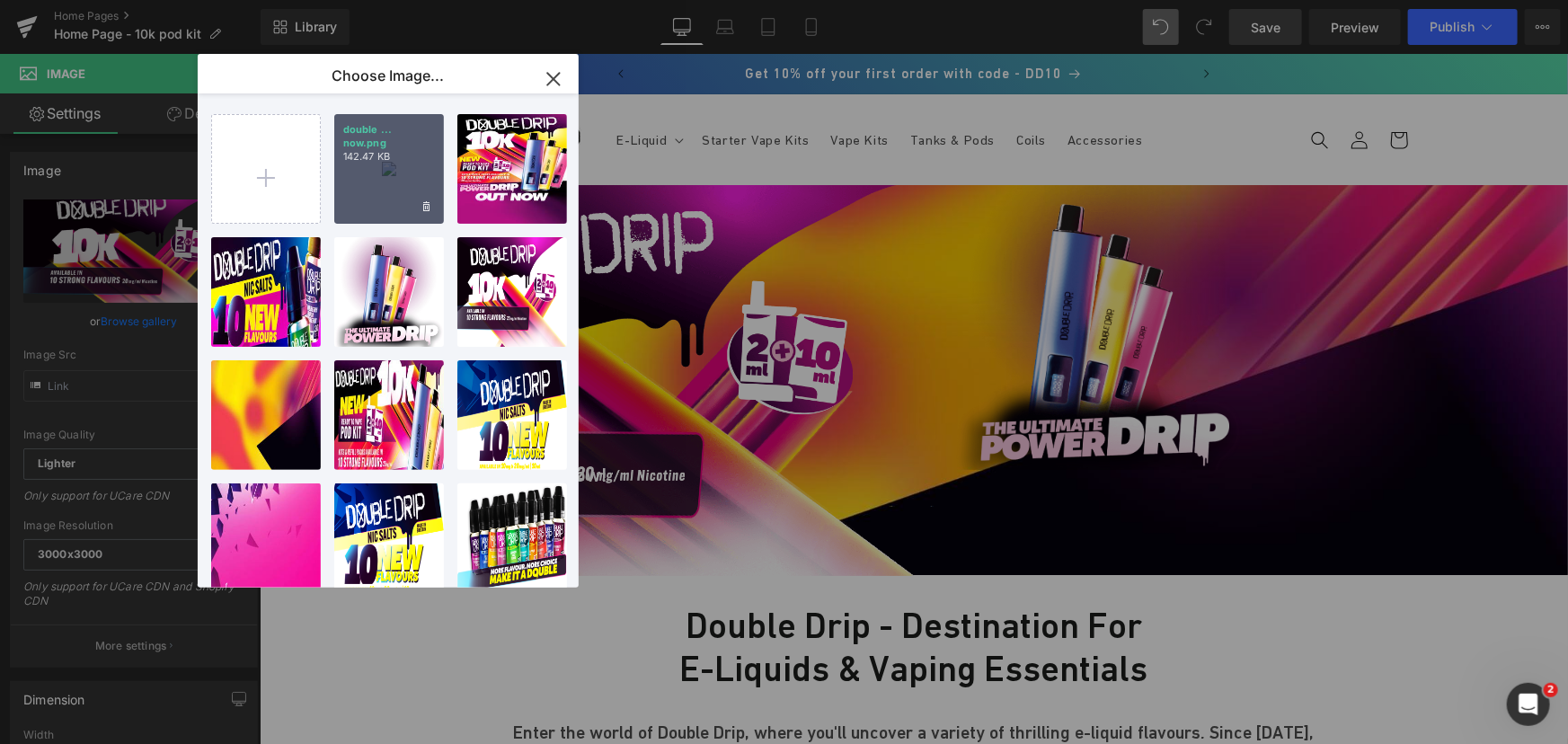
click at [390, 176] on div "double ... now.png 142.47 KB" at bounding box center [389, 169] width 110 height 110
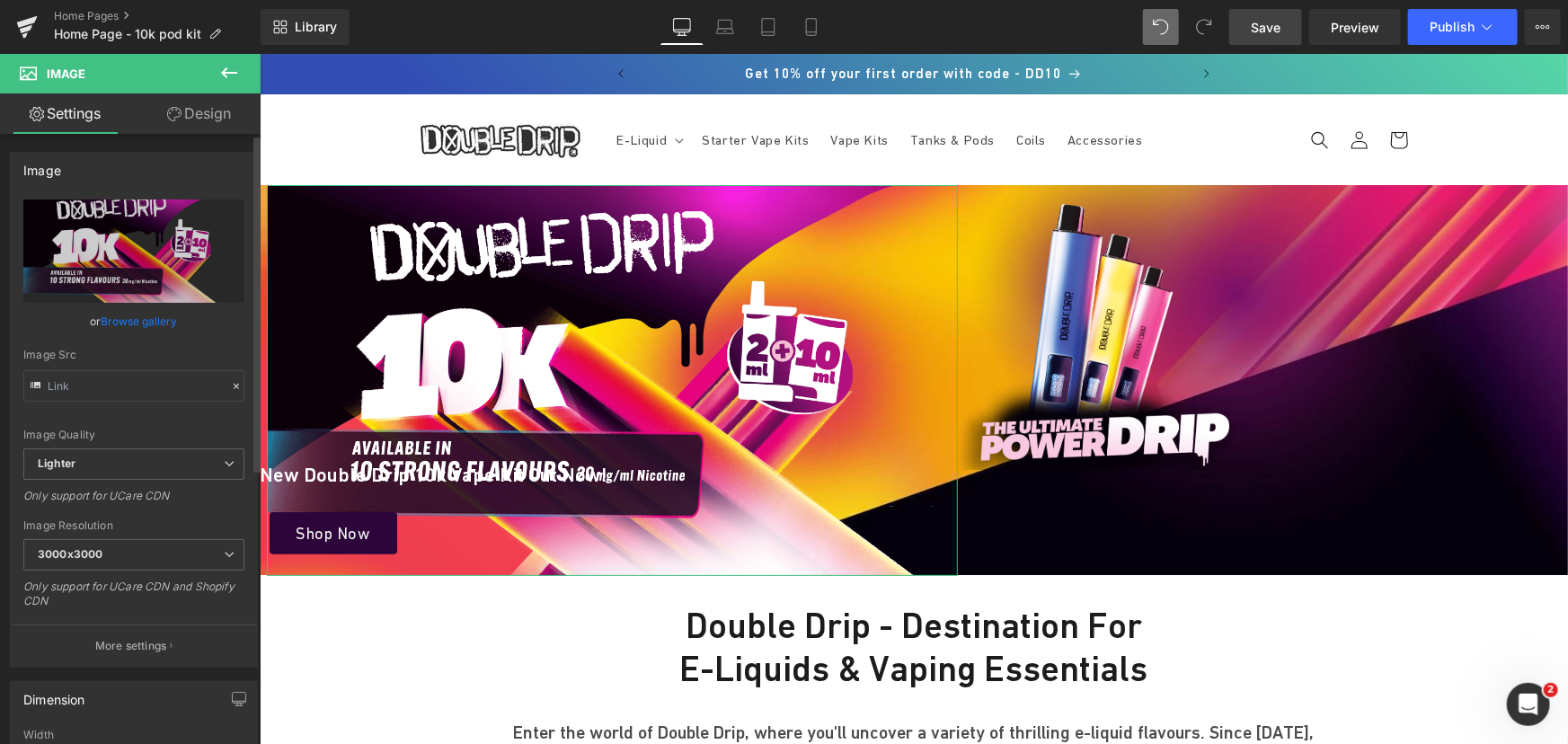
click at [164, 323] on link "Browse gallery" at bounding box center [139, 320] width 77 height 31
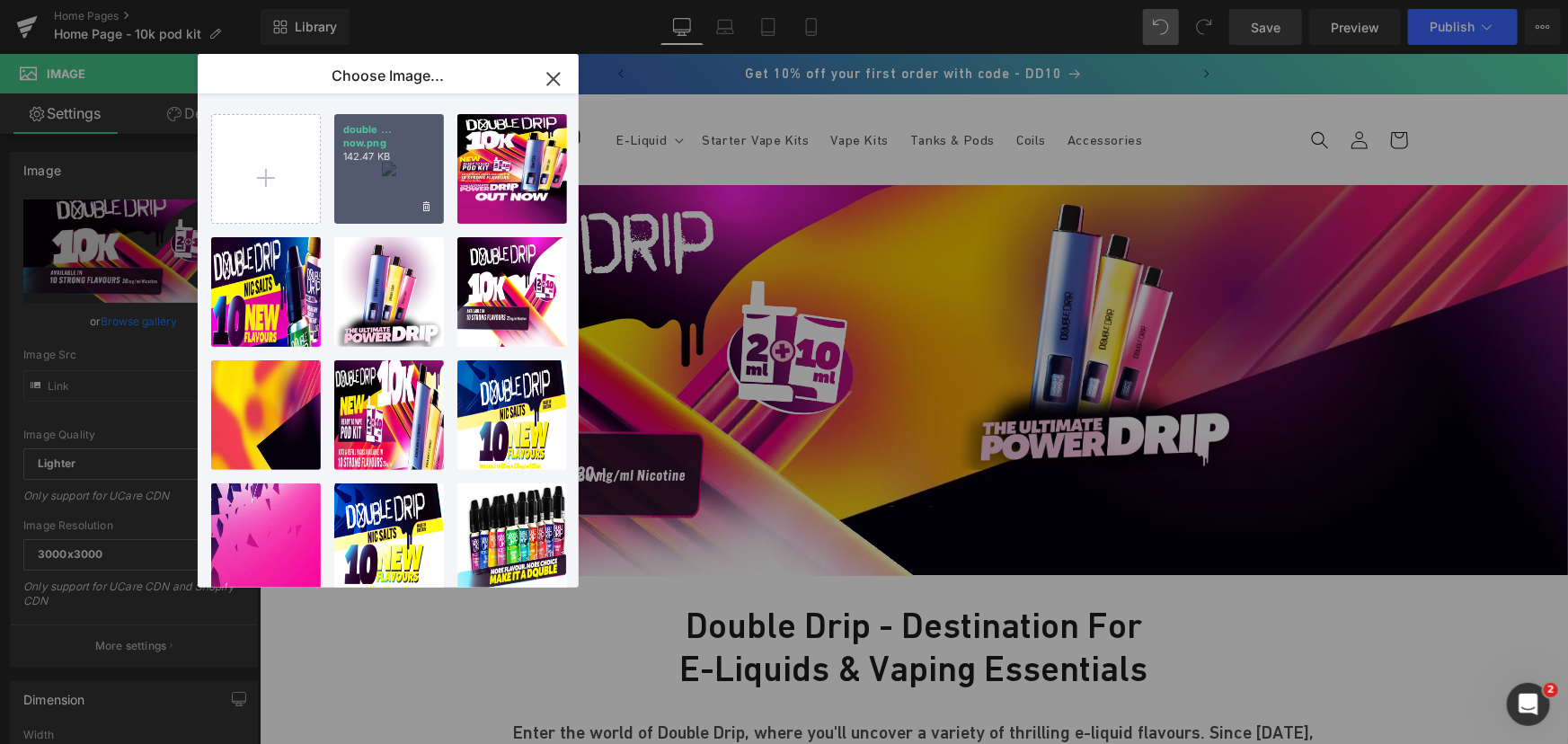
click at [395, 171] on div "double ... now.png 142.47 KB" at bounding box center [389, 169] width 110 height 110
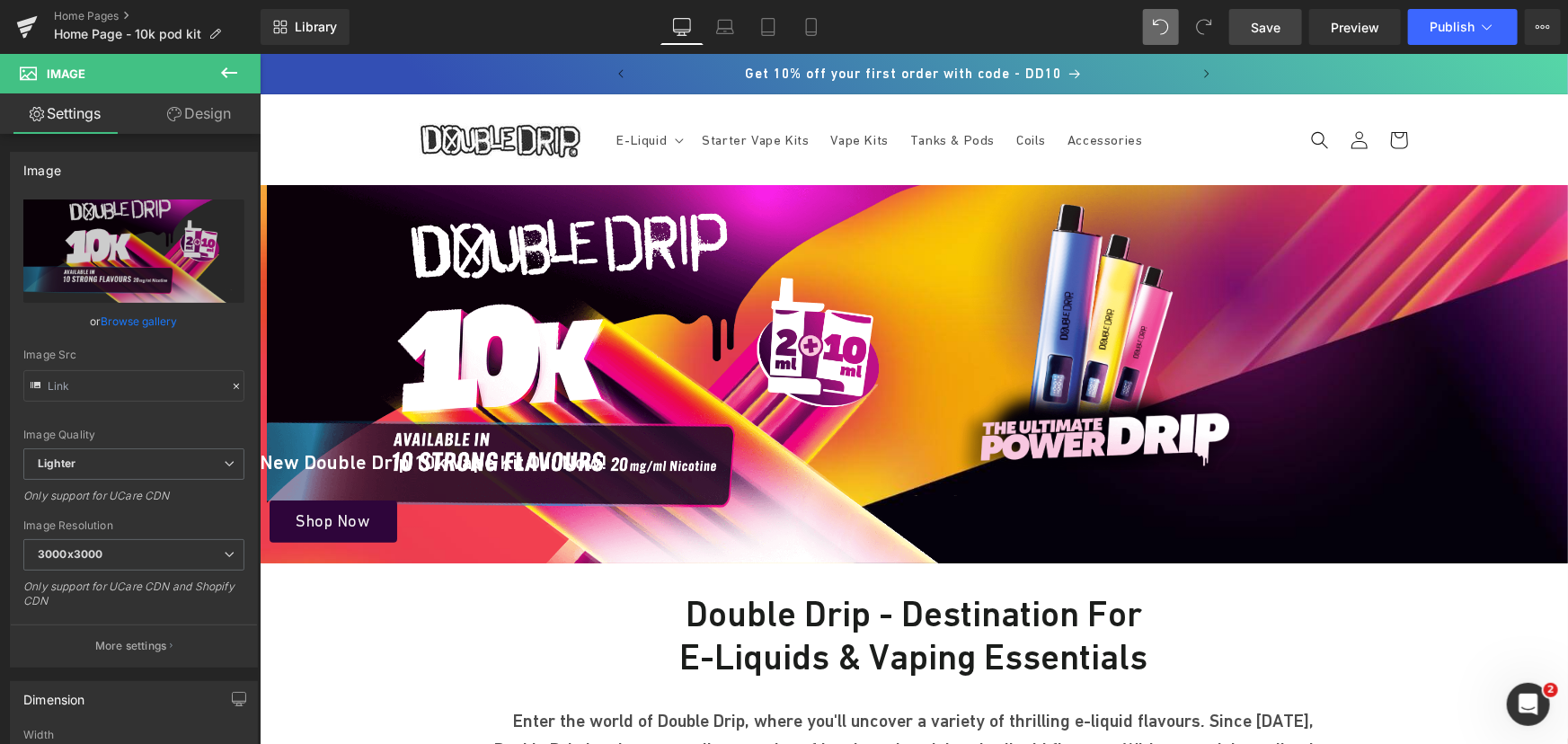
click at [1259, 31] on span "Save" at bounding box center [1265, 27] width 29 height 19
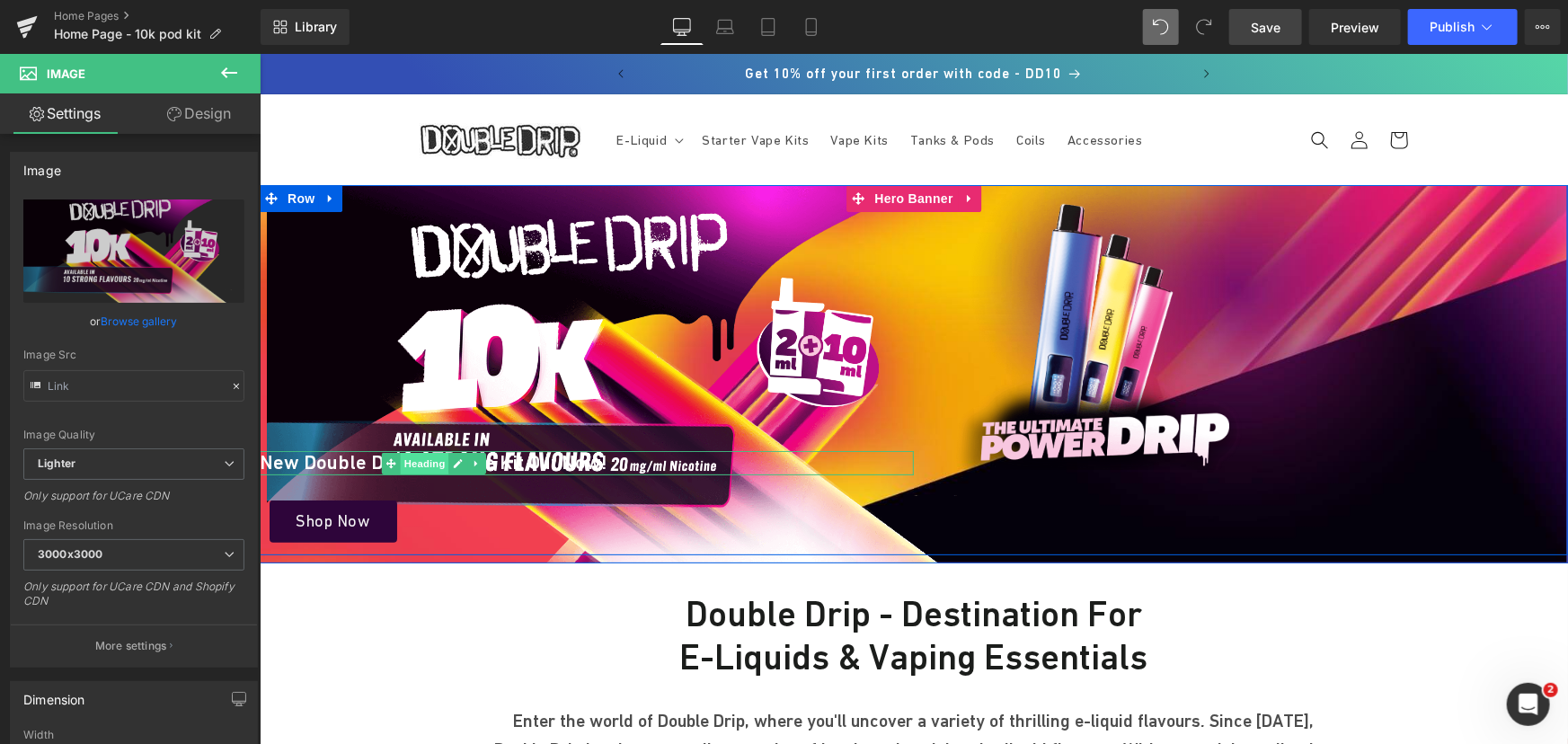
click at [400, 464] on span "Heading" at bounding box center [423, 462] width 48 height 22
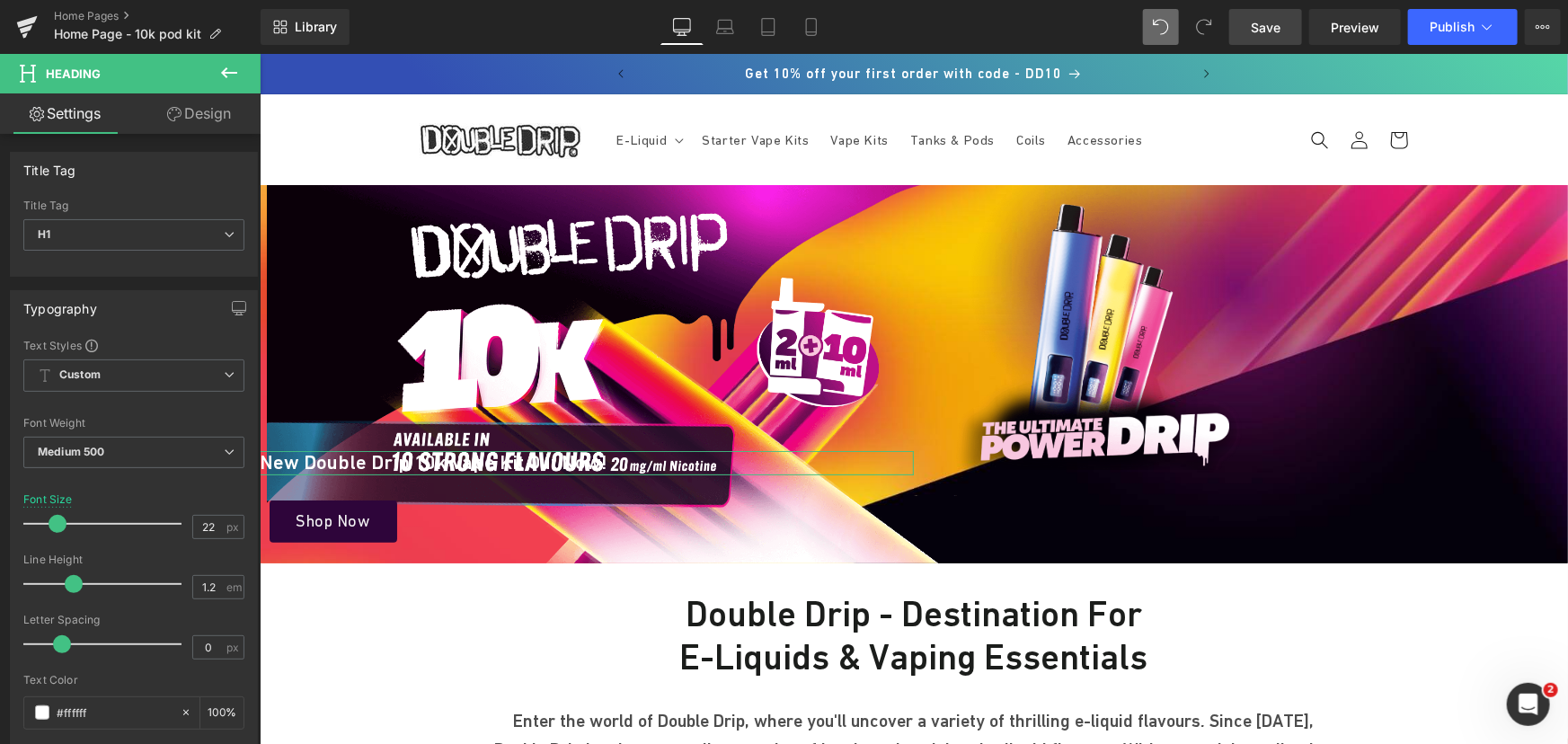
click at [205, 119] on link "Design" at bounding box center [199, 113] width 130 height 41
click at [0, 0] on div "Spacing" at bounding box center [0, 0] width 0 height 0
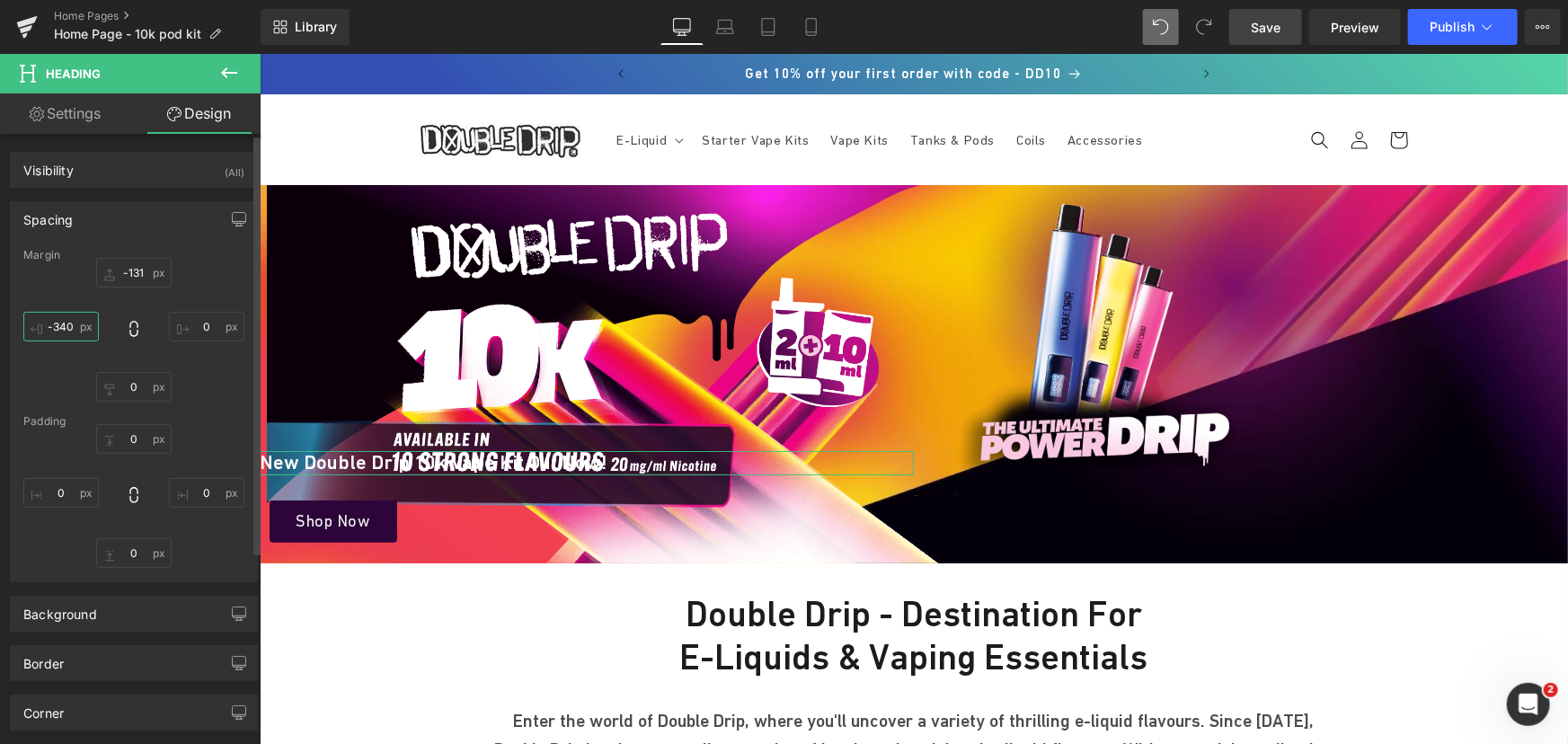
click at [68, 332] on input "text" at bounding box center [61, 326] width 76 height 29
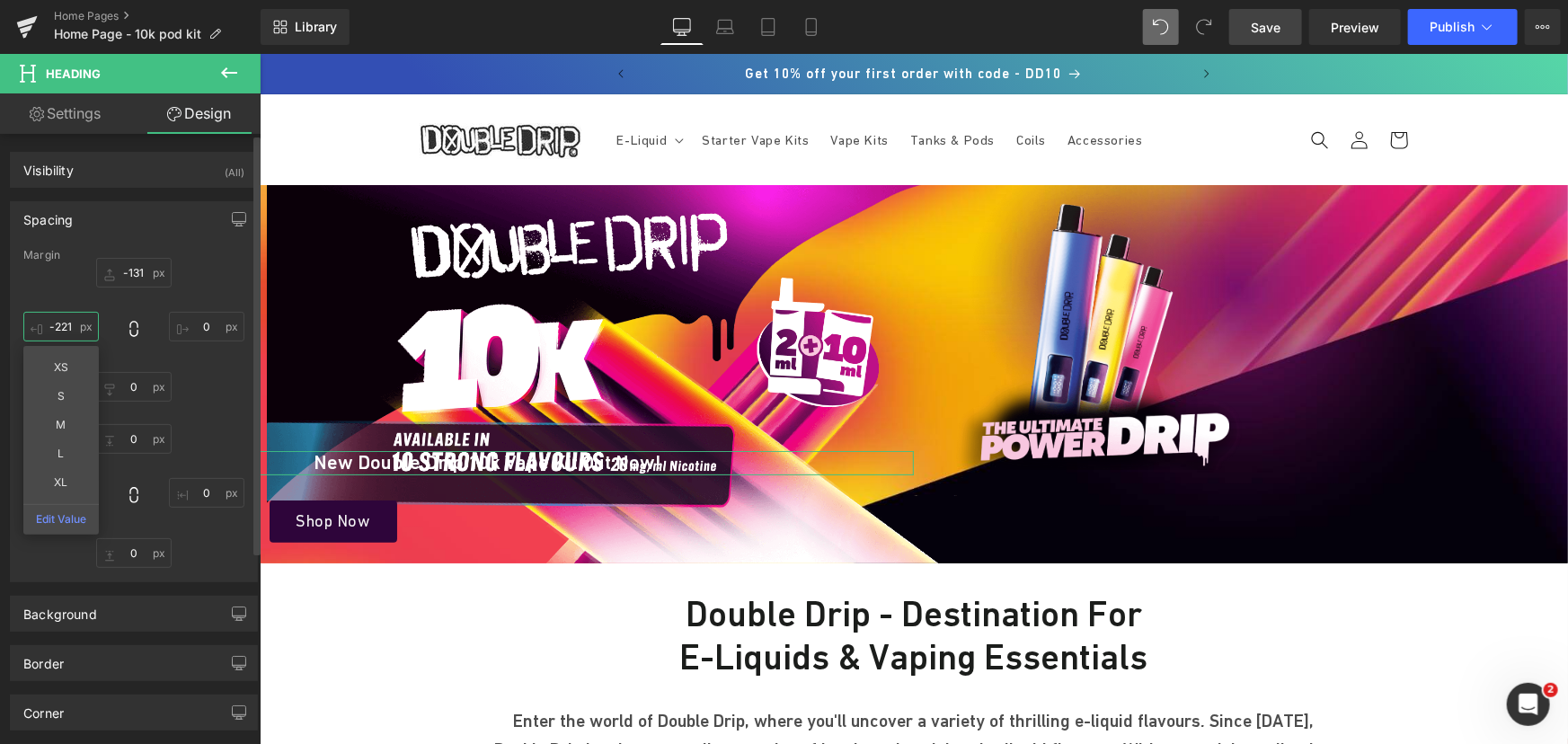
type input "-220"
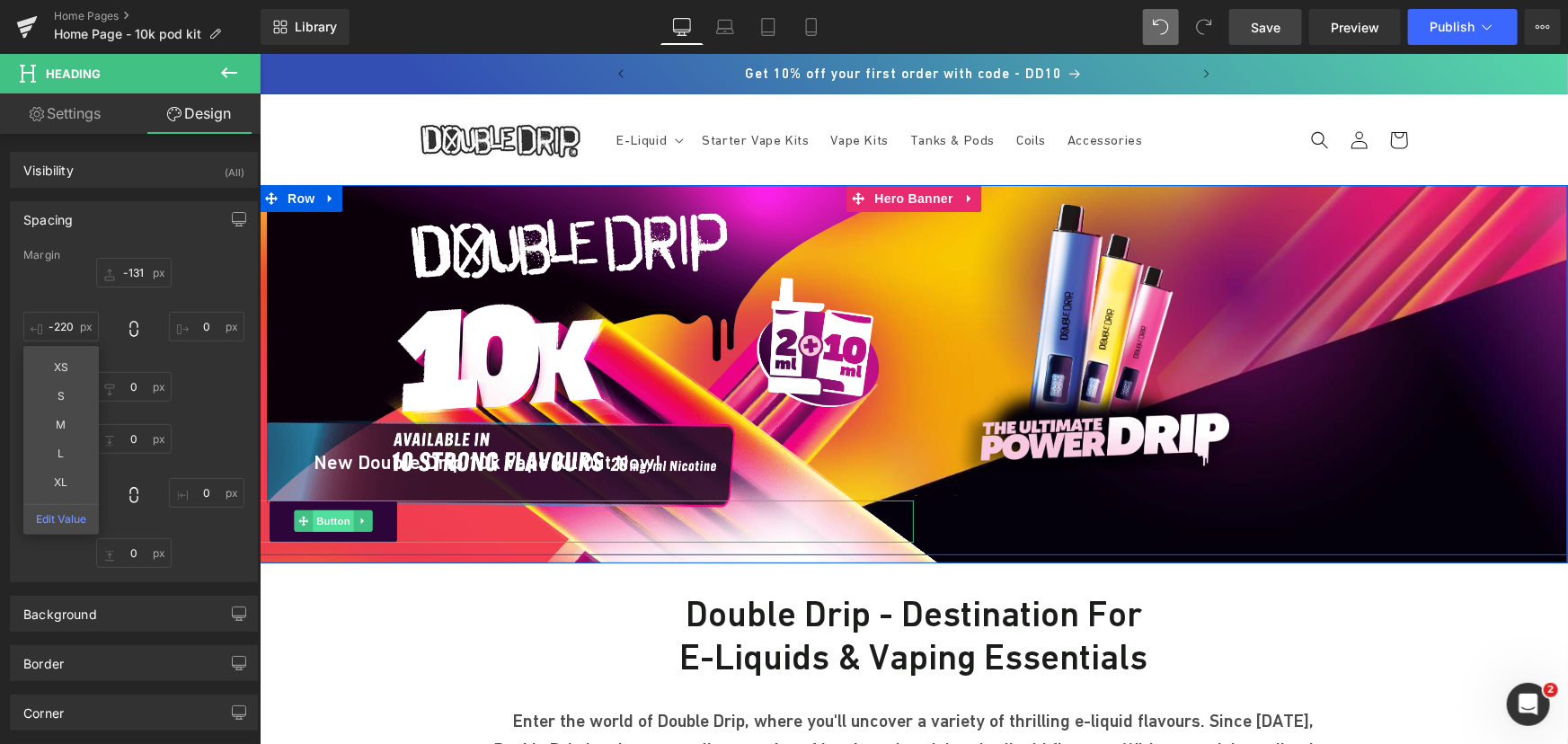
click at [330, 519] on span "Button" at bounding box center [332, 519] width 42 height 22
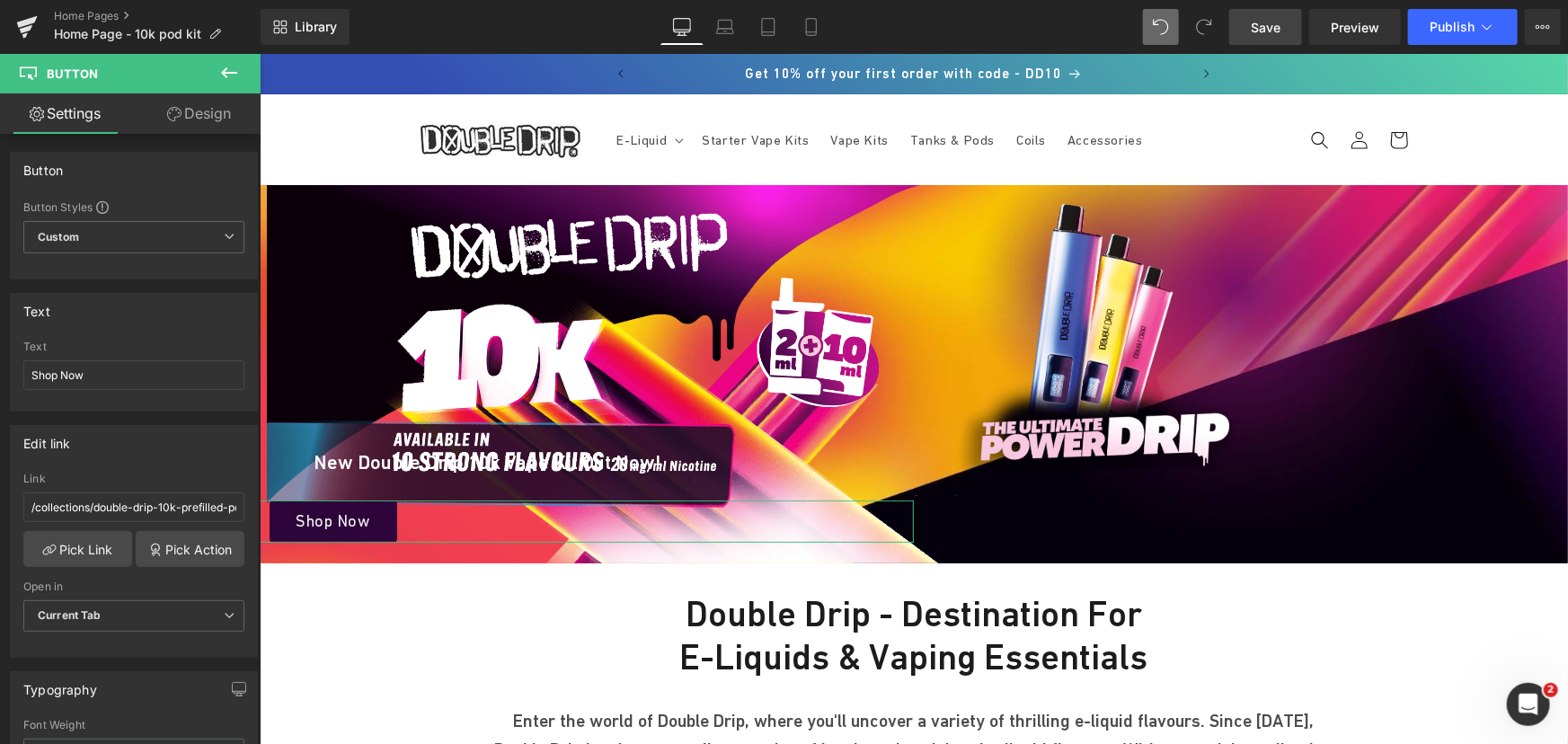
click at [223, 101] on link "Design" at bounding box center [199, 113] width 130 height 41
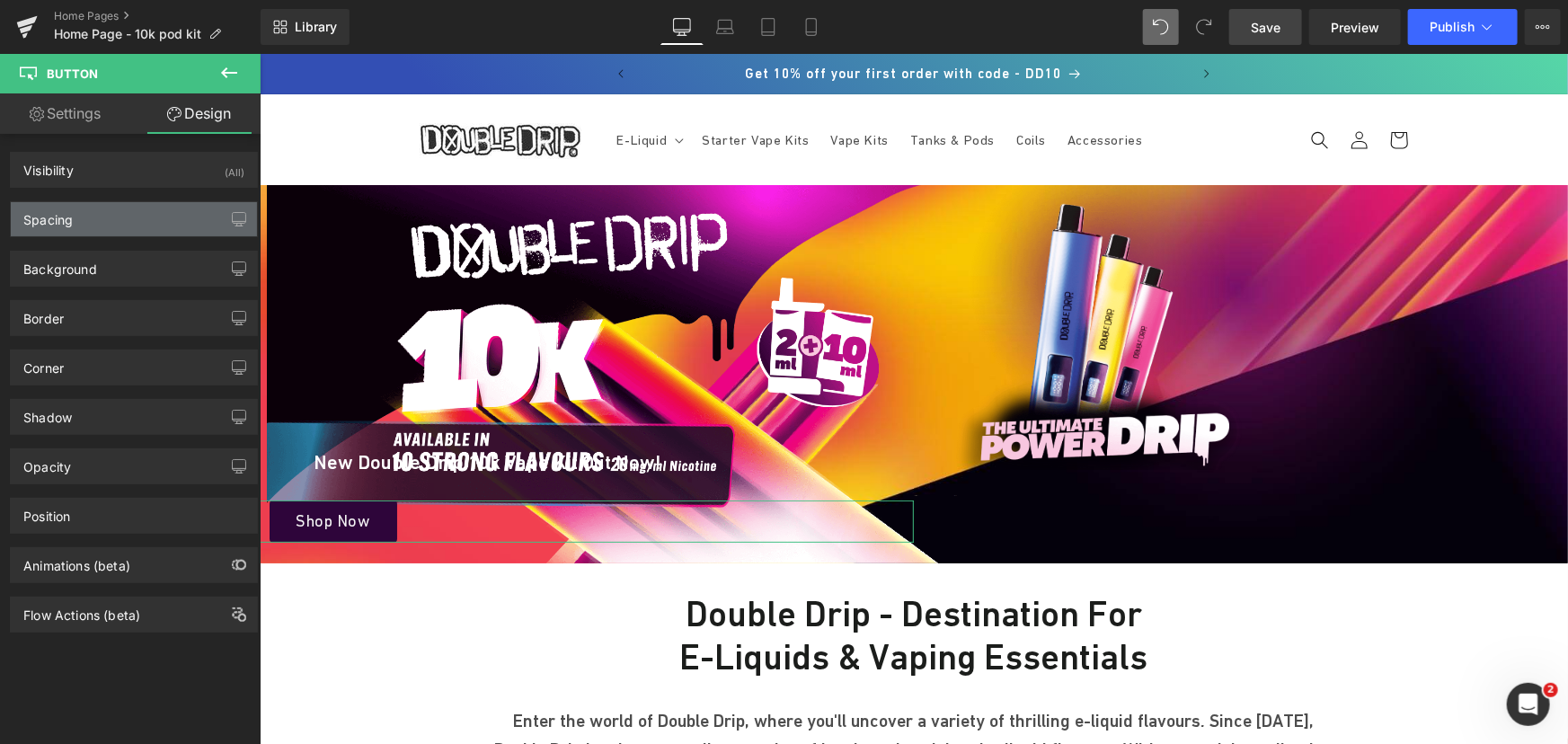
click at [94, 220] on div "Spacing" at bounding box center [133, 219] width 247 height 34
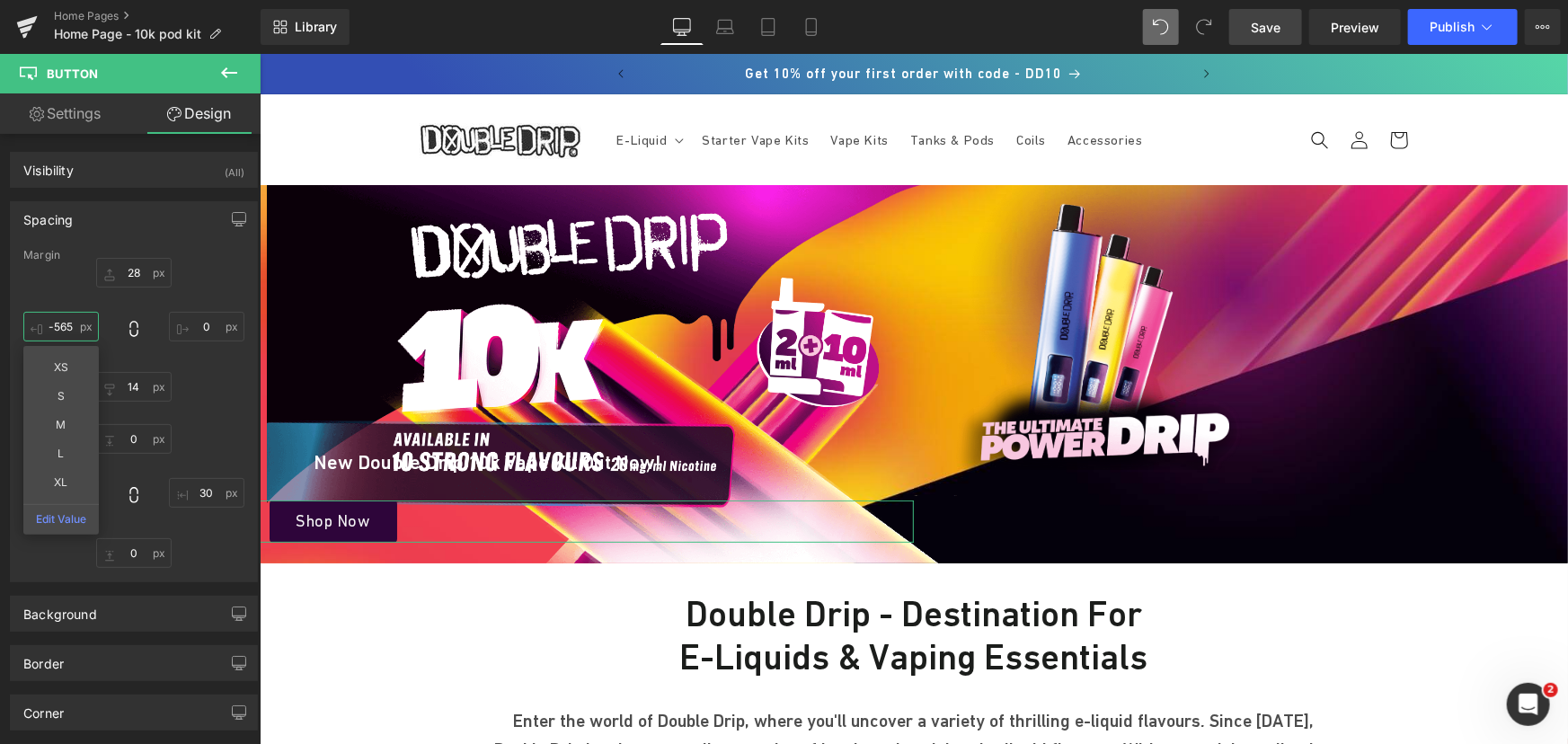
click at [73, 320] on input "text" at bounding box center [61, 326] width 76 height 29
type input "-464"
click at [214, 404] on div "Margin -464 XS S M L XL Edit Value [GEOGRAPHIC_DATA]" at bounding box center [133, 414] width 247 height 332
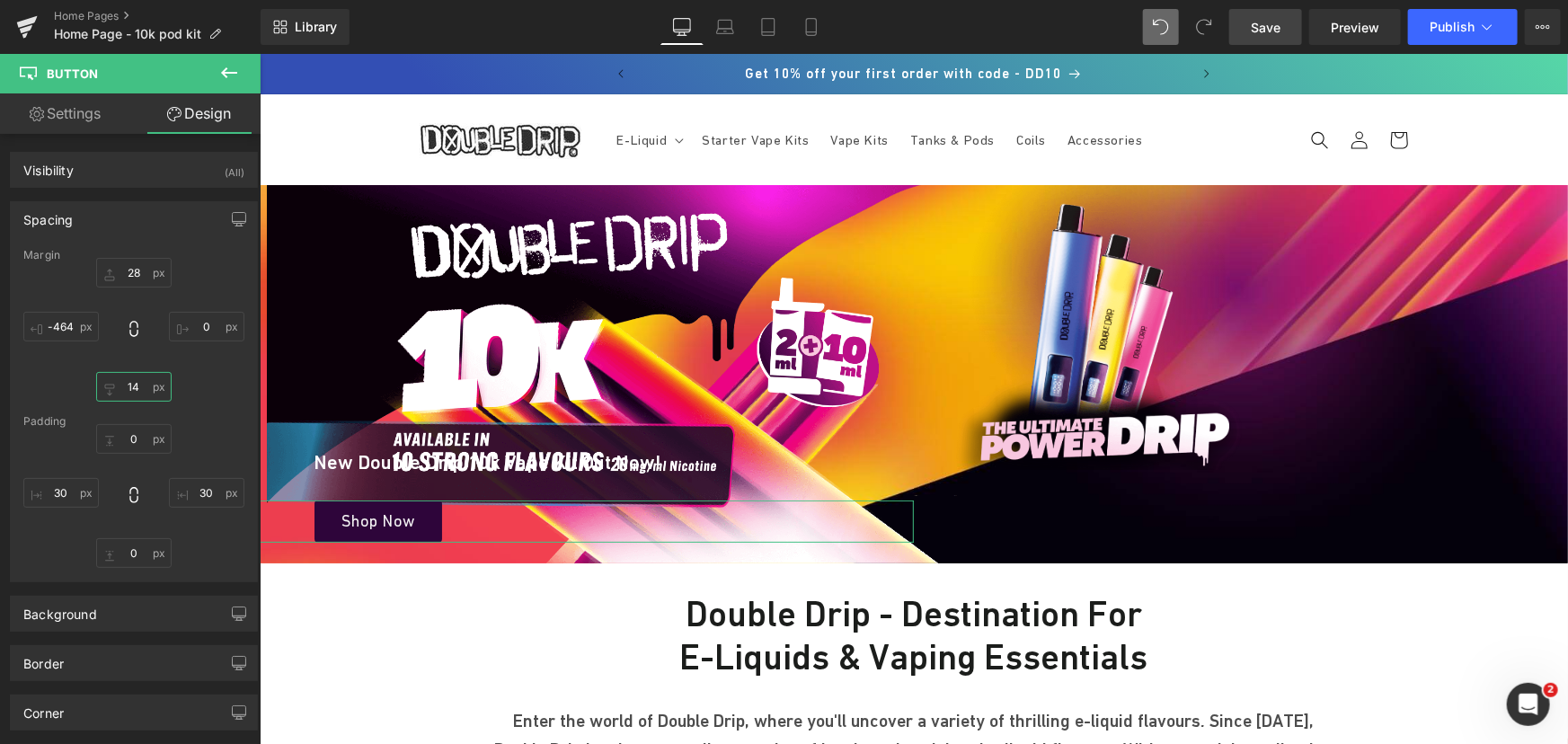
click at [130, 387] on input "text" at bounding box center [134, 386] width 76 height 29
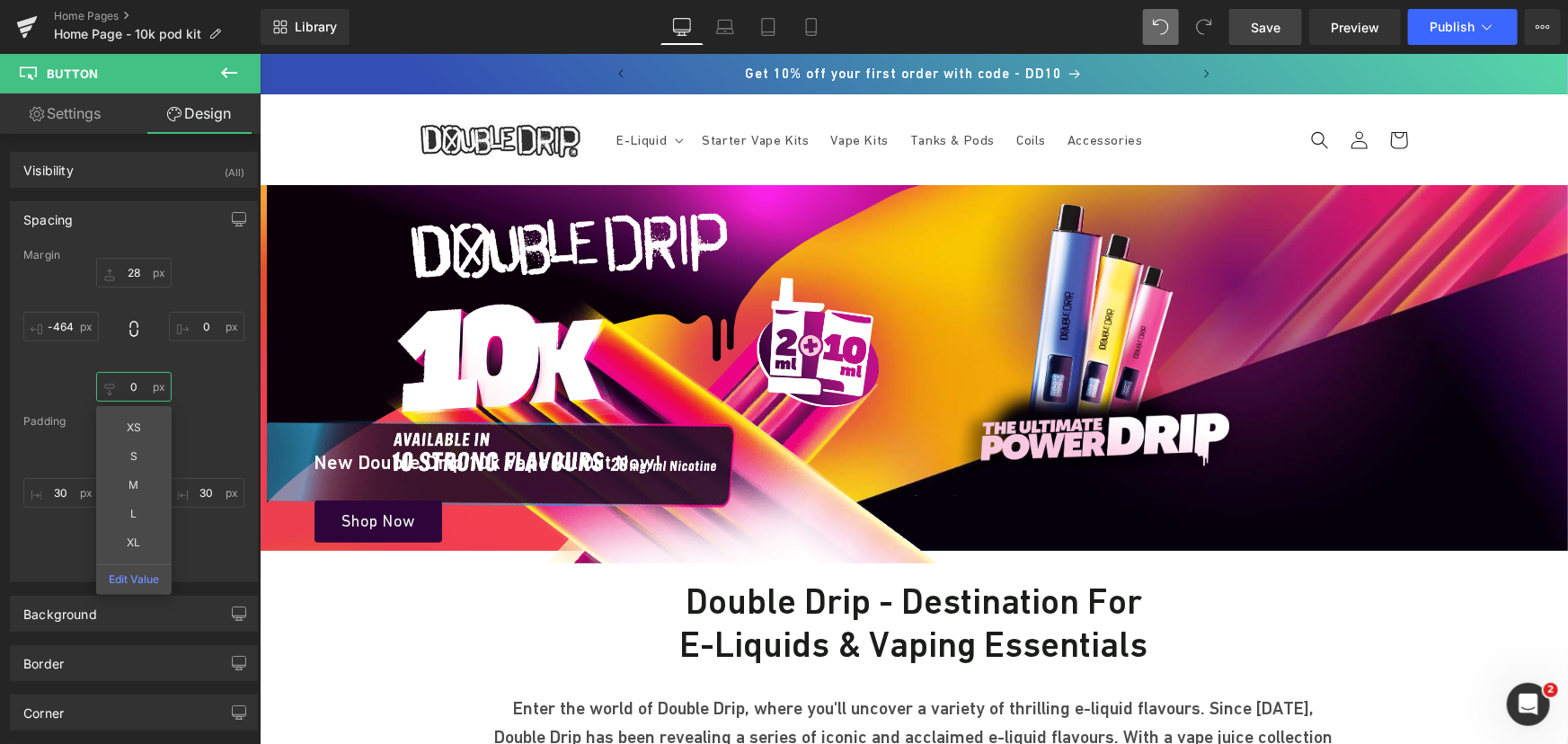
type input "0"
click at [1261, 31] on span "Save" at bounding box center [1265, 27] width 29 height 19
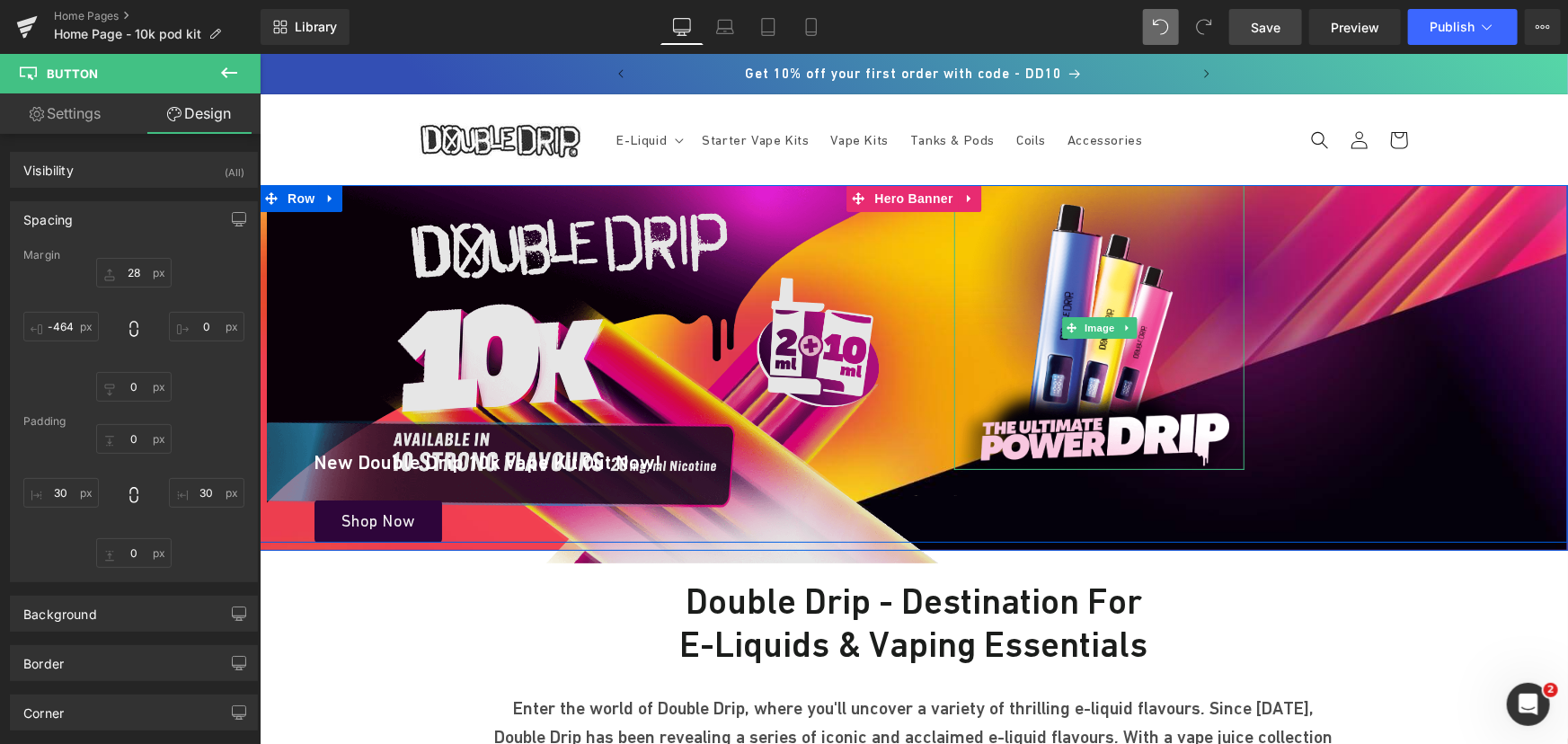
drag, startPoint x: 1185, startPoint y: 296, endPoint x: 260, endPoint y: 297, distance: 925.0
click at [1185, 296] on img at bounding box center [1098, 327] width 290 height 285
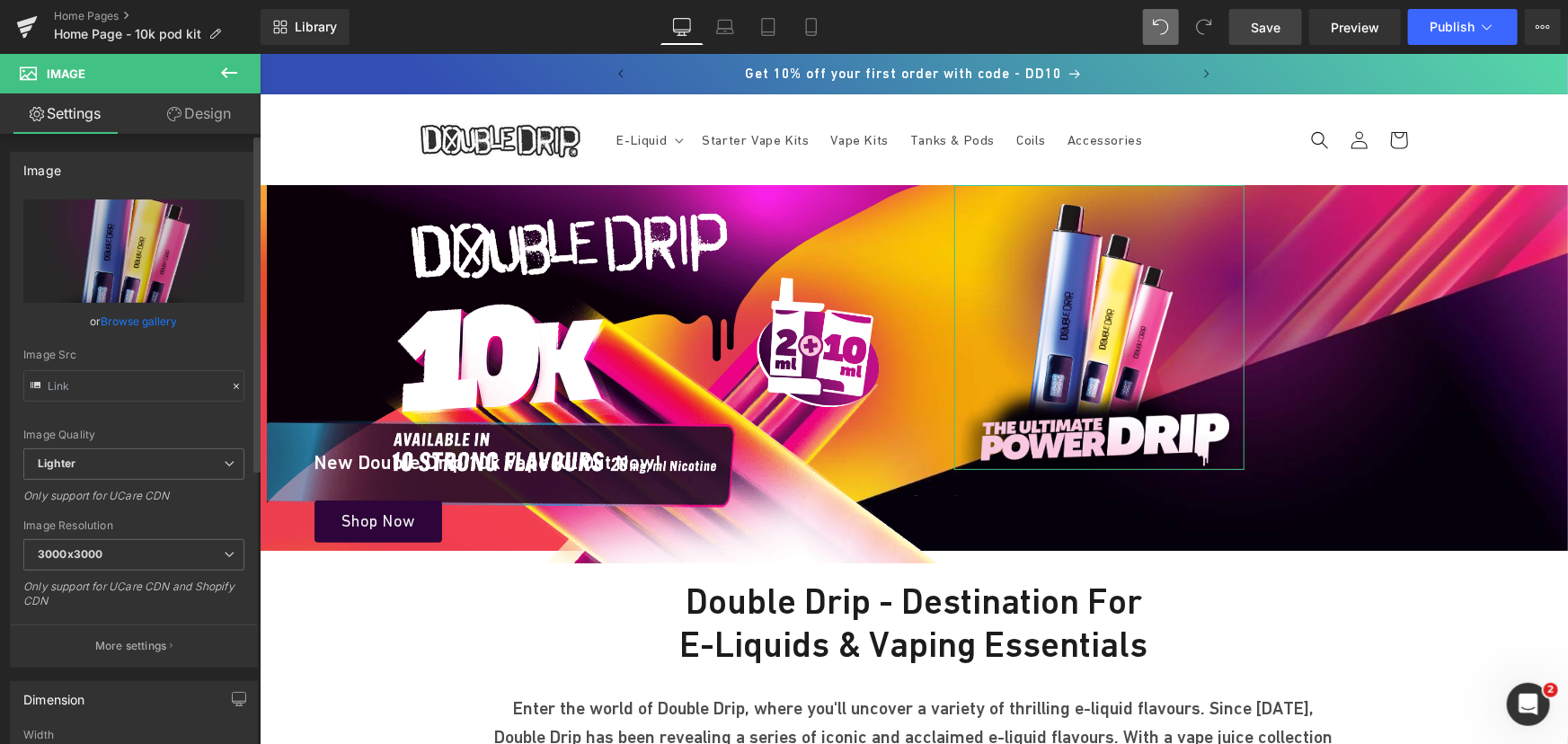
click at [153, 323] on link "Browse gallery" at bounding box center [139, 320] width 77 height 31
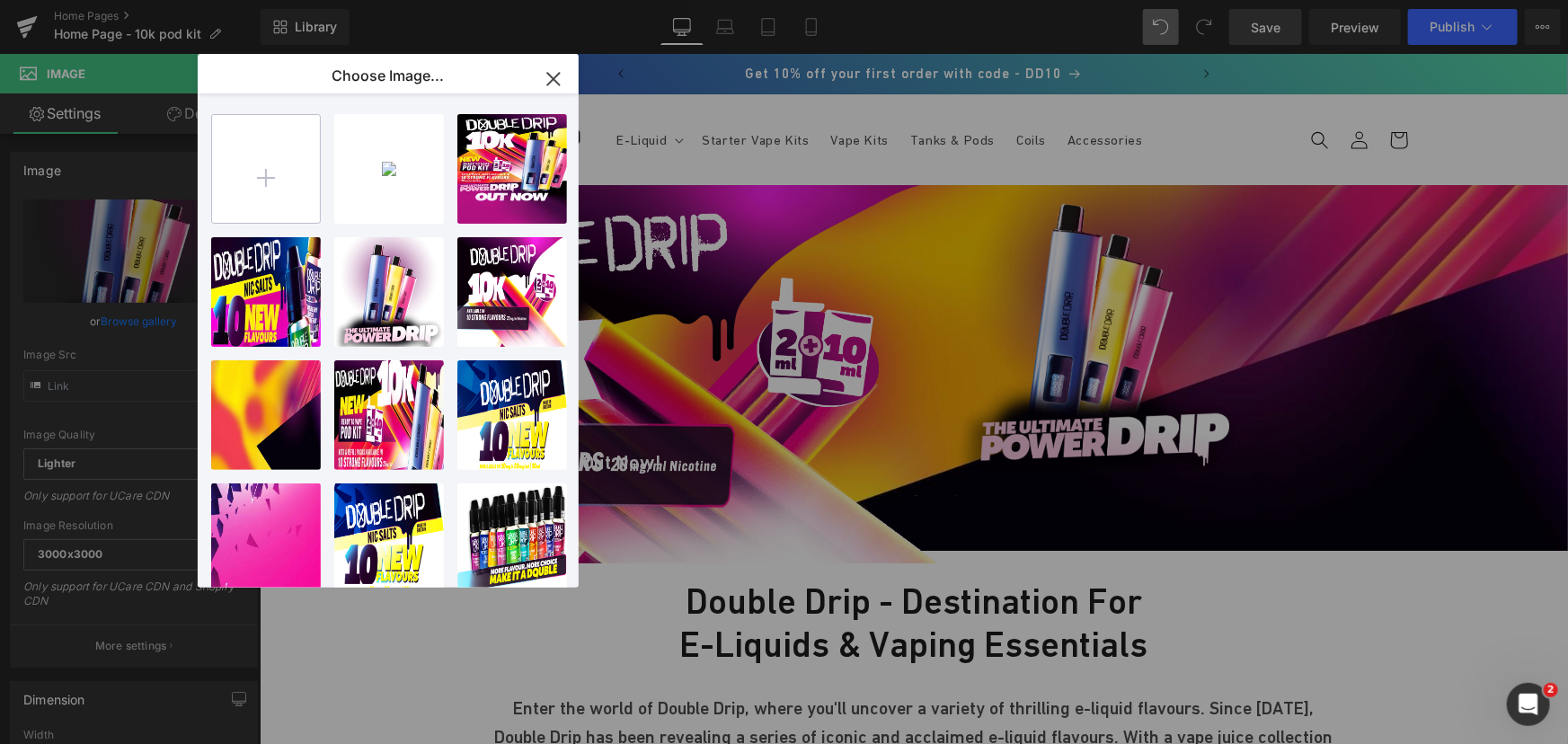
click at [266, 166] on input "file" at bounding box center [265, 169] width 108 height 108
type input "C:\fakepath\individual prods.png"
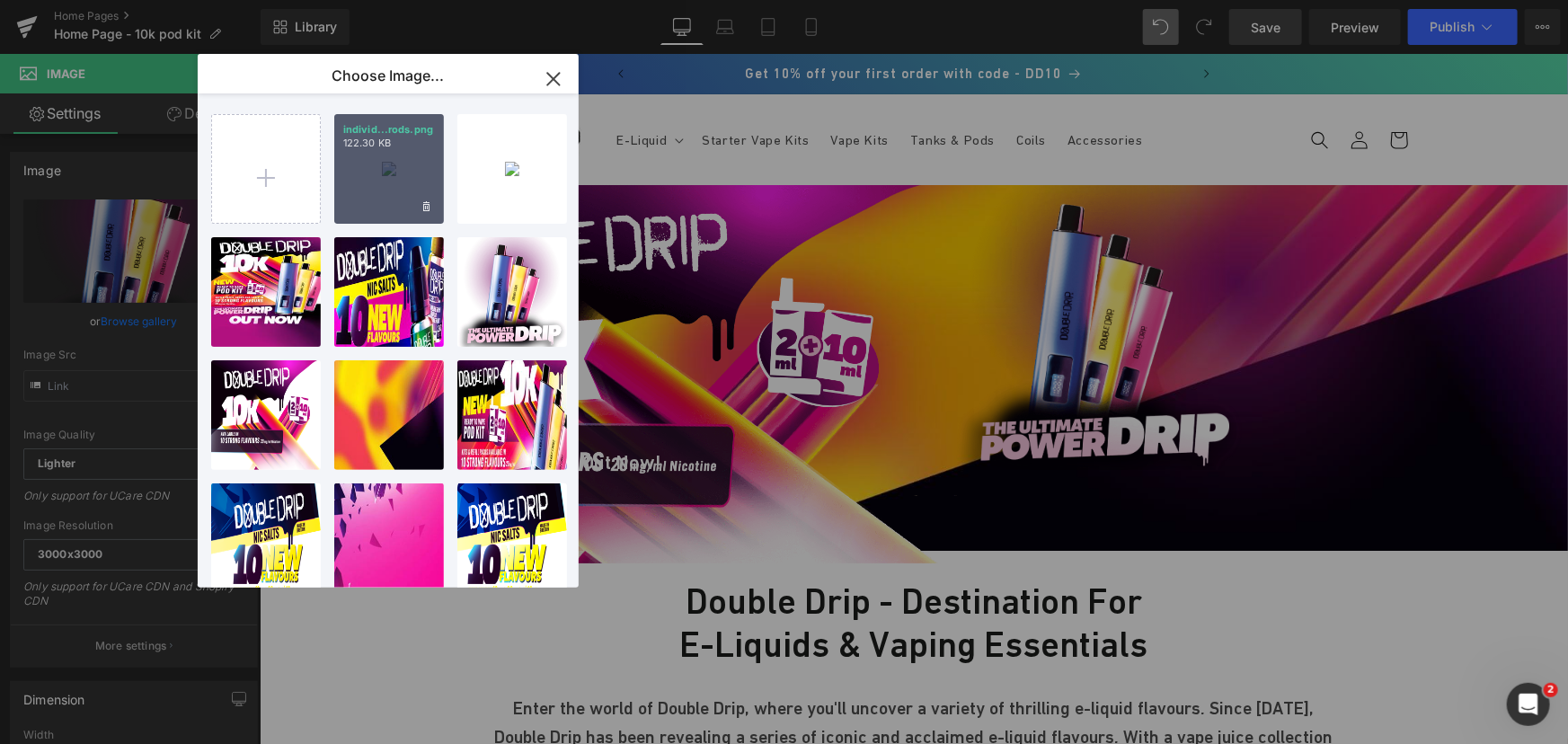
click at [383, 187] on div "individ...rods.png 122.30 KB" at bounding box center [389, 169] width 110 height 110
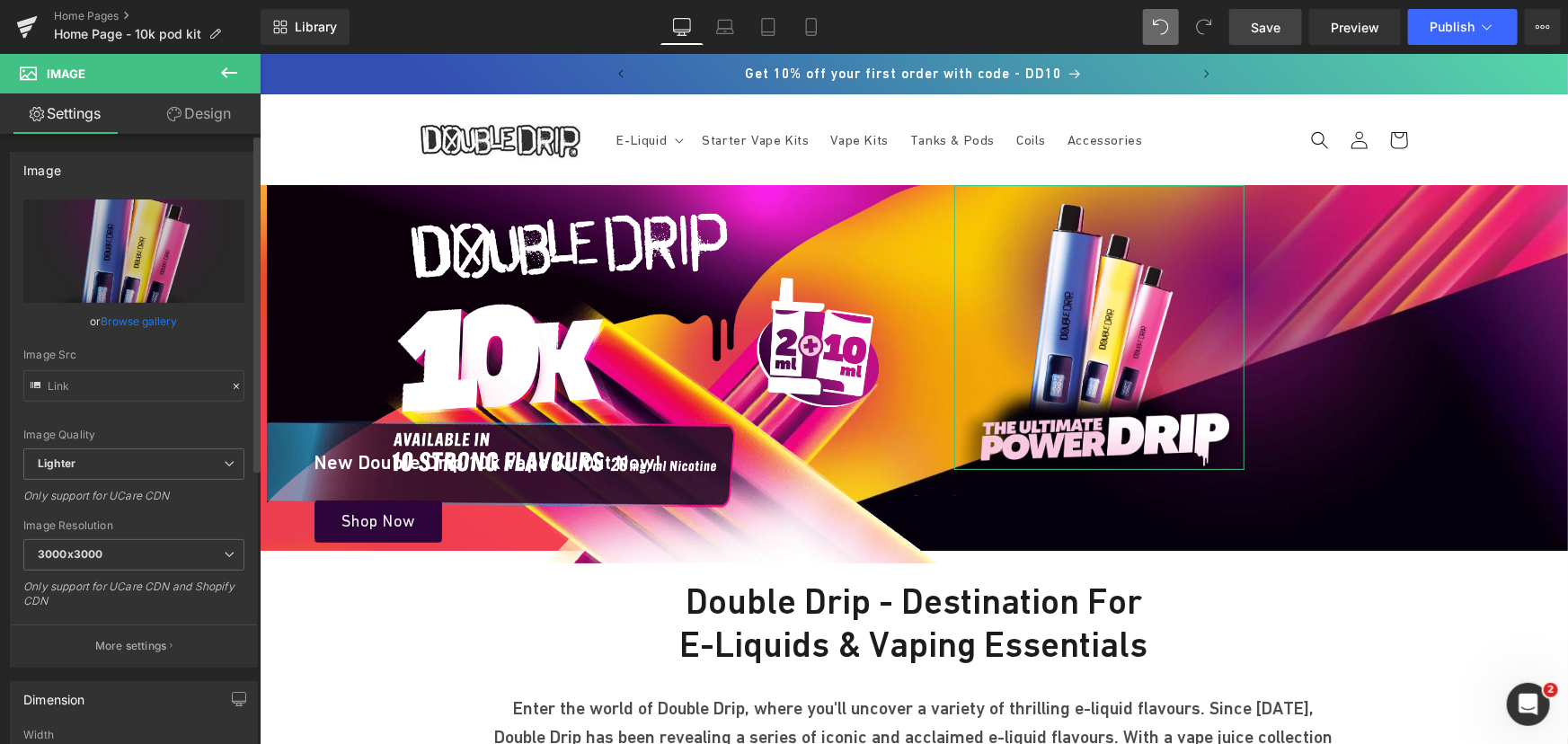
click at [158, 314] on link "Browse gallery" at bounding box center [139, 320] width 77 height 31
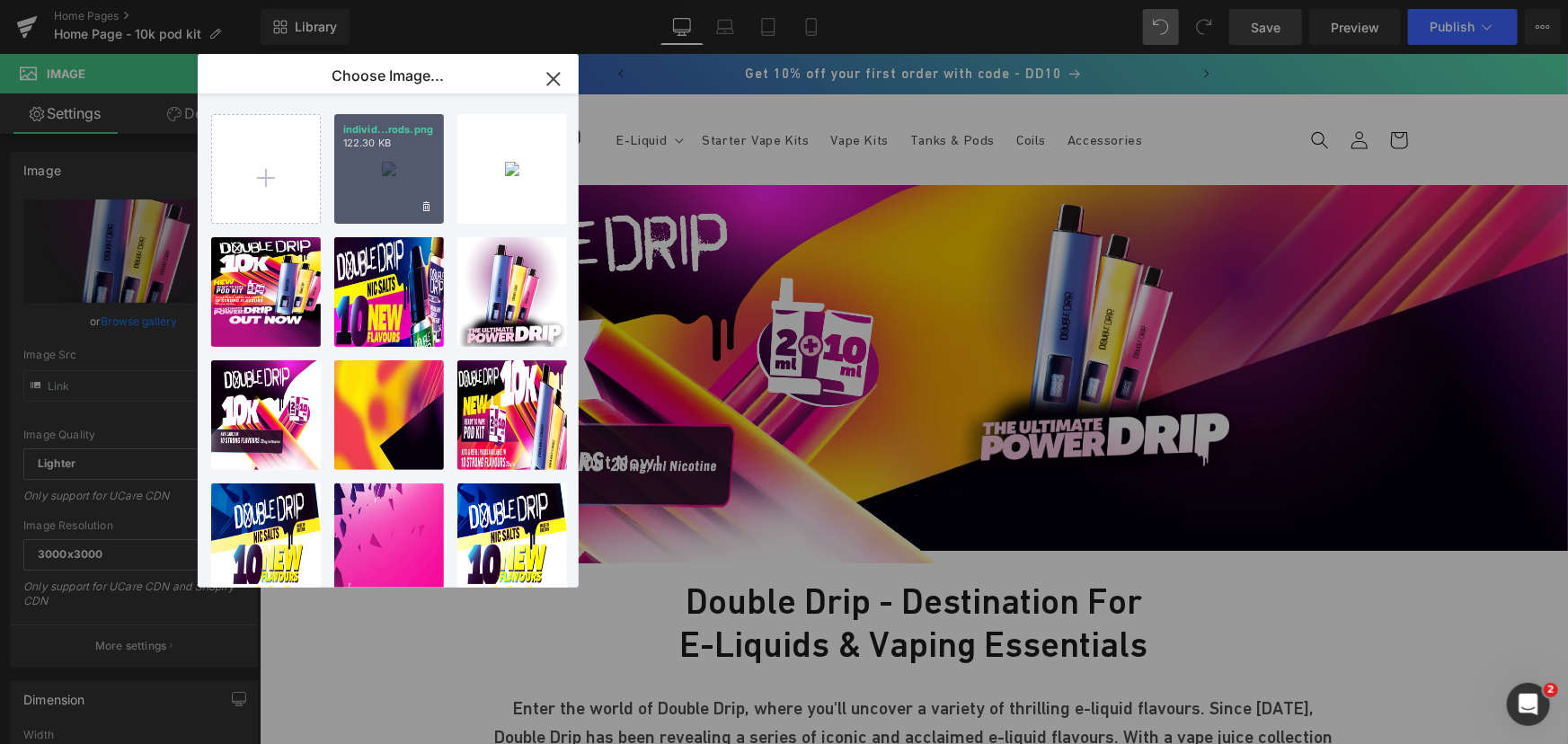
click at [359, 171] on div "individ...rods.png 122.30 KB" at bounding box center [389, 169] width 110 height 110
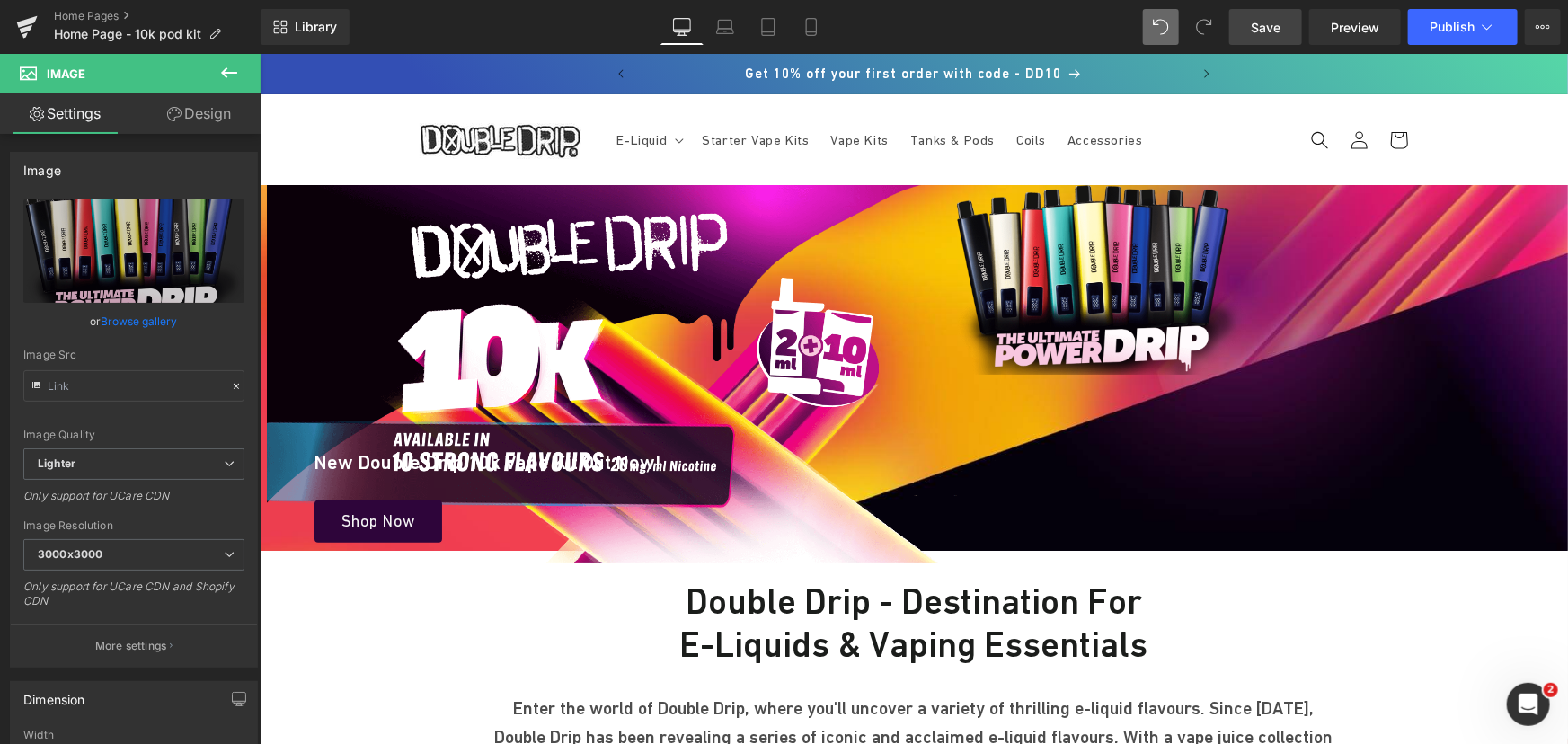
click at [1278, 27] on span "Save" at bounding box center [1265, 27] width 29 height 19
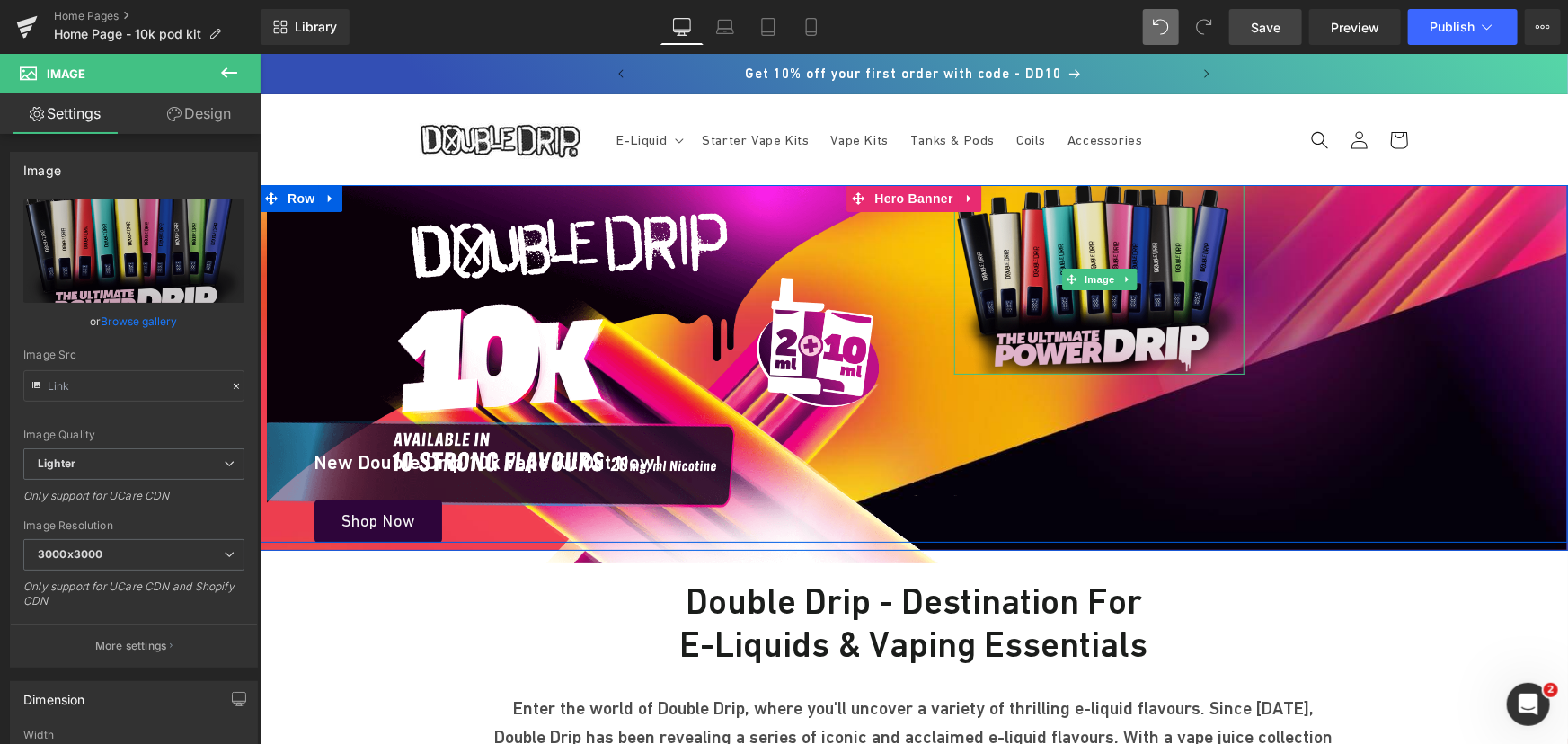
drag, startPoint x: 1105, startPoint y: 277, endPoint x: 1067, endPoint y: 263, distance: 40.5
click at [1105, 277] on span "Image" at bounding box center [1099, 278] width 38 height 22
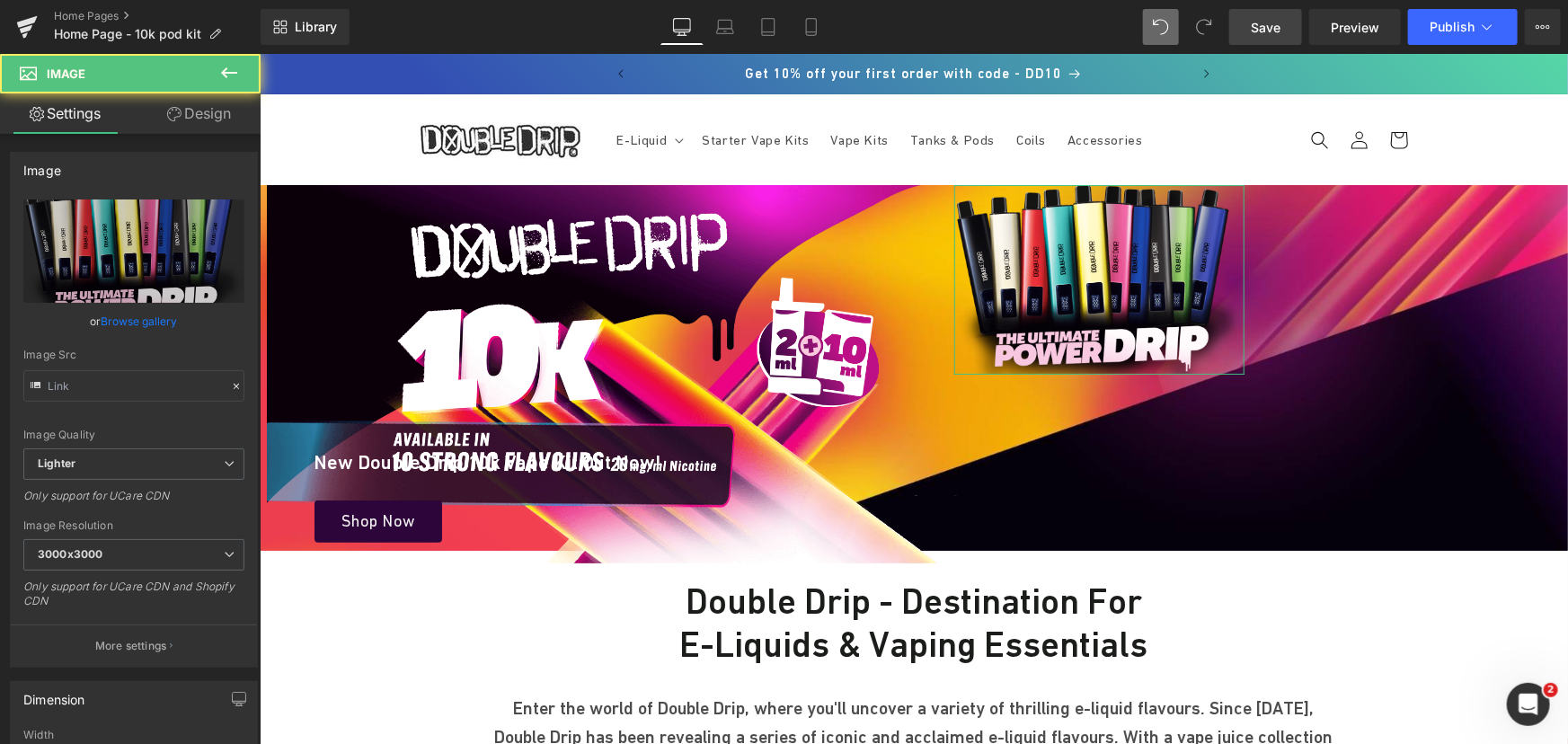
click at [175, 121] on link "Design" at bounding box center [199, 113] width 130 height 41
click at [0, 0] on div "Spacing" at bounding box center [0, 0] width 0 height 0
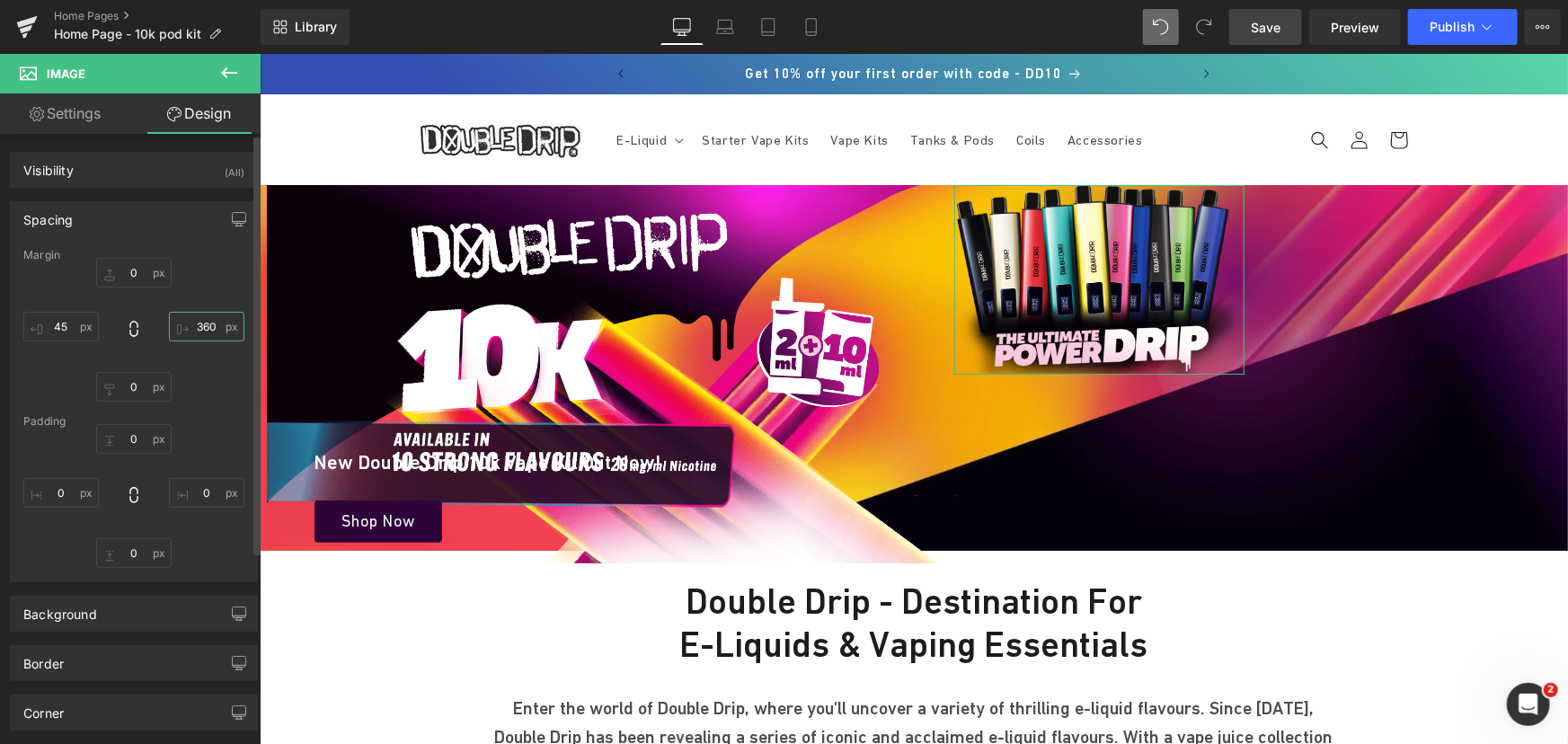
click at [183, 328] on input "360" at bounding box center [207, 326] width 76 height 29
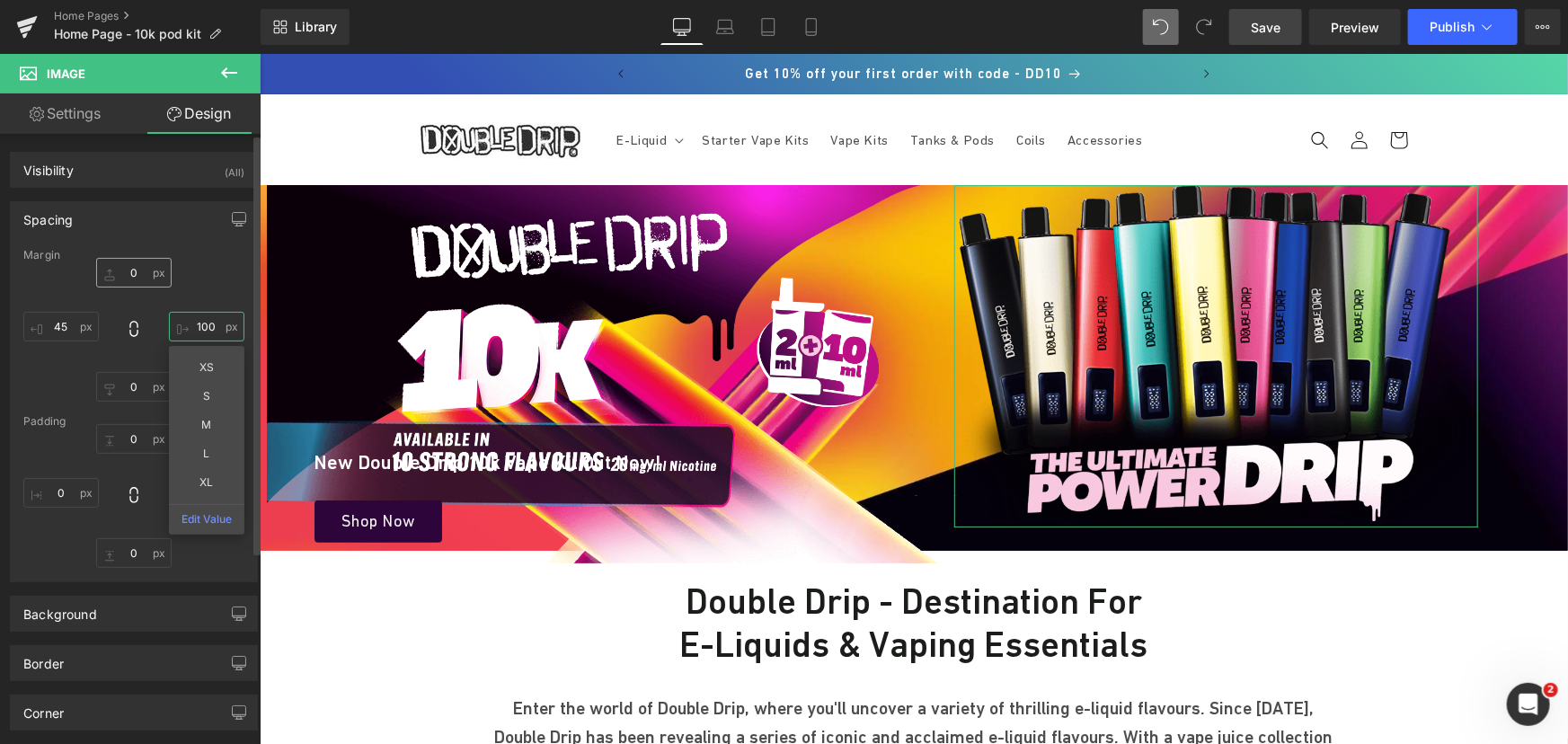
type input "100"
click at [144, 279] on input "0" at bounding box center [134, 272] width 76 height 29
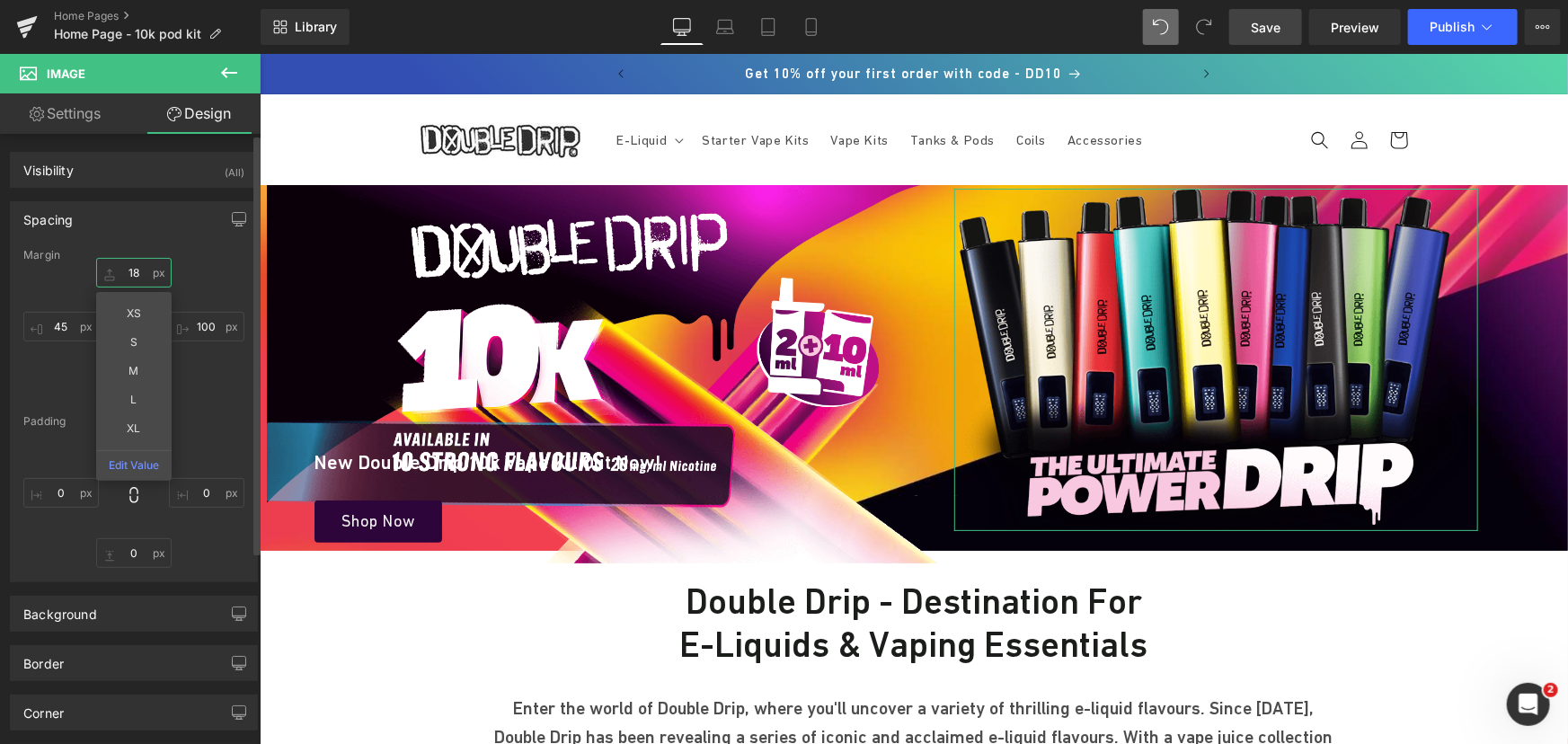
type input "19"
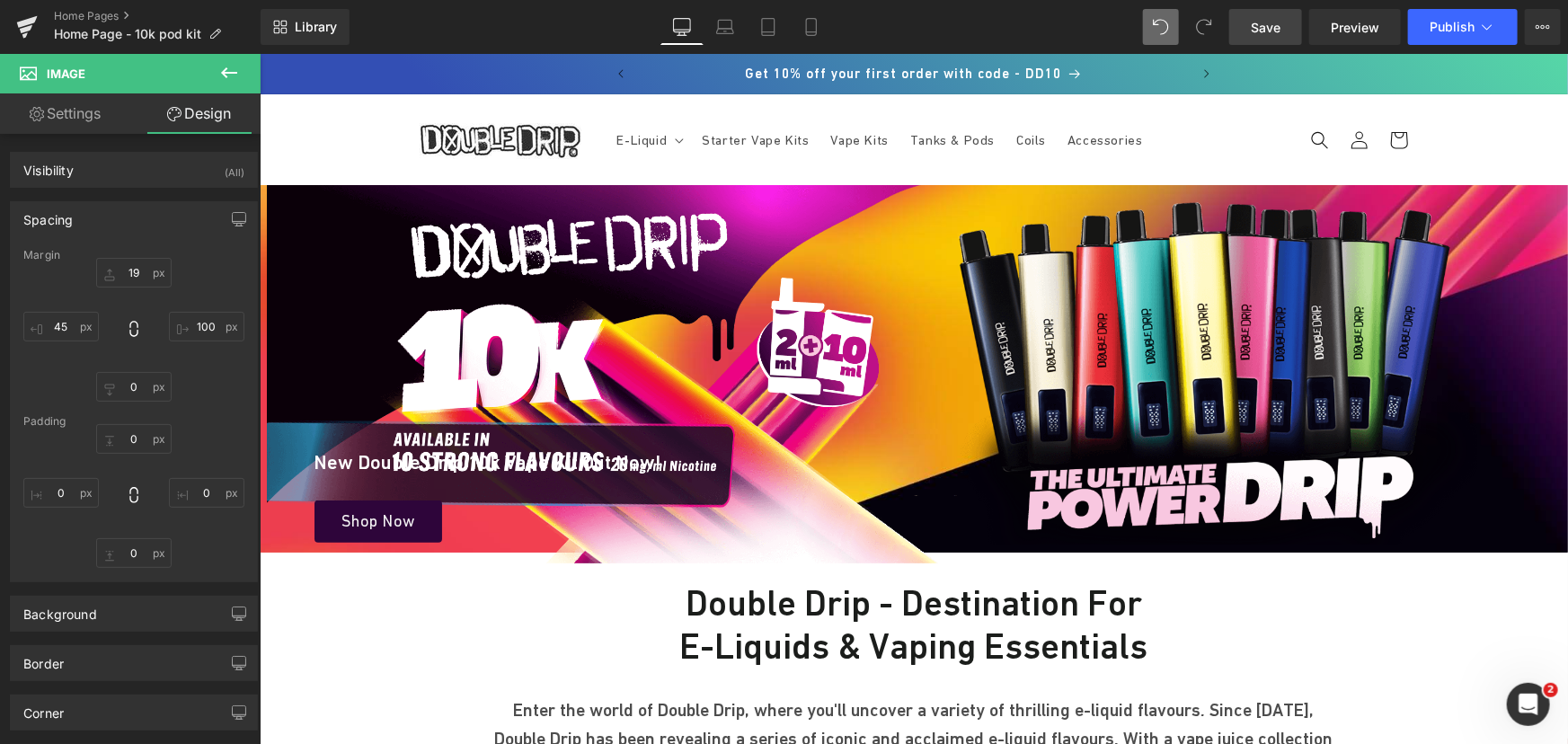
click at [1261, 26] on span "Save" at bounding box center [1265, 27] width 29 height 19
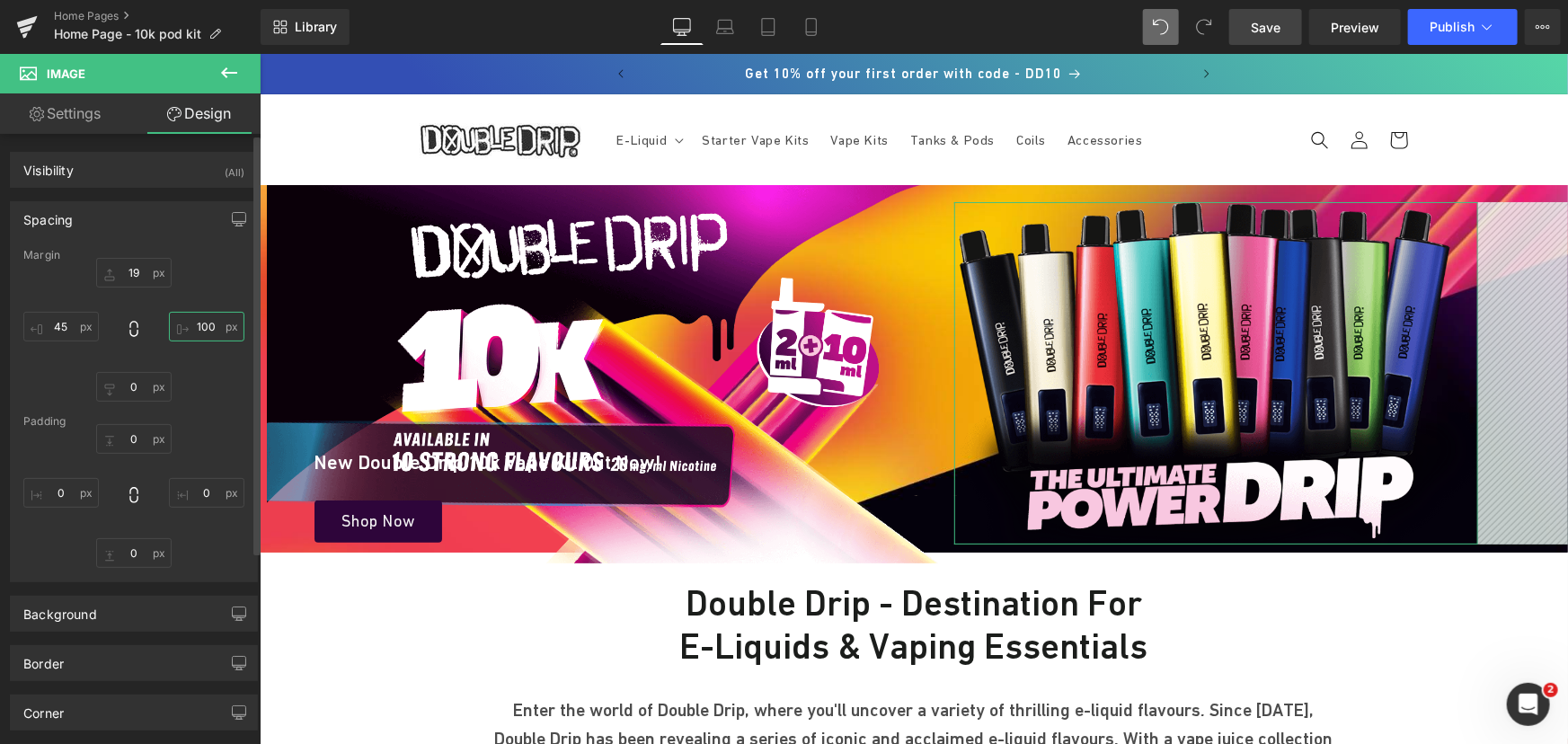
click at [213, 321] on input "100" at bounding box center [207, 326] width 76 height 29
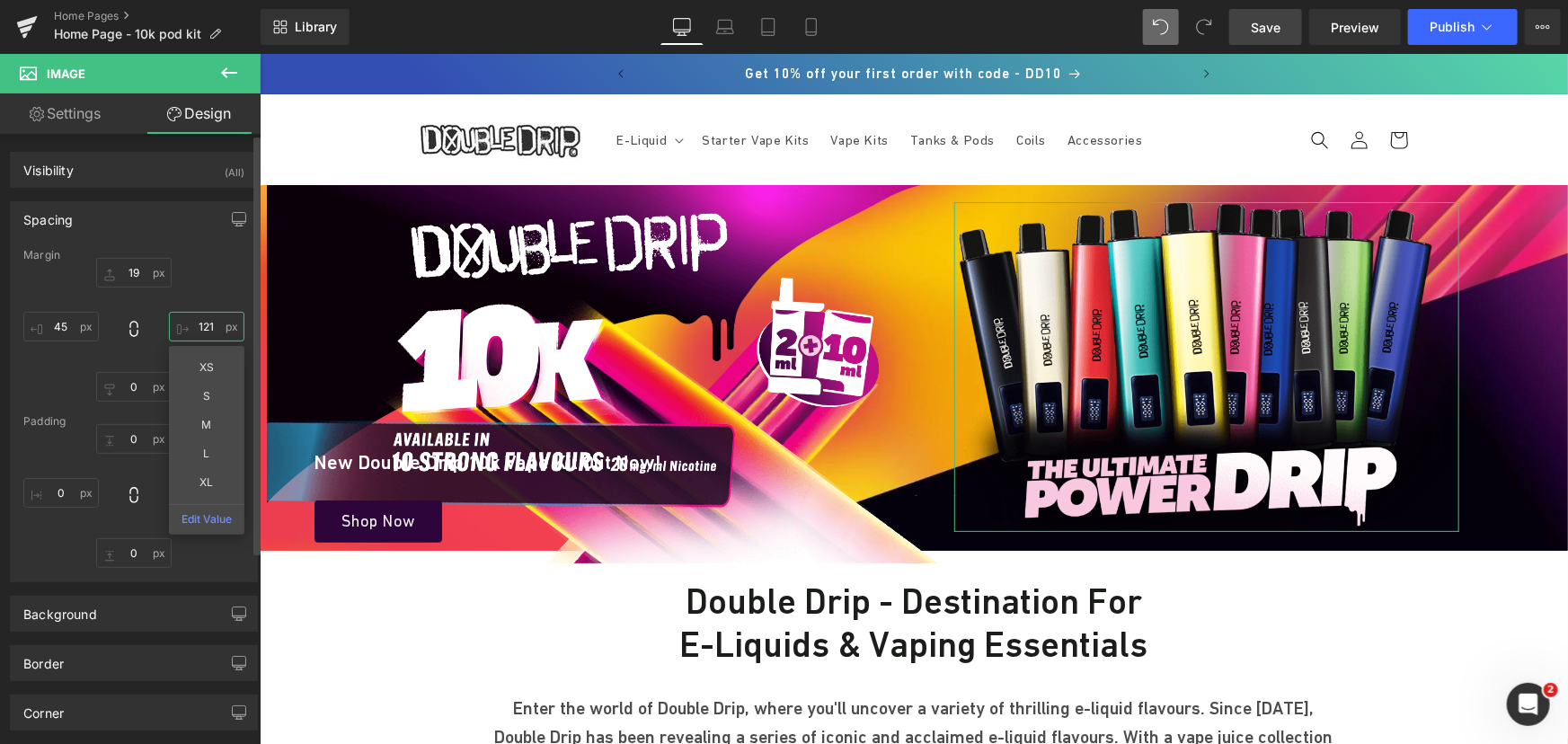
type input "120"
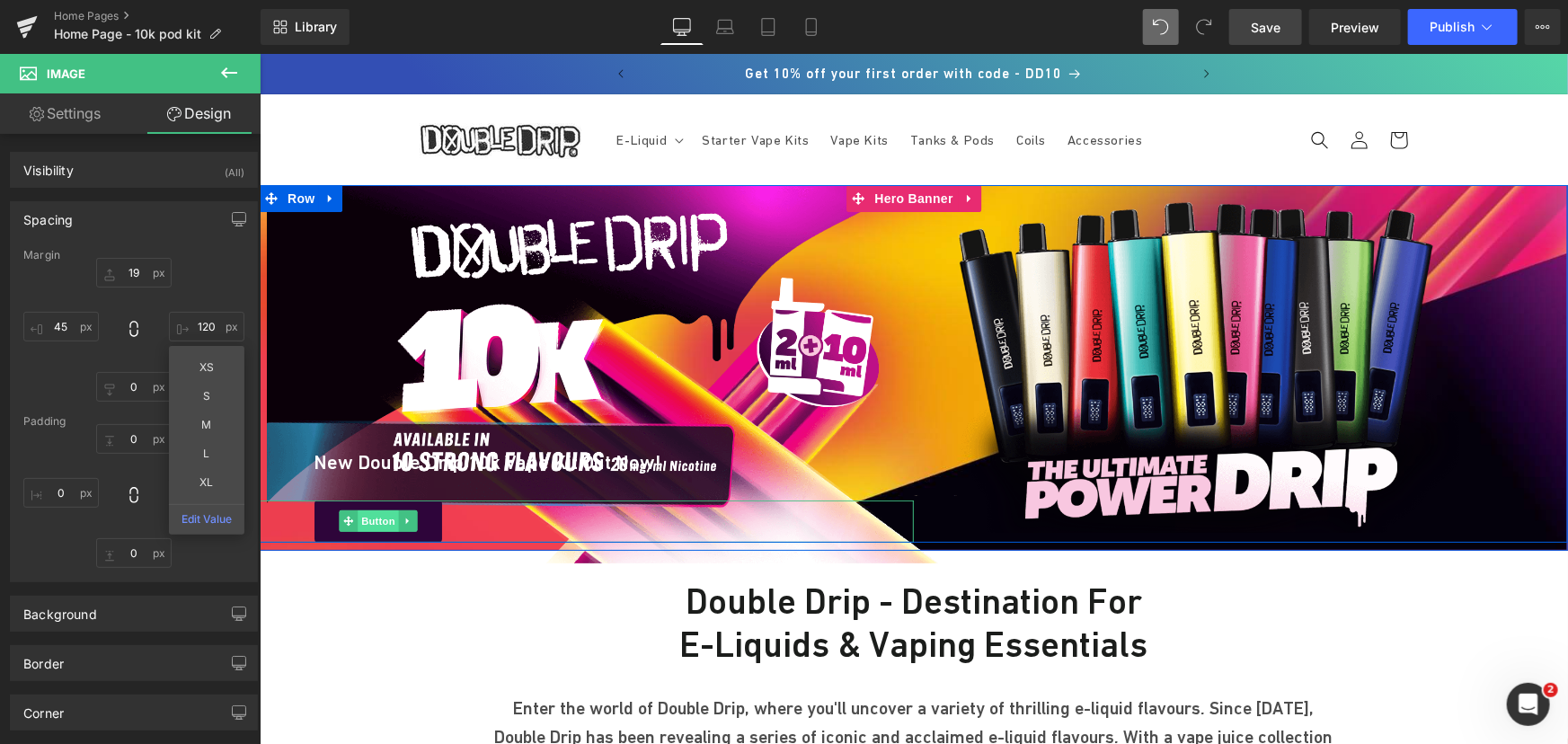
click at [375, 524] on span "Button" at bounding box center [378, 519] width 42 height 22
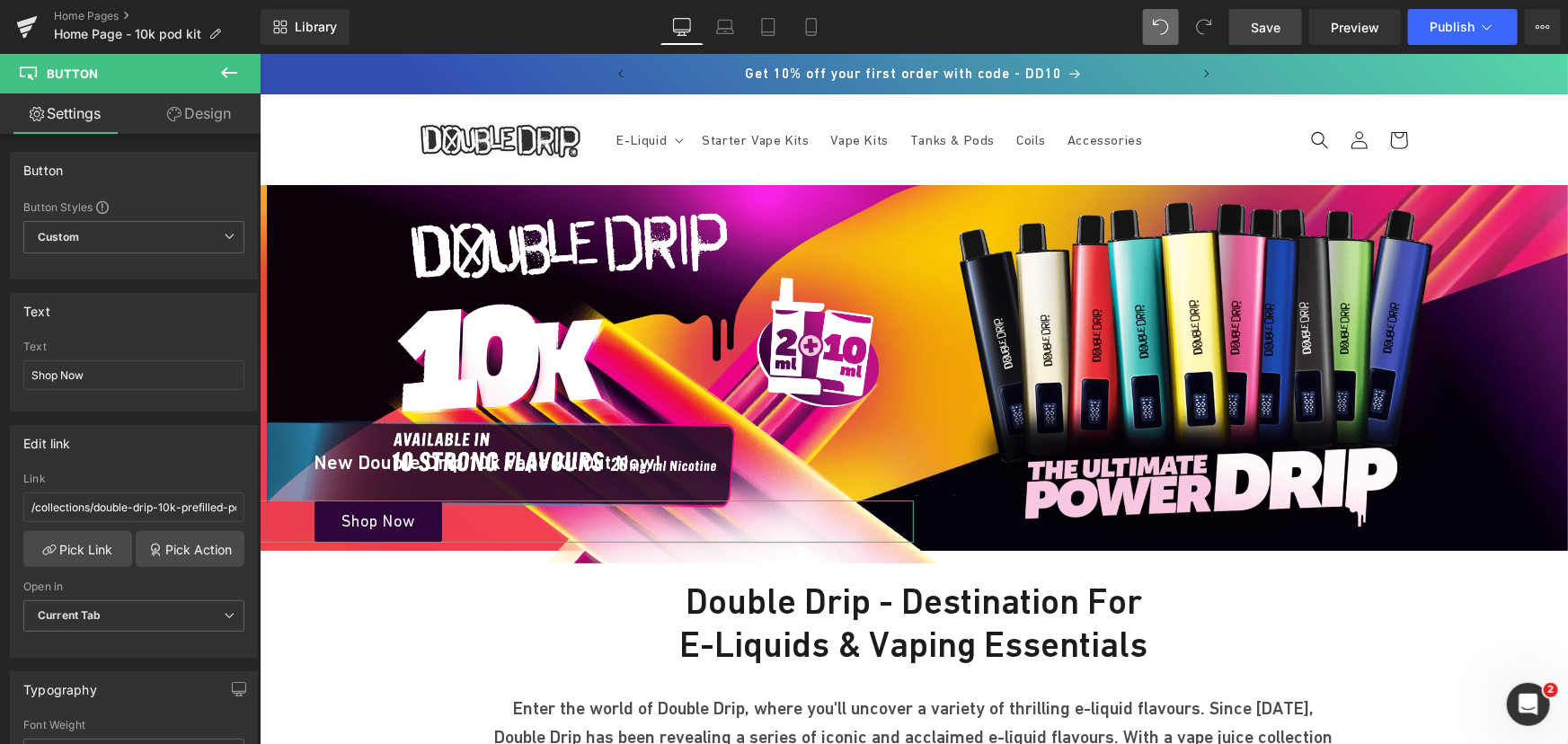
click at [202, 112] on link "Design" at bounding box center [199, 113] width 130 height 41
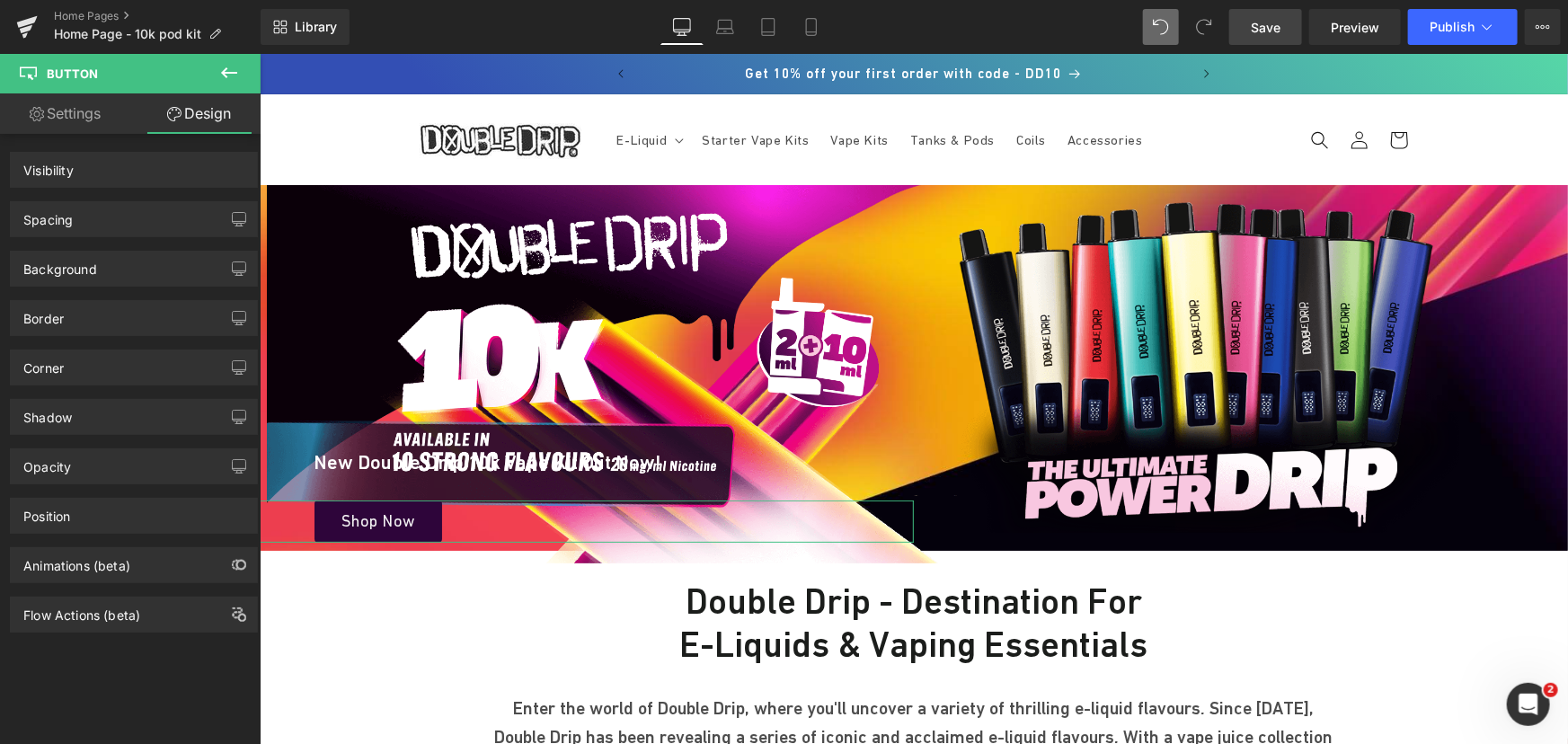
click at [116, 218] on div "Spacing" at bounding box center [133, 219] width 247 height 34
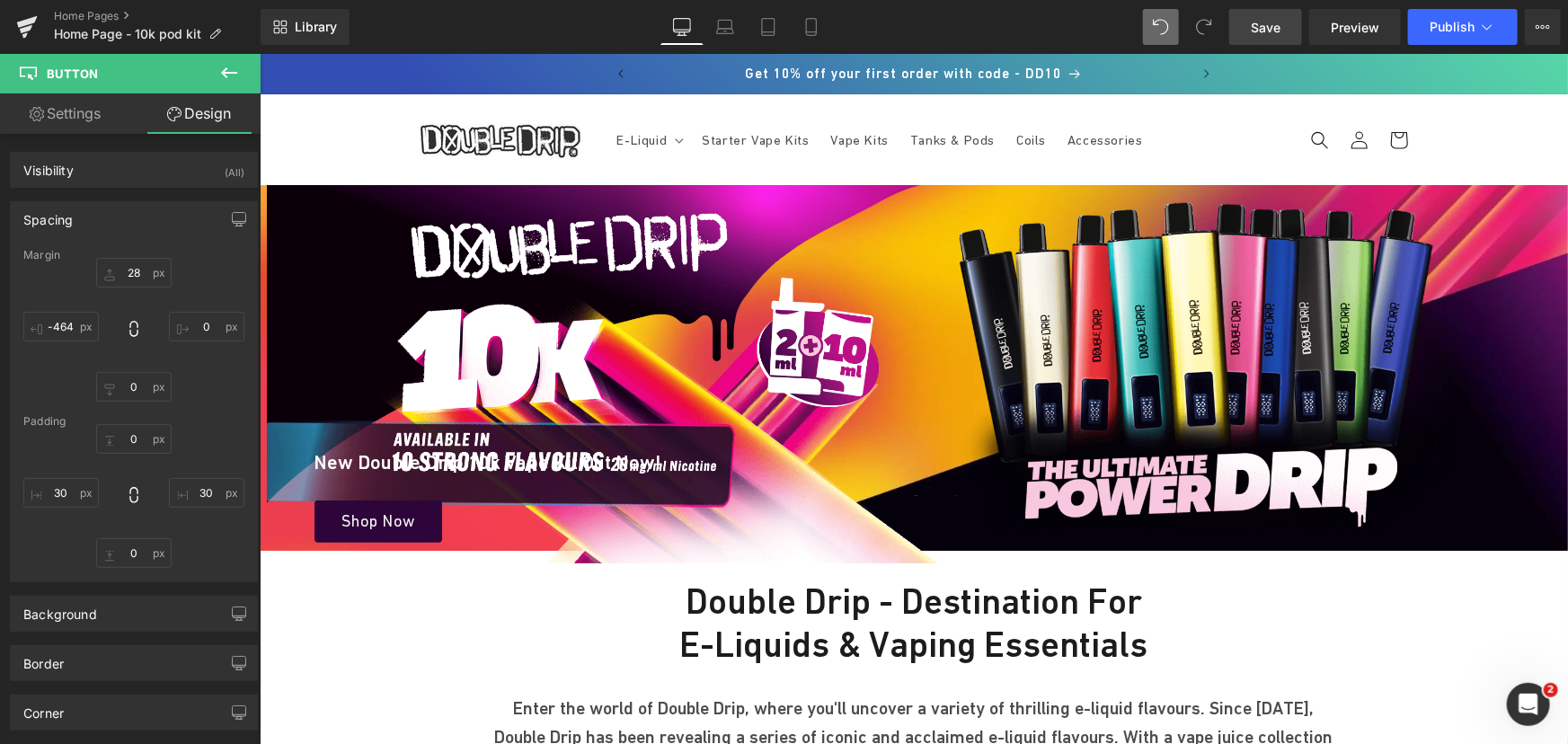
click at [1254, 28] on span "Save" at bounding box center [1265, 27] width 29 height 19
click at [718, 22] on icon at bounding box center [724, 26] width 18 height 18
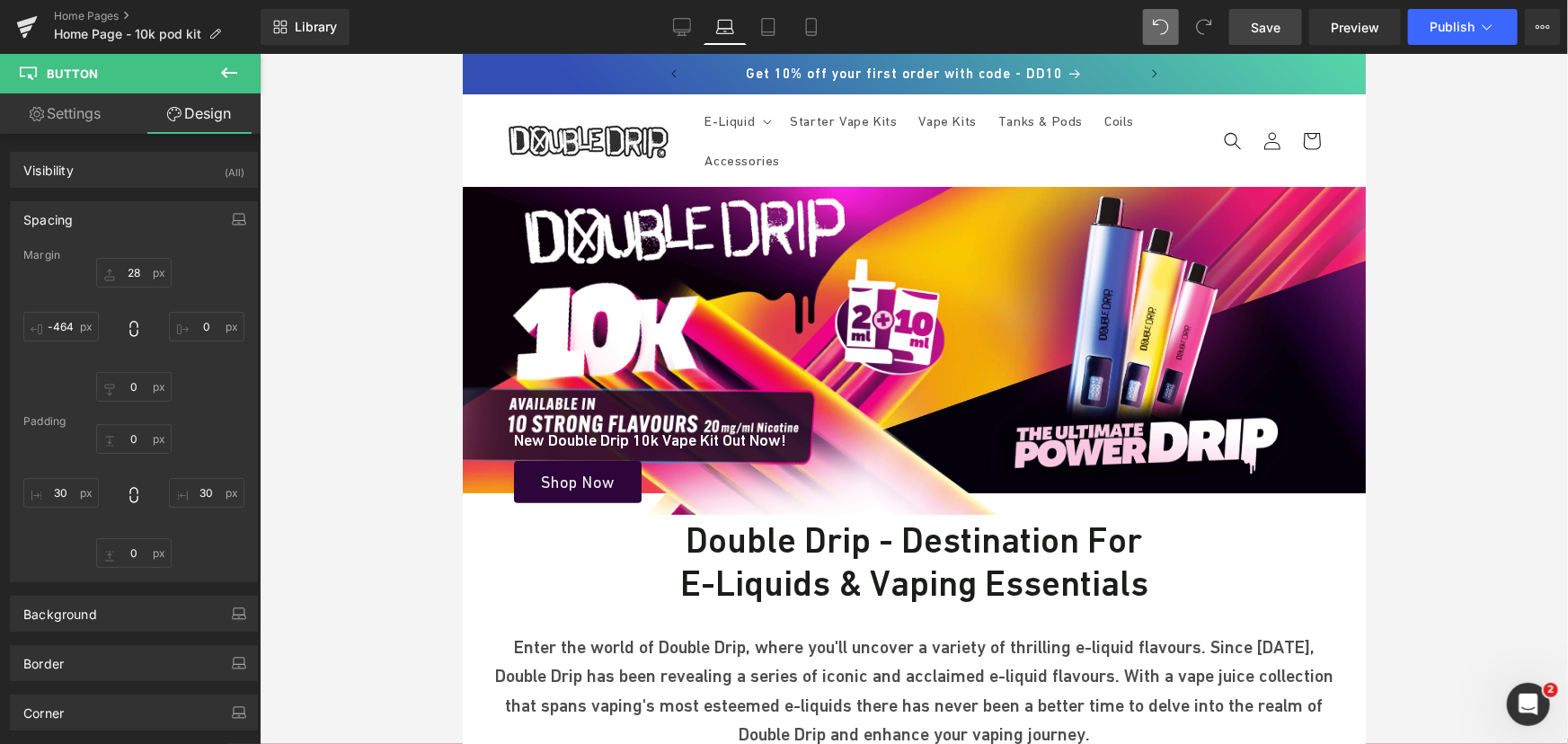
drag, startPoint x: 763, startPoint y: 31, endPoint x: 725, endPoint y: 34, distance: 38.1
click at [763, 31] on icon at bounding box center [768, 27] width 12 height 17
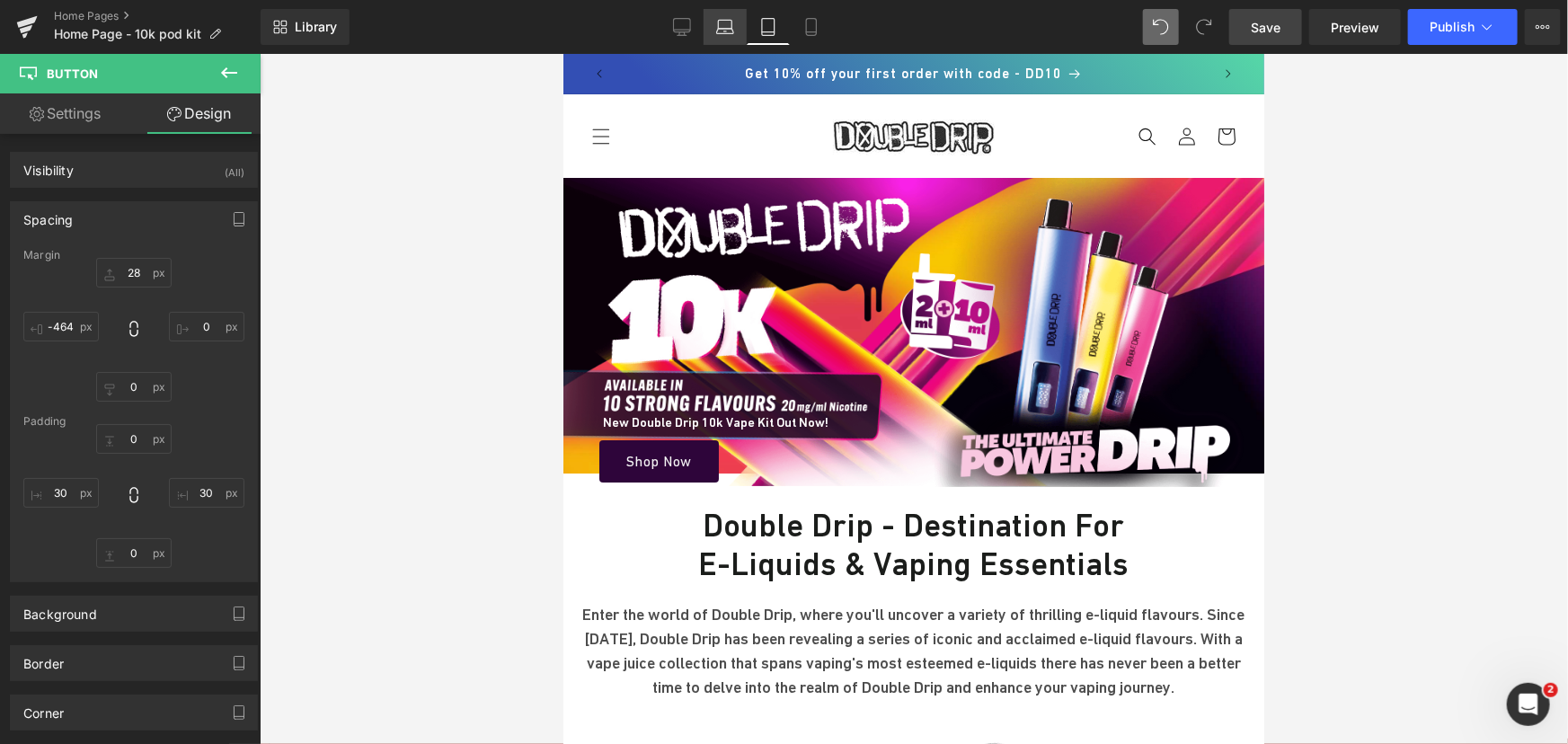
click at [709, 31] on link "Laptop" at bounding box center [725, 27] width 43 height 36
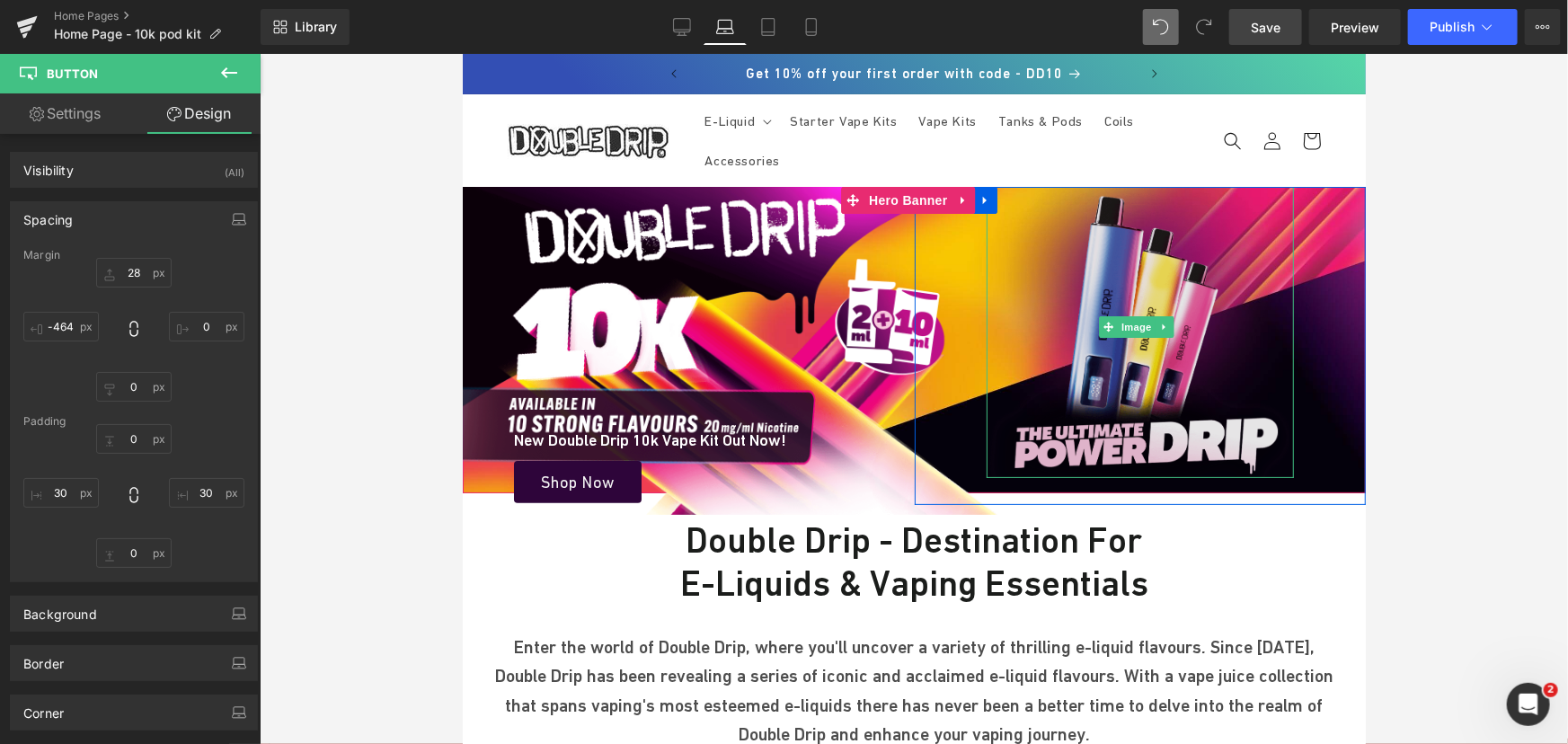
click at [1099, 269] on img at bounding box center [1139, 326] width 308 height 302
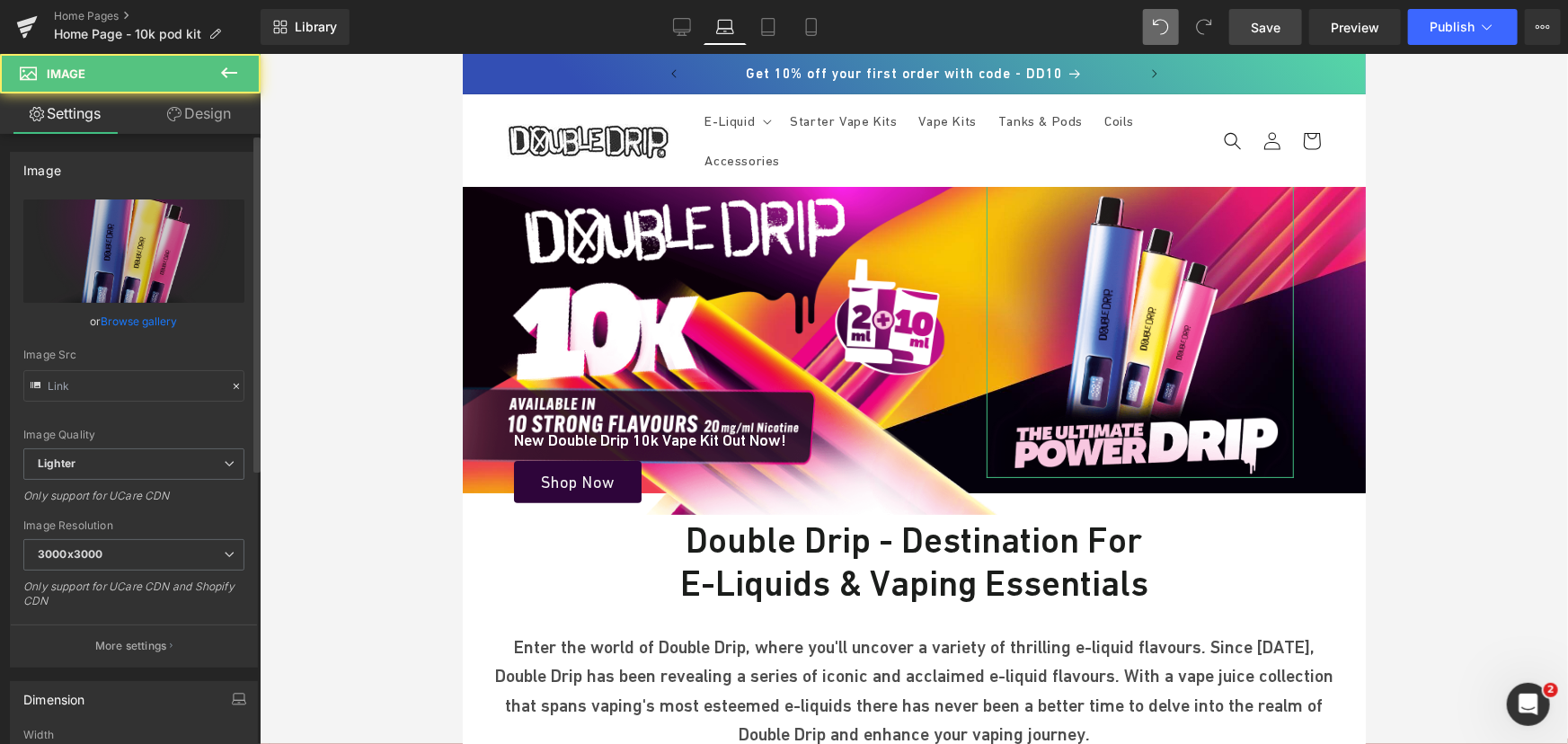
click at [135, 320] on link "Browse gallery" at bounding box center [139, 320] width 77 height 31
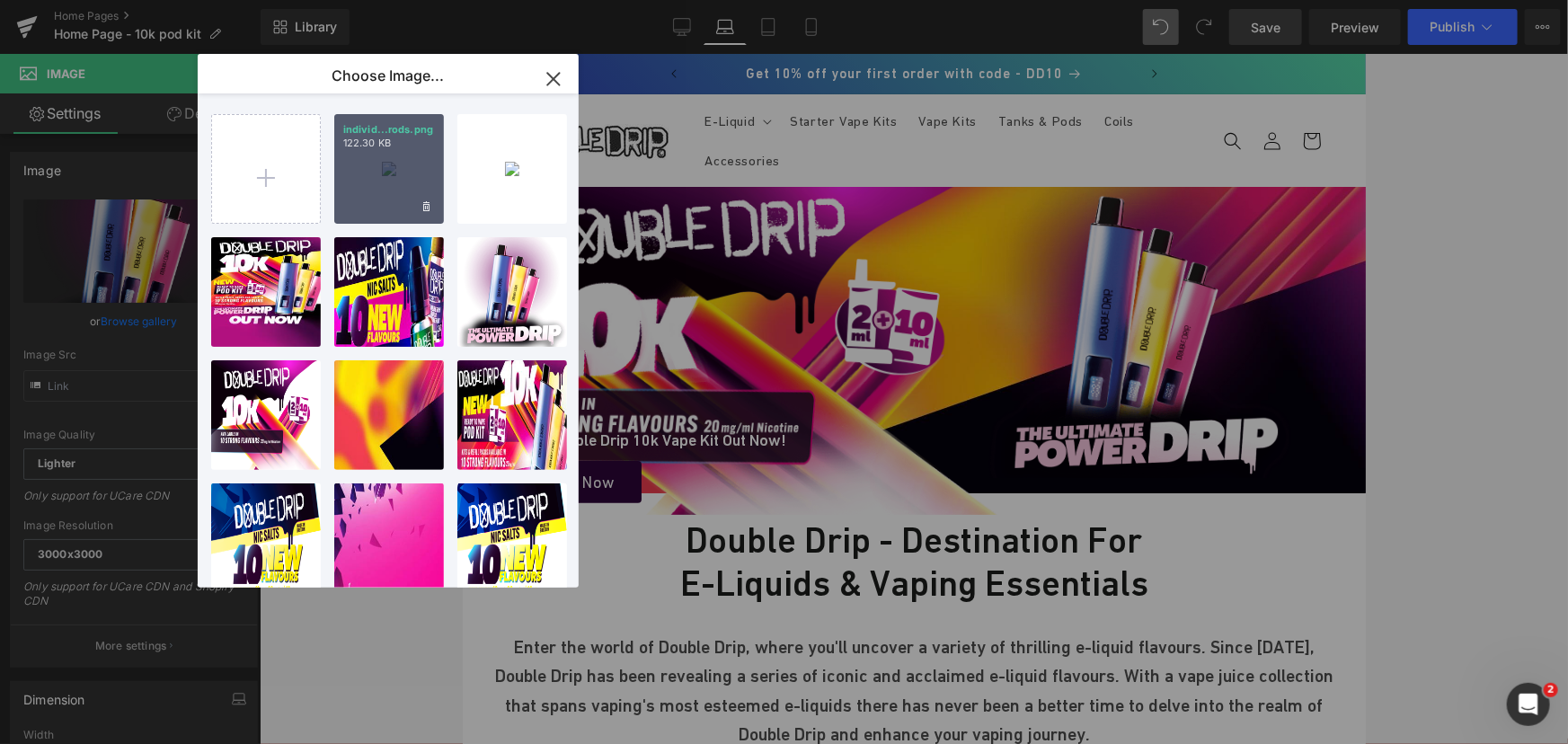
click at [377, 169] on div "individ...rods.png 122.30 KB" at bounding box center [389, 169] width 110 height 110
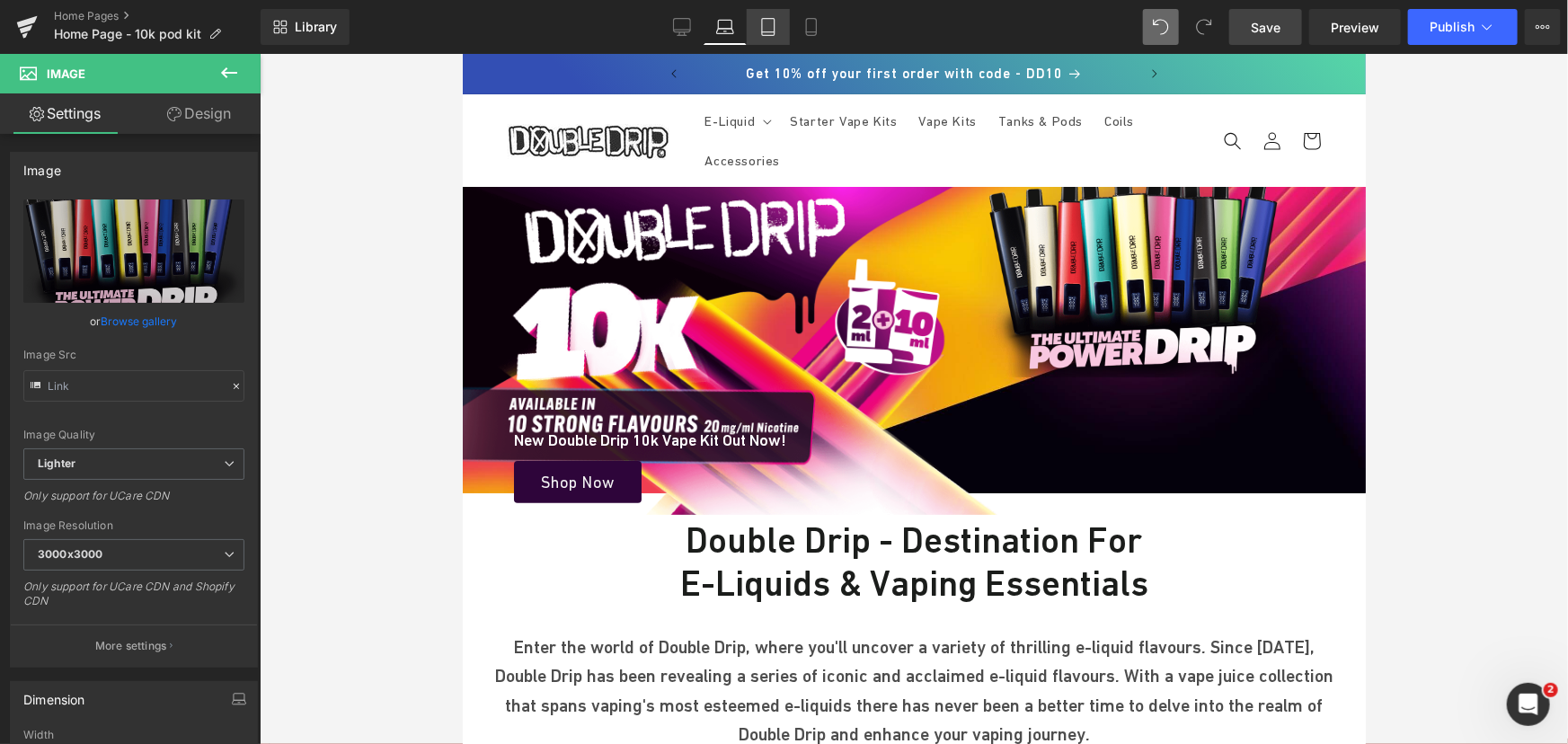
click at [771, 32] on icon at bounding box center [768, 26] width 18 height 18
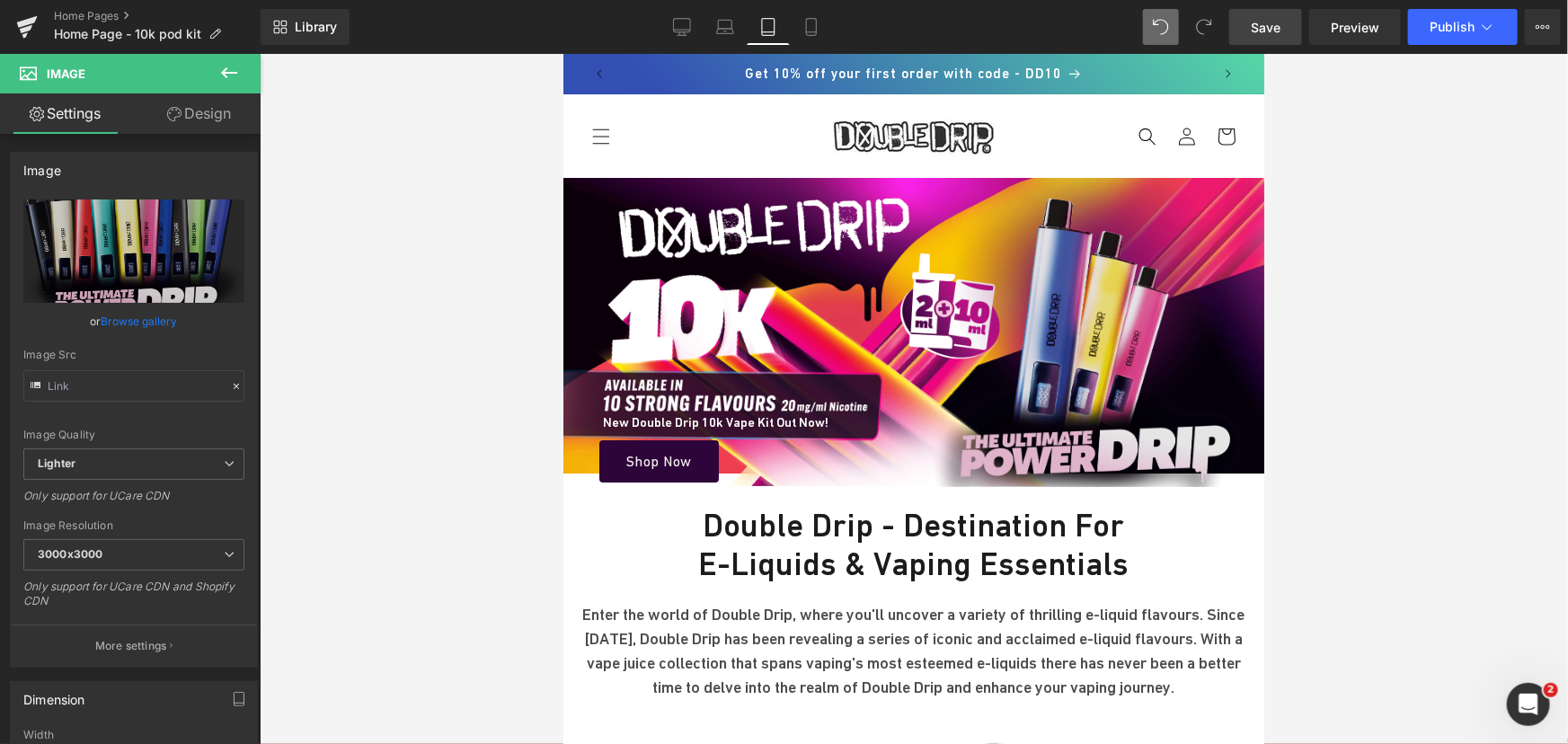
click at [1063, 296] on img at bounding box center [1087, 330] width 315 height 309
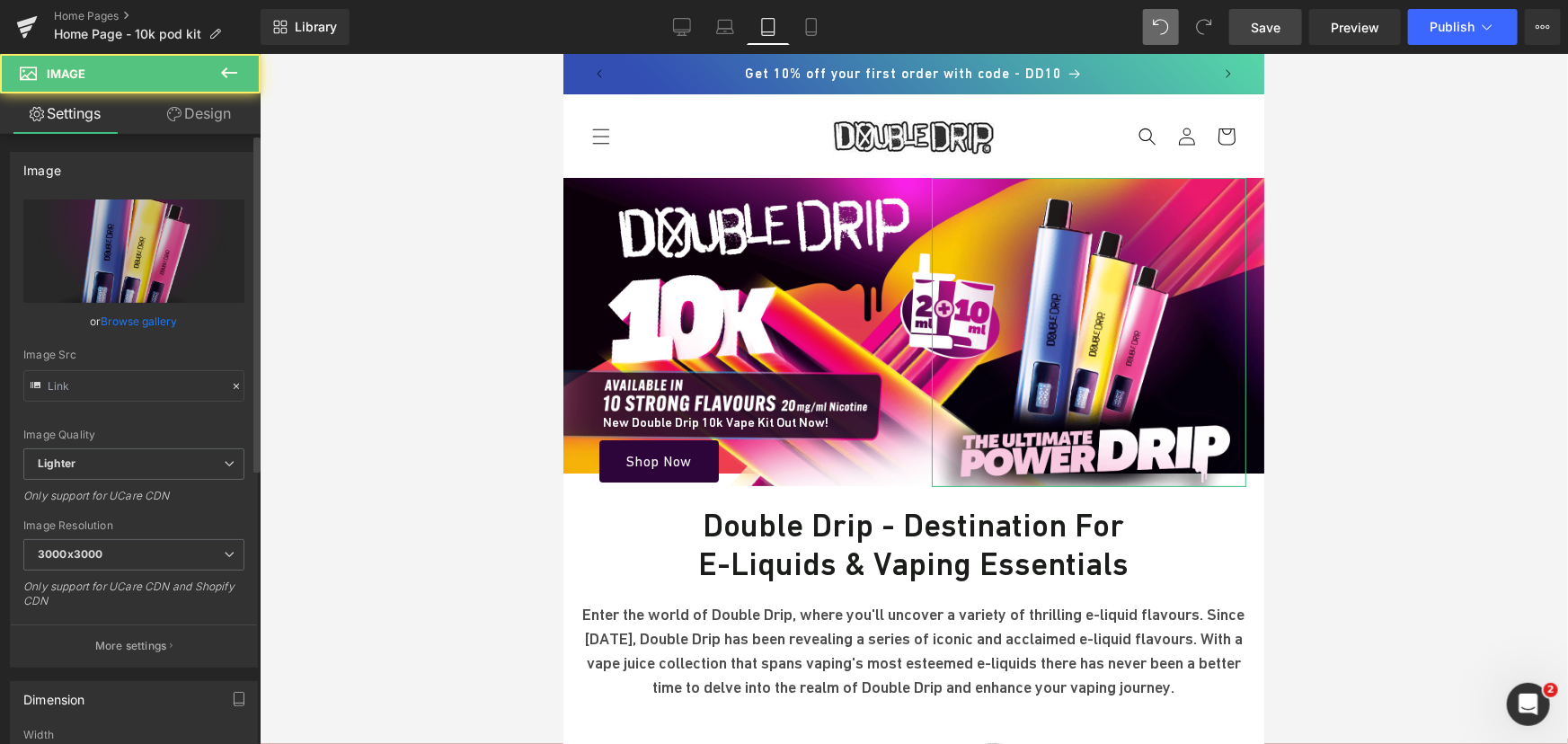
click at [138, 323] on link "Browse gallery" at bounding box center [139, 320] width 77 height 31
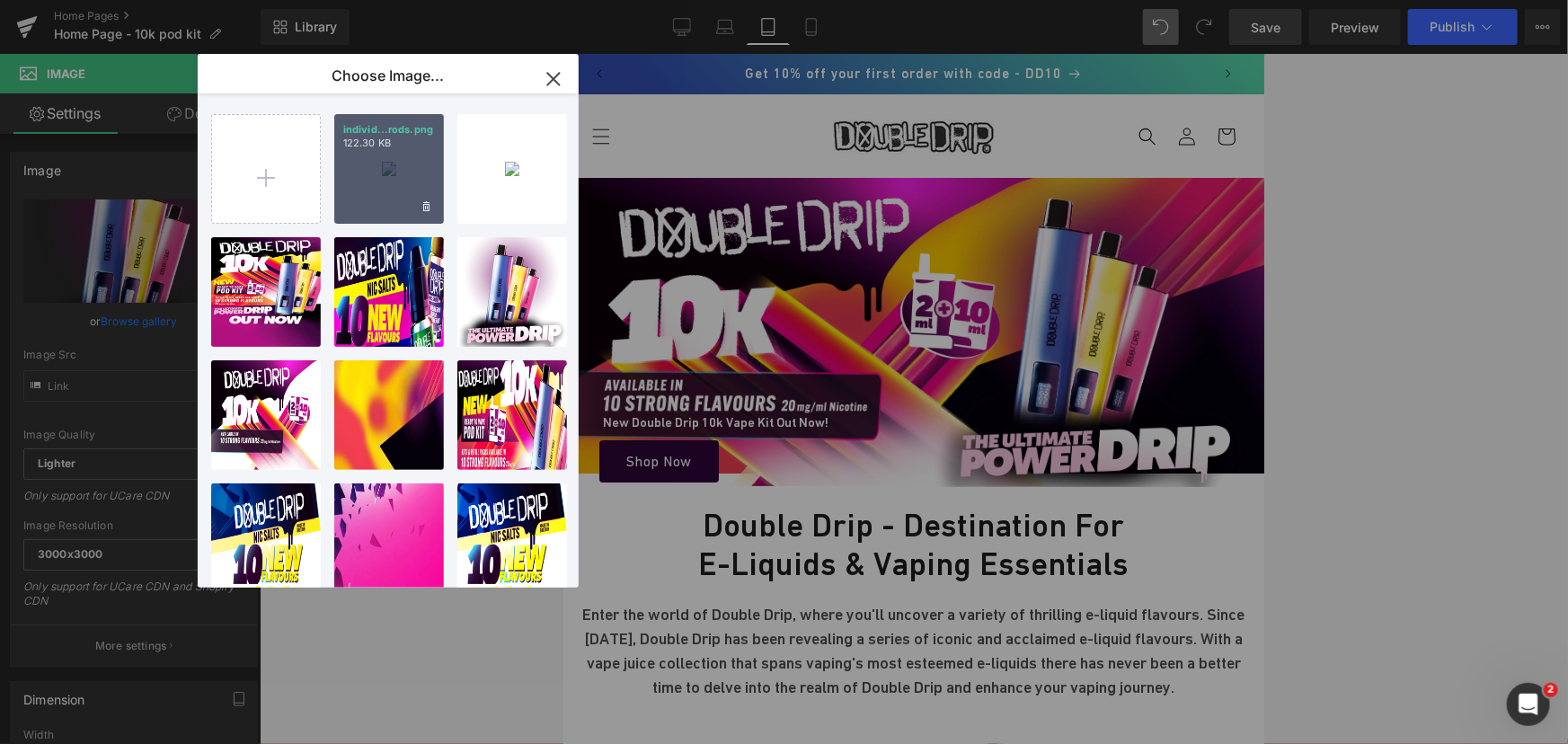
click at [386, 178] on div "individ...rods.png 122.30 KB" at bounding box center [389, 169] width 110 height 110
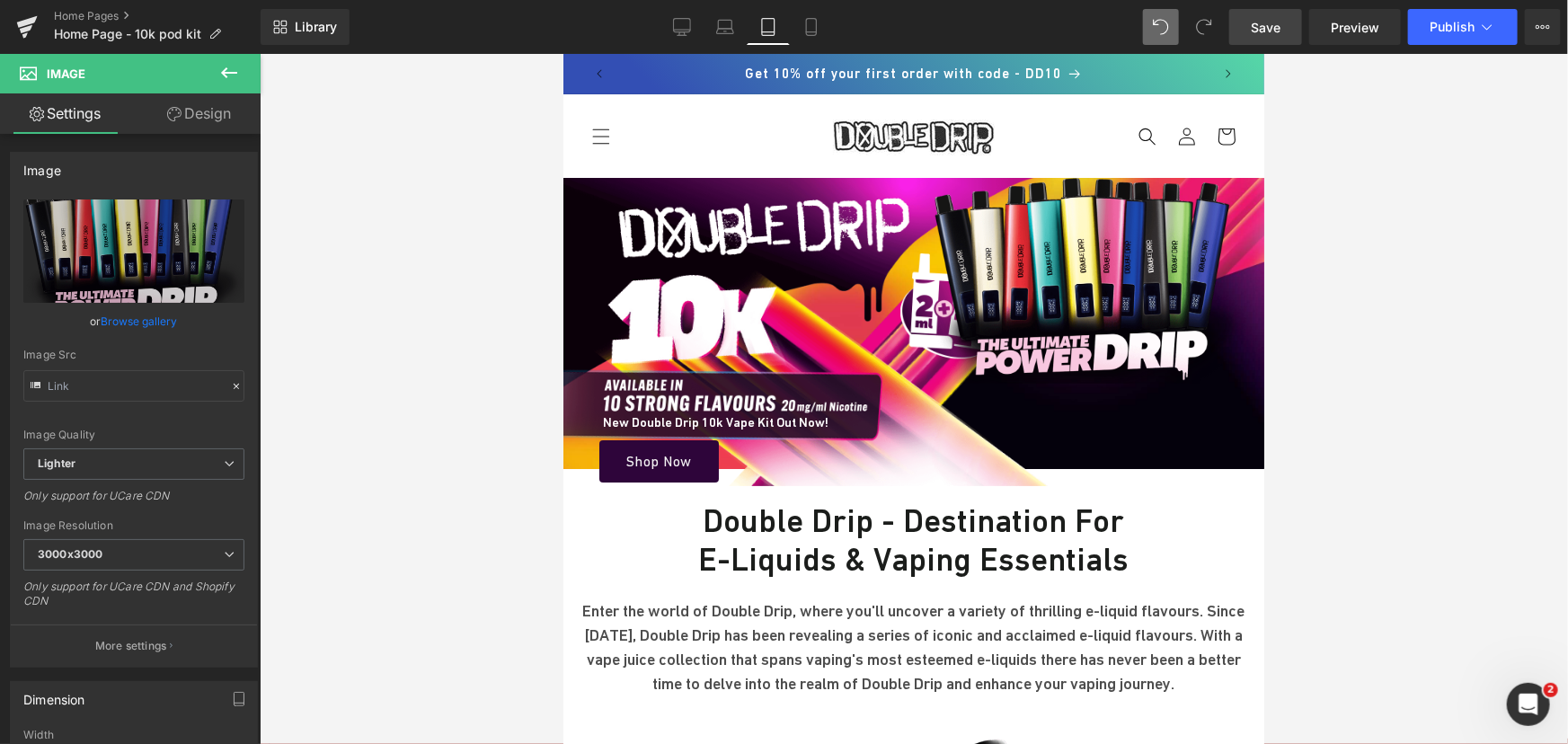
click at [1265, 26] on span "Save" at bounding box center [1265, 27] width 29 height 19
click at [722, 35] on icon at bounding box center [724, 26] width 18 height 18
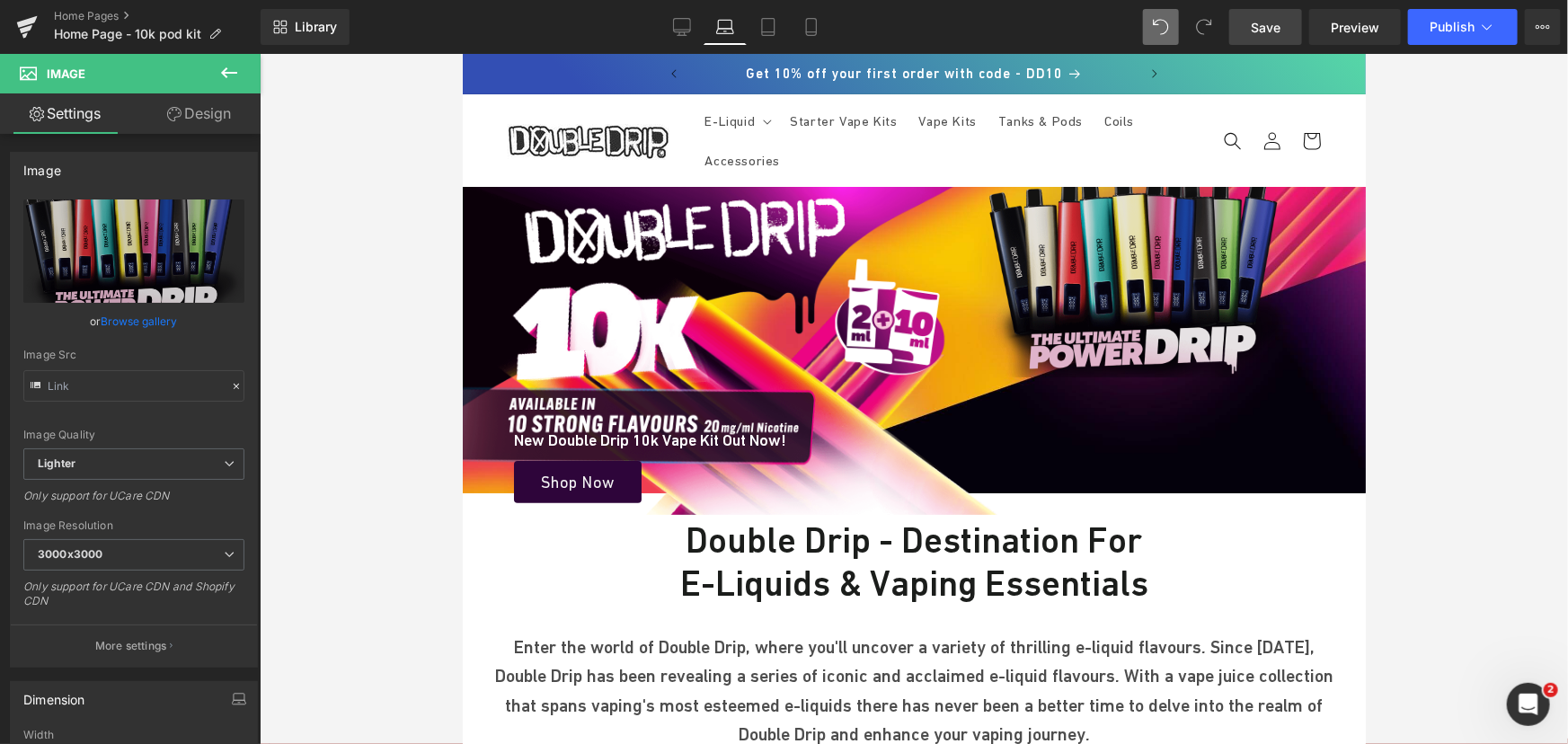
click at [1053, 242] on img at bounding box center [1139, 275] width 308 height 201
click at [1122, 239] on img at bounding box center [1139, 275] width 308 height 201
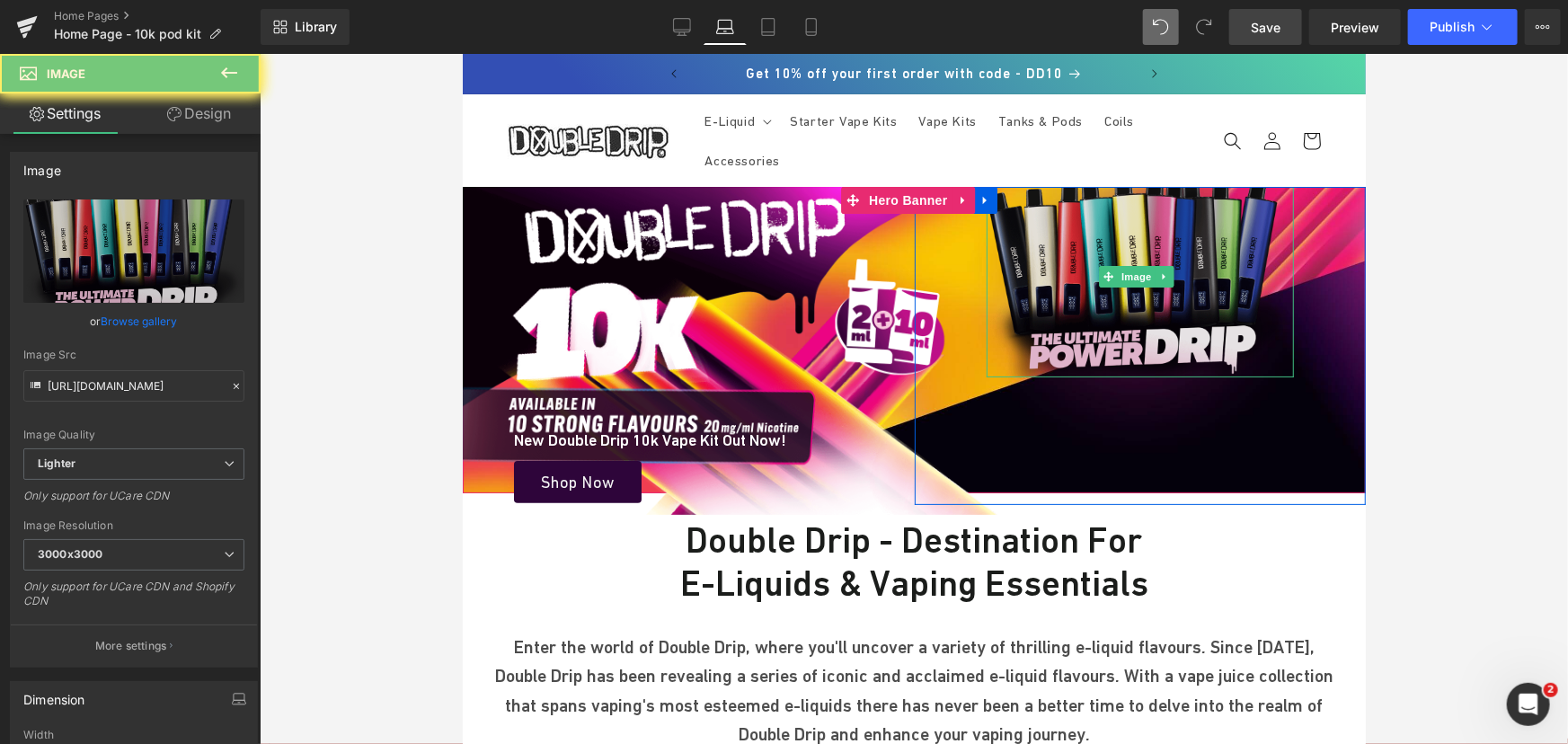
click at [1122, 247] on img at bounding box center [1139, 275] width 308 height 201
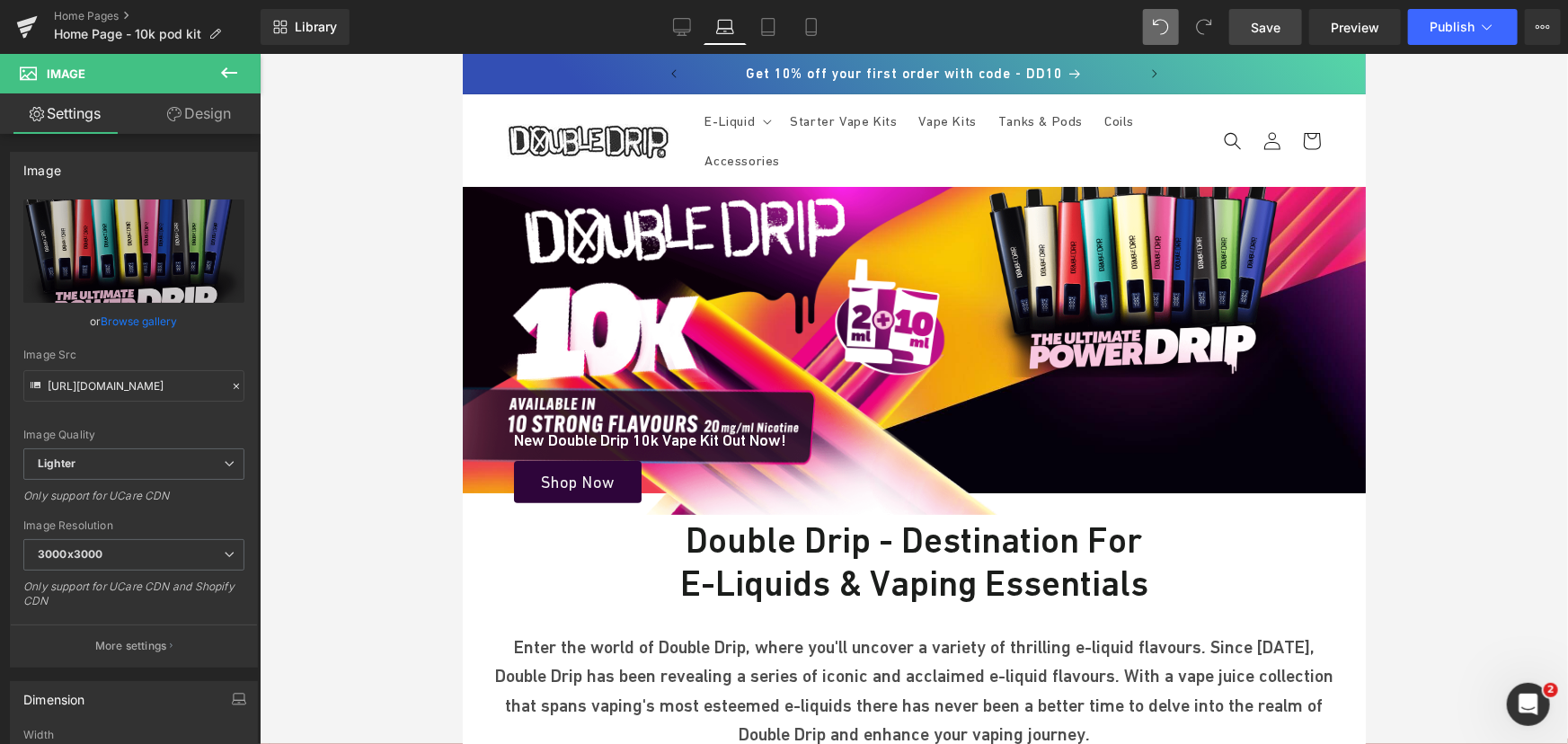
click at [224, 111] on link "Design" at bounding box center [199, 113] width 130 height 41
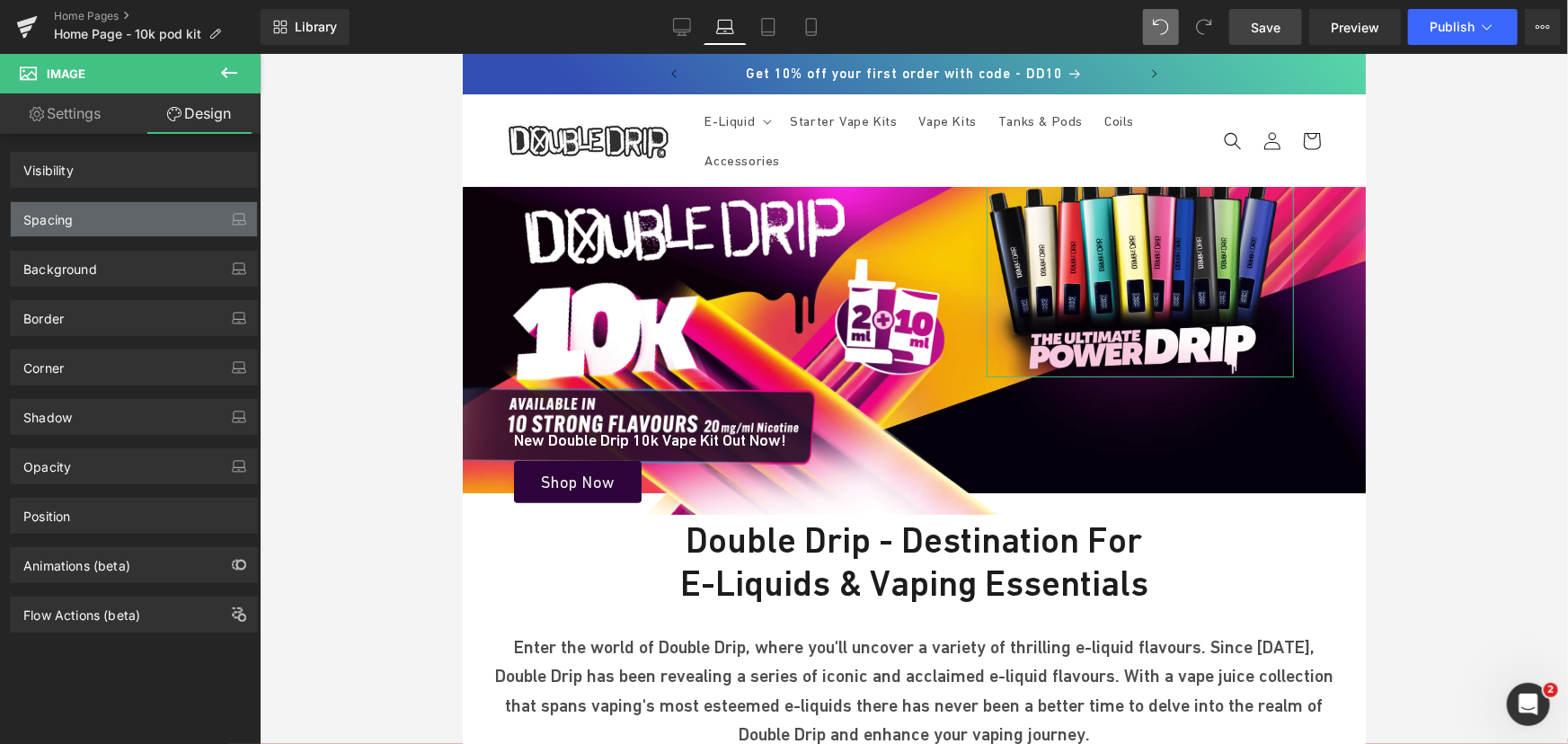
click at [142, 216] on div "Spacing" at bounding box center [133, 219] width 247 height 34
click at [113, 219] on div "Spacing" at bounding box center [133, 219] width 247 height 34
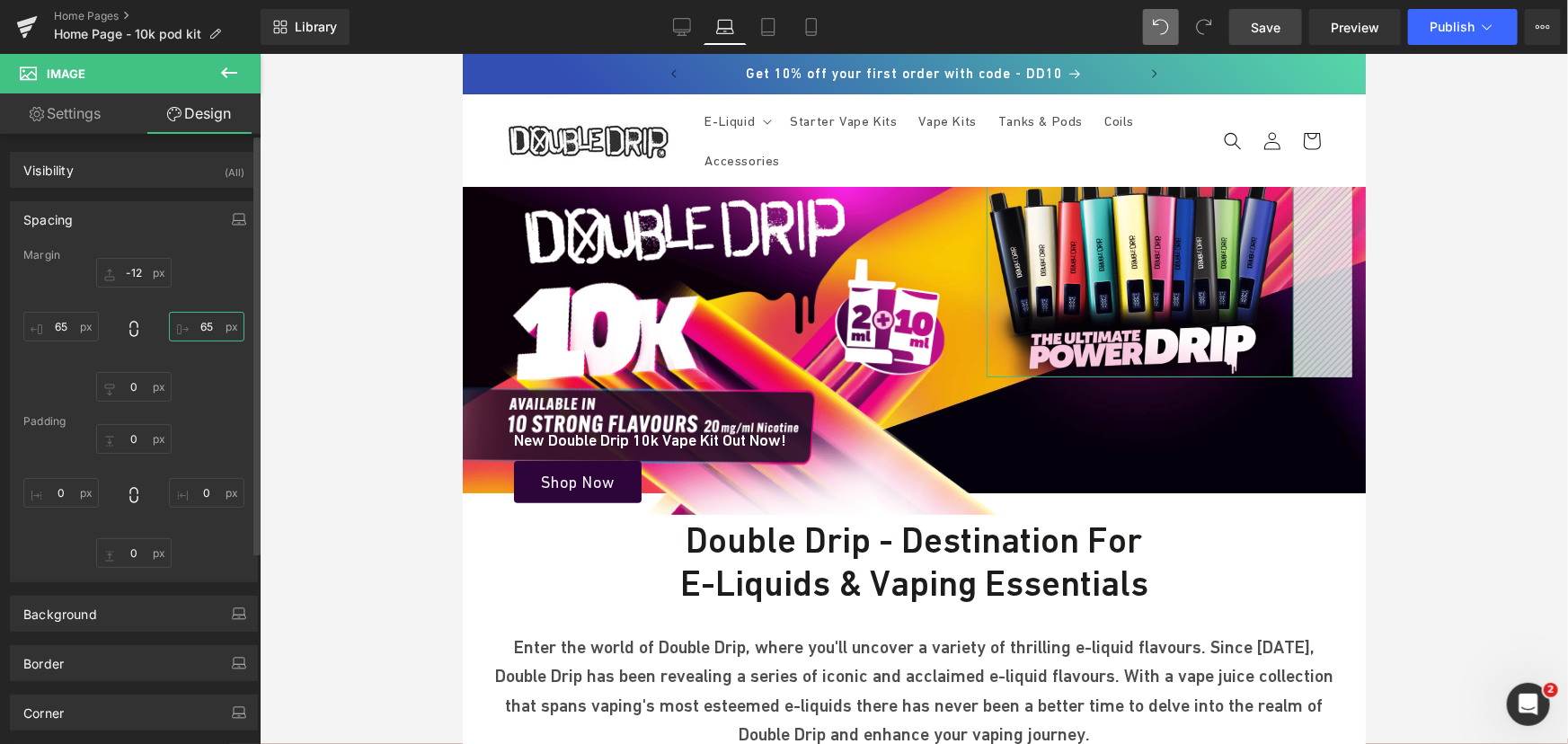
click at [209, 324] on input "65" at bounding box center [207, 326] width 76 height 29
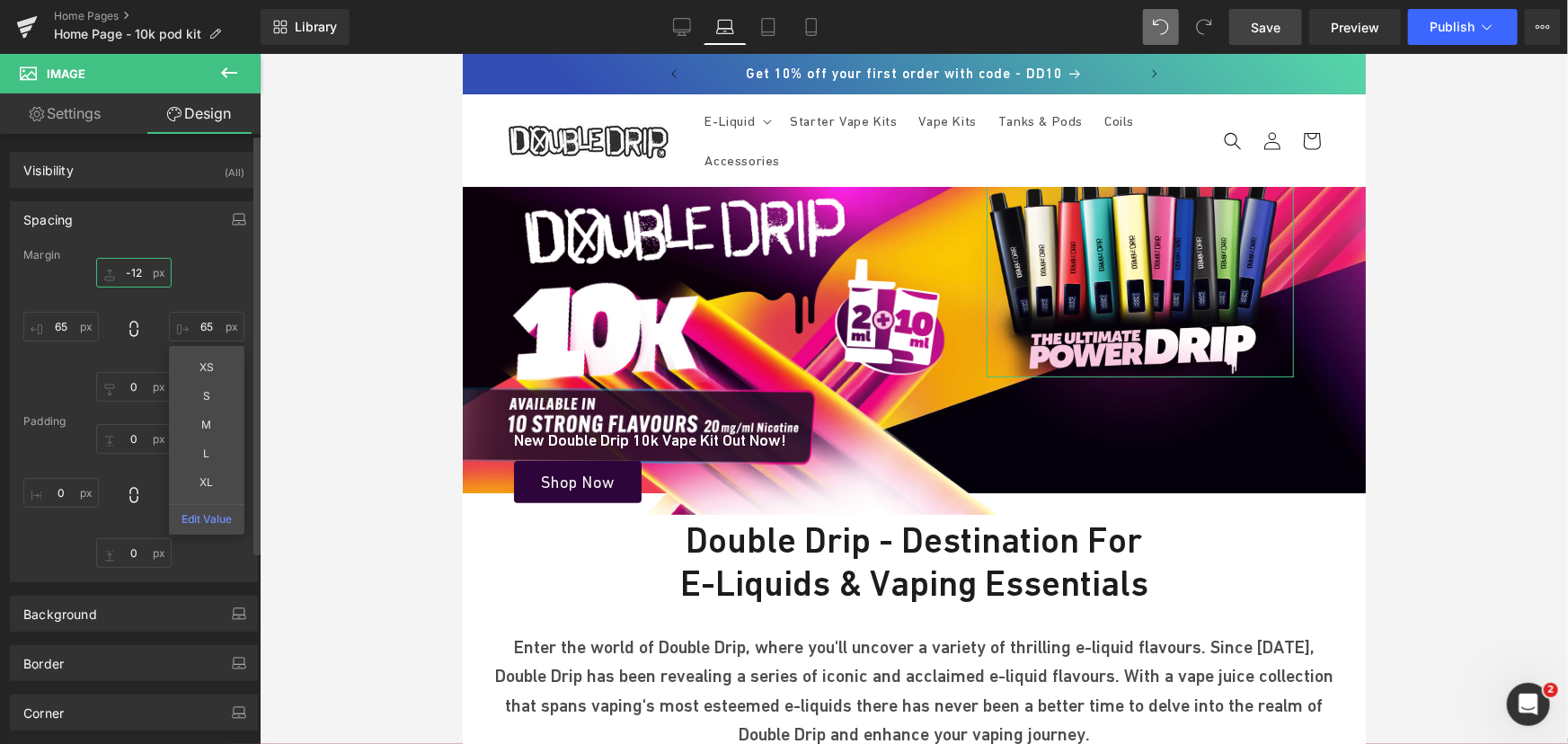
click at [135, 268] on input "-12" at bounding box center [134, 272] width 76 height 29
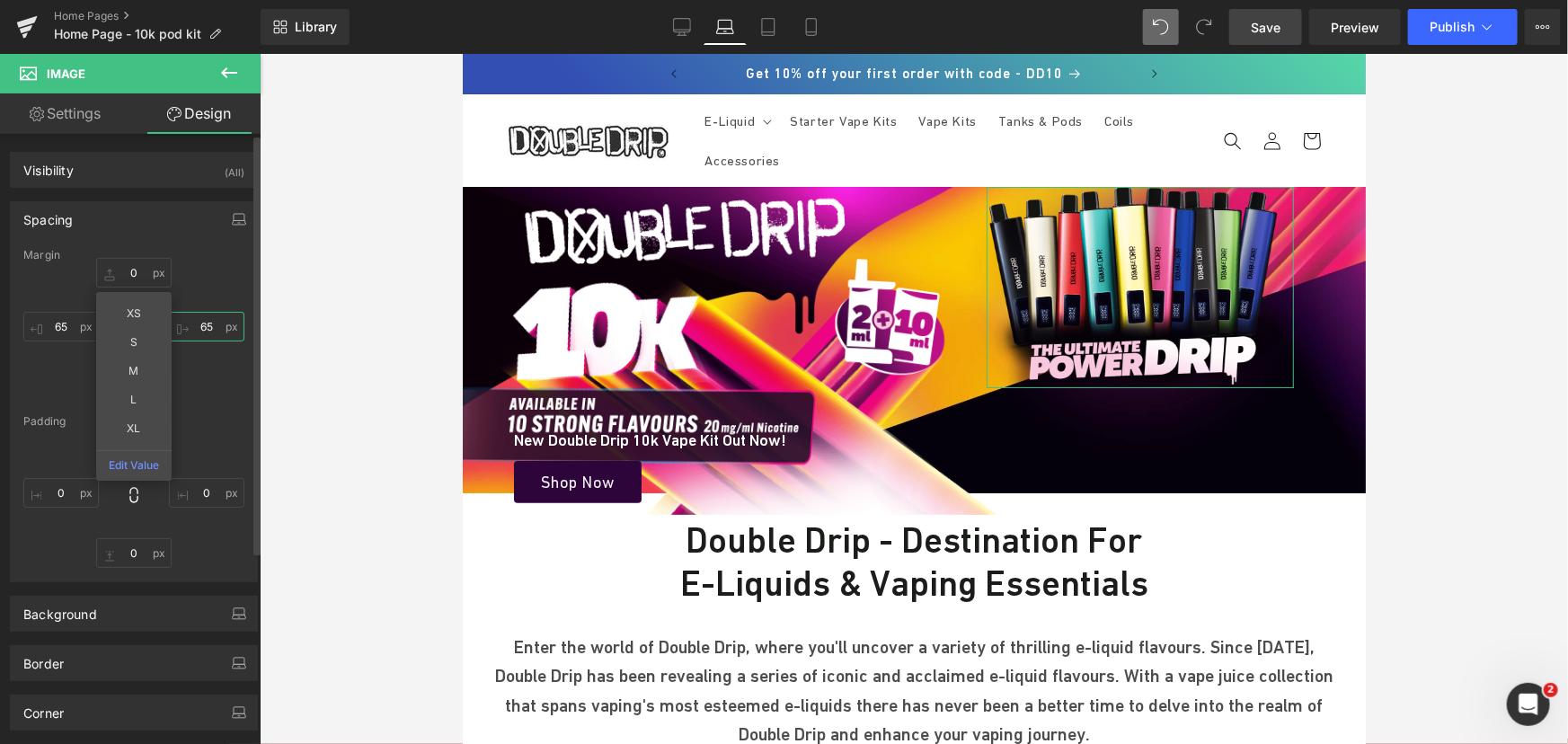
click at [211, 321] on input "65" at bounding box center [207, 326] width 76 height 29
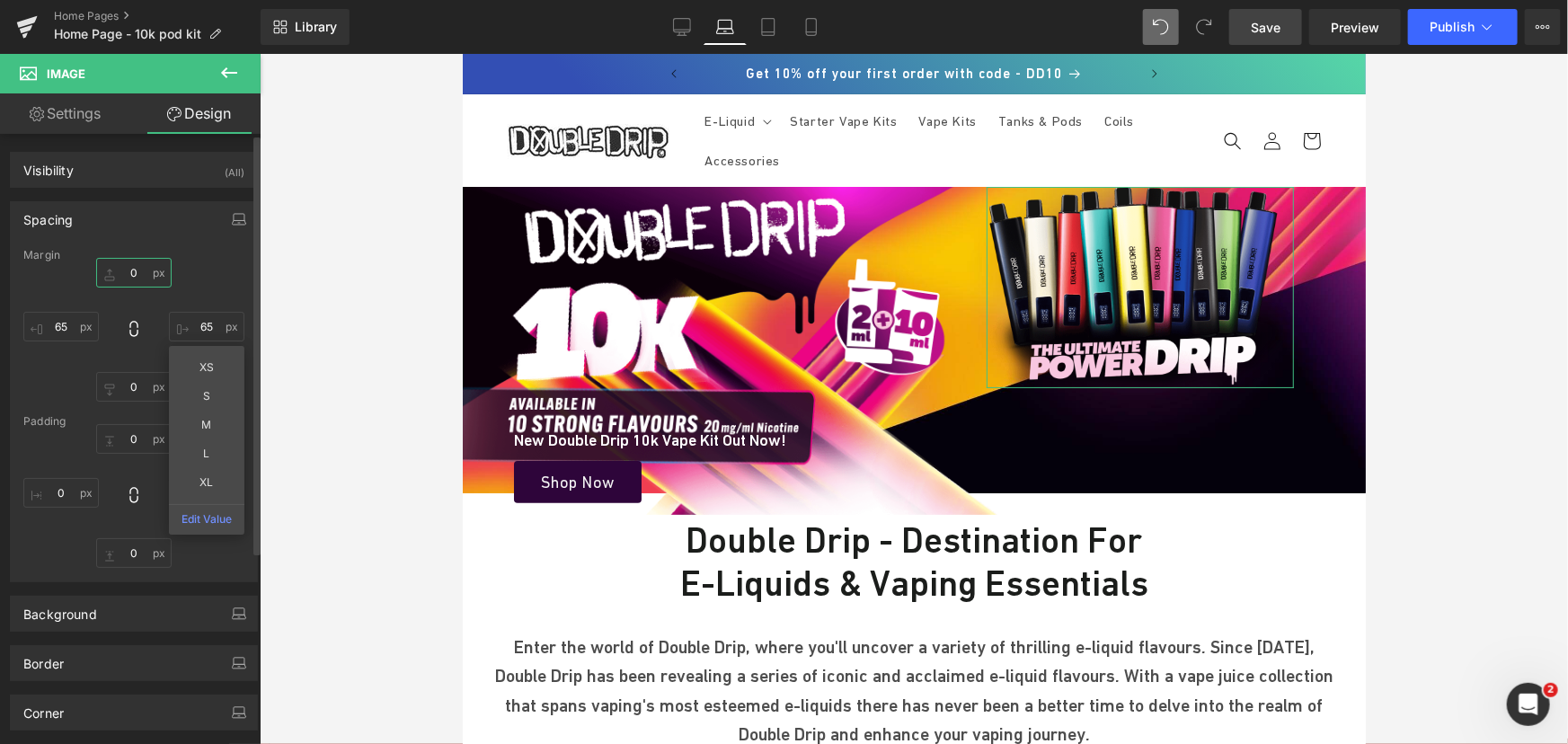
click at [133, 278] on input "0" at bounding box center [134, 272] width 76 height 29
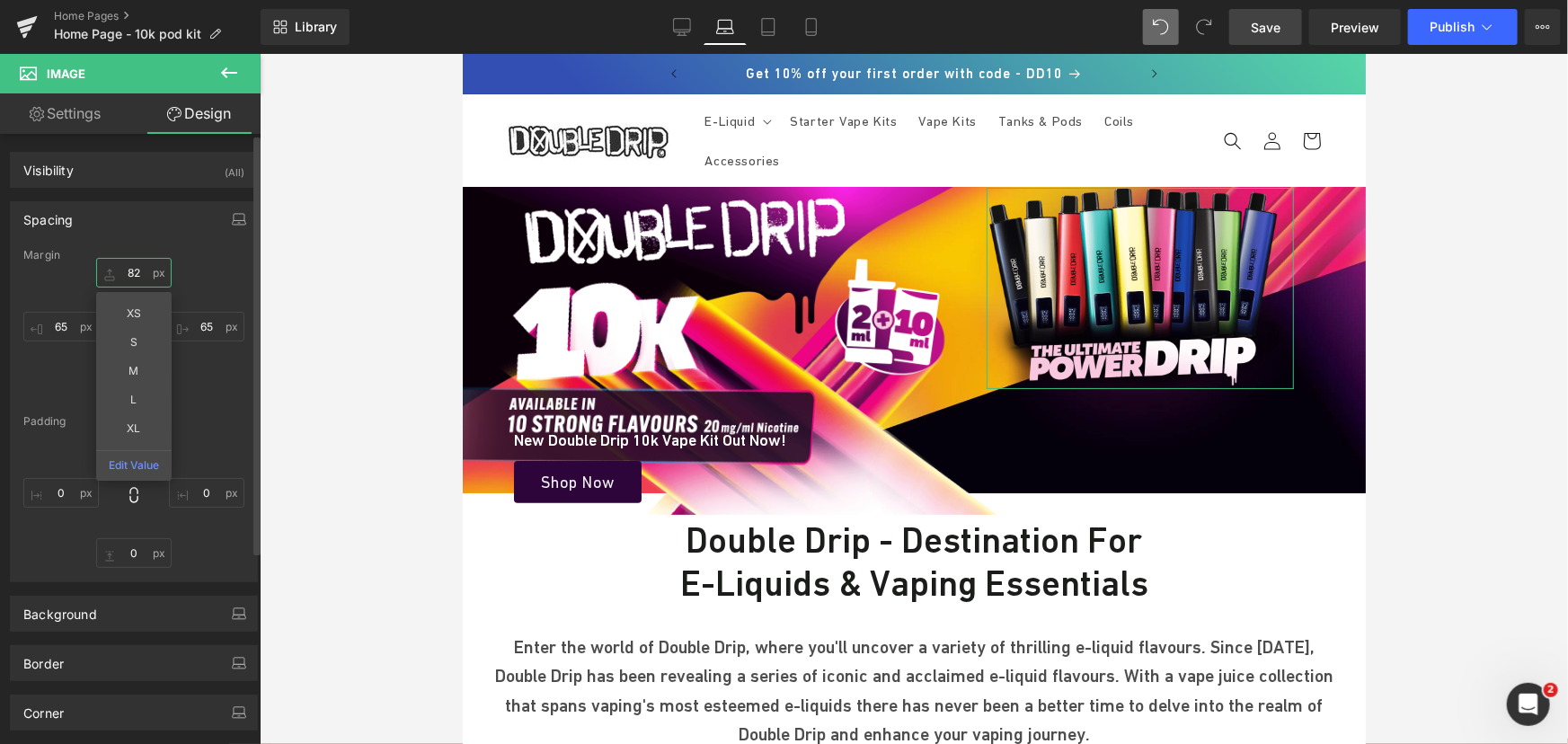
type input "83"
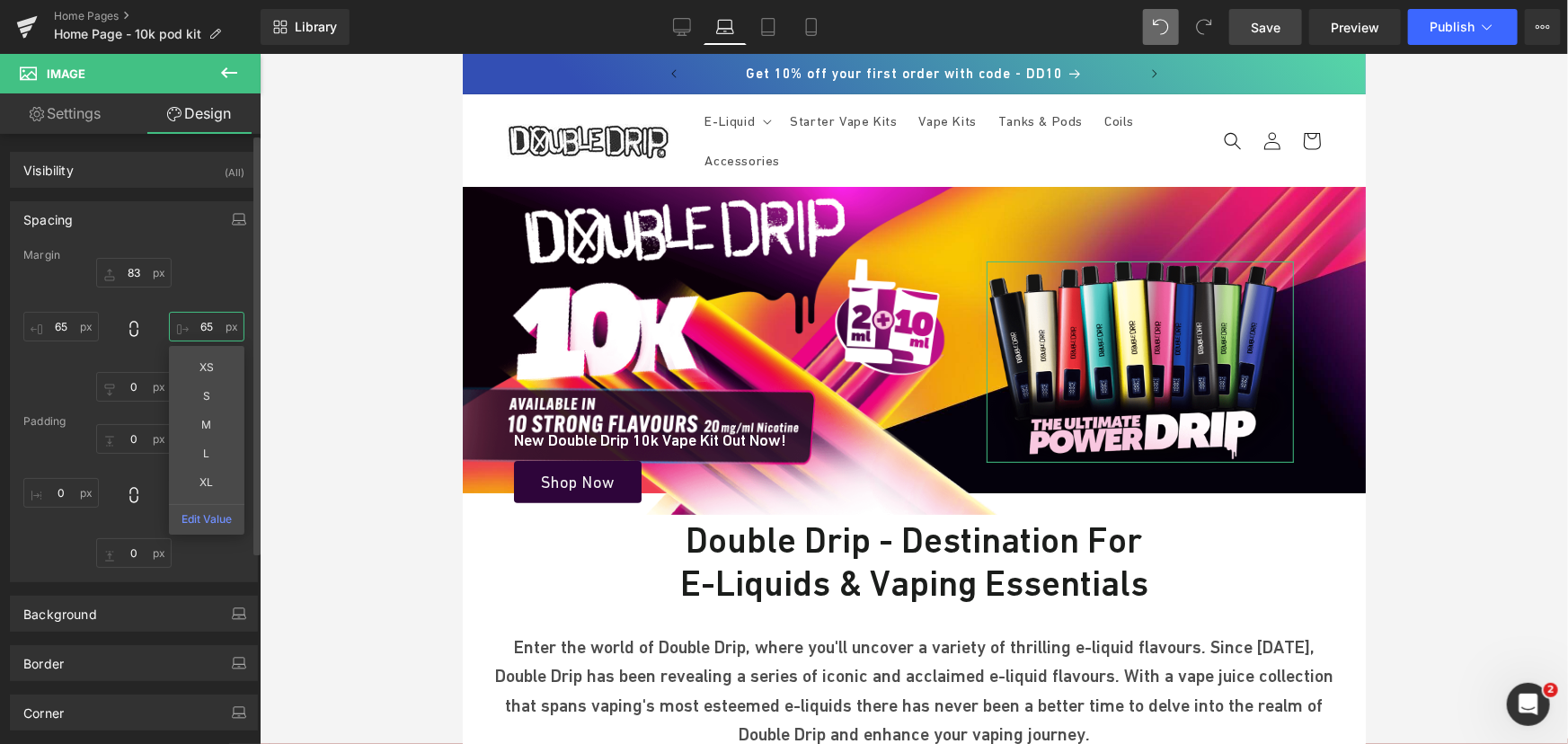
click at [198, 318] on input "65" at bounding box center [207, 326] width 76 height 29
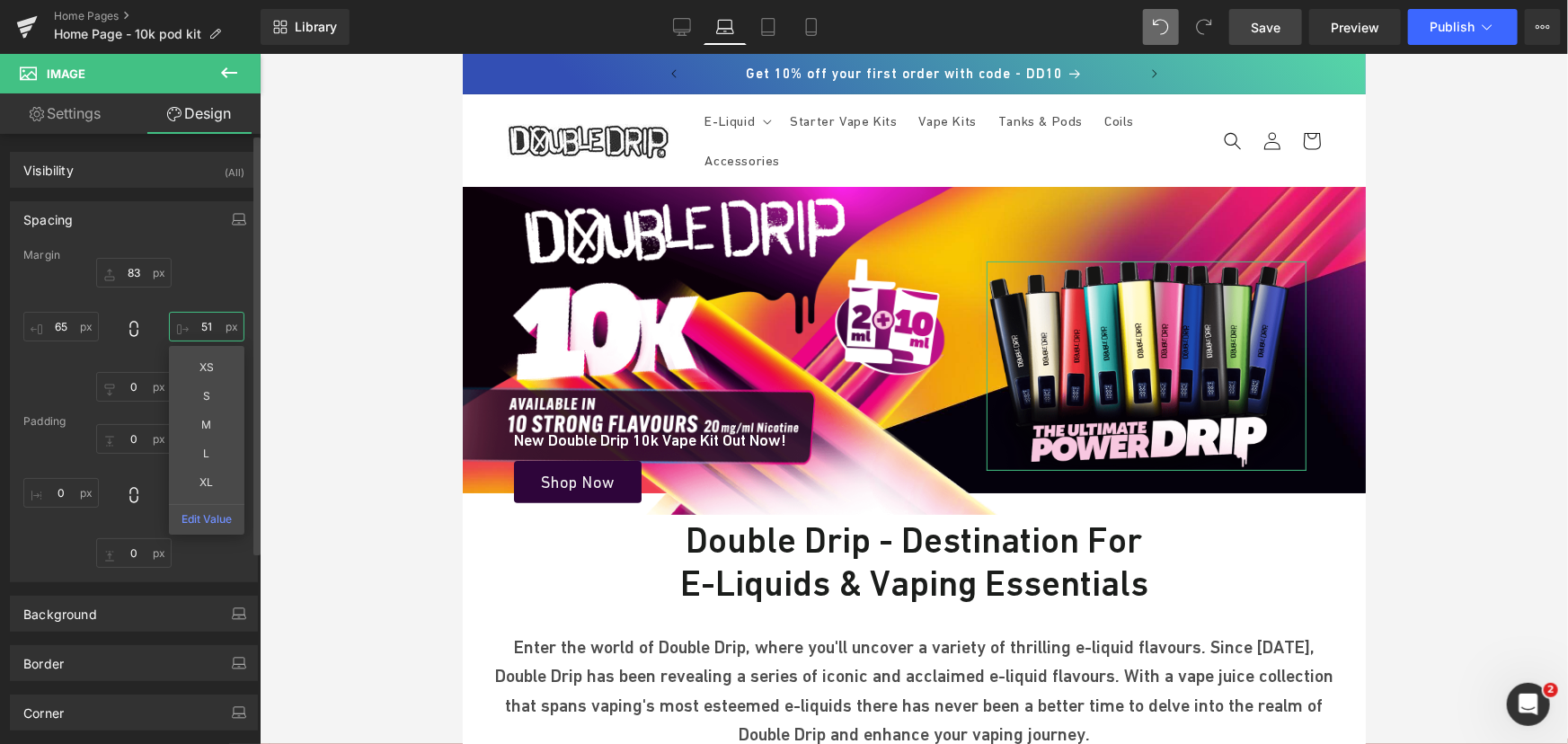
type input "50"
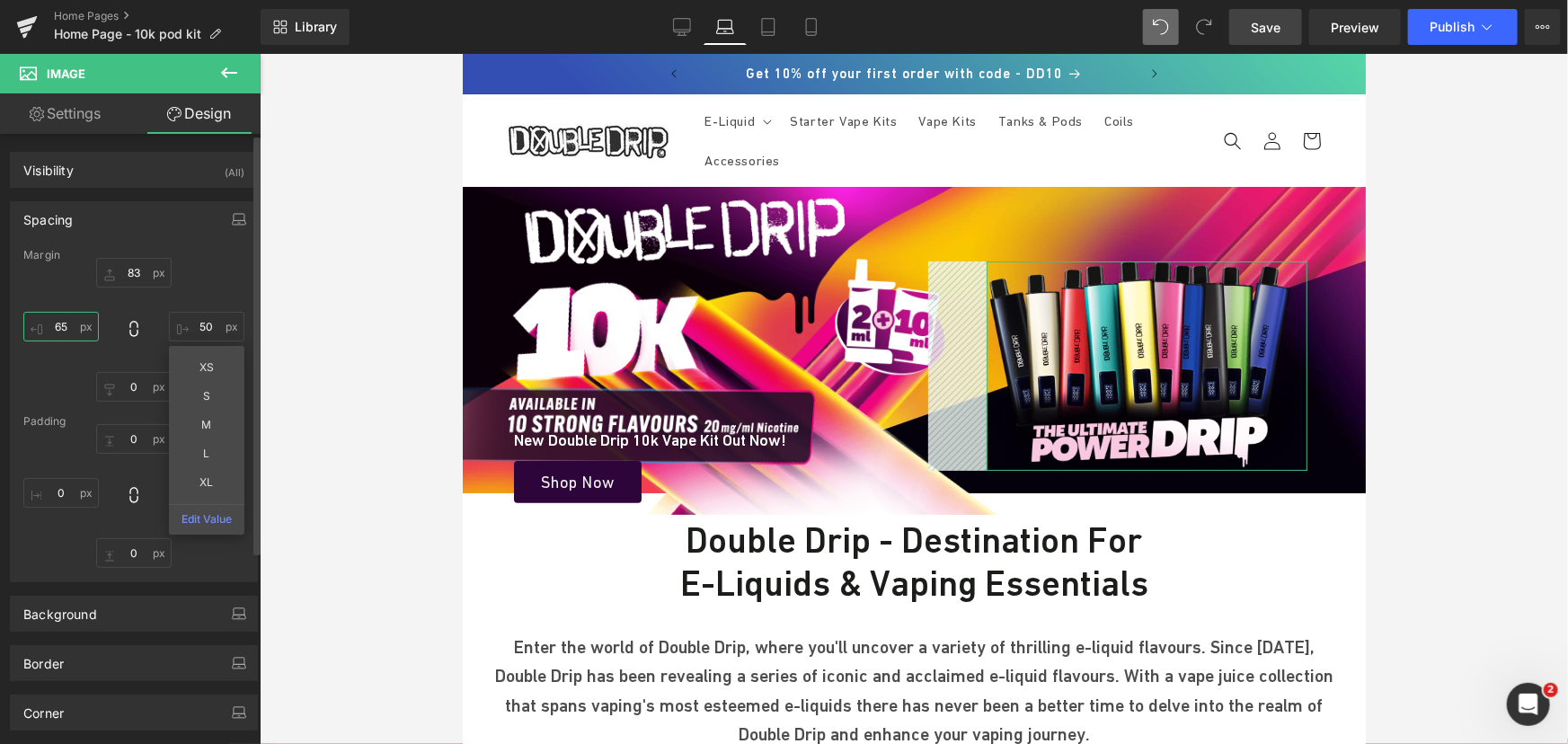
click at [76, 327] on input "65" at bounding box center [61, 326] width 76 height 29
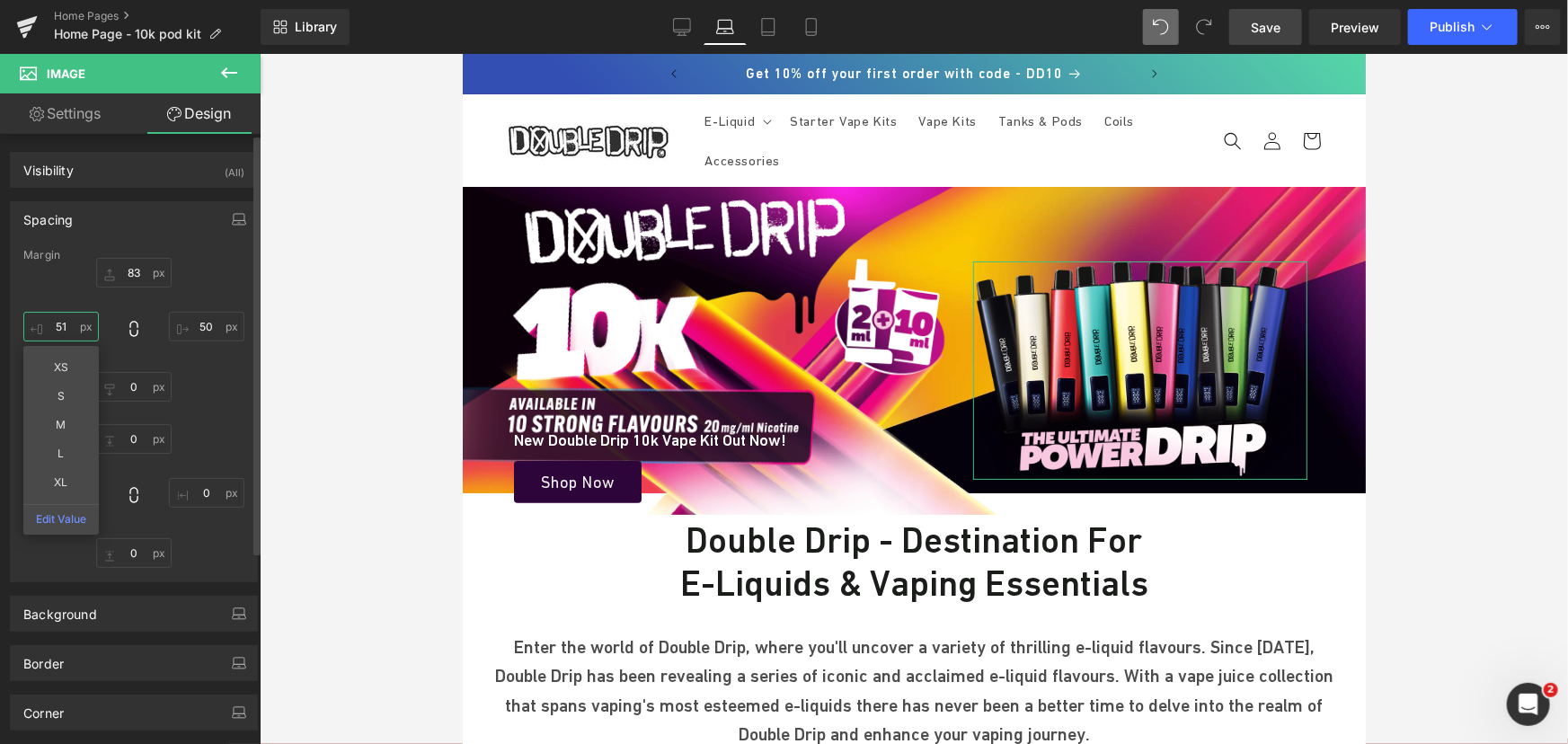
type input "50"
click at [138, 270] on input "83" at bounding box center [134, 272] width 76 height 29
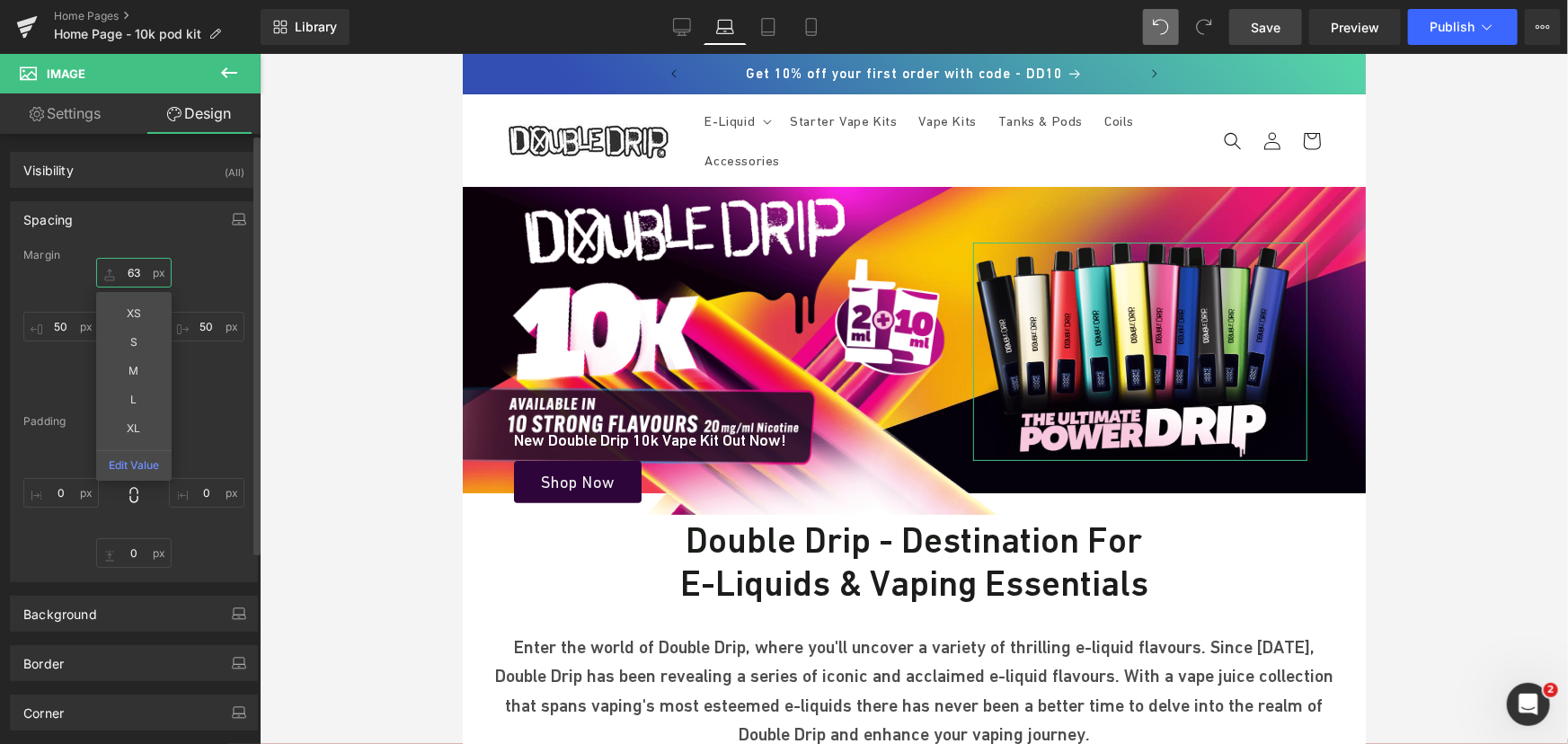
type input "62"
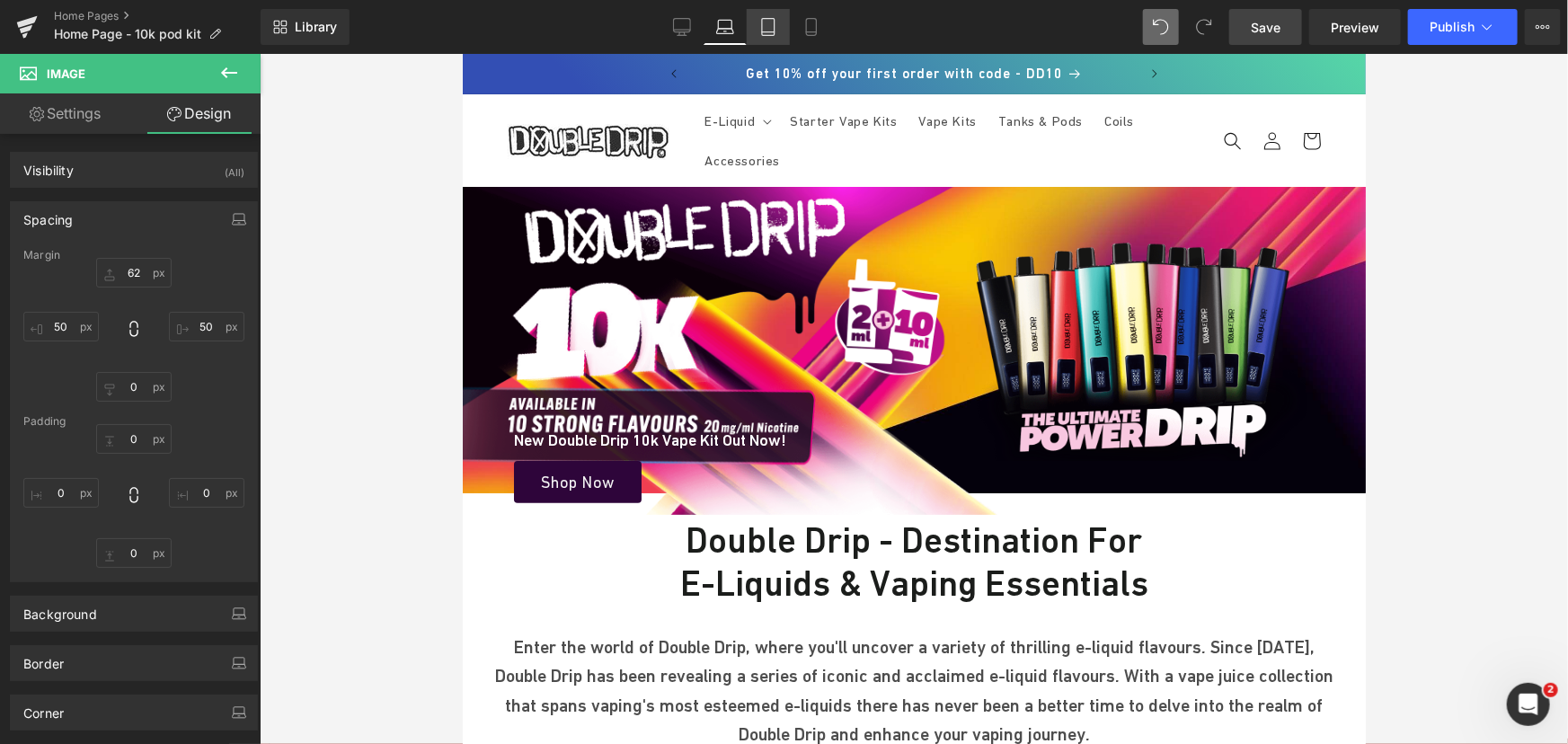
click at [763, 30] on icon at bounding box center [768, 26] width 18 height 18
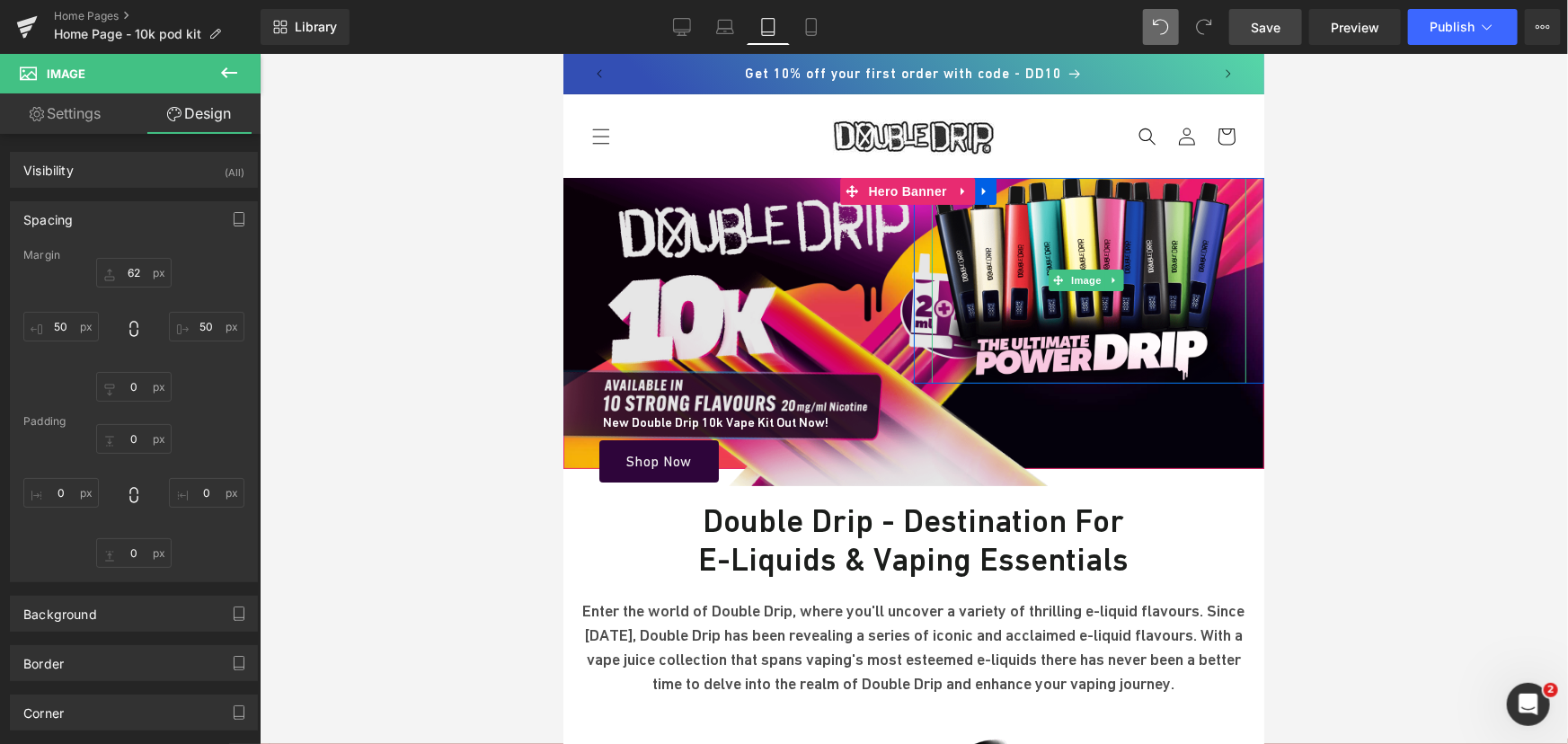
drag, startPoint x: 1110, startPoint y: 229, endPoint x: 573, endPoint y: 206, distance: 537.5
click at [1048, 229] on img at bounding box center [1087, 279] width 315 height 206
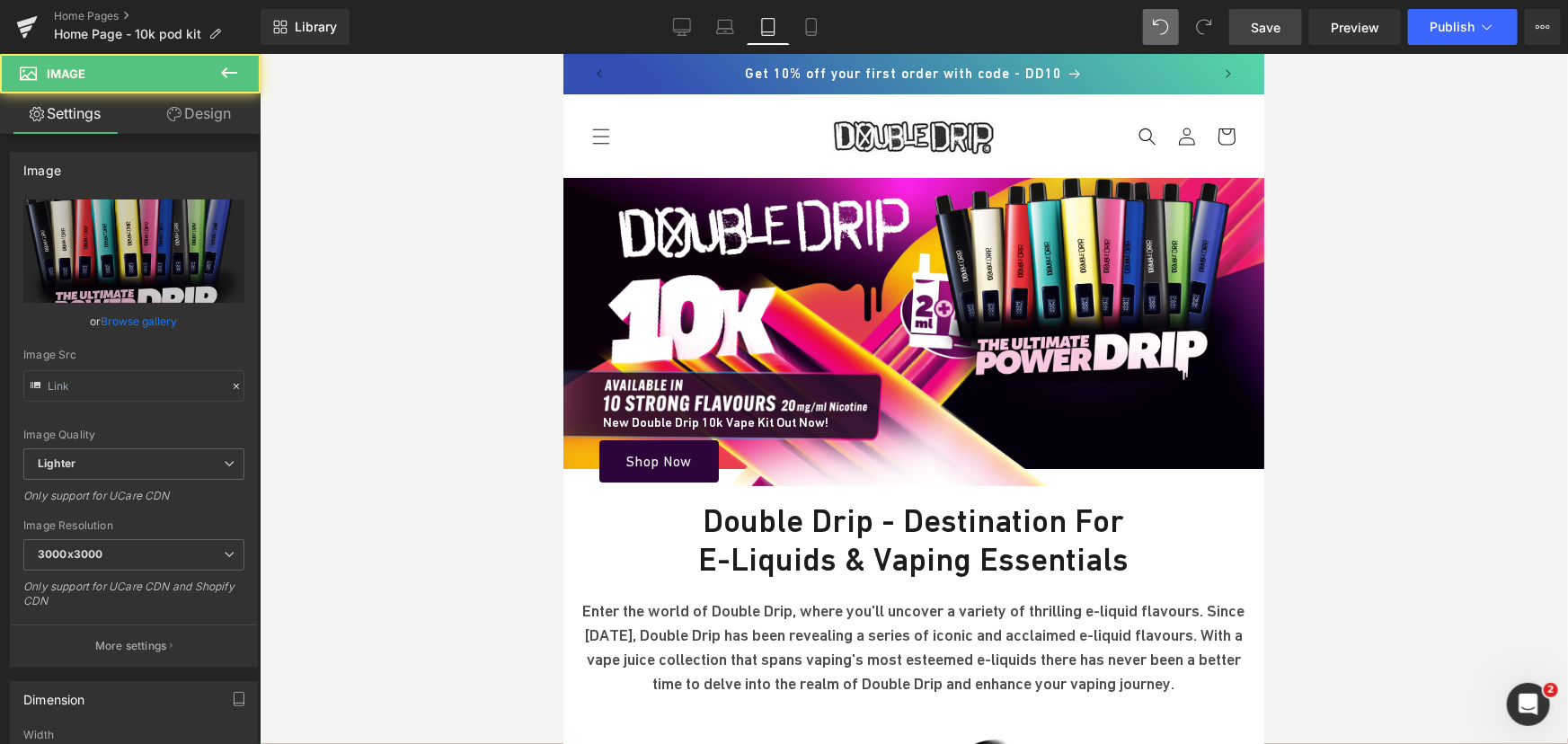
click at [206, 114] on link "Design" at bounding box center [199, 113] width 130 height 41
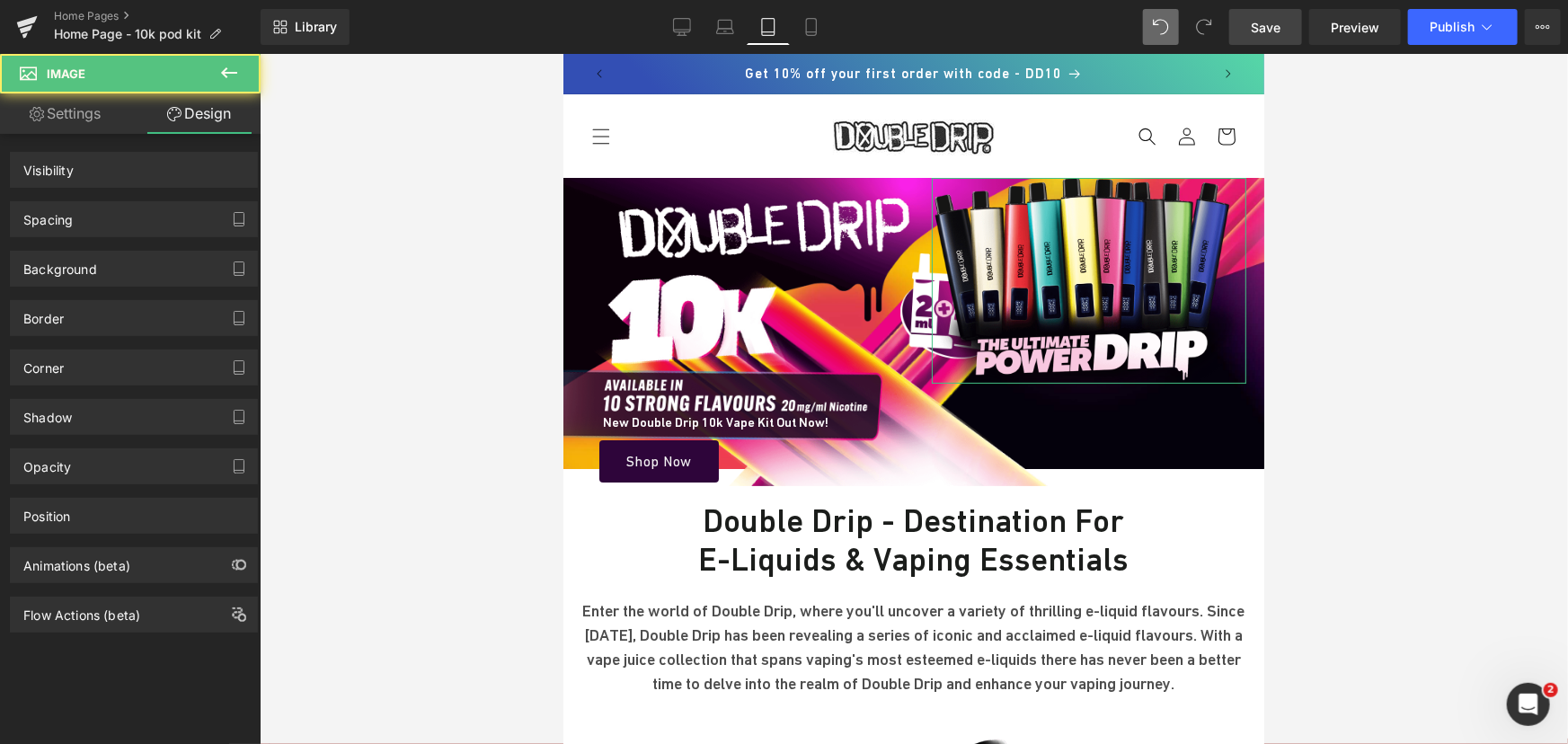
click at [120, 211] on div "Spacing" at bounding box center [133, 219] width 247 height 34
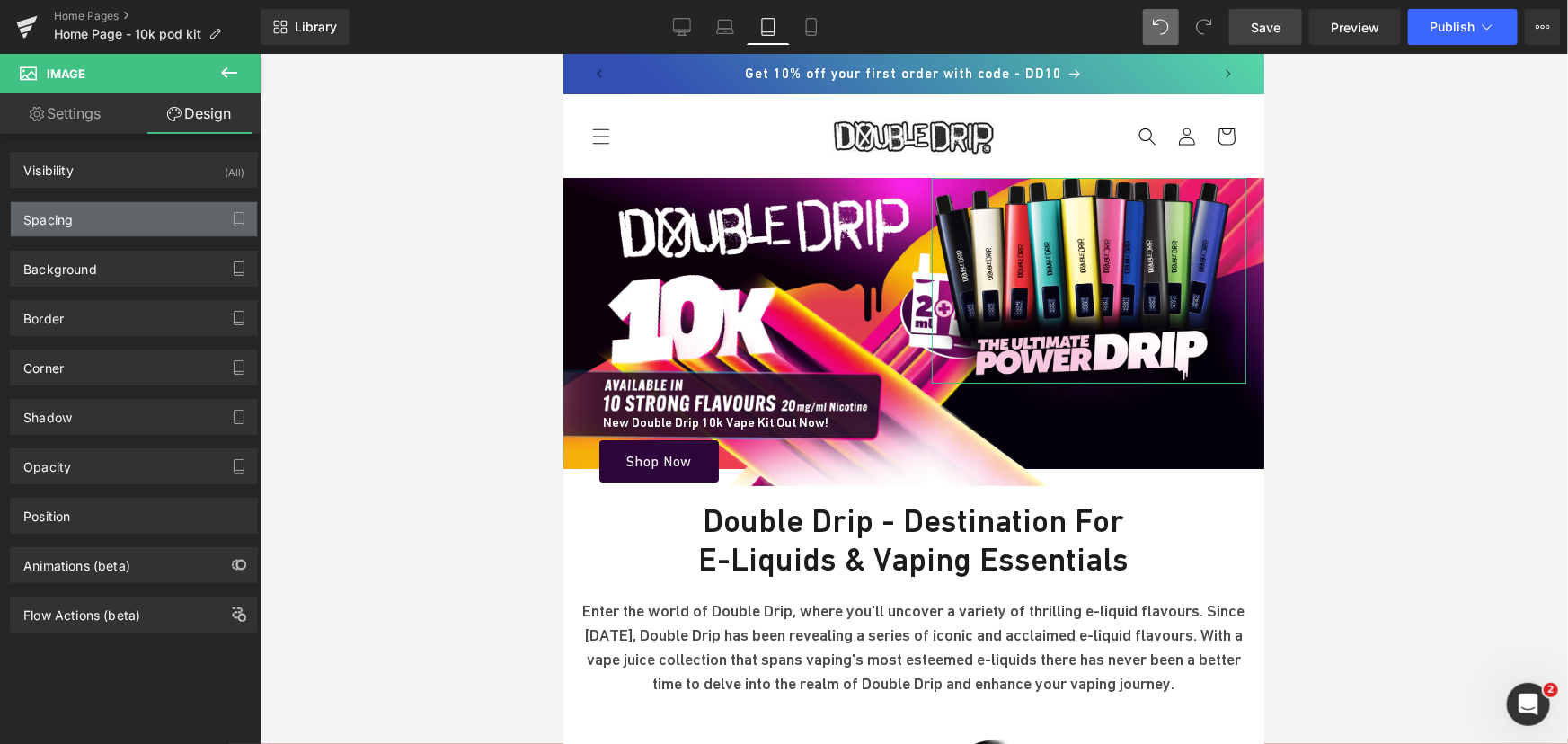
click at [122, 227] on div "Spacing" at bounding box center [133, 219] width 247 height 34
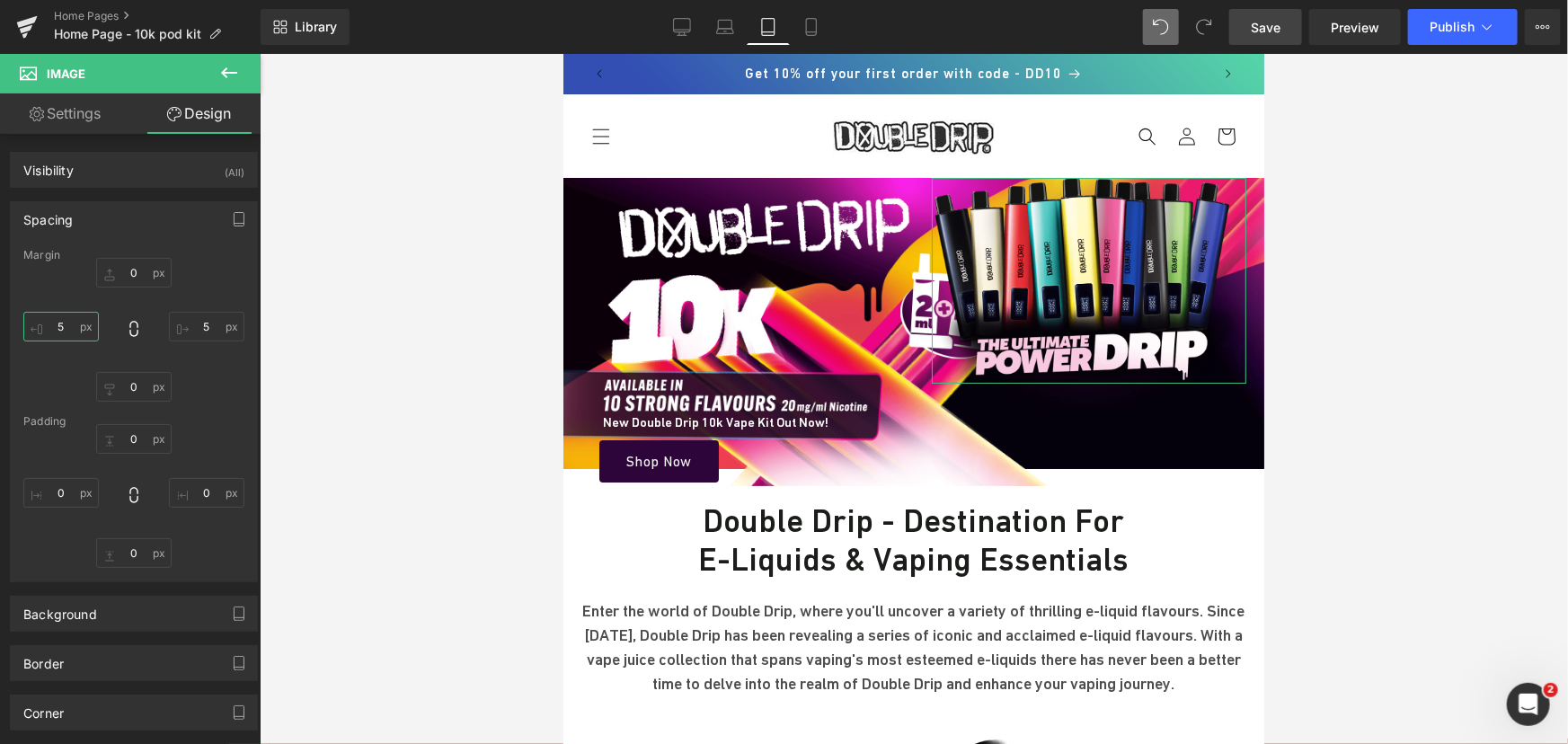
click at [83, 323] on input "text" at bounding box center [61, 326] width 76 height 29
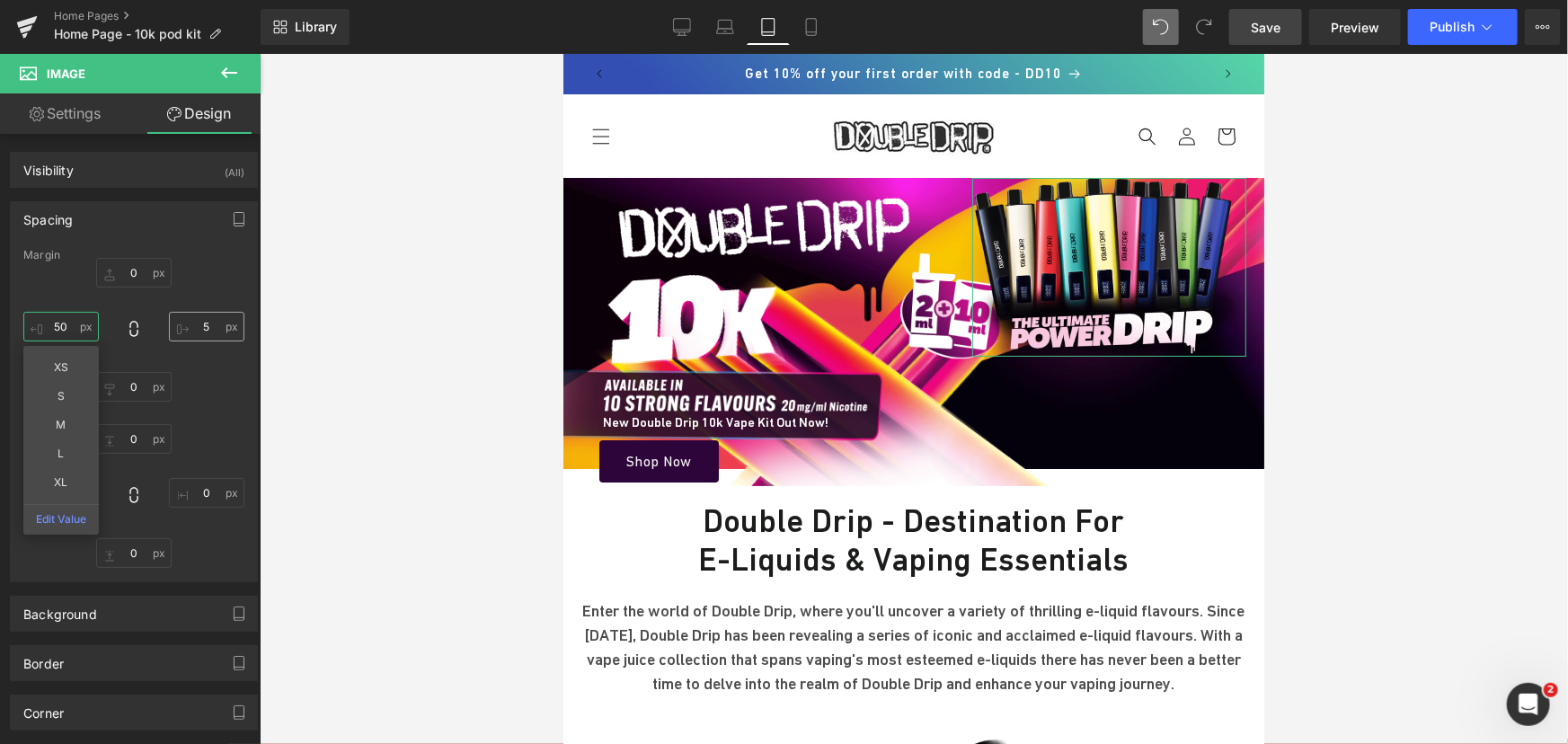
type input "50"
click at [220, 323] on input "text" at bounding box center [207, 326] width 76 height 29
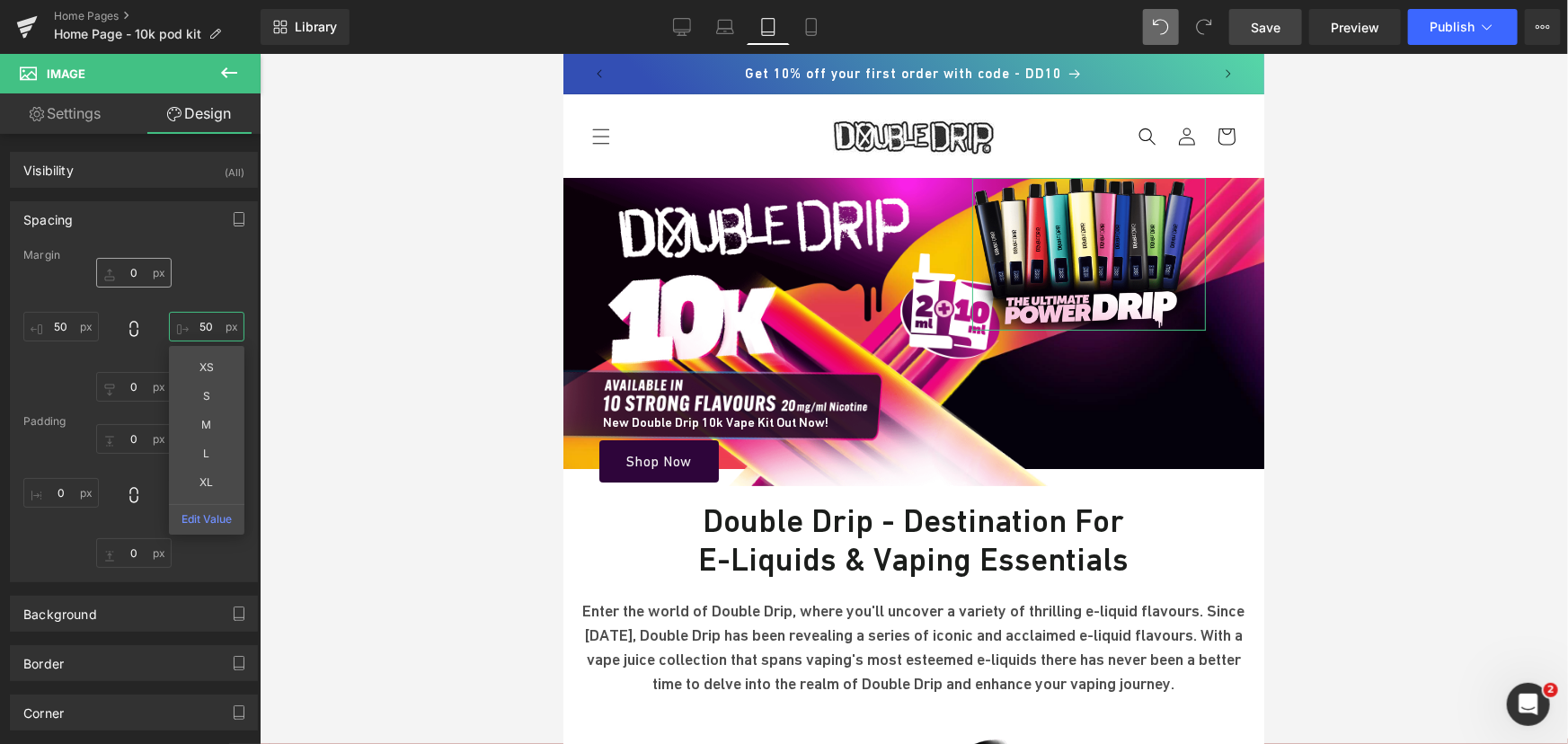
type input "50"
click at [132, 271] on input "text" at bounding box center [134, 272] width 76 height 29
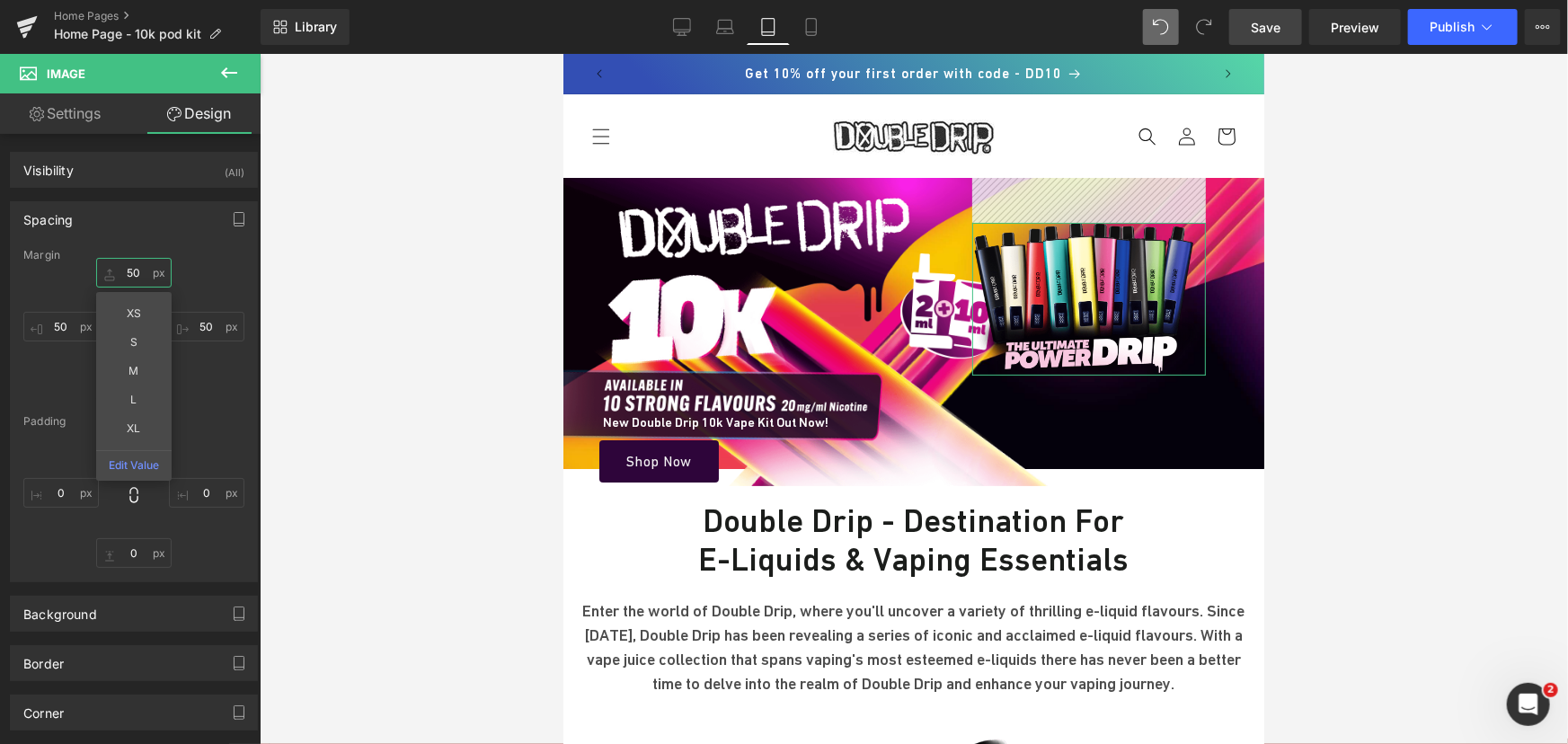
type input "5"
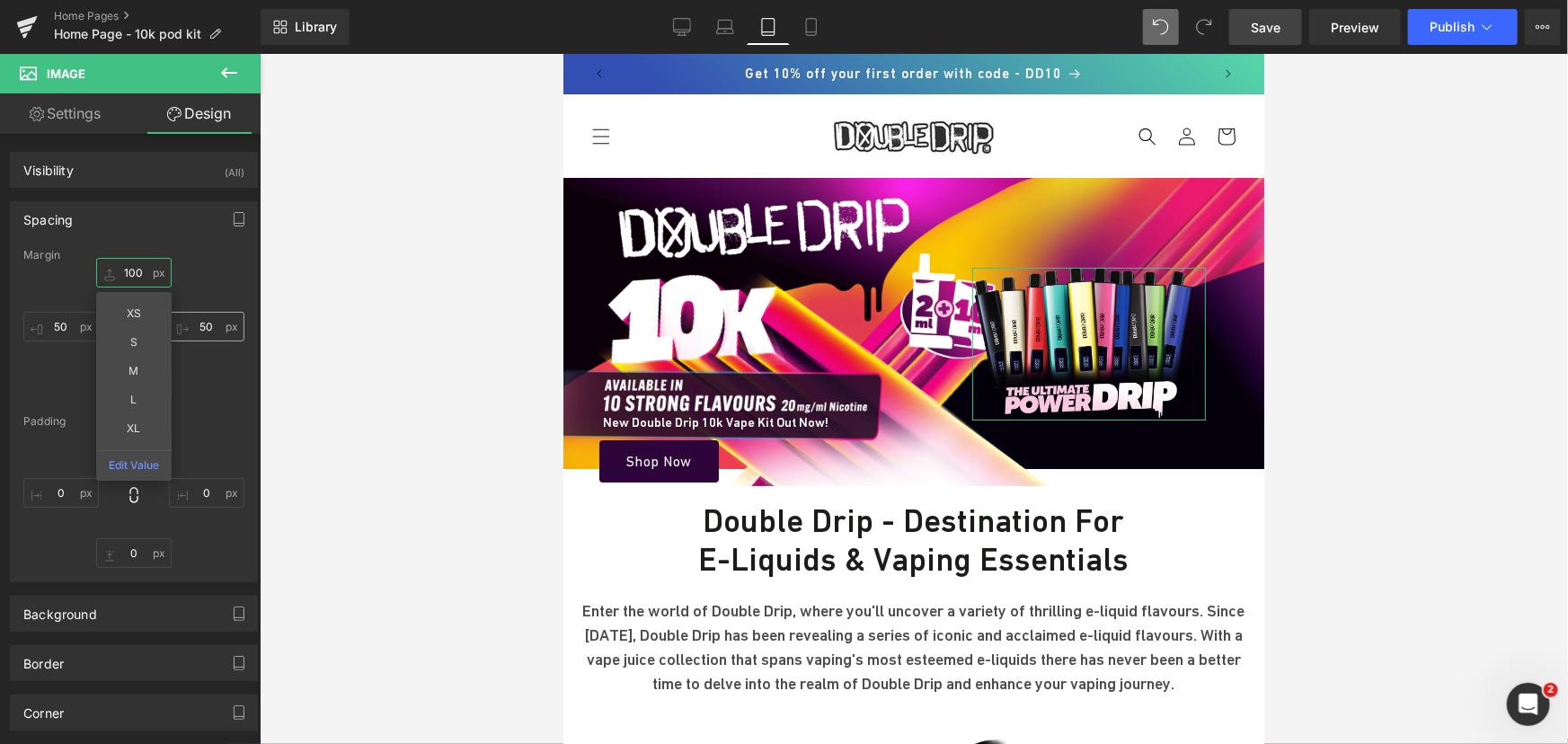
type input "100"
click at [195, 322] on input "50" at bounding box center [207, 326] width 76 height 29
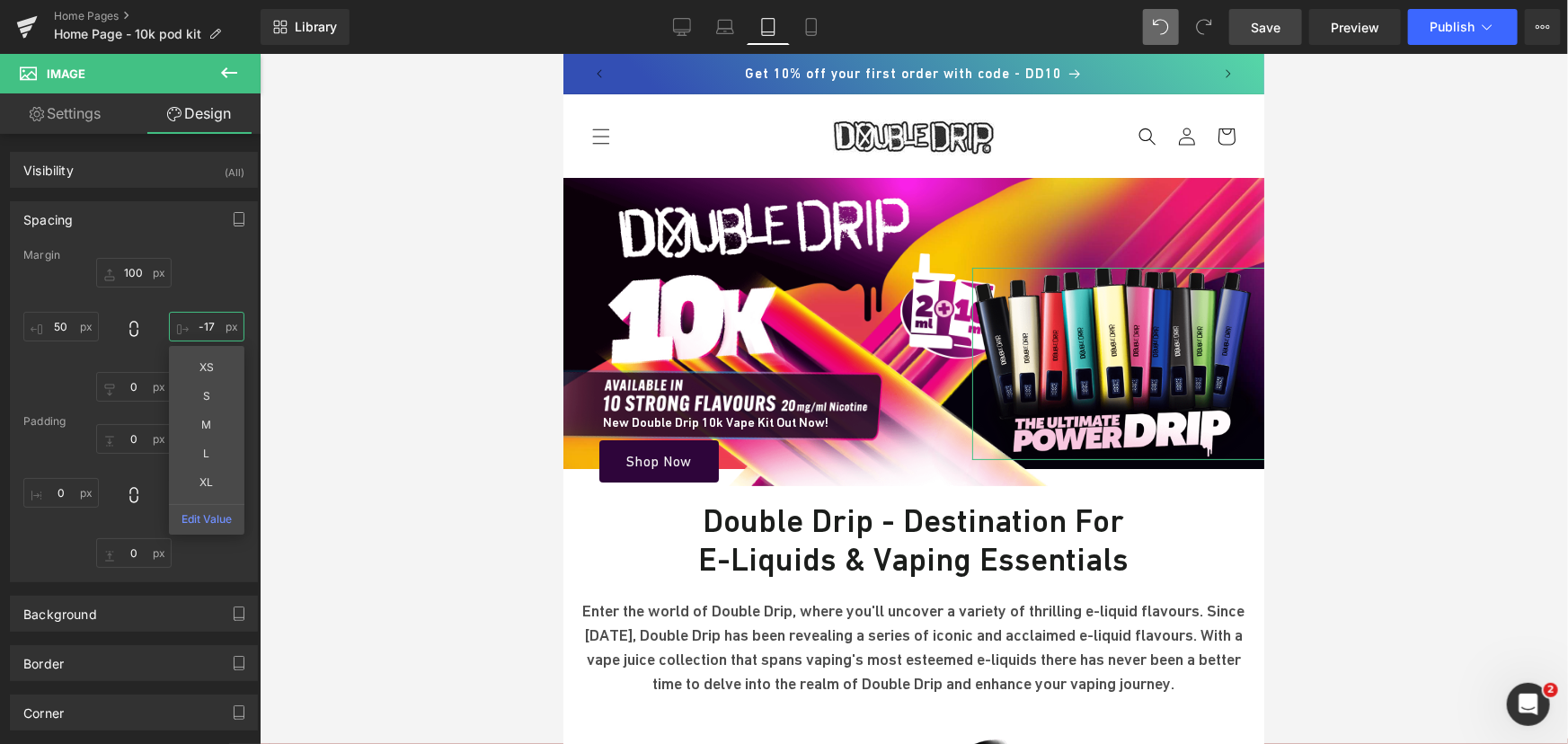
type input "-18"
click at [892, 187] on span "Hero Banner" at bounding box center [907, 190] width 87 height 27
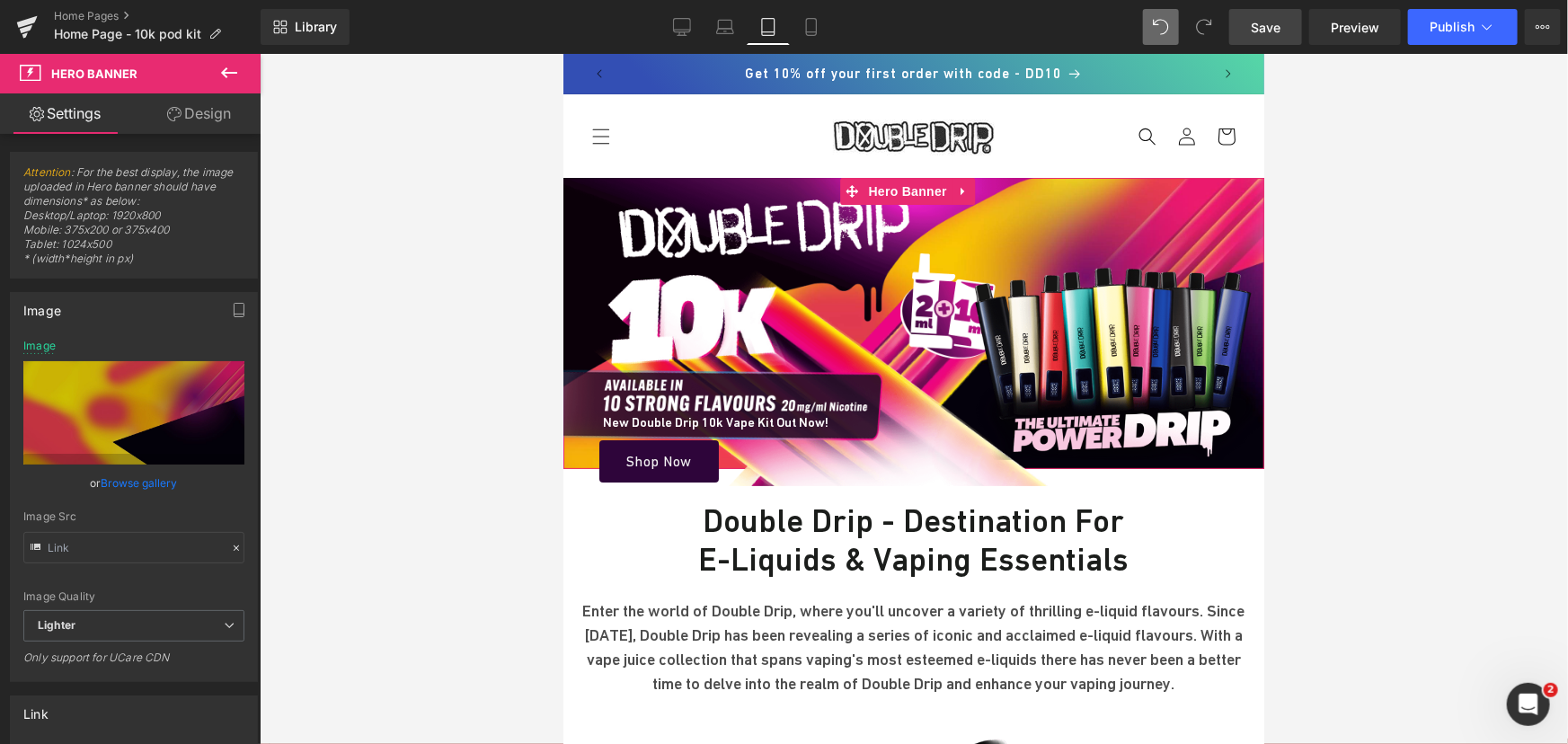
drag, startPoint x: 208, startPoint y: 110, endPoint x: 103, endPoint y: 209, distance: 144.3
click at [208, 110] on link "Design" at bounding box center [199, 113] width 130 height 41
click at [0, 0] on div "Spacing" at bounding box center [0, 0] width 0 height 0
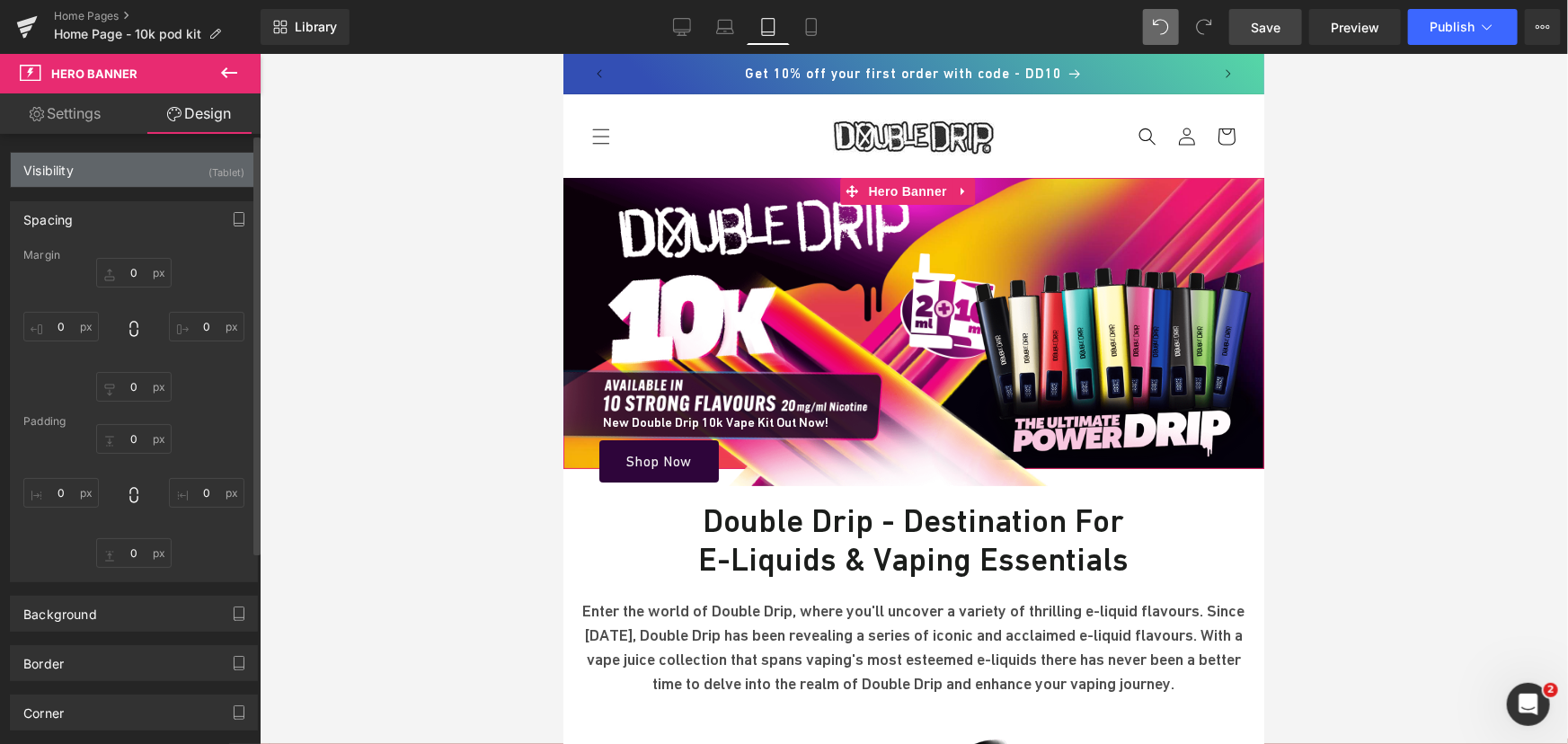
click at [141, 179] on div "Visibility (Tablet)" at bounding box center [133, 170] width 247 height 34
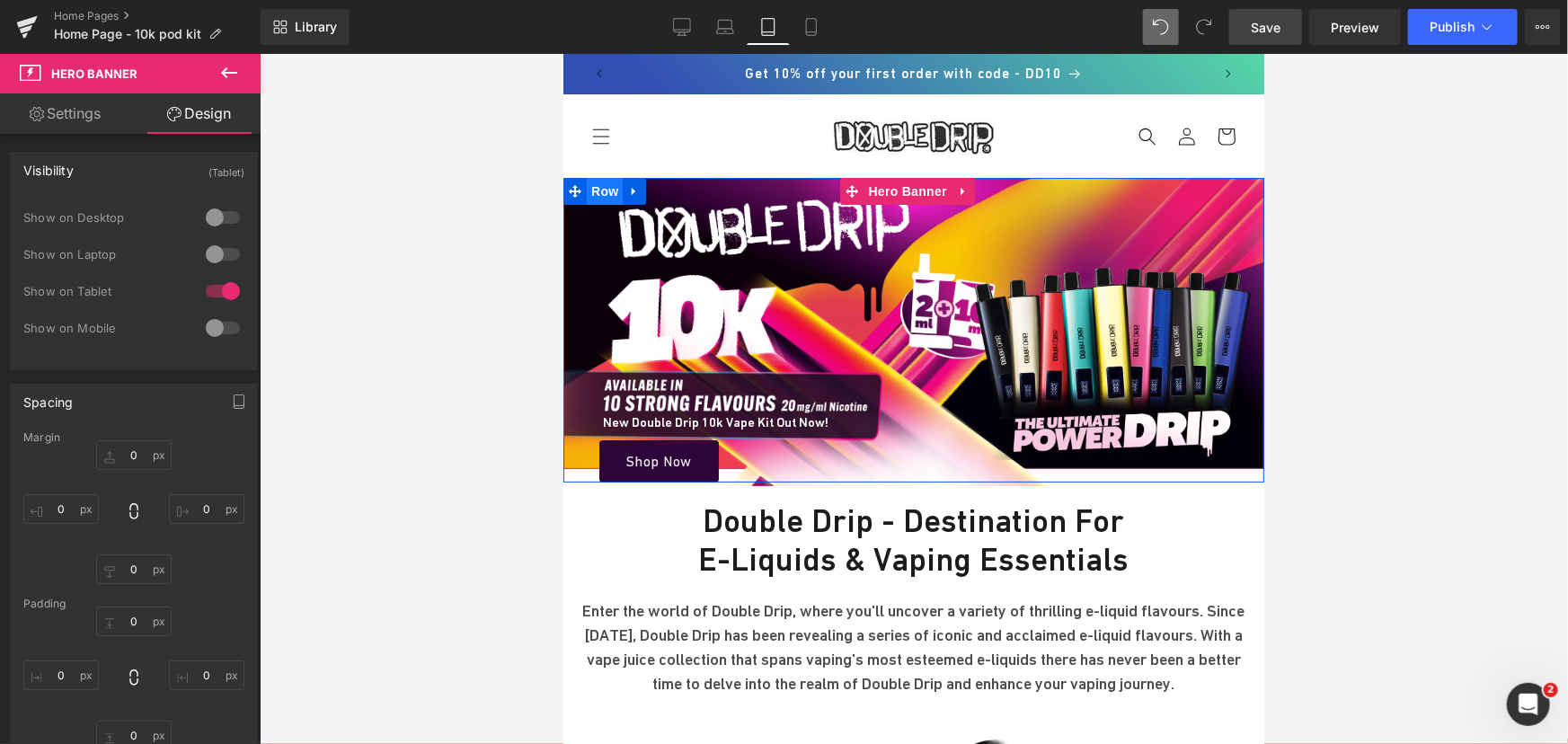
click at [596, 186] on span "Row" at bounding box center [604, 190] width 36 height 27
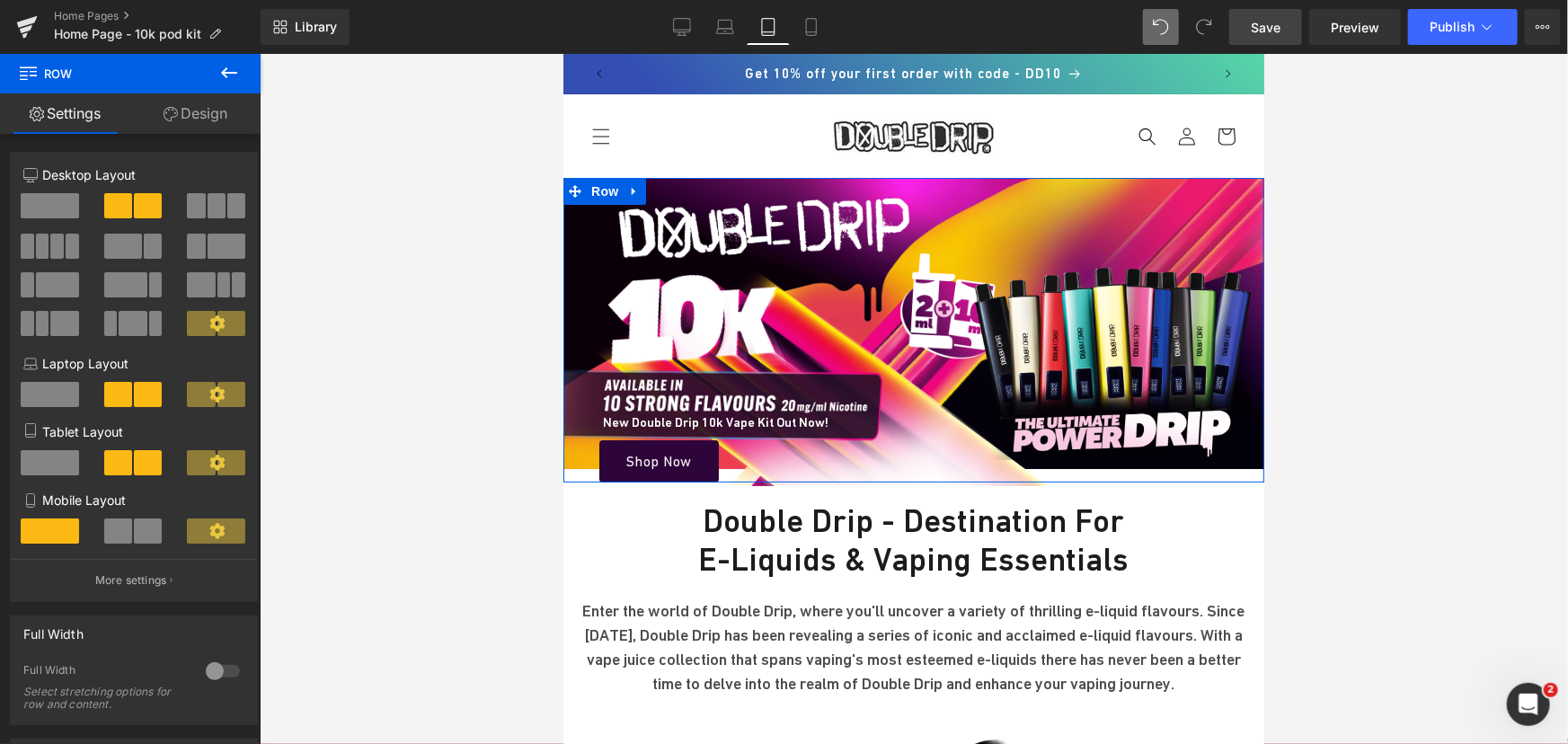
click at [213, 113] on link "Design" at bounding box center [196, 113] width 130 height 41
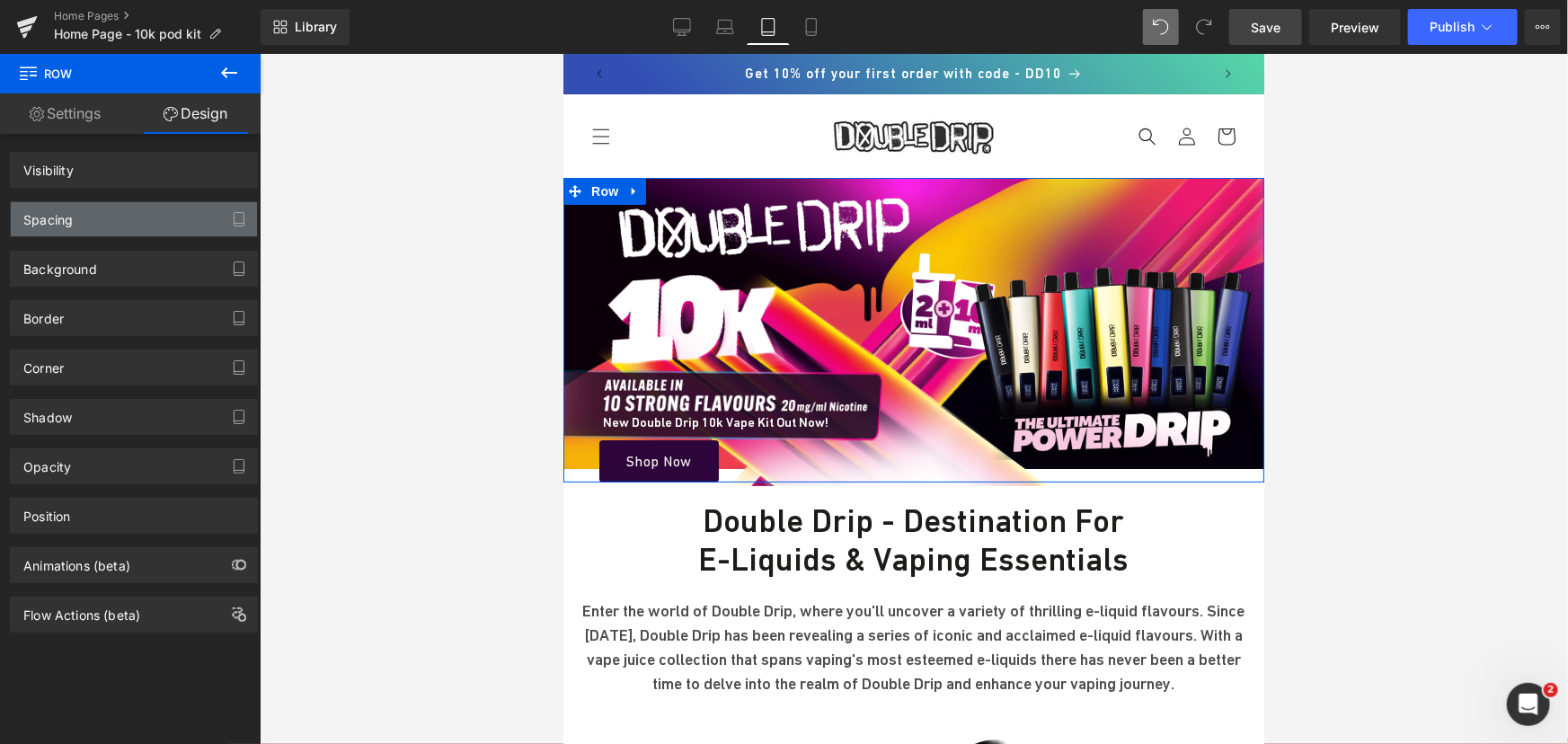
click at [130, 218] on div "Spacing" at bounding box center [133, 219] width 247 height 34
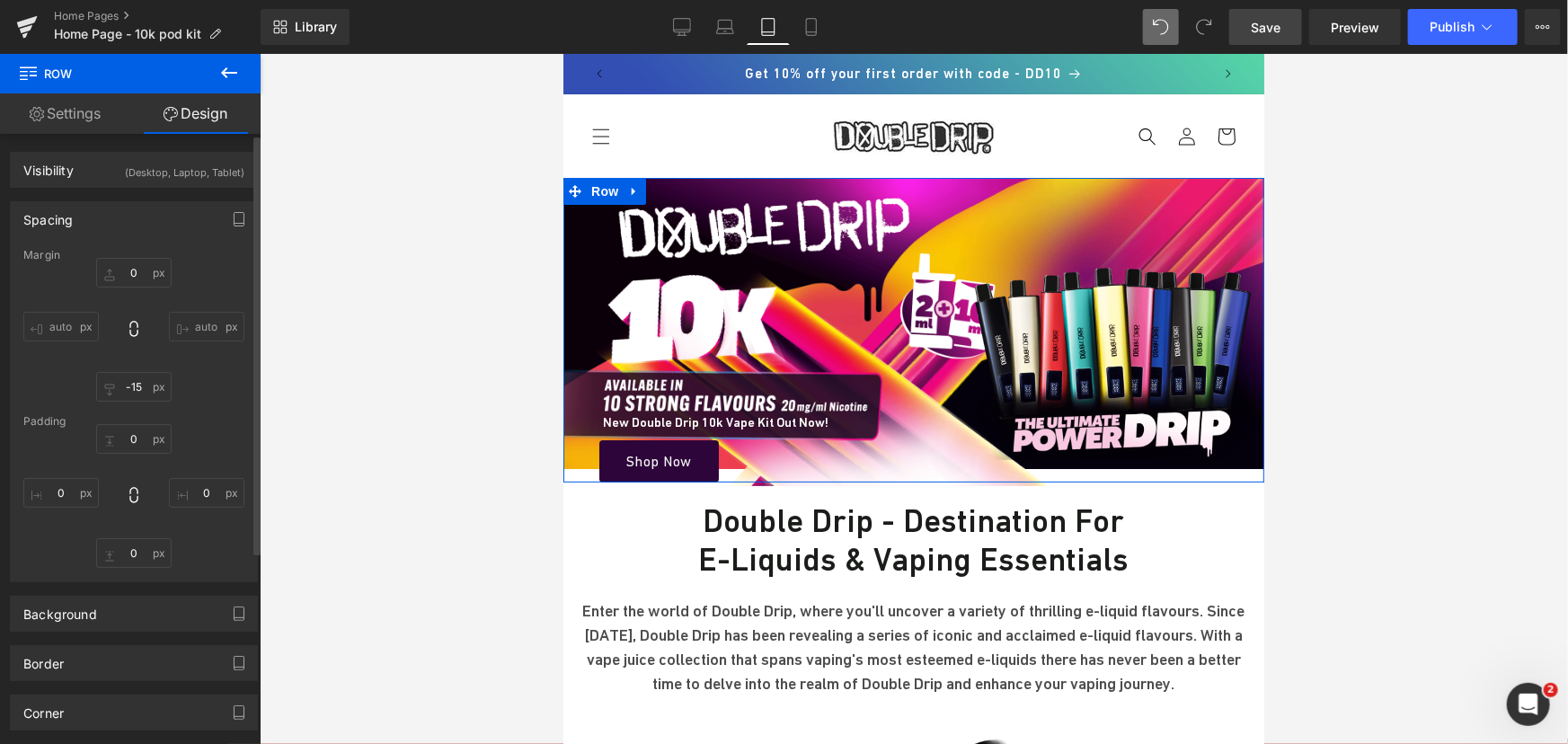
drag, startPoint x: 130, startPoint y: 218, endPoint x: 129, endPoint y: 209, distance: 9.1
click at [130, 218] on div "Spacing" at bounding box center [133, 219] width 247 height 34
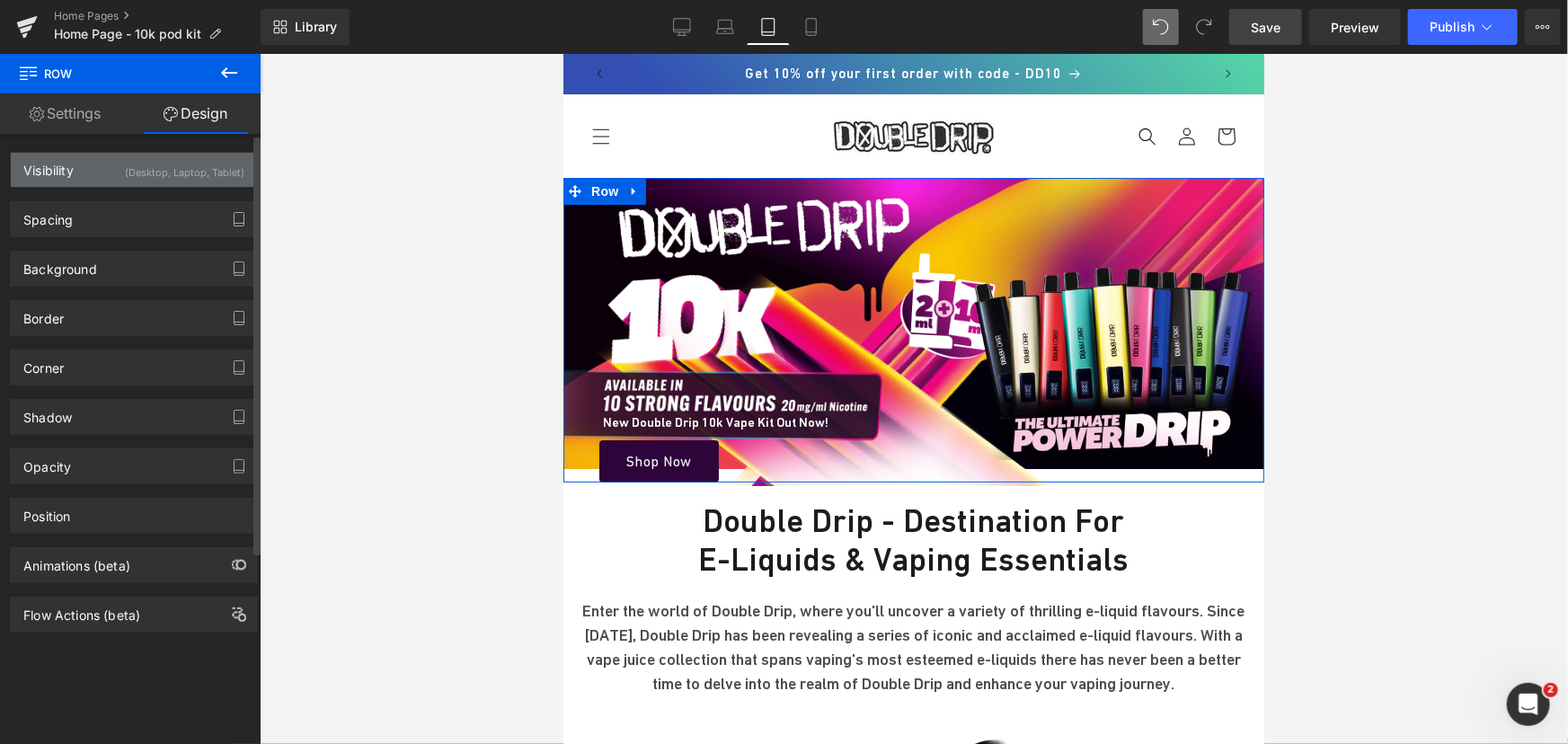
click at [121, 183] on div "Visibility (Desktop, Laptop, Tablet)" at bounding box center [133, 170] width 247 height 34
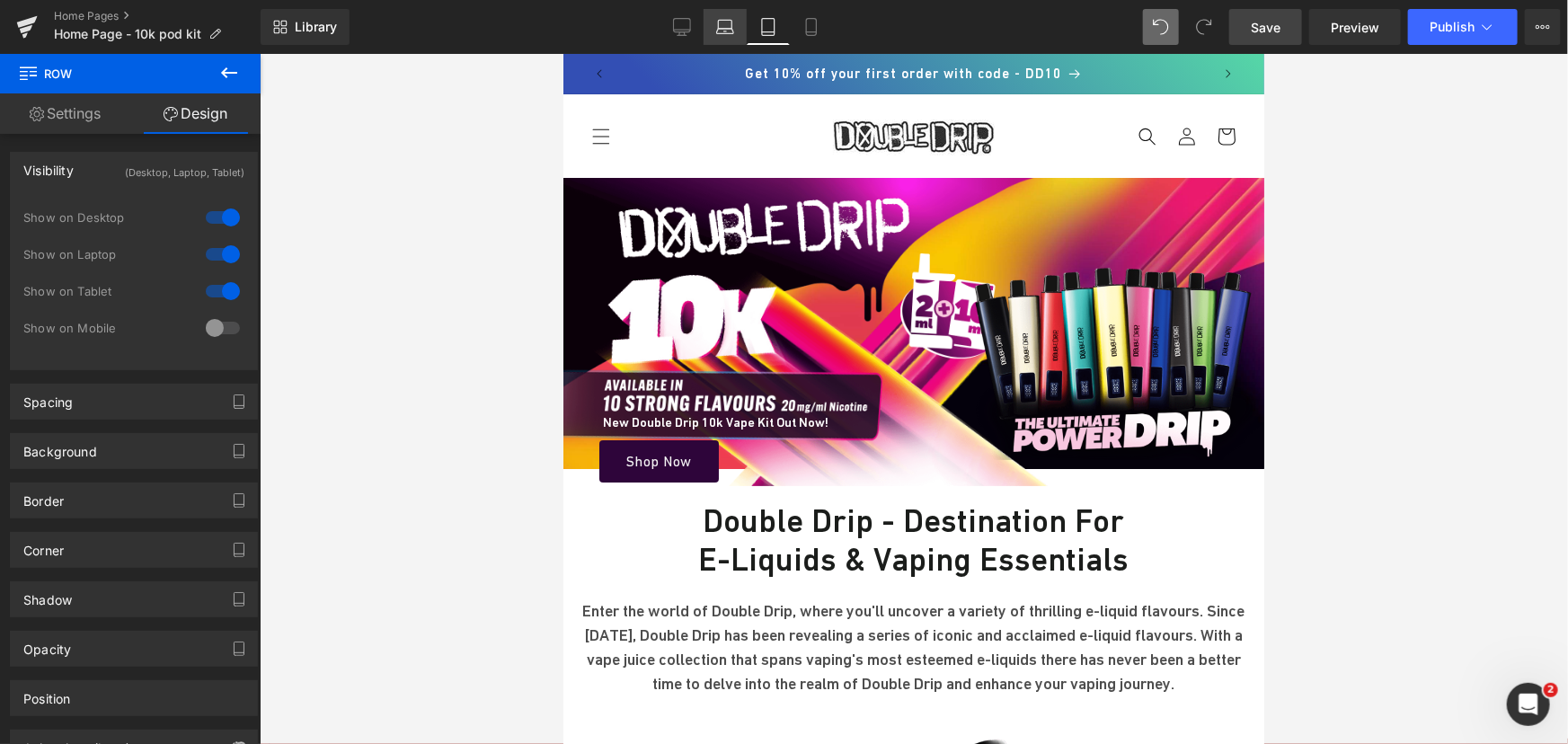
click at [728, 25] on icon at bounding box center [724, 26] width 18 height 18
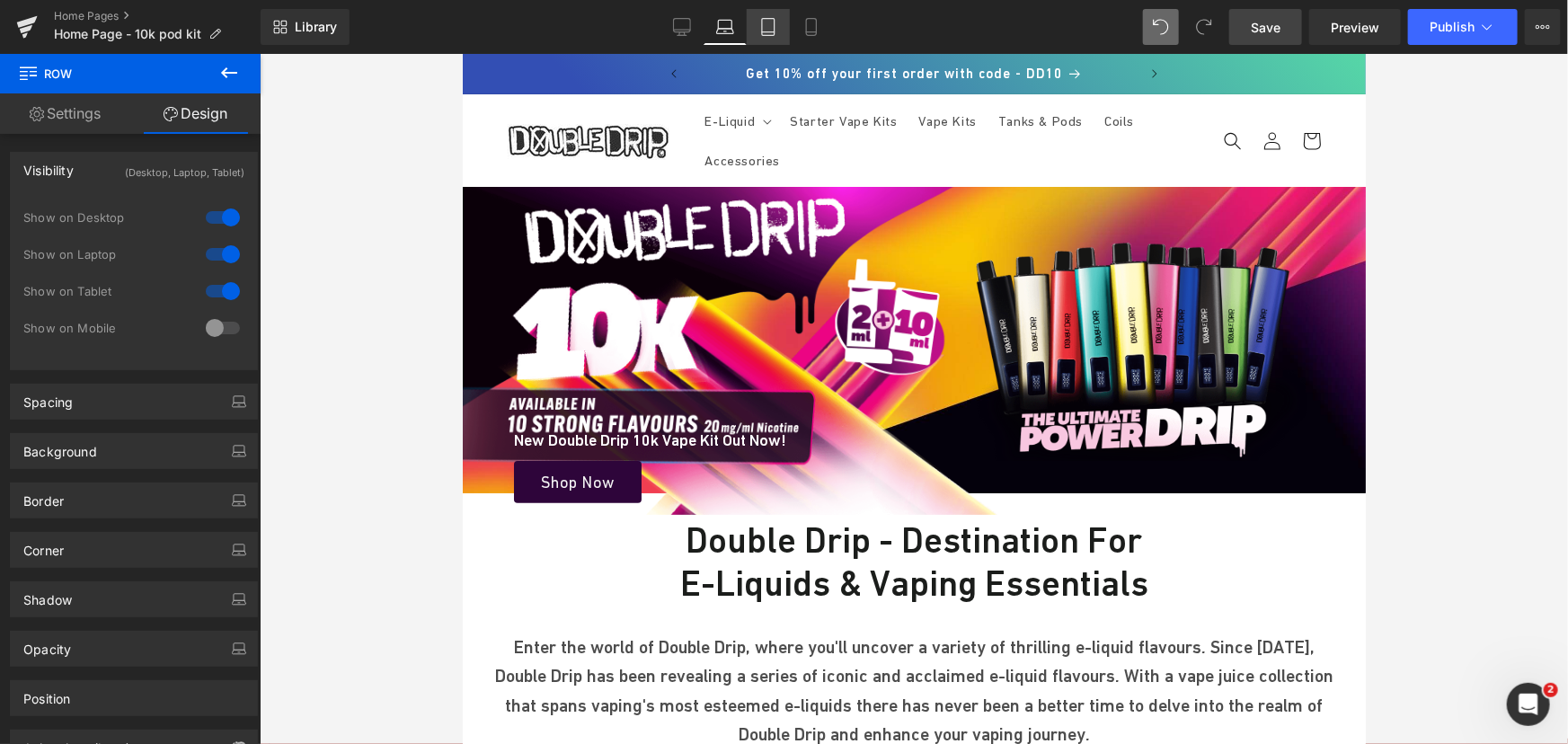
click at [763, 30] on icon at bounding box center [768, 26] width 18 height 18
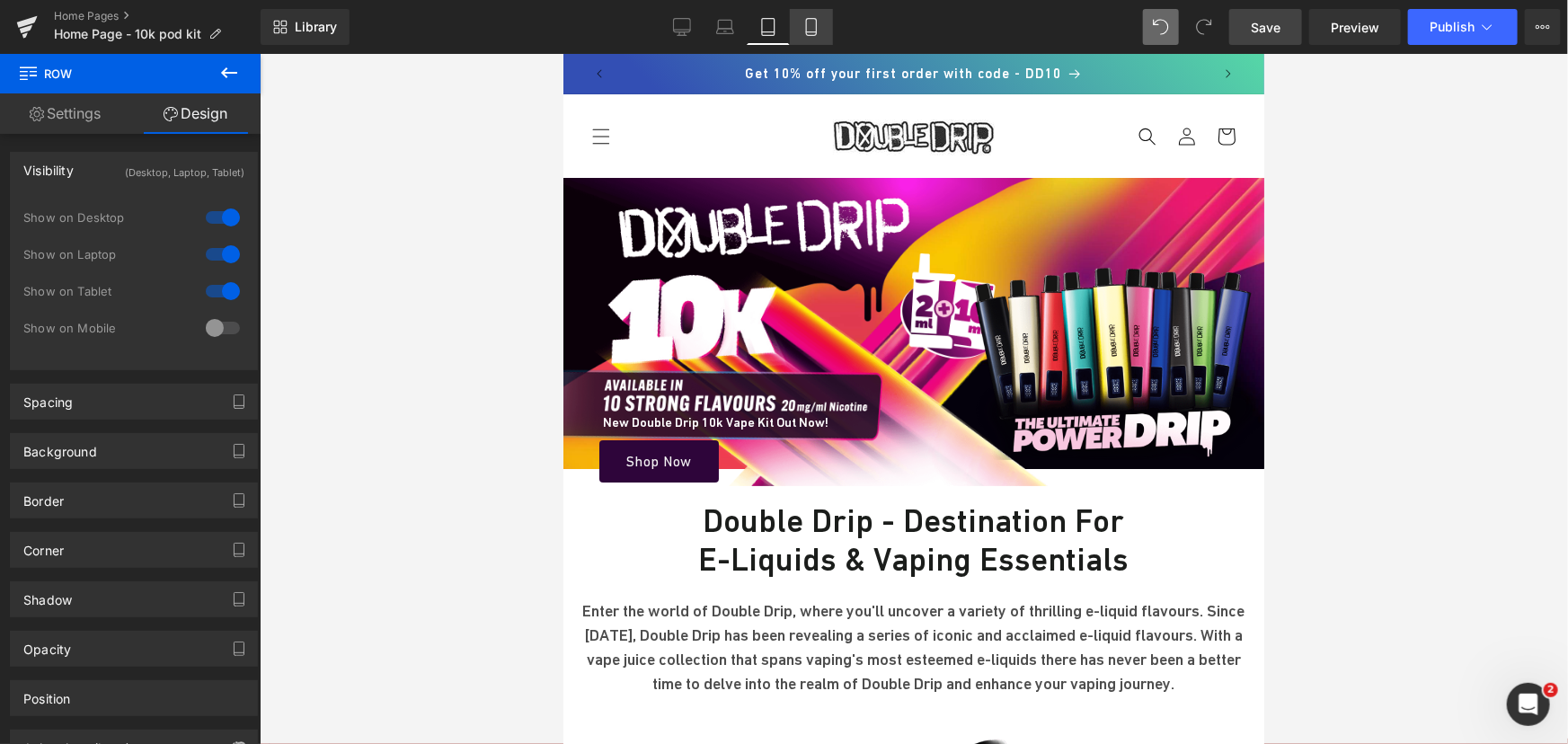
click at [800, 31] on link "Mobile" at bounding box center [811, 27] width 43 height 36
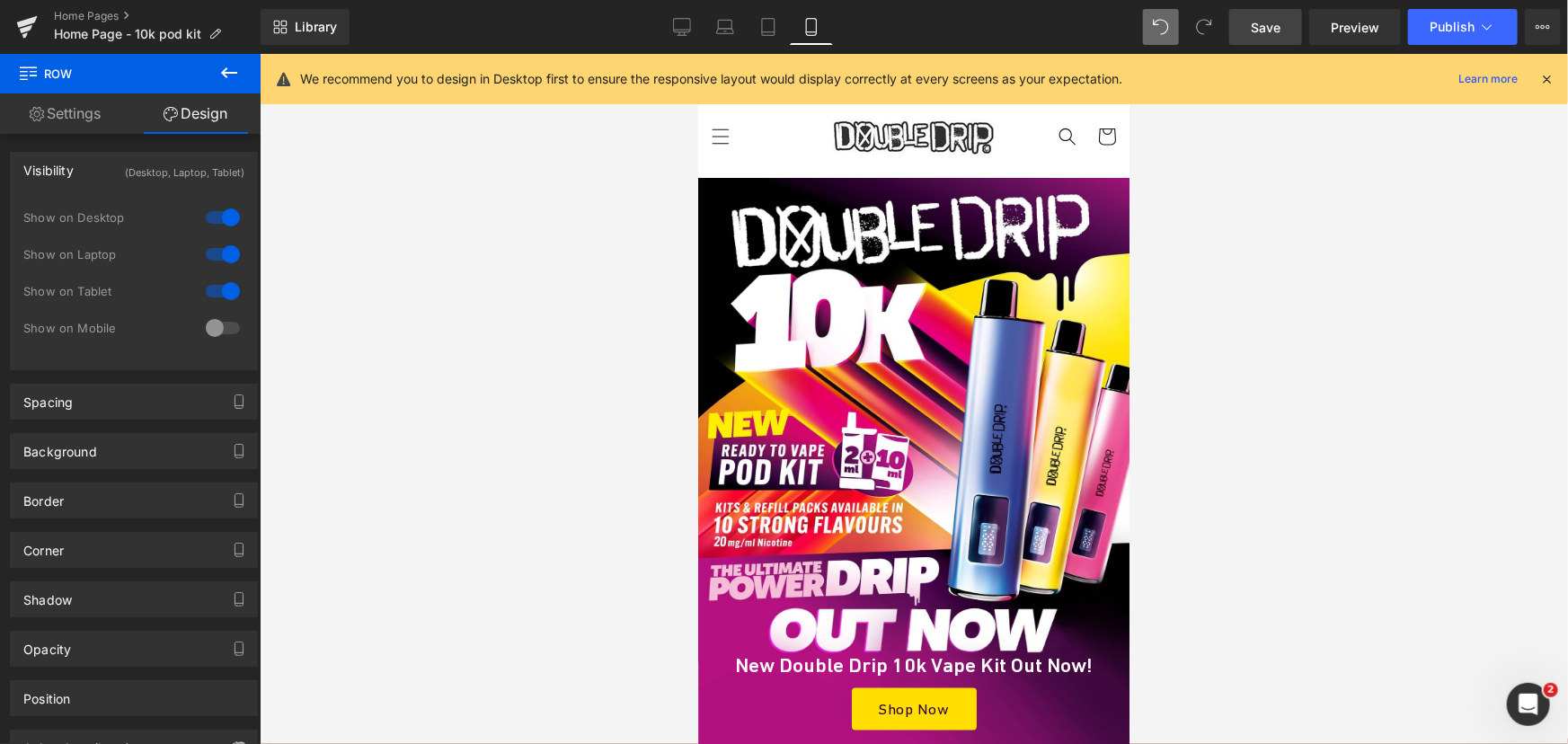
click at [1266, 30] on span "Save" at bounding box center [1265, 27] width 29 height 19
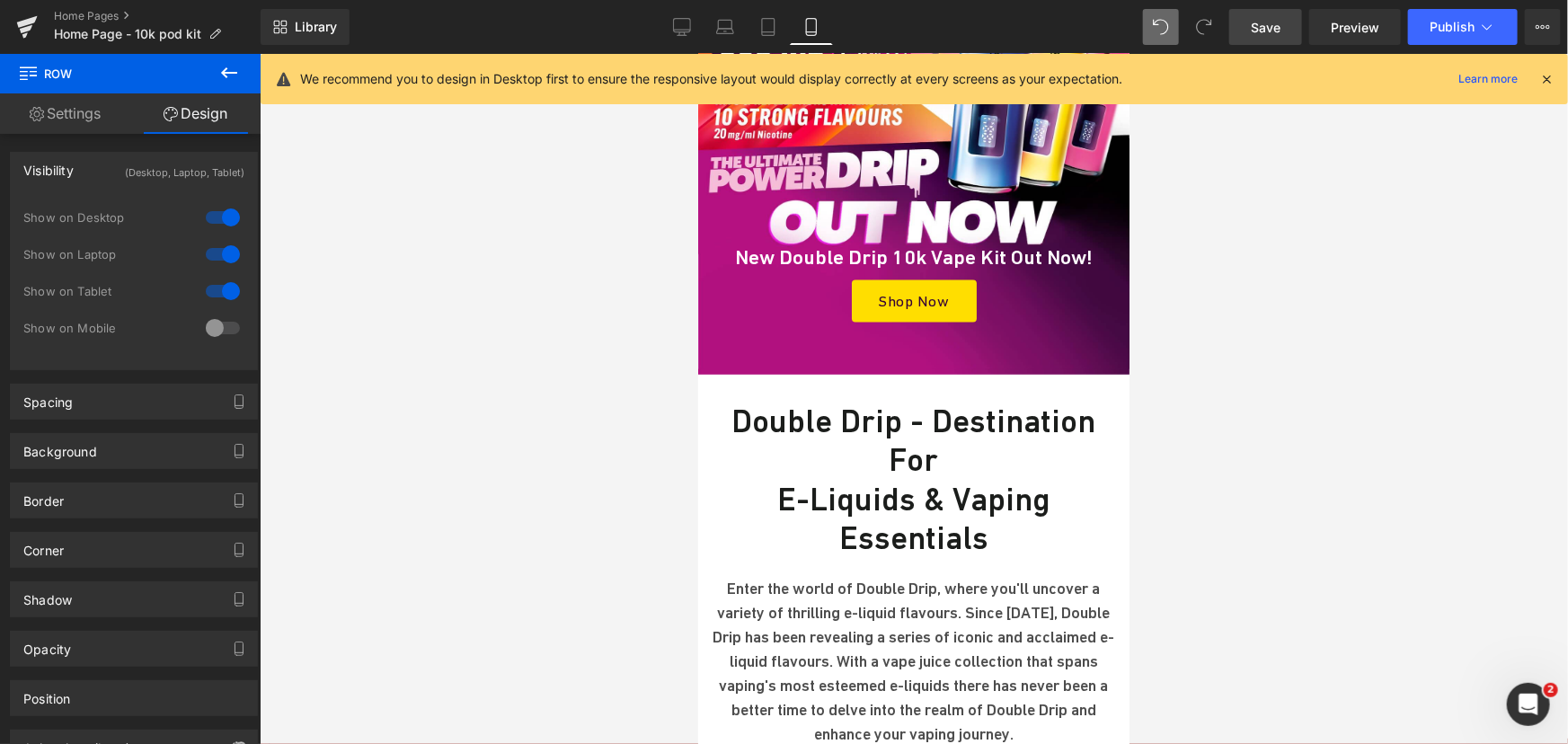
scroll to position [0, 0]
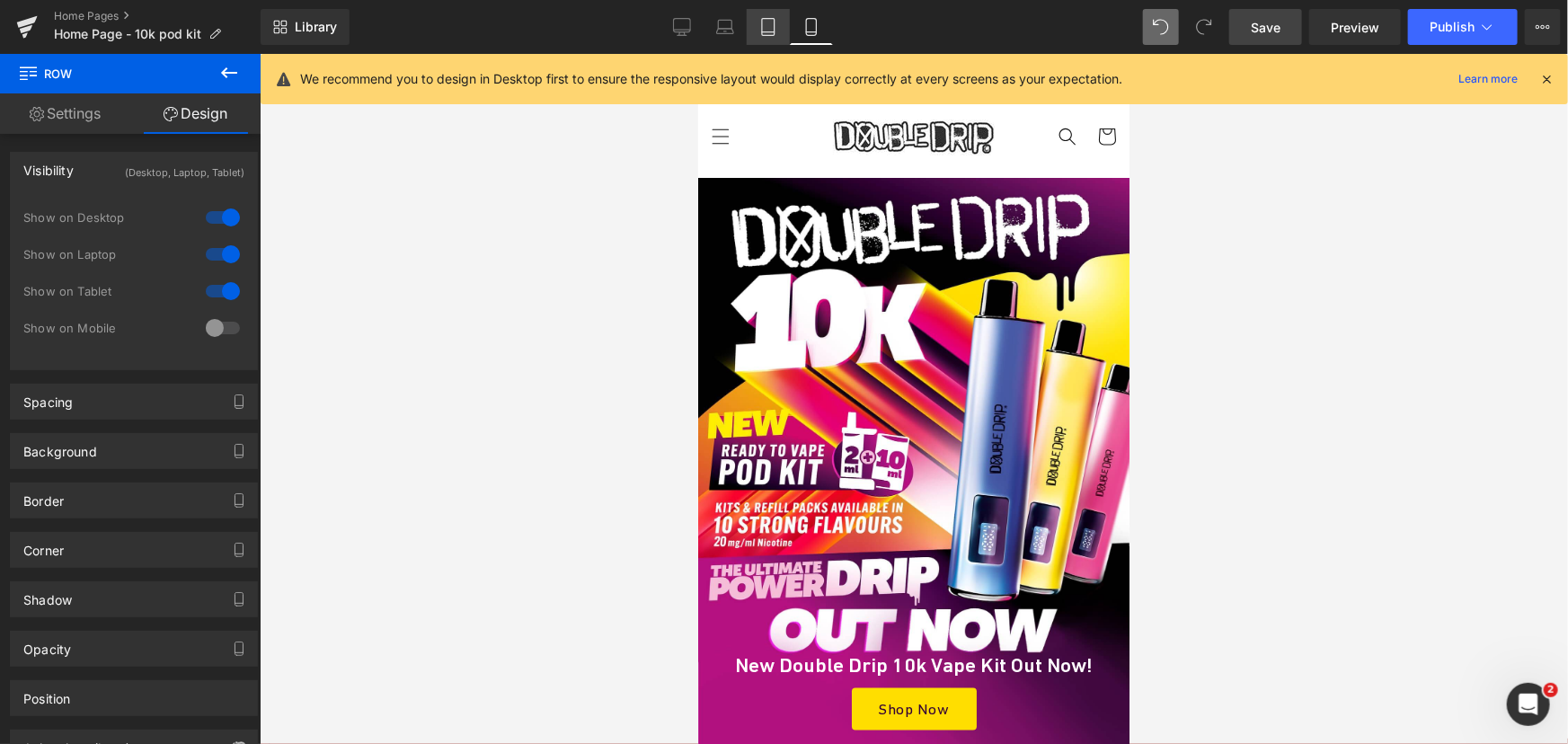
drag, startPoint x: 604, startPoint y: 182, endPoint x: 775, endPoint y: 30, distance: 228.8
click at [775, 30] on icon at bounding box center [768, 27] width 12 height 17
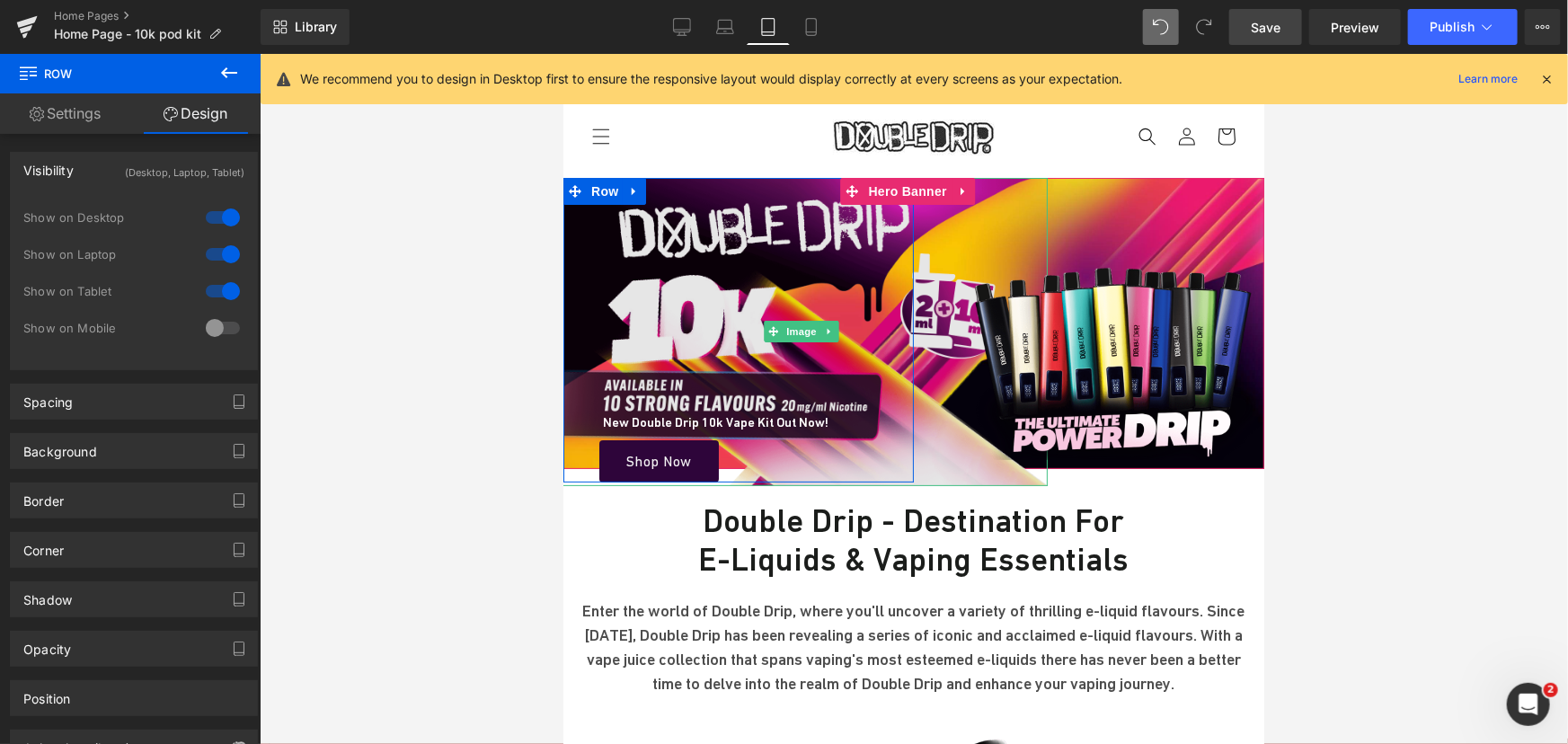
click at [745, 265] on img at bounding box center [804, 330] width 486 height 308
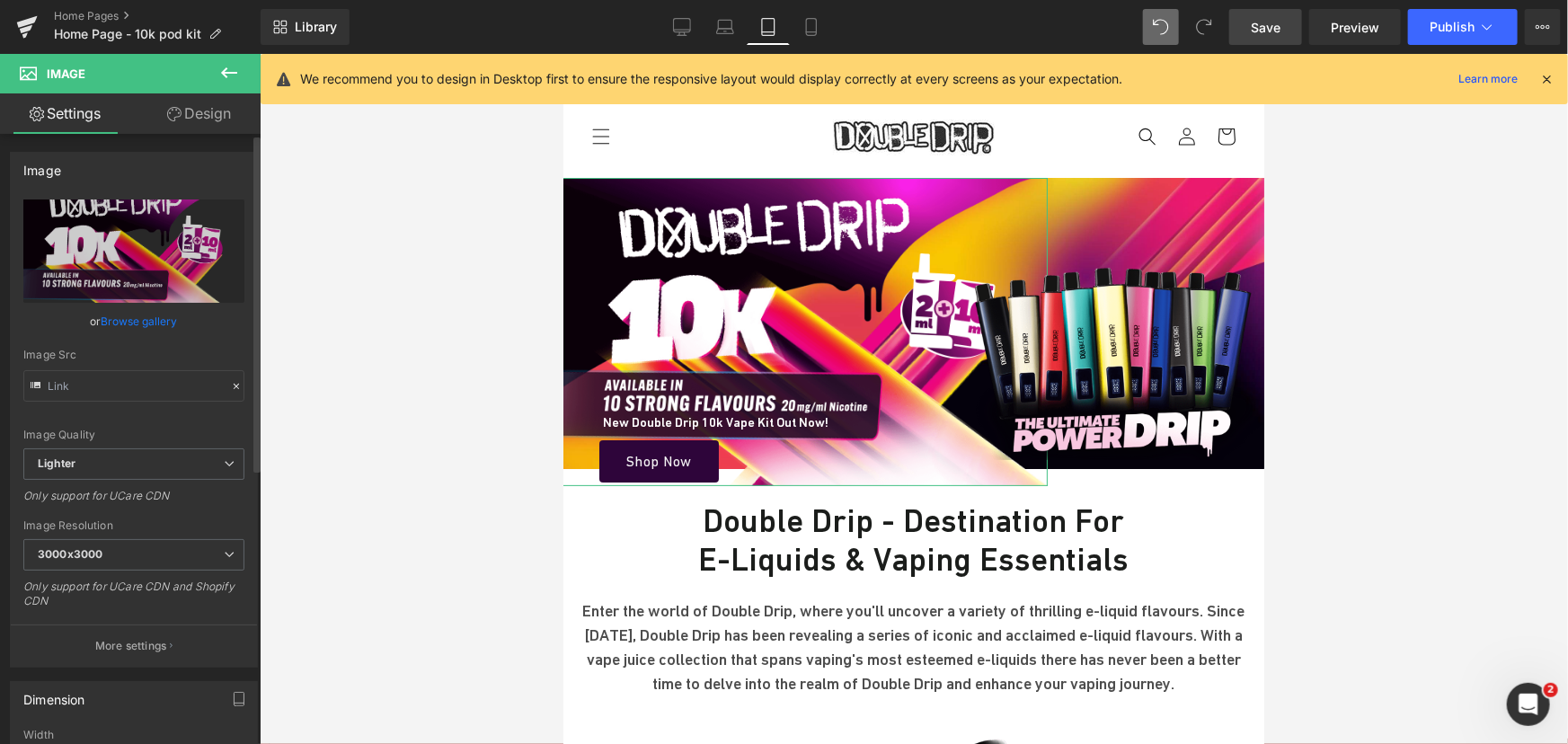
click at [139, 317] on link "Browse gallery" at bounding box center [139, 320] width 77 height 31
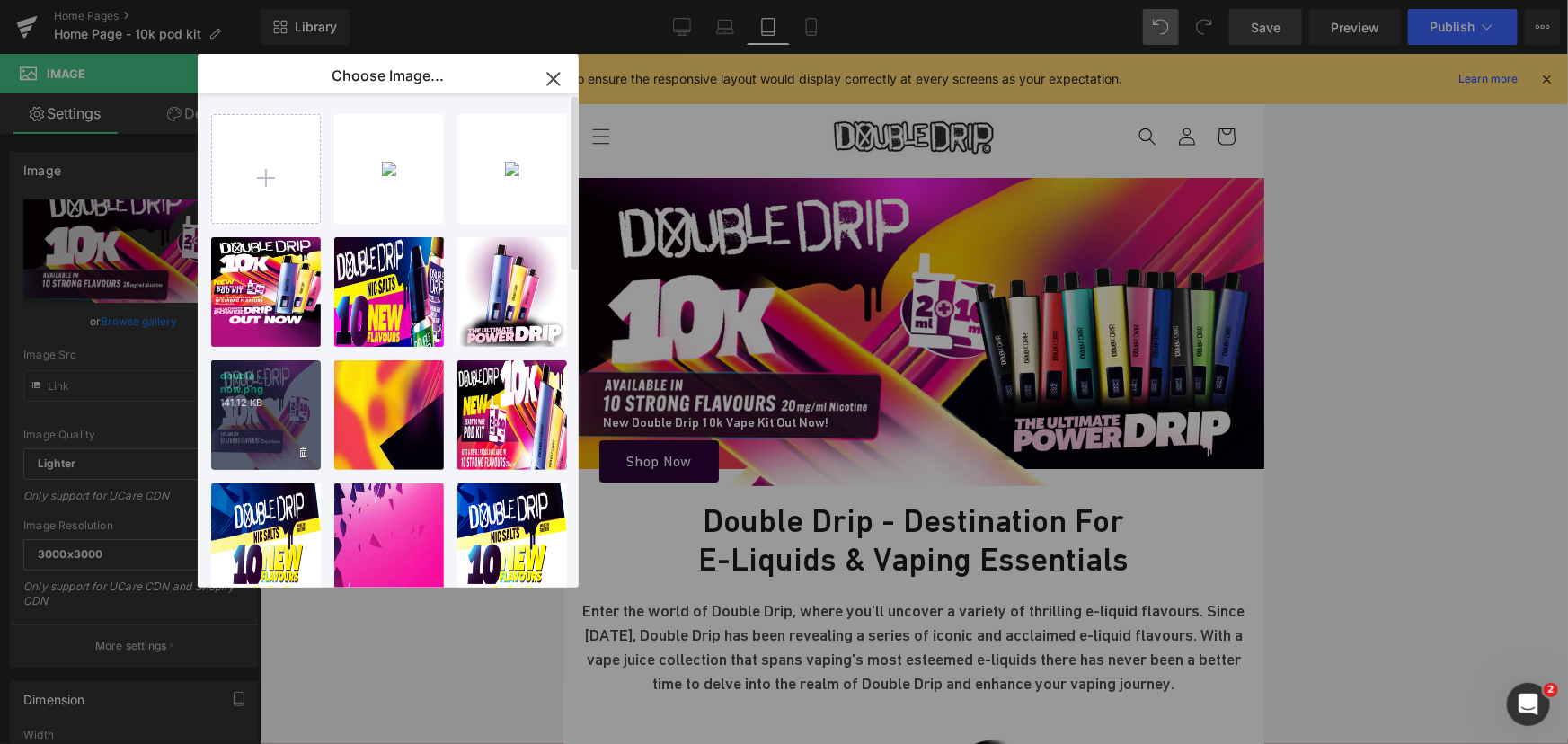
click at [269, 417] on div "double ... now.png 141.12 KB" at bounding box center [266, 414] width 110 height 110
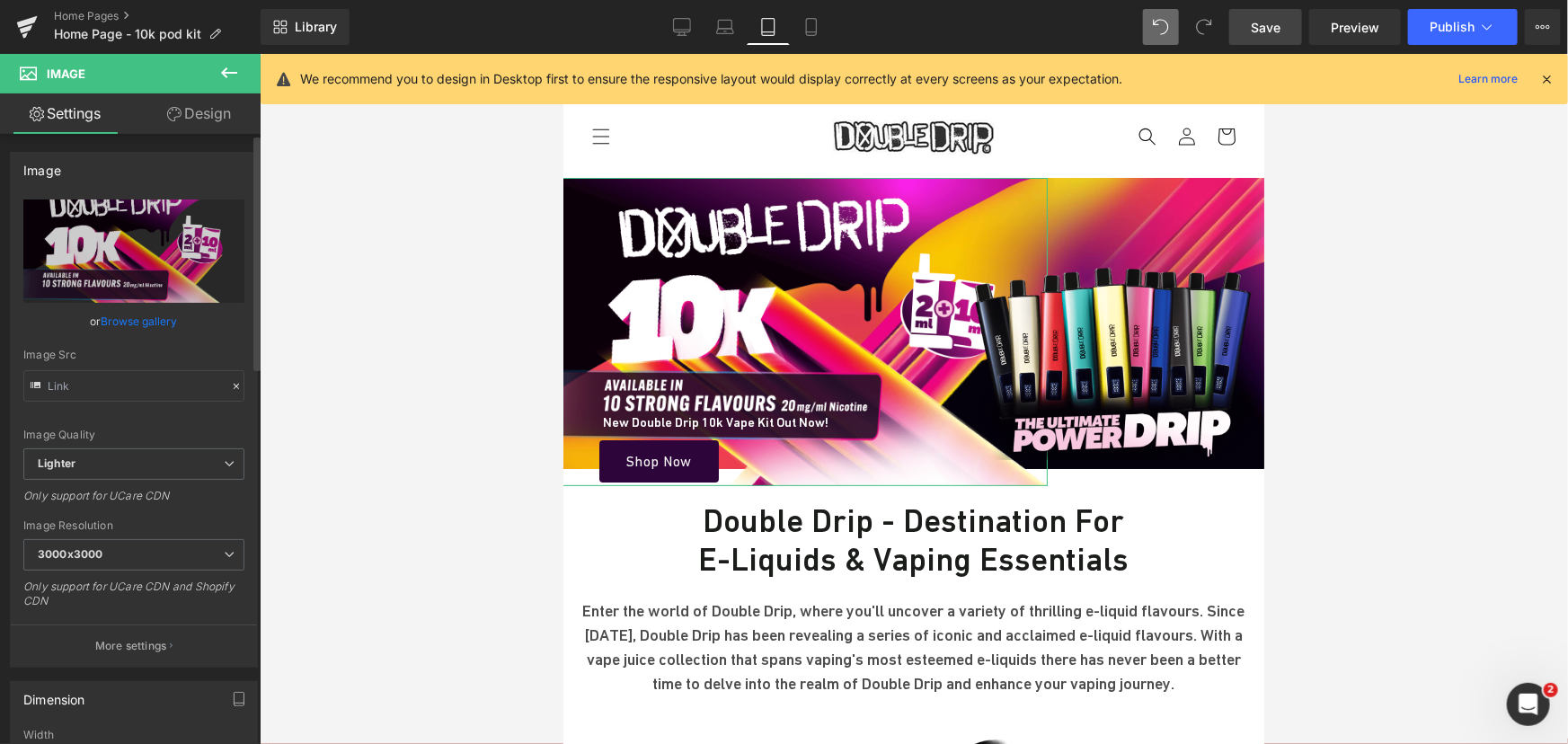
click at [131, 327] on link "Browse gallery" at bounding box center [139, 320] width 77 height 31
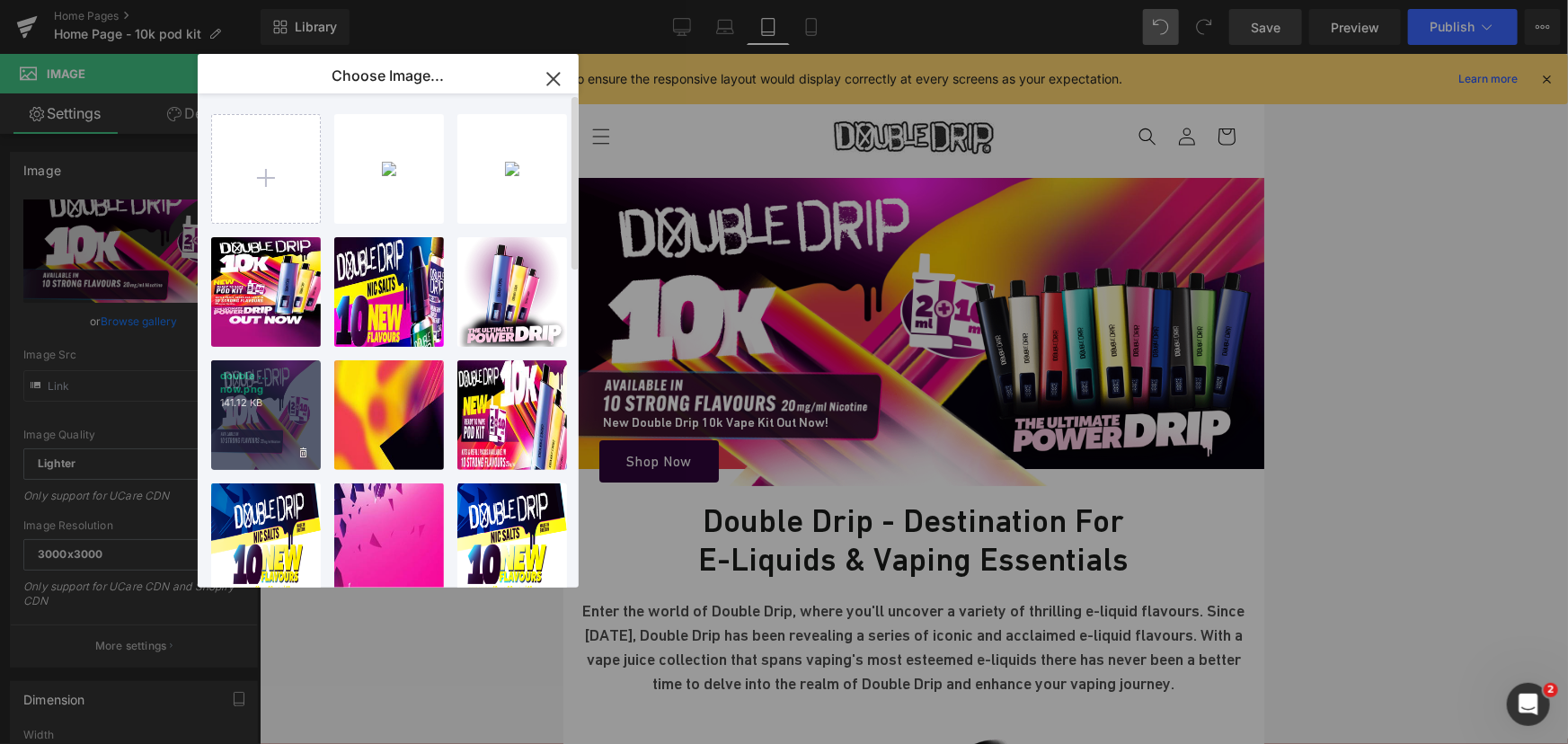
click at [277, 396] on p "141.12 KB" at bounding box center [265, 402] width 92 height 13
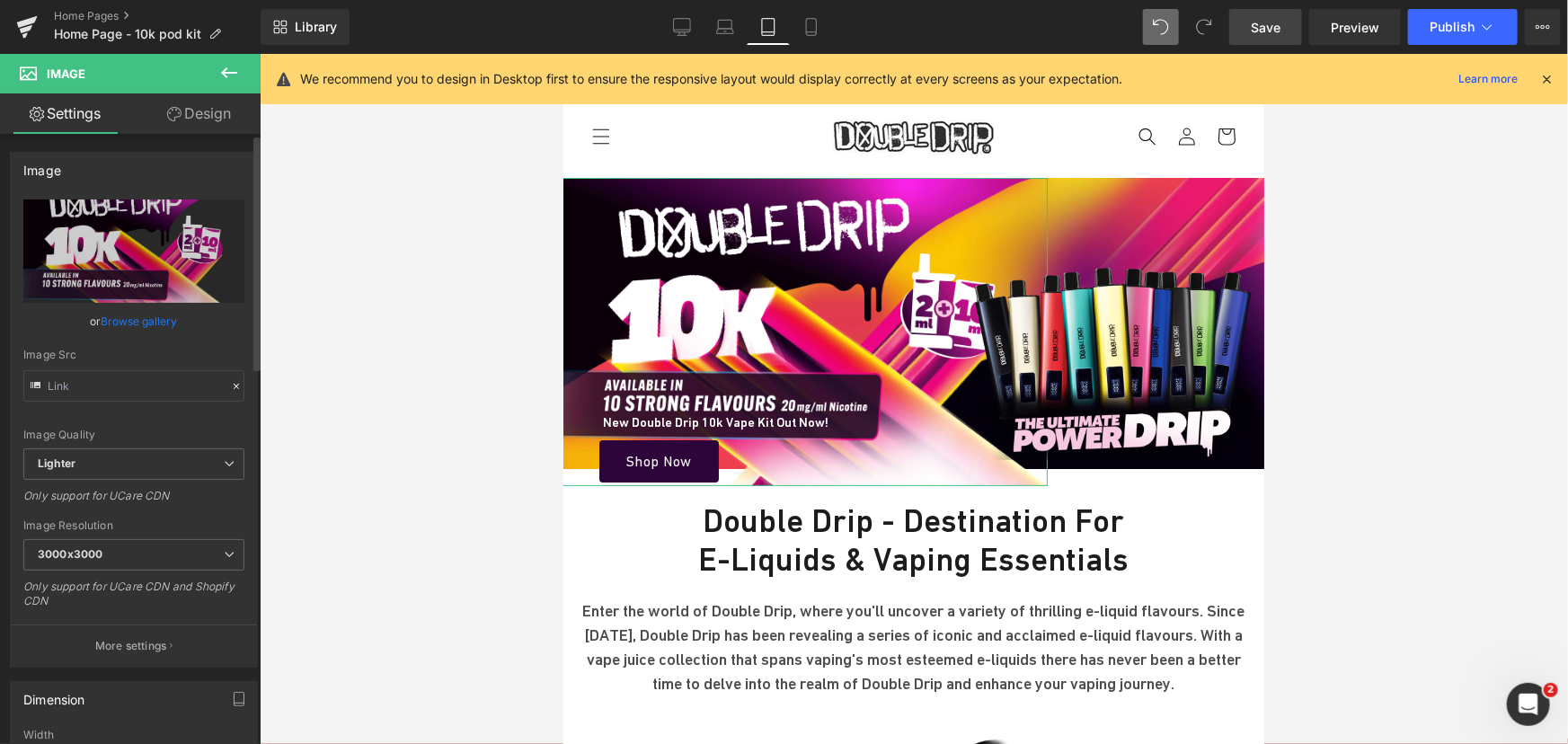
click at [155, 314] on link "Browse gallery" at bounding box center [139, 320] width 77 height 31
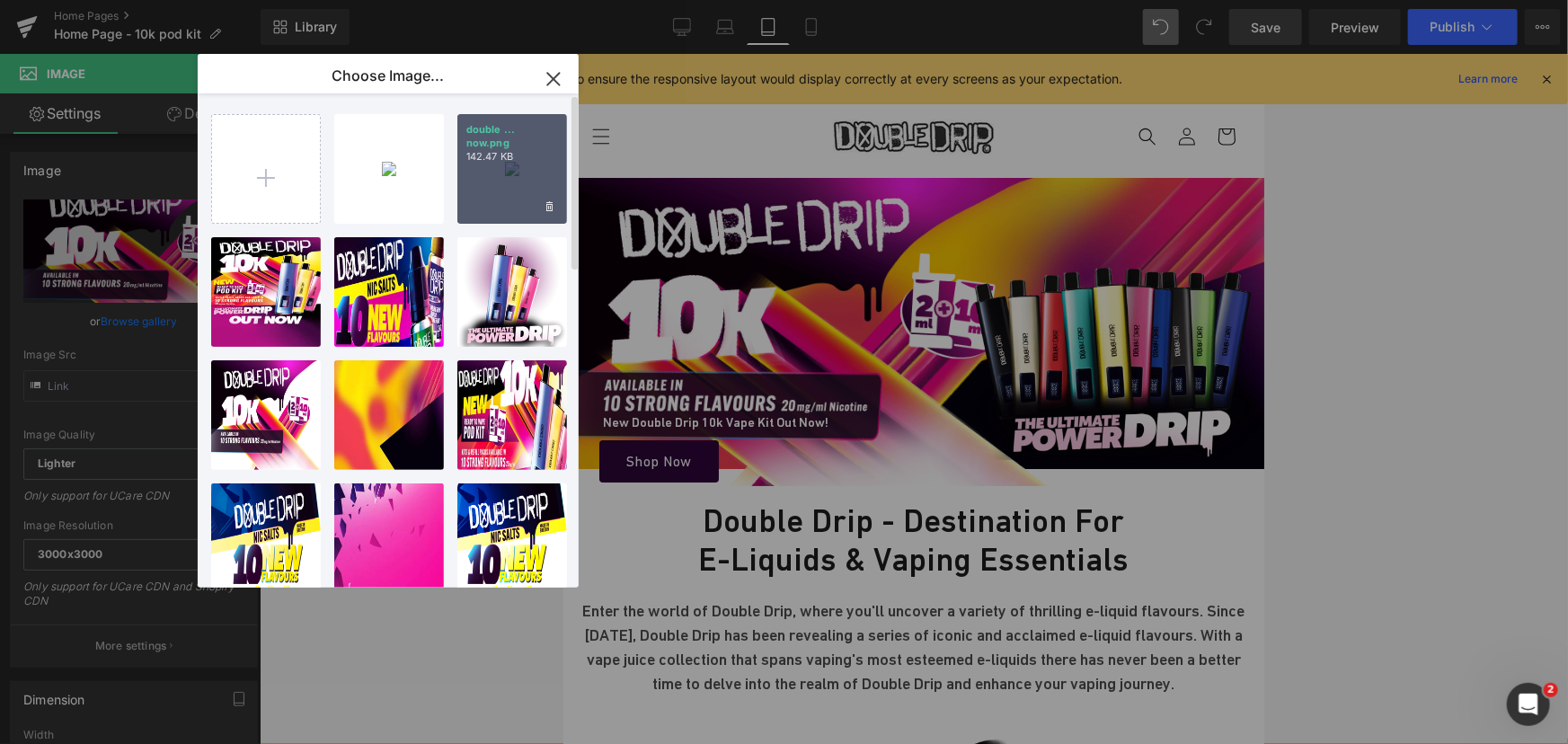
click at [497, 168] on div "double ... now.png 142.47 KB" at bounding box center [512, 169] width 110 height 110
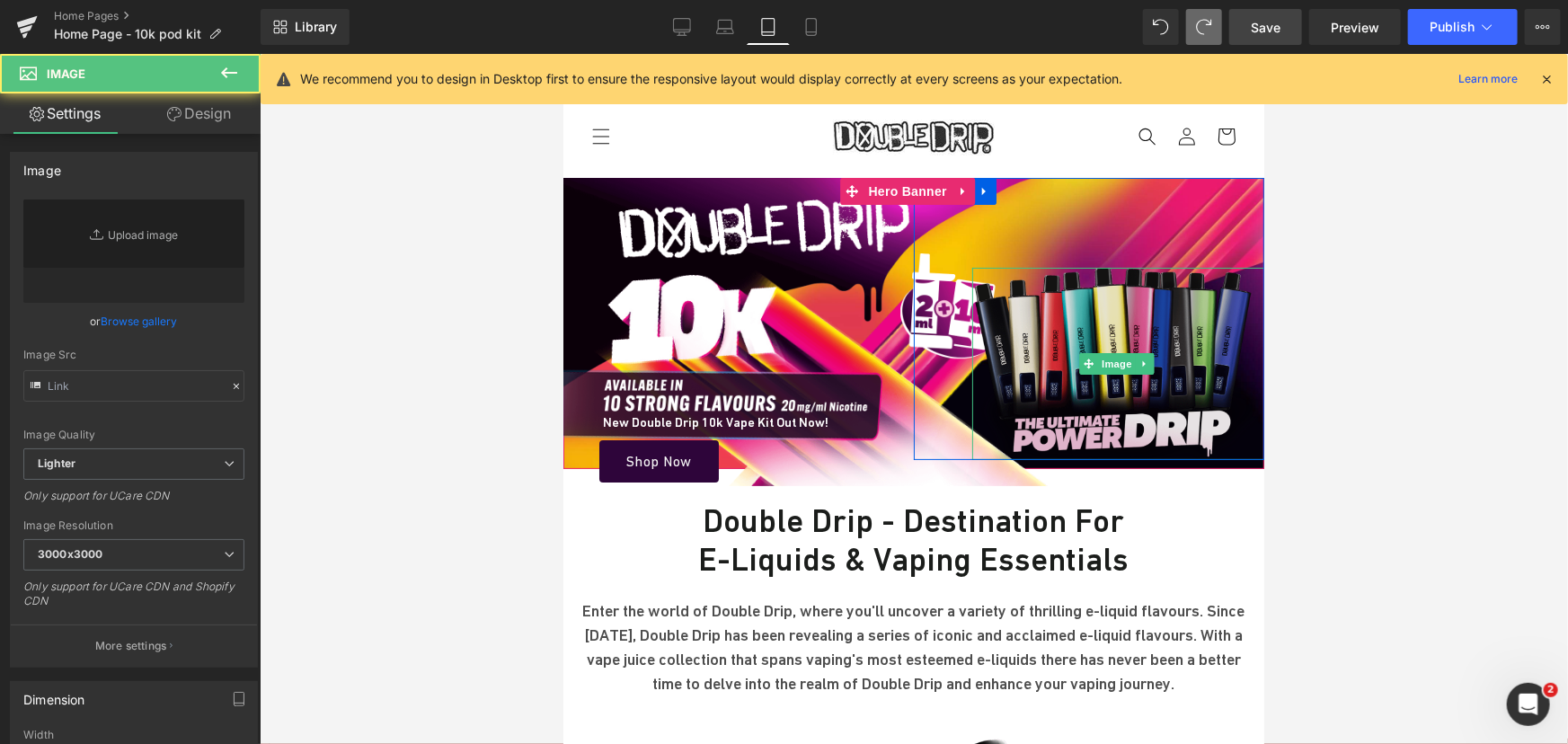
click at [1121, 323] on img at bounding box center [1118, 363] width 295 height 193
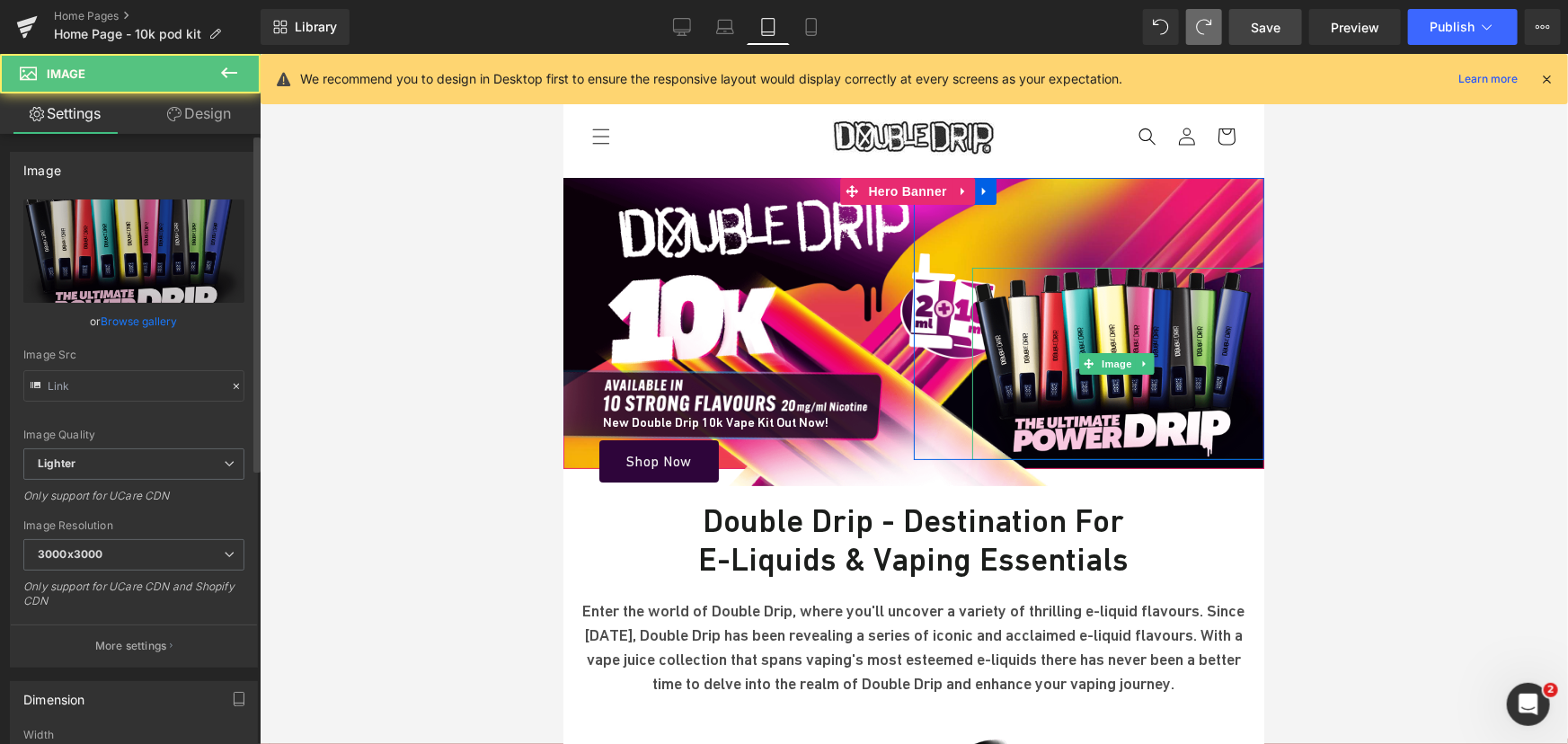
click at [131, 327] on link "Browse gallery" at bounding box center [139, 320] width 77 height 31
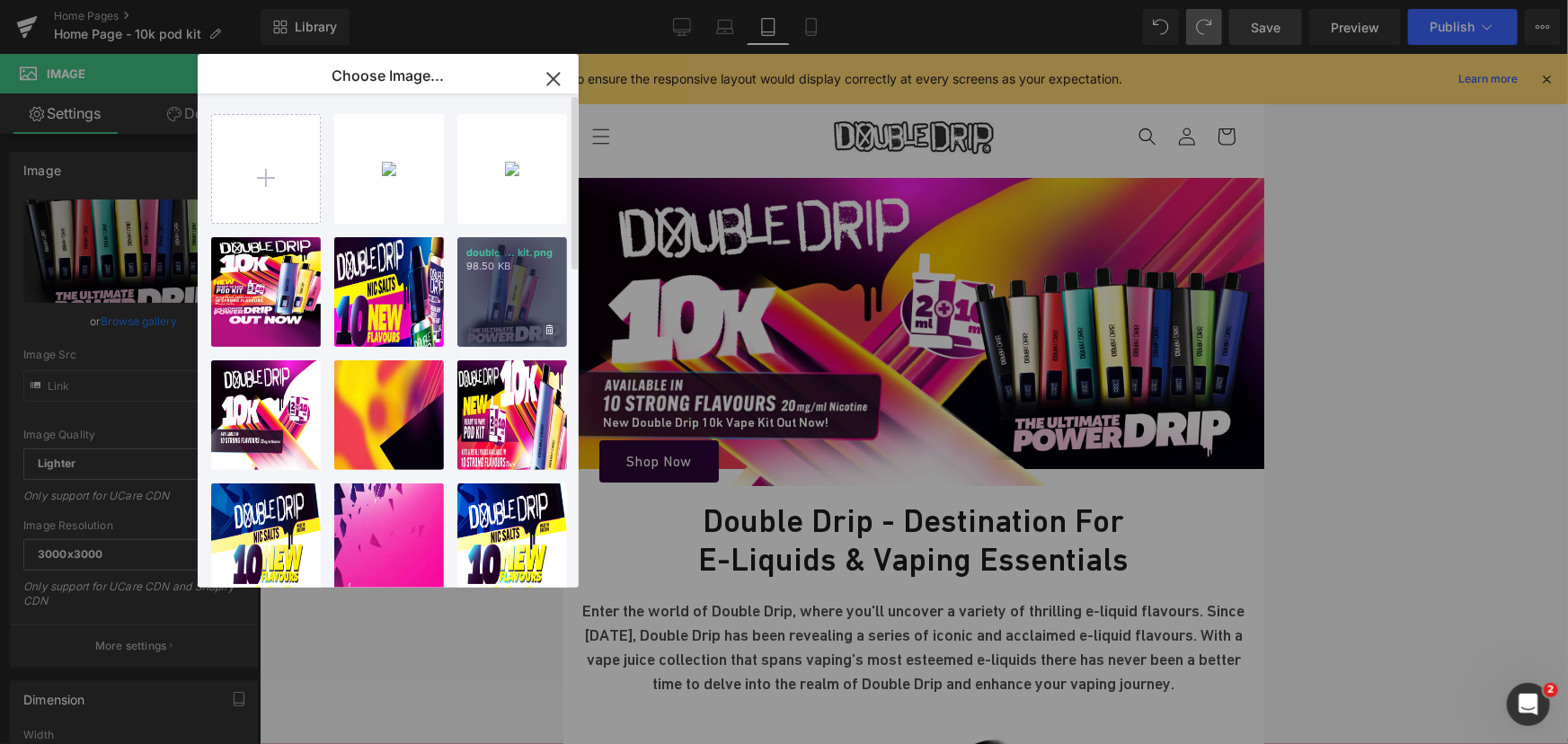
click at [505, 288] on div "double ... kit.png 98.50 KB" at bounding box center [512, 292] width 110 height 110
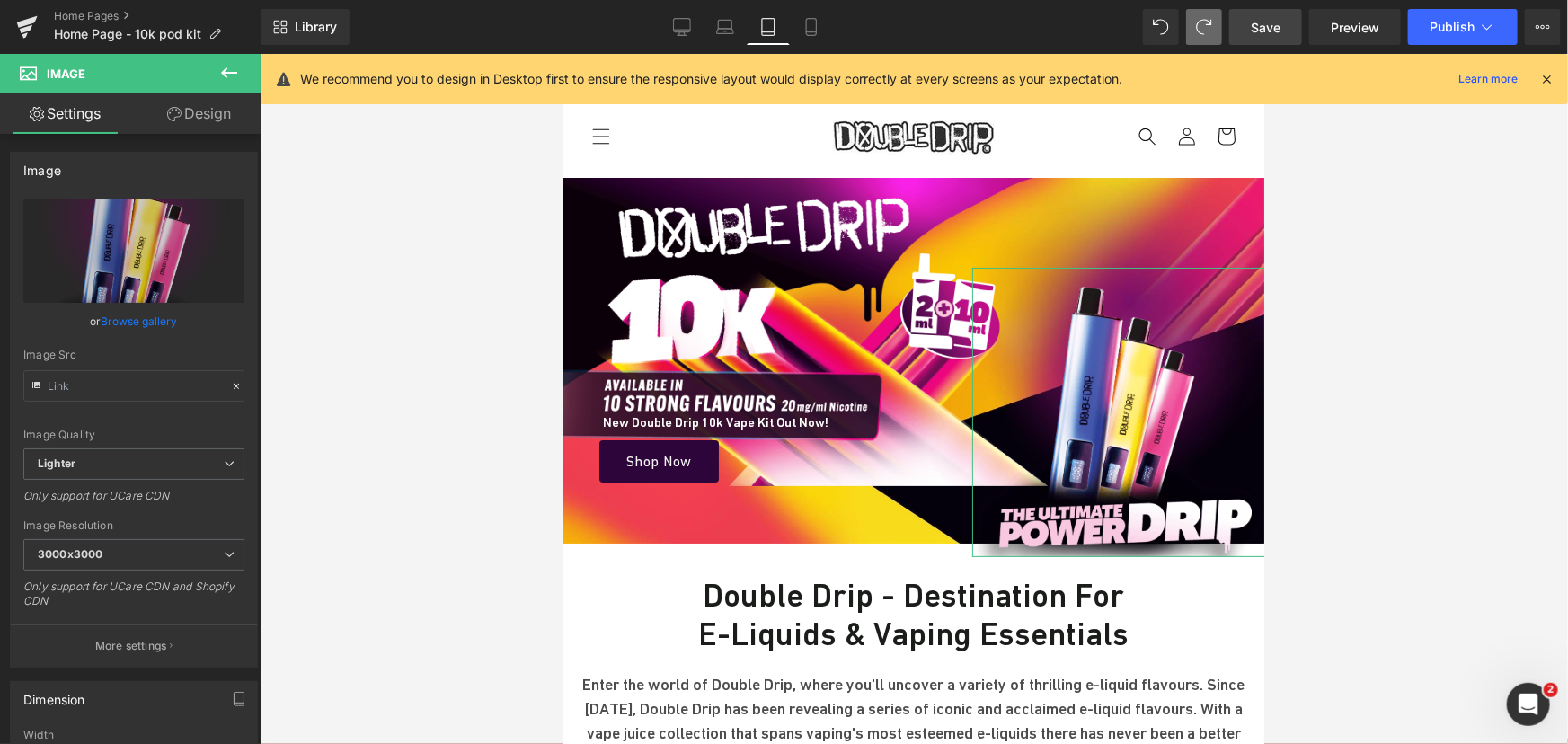
click at [228, 125] on link "Design" at bounding box center [199, 113] width 130 height 41
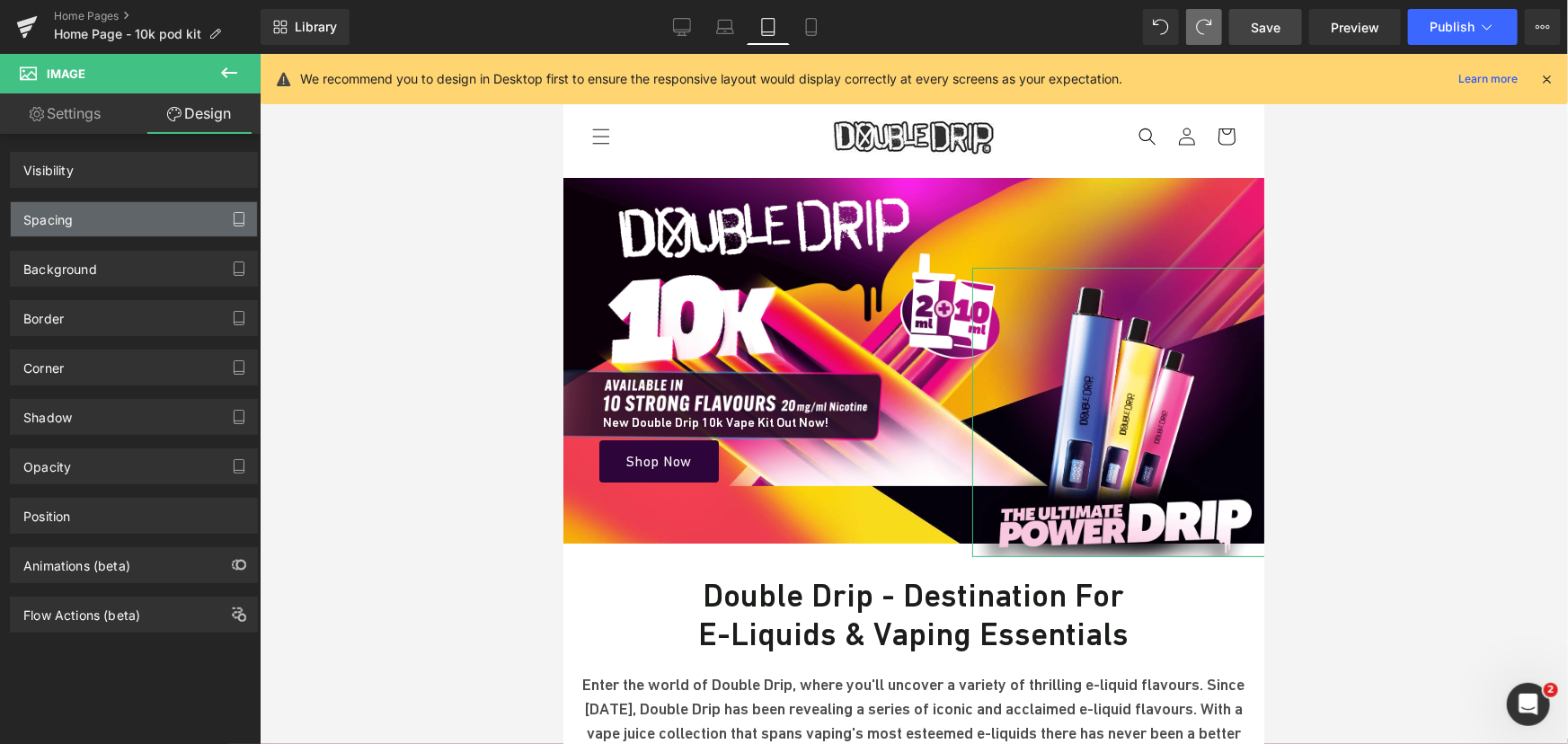
click at [105, 213] on div "Spacing" at bounding box center [133, 219] width 247 height 34
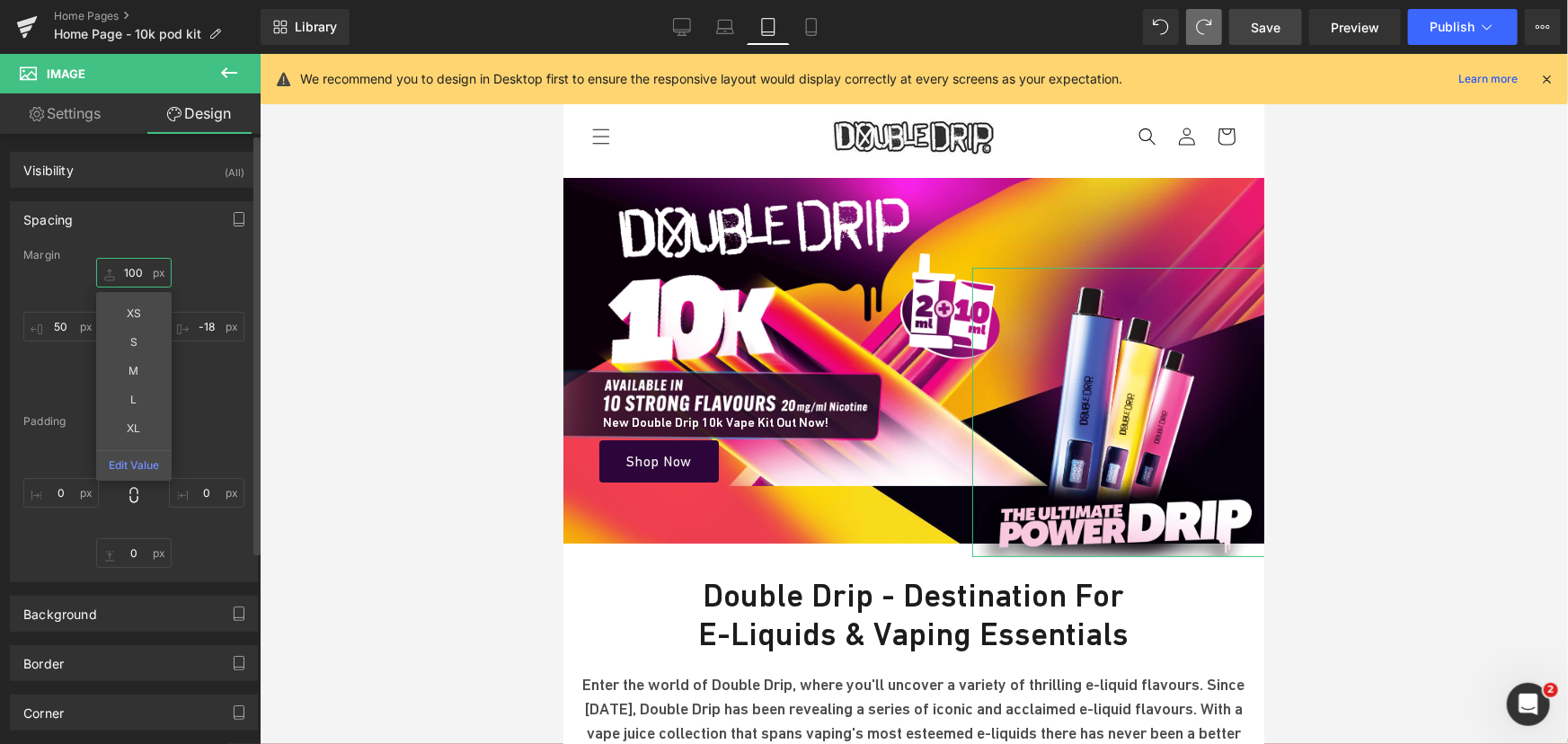
click at [144, 280] on input "text" at bounding box center [134, 272] width 76 height 29
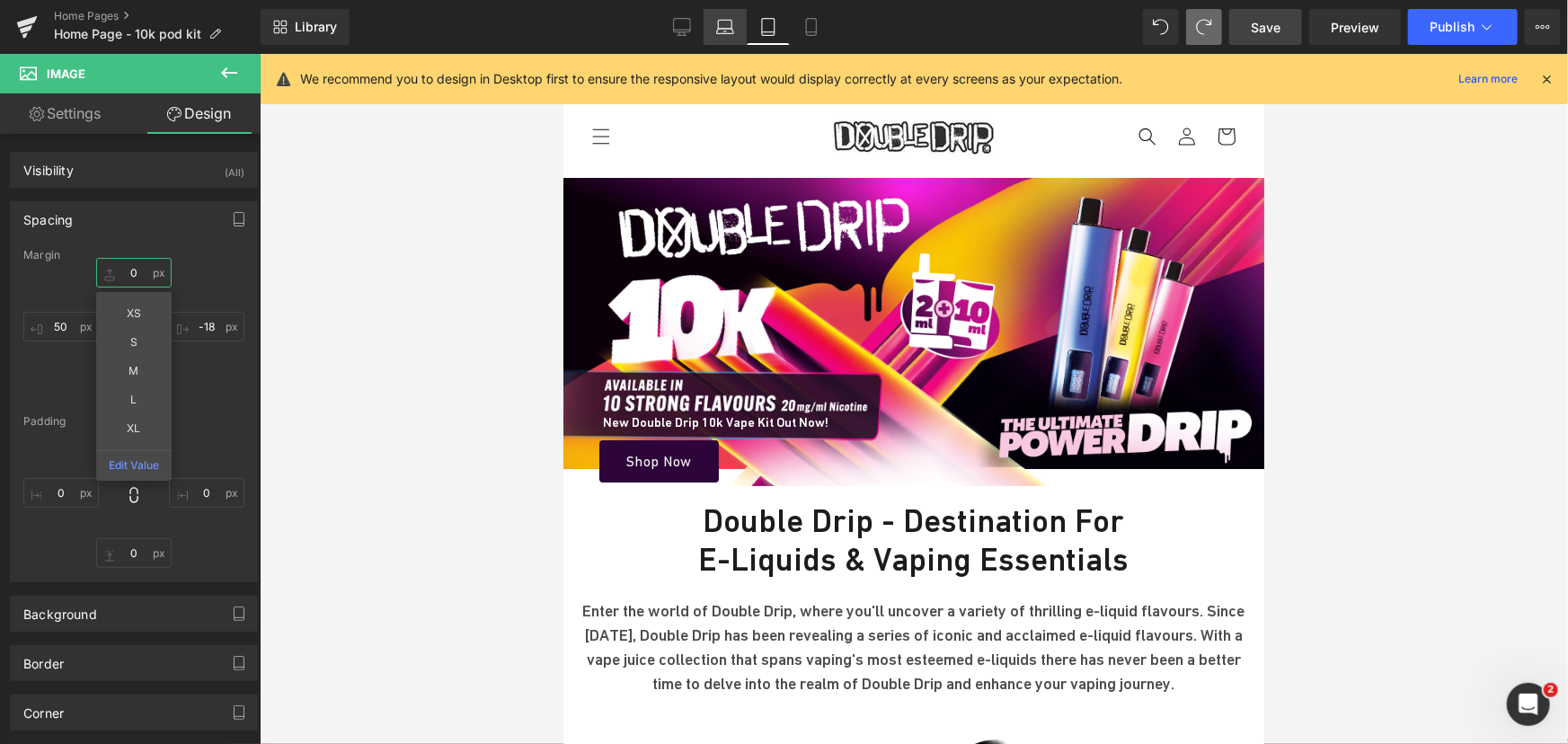
type input "0"
click at [736, 27] on link "Laptop" at bounding box center [725, 27] width 43 height 36
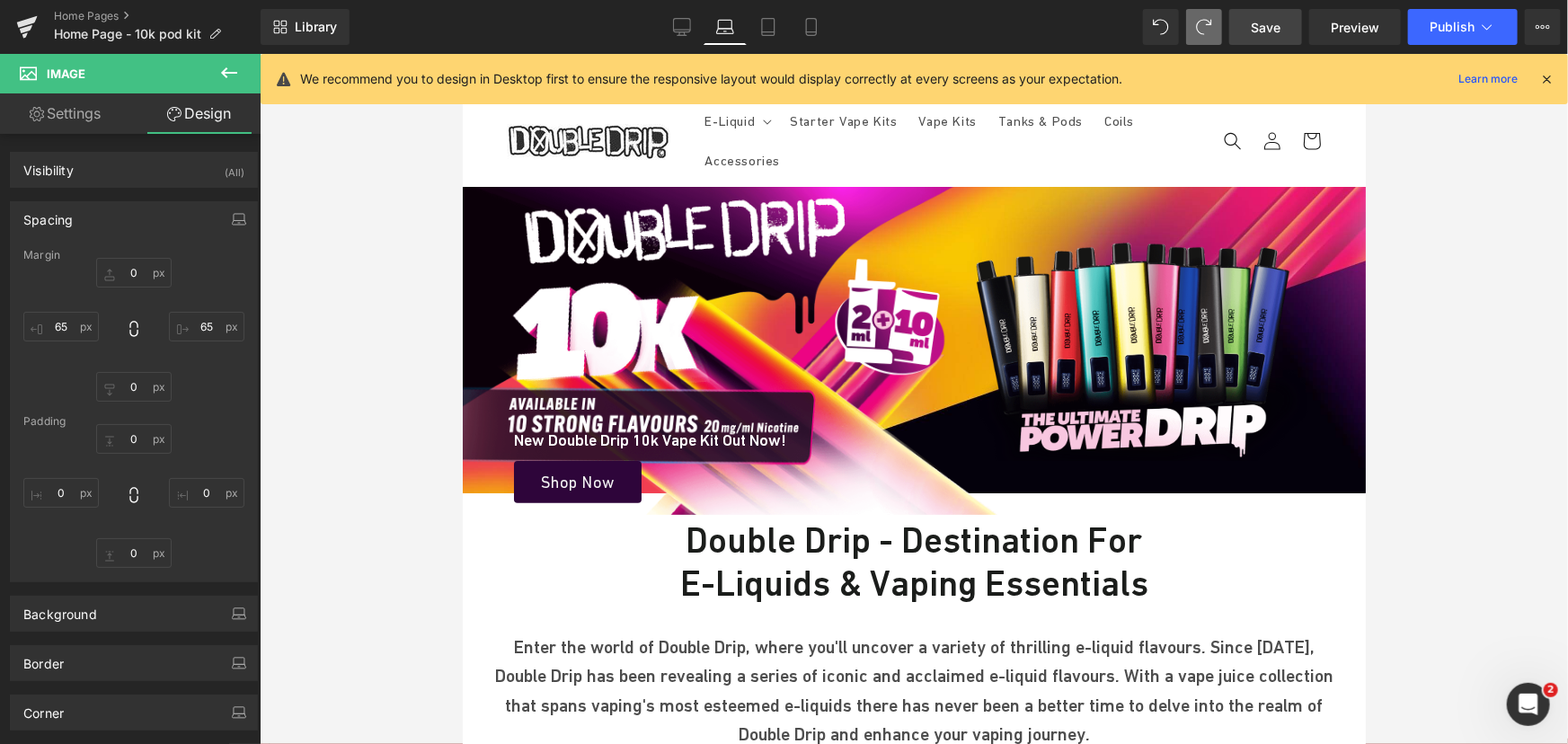
click at [1275, 27] on span "Save" at bounding box center [1265, 27] width 29 height 19
drag, startPoint x: 600, startPoint y: 297, endPoint x: 768, endPoint y: 23, distance: 321.4
click at [768, 23] on icon at bounding box center [768, 26] width 18 height 18
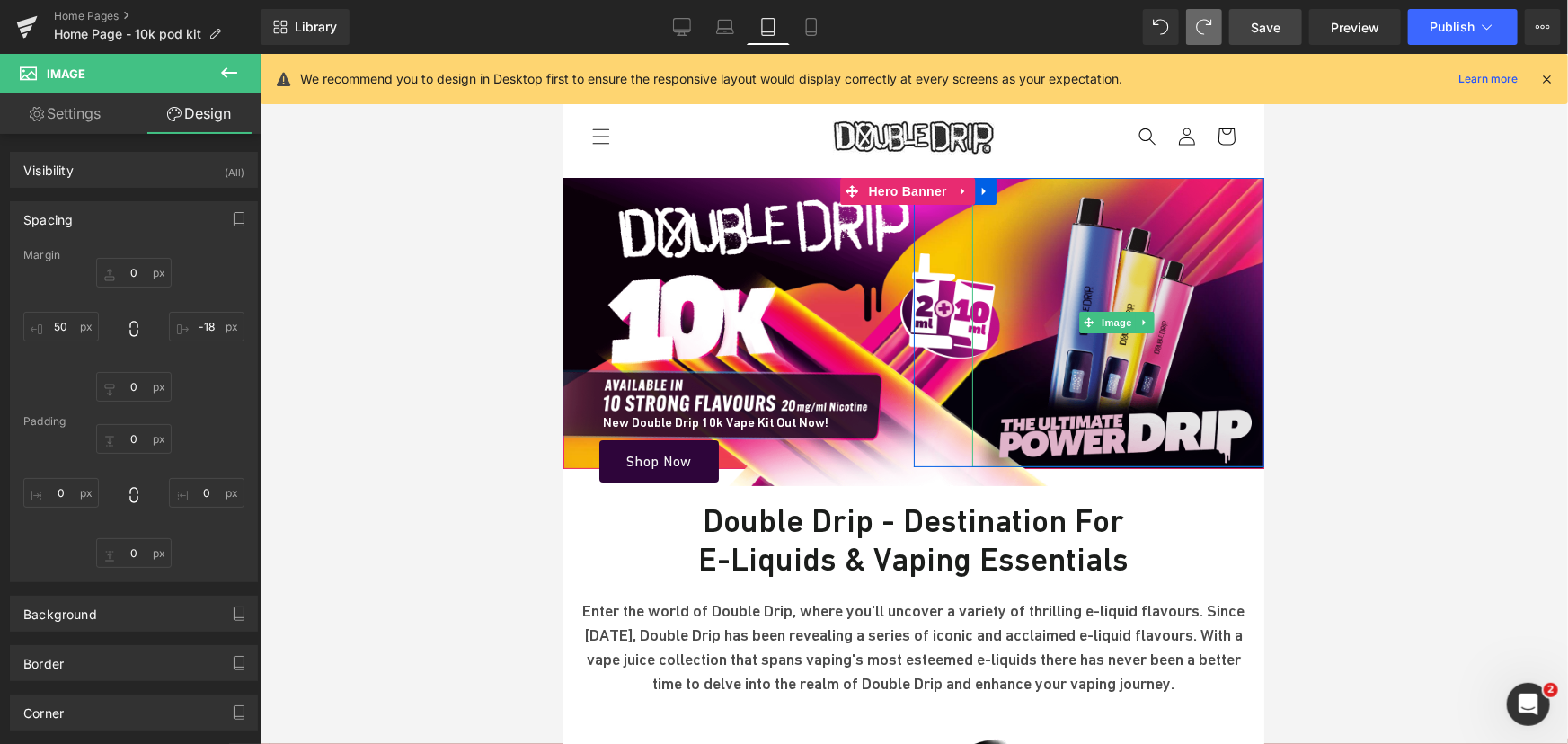
click at [1099, 305] on img at bounding box center [1118, 321] width 295 height 289
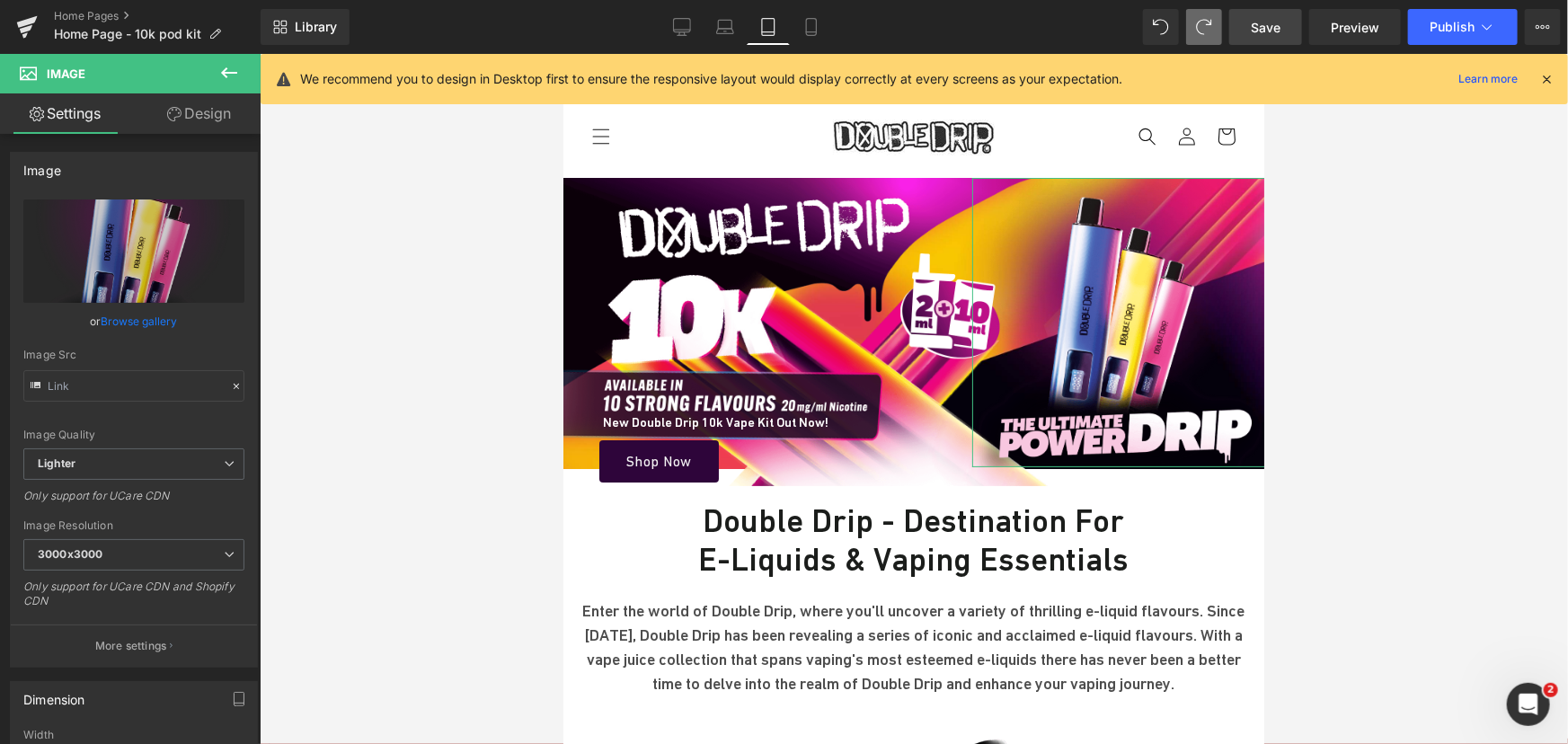
click at [194, 114] on link "Design" at bounding box center [199, 113] width 130 height 41
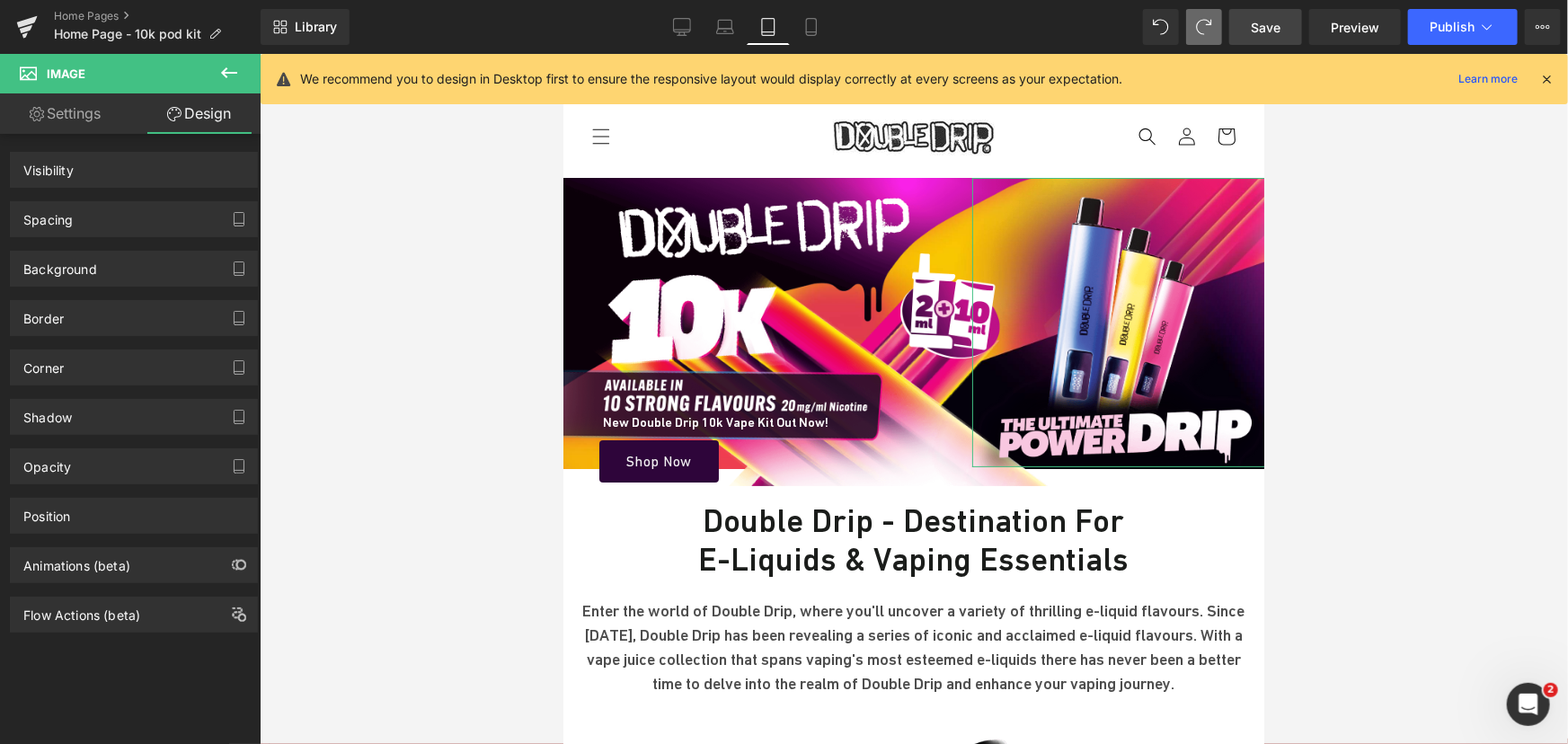
click at [77, 212] on div "Spacing" at bounding box center [133, 219] width 247 height 34
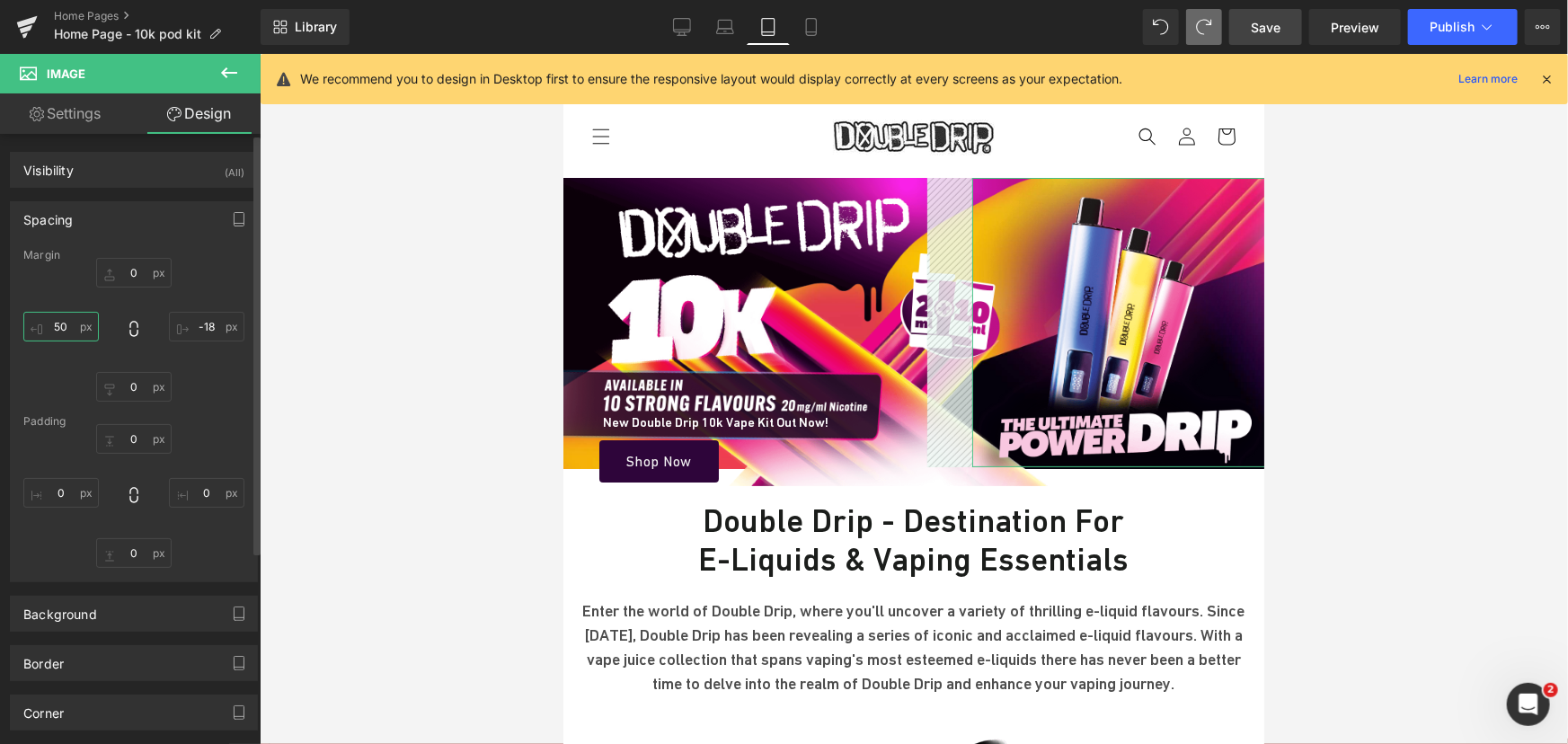
click at [76, 326] on input "text" at bounding box center [61, 326] width 76 height 29
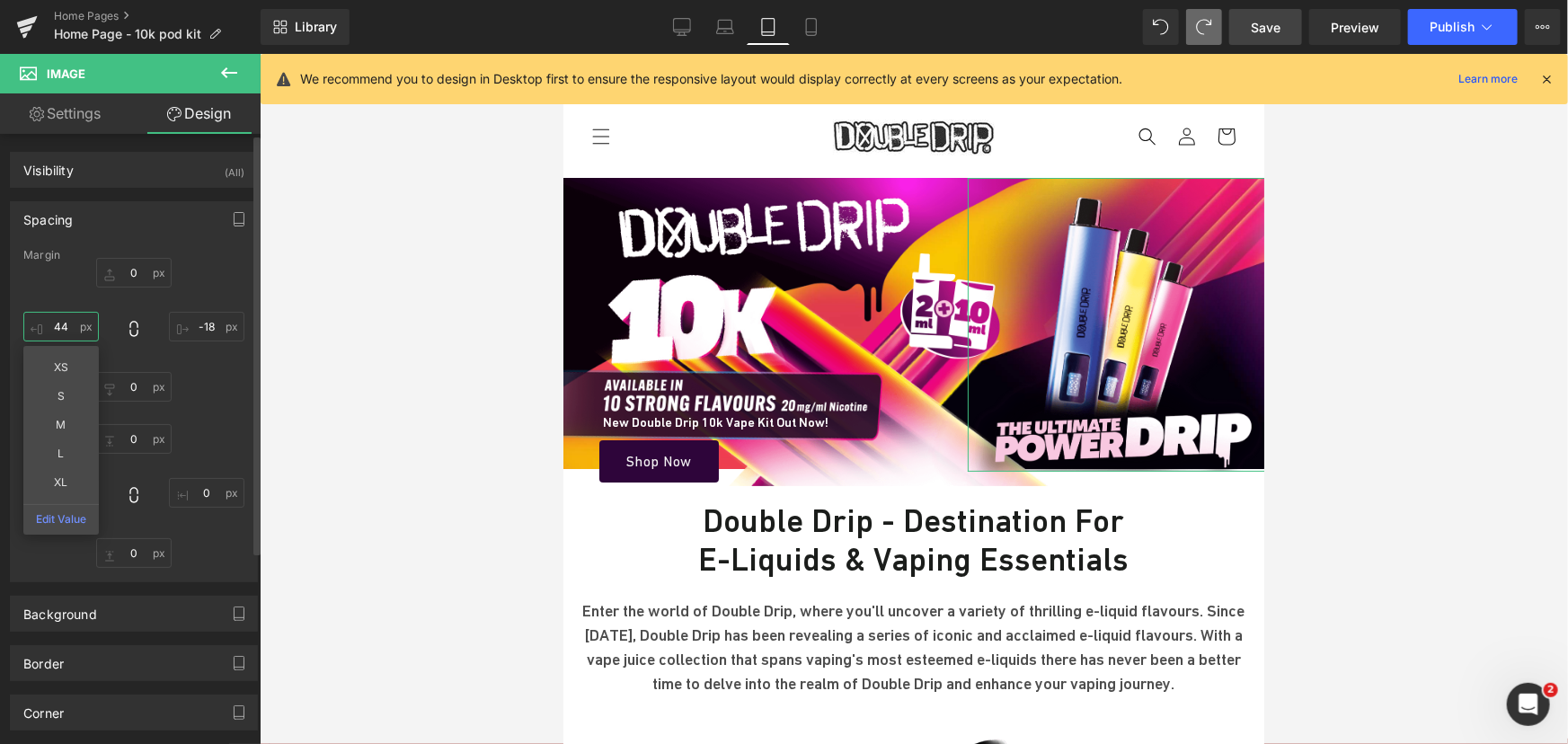
type input "43"
